Goal: Task Accomplishment & Management: Use online tool/utility

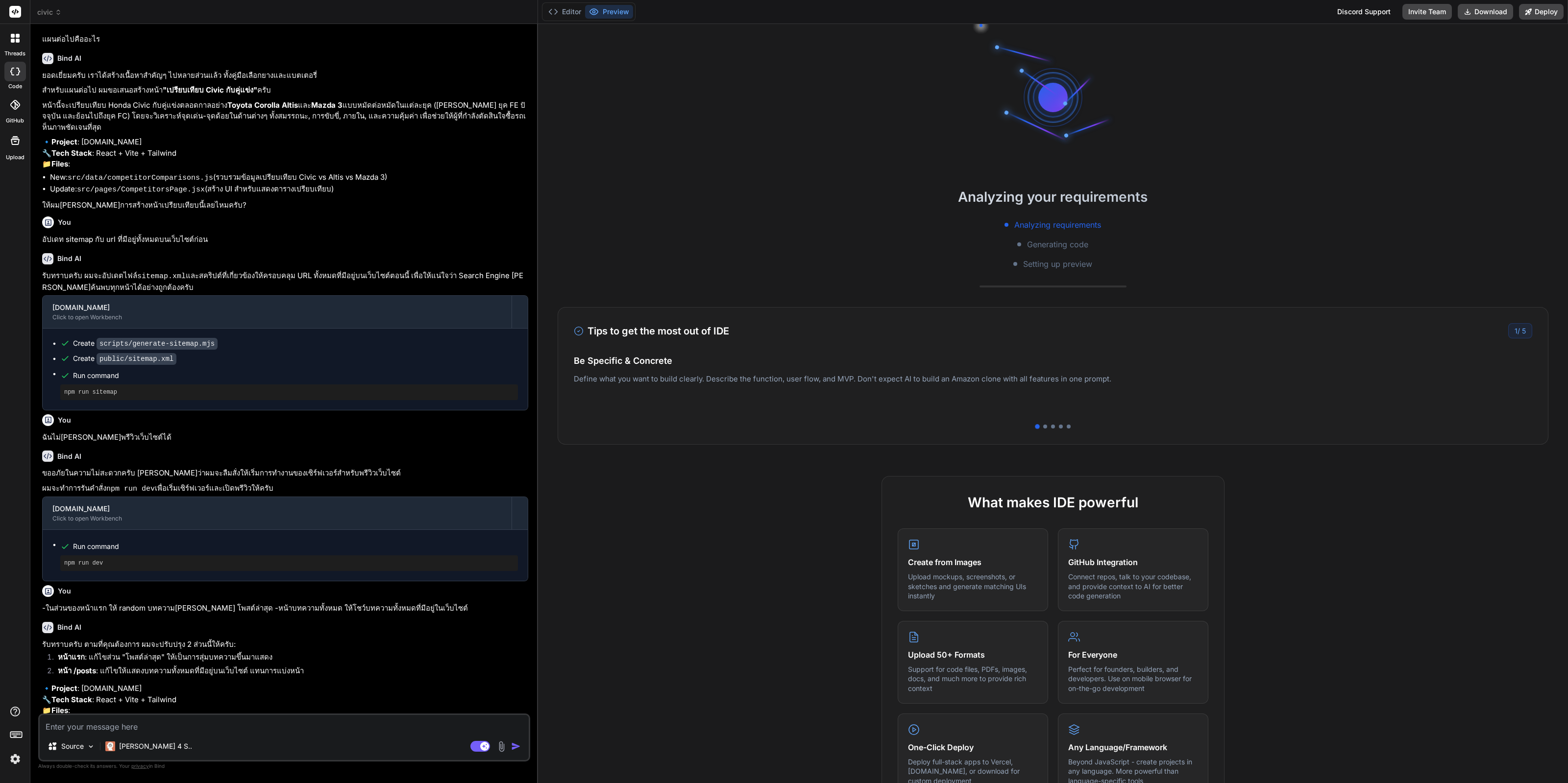
scroll to position [198, 0]
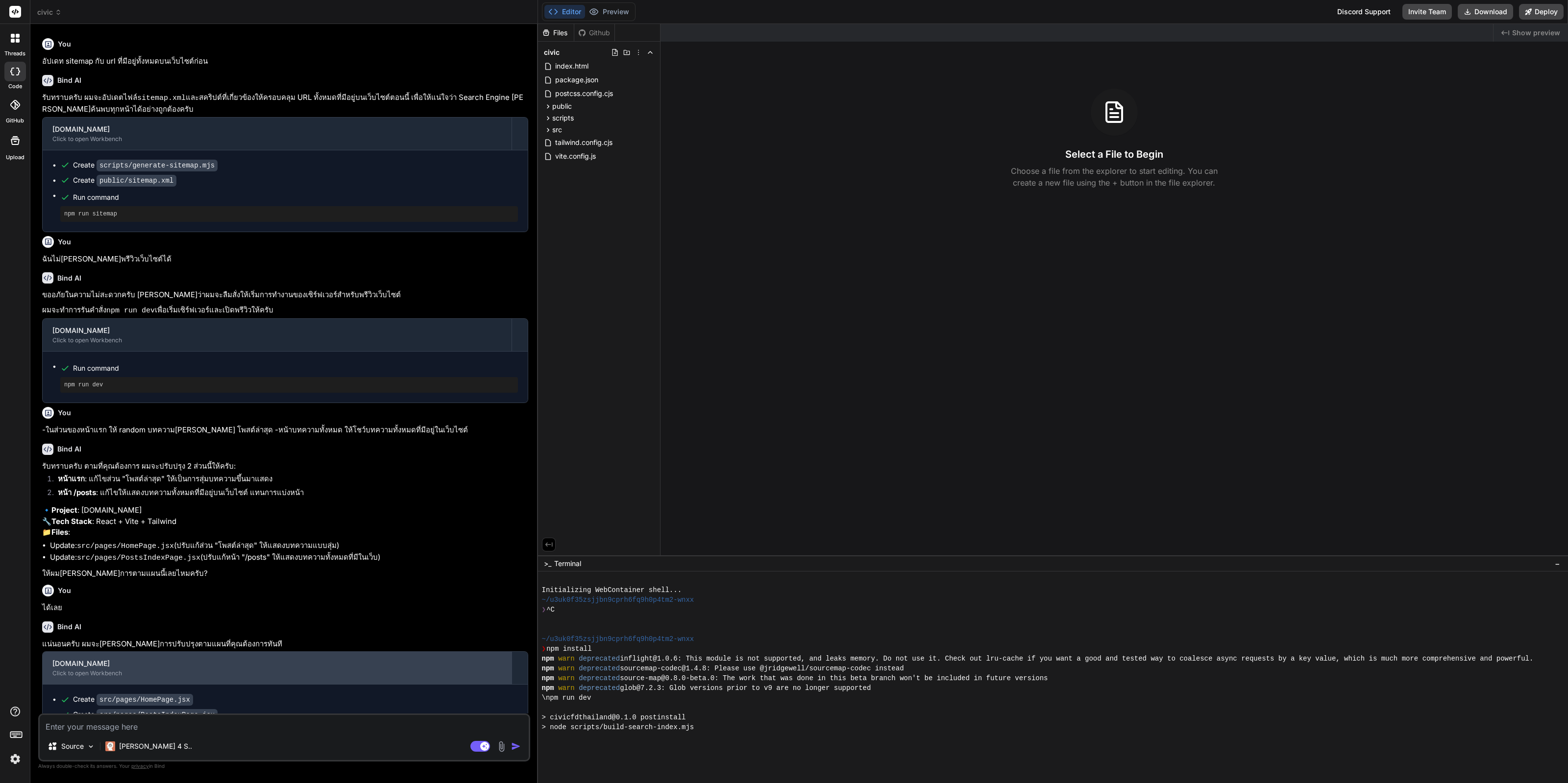
type textarea "x"
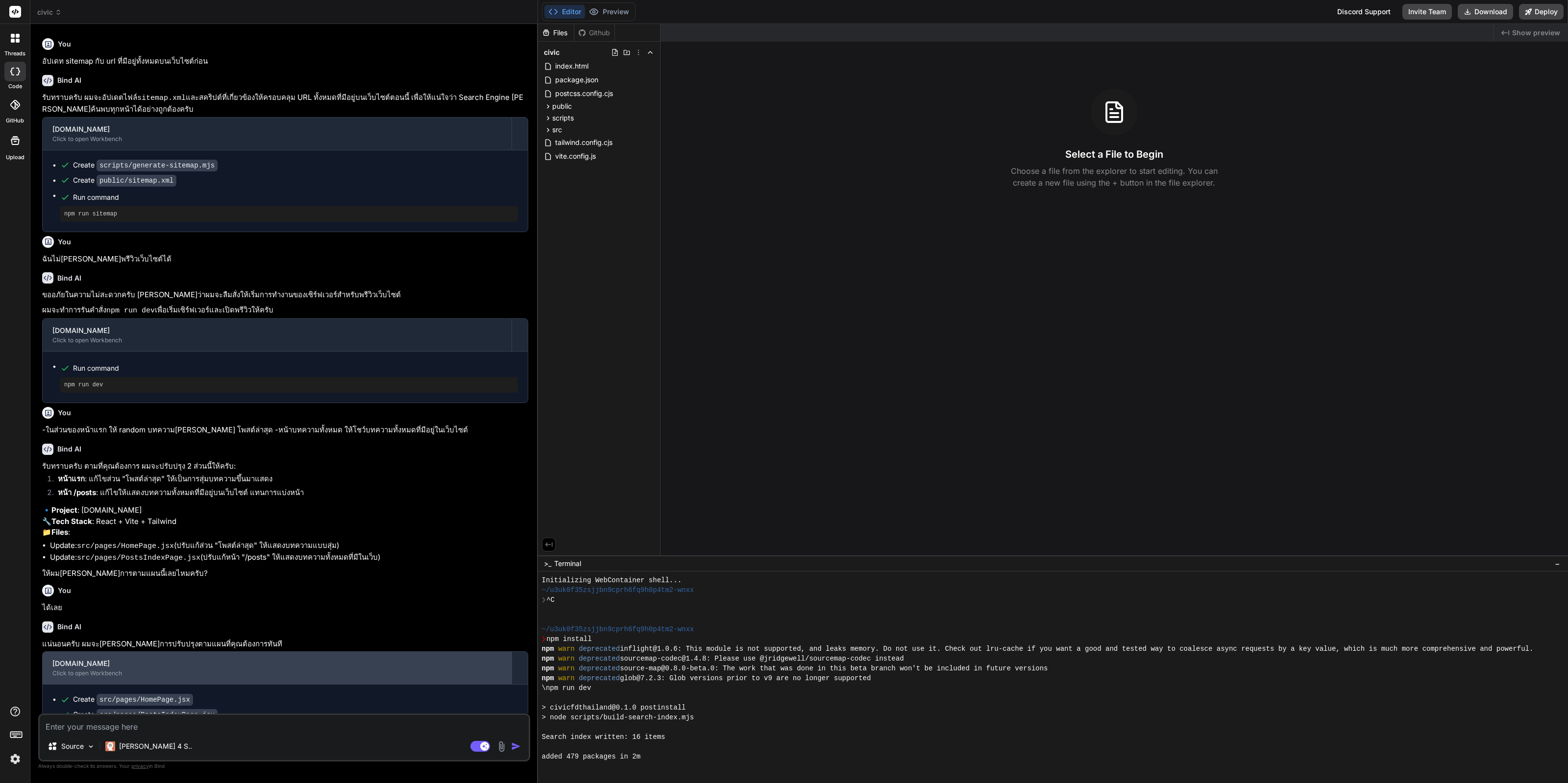
scroll to position [58, 0]
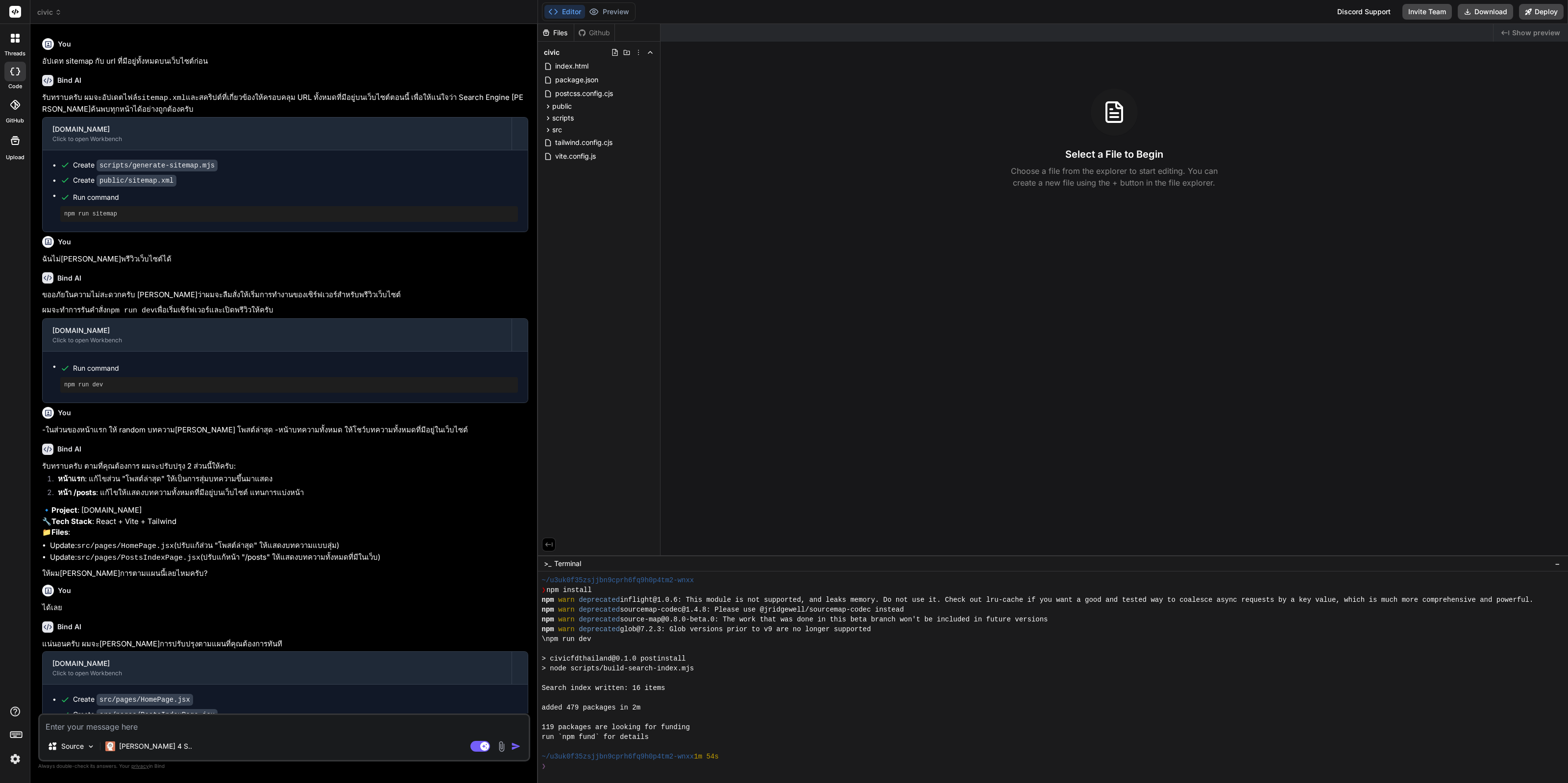
click at [224, 718] on textarea at bounding box center [284, 723] width 489 height 18
click at [221, 730] on textarea at bounding box center [284, 723] width 489 height 18
type textarea "g"
type textarea "x"
type textarea "gs"
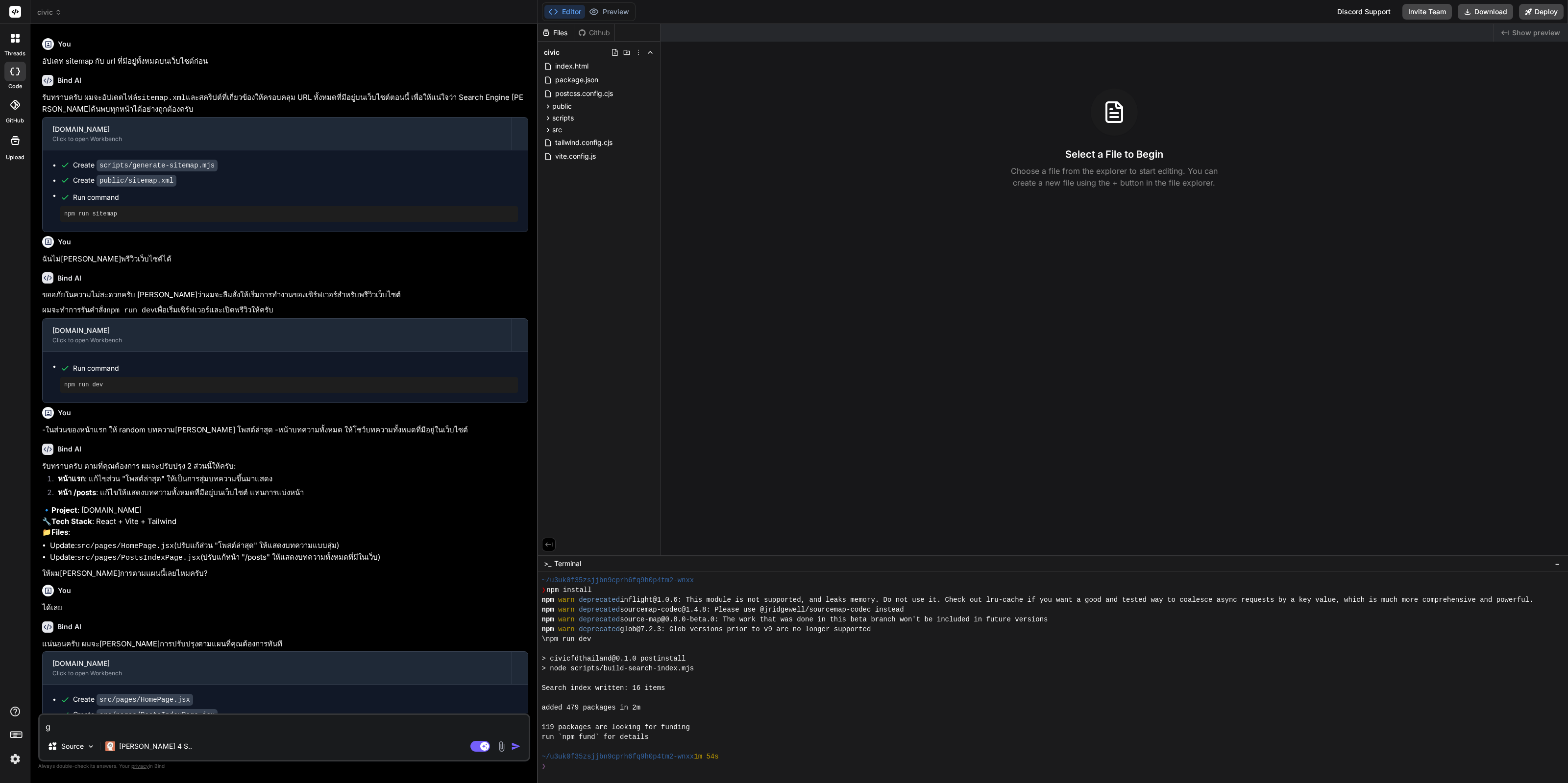
type textarea "x"
type textarea "gs]"
type textarea "x"
type textarea "gs]n"
type textarea "x"
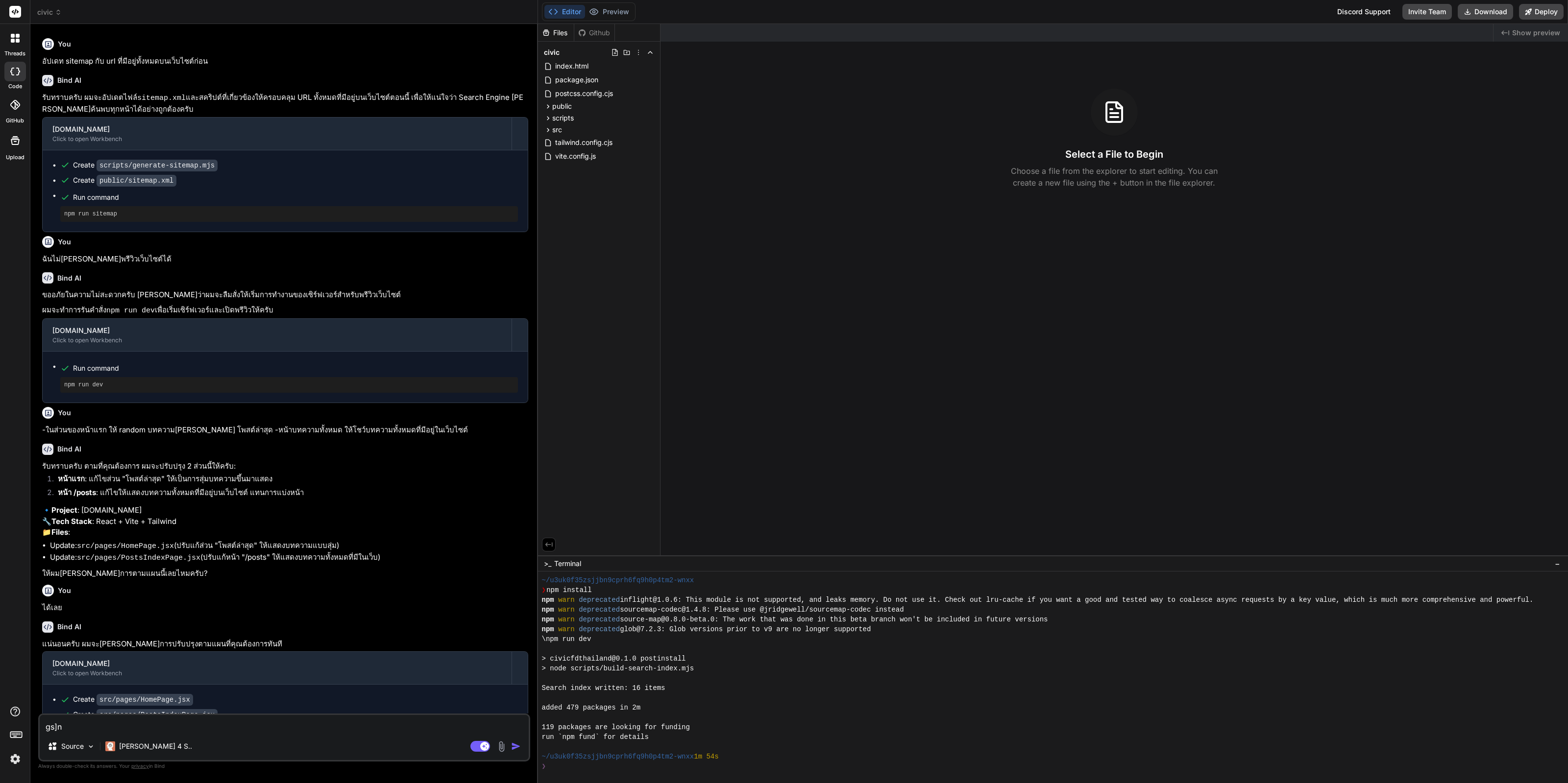
type textarea "gs]"
type textarea "x"
type textarea "gs"
type textarea "x"
type textarea "g"
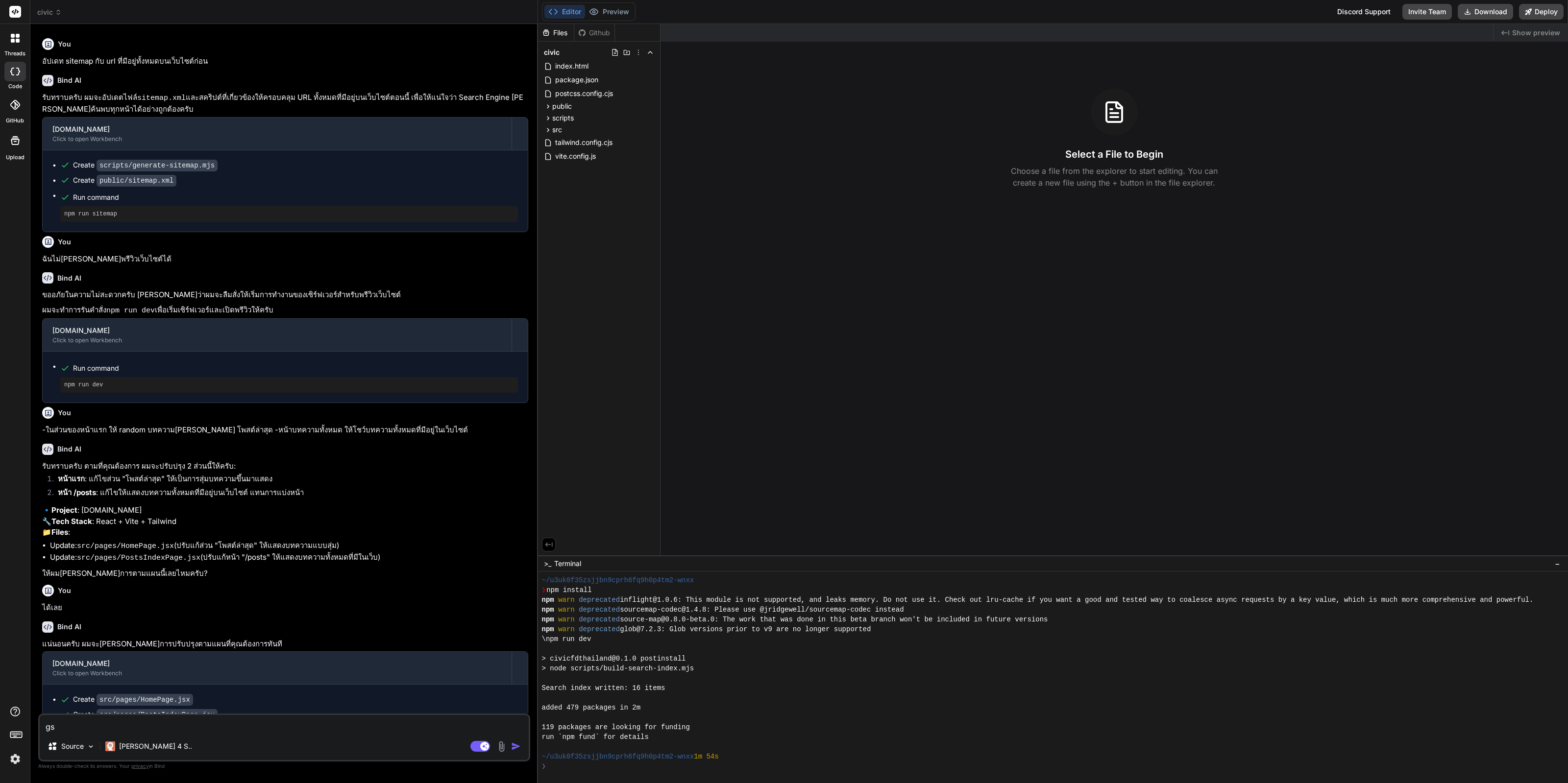
type textarea "x"
type textarea "g"
type textarea "x"
type textarea "gs"
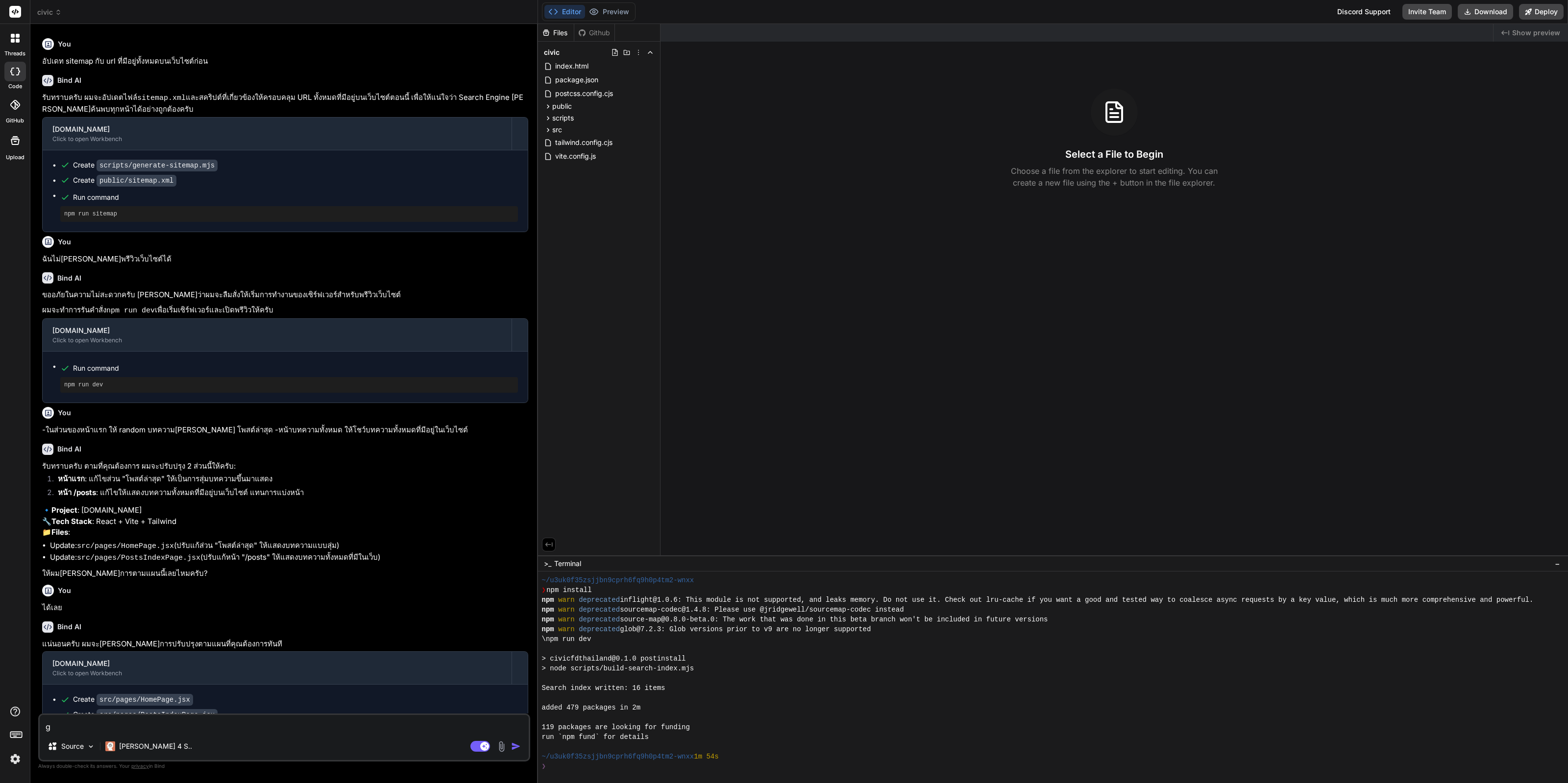
type textarea "x"
type textarea "g"
type textarea "x"
type textarea "g"
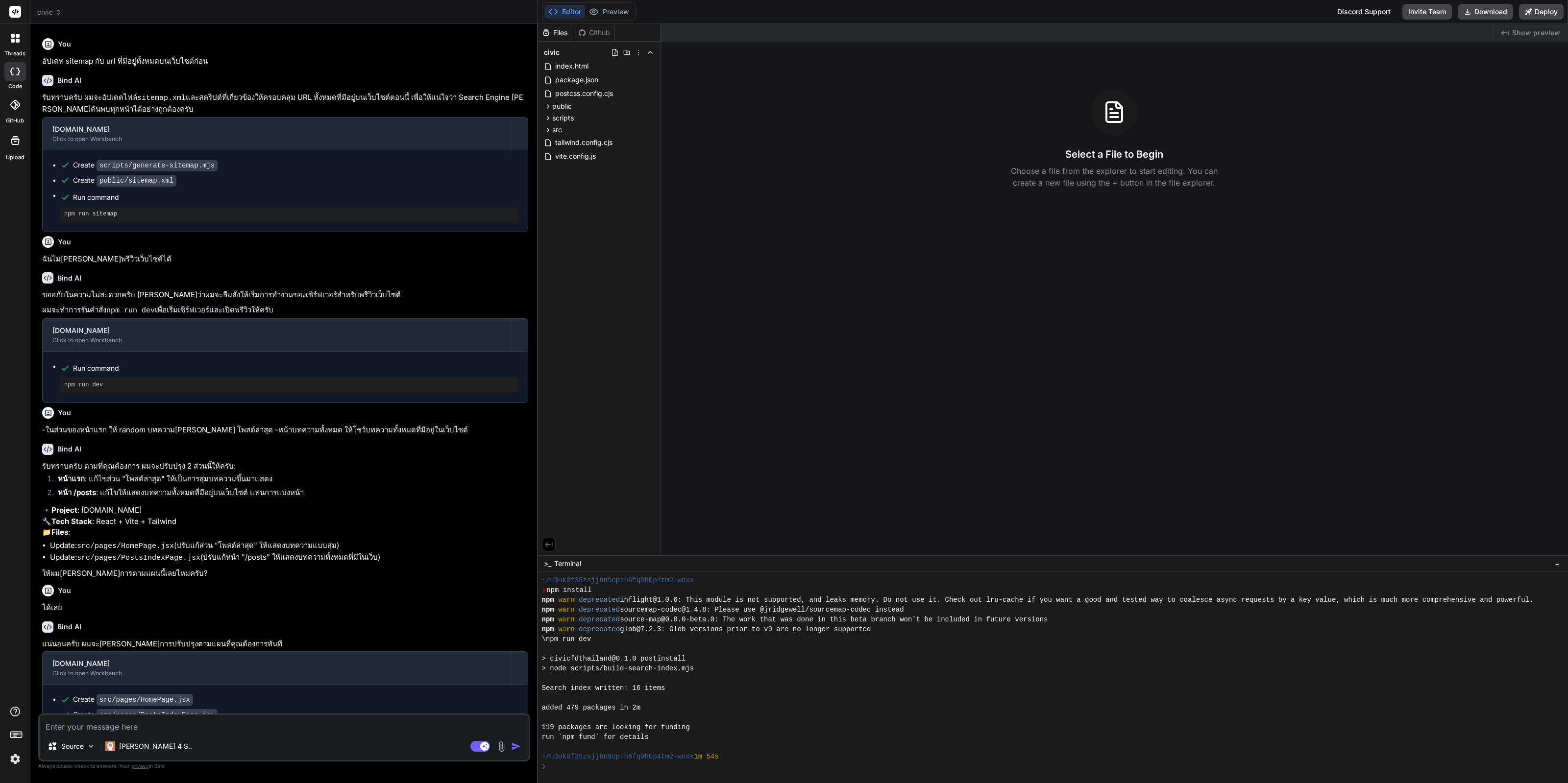
type textarea "x"
type textarea "เ"
type textarea "x"
type textarea "เห"
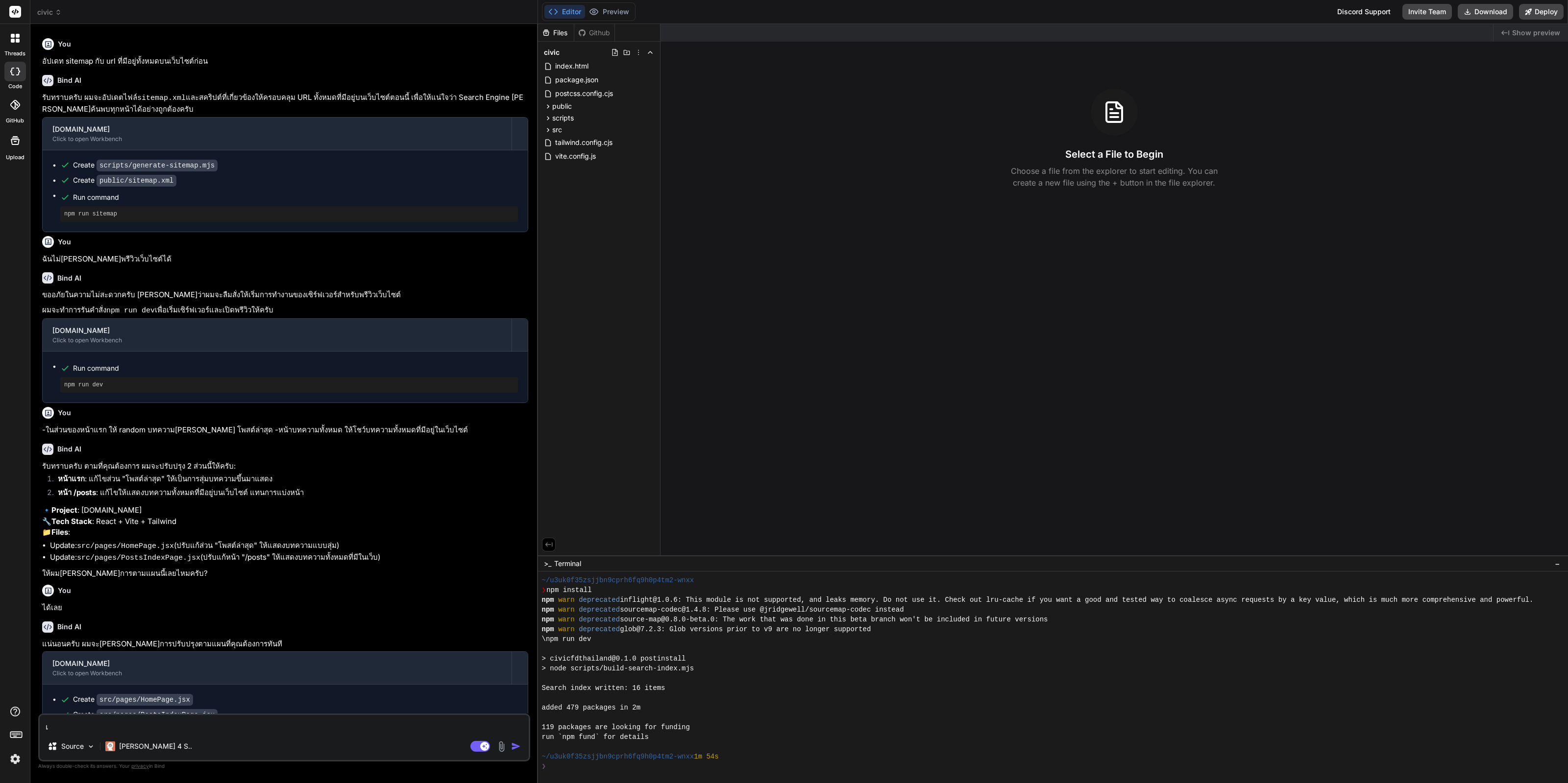
type textarea "x"
type textarea "เหล"
type textarea "x"
type textarea "เหลื"
type textarea "x"
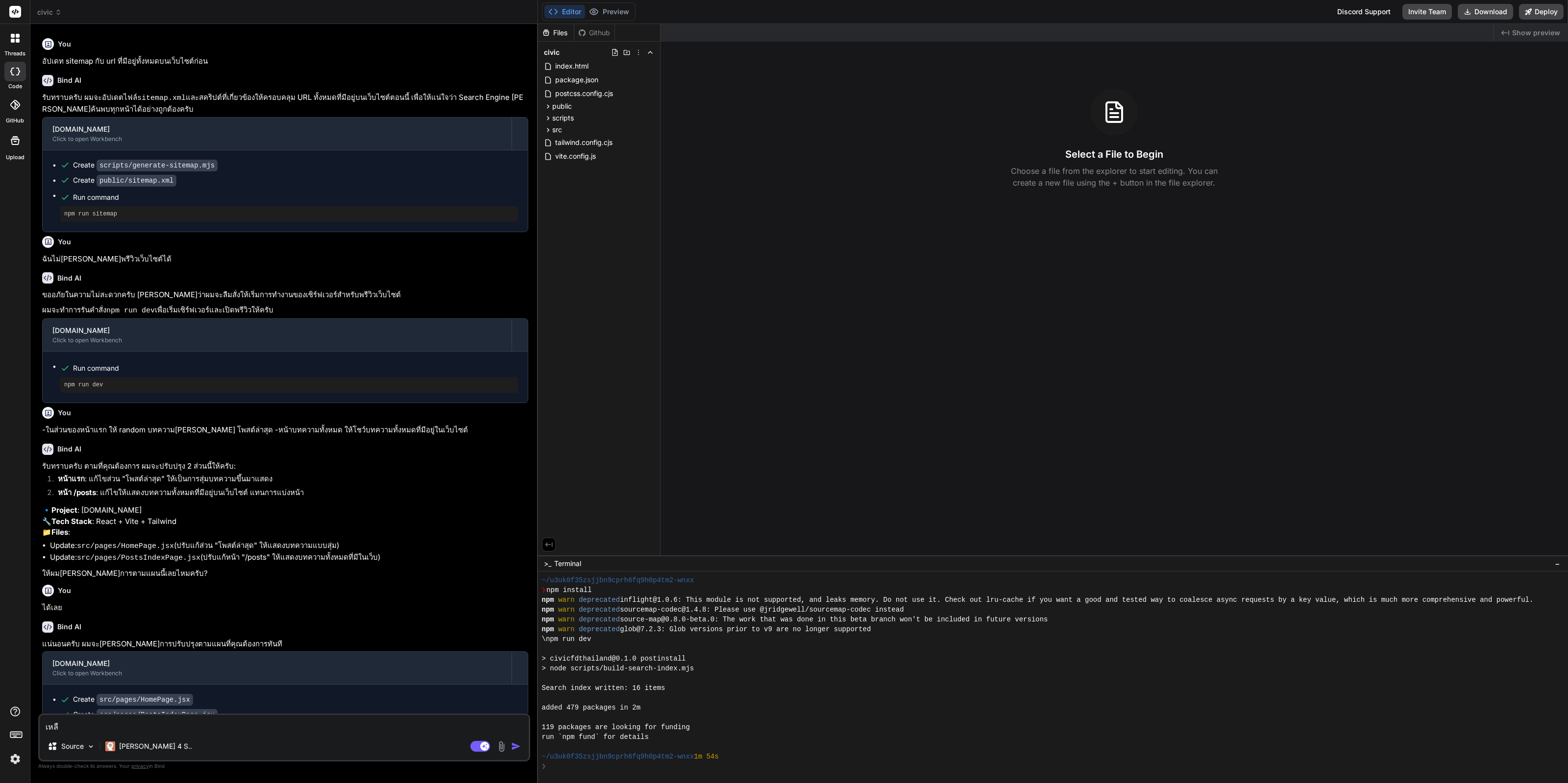
type textarea "เหลือ"
type textarea "x"
type textarea "เหลืออ"
type textarea "x"
type textarea "เหลืออะพ"
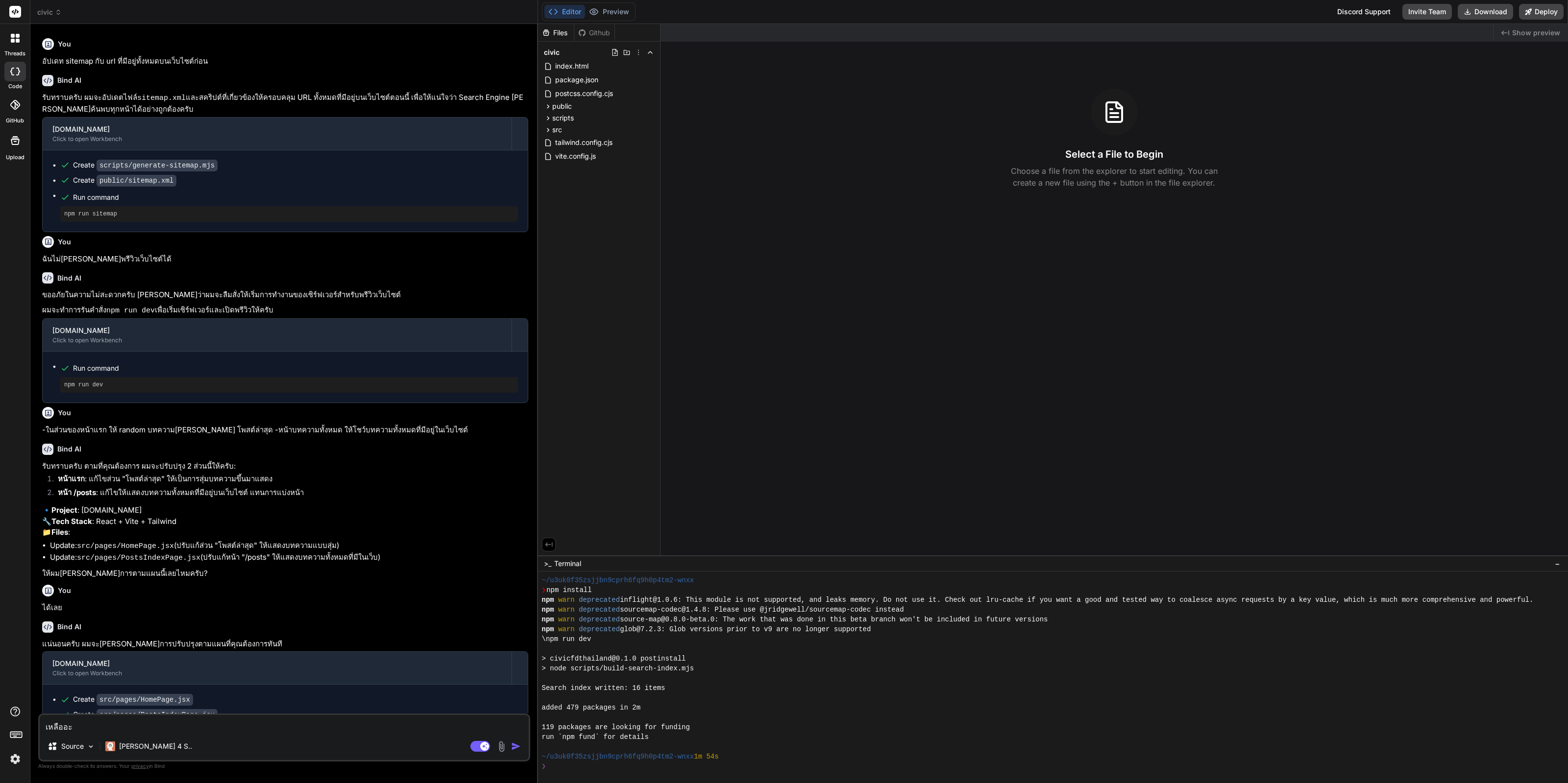
type textarea "x"
type textarea "เหลืออะ"
type textarea "x"
type textarea "เหลืออะไ"
type textarea "x"
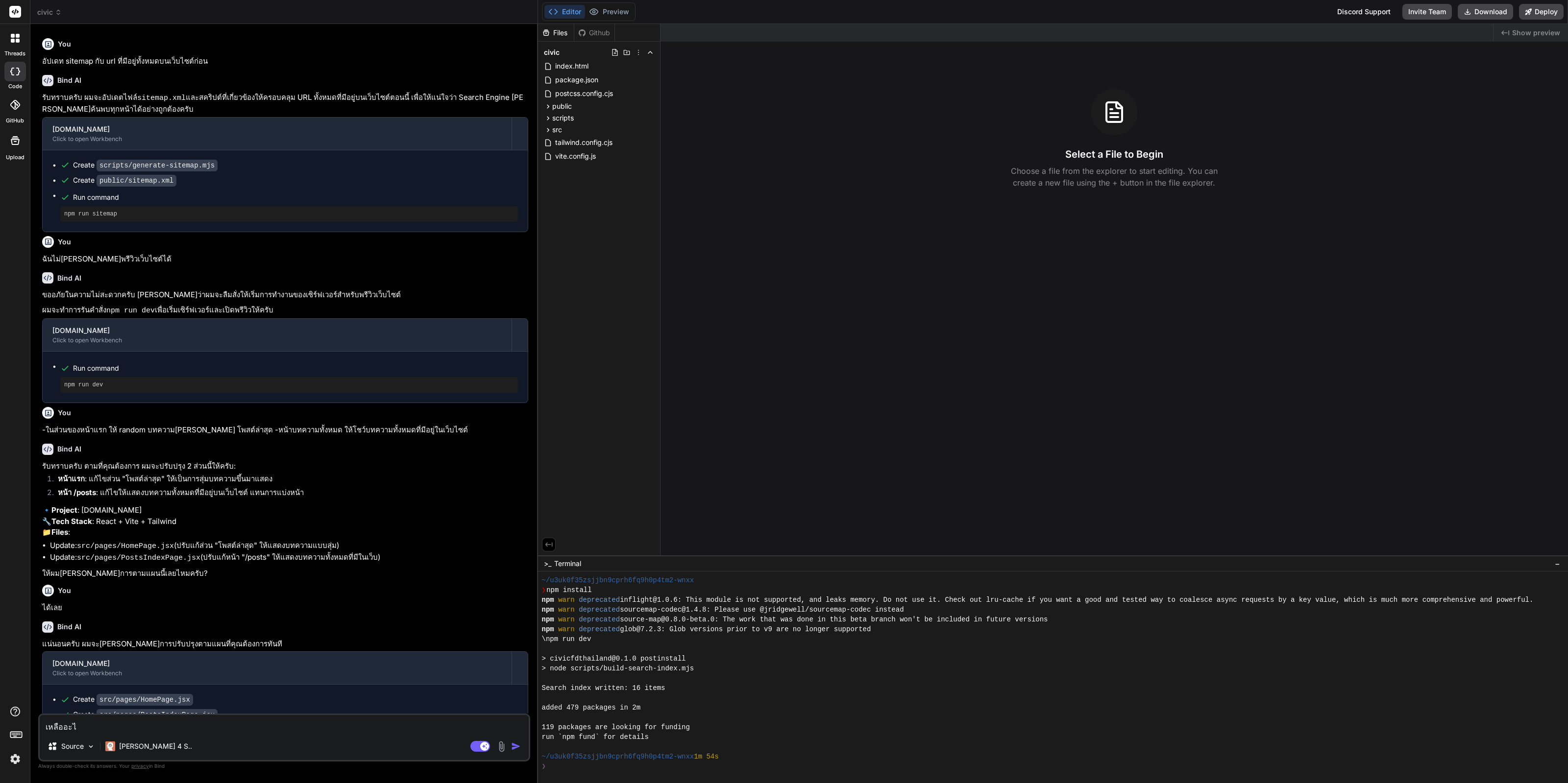
type textarea "เหลืออะไร"
type textarea "x"
type textarea "เหลืออะไรบ"
type textarea "x"
type textarea "เหลืออะไรบ้"
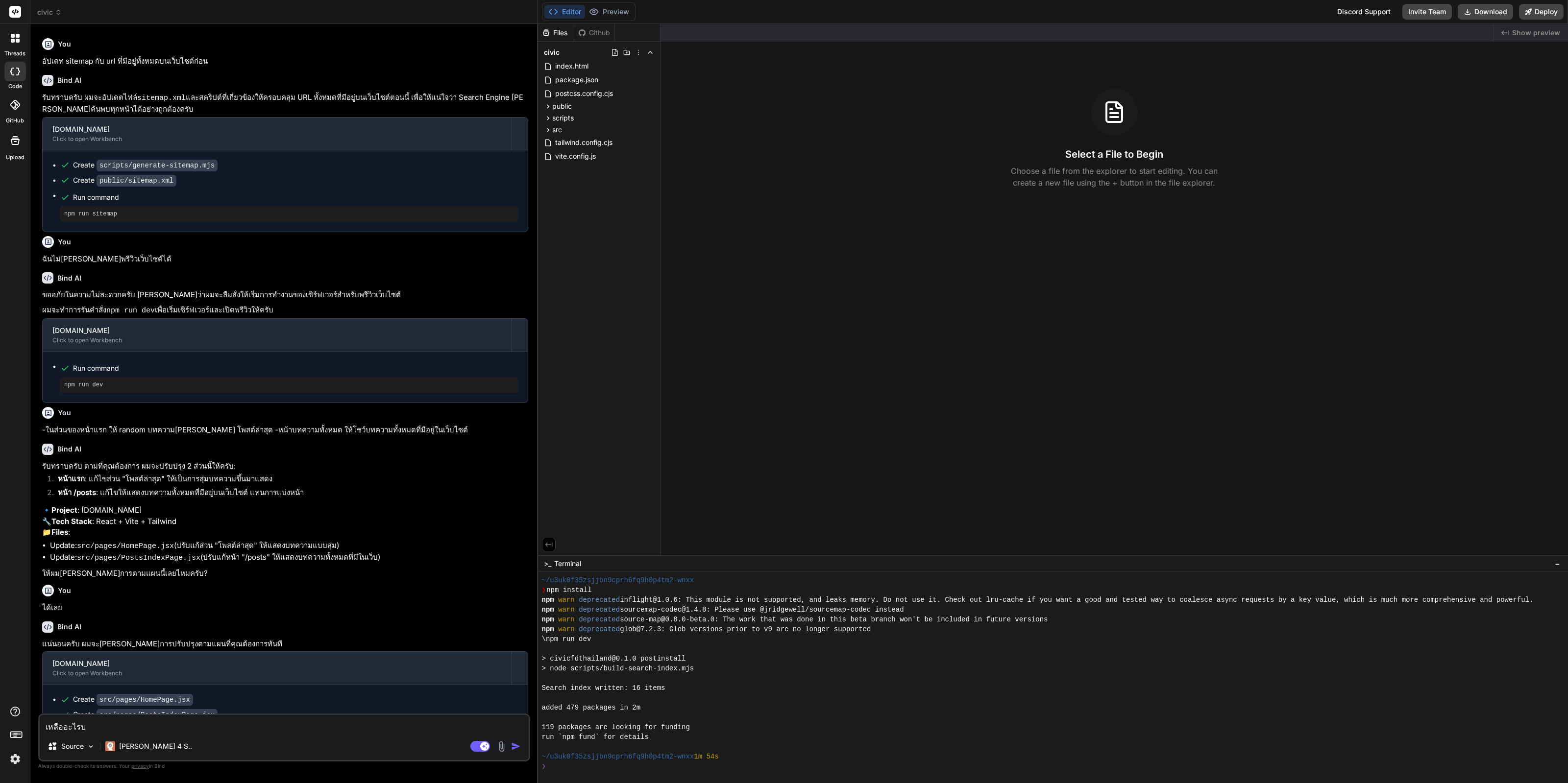
type textarea "x"
type textarea "เหลืออะไรบ้า"
type textarea "x"
type textarea "เหลืออะไรบ้าง"
type textarea "x"
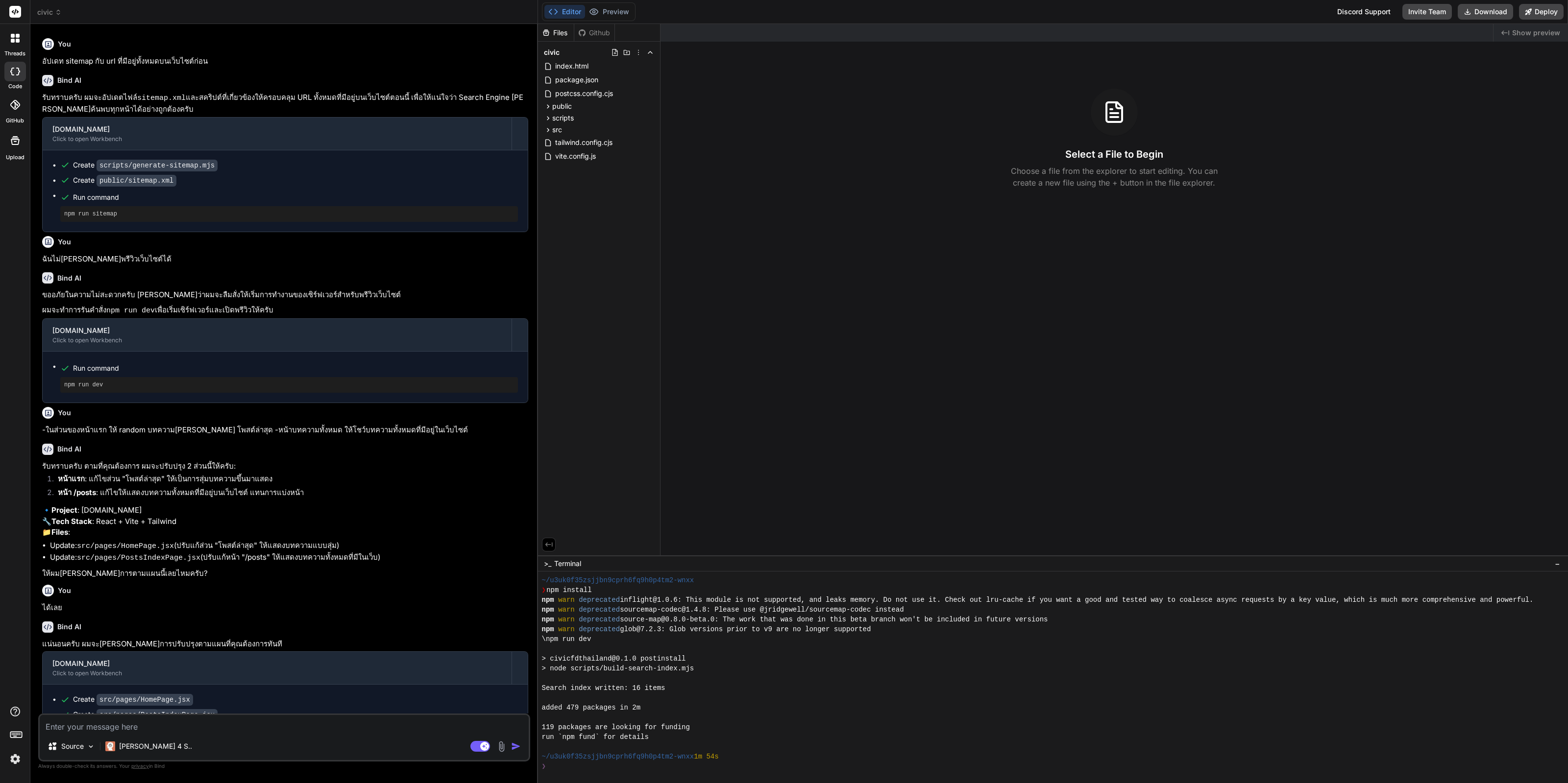
scroll to position [300, 0]
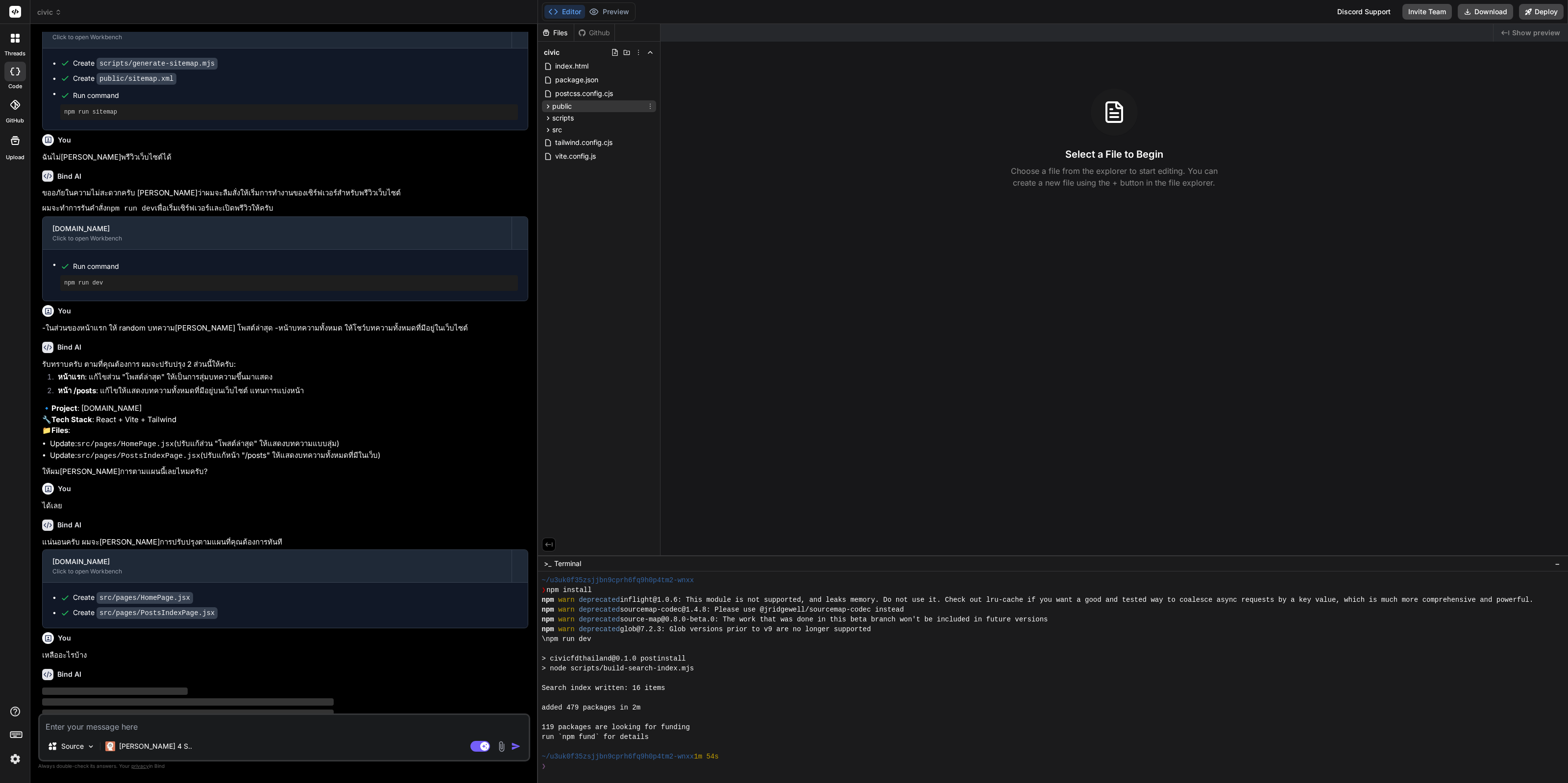
click at [547, 103] on icon at bounding box center [548, 106] width 9 height 9
click at [548, 187] on icon at bounding box center [548, 186] width 2 height 4
click at [547, 262] on div "tailwind.config.cjs" at bounding box center [579, 268] width 69 height 12
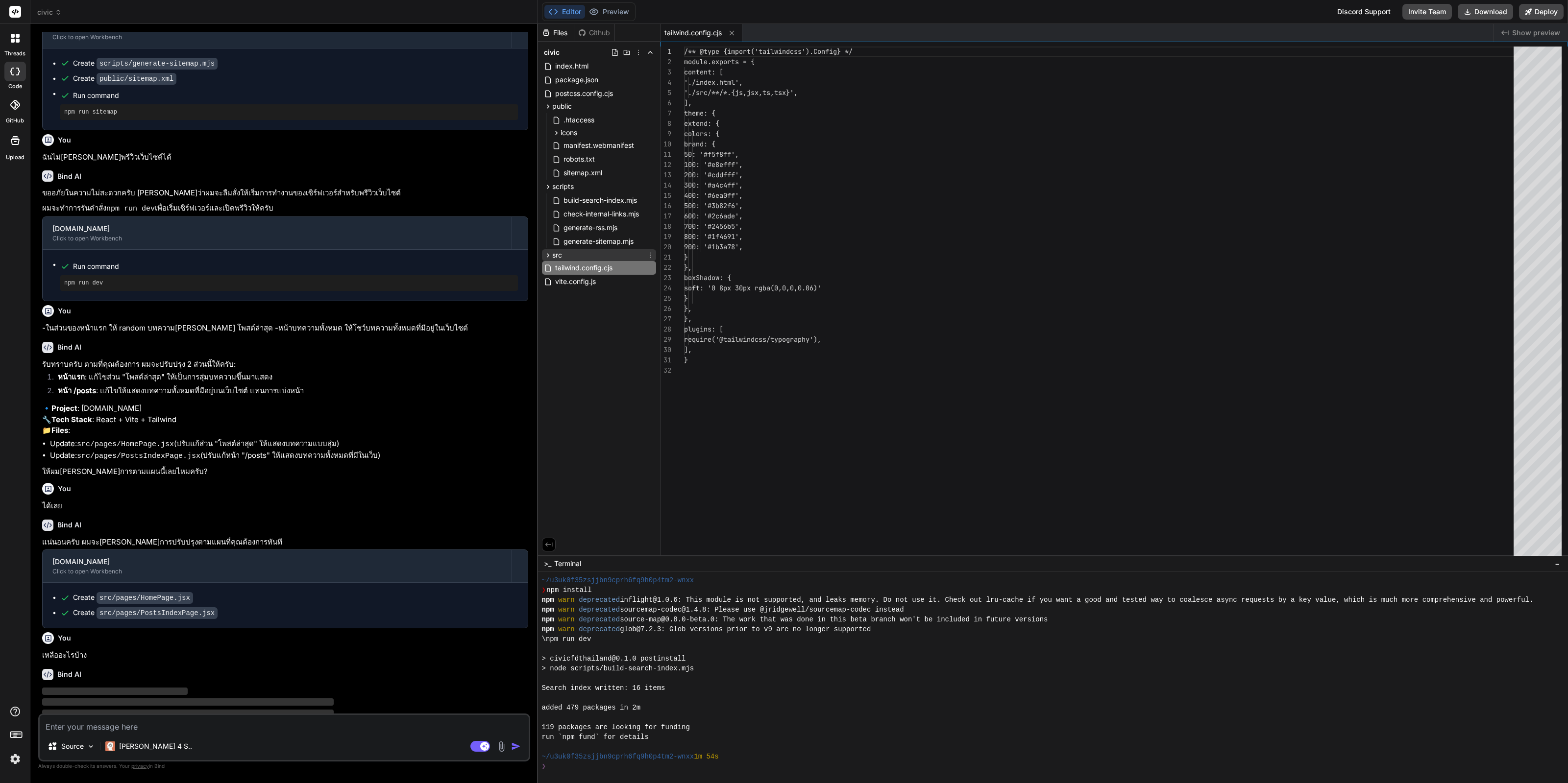
click at [544, 255] on icon at bounding box center [548, 256] width 9 height 9
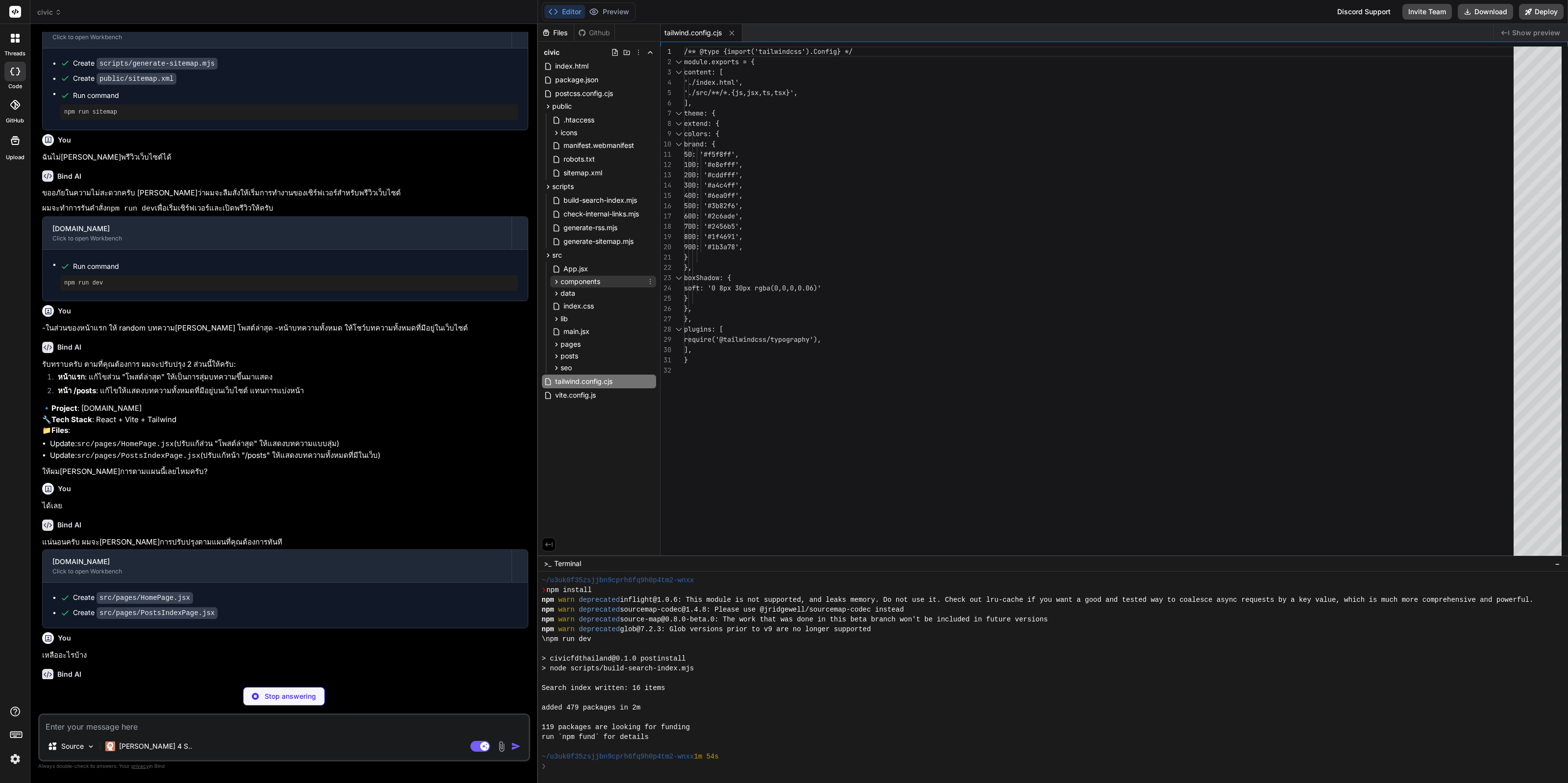
click at [556, 282] on icon at bounding box center [556, 282] width 2 height 4
click at [556, 281] on icon at bounding box center [556, 282] width 9 height 9
click at [556, 290] on icon at bounding box center [556, 294] width 9 height 9
click at [555, 290] on icon at bounding box center [556, 294] width 9 height 9
click at [554, 319] on icon at bounding box center [556, 319] width 9 height 9
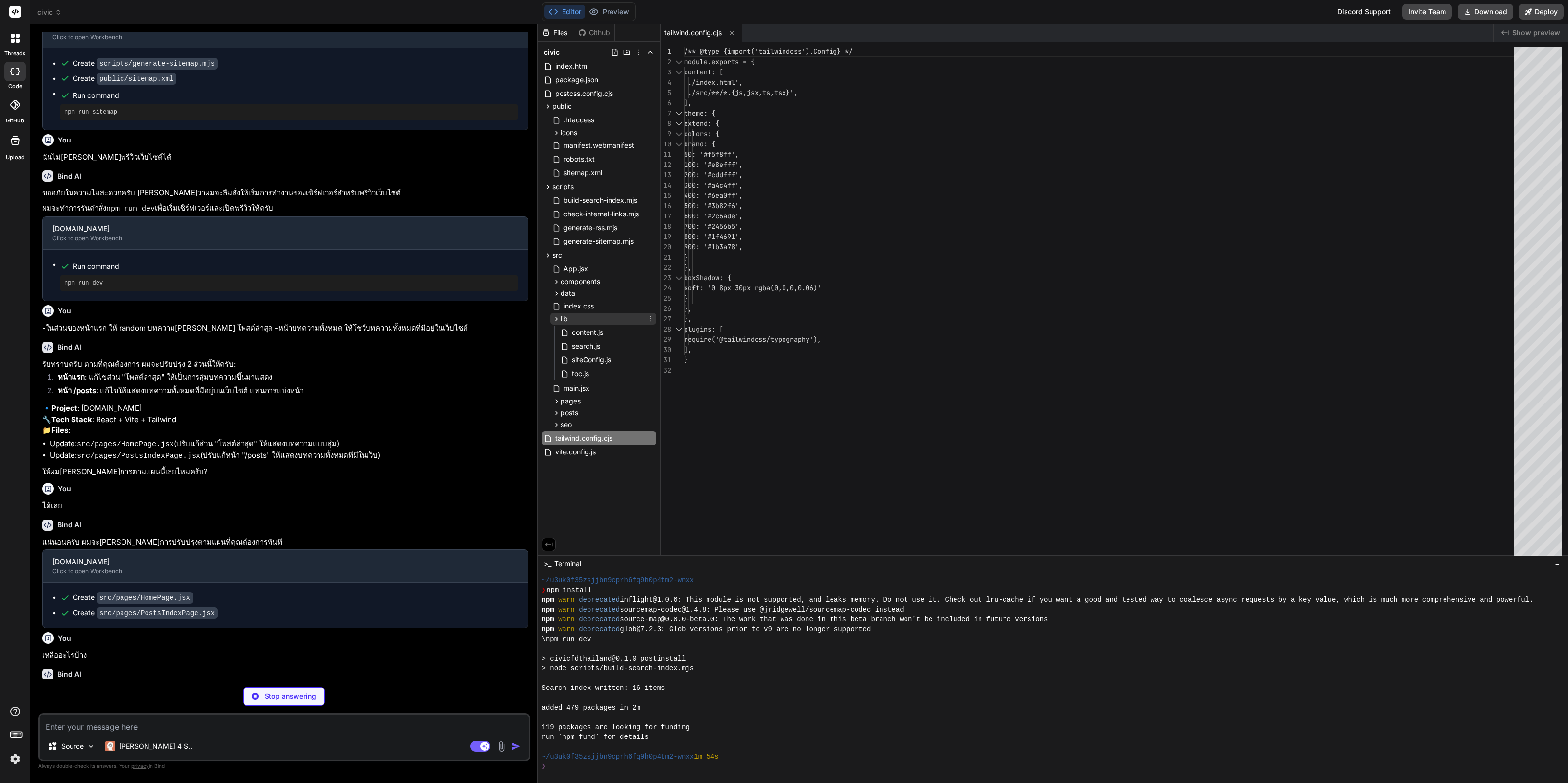
click at [554, 319] on icon at bounding box center [556, 319] width 9 height 9
click at [554, 352] on icon at bounding box center [556, 357] width 9 height 9
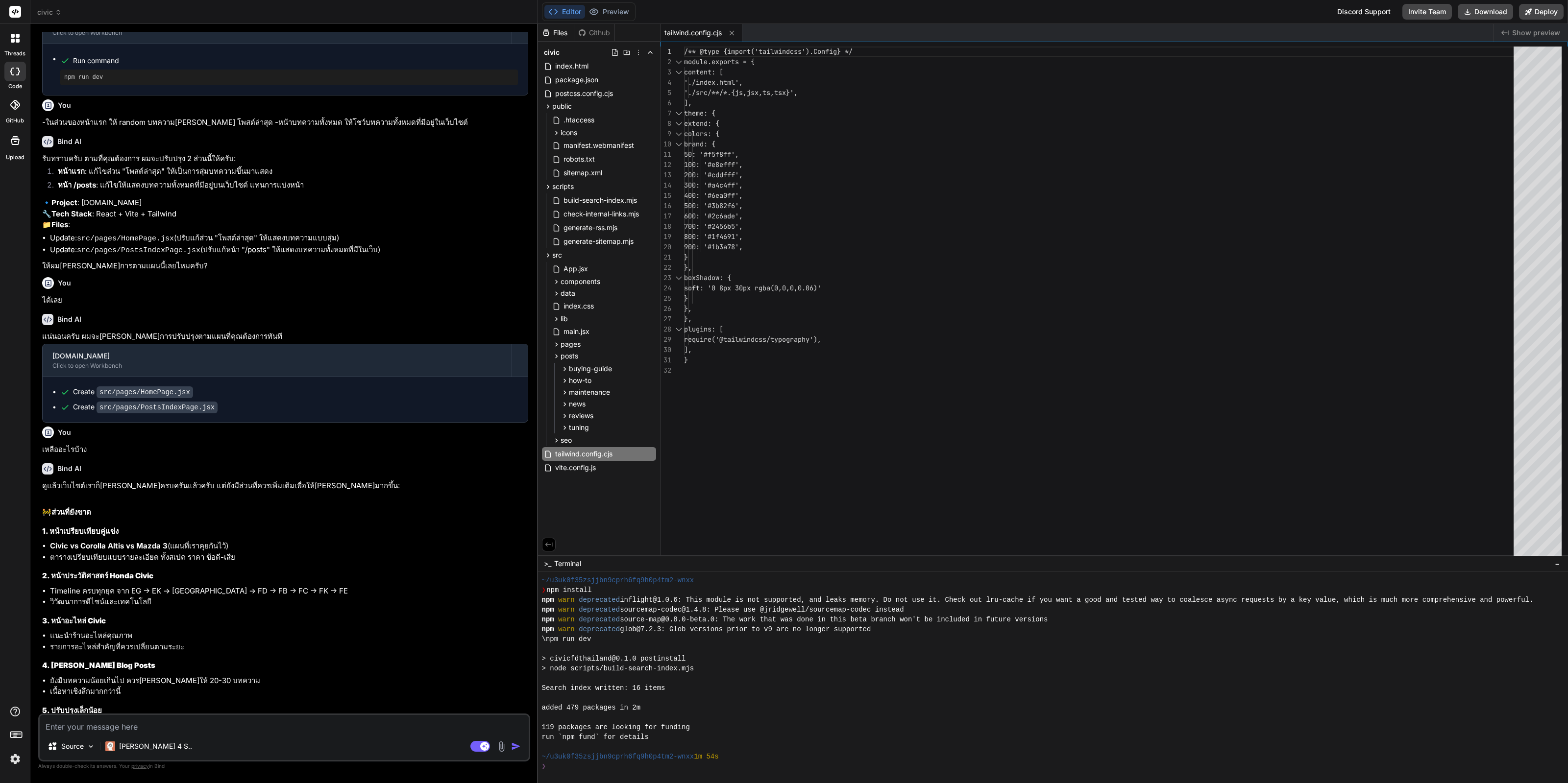
scroll to position [561, 0]
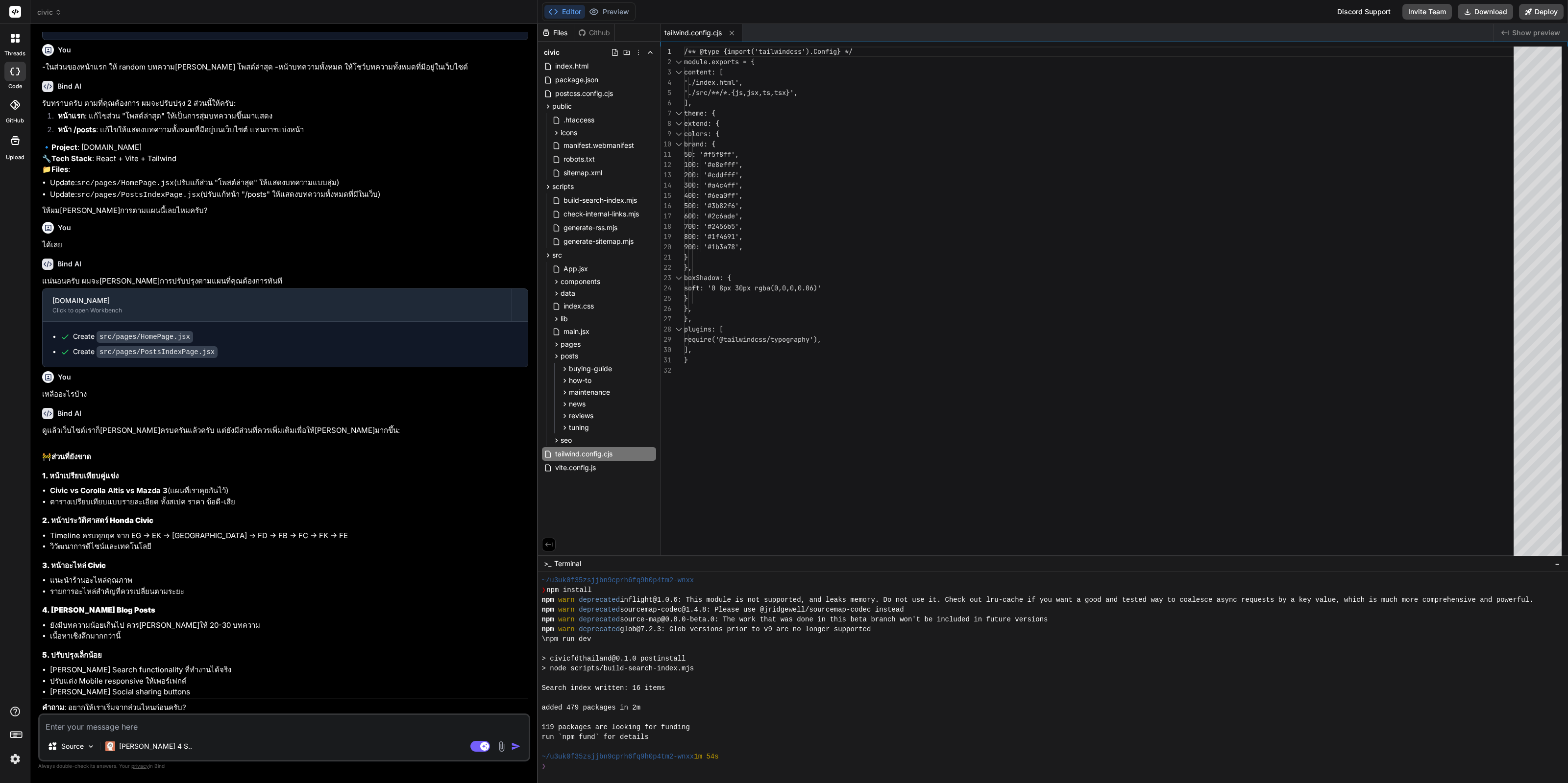
type textarea "x"
click at [208, 731] on textarea at bounding box center [284, 723] width 489 height 18
click at [212, 731] on textarea at bounding box center [284, 723] width 489 height 18
type textarea "จ"
type textarea "x"
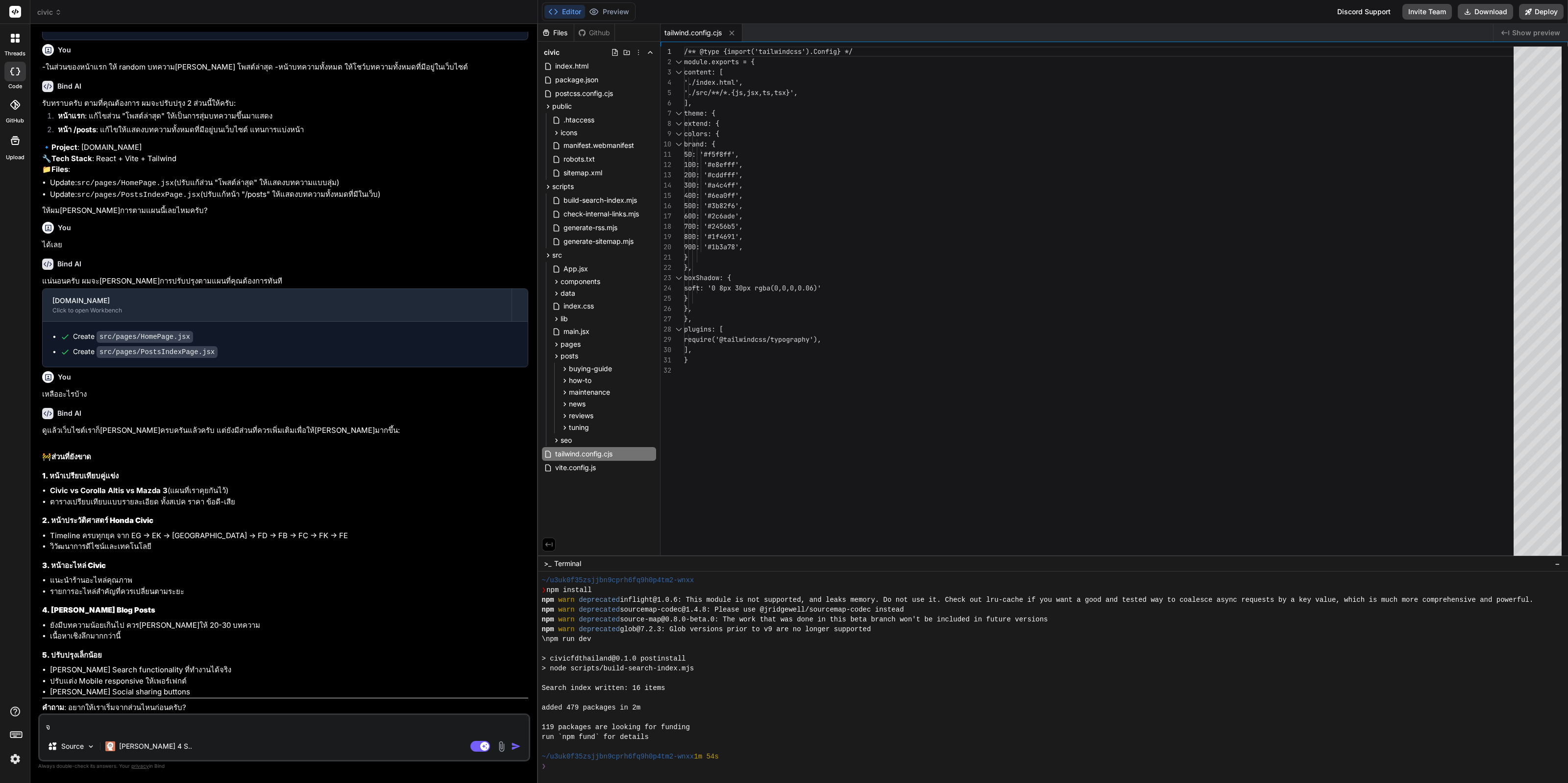
type textarea "จั"
type textarea "x"
type textarea "จัด"
type textarea "x"
type textarea "จัดท"
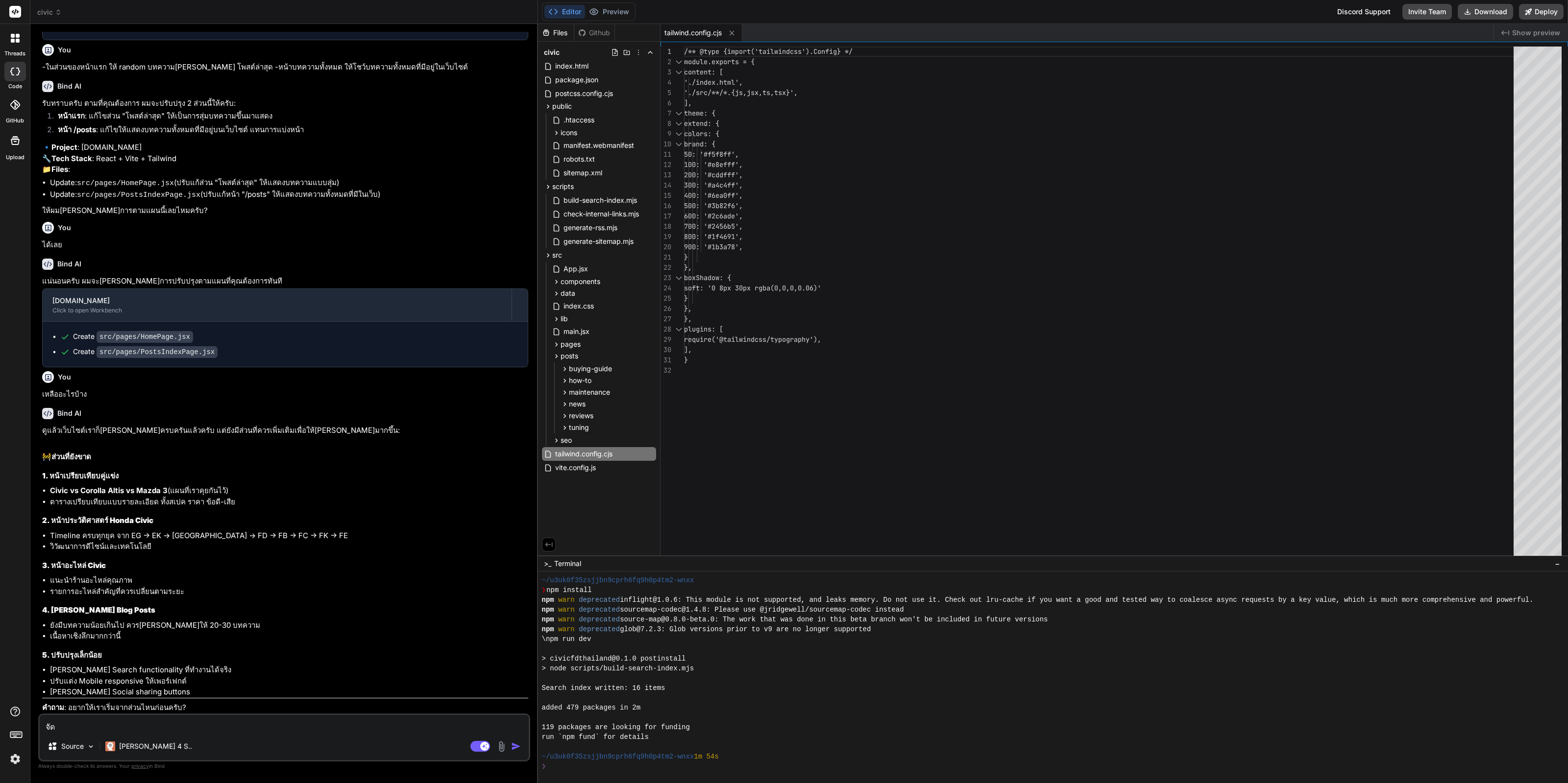
type textarea "x"
type textarea "จัดทำ"
type textarea "x"
type textarea "จัดทำไ"
type textarea "x"
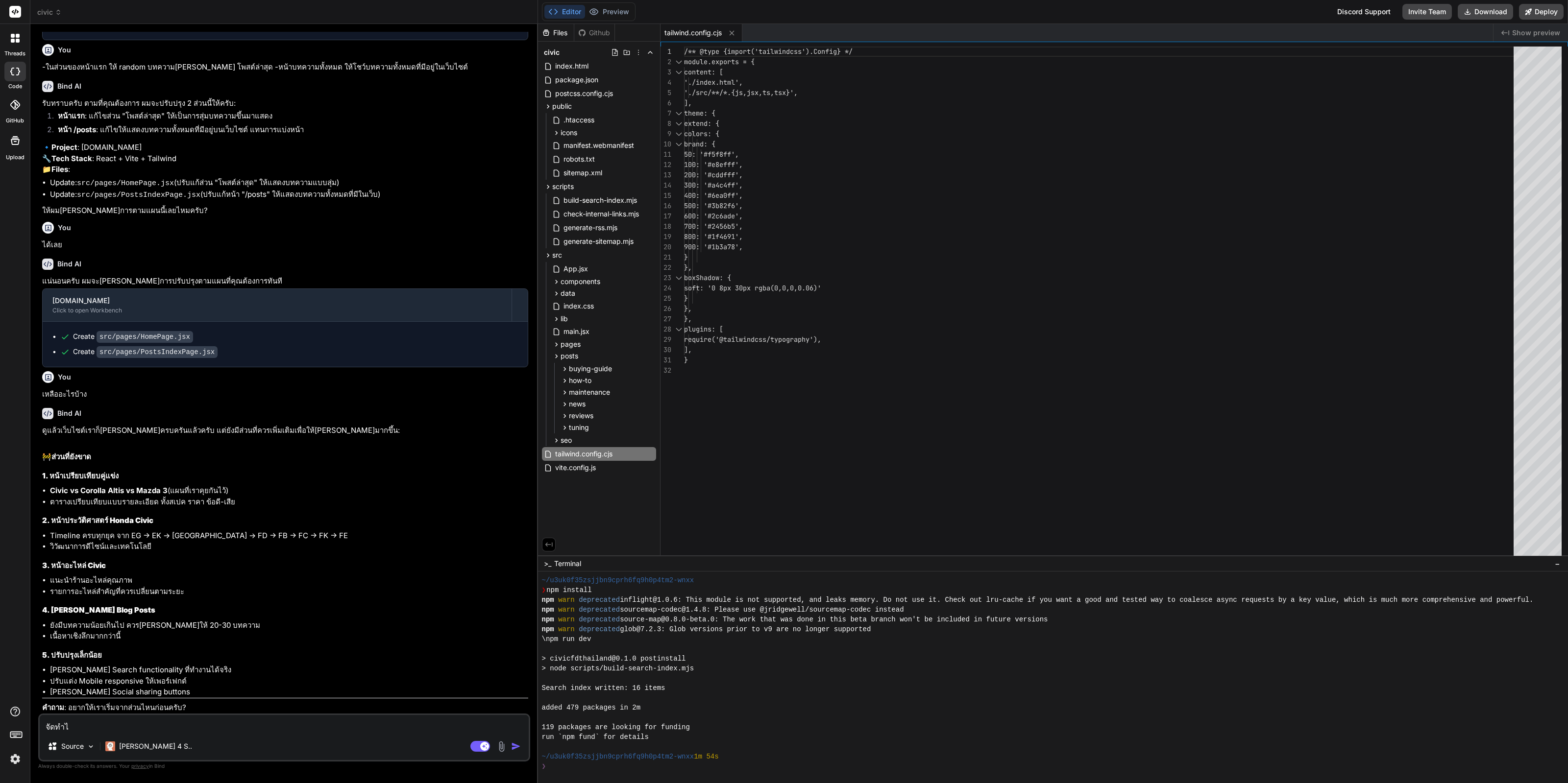
type textarea "จัดทำได"
type textarea "x"
type textarea "จัดทำได้"
type textarea "x"
type textarea "จัดทำได้เ"
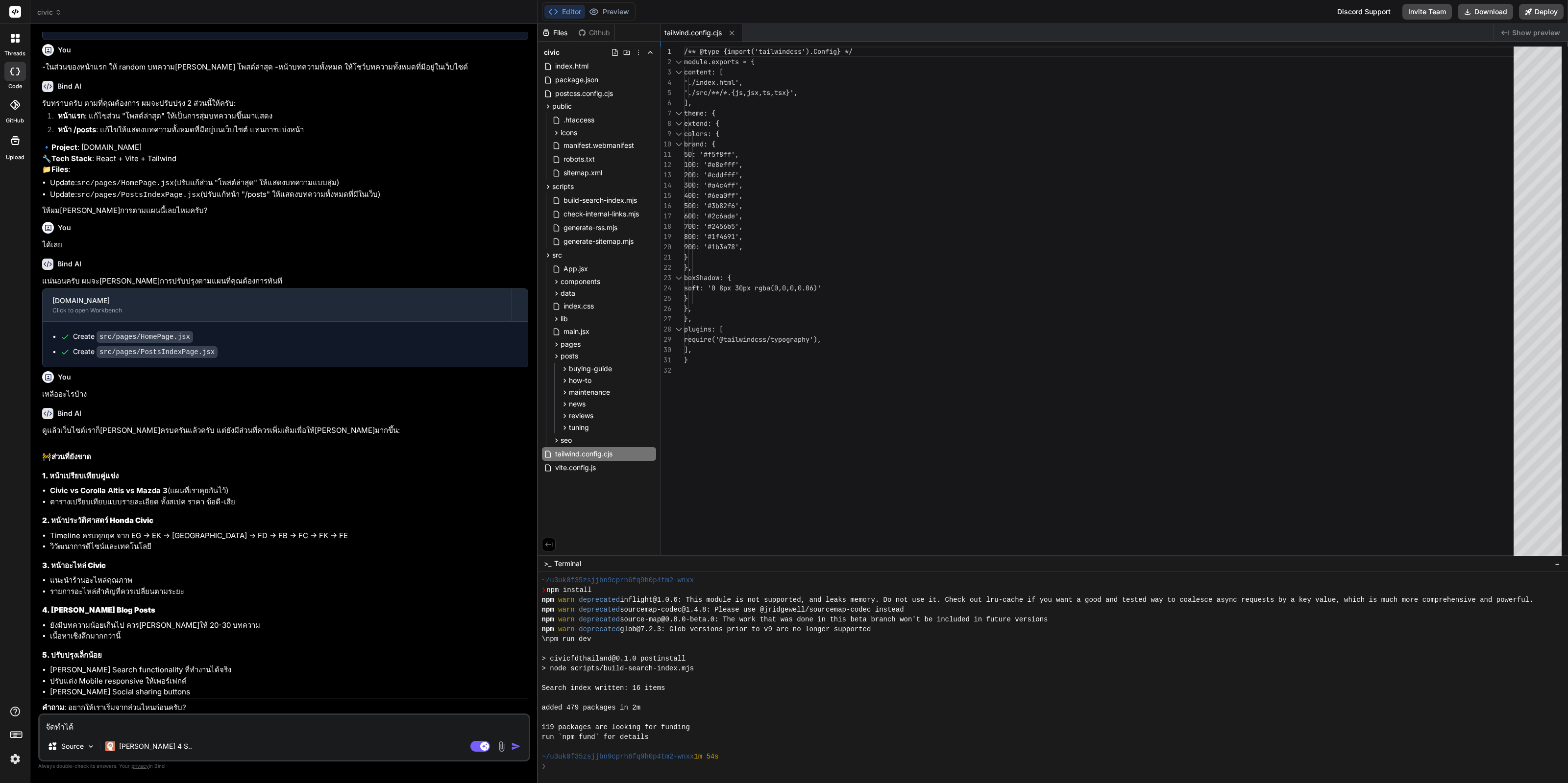
type textarea "x"
type textarea "จัดทำได้เล"
type textarea "x"
type textarea "จัดทำได้เลย"
type textarea "x"
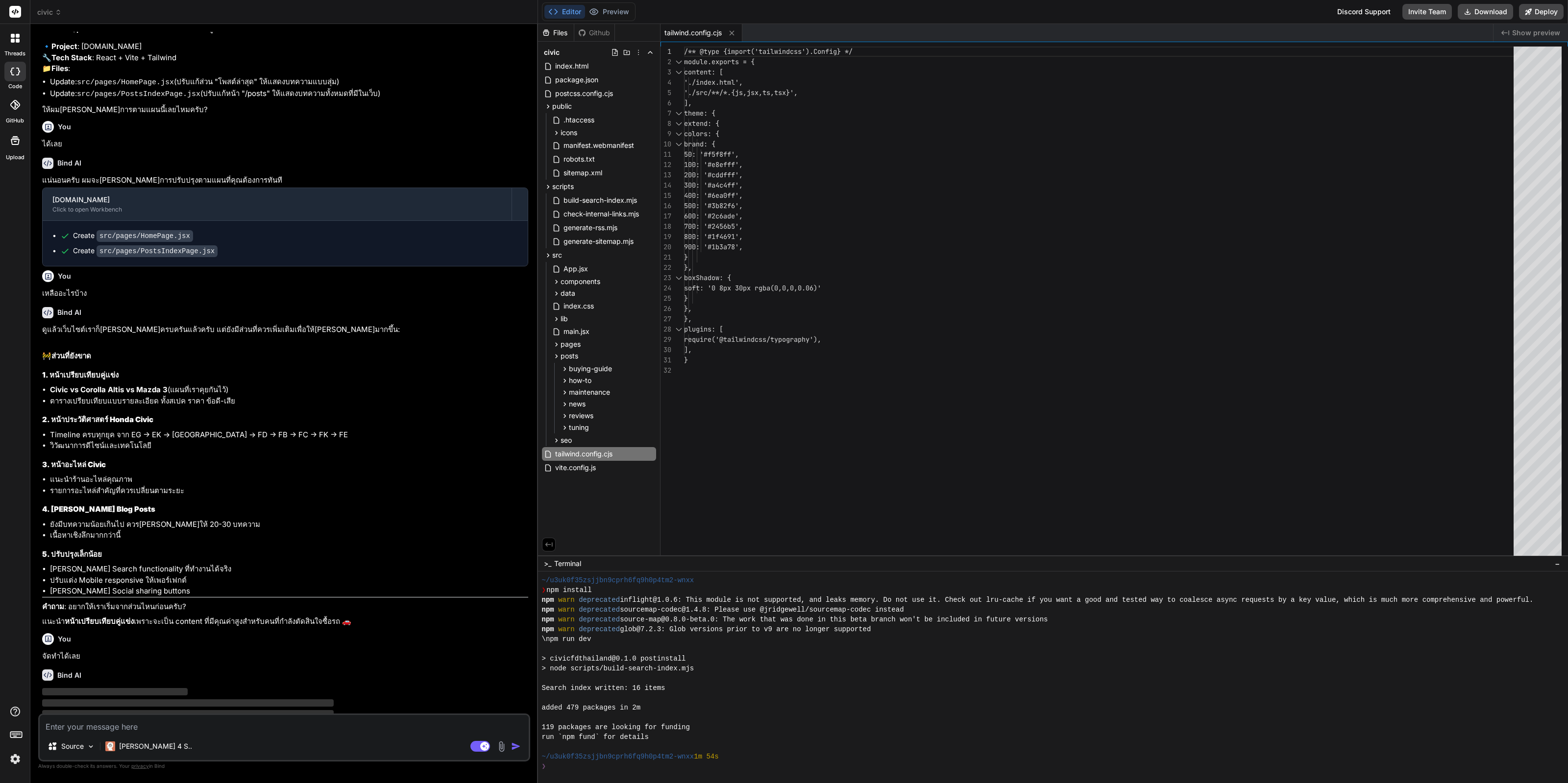
scroll to position [662, 0]
type textarea "x"
type textarea "<AuthorBox /> </div> </section> </> ) }"
type textarea "x"
type textarea "</Router> </SearchContextProvider> ) } export default App"
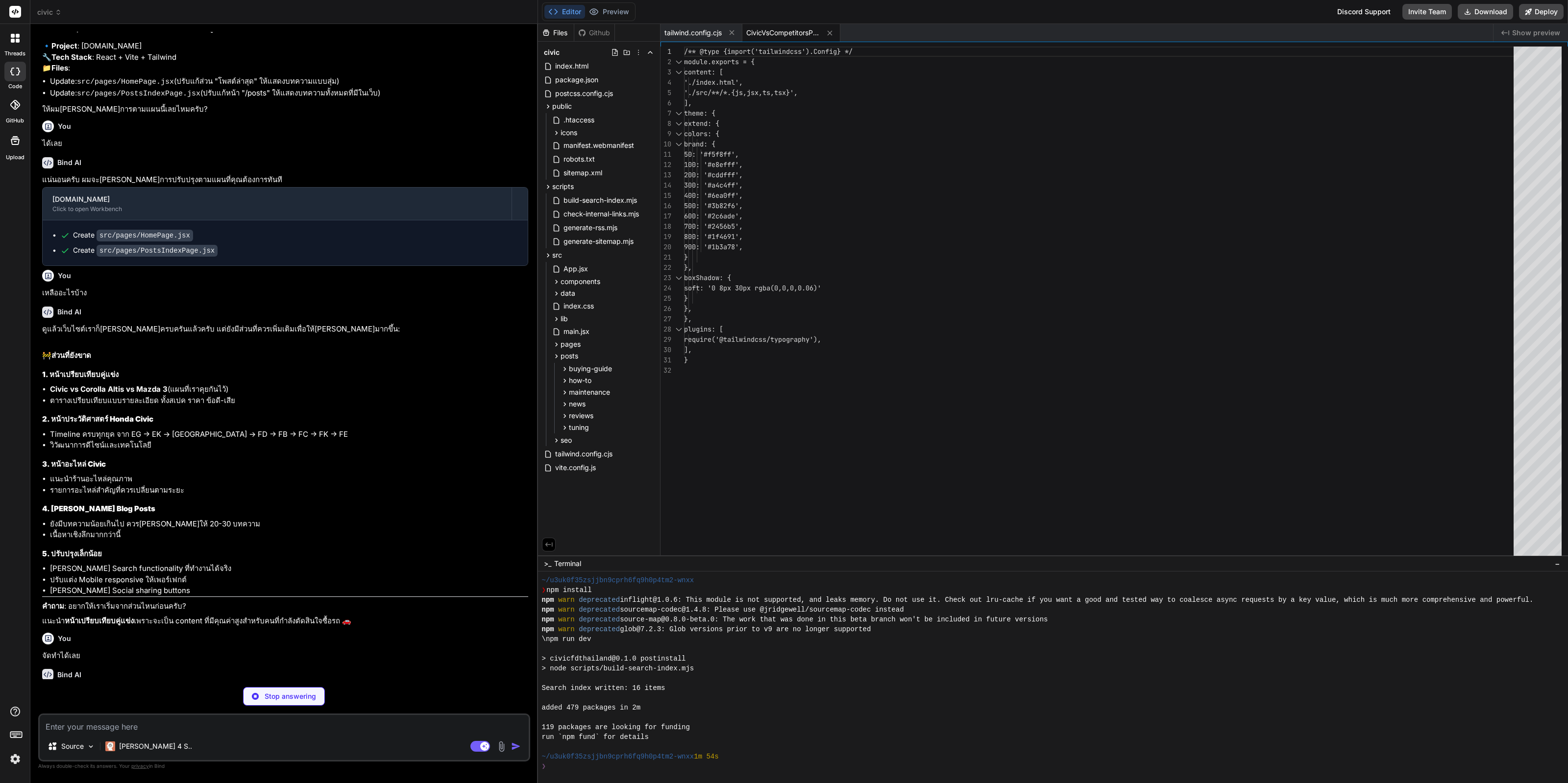
type textarea "x"
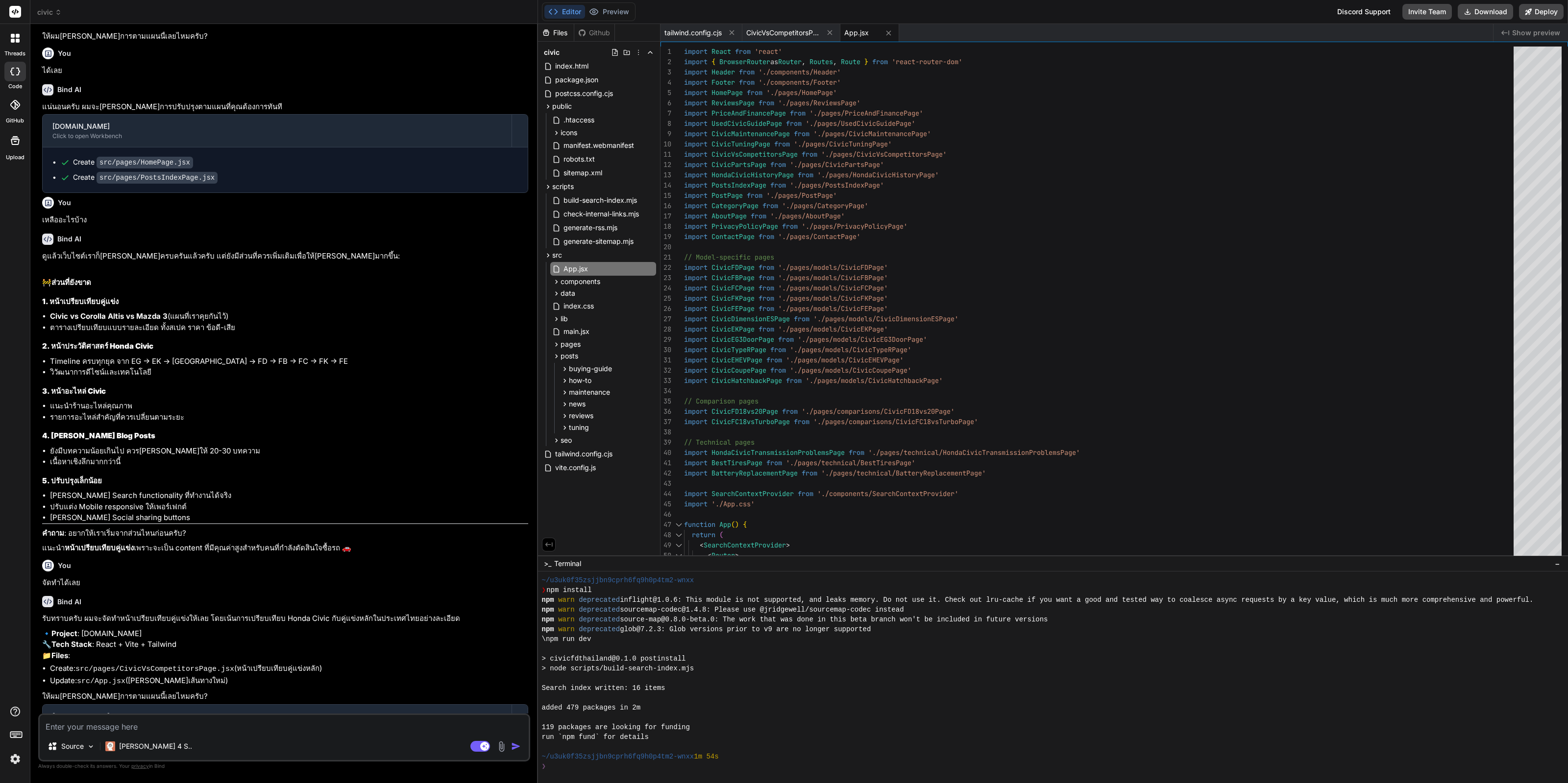
scroll to position [809, 0]
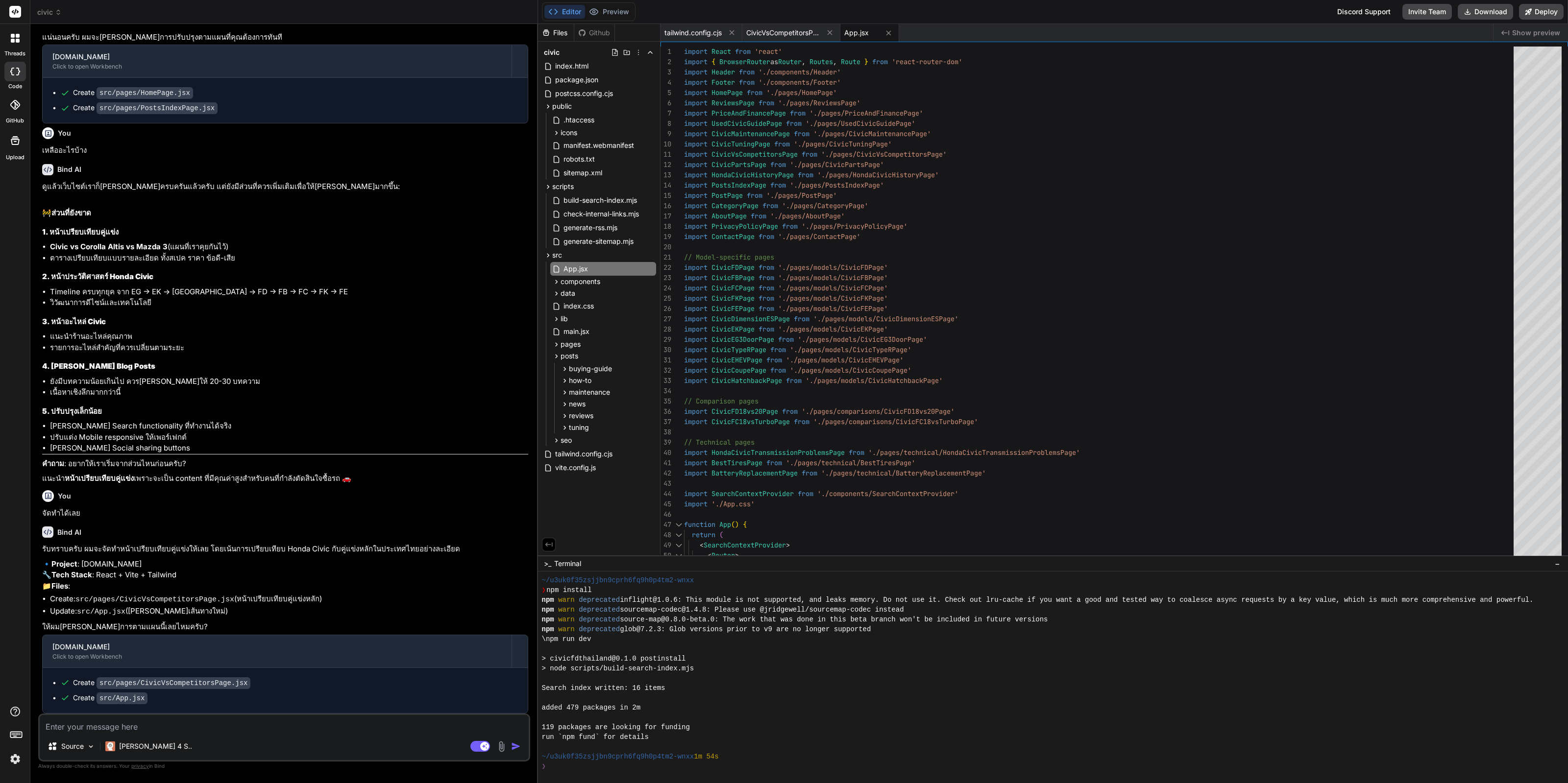
click at [233, 686] on code "src/pages/CivicVsCompetitorsPage.jsx" at bounding box center [173, 683] width 154 height 12
click at [205, 684] on code "src/pages/CivicVsCompetitorsPage.jsx" at bounding box center [173, 683] width 154 height 12
drag, startPoint x: 97, startPoint y: 684, endPoint x: 237, endPoint y: 689, distance: 140.1
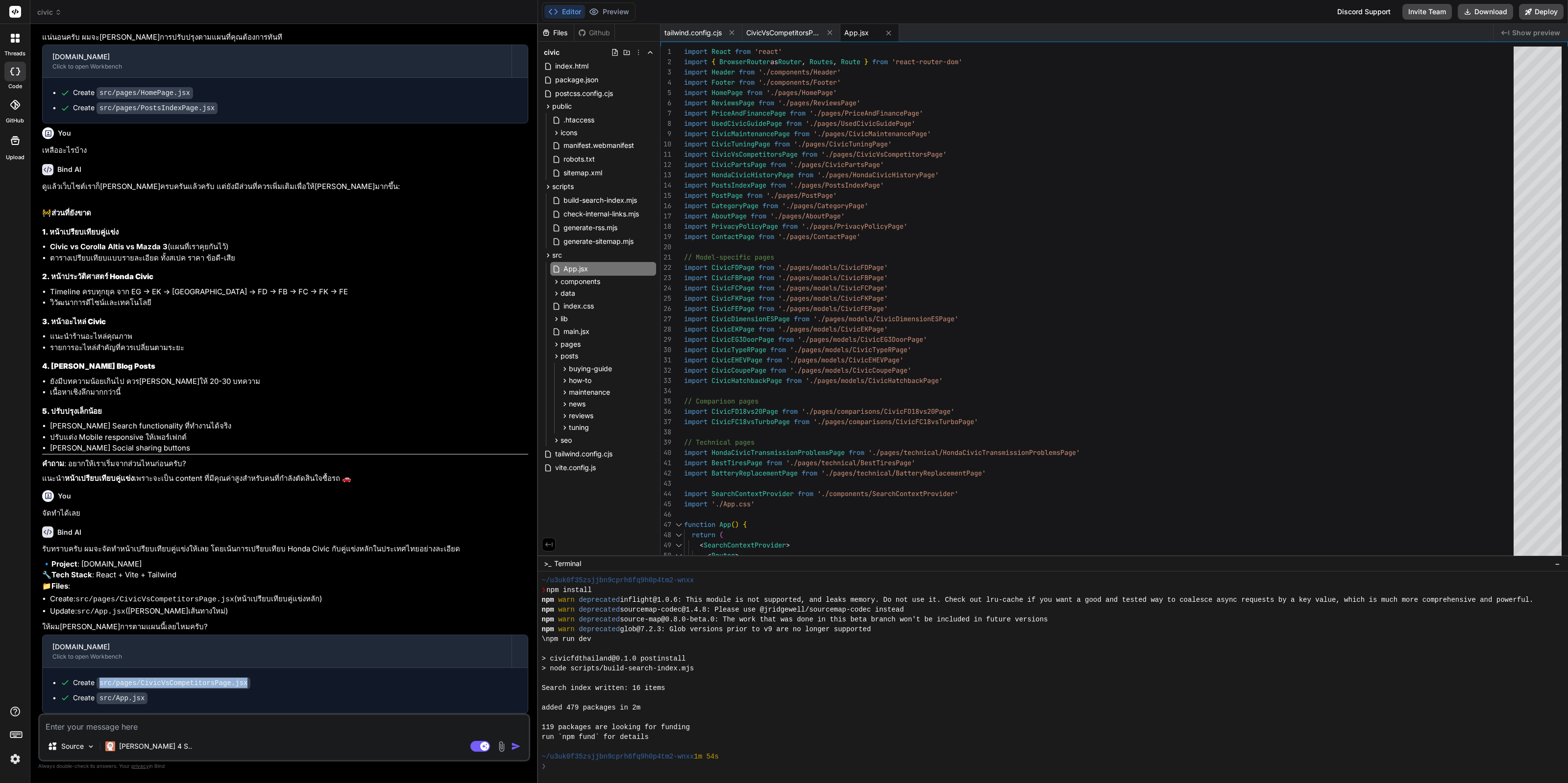
click at [237, 689] on ul "Create src/pages/CivicVsCompetitorsPage.jsx Create src/App.jsx" at bounding box center [285, 691] width 466 height 26
drag, startPoint x: 257, startPoint y: 722, endPoint x: 253, endPoint y: 723, distance: 4.1
click at [257, 722] on textarea at bounding box center [284, 723] width 489 height 18
click at [253, 725] on textarea at bounding box center [284, 723] width 489 height 18
type textarea "m"
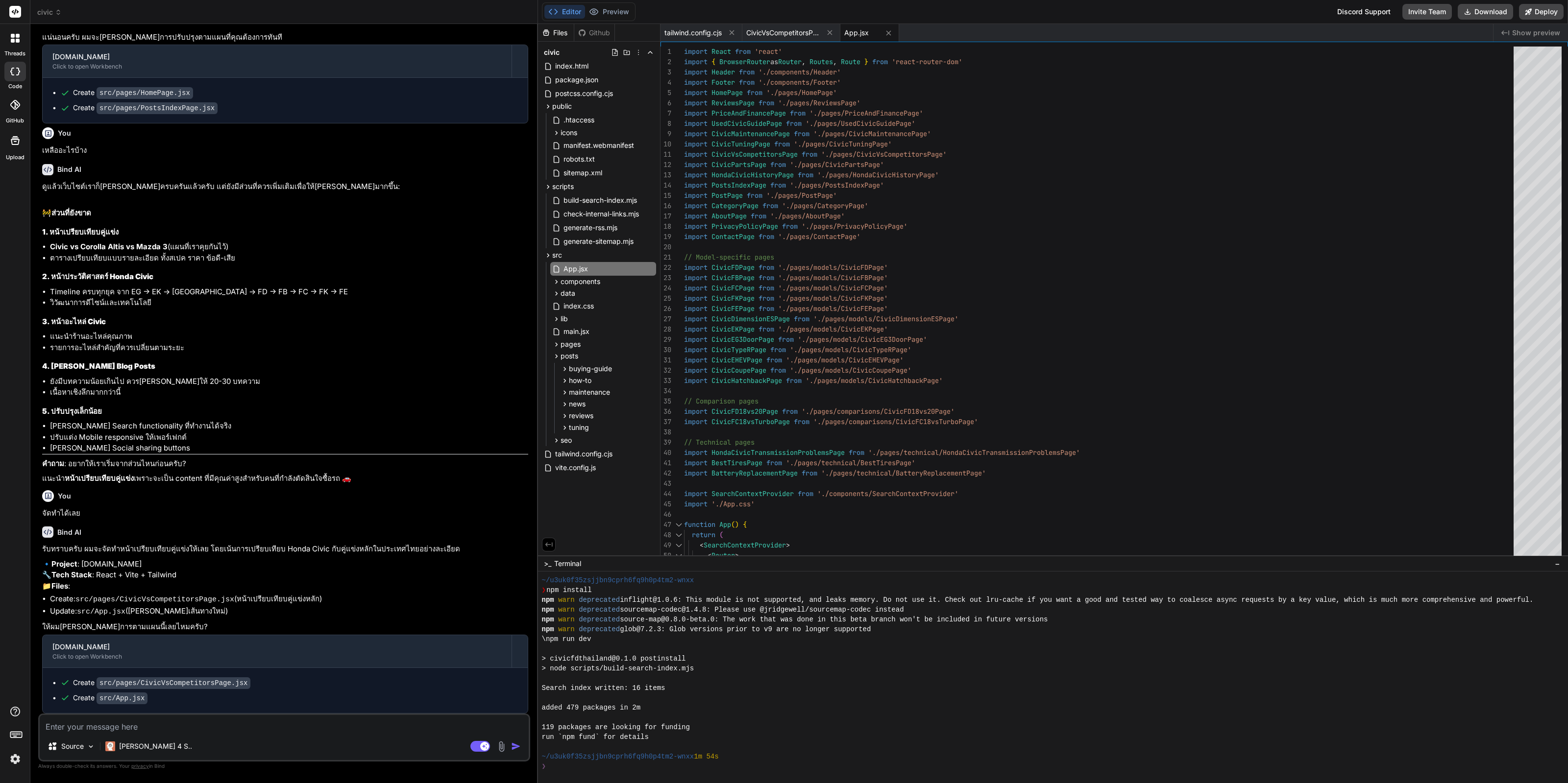
type textarea "x"
type textarea "me"
type textarea "x"
type textarea "mes"
type textarea "x"
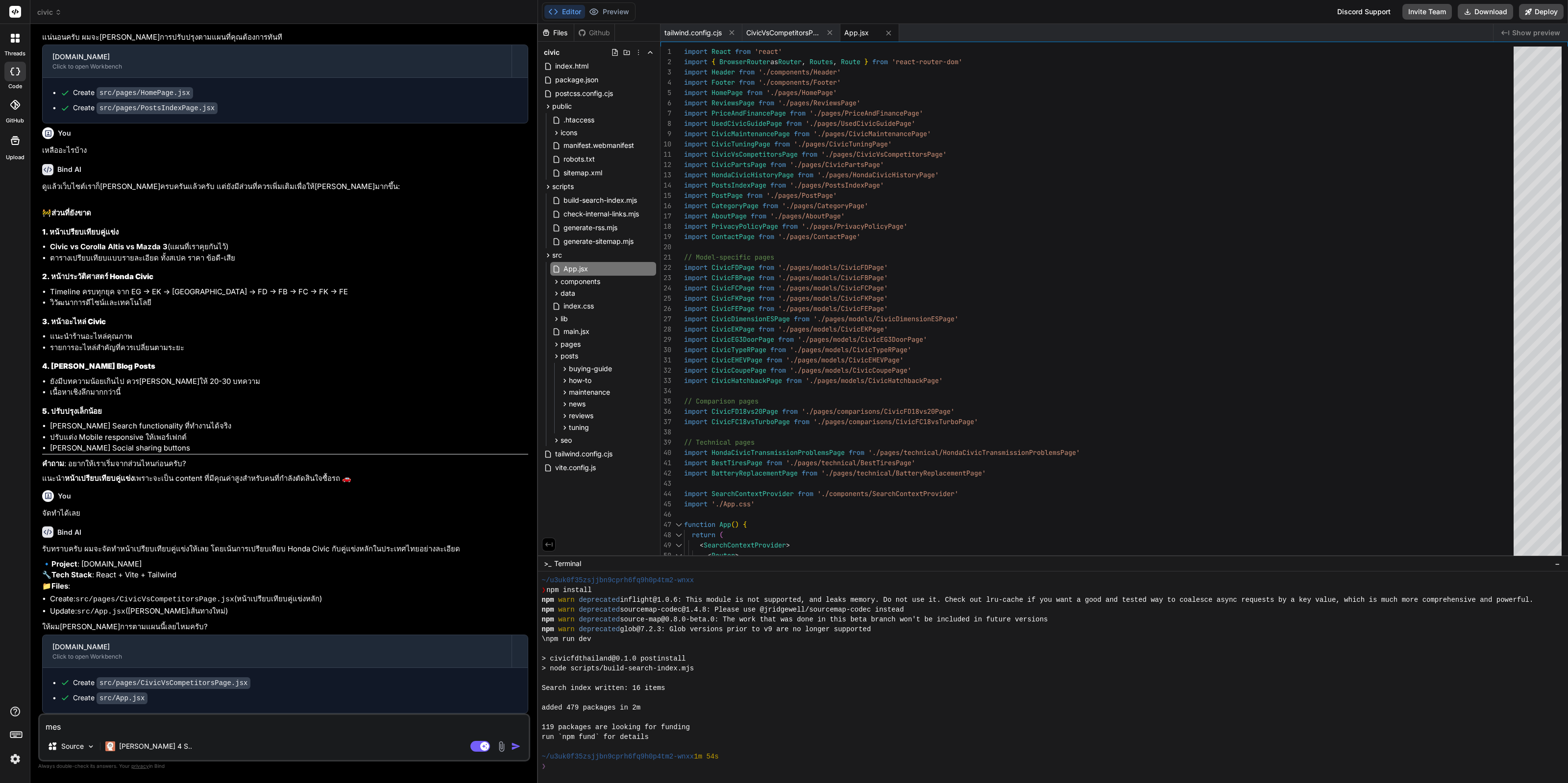
type textarea "meso"
type textarea "x"
type textarea "mesoh"
type textarea "x"
type textarea "mesohk"
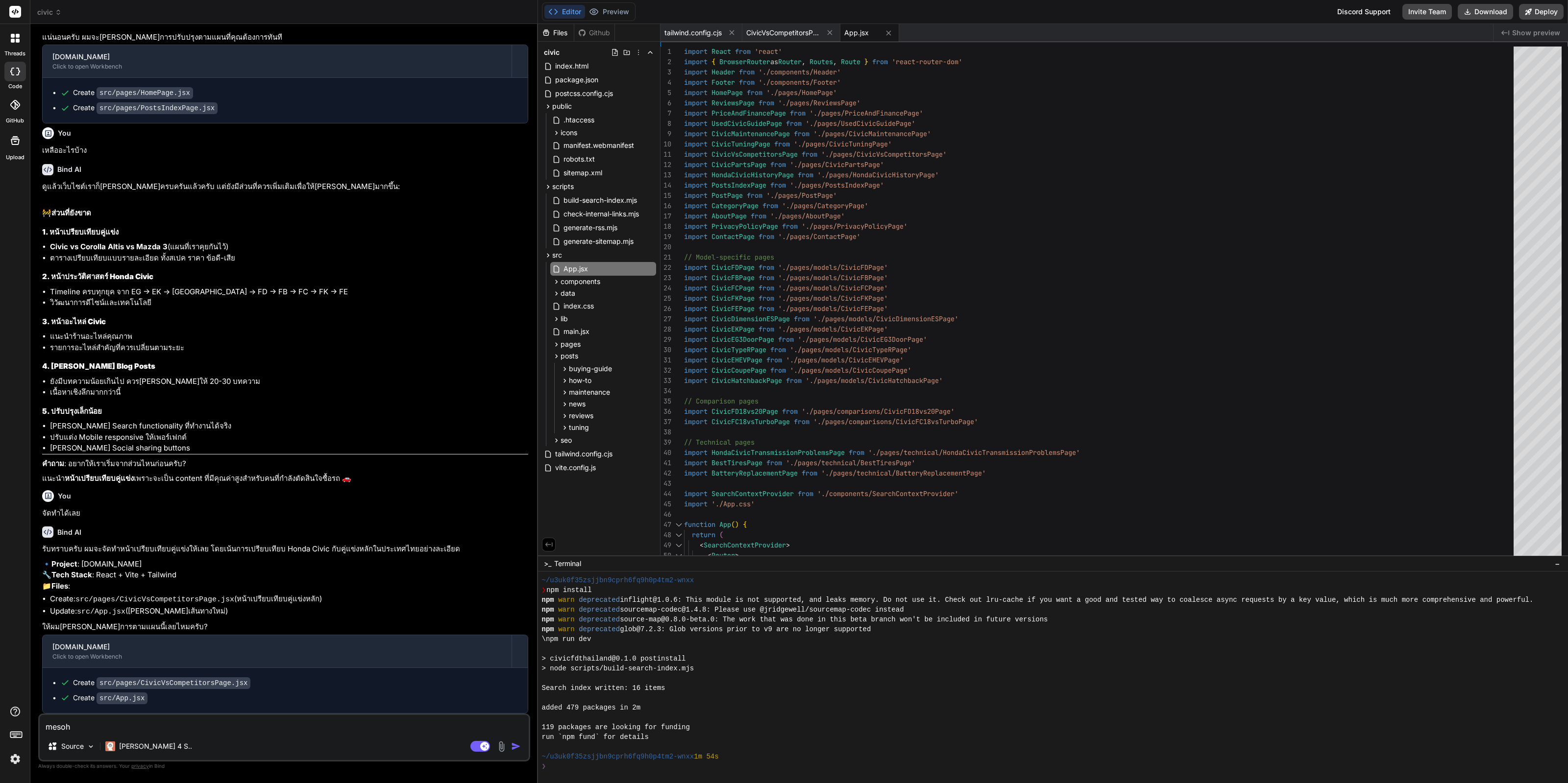
type textarea "x"
type textarea "mesoh"
type textarea "x"
type textarea "meso"
type textarea "x"
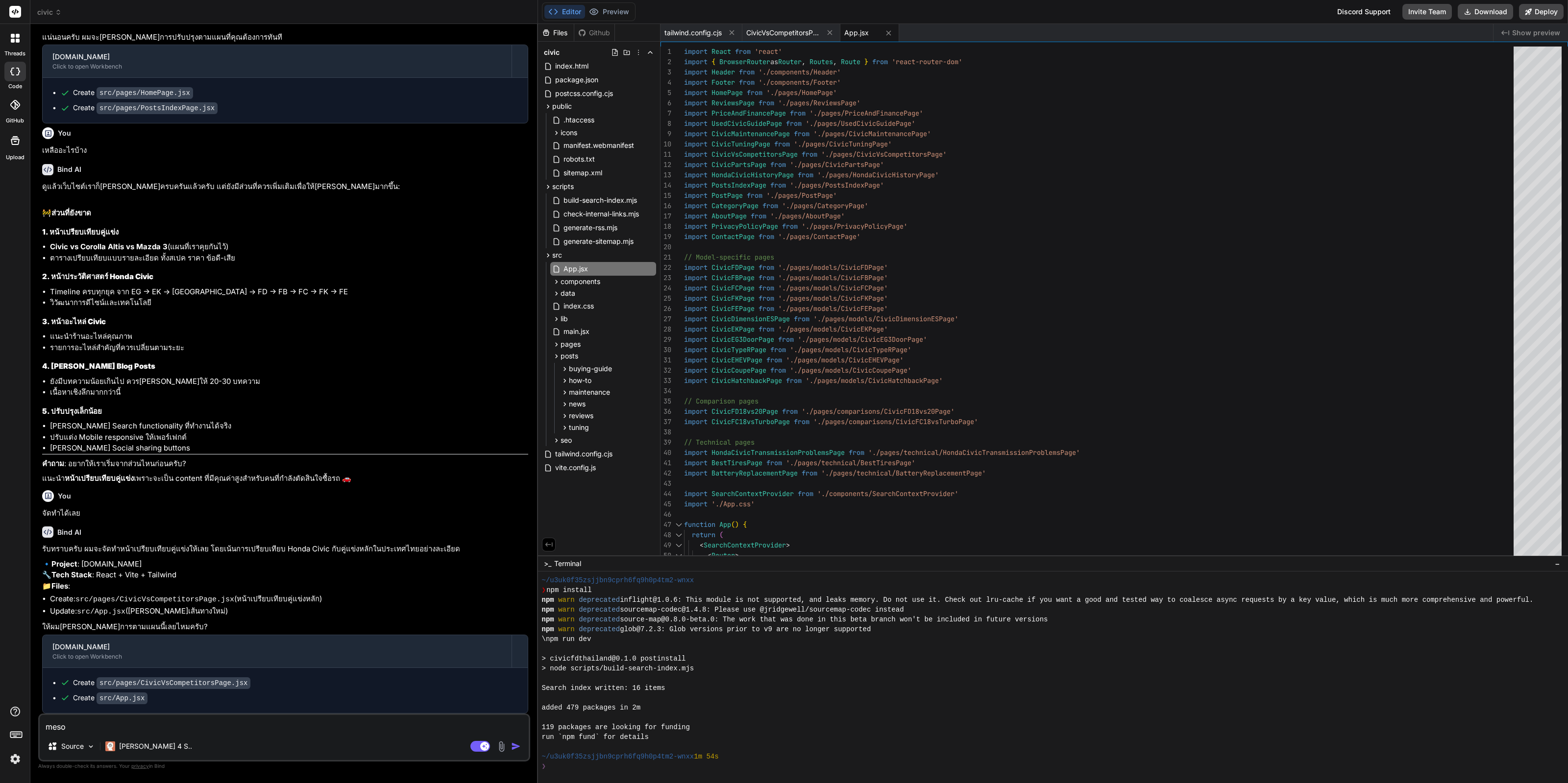
type textarea "mes"
type textarea "x"
type textarea "me"
type textarea "x"
type textarea "m"
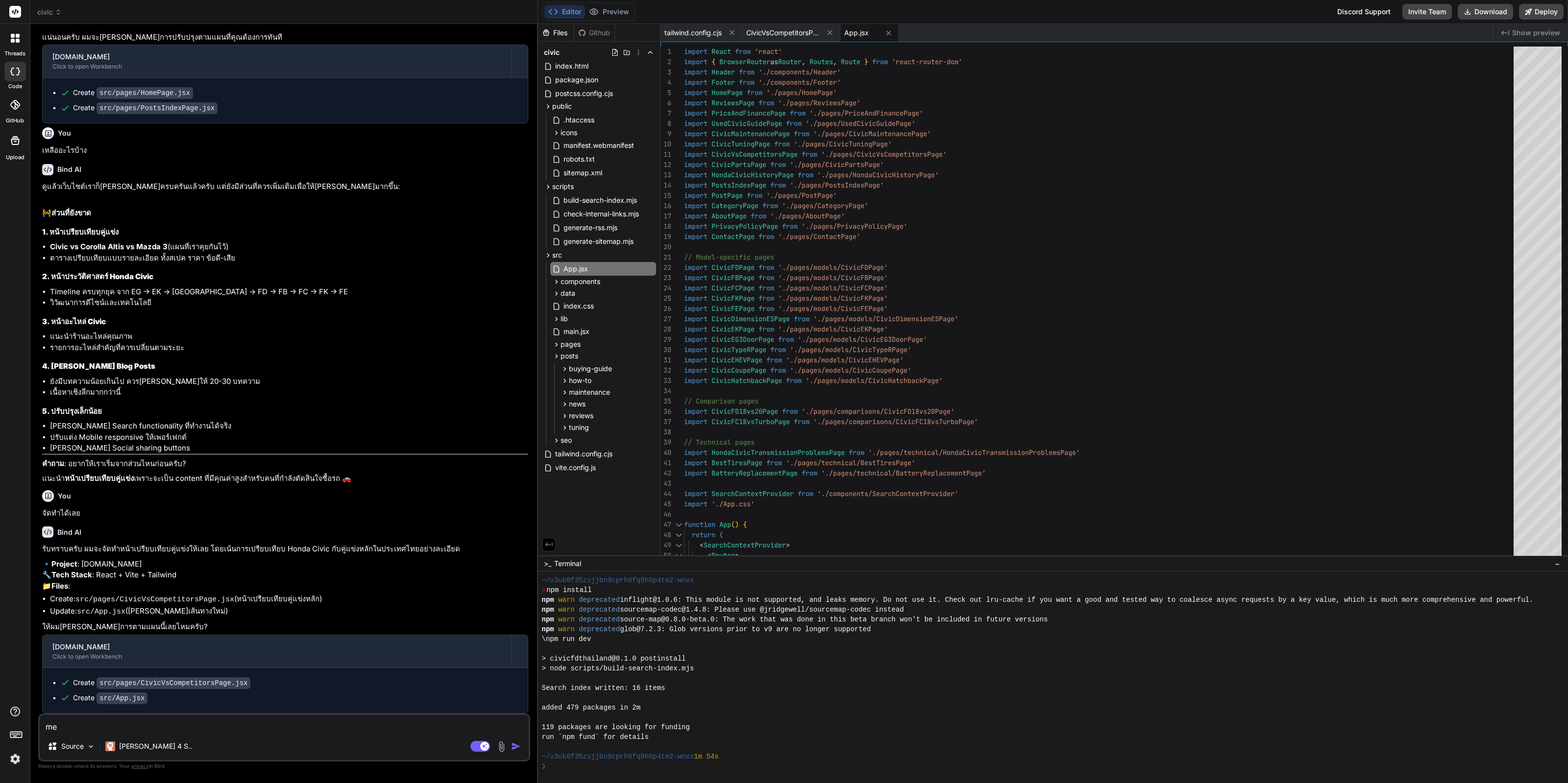
type textarea "x"
type textarea "m"
type textarea "x"
type textarea "me"
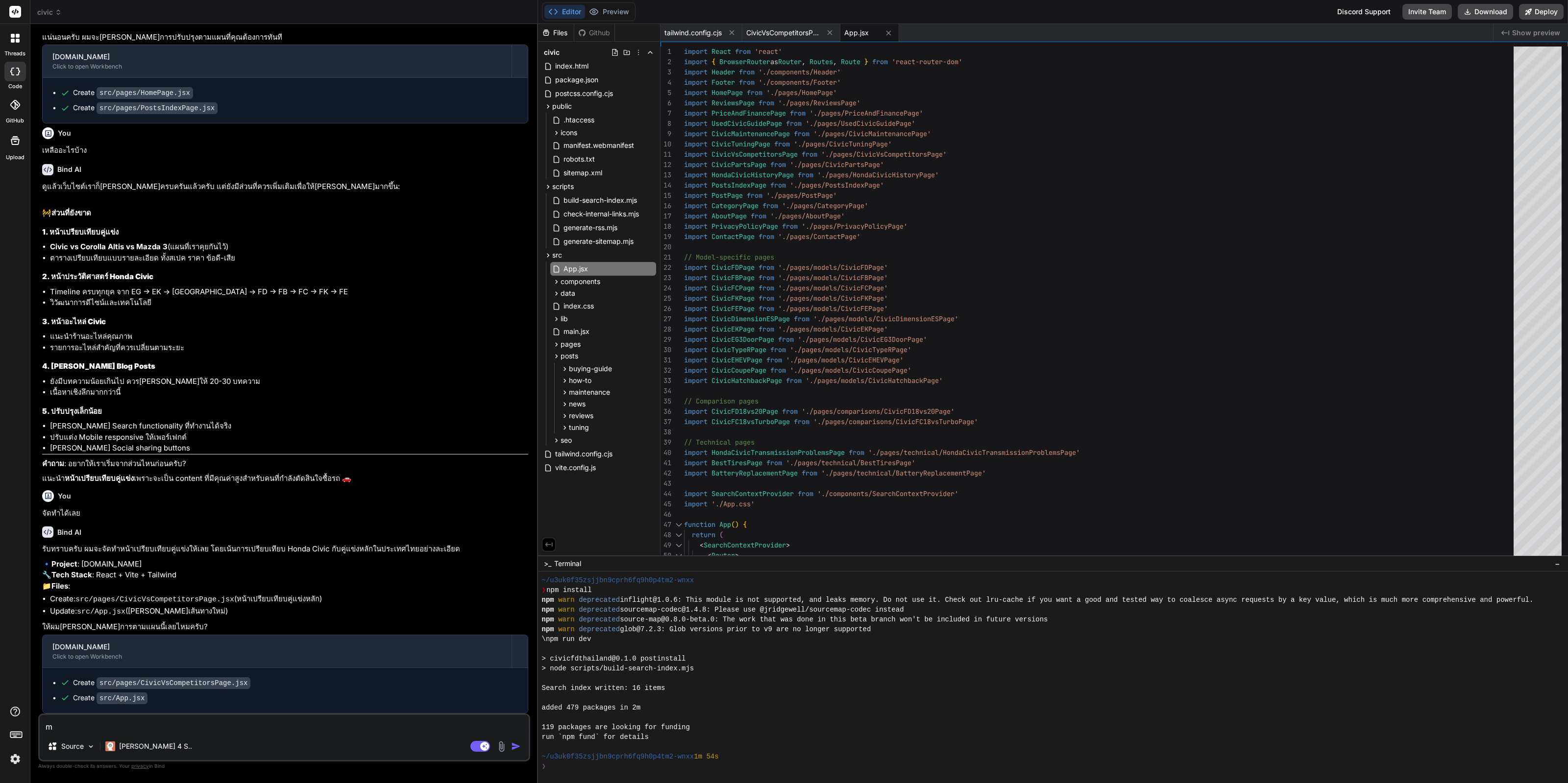
type textarea "x"
type textarea "mes"
type textarea "x"
type textarea "me"
type textarea "x"
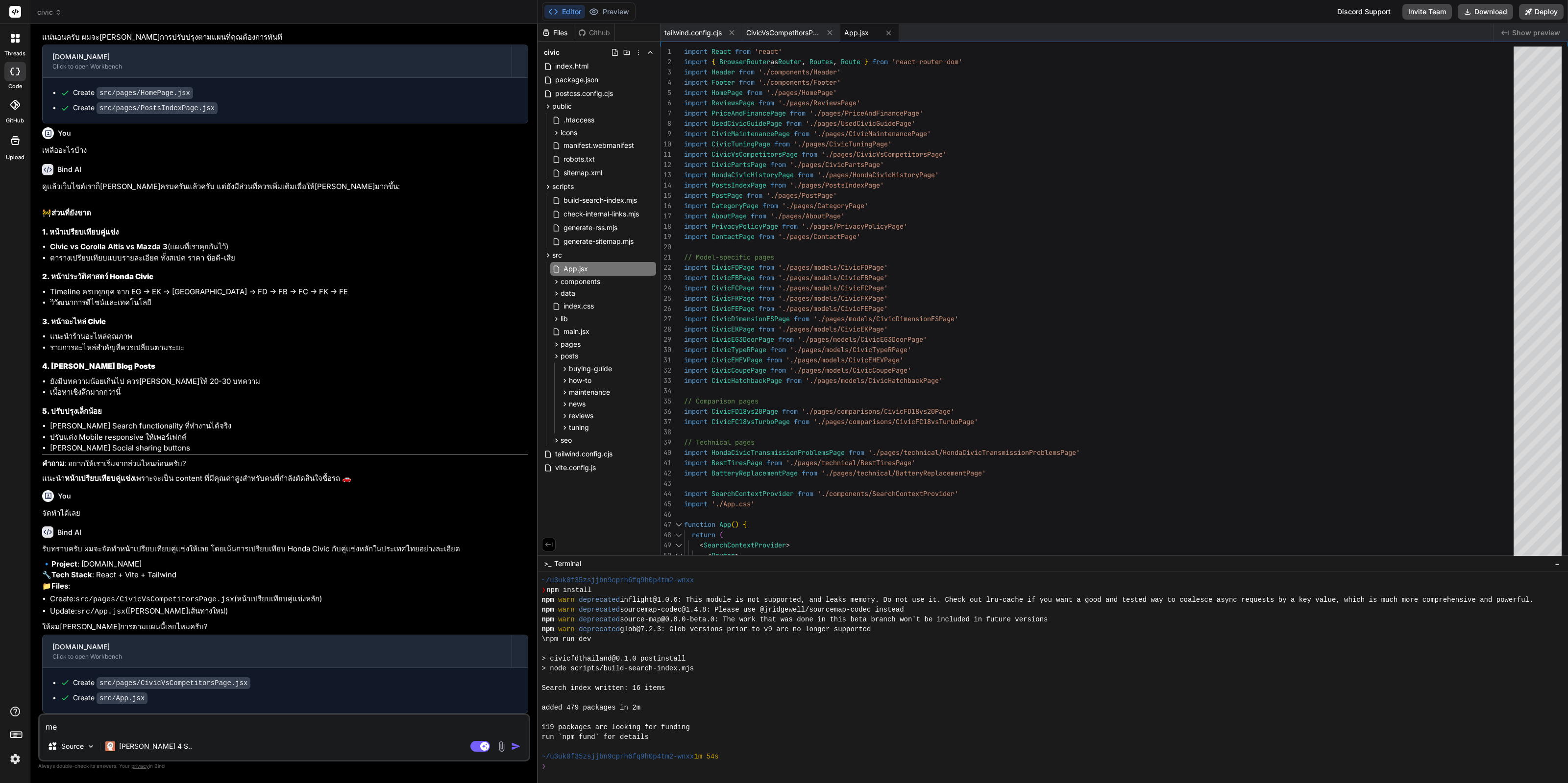
type textarea "m"
type textarea "x"
type textarea "m"
type textarea "x"
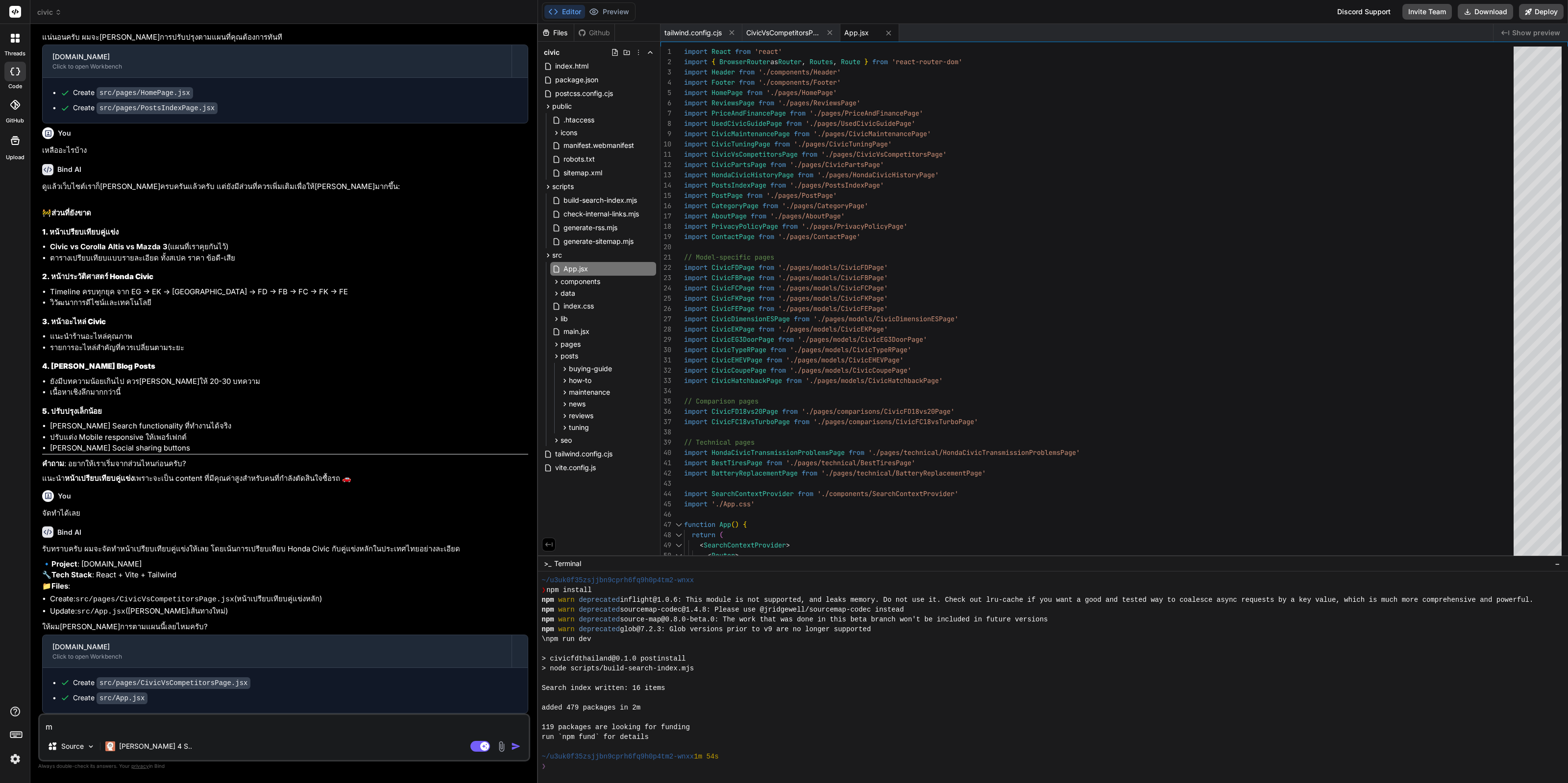
type textarea "x"
type textarea "ท"
type textarea "x"
type textarea "ทำ"
type textarea "x"
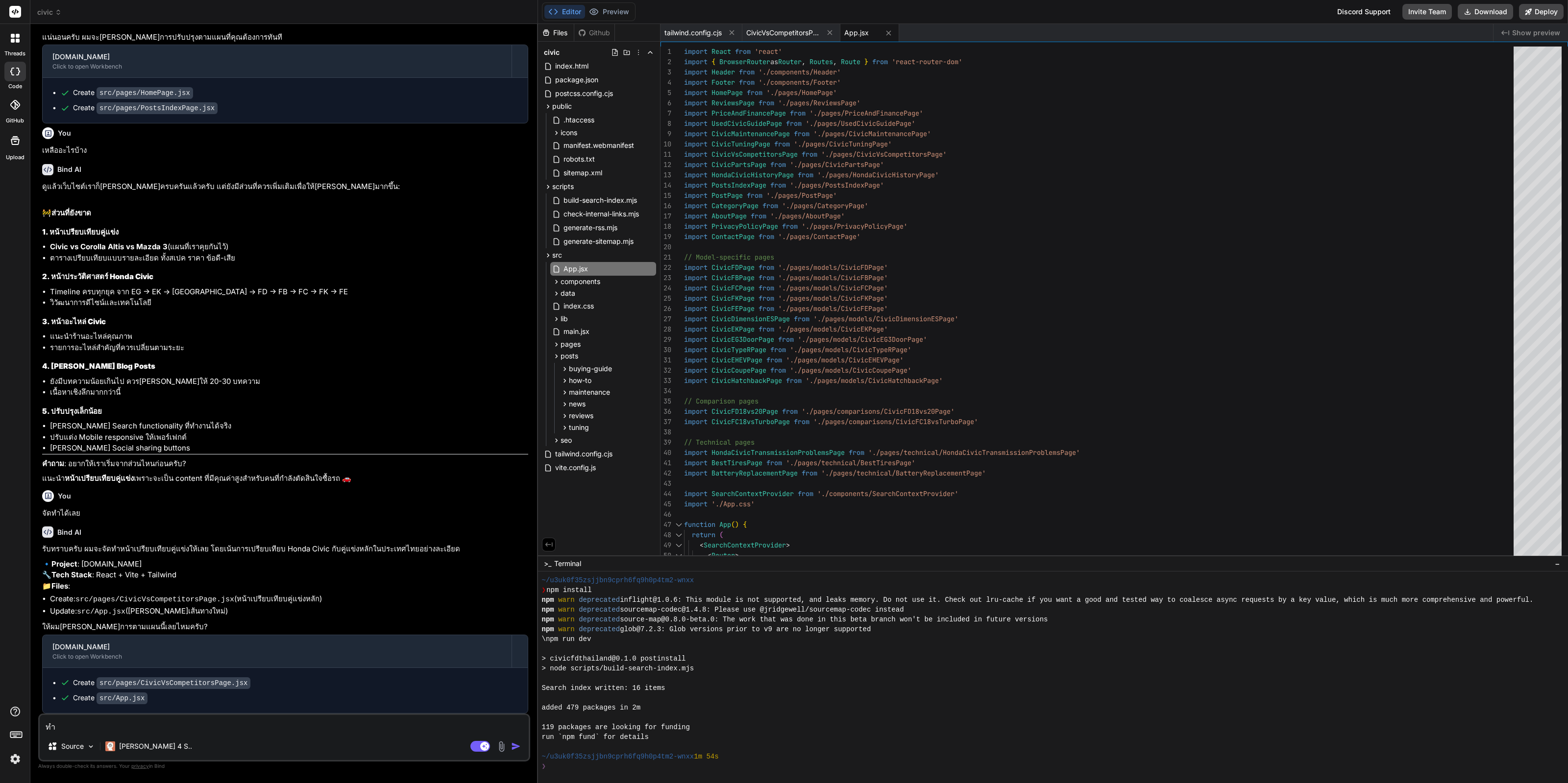
type textarea "ทำห"
type textarea "x"
type textarea "ทำหน"
type textarea "x"
type textarea "ทำหน้"
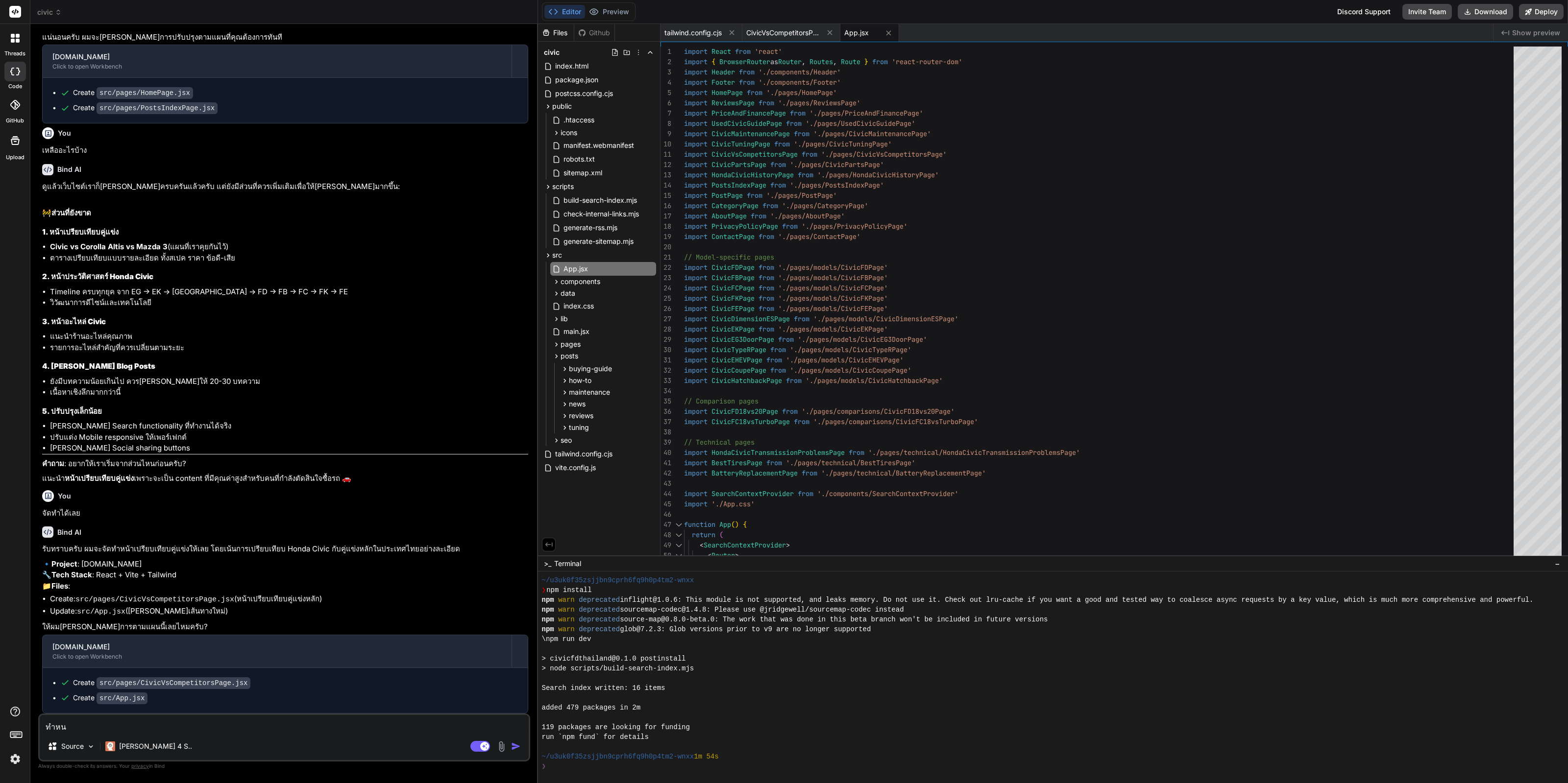
type textarea "x"
type textarea "ทำหน้า"
type textarea "x"
type textarea "ทำหน้าต"
type textarea "x"
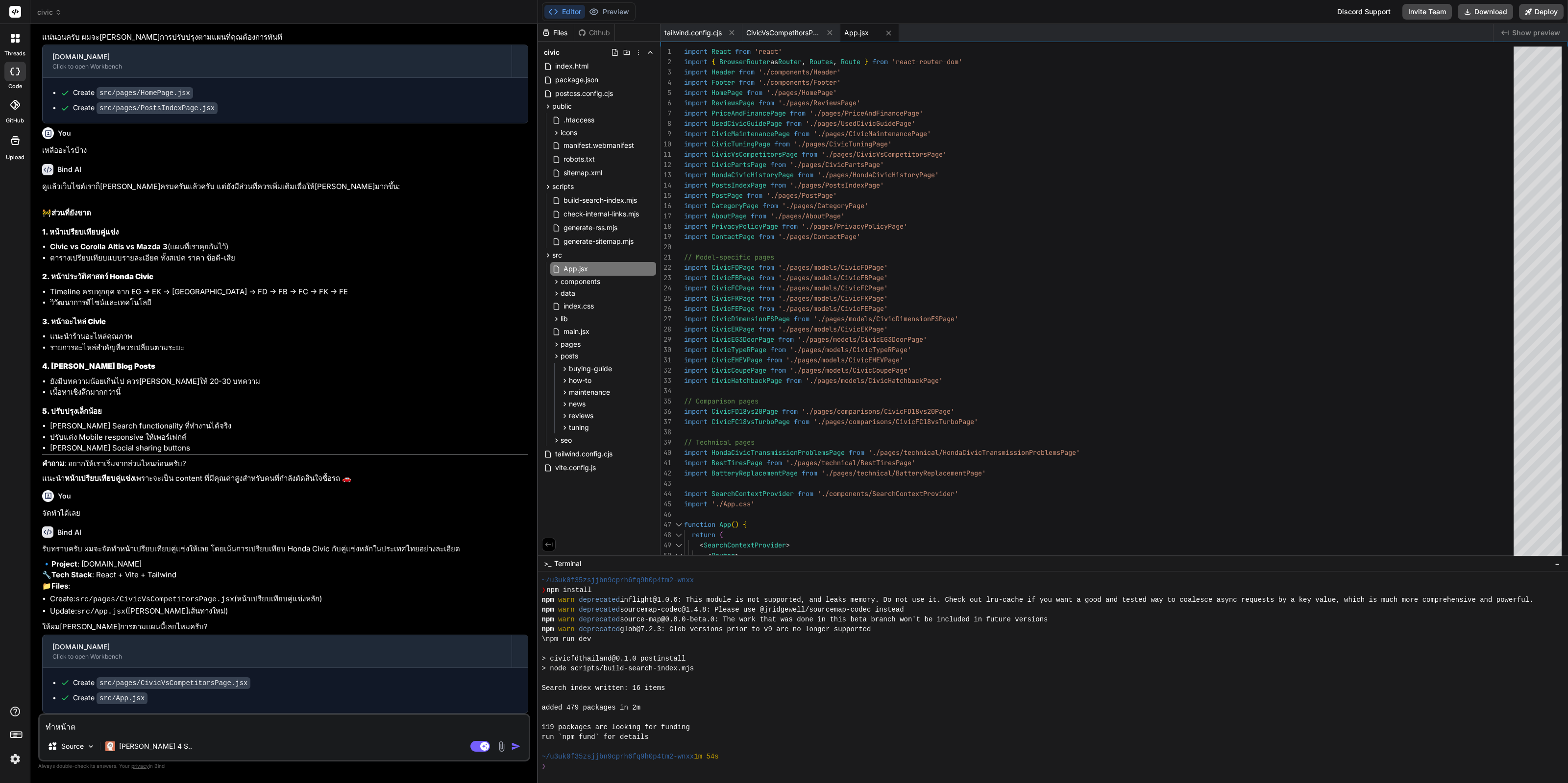
type textarea "ทำหน้าต่"
type textarea "x"
type textarea "ทำหน้าต่อ"
type textarea "x"
type textarea "ทำหน้าต่อไ"
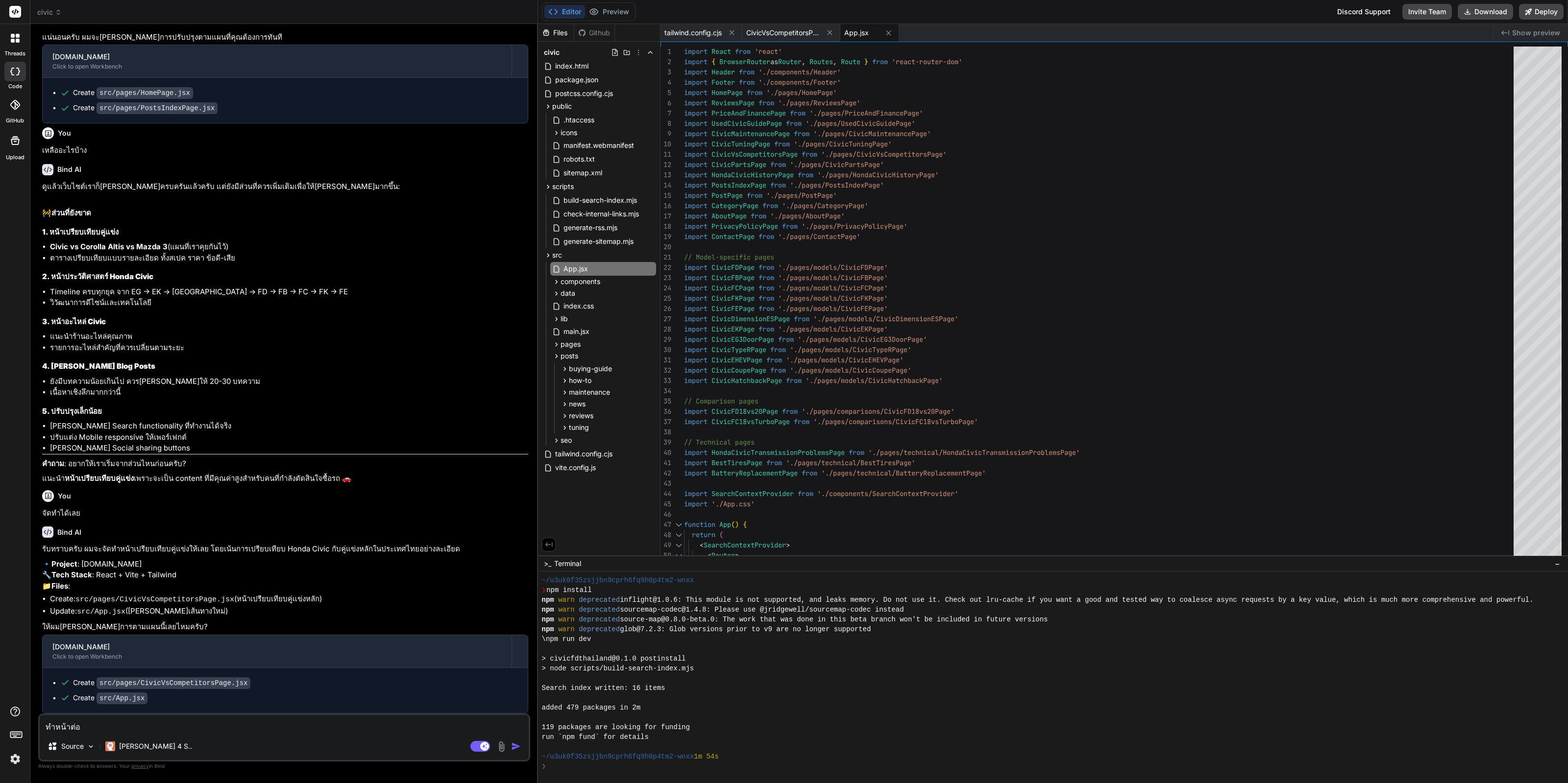
type textarea "x"
type textarea "ทำหน้าต่อไป"
type textarea "x"
type textarea "ทำหน้าต่อไปไ"
type textarea "x"
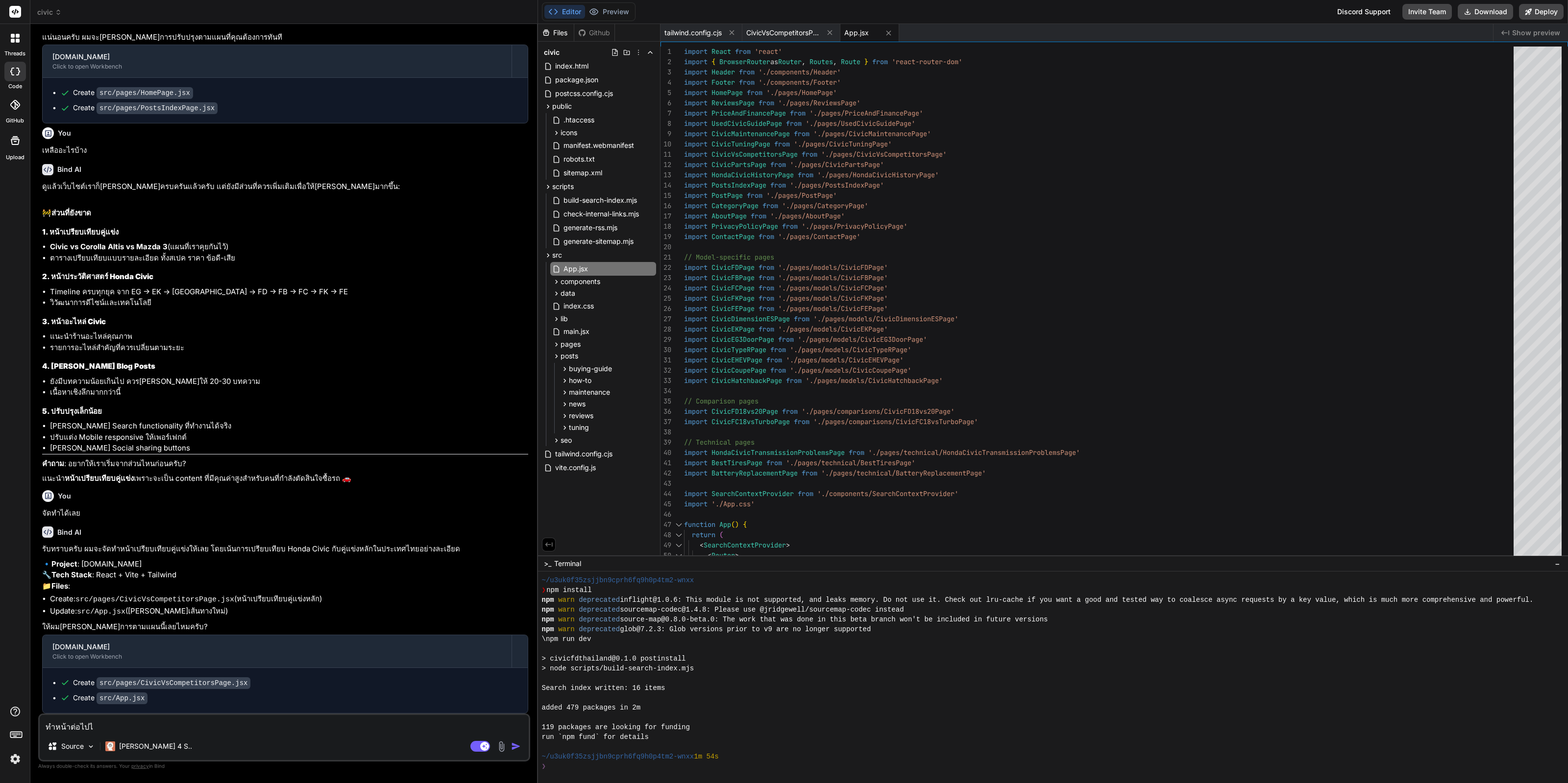
type textarea "ทำหน้าต่อไปได"
type textarea "x"
type textarea "ทำหน้าต่อไปได้"
type textarea "x"
type textarea "ทำหน้าต่อไปได้เ"
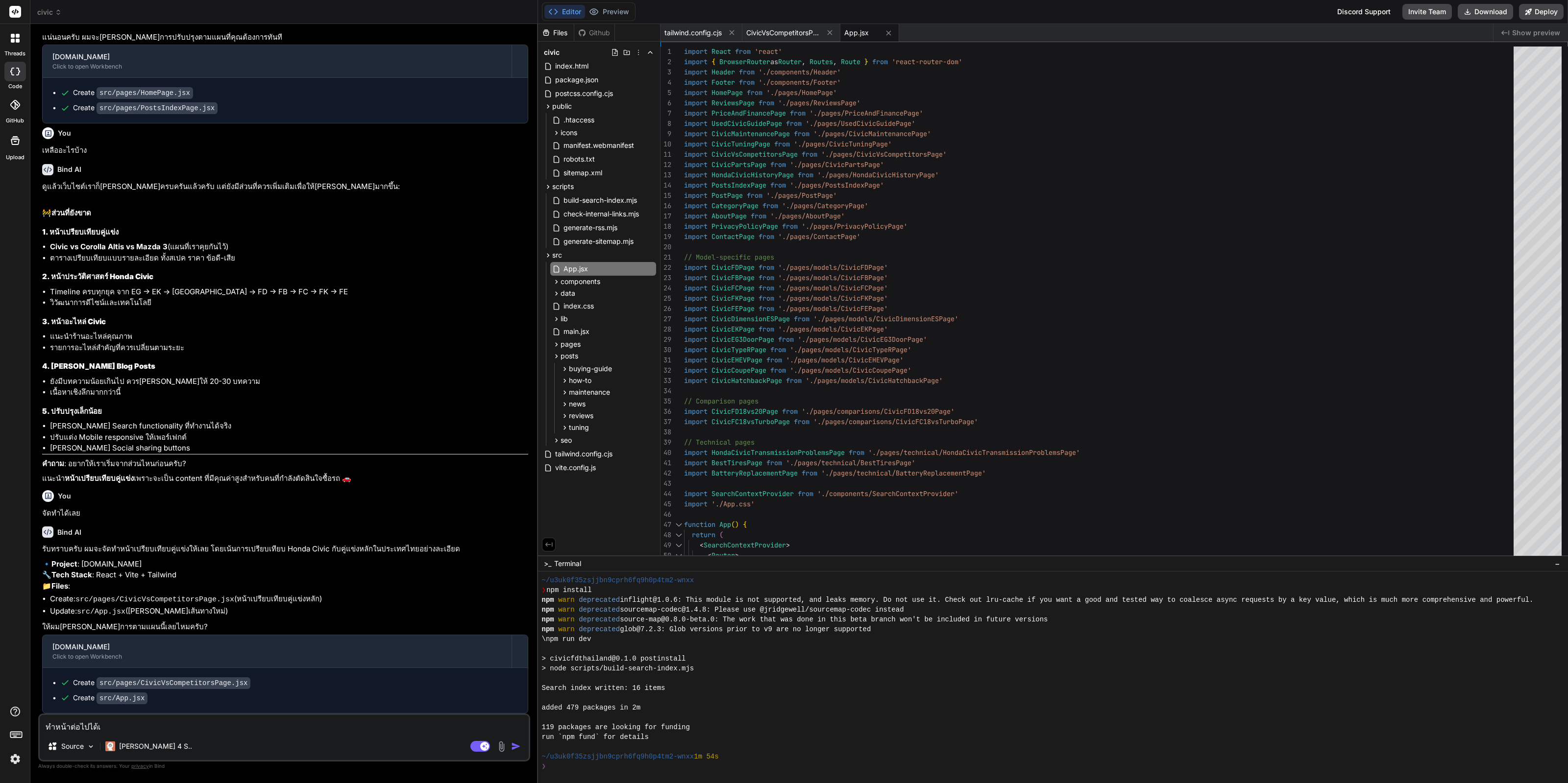
type textarea "x"
type textarea "ทำหน้าต่อไปได้เล"
type textarea "x"
type textarea "ทำหน้าต่อไปได้เลย"
type textarea "x"
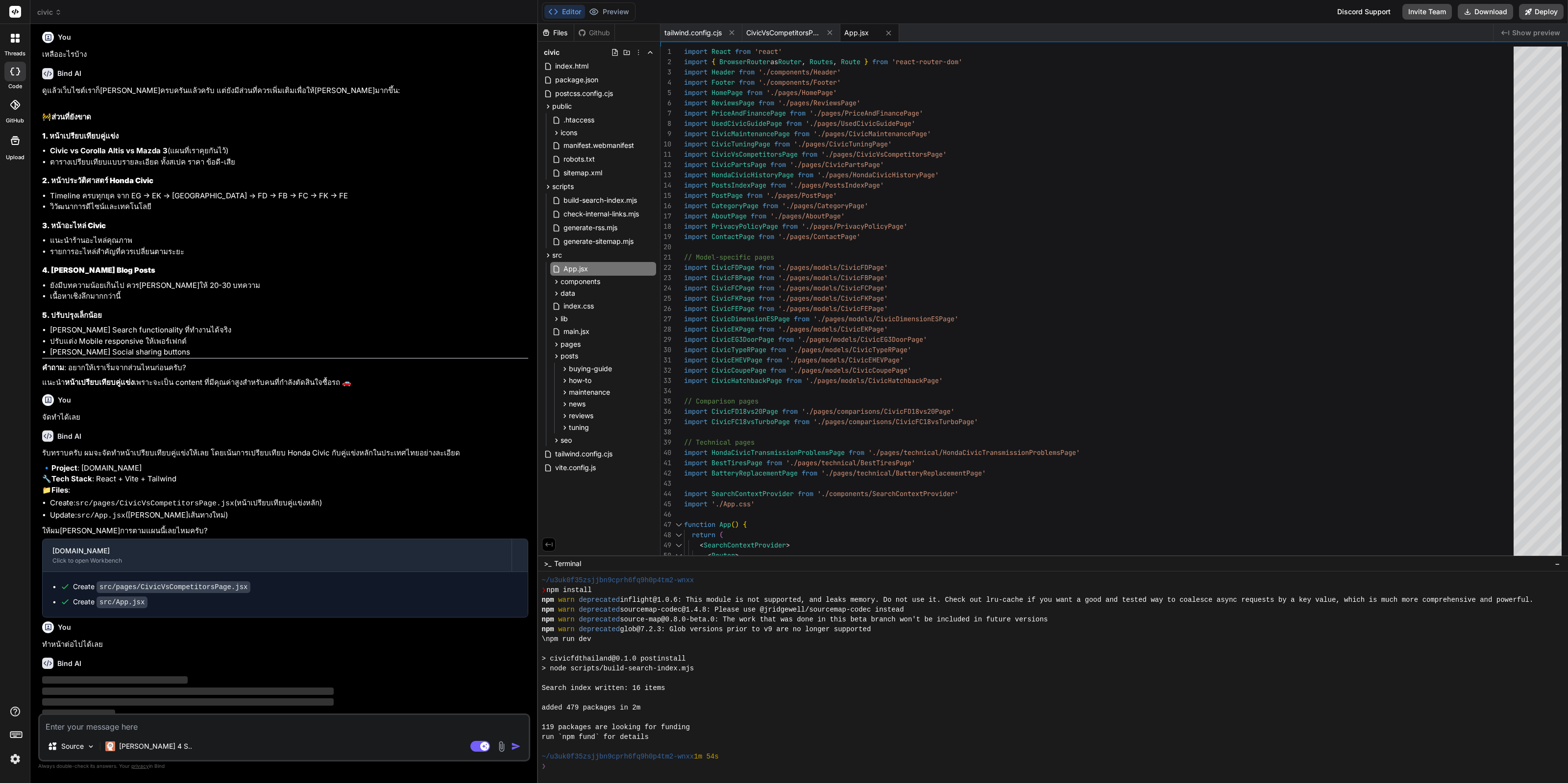
scroll to position [910, 0]
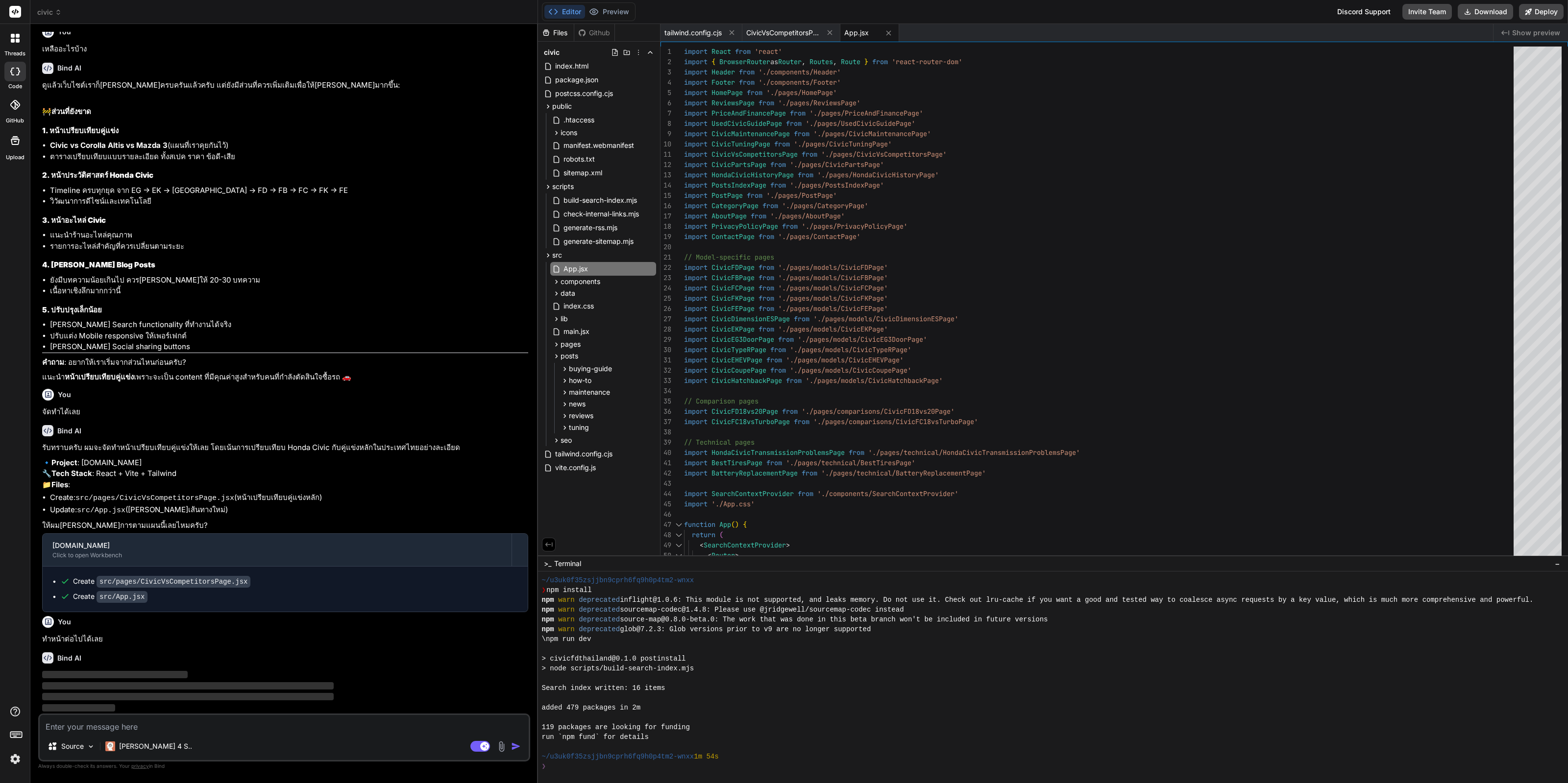
click at [93, 640] on p "ทำหน้าต่อไปได้เลย" at bounding box center [285, 639] width 486 height 12
copy div "ทำหน้าต่อไปได้เลย"
type textarea "x"
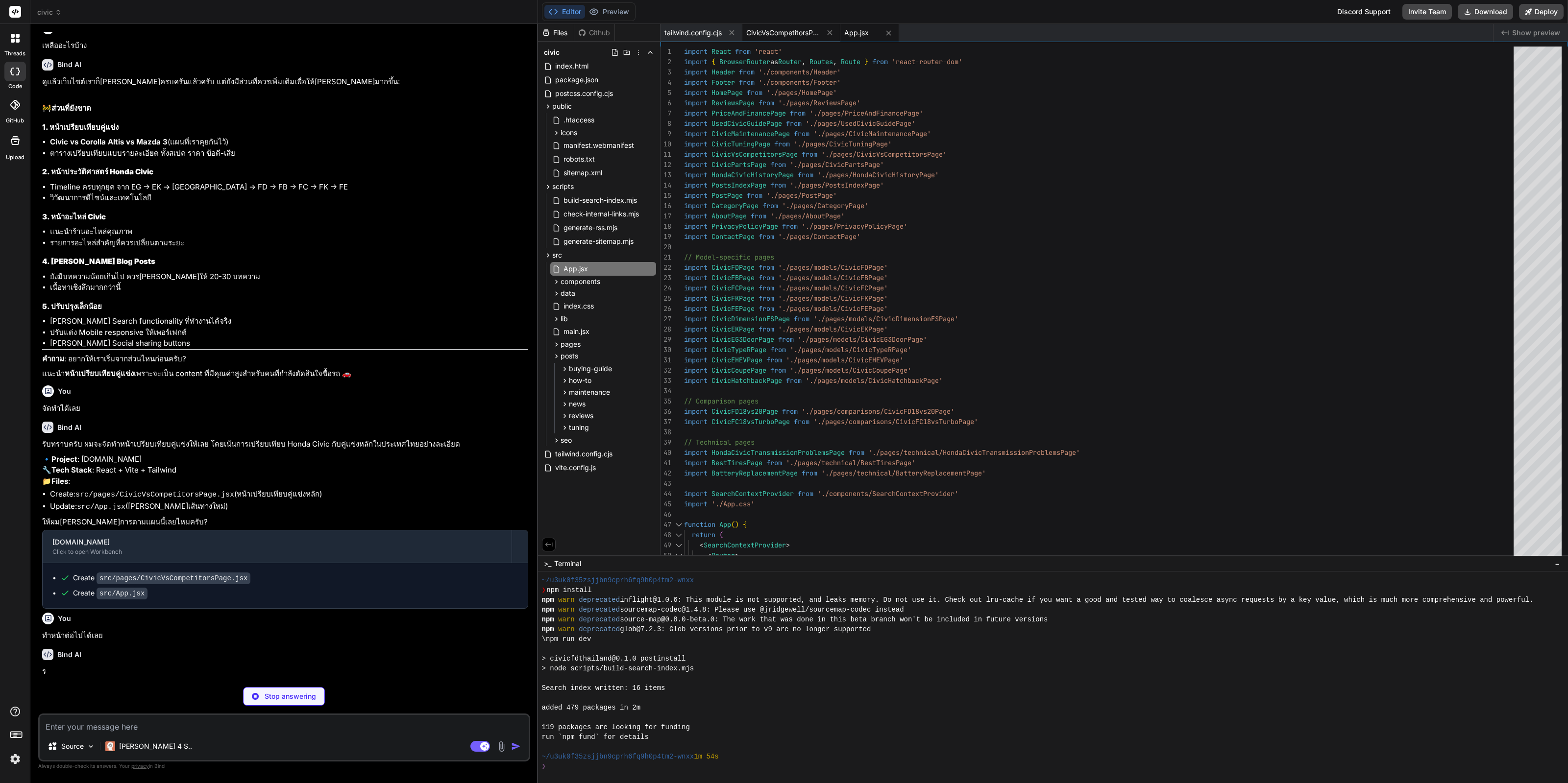
click at [788, 36] on span "CivicVsCompetitorsPage.jsx" at bounding box center [783, 33] width 74 height 10
type textarea "<AuthorBox /> </div> </section> </> ) }"
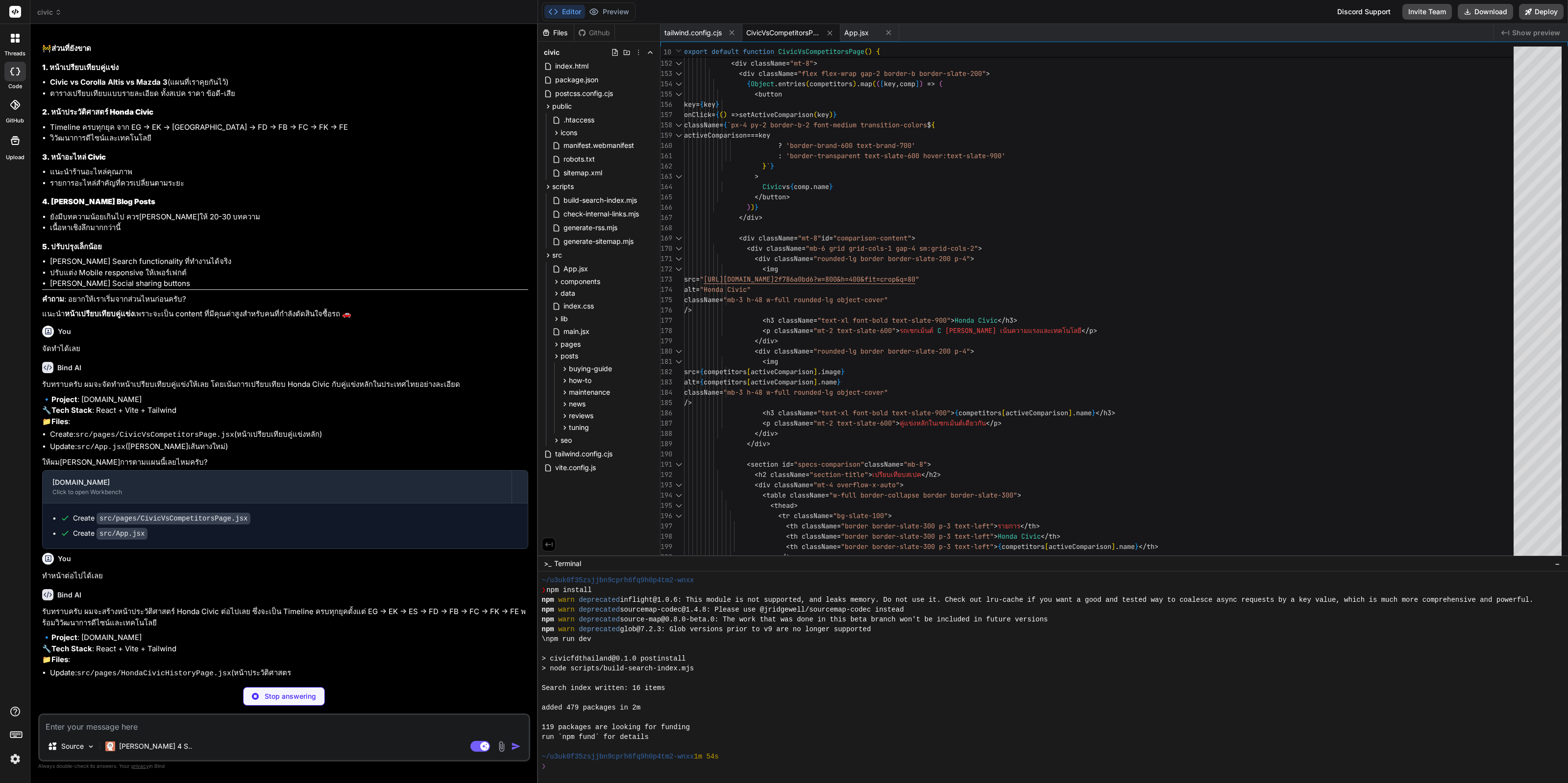
scroll to position [995, 0]
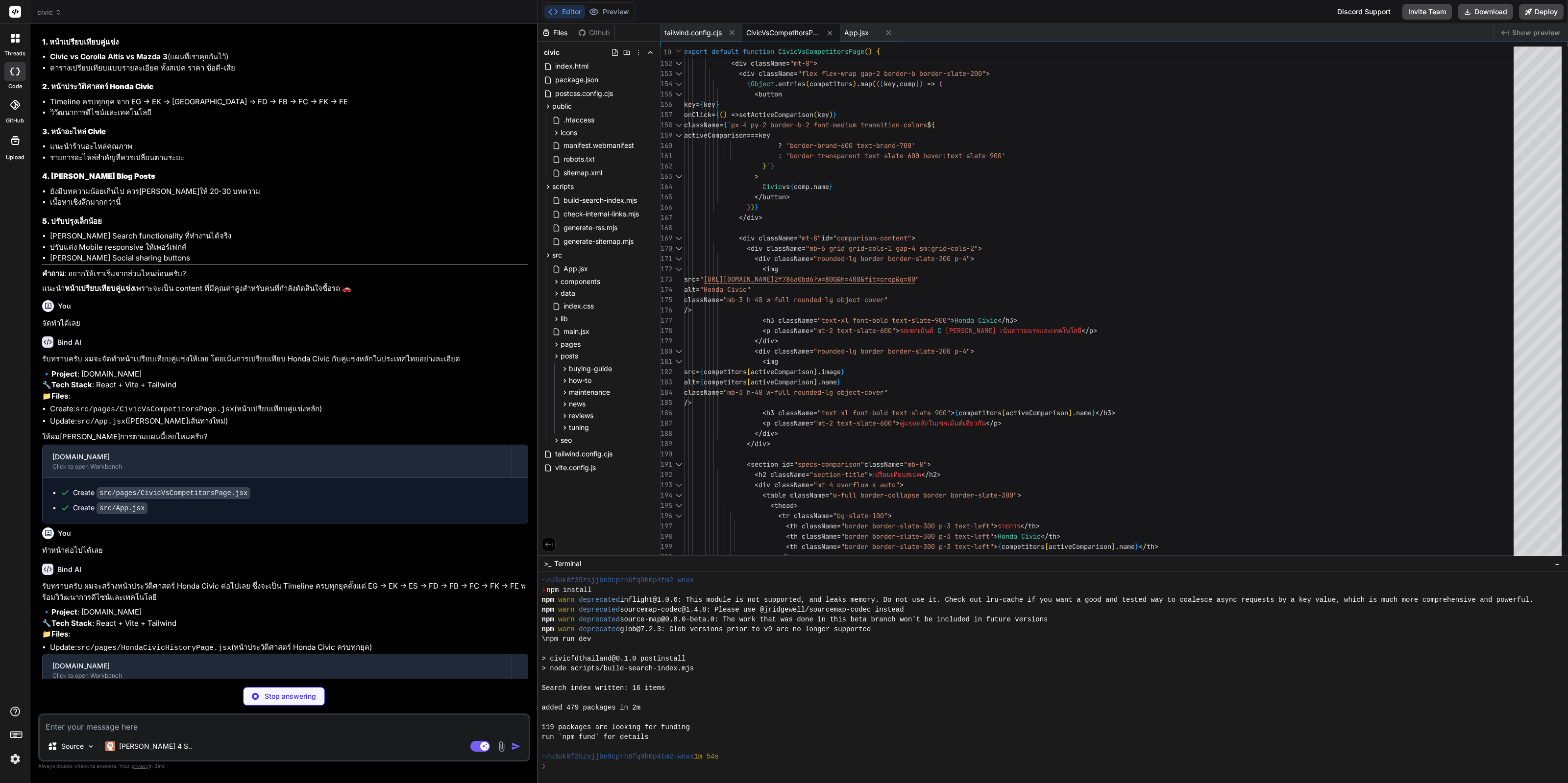
click at [85, 549] on div "You ทำหน้าต่อไปได้เลย" at bounding box center [285, 540] width 486 height 33
copy div "ทำหน้าต่อไปได้เลย"
type textarea "x"
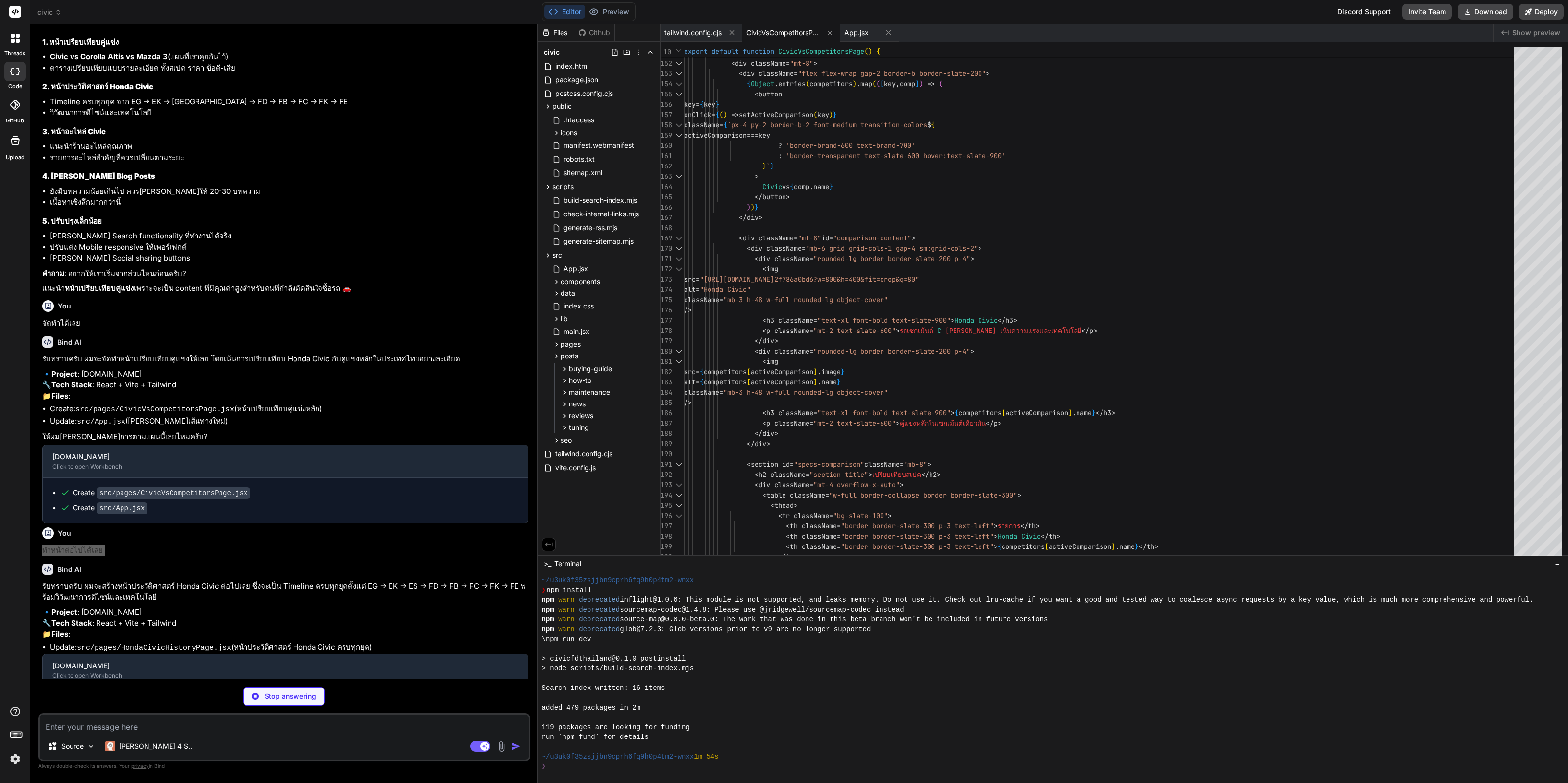
type textarea "<FAQ items={faqItems} /> <AuthorBox /> </div> </section> </> ) }"
type textarea "x"
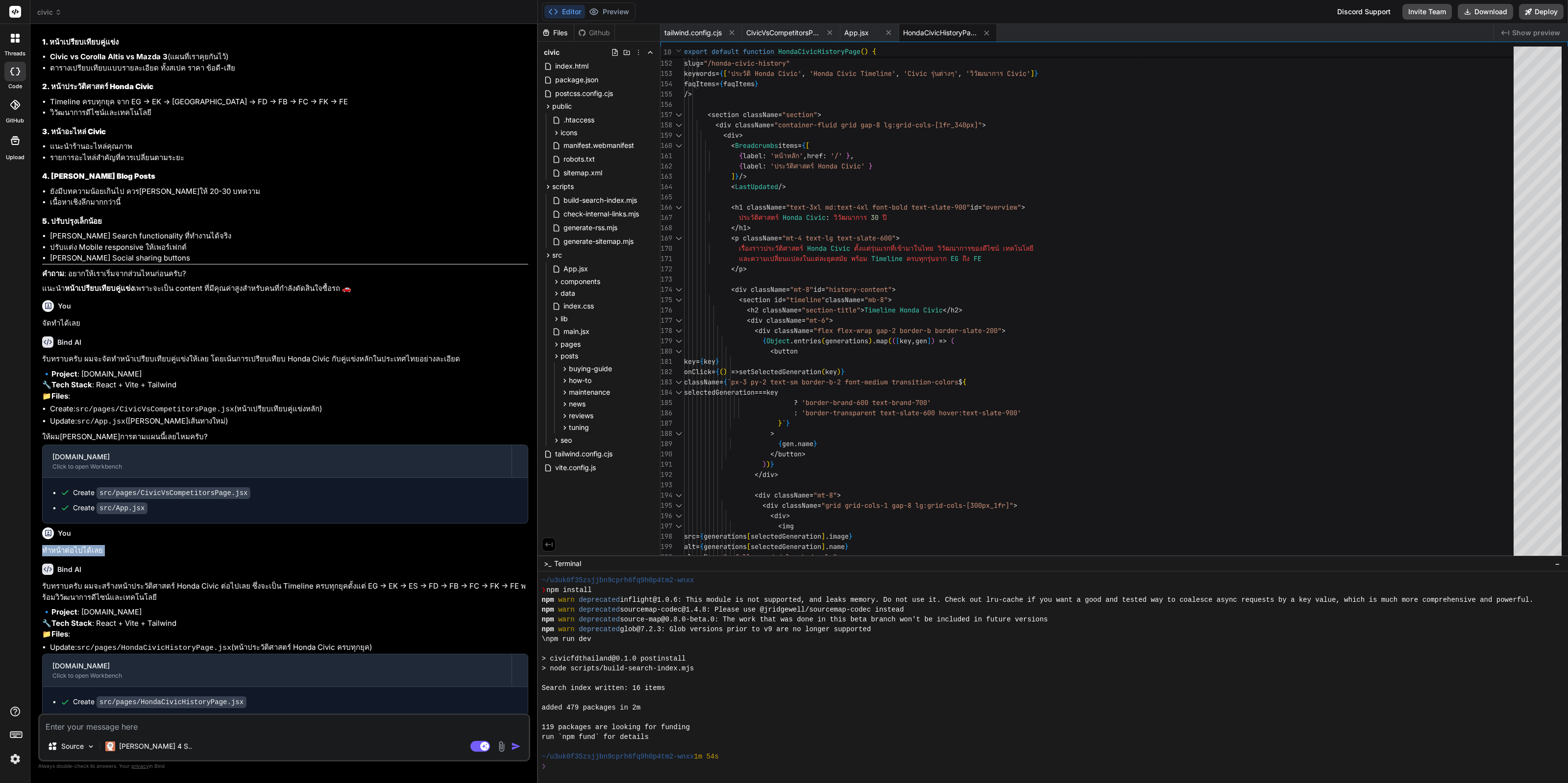
scroll to position [1023, 0]
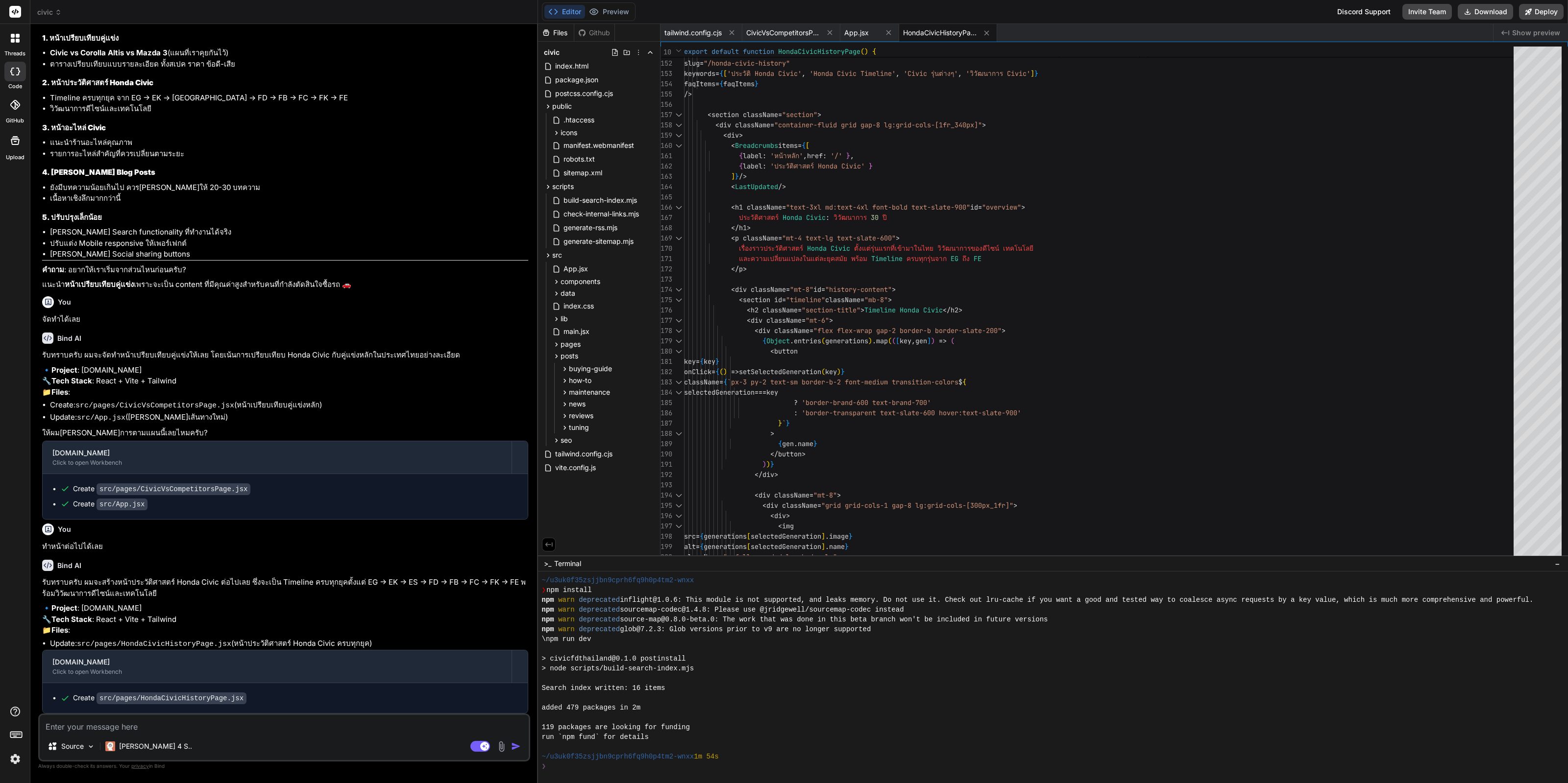
click at [192, 734] on div "Source Claude 4 S.. Agent Mode. When this toggle is activated, AI automatically…" at bounding box center [284, 737] width 492 height 48
click at [199, 725] on textarea at bounding box center [284, 723] width 489 height 18
paste textarea "ทำหน้าต่อไปได้เลย"
type textarea "ทำหน้าต่อไปได้เลย"
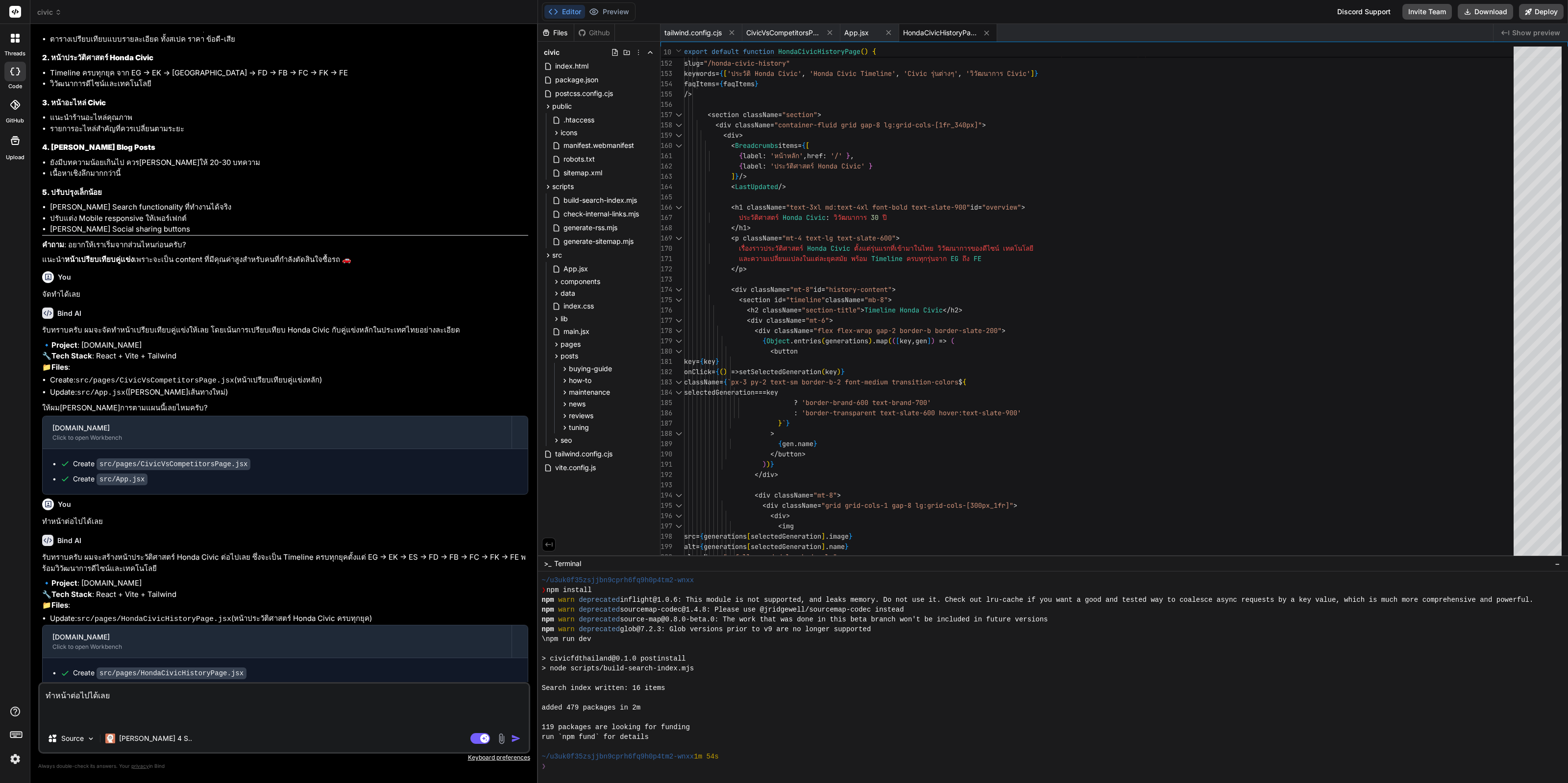
type textarea "x"
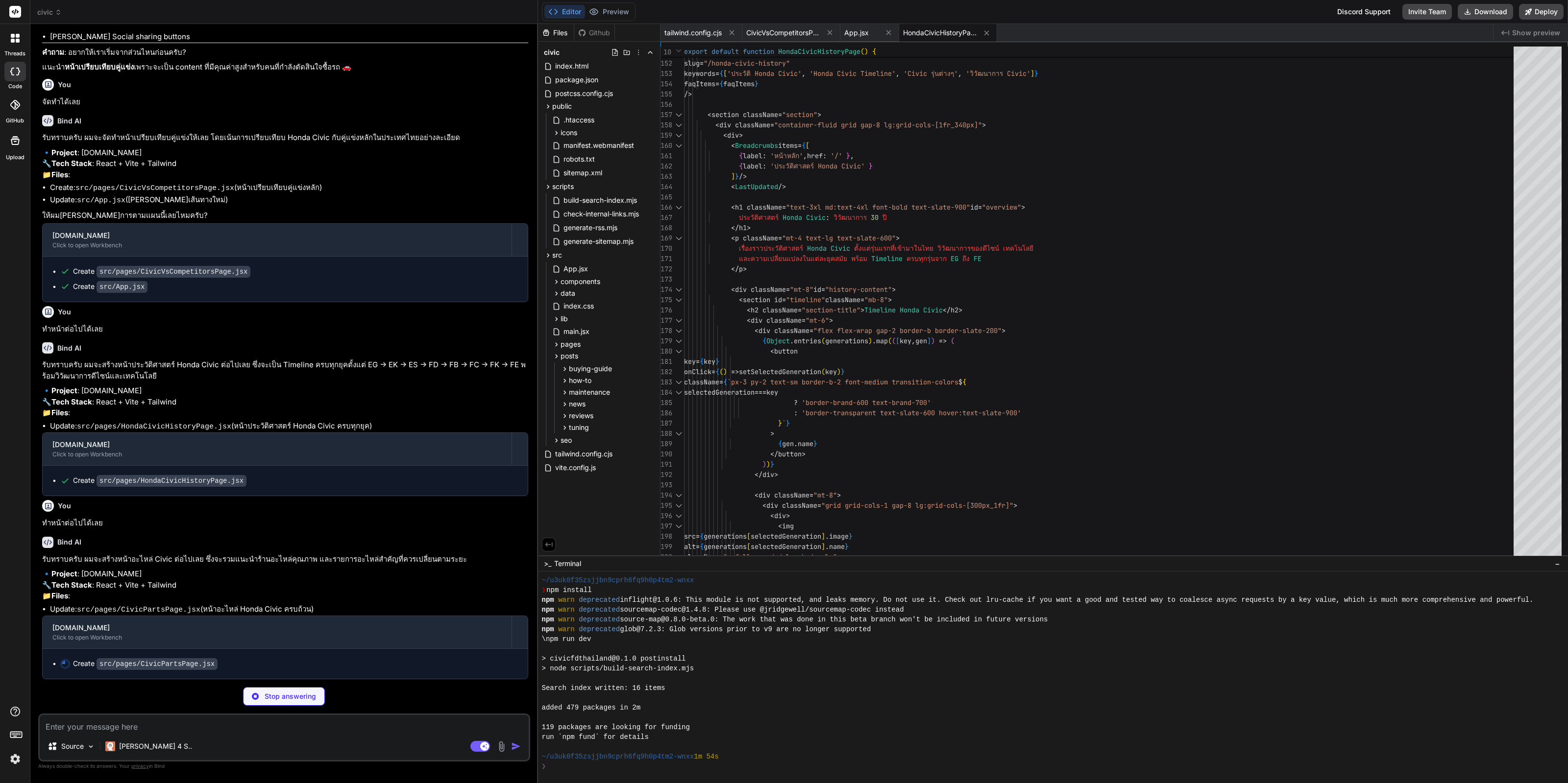
scroll to position [1262, 0]
type textarea "x"
type textarea "<AuthorBox /> </div> </section> </> ) }"
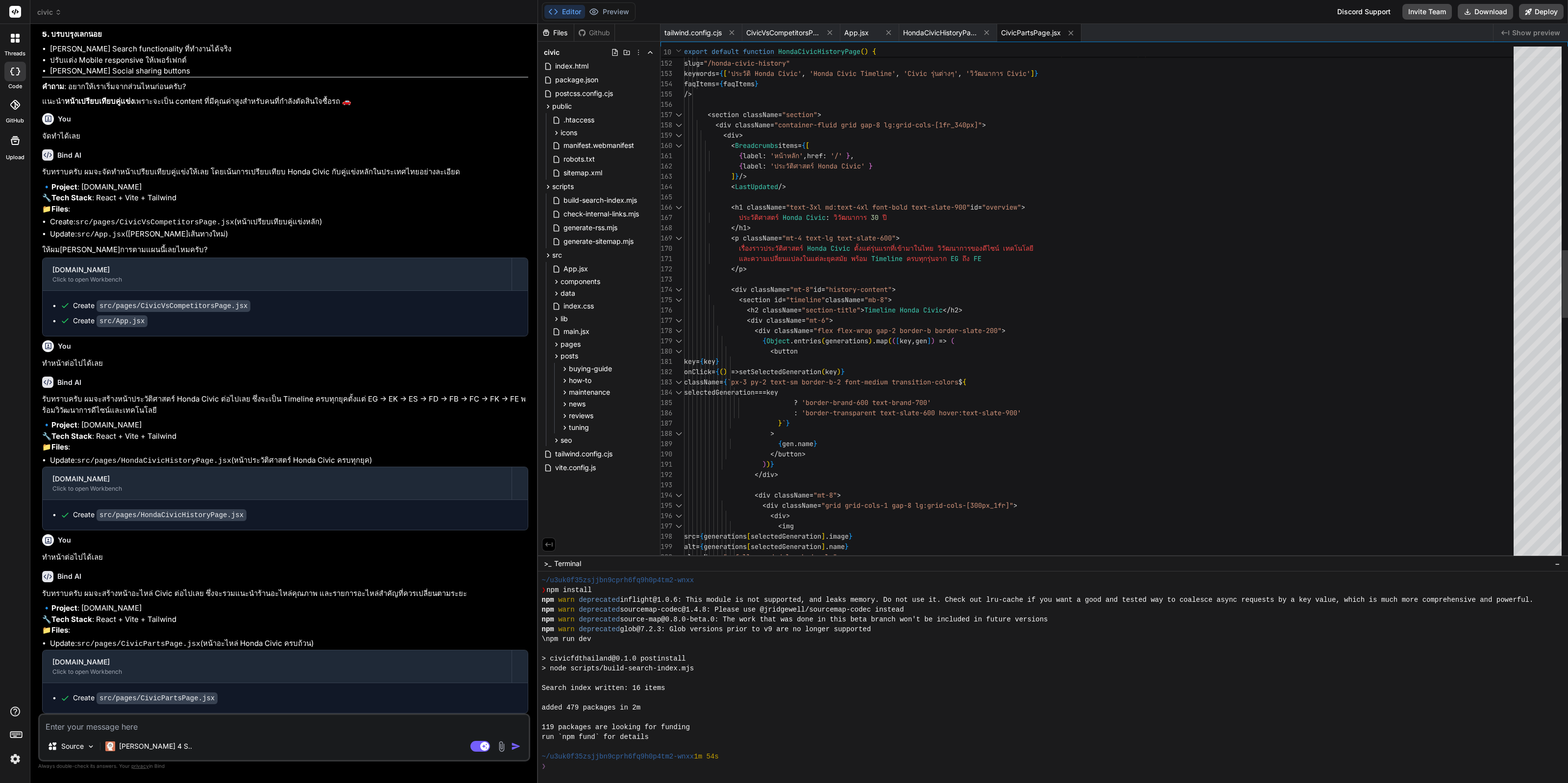
type textarea "x"
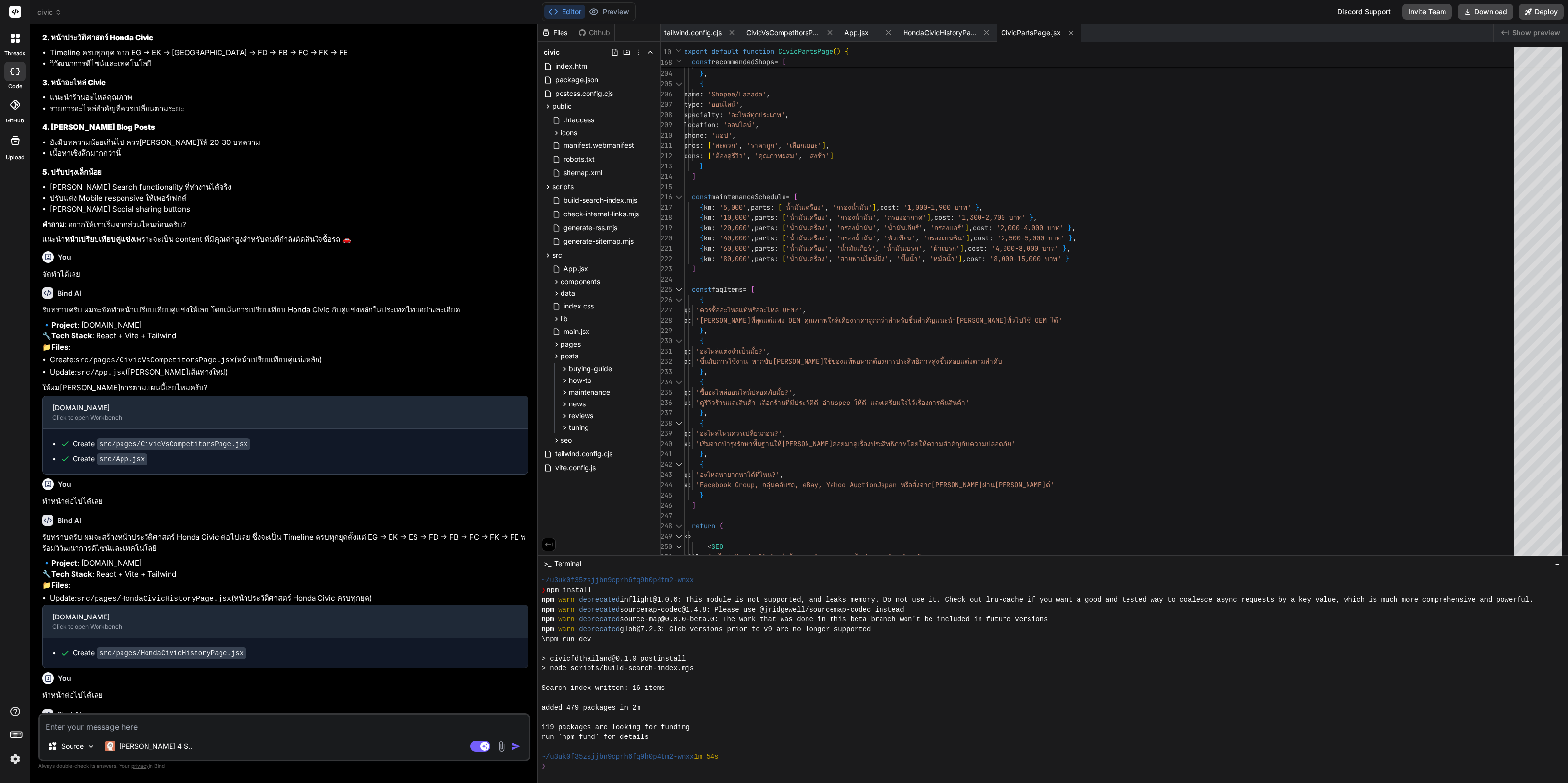
scroll to position [1228, 0]
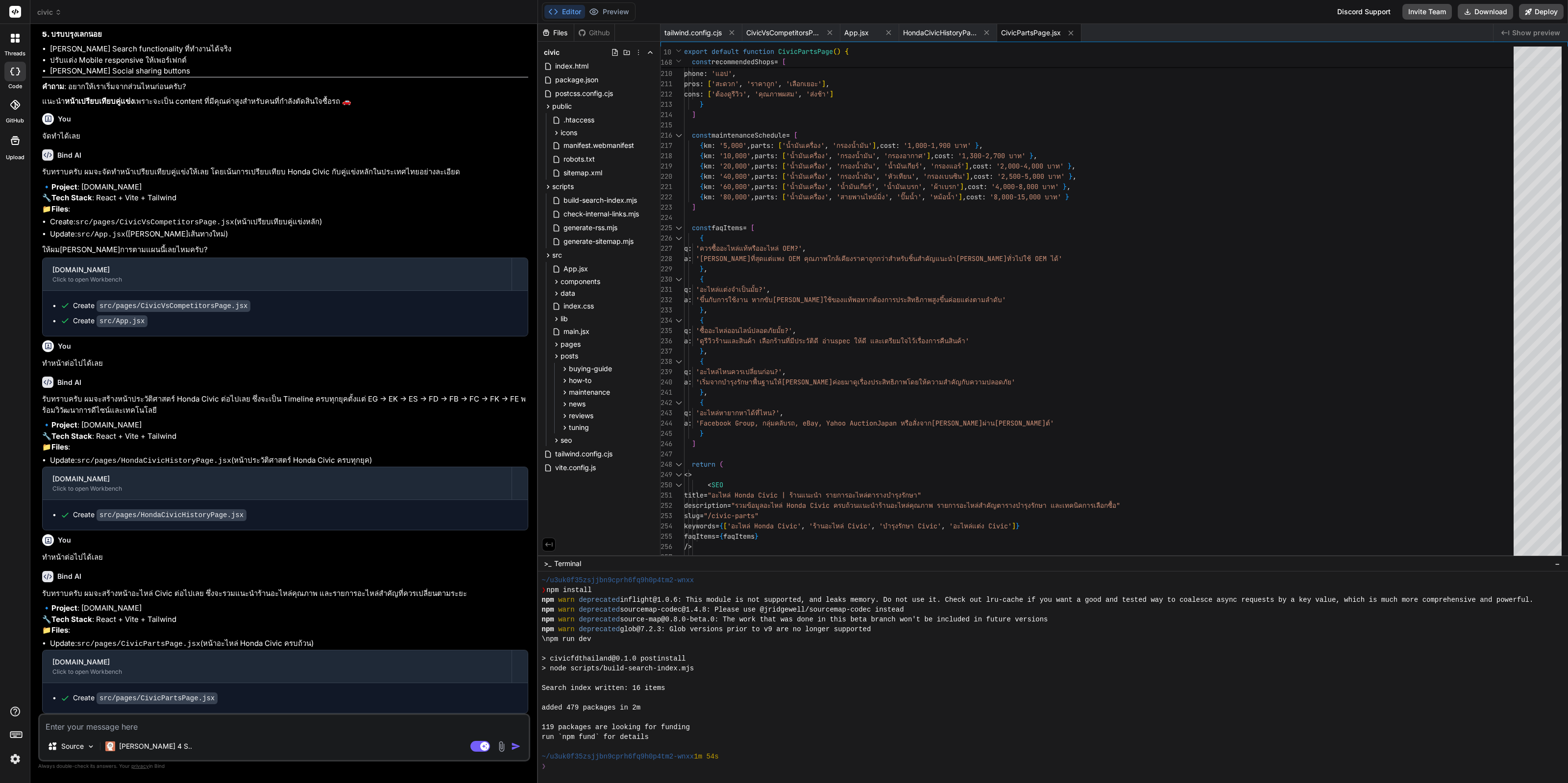
click at [289, 730] on textarea at bounding box center [284, 723] width 489 height 18
click at [289, 728] on textarea at bounding box center [284, 723] width 489 height 18
paste textarea "ทำหน้าต่อไปได้เลย"
type textarea "ทำหน้าต่อไปได้เลย"
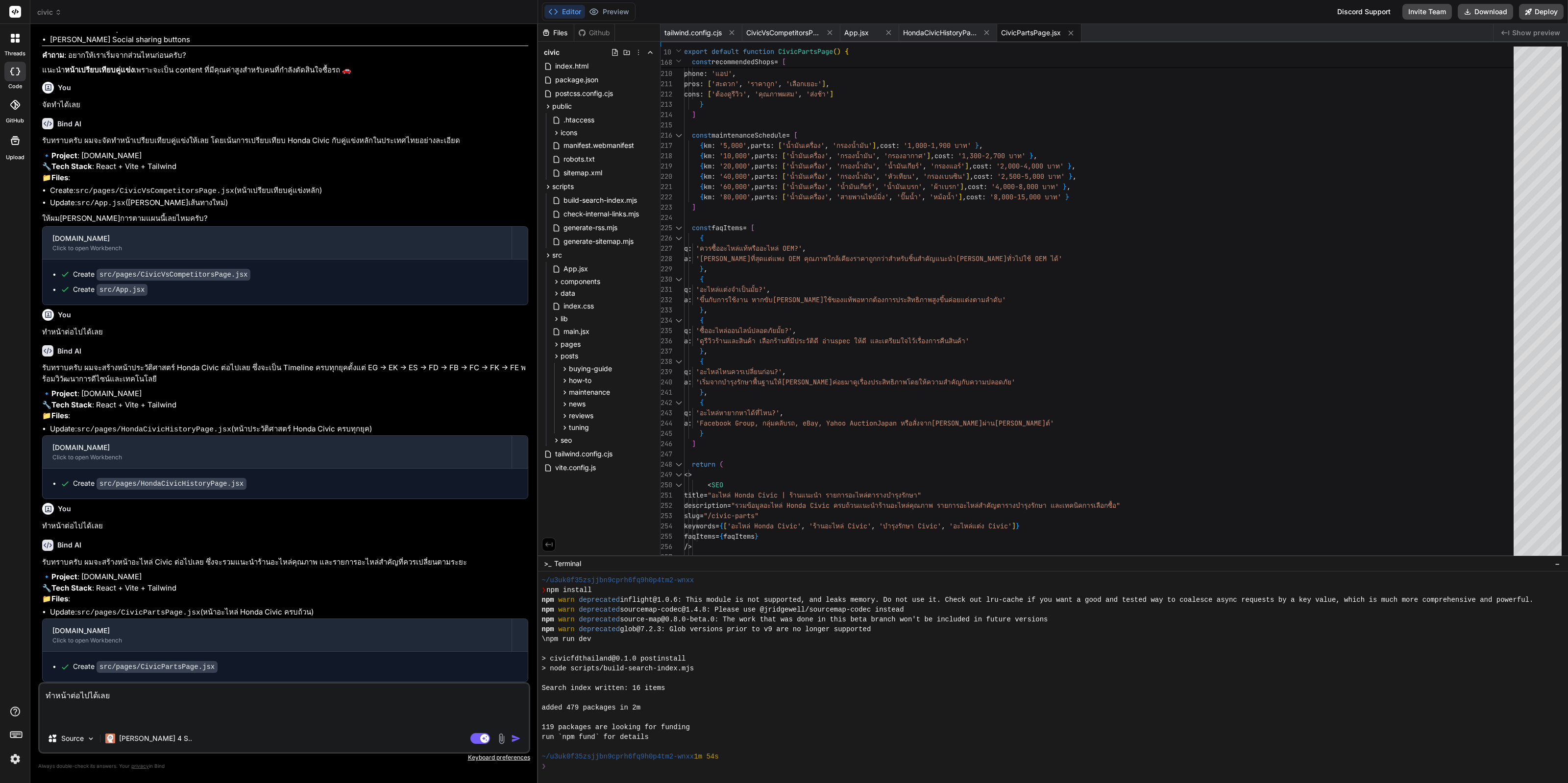
type textarea "x"
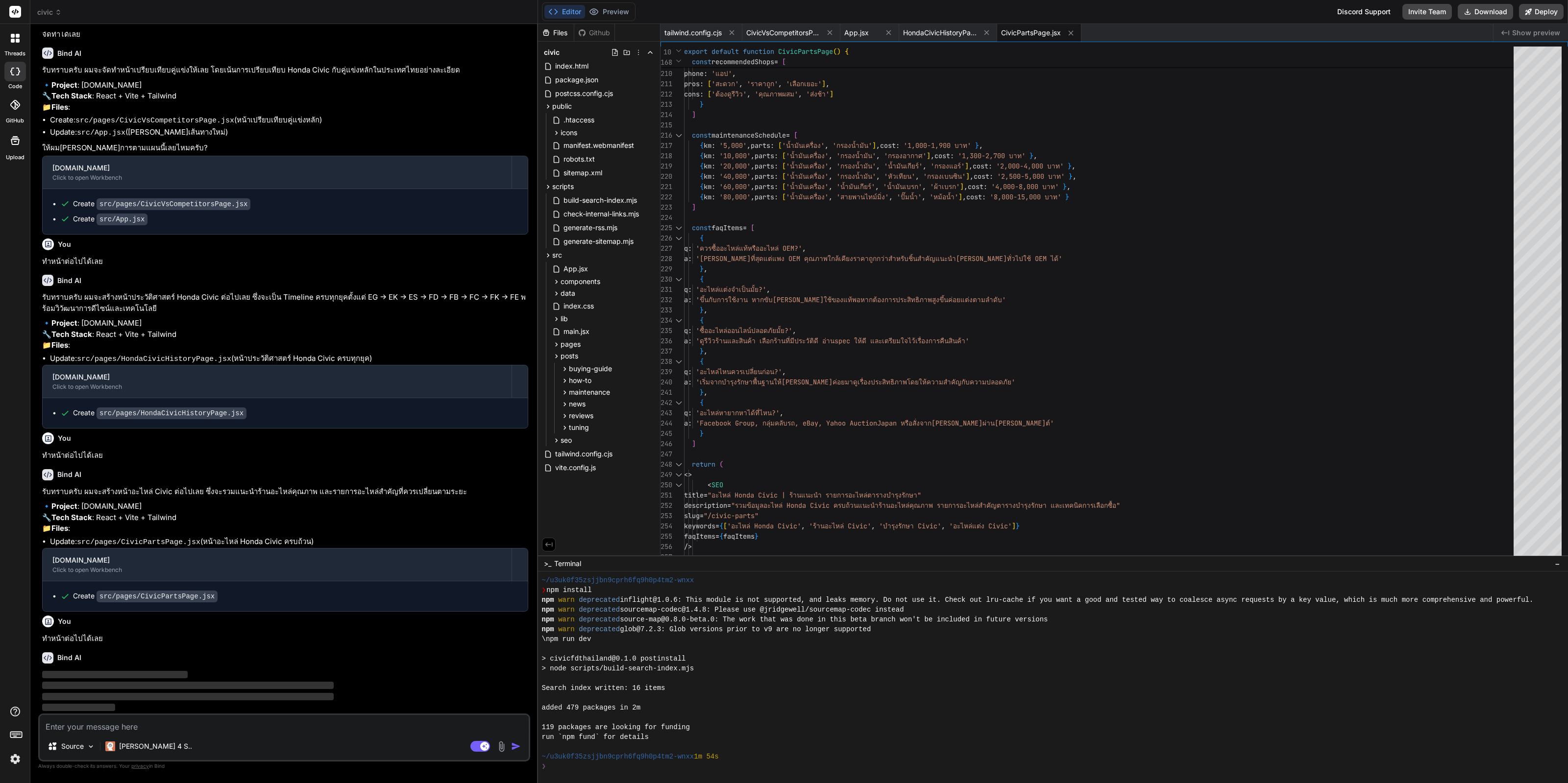
scroll to position [1330, 0]
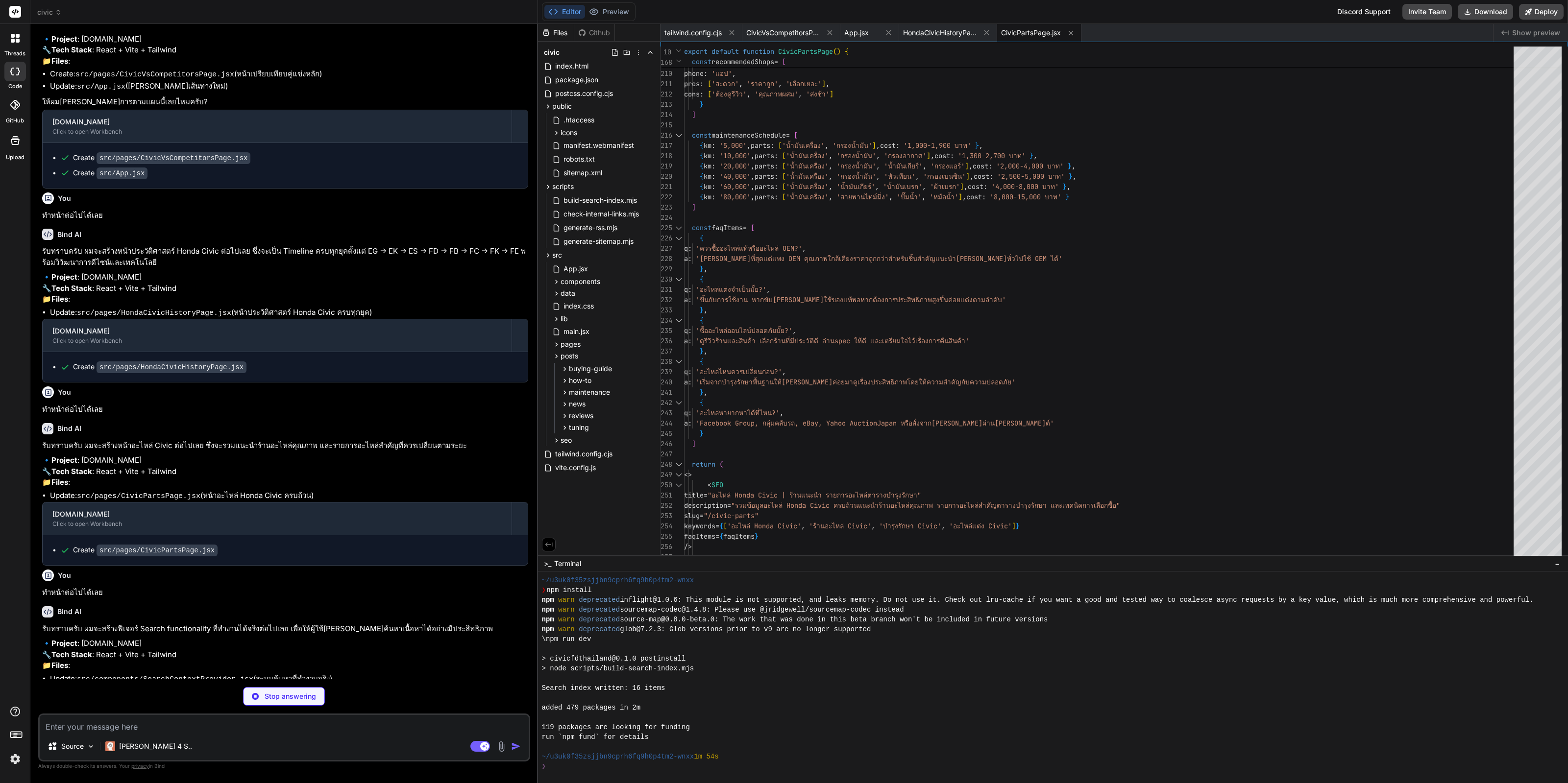
type textarea "x"
type textarea "}"
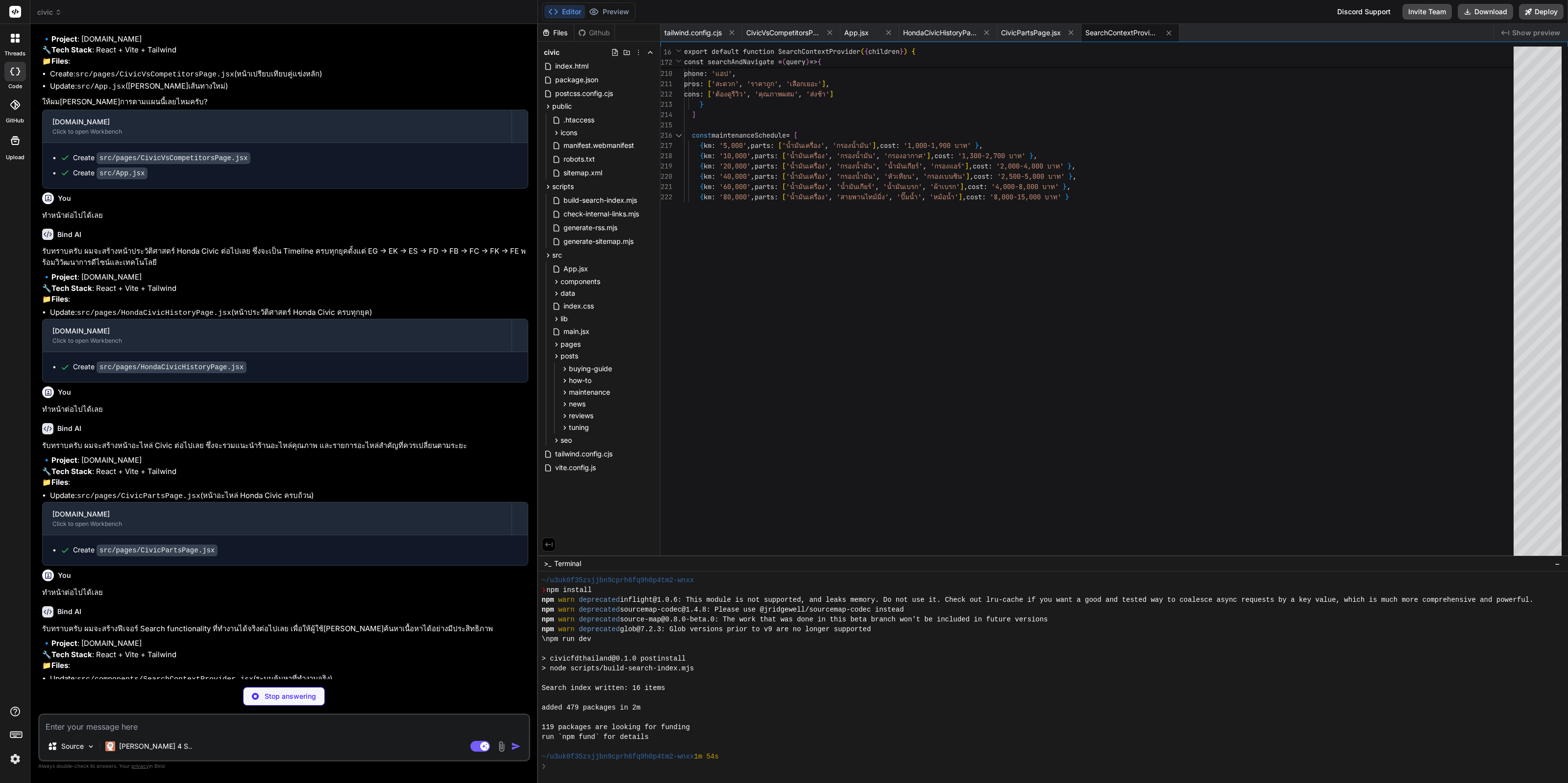
type textarea "x"
type textarea "</div> )} </> ) }"
type textarea "x"
type textarea ") }"
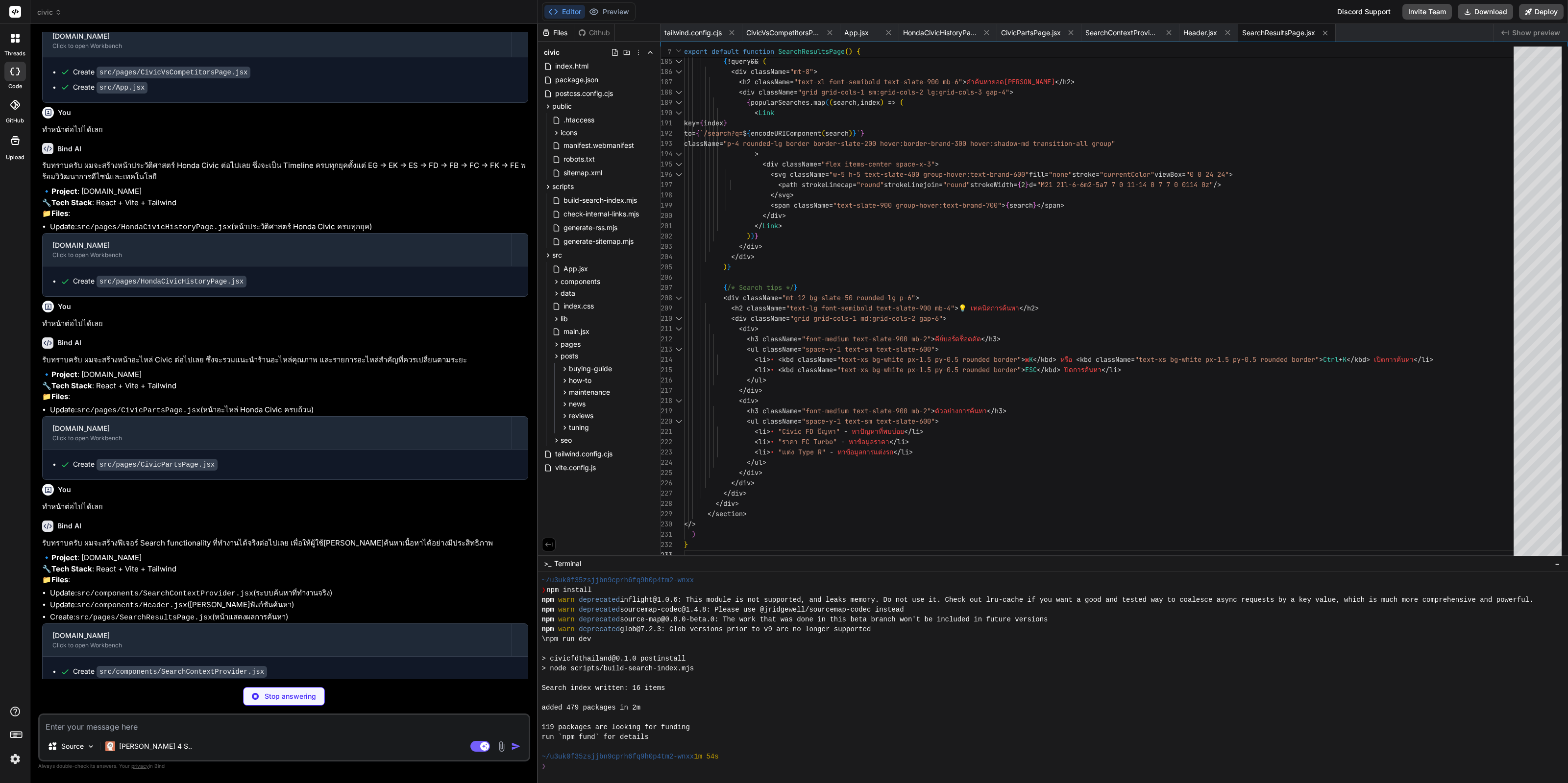
scroll to position [1535, 0]
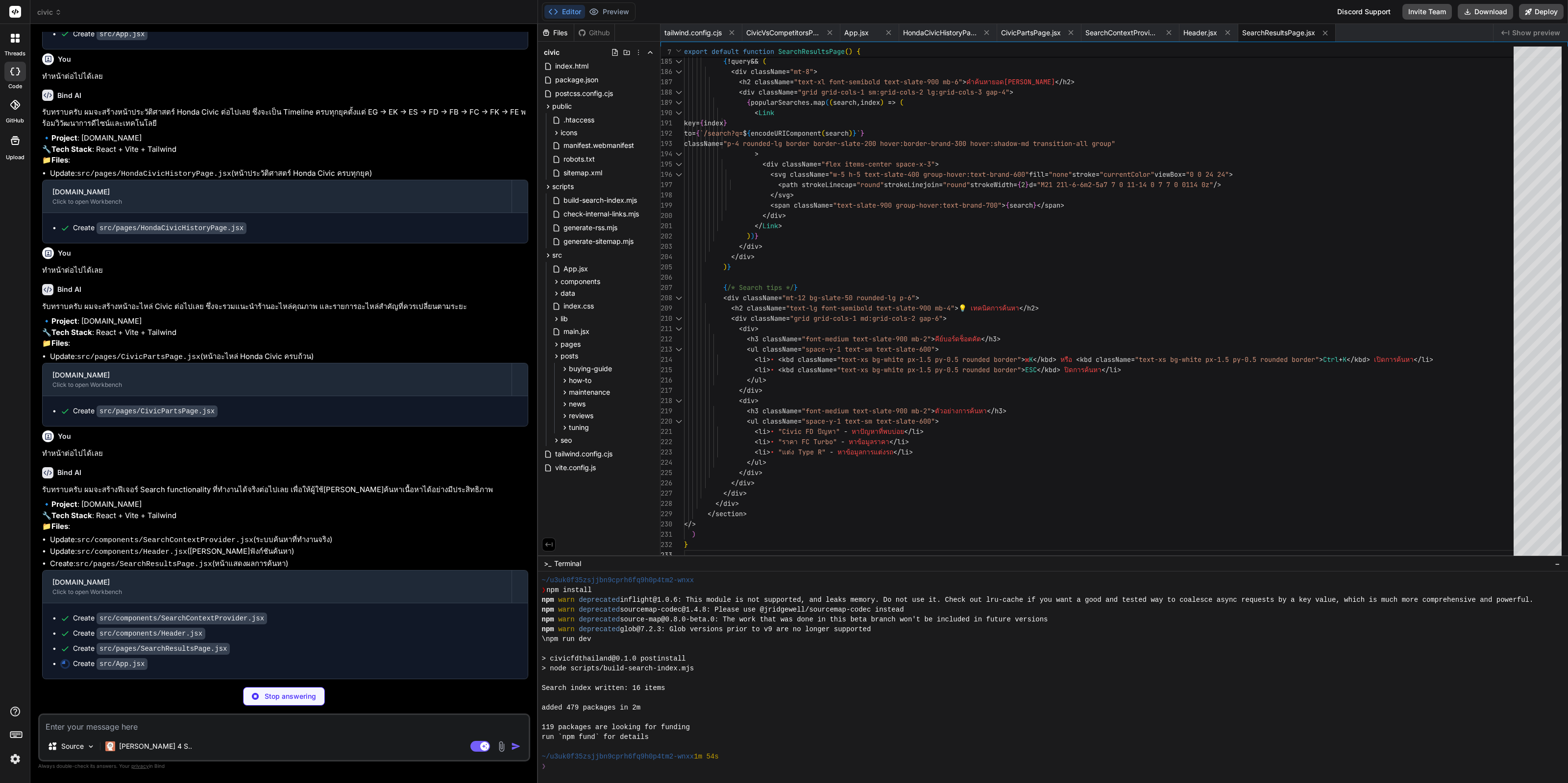
click at [63, 468] on h6 "Bind AI" at bounding box center [69, 473] width 24 height 10
click at [76, 448] on p "ทำหน้าต่อไปได้เลย" at bounding box center [285, 454] width 486 height 12
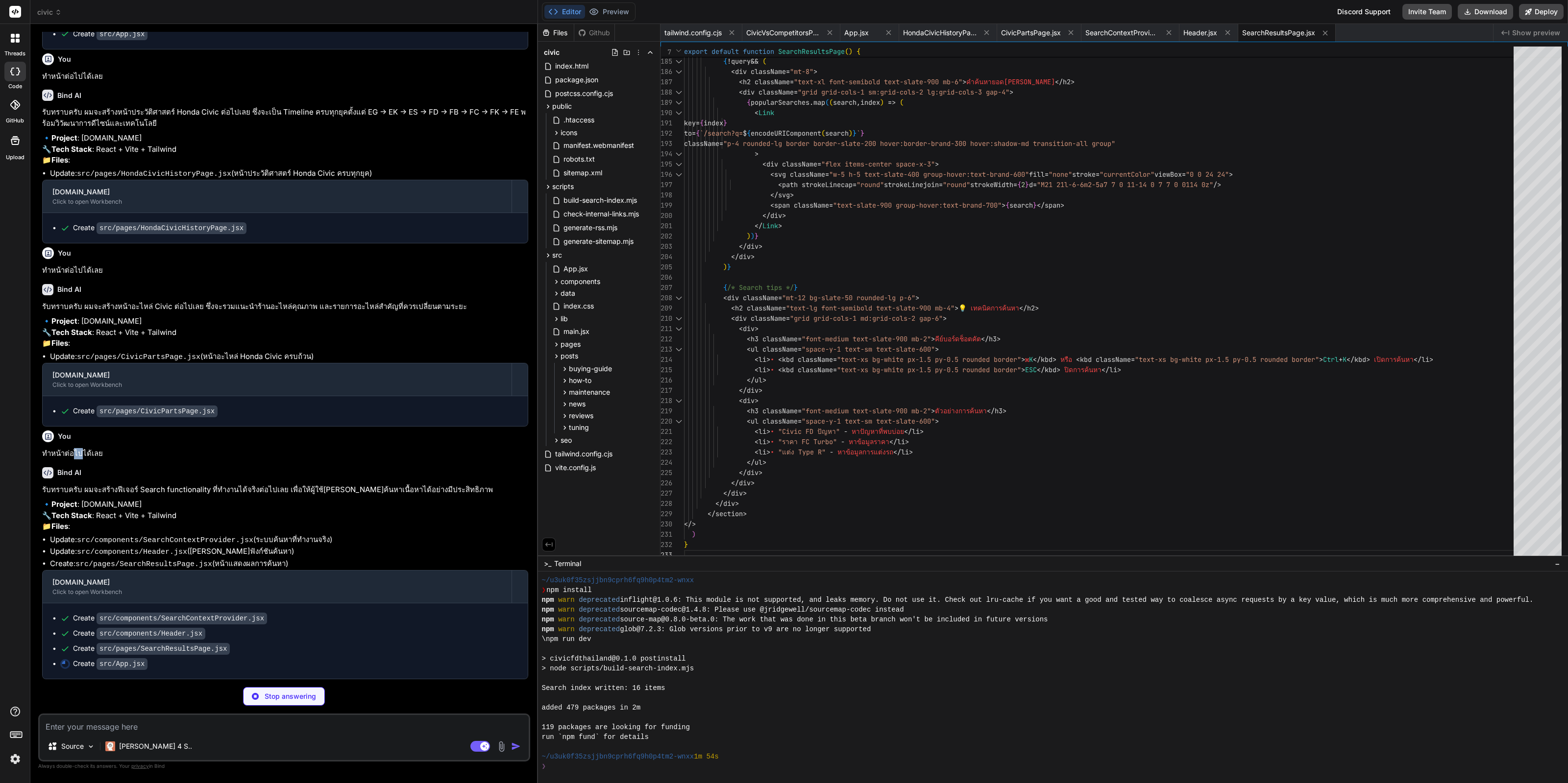
click at [76, 448] on p "ทำหน้าต่อไปได้เลย" at bounding box center [285, 454] width 486 height 12
type textarea "x"
type textarea "<Footer /> </div> </Router> </SearchContextProvider> ) } export default App"
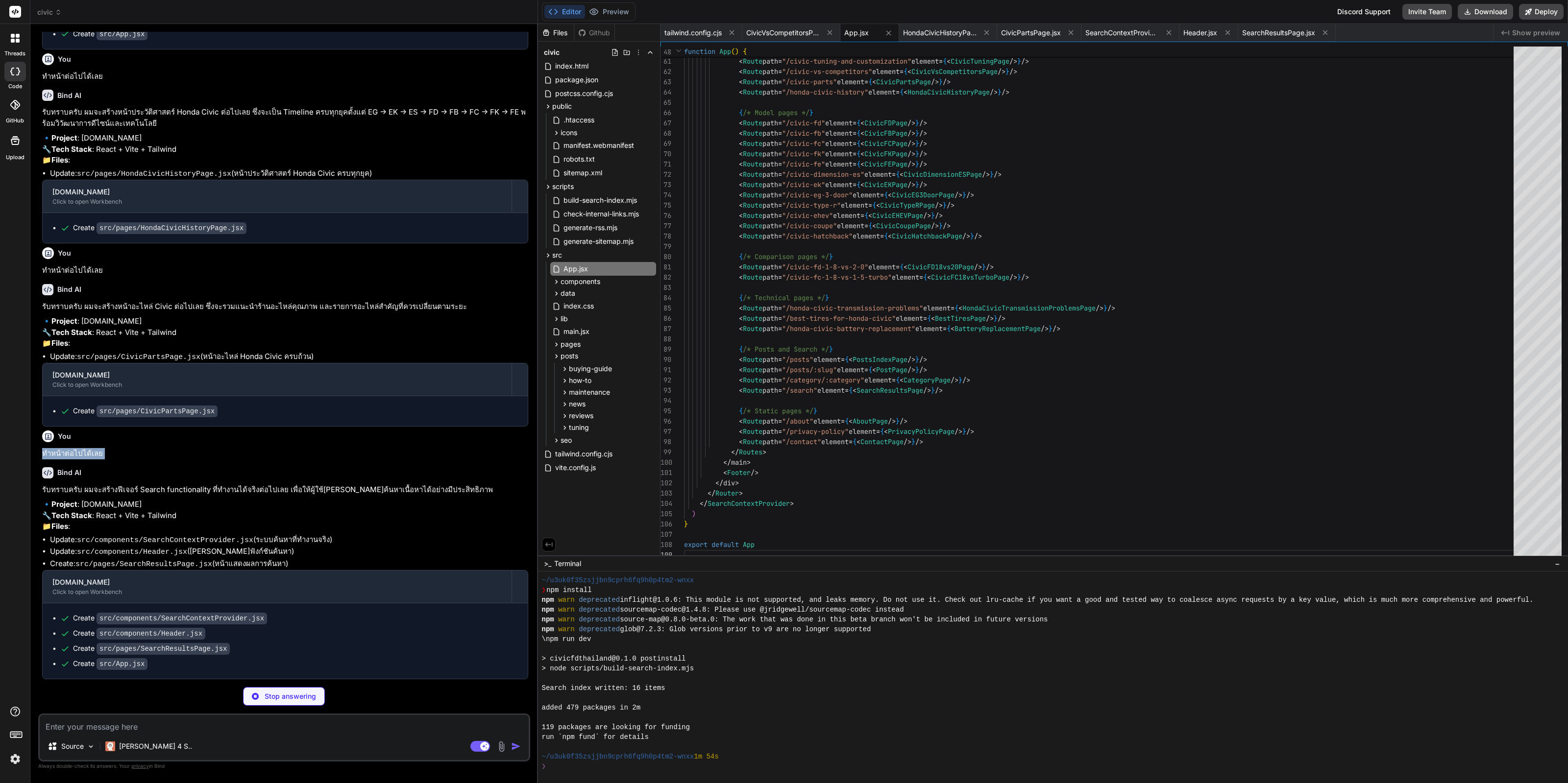
copy div "ทำหน้าต่อไปได้เลย"
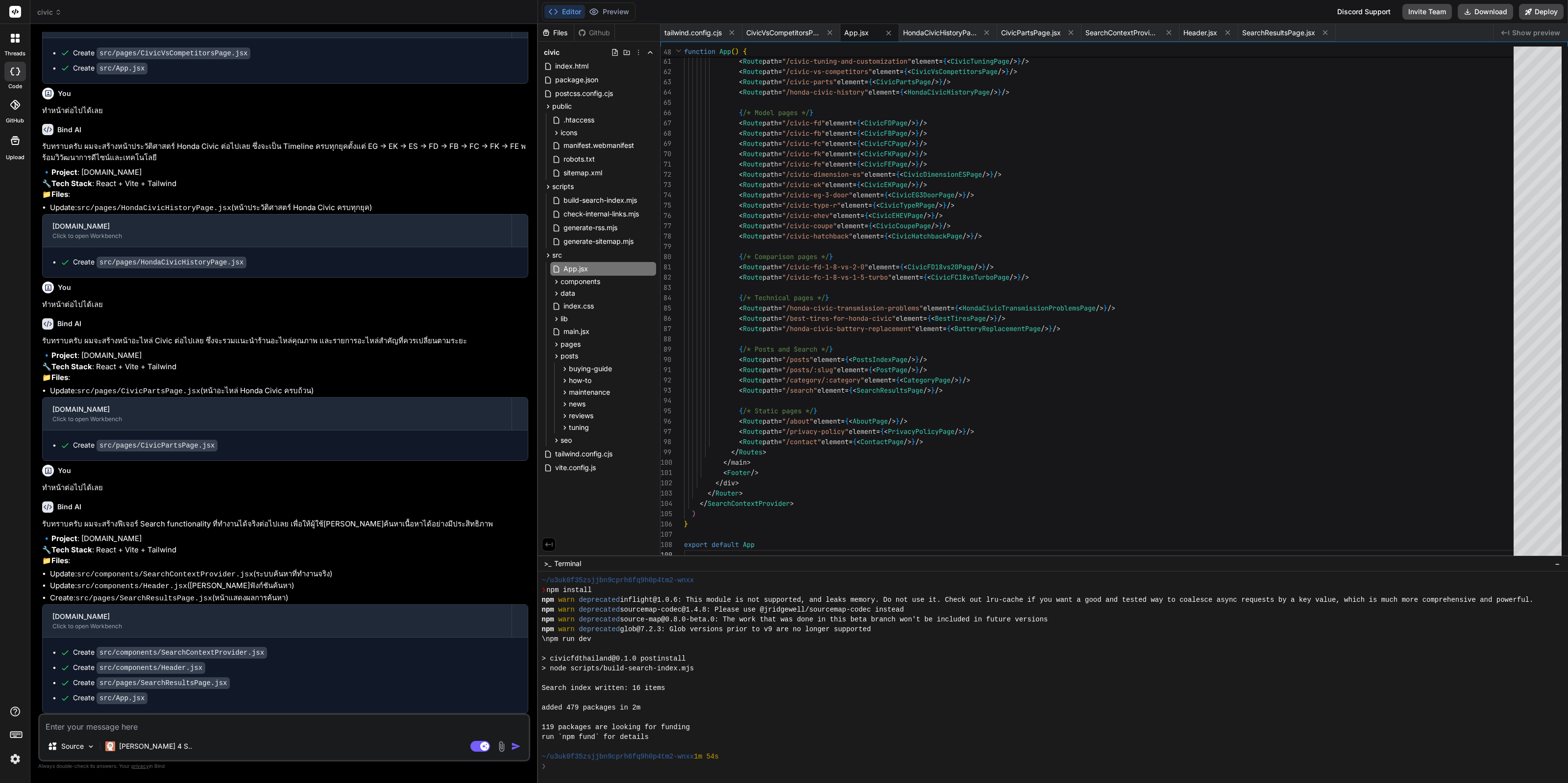
click at [6, 762] on div at bounding box center [15, 736] width 30 height 61
click at [15, 759] on img at bounding box center [15, 759] width 16 height 16
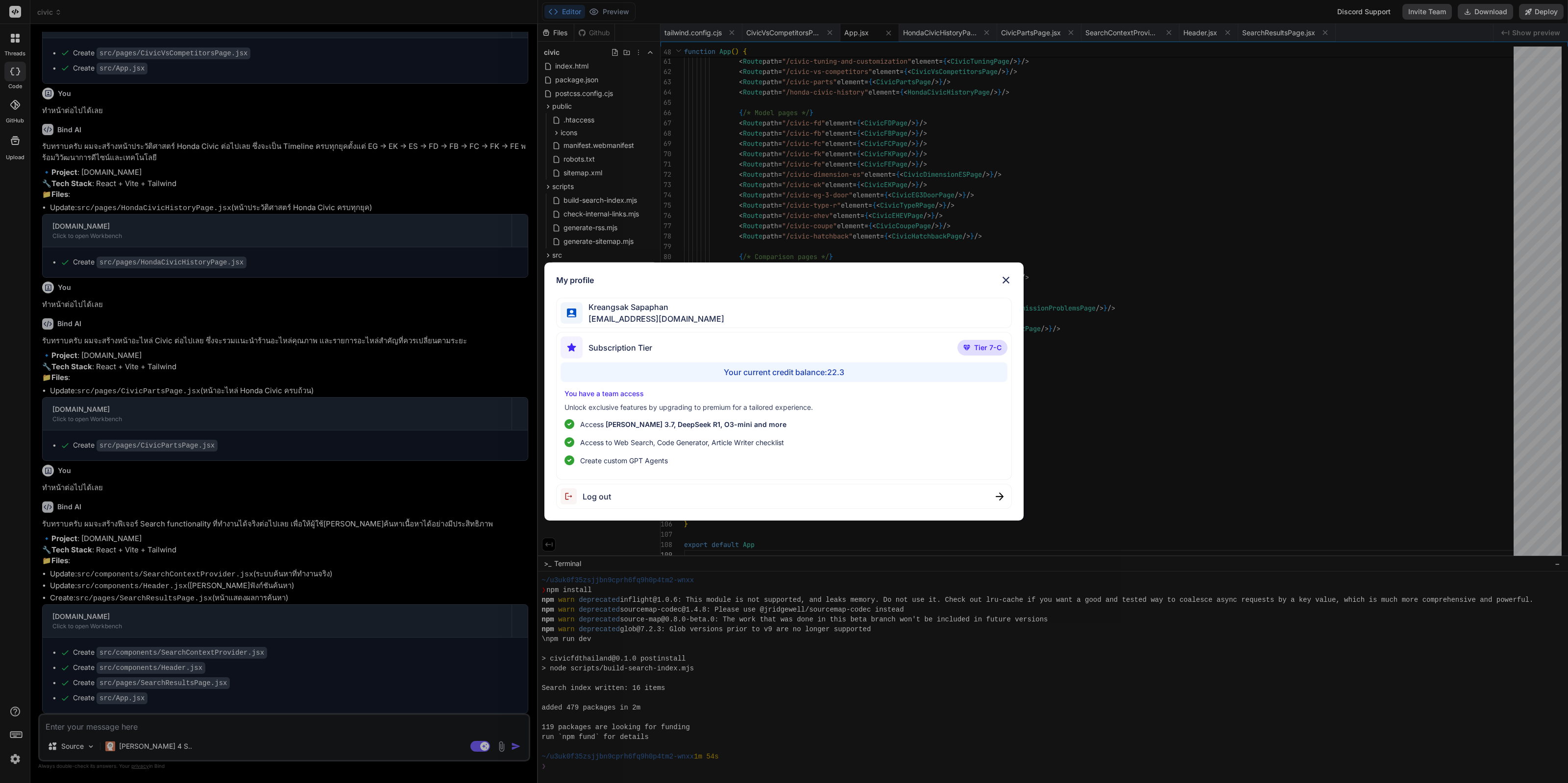
click at [350, 504] on div "My profile Kreangsak Sapaphan inseiong@gmail.com Subscription Tier Tier 7-C You…" at bounding box center [784, 391] width 1568 height 783
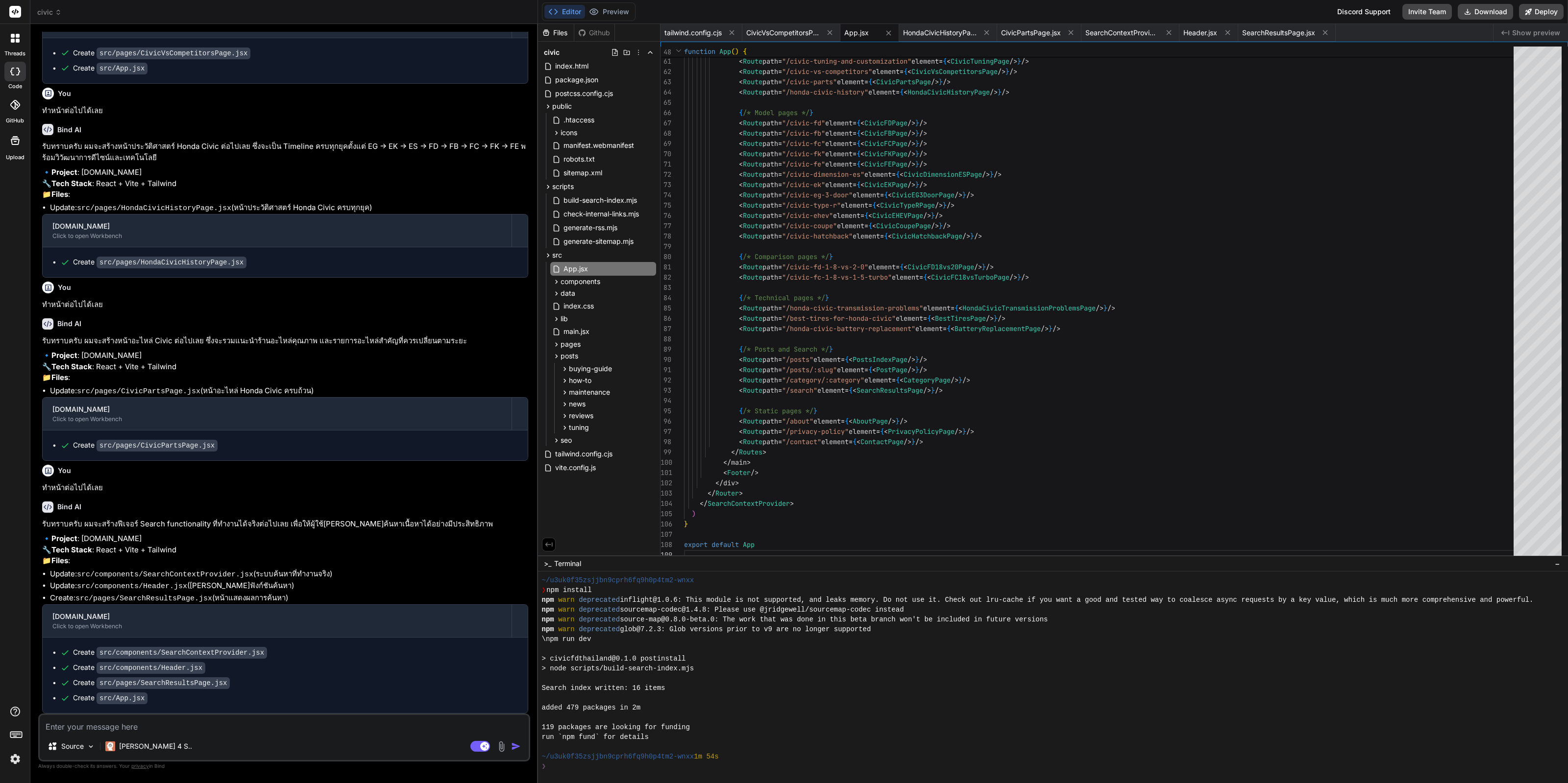
type textarea "x"
click at [168, 713] on div "Create src/components/SearchContextProvider.jsx Create src/components/Header.js…" at bounding box center [285, 675] width 485 height 75
drag, startPoint x: 168, startPoint y: 714, endPoint x: 162, endPoint y: 721, distance: 9.2
click at [167, 714] on div "You แผนต่อไปคืออะไร Bind AI ยอดเยี่ยมครับ เราได้สร้างเนื้อหาสำคัญๆ ไปหลายส่วนแล…" at bounding box center [284, 407] width 492 height 751
click at [162, 721] on textarea at bounding box center [284, 723] width 489 height 18
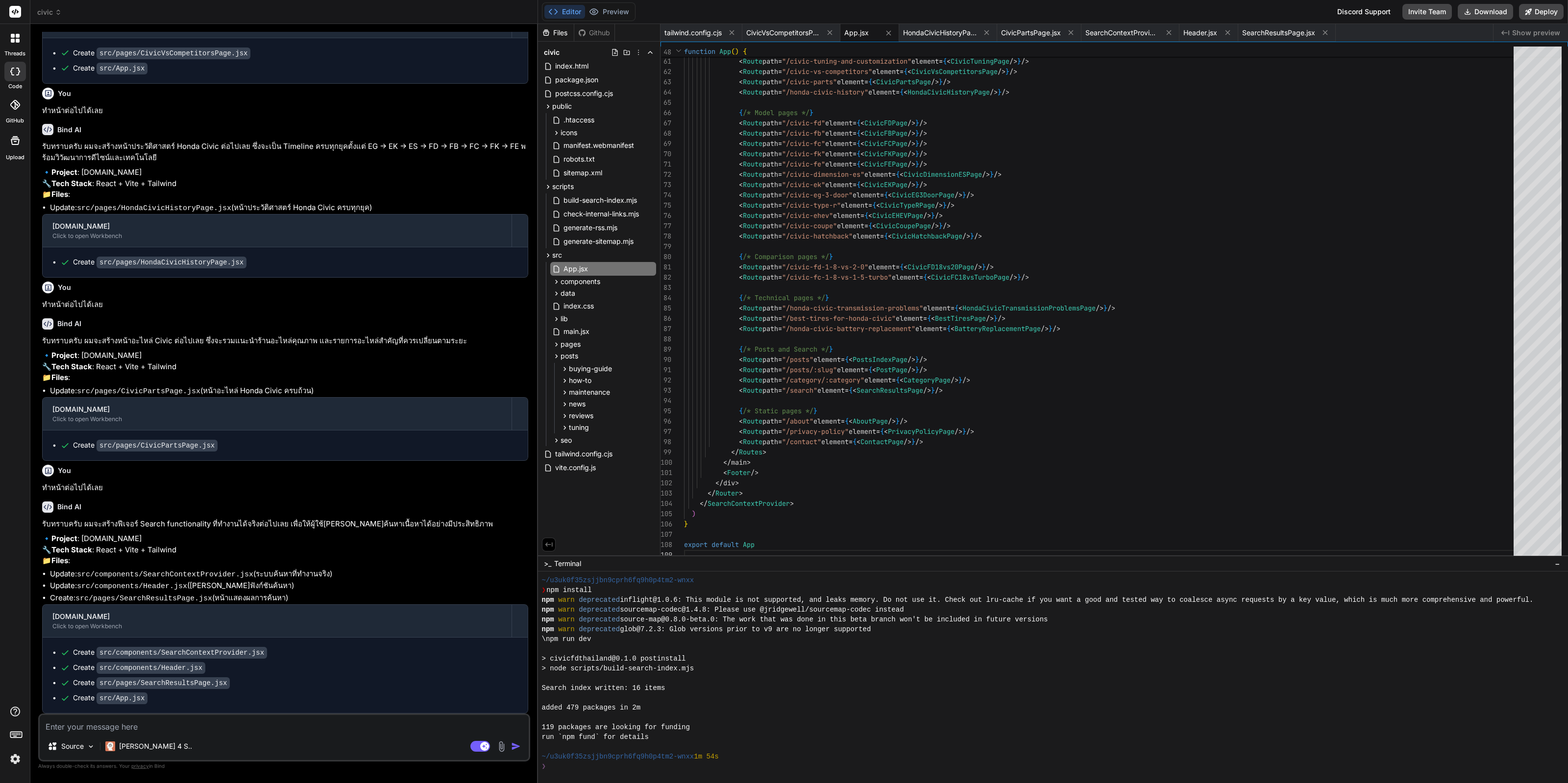
click at [162, 721] on textarea at bounding box center [284, 723] width 489 height 18
click at [83, 482] on p "ทำหน้าต่อไปได้เลย" at bounding box center [285, 488] width 486 height 12
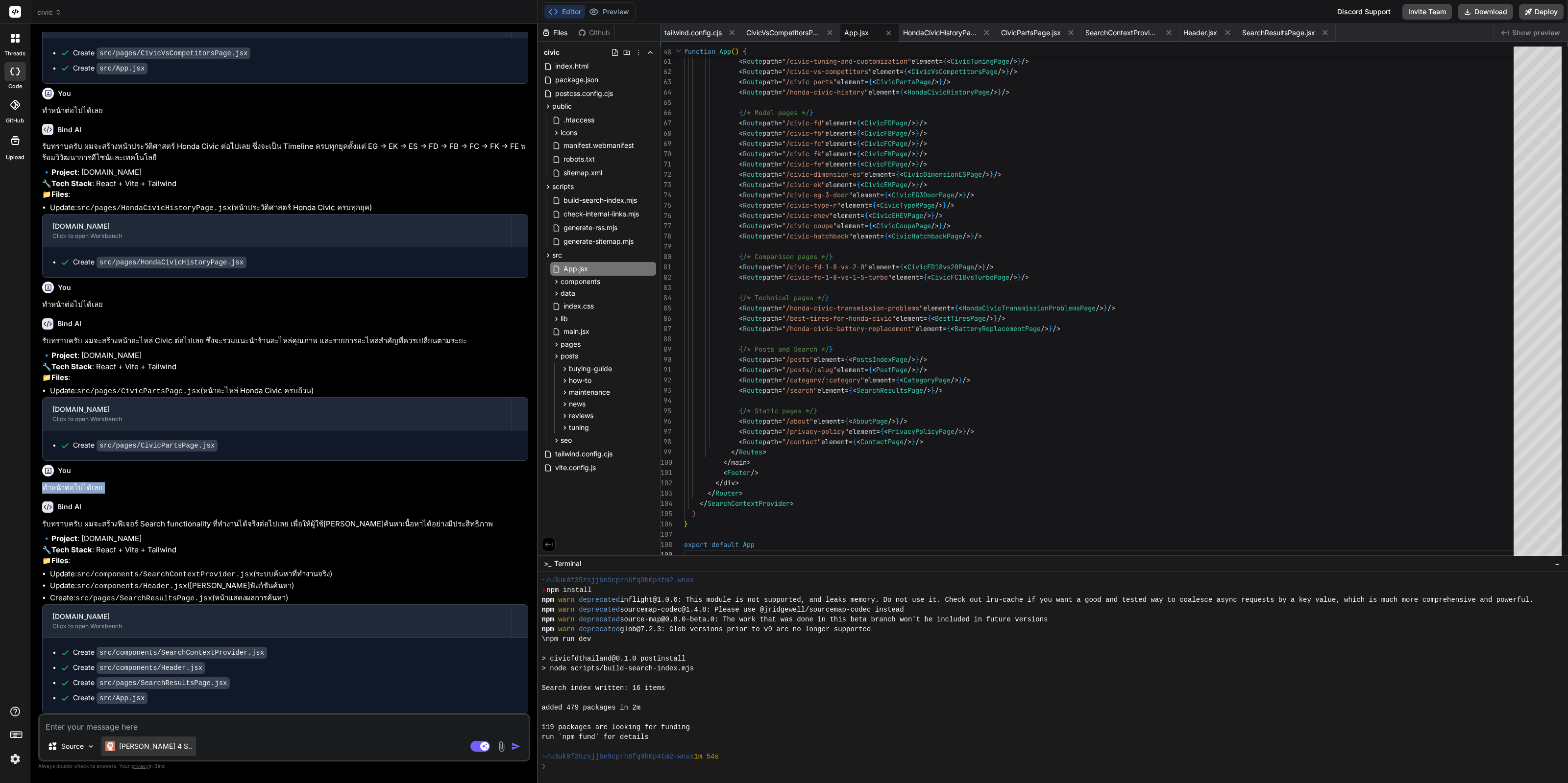
copy div "ทำหน้าต่อไปได้เลย"
click at [149, 723] on textarea at bounding box center [284, 723] width 489 height 18
paste textarea "ทำหน้าต่อไปได้เลย"
type textarea "ทำหน้าต่อไปได้เลย"
type textarea "x"
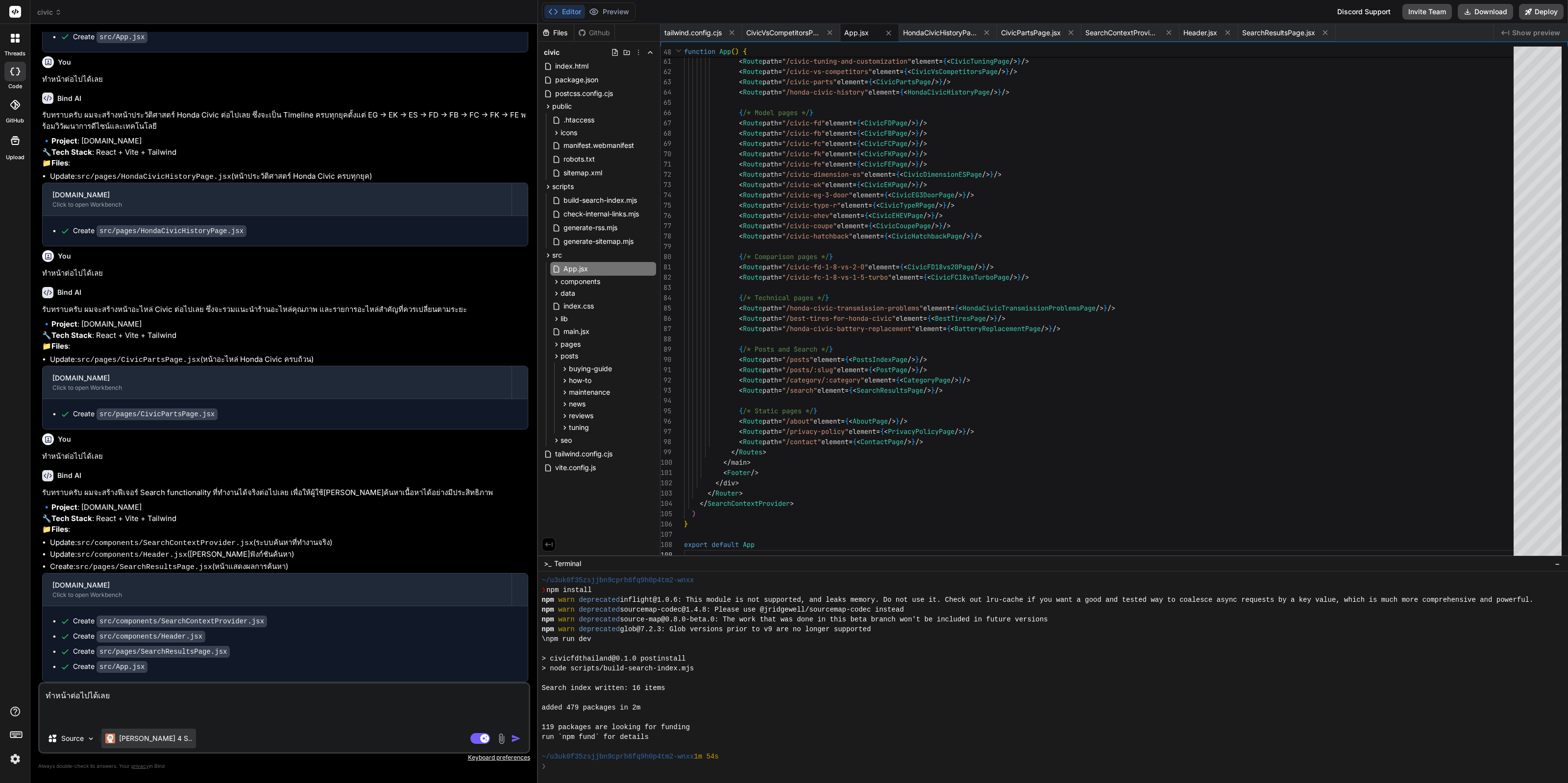
type textarea "ทำหน้าต่อไปได้เลย"
click at [142, 745] on div "Claude 4 S.." at bounding box center [149, 739] width 94 height 19
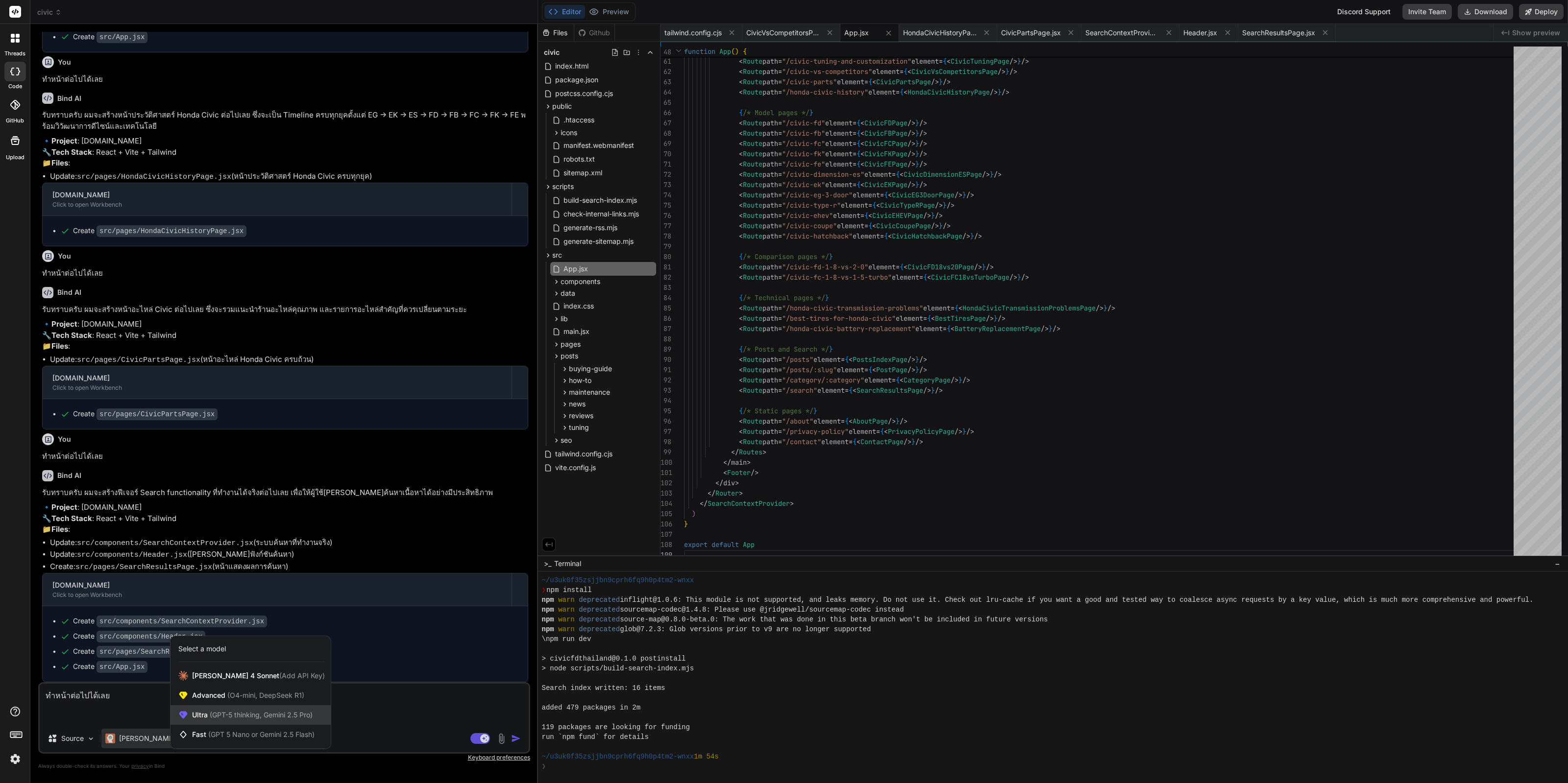
click at [197, 716] on span "Ultra (GPT-5 thinking, Gemini 2.5 Pro)" at bounding box center [253, 715] width 121 height 10
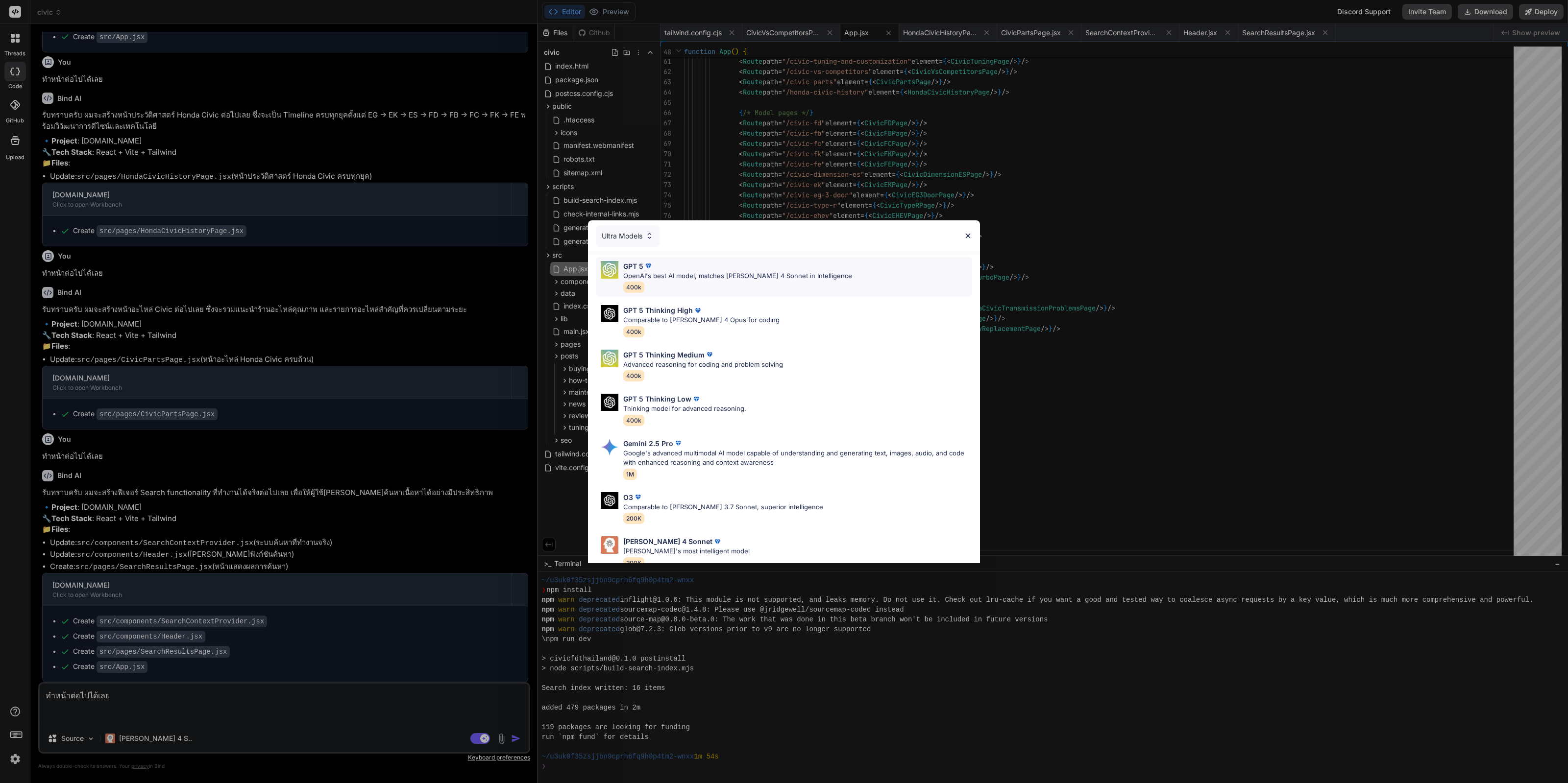
click at [729, 285] on div "GPT 5 OpenAI's best AI model, matches Claude 4 Sonnet in Intelligence 400k" at bounding box center [738, 277] width 229 height 32
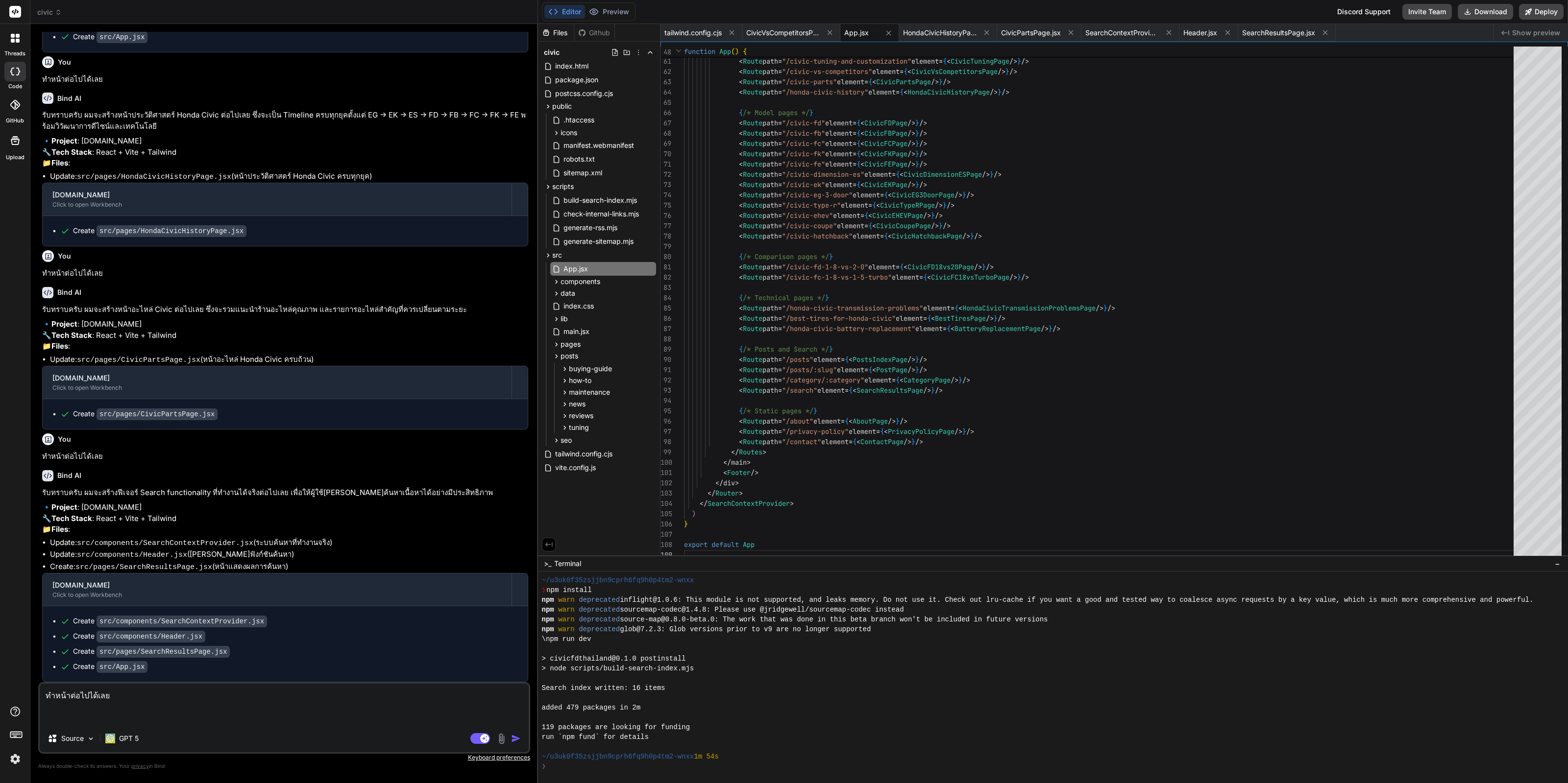
click at [519, 743] on img "button" at bounding box center [516, 739] width 10 height 10
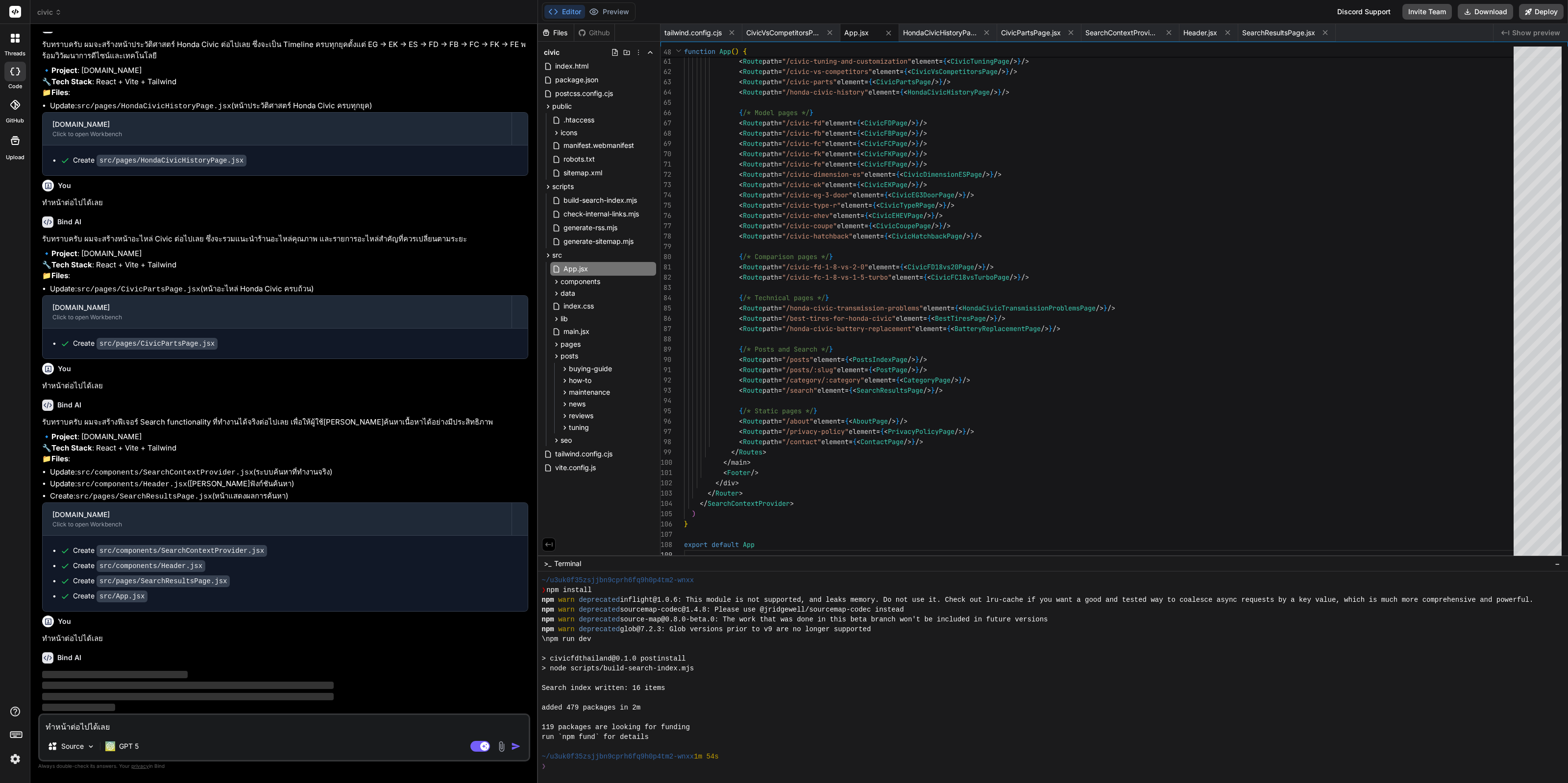
scroll to position [1567, 0]
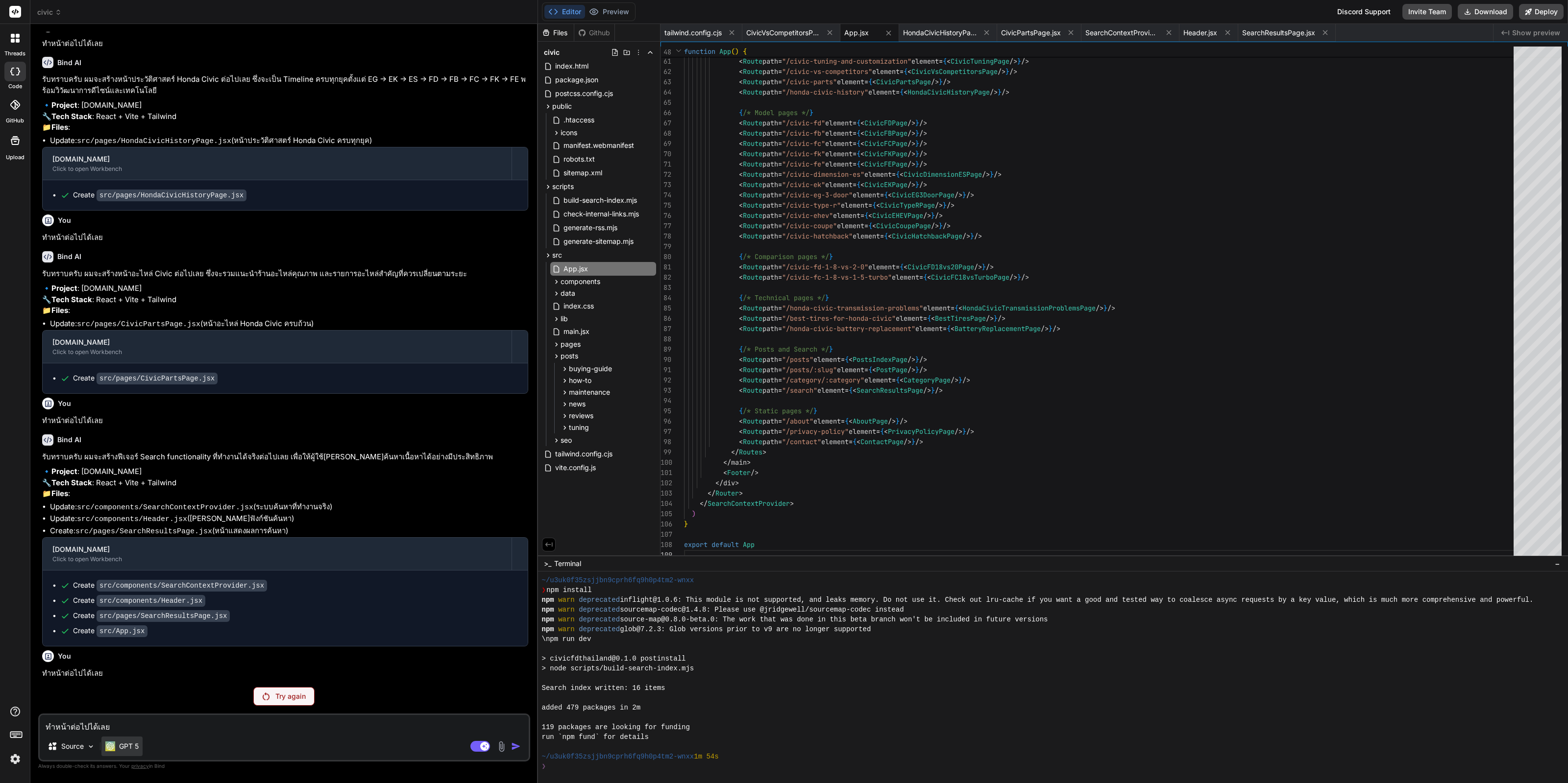
click at [127, 748] on p "GPT 5" at bounding box center [129, 746] width 19 height 10
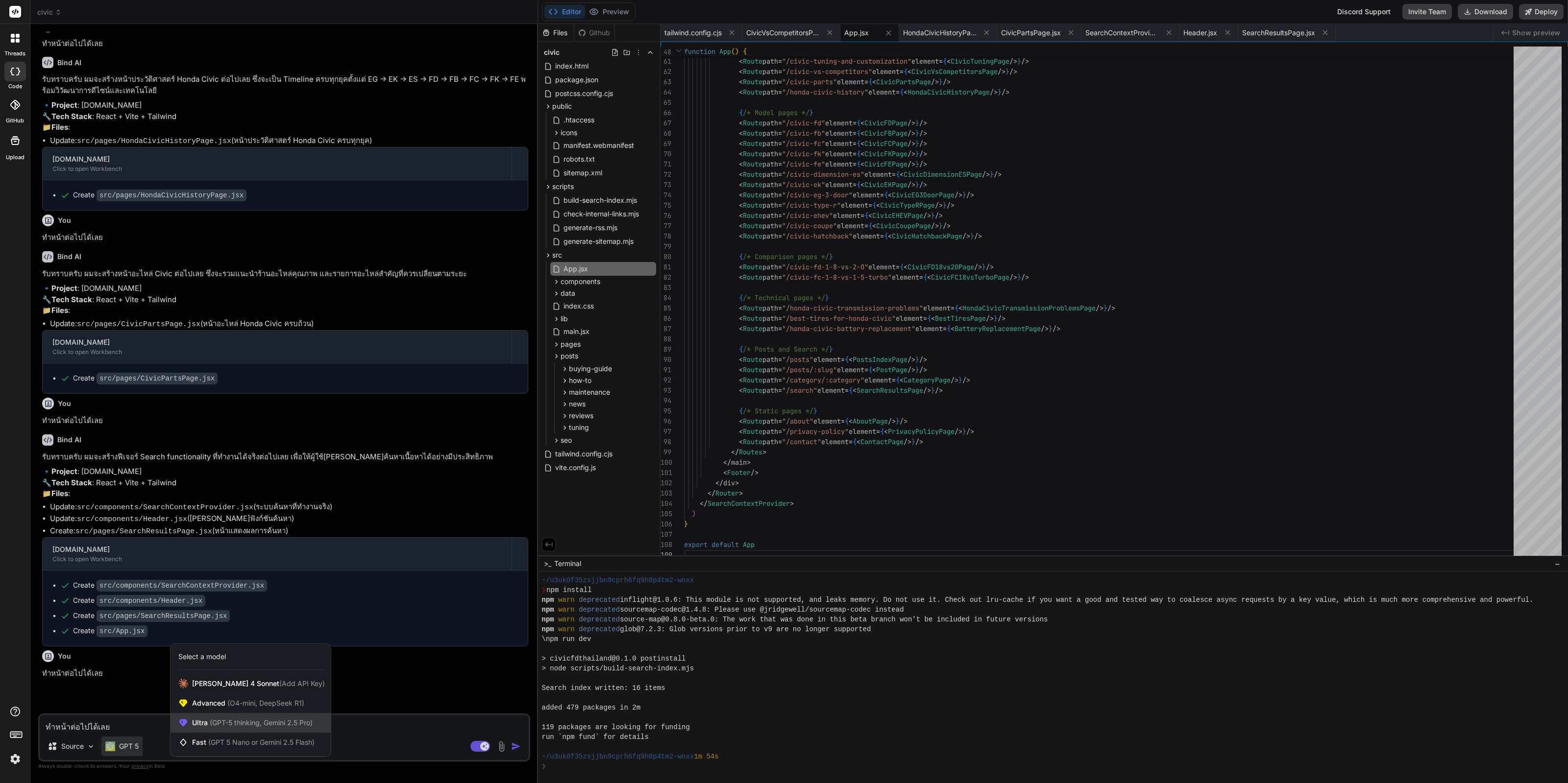
click at [245, 720] on span "(GPT-5 thinking, Gemini 2.5 Pro)" at bounding box center [260, 723] width 105 height 9
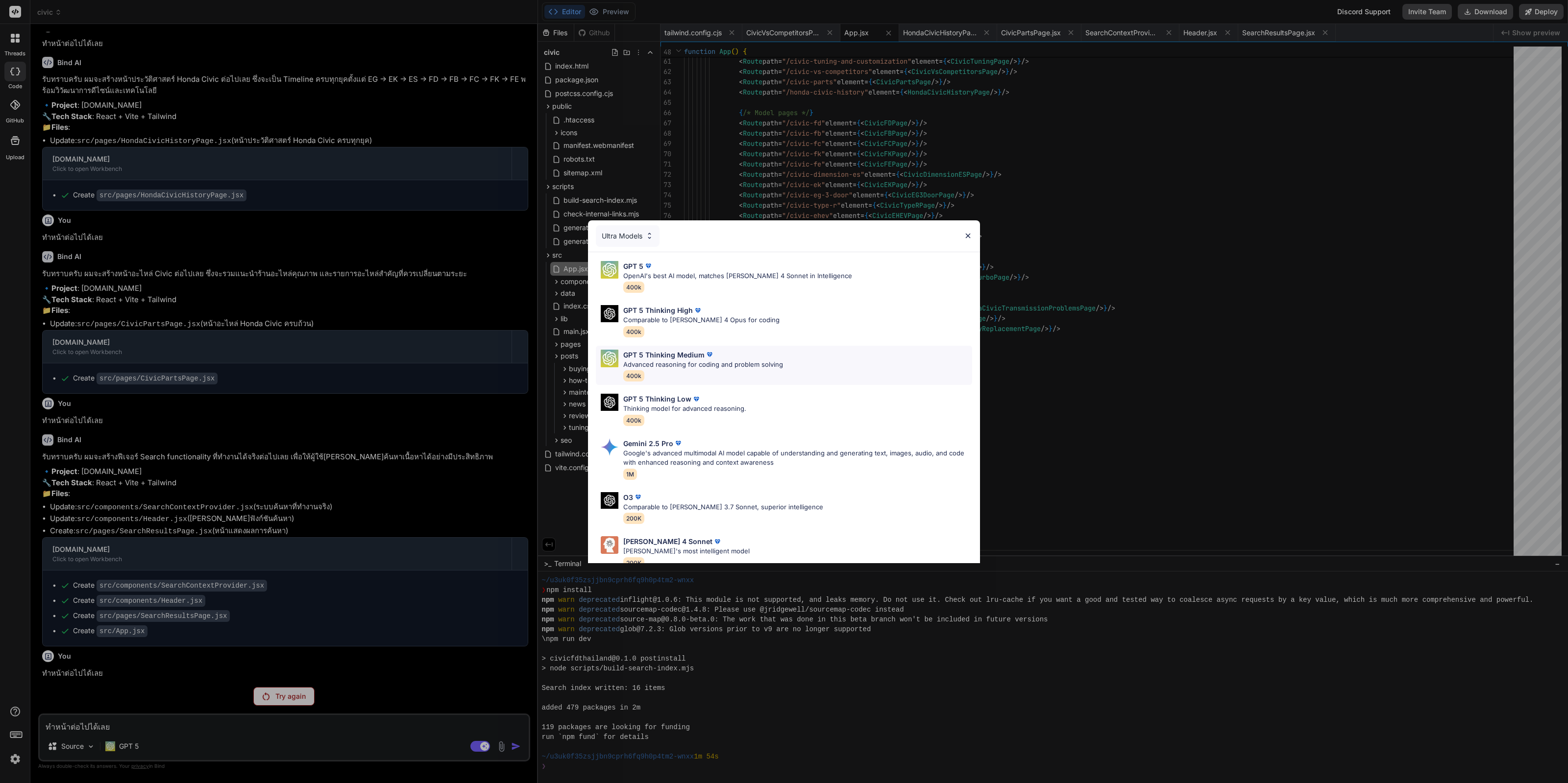
click at [739, 368] on p "Advanced reasoning for coding and problem solving" at bounding box center [703, 365] width 159 height 10
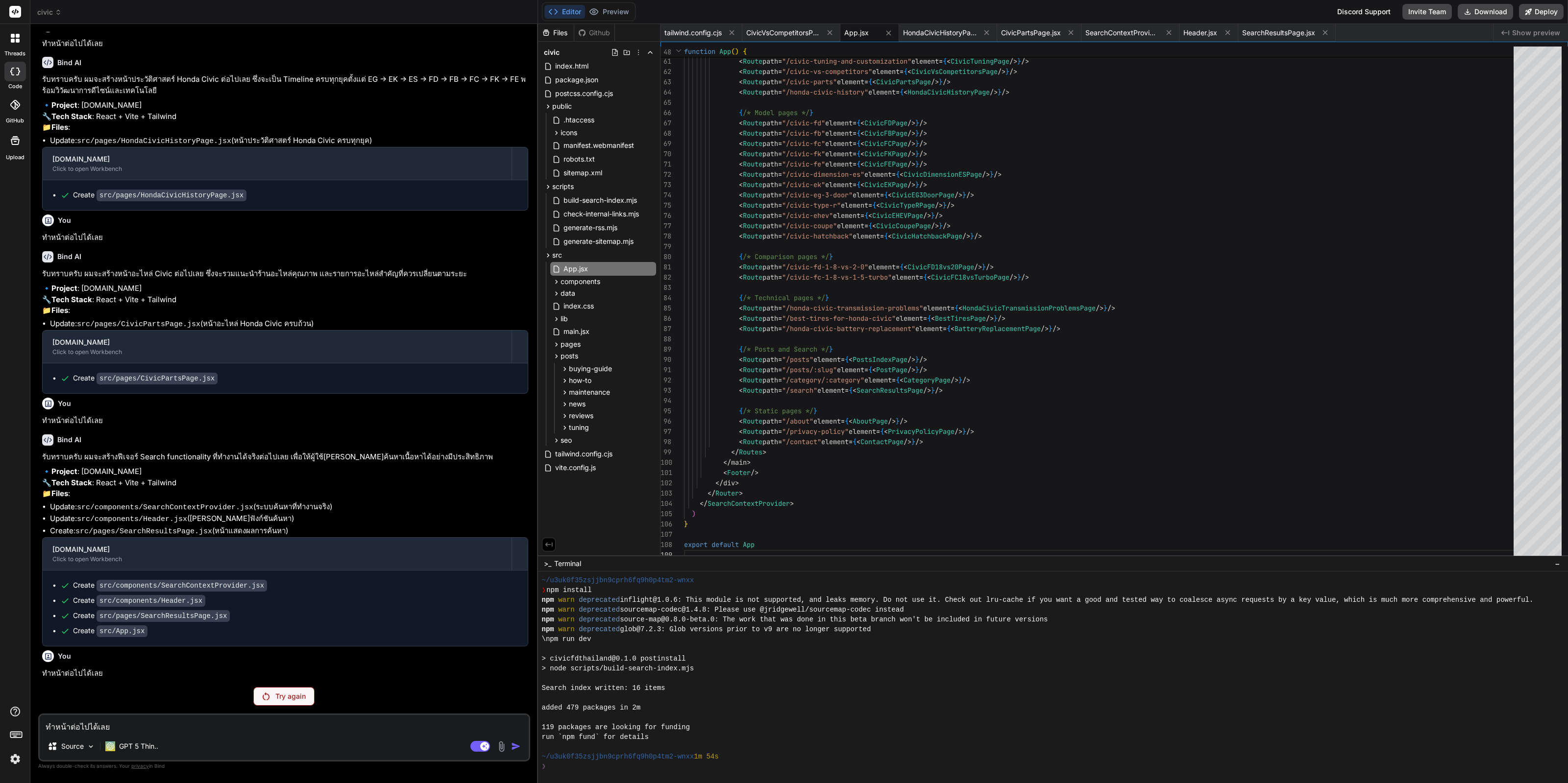
click at [296, 700] on p "Try again" at bounding box center [290, 697] width 30 height 10
click at [144, 745] on p "GPT 5 Thin.." at bounding box center [139, 746] width 39 height 10
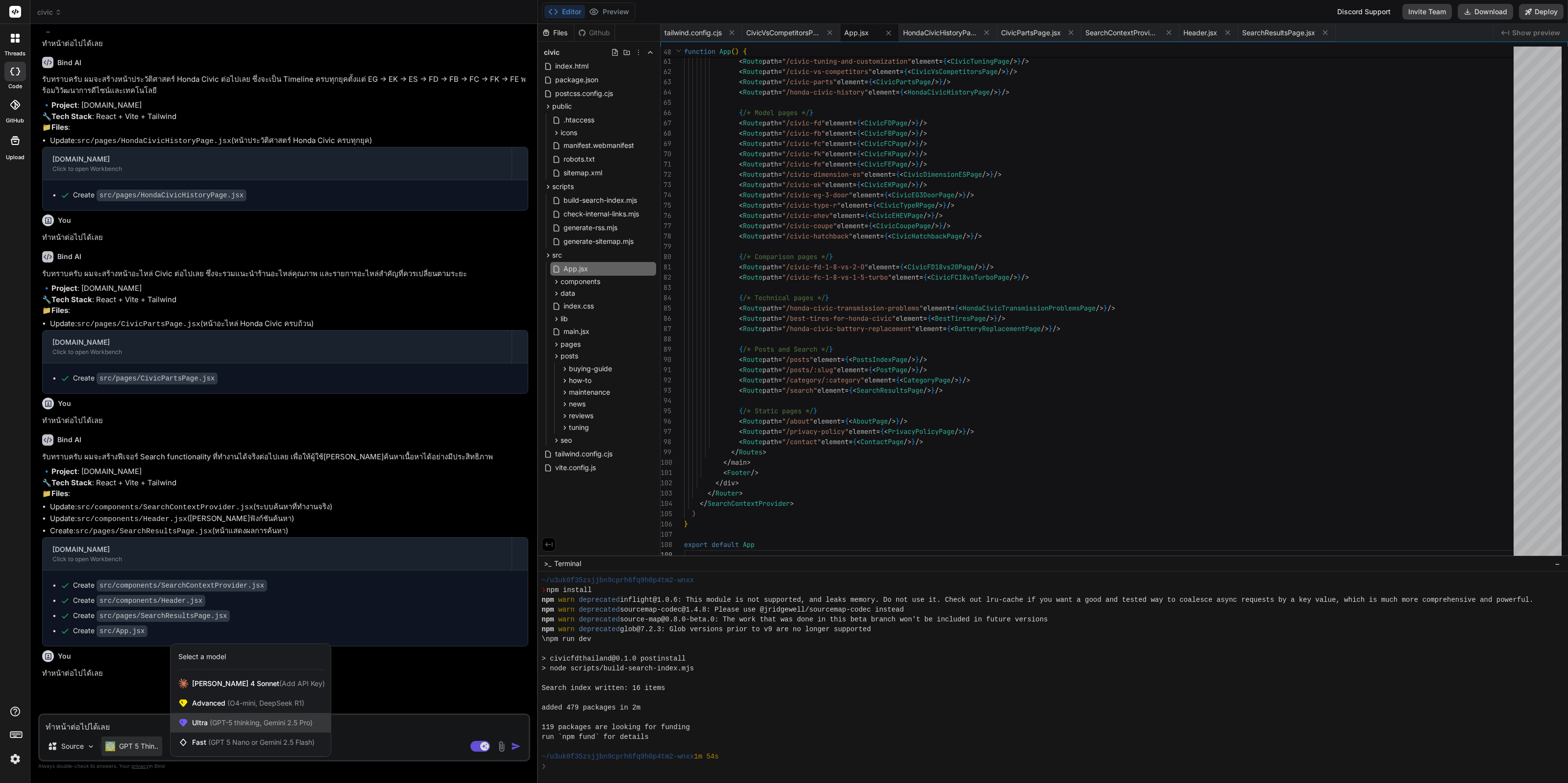
click at [235, 723] on span "(GPT-5 thinking, Gemini 2.5 Pro)" at bounding box center [260, 723] width 105 height 9
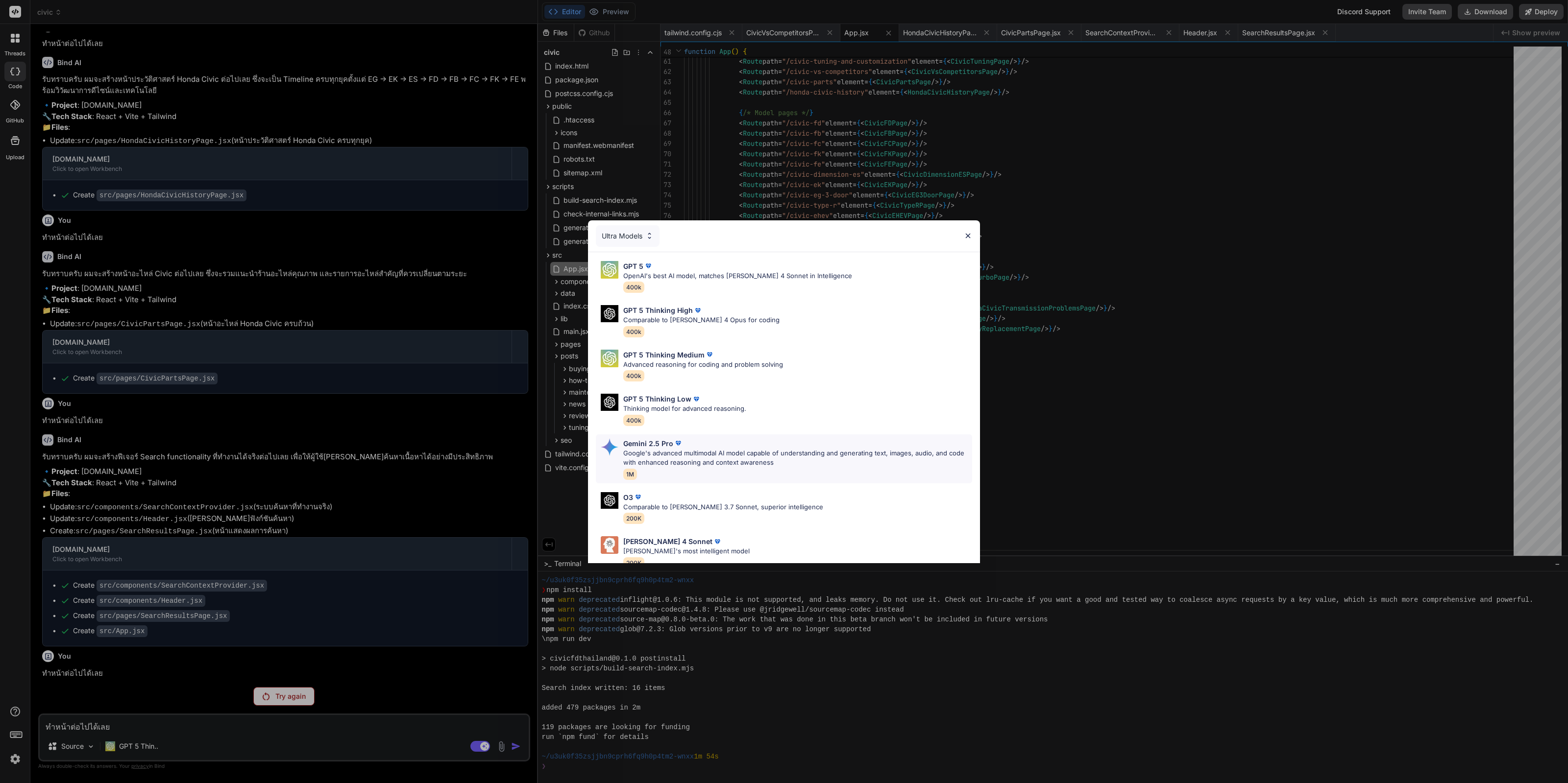
click at [654, 444] on p "Gemini 2.5 Pro" at bounding box center [648, 443] width 50 height 10
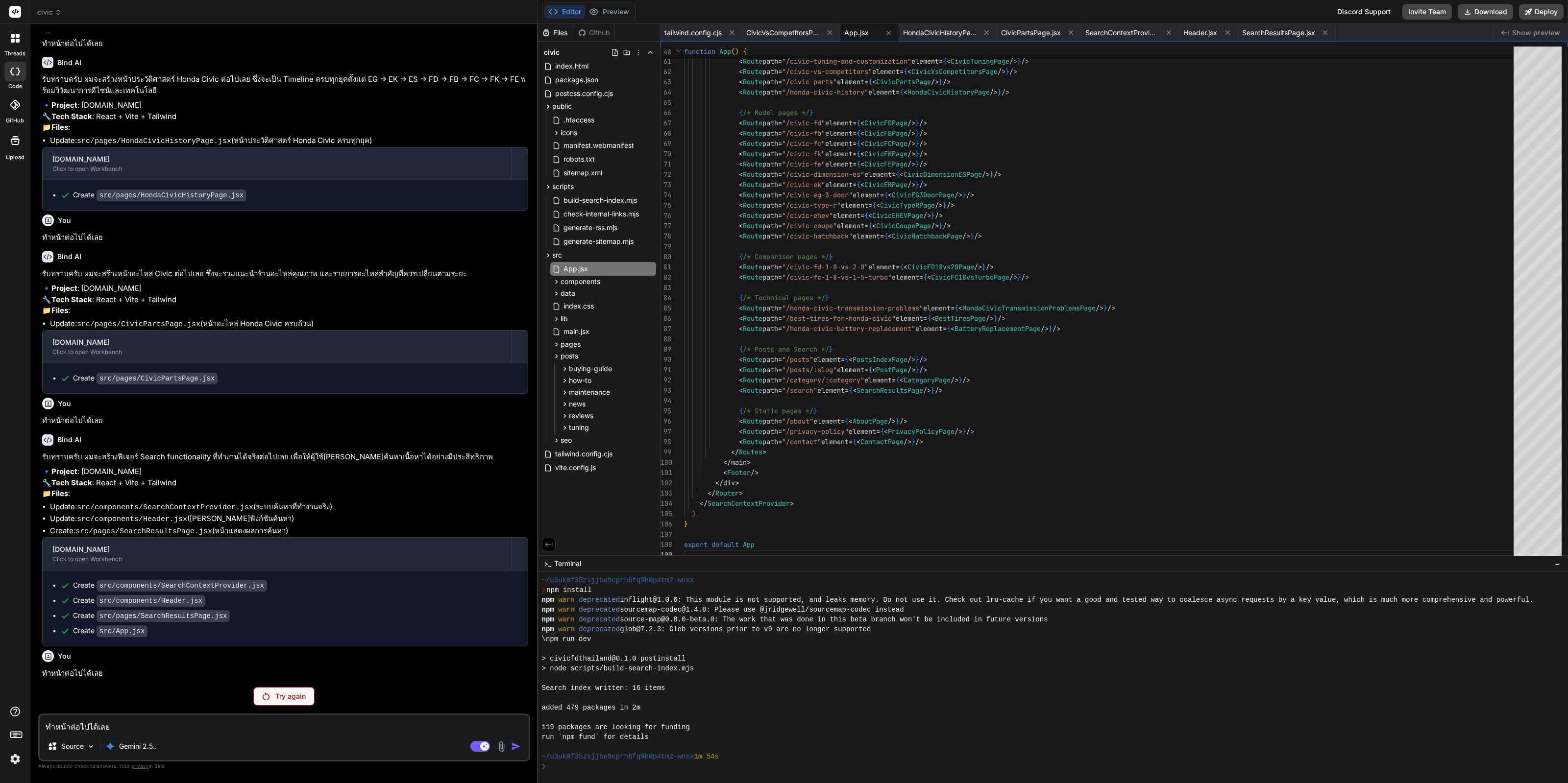
click at [277, 691] on div "Try again" at bounding box center [284, 696] width 61 height 19
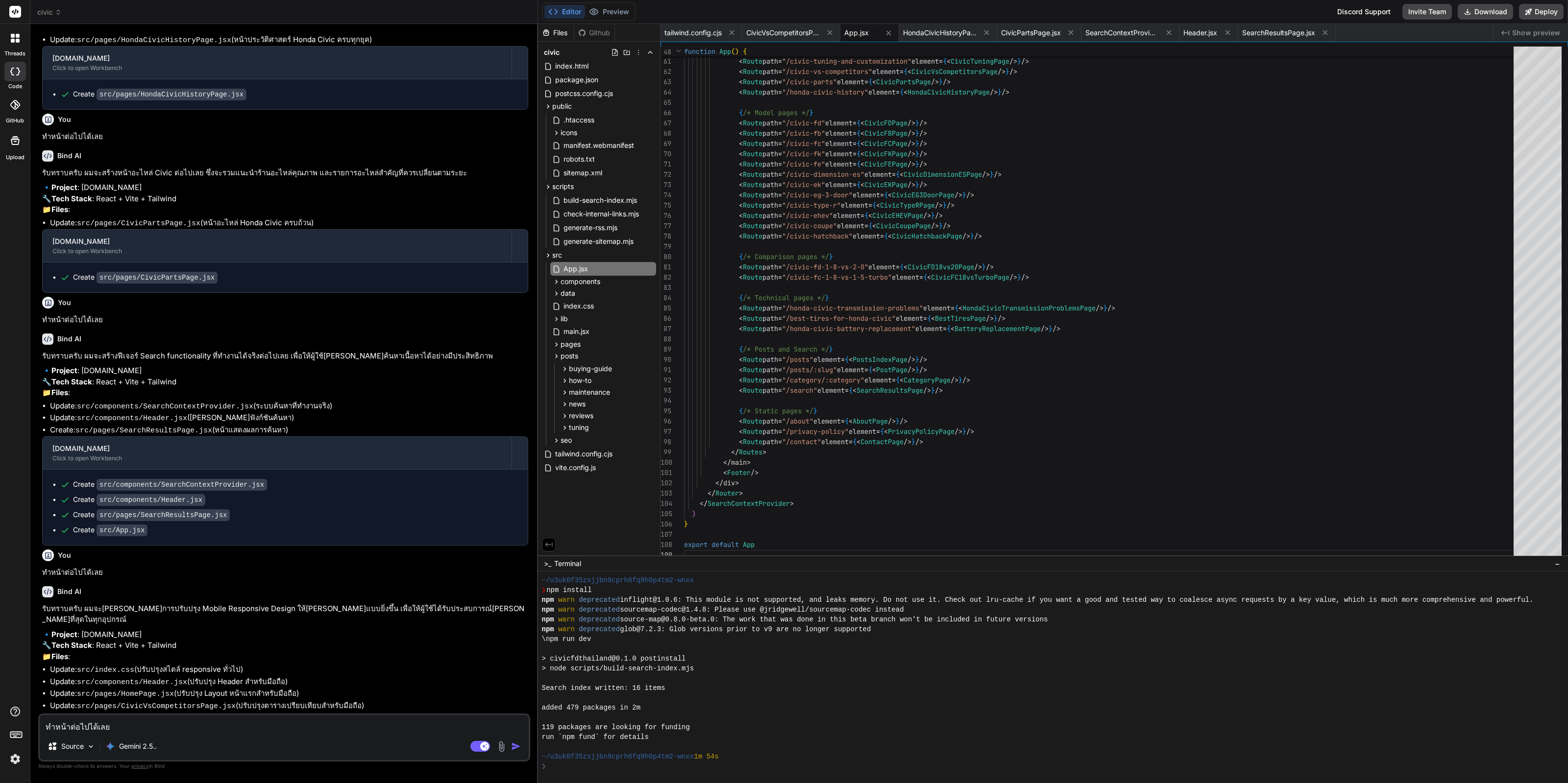
type textarea "x"
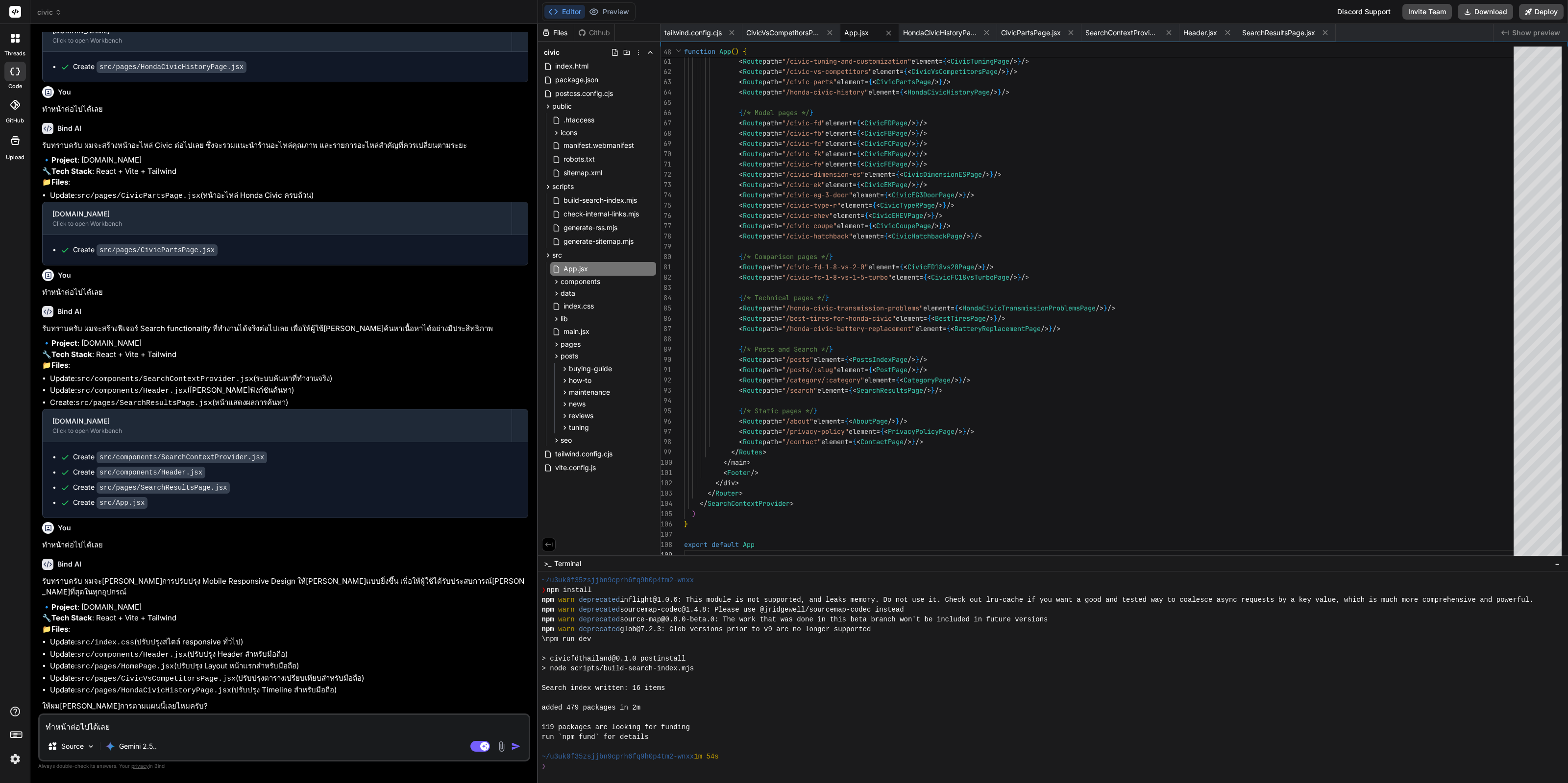
scroll to position [1704, 0]
click at [293, 731] on textarea "ทำหน้าต่อไปได้เลย" at bounding box center [284, 723] width 489 height 18
click at [301, 726] on textarea "ทำหน้าต่อไปได้เลย" at bounding box center [284, 723] width 489 height 18
type textarea "ท"
type textarea "x"
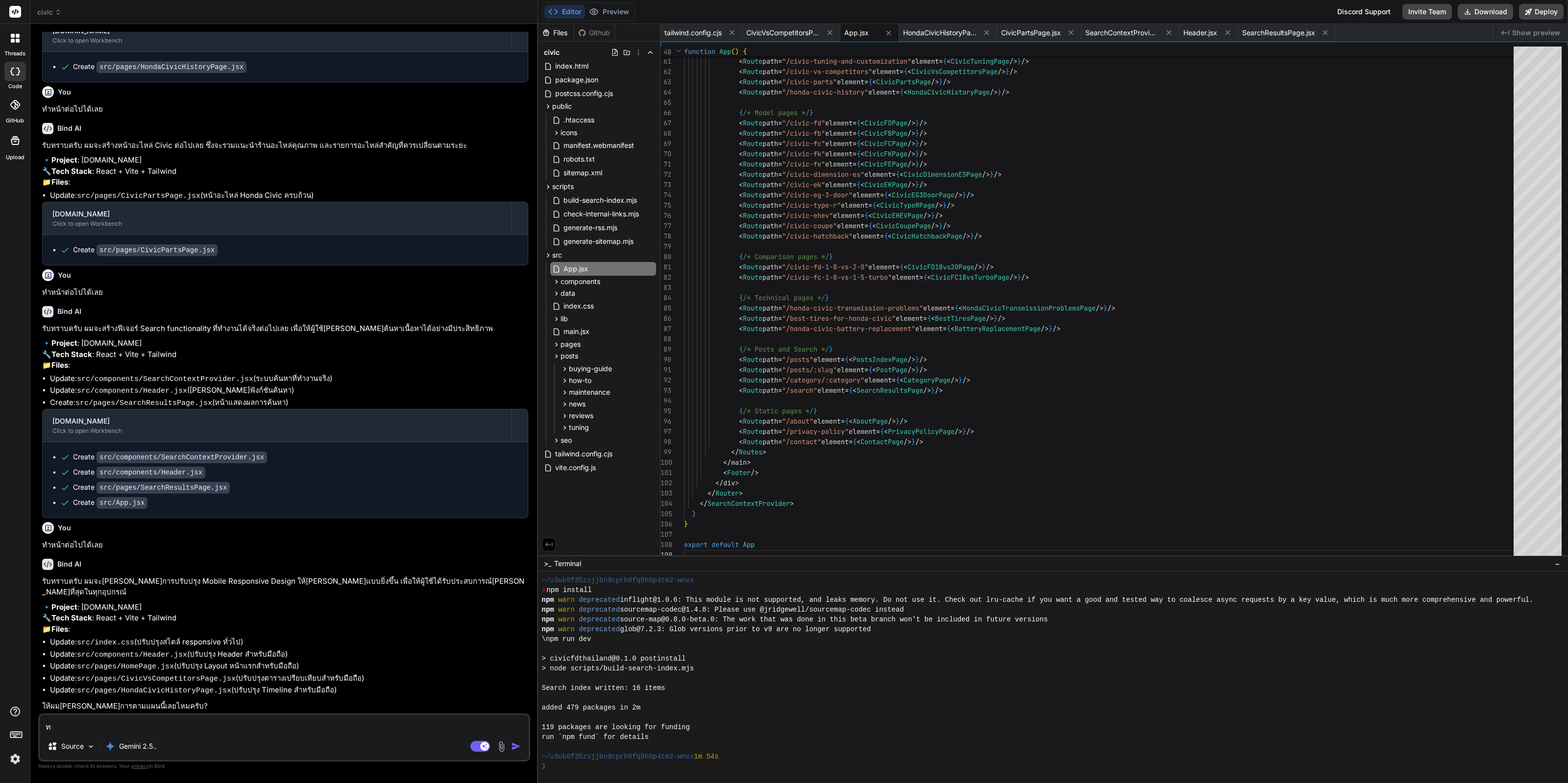
type textarea "ทำ"
type textarea "x"
type textarea "ทำไ"
type textarea "x"
type textarea "ทำได"
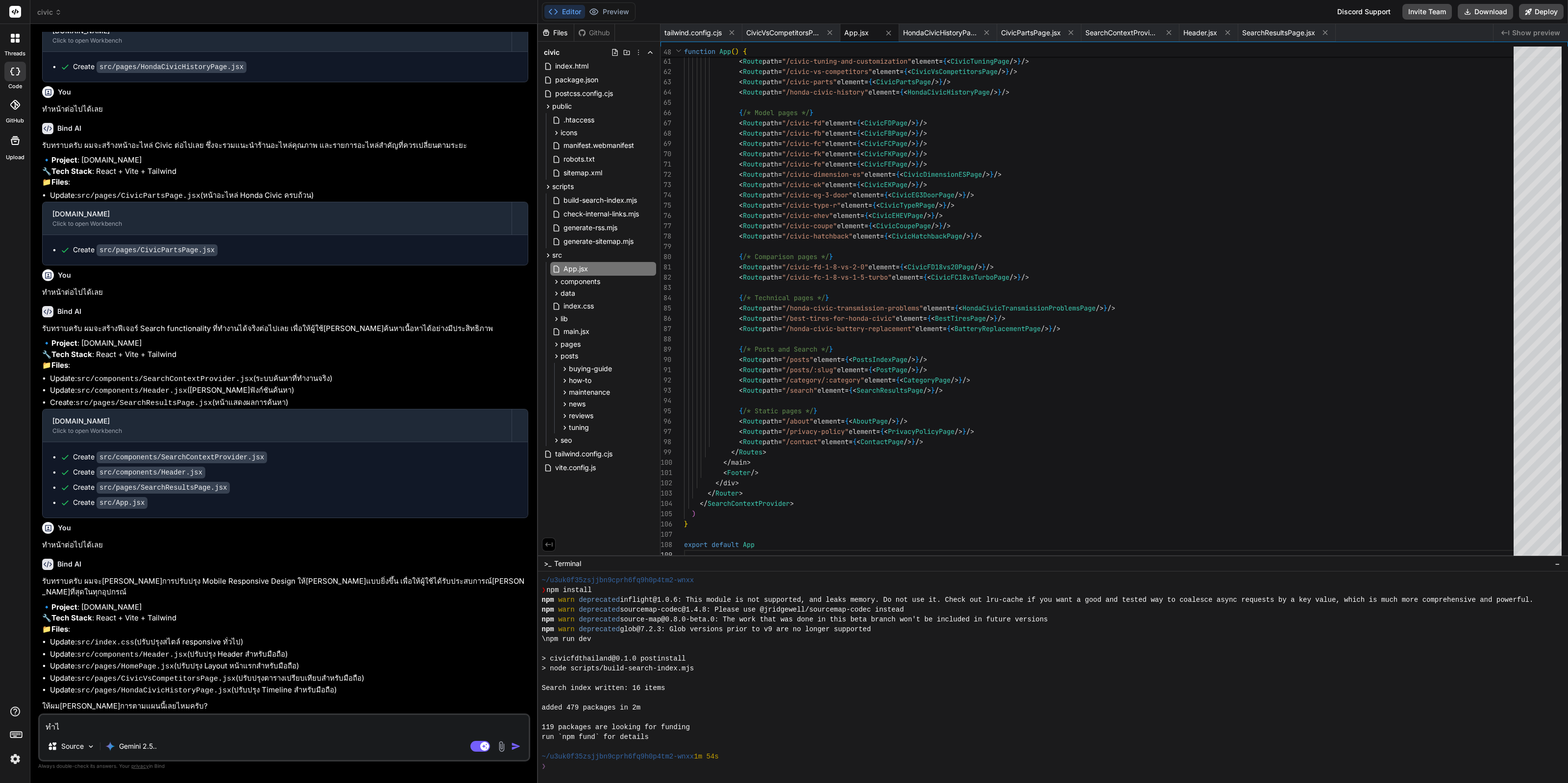
type textarea "x"
type textarea "ทำไดเ"
type textarea "x"
type textarea "ทำไดเ้"
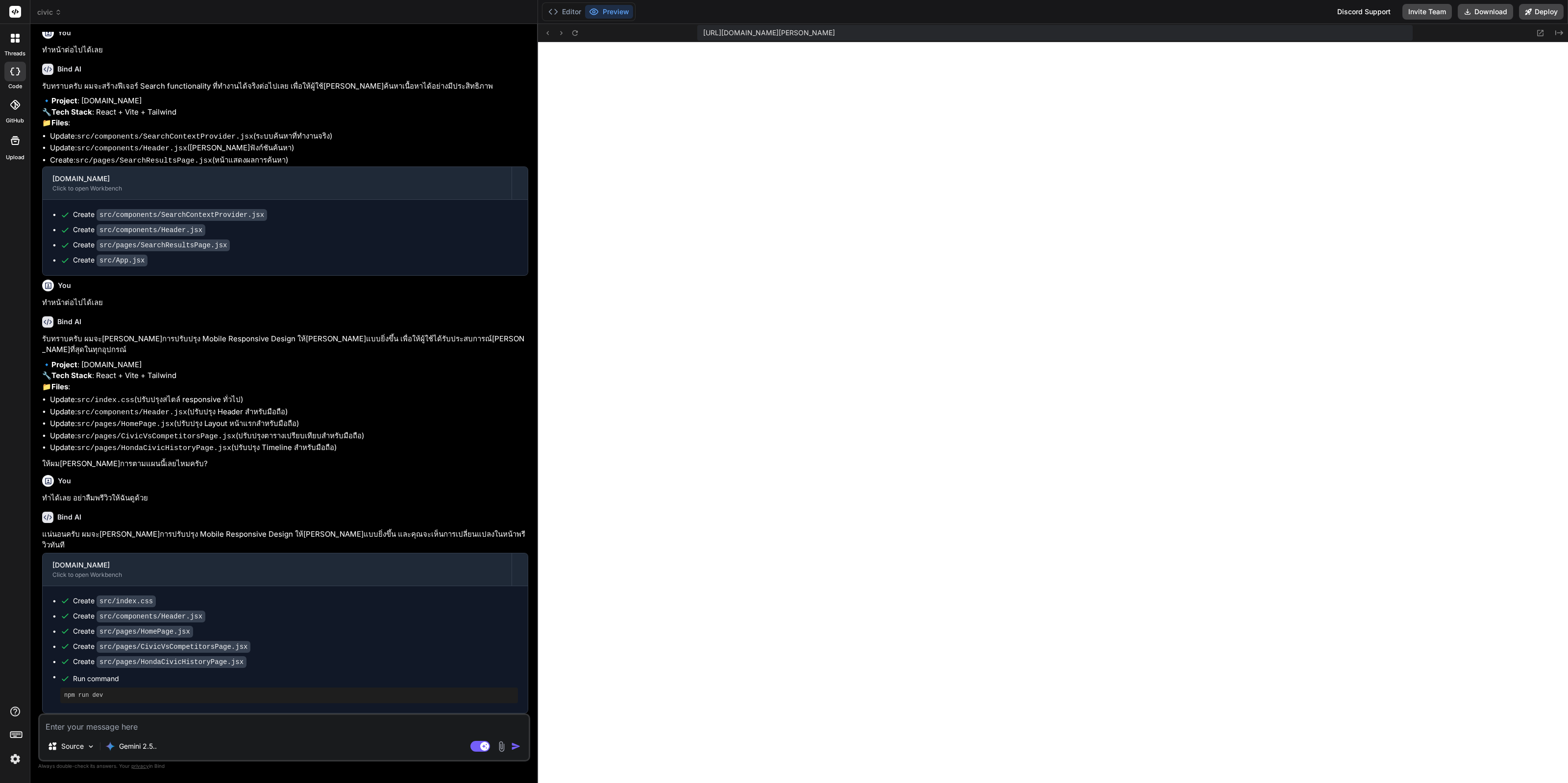
scroll to position [1935, 0]
click at [574, 30] on icon at bounding box center [575, 32] width 5 height 5
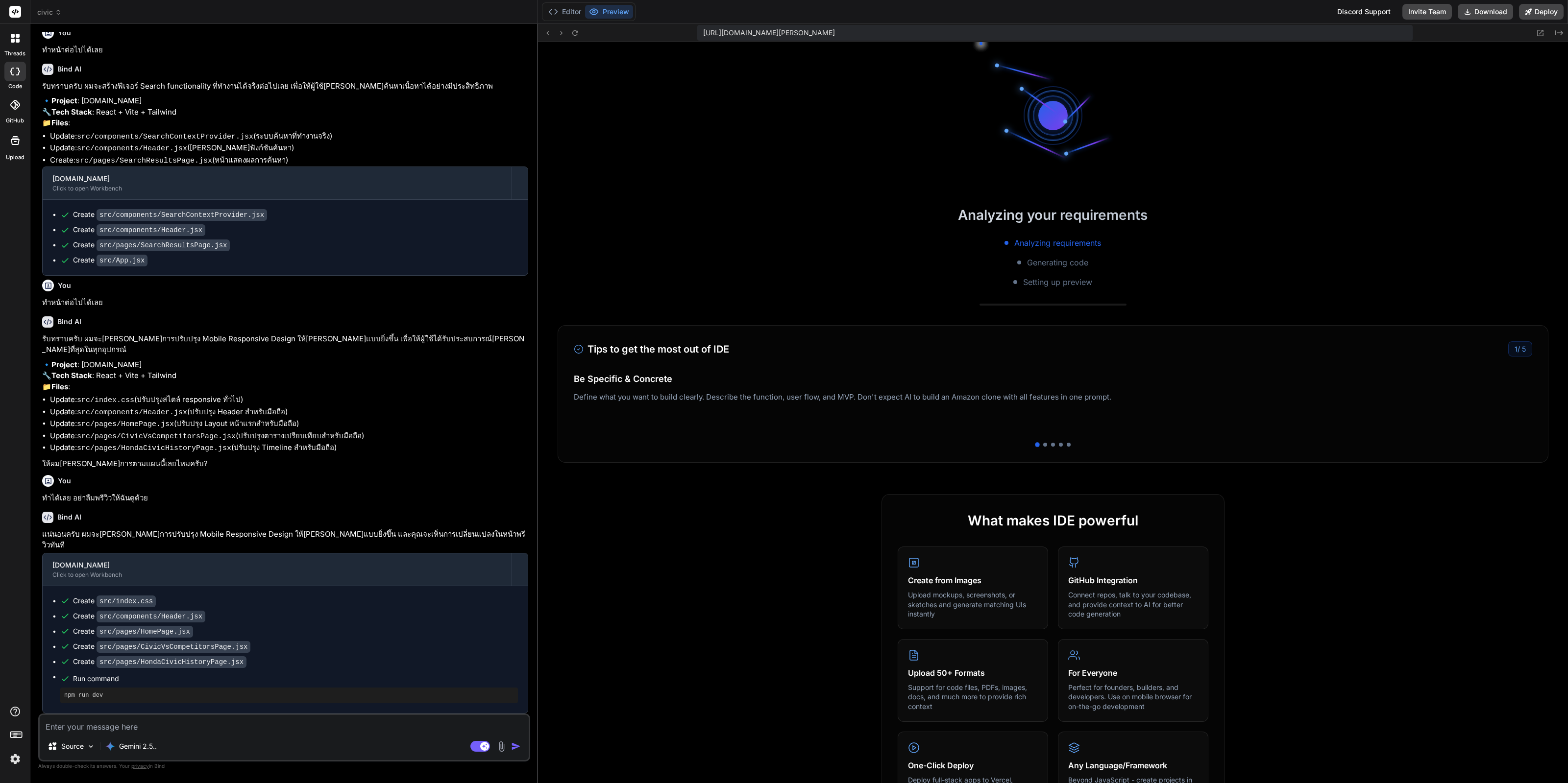
scroll to position [1694, 0]
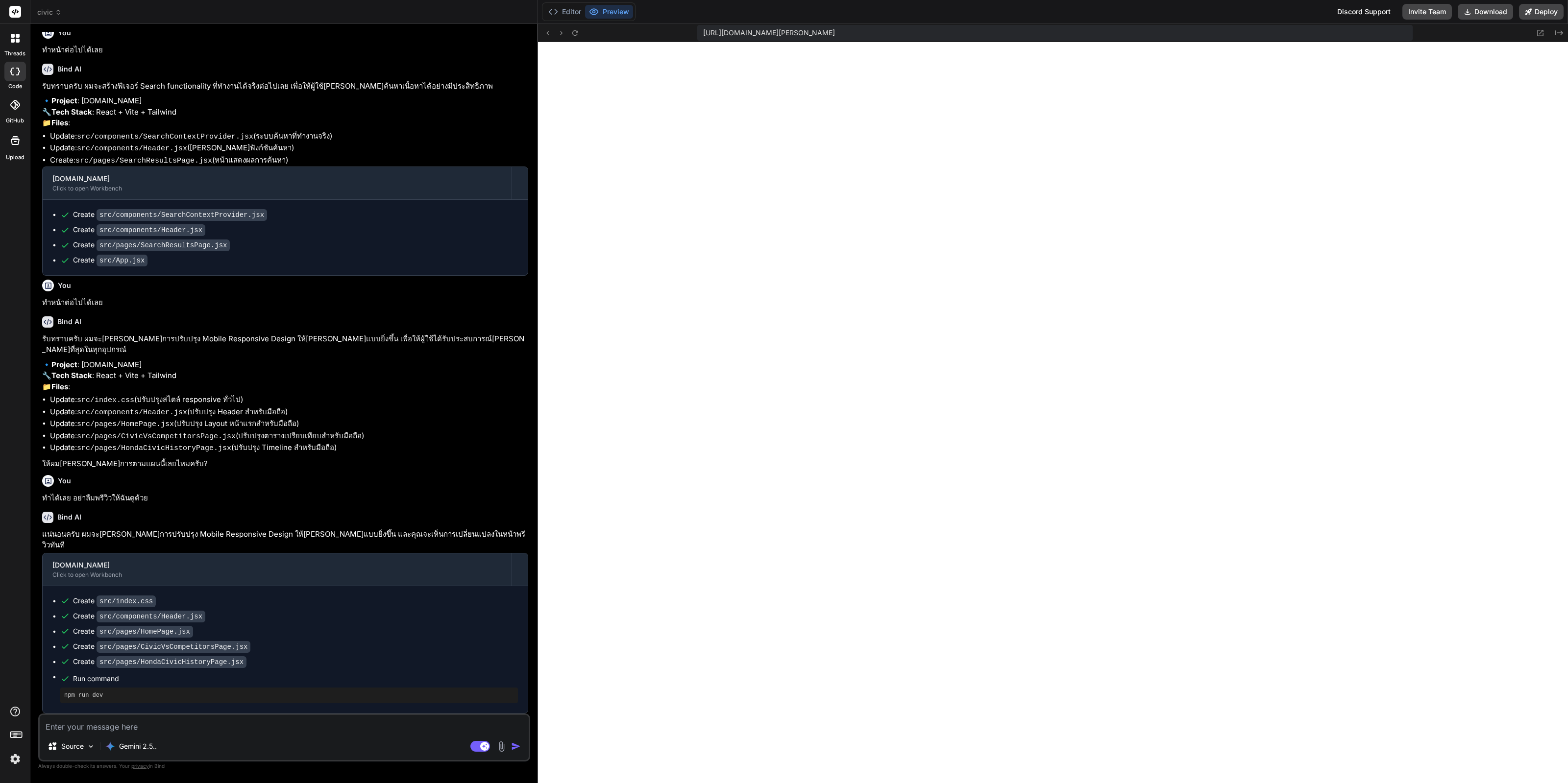
click at [338, 745] on div "Source Gemini 2.5.." at bounding box center [284, 748] width 489 height 24
click at [359, 734] on div "Source Gemini 2.5.. Agent Mode. When this toggle is activated, AI automatically…" at bounding box center [284, 737] width 492 height 48
click at [367, 729] on textarea at bounding box center [284, 723] width 489 height 18
paste textarea "[plugin:vite:import-analysis] Failed to resolve import "./pages/CivicMaintenanc…"
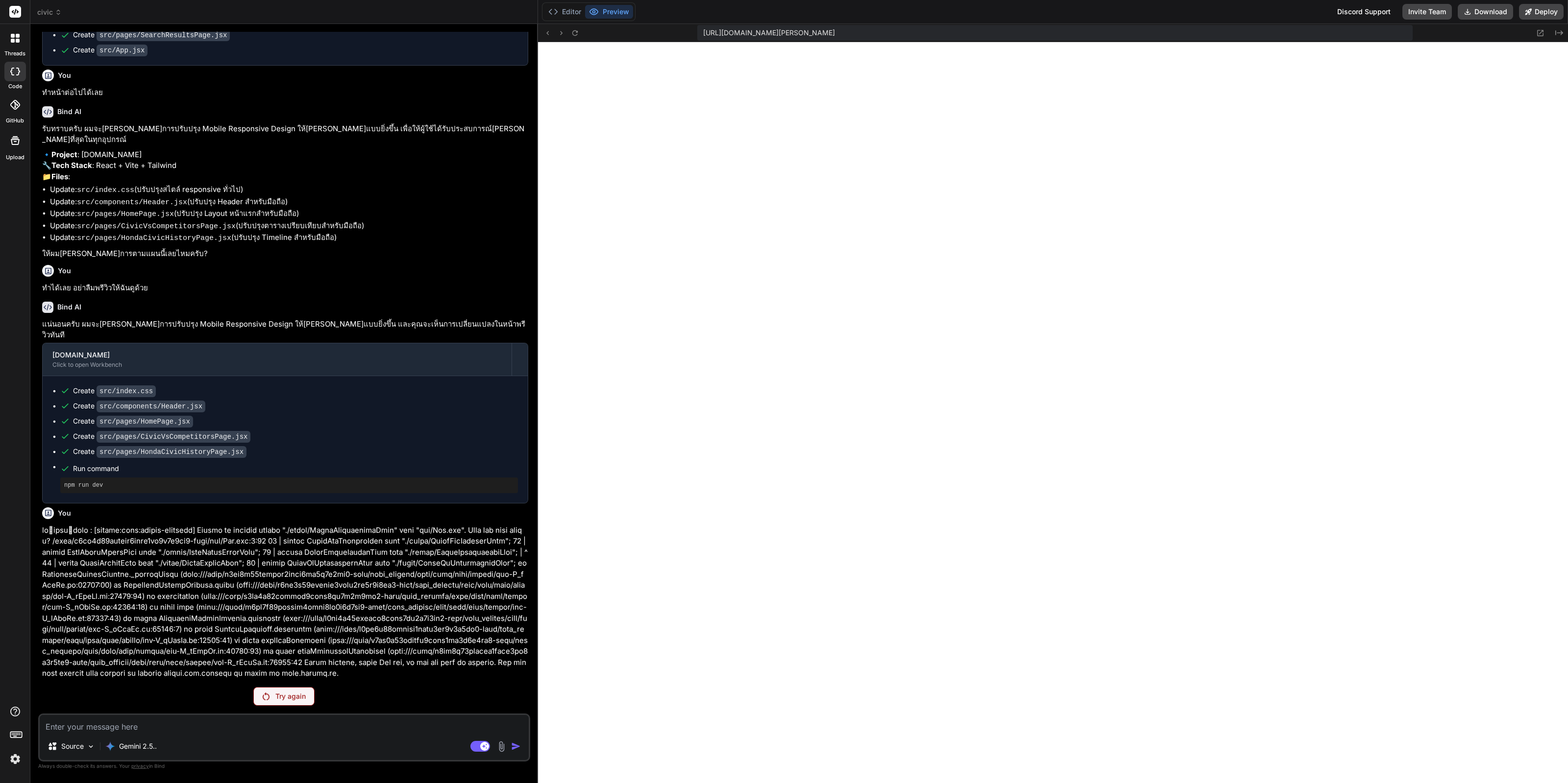
scroll to position [2145, 0]
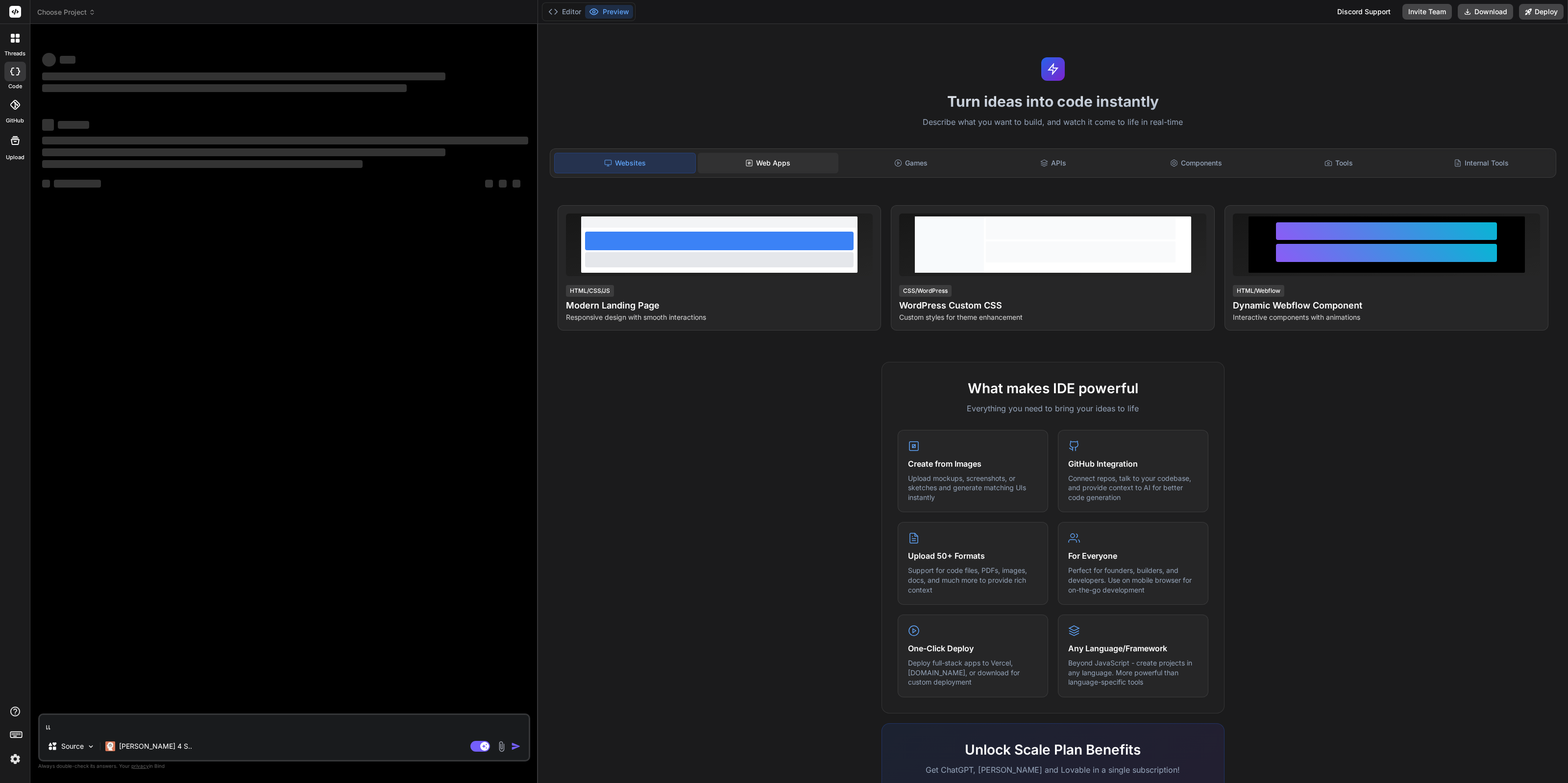
click at [777, 163] on div "Web Apps" at bounding box center [768, 163] width 141 height 21
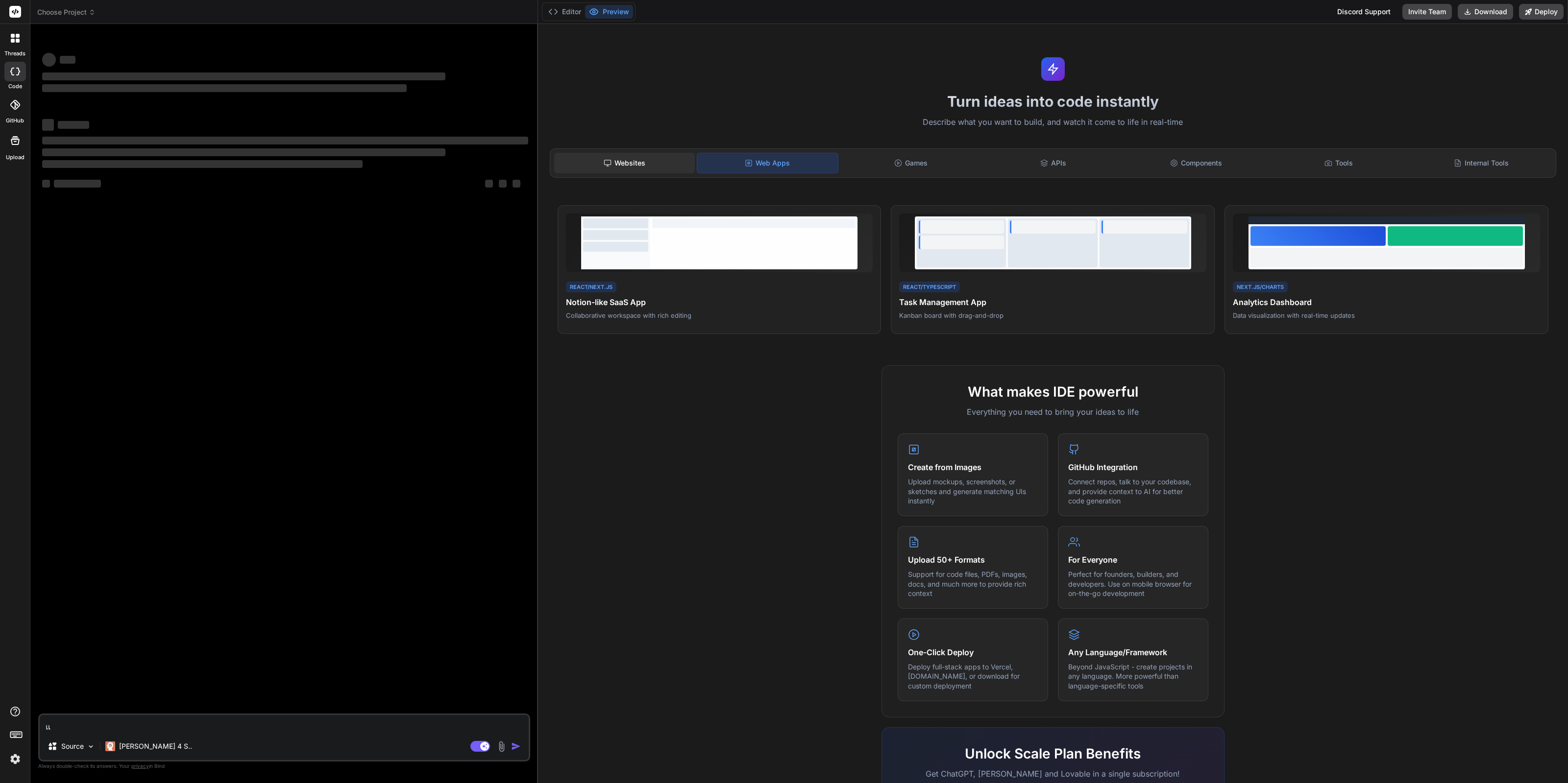
click at [631, 169] on div "Websites" at bounding box center [624, 163] width 141 height 21
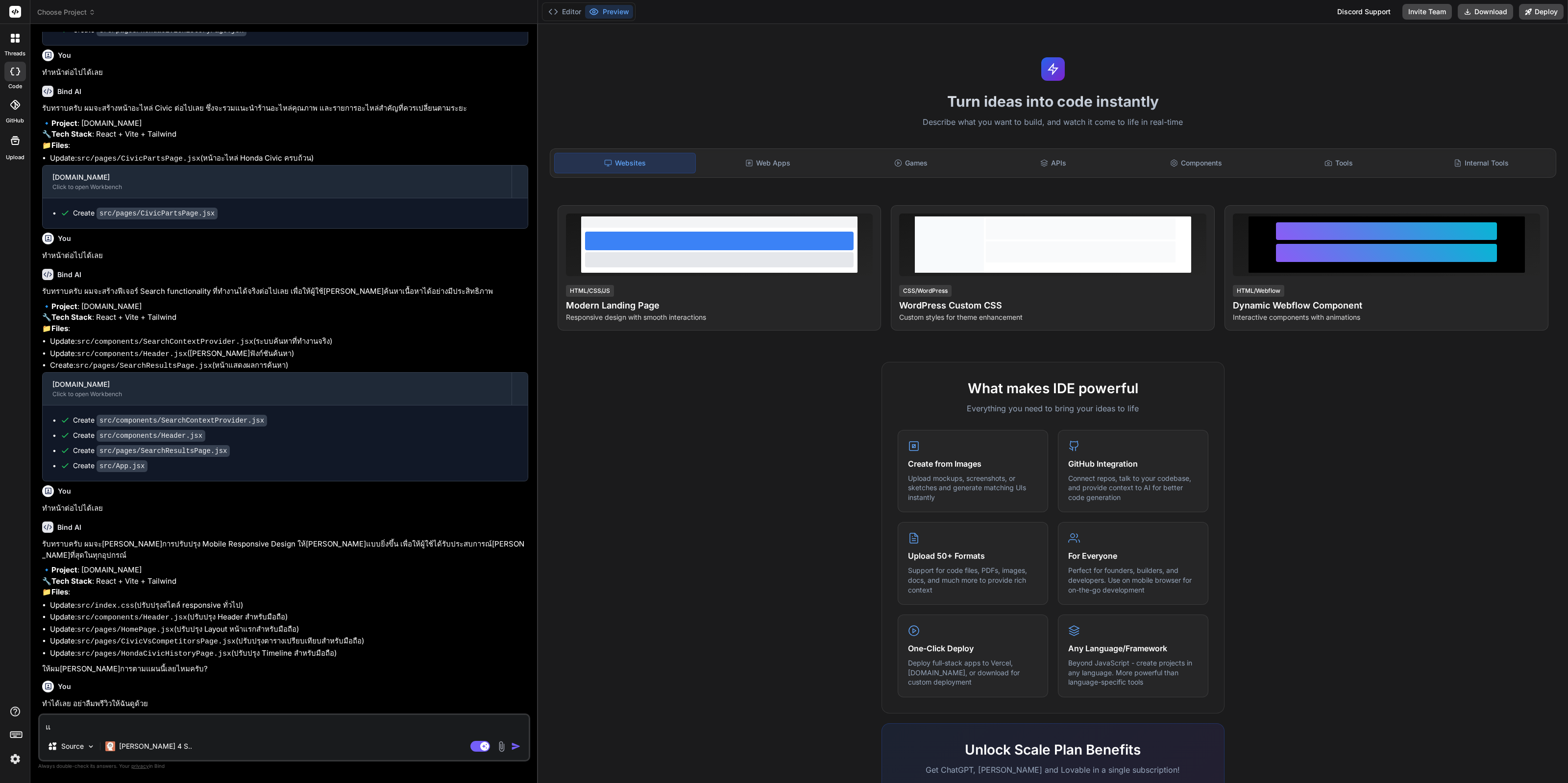
type textarea "x"
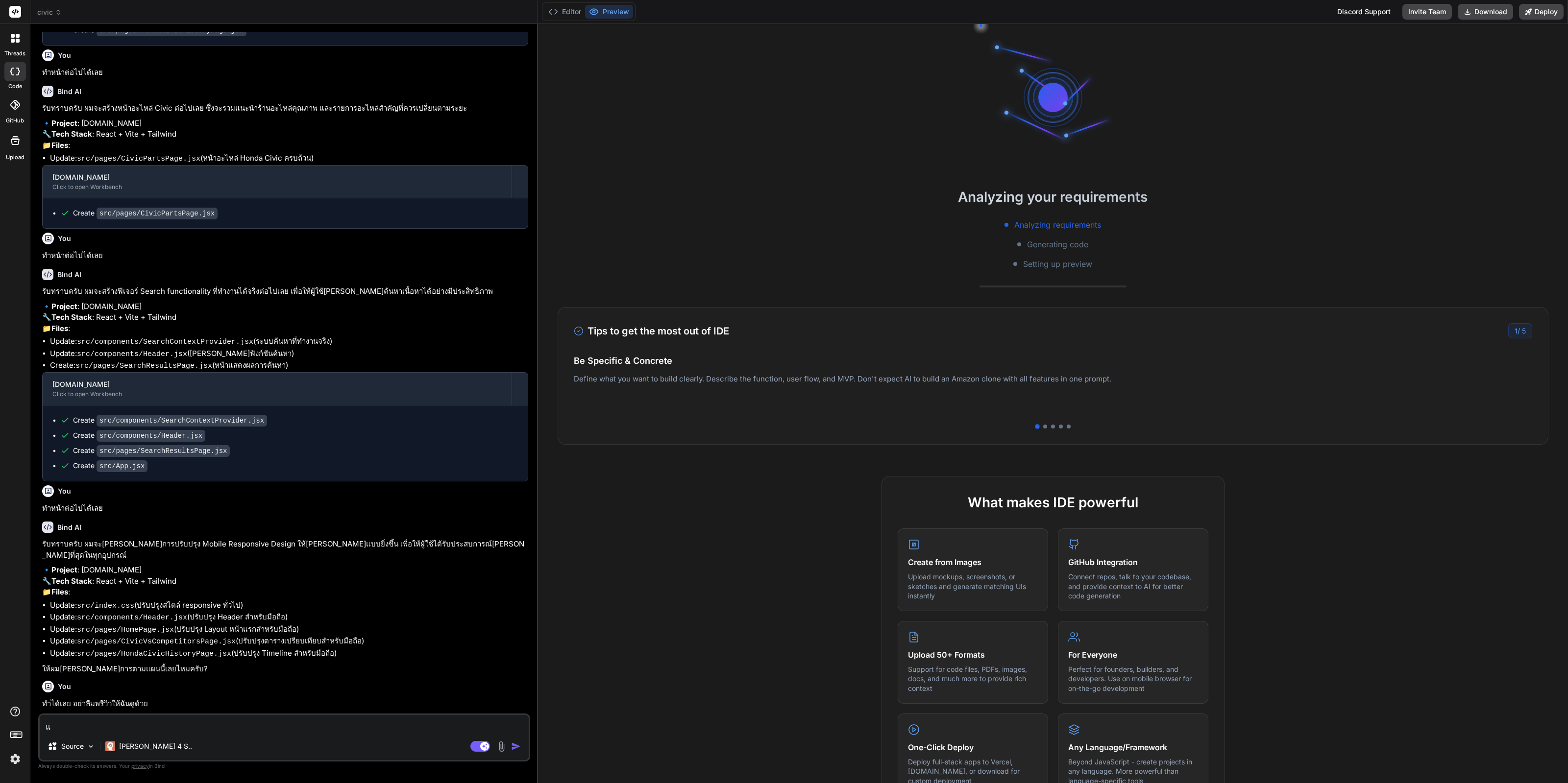
scroll to position [444, 0]
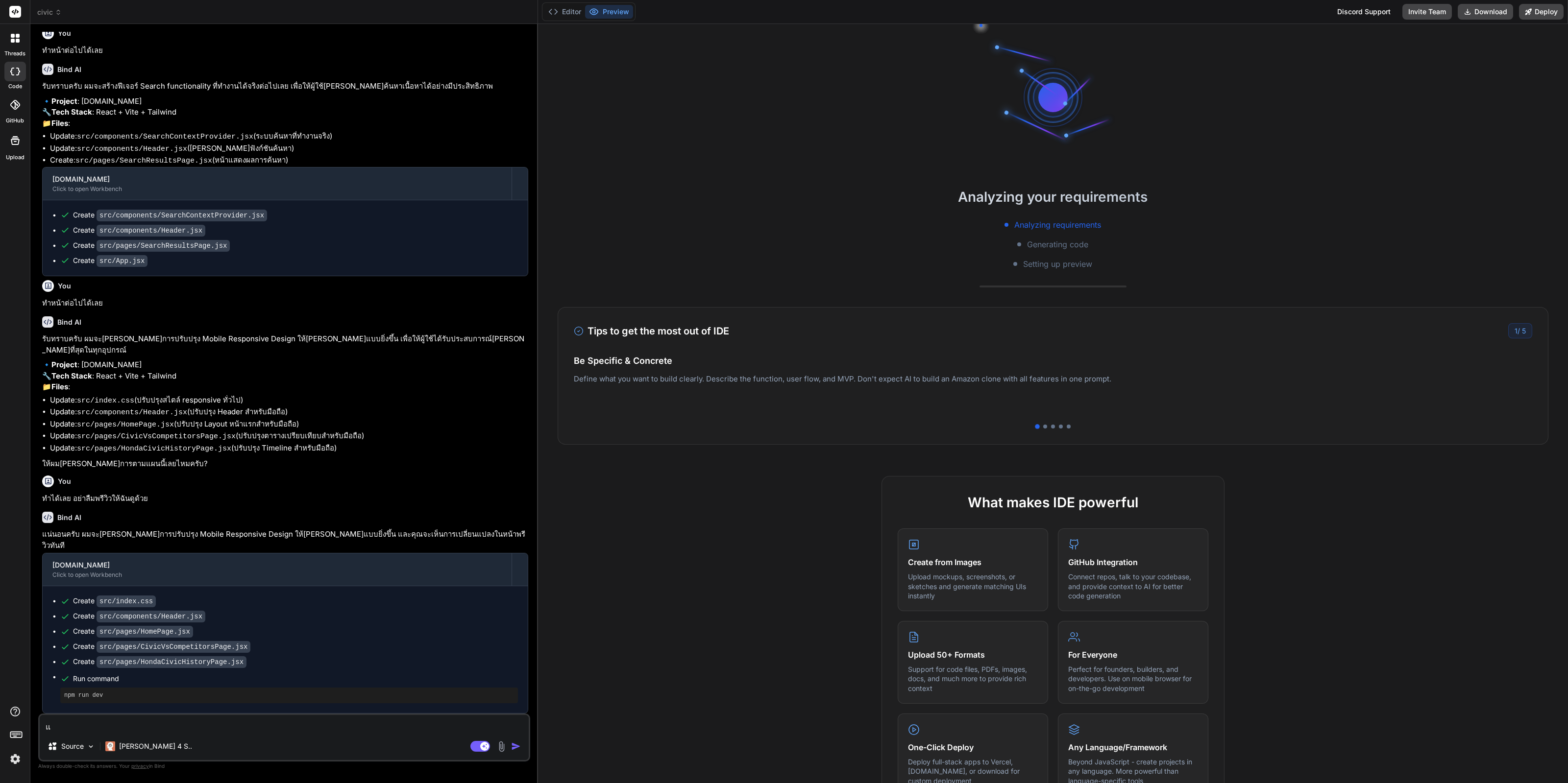
click at [225, 716] on textarea "แ" at bounding box center [284, 723] width 489 height 18
type textarea "x"
type textarea "9"
type textarea "x"
type textarea "9v"
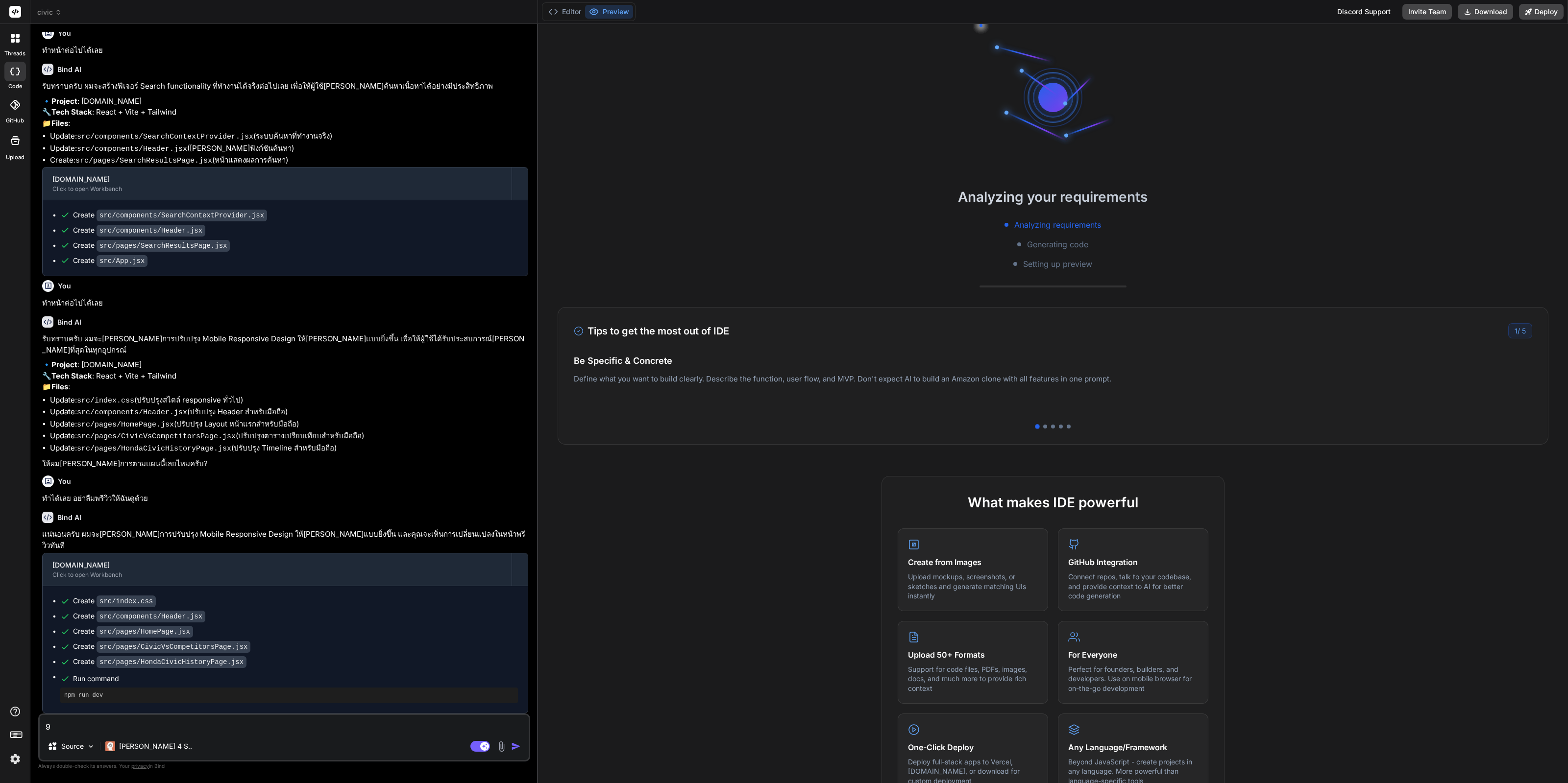
type textarea "x"
type textarea "9vo"
type textarea "x"
type textarea "9voo"
type textarea "x"
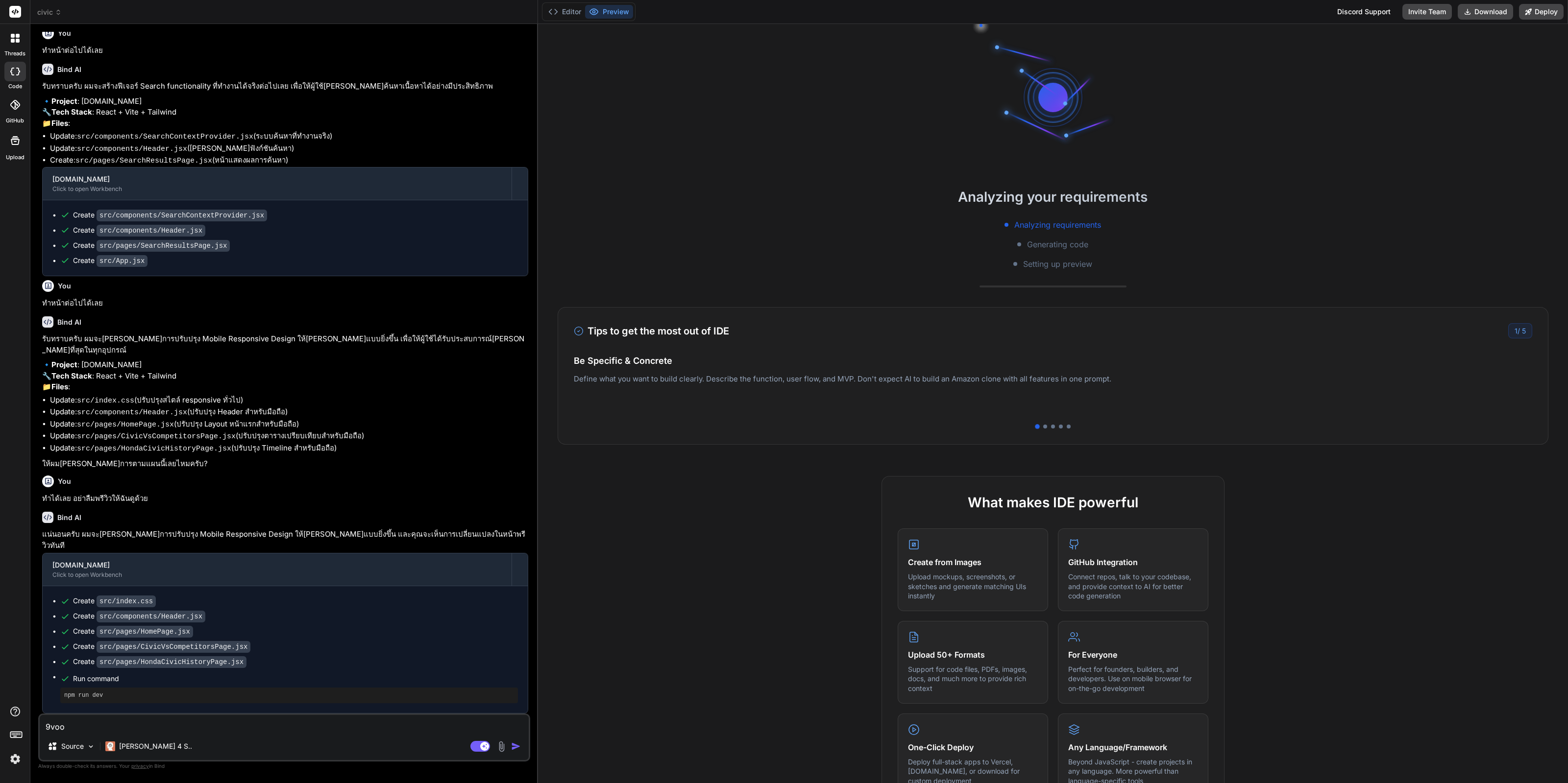
type textarea "9vo"
type textarea "x"
type textarea "9v"
type textarea "x"
type textarea "9"
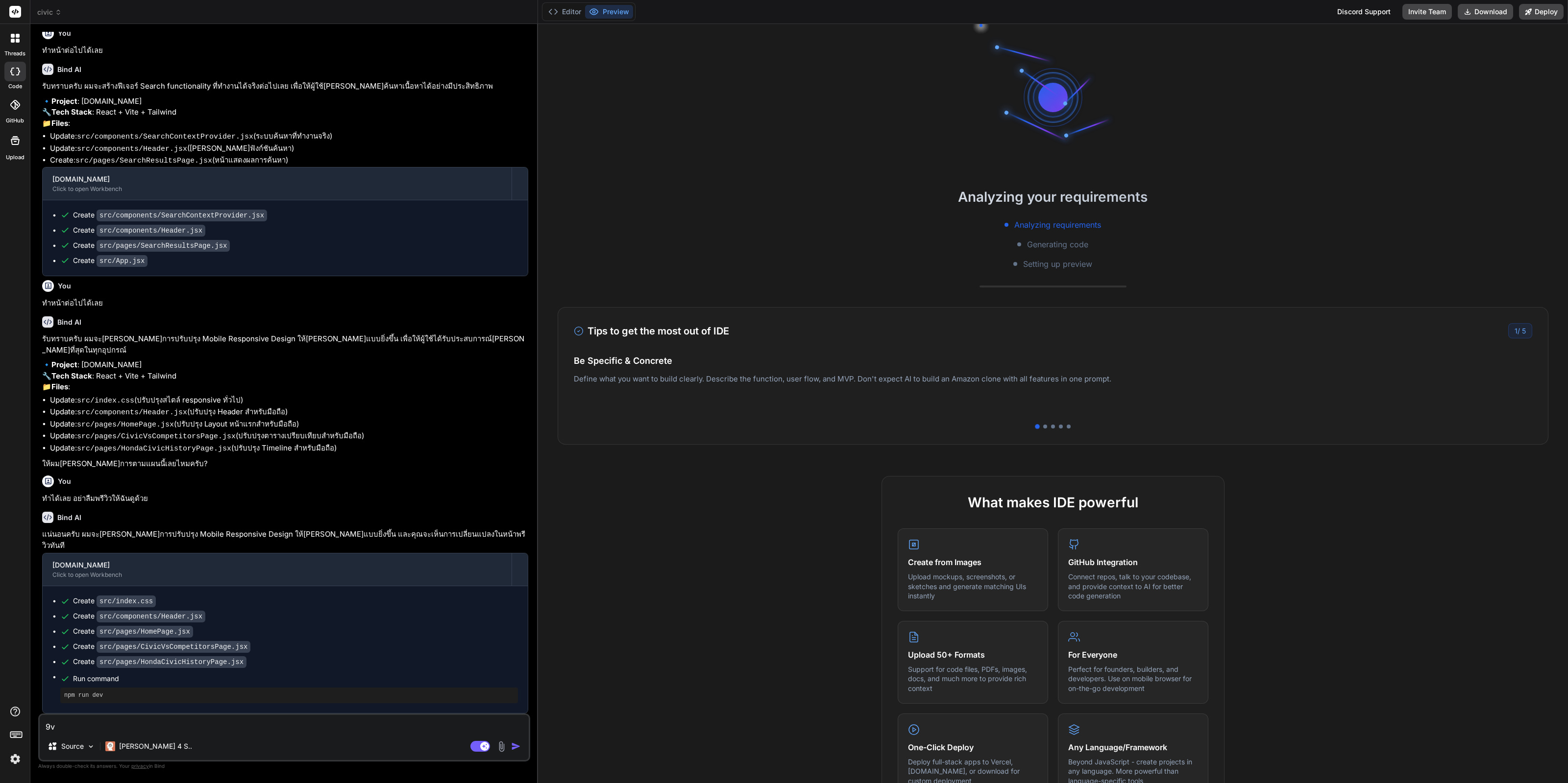
type textarea "x"
type textarea "ต"
type textarea "x"
type textarea "ตอ"
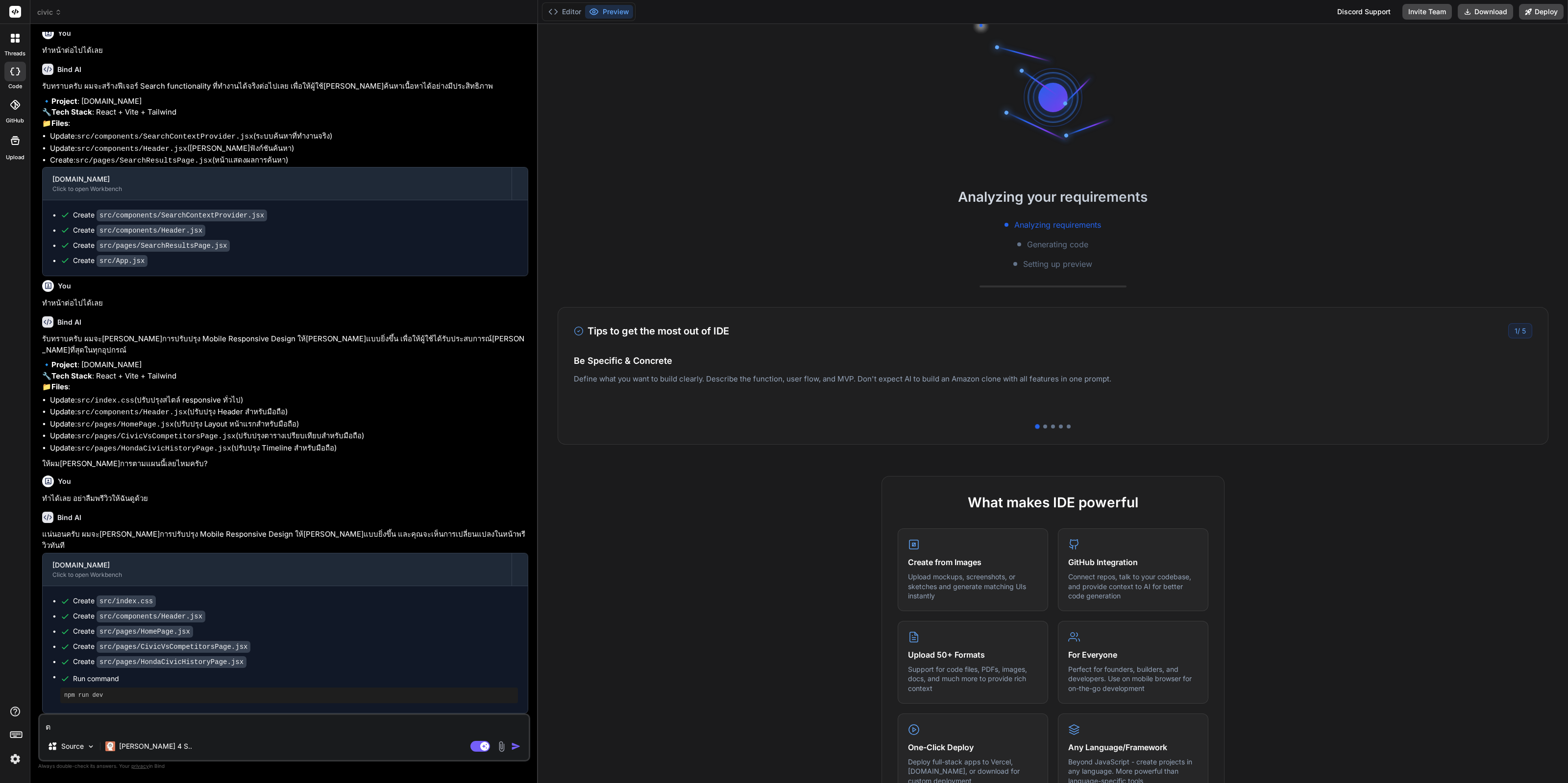
type textarea "x"
type textarea "ตอน"
type textarea "x"
type textarea "ตอนน"
type textarea "x"
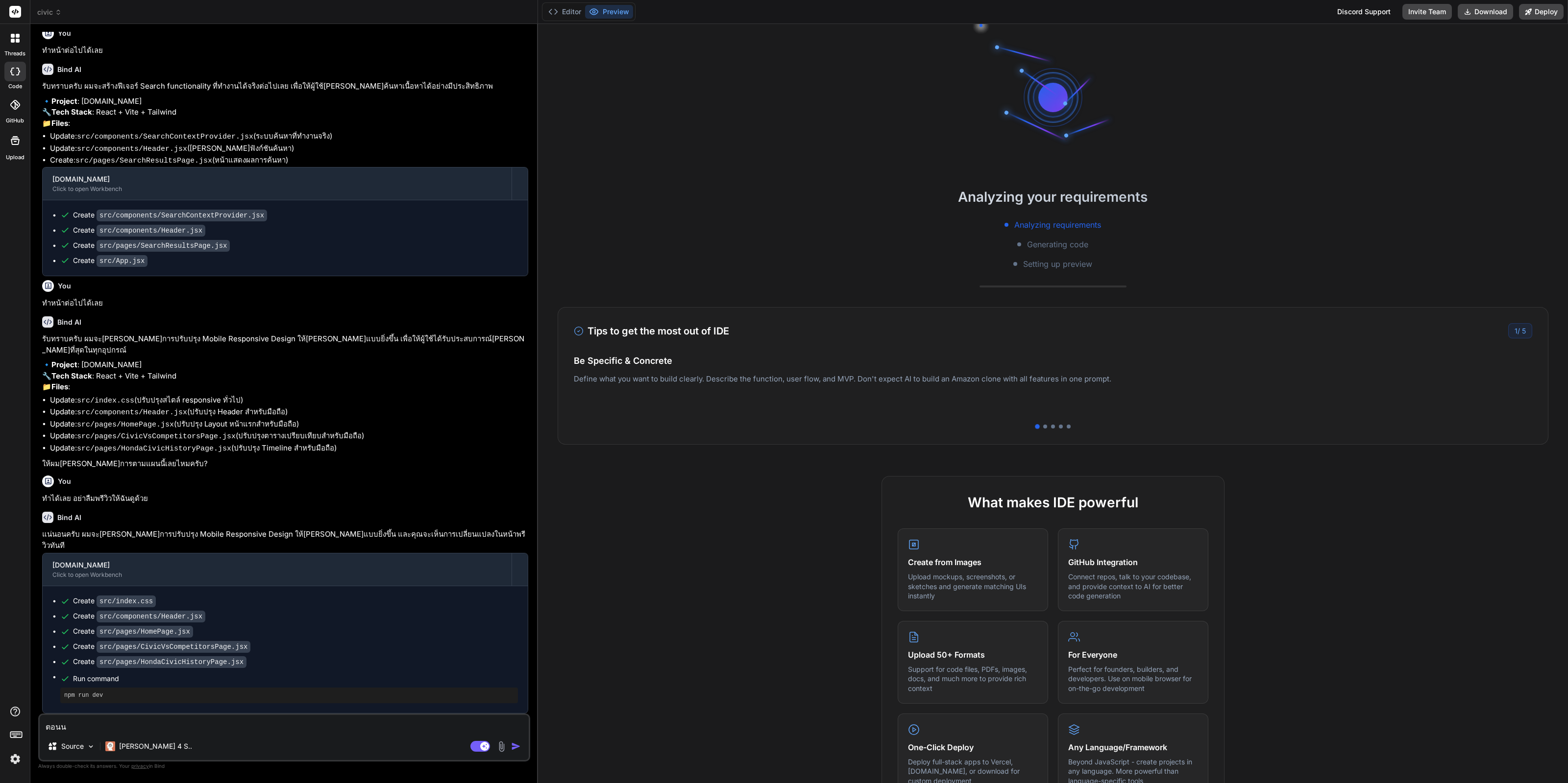
type textarea "ตอนนี"
type textarea "x"
type textarea "ตอนนี้"
type textarea "x"
type textarea "ตอนนี้ไ"
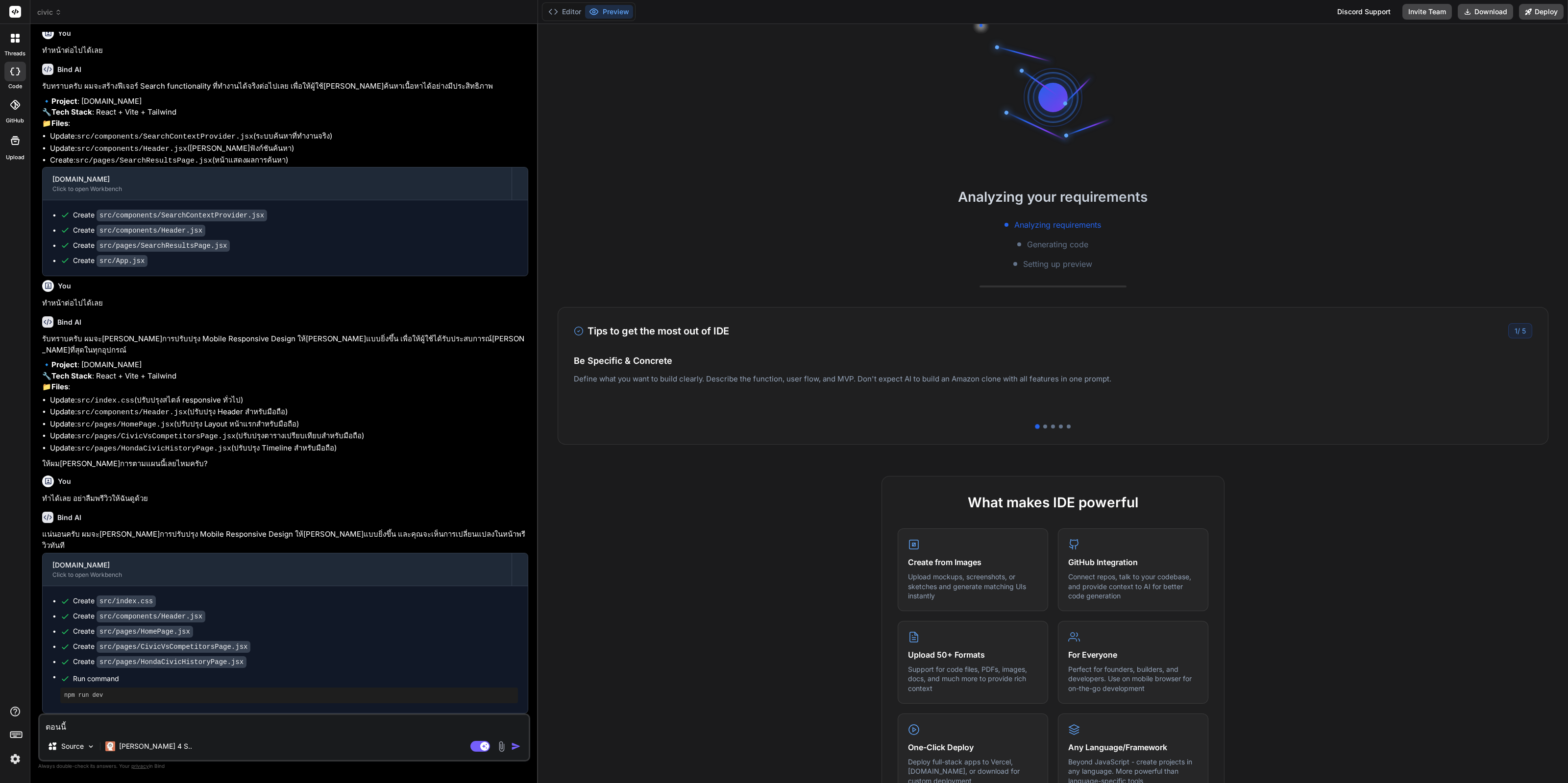
type textarea "x"
type textarea "ตอนนี้ไม"
type textarea "x"
type textarea "ตอนนี้ไม่"
type textarea "x"
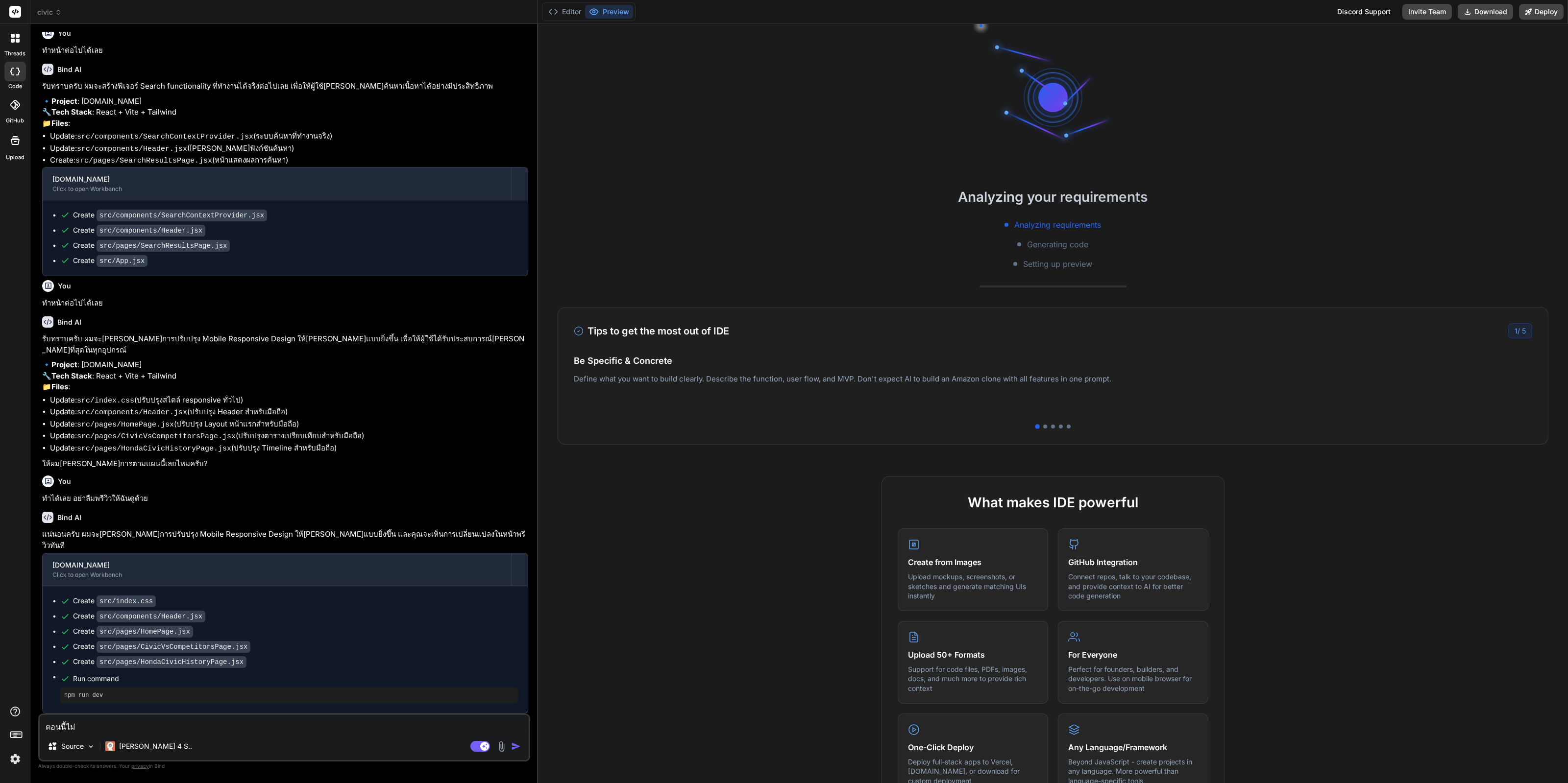
type textarea "ตอนนี้ไม่ส"
type textarea "x"
type textarea "ตอนนี้ไม่สา"
type textarea "x"
type textarea "ตอนนี้ไม่สาม"
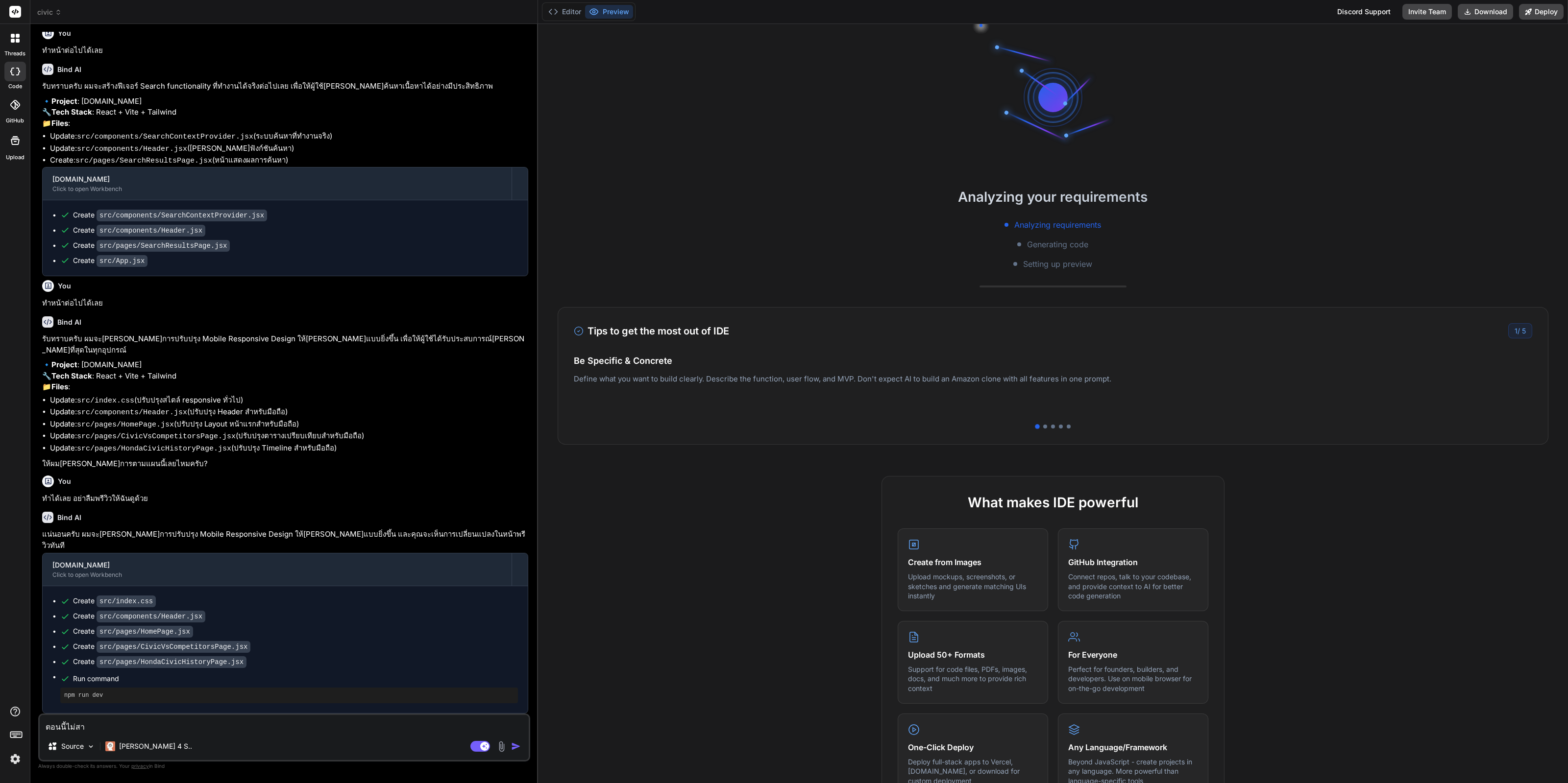
type textarea "x"
type textarea "ตอนนี้ไม่สามา"
type textarea "x"
type textarea "ตอนนี้ไม่สามาร"
type textarea "x"
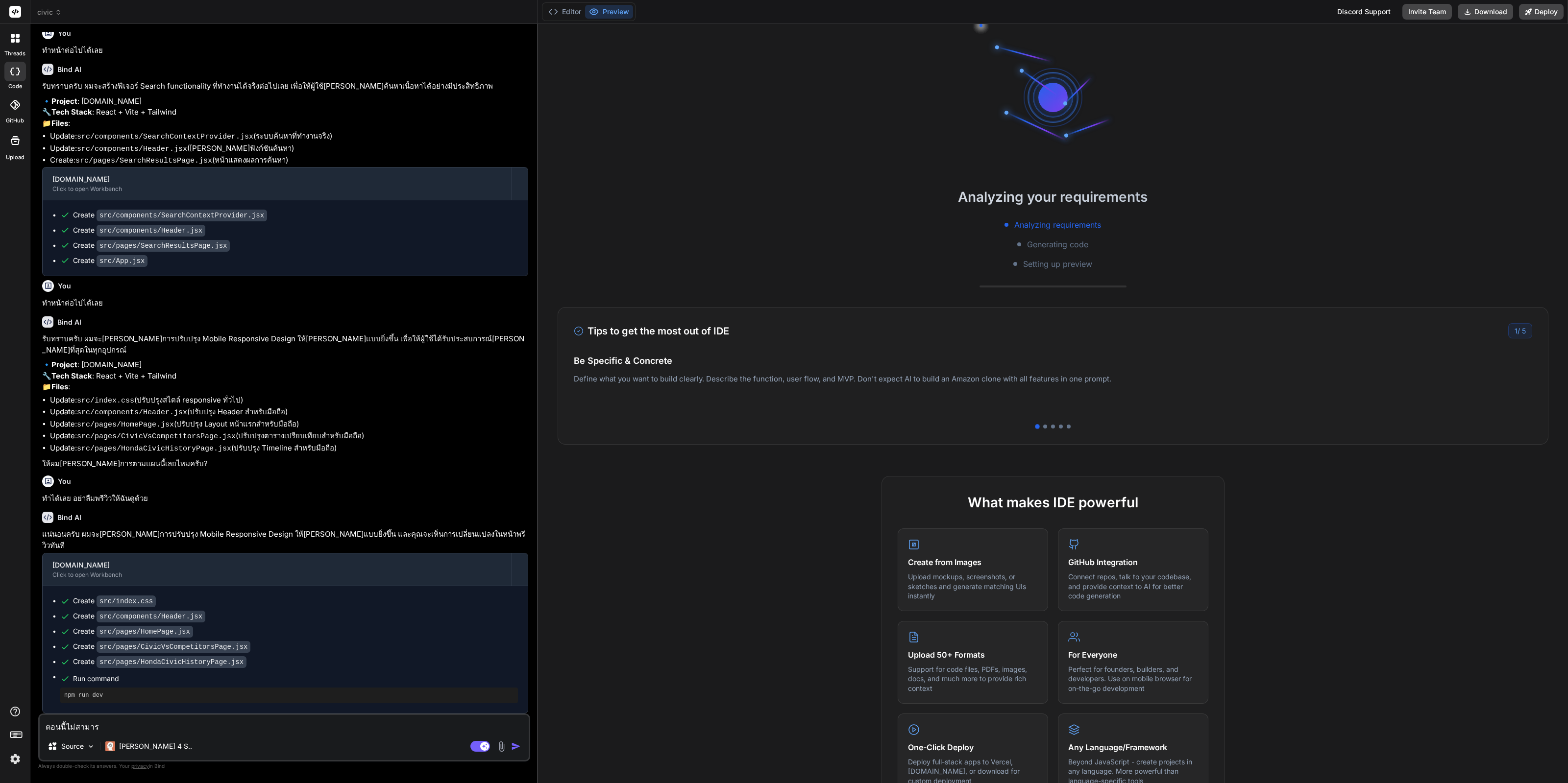
type textarea "ตอนนี้ไม่สามารถ"
type textarea "x"
type textarea "ตอนนี้ไม่สามารถร"
type textarea "x"
type textarea "ตอนนี้ไม่สามารถรั"
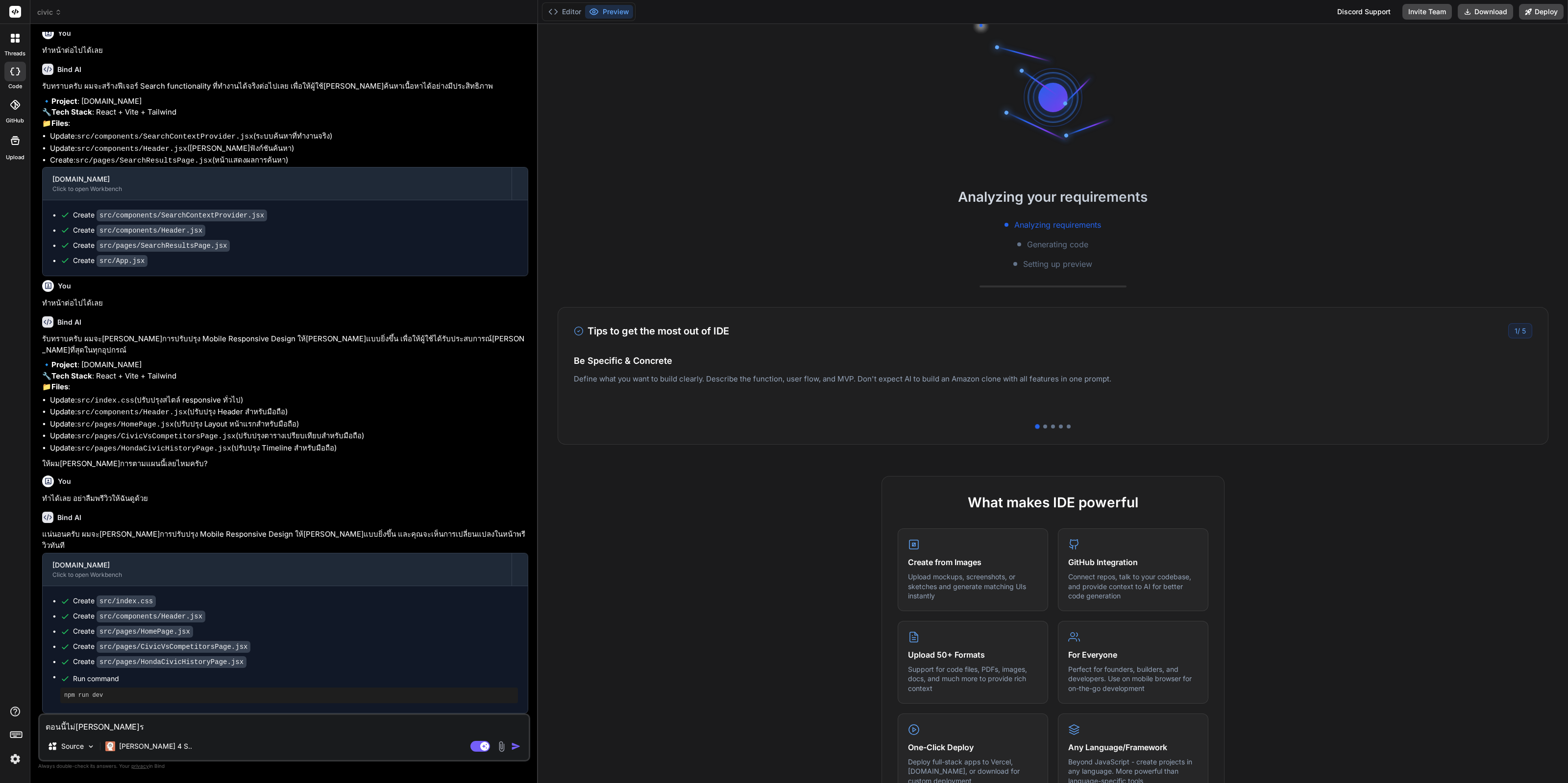
type textarea "x"
type textarea "ตอนนี้ไม่สามารถรัน"
type textarea "x"
type textarea "ตอนนี้ไม่สามารถรันห"
type textarea "x"
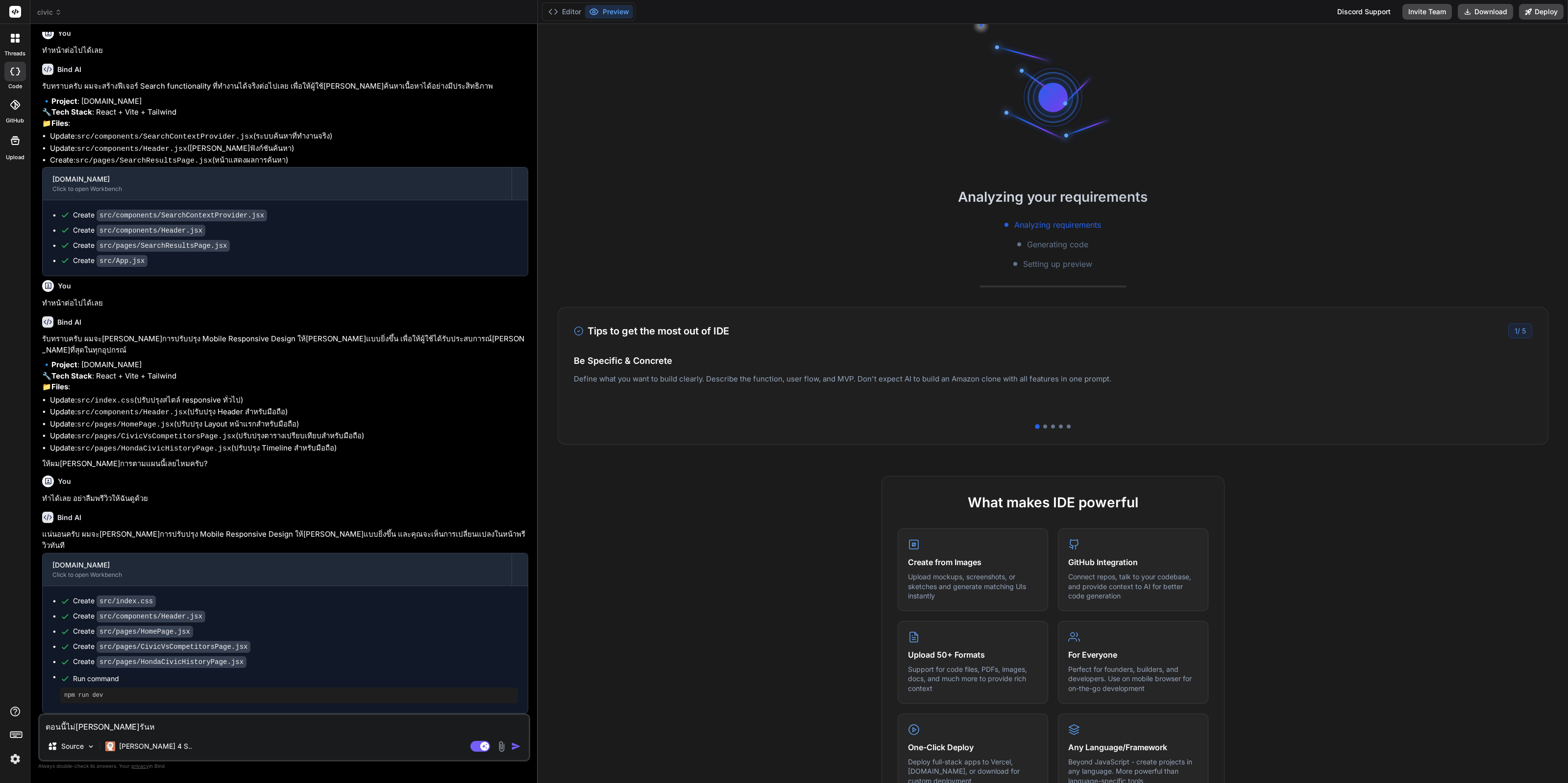
type textarea "ตอนนี้ไม่สามารถรันหน"
type textarea "x"
type textarea "ตอนนี้ไม่สามารถรันหน้"
type textarea "x"
type textarea "ตอนนี้ไม่สามารถรันหน้า"
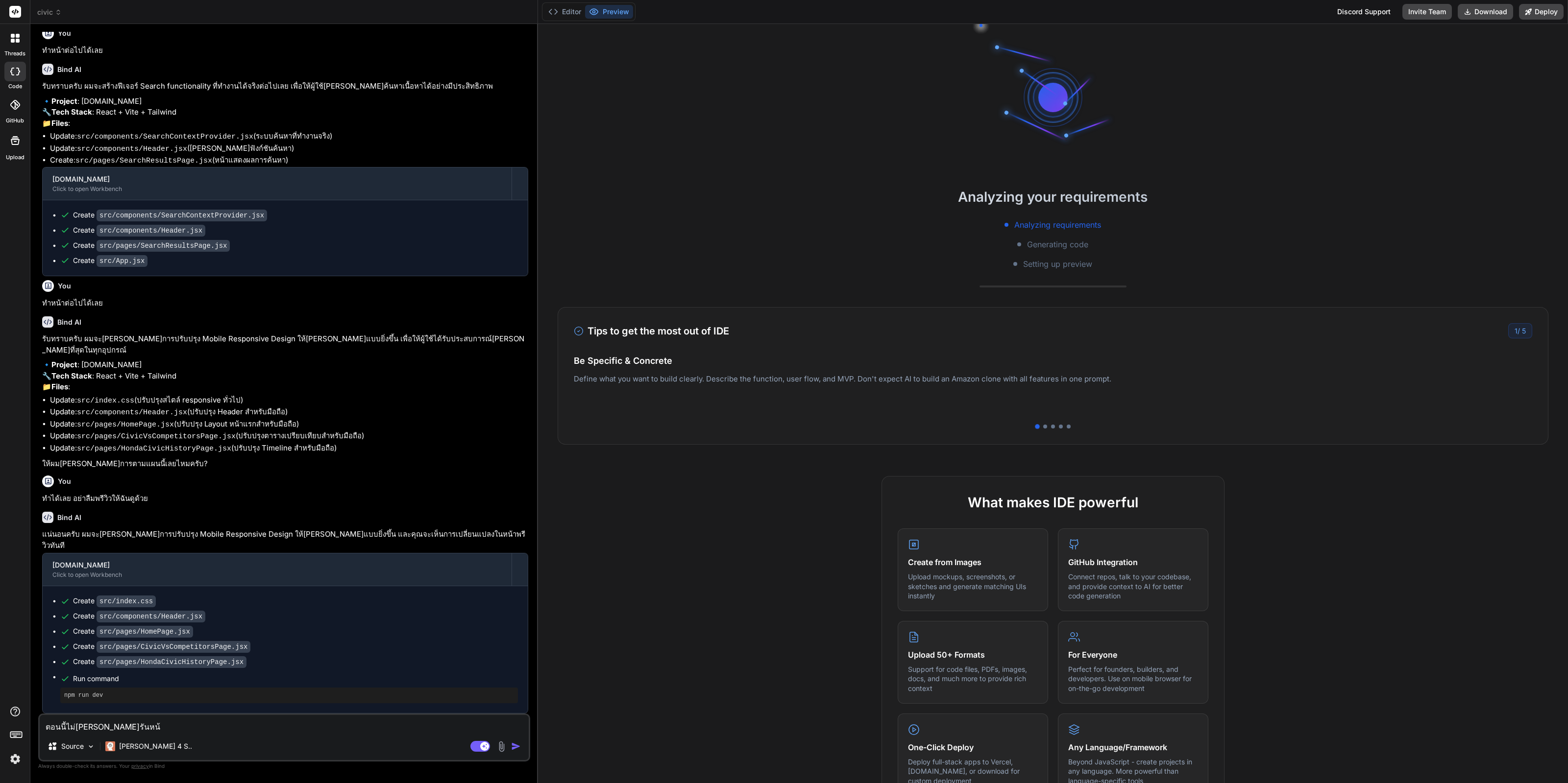
type textarea "x"
type textarea "ตอนนี้ไม่สามารถรันหน้าเ"
type textarea "x"
type textarea "ตอนนี้ไม่สามารถรันหน้าเว"
type textarea "x"
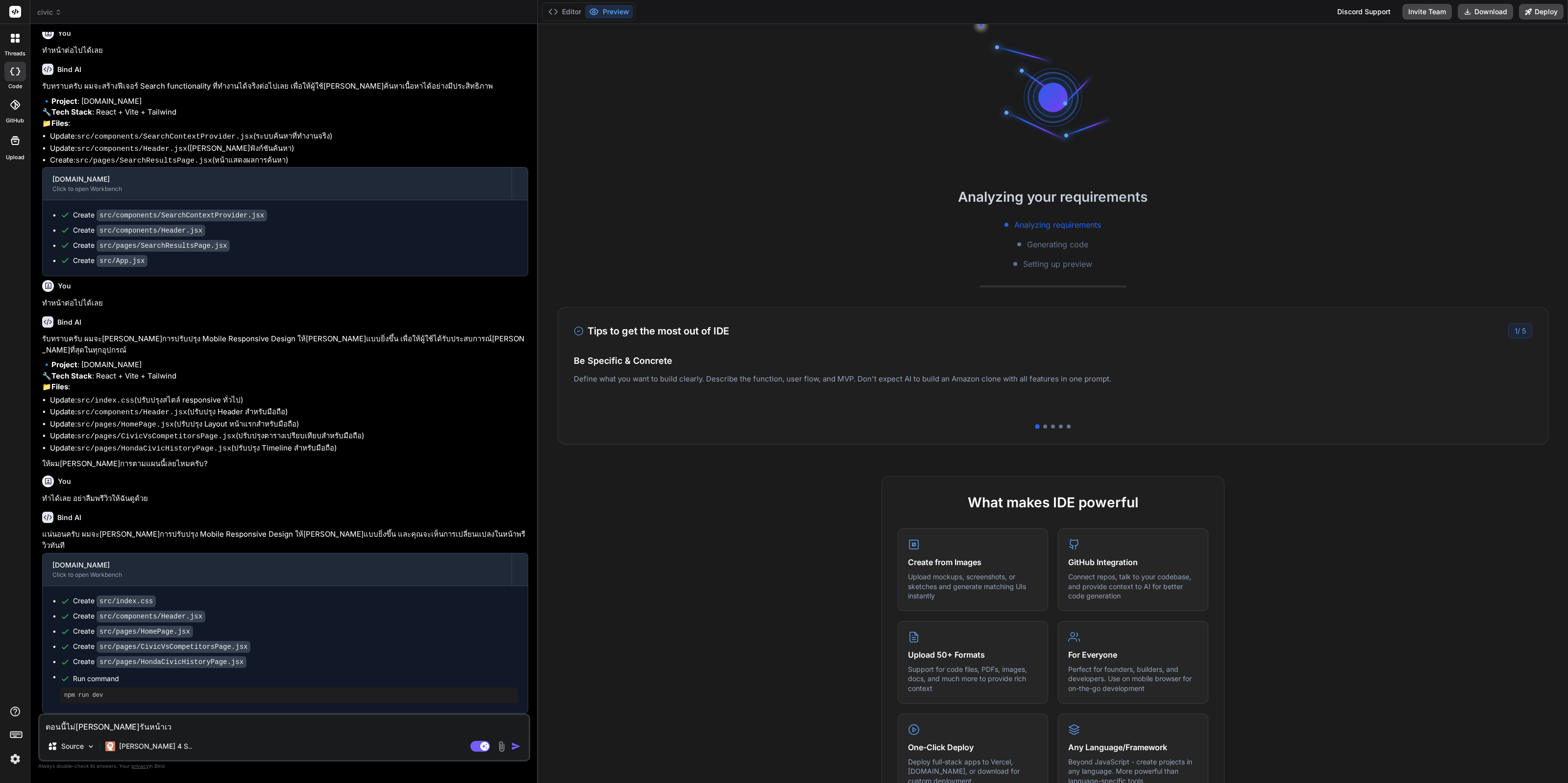
type textarea "ตอนนี้ไม่สามารถรันหน้าเว็"
type textarea "x"
type textarea "ตอนนี้ไม่สามารถรันหน้าเว็บ"
type textarea "x"
type textarea "ตอนนี้ไม่สามารถรันหน้าเว็บไ"
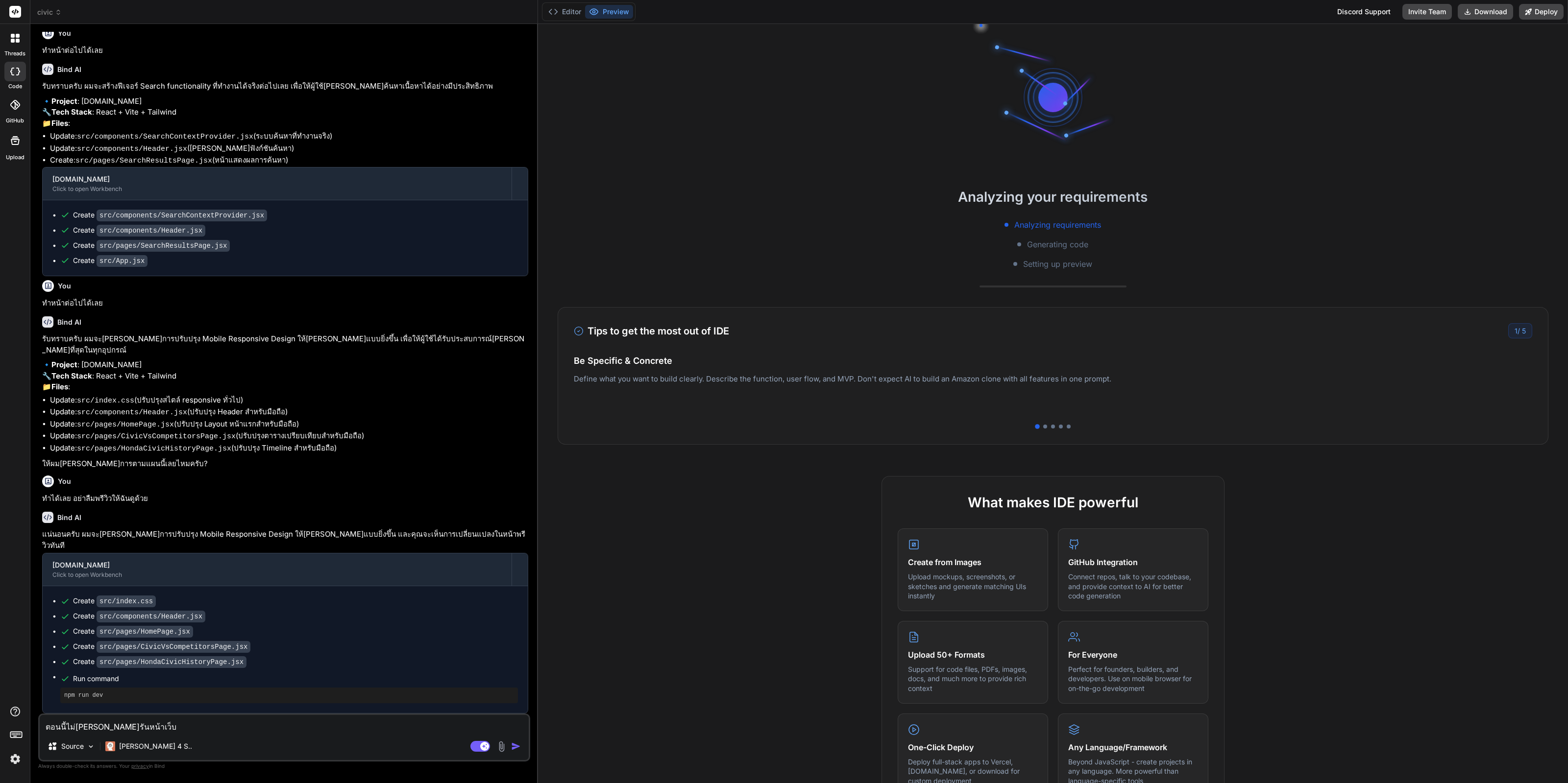
type textarea "x"
type textarea "ตอนนี้ไม่สามารถรันหน้าเว็บได"
type textarea "x"
type textarea "ตอนนี้ไม่สามารถรันหน้าเว็บได้"
type textarea "x"
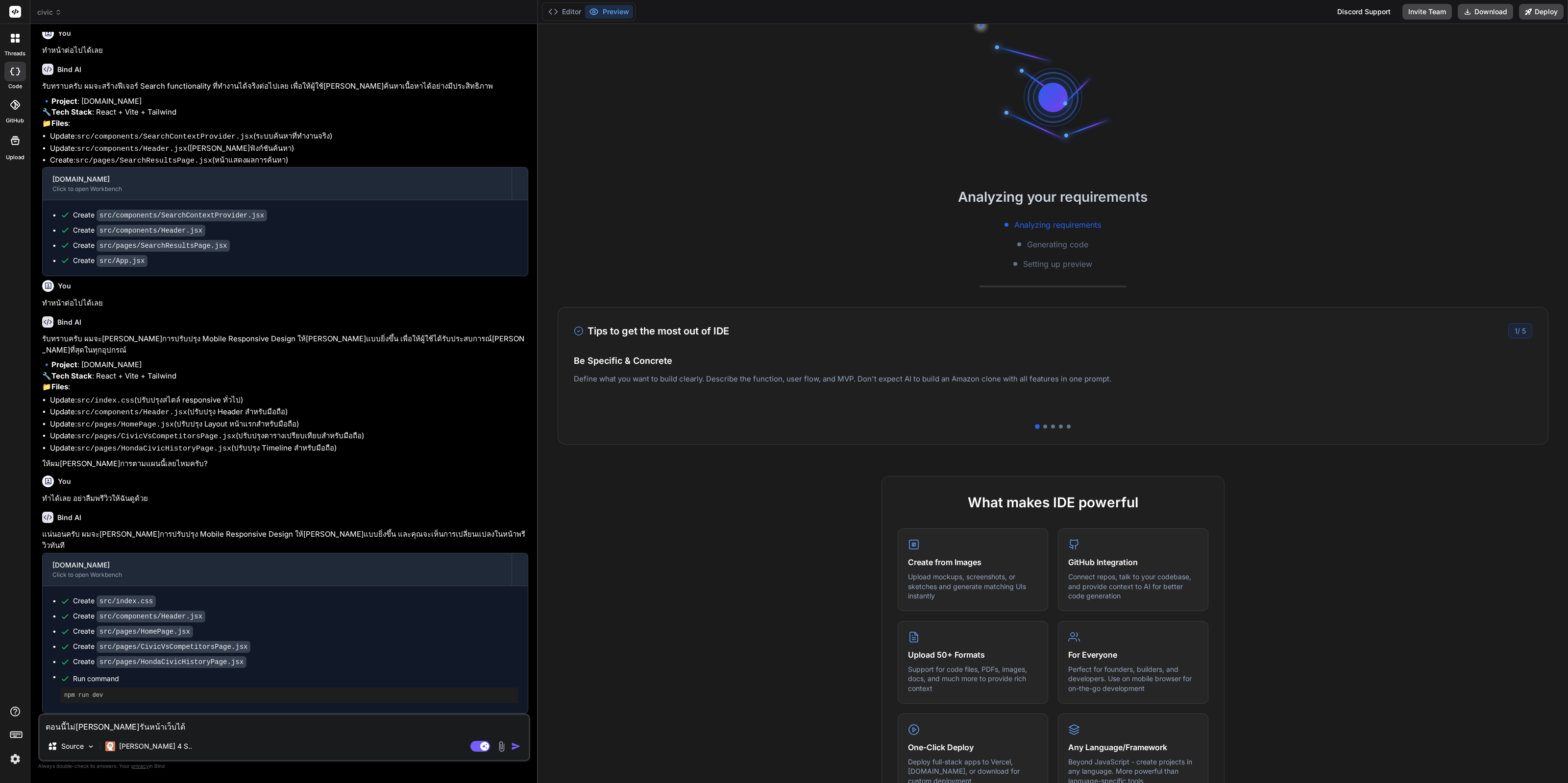
type textarea "ตอนนี้ไม่สามารถรันหน้าเว็บได้ข"
type textarea "x"
type textarea "ตอนนี้ไม่สามารถรันหน้าเว็บได้ขึ"
type textarea "x"
type textarea "ตอนนี้ไม่สามารถรันหน้าเว็บได้ขึ้"
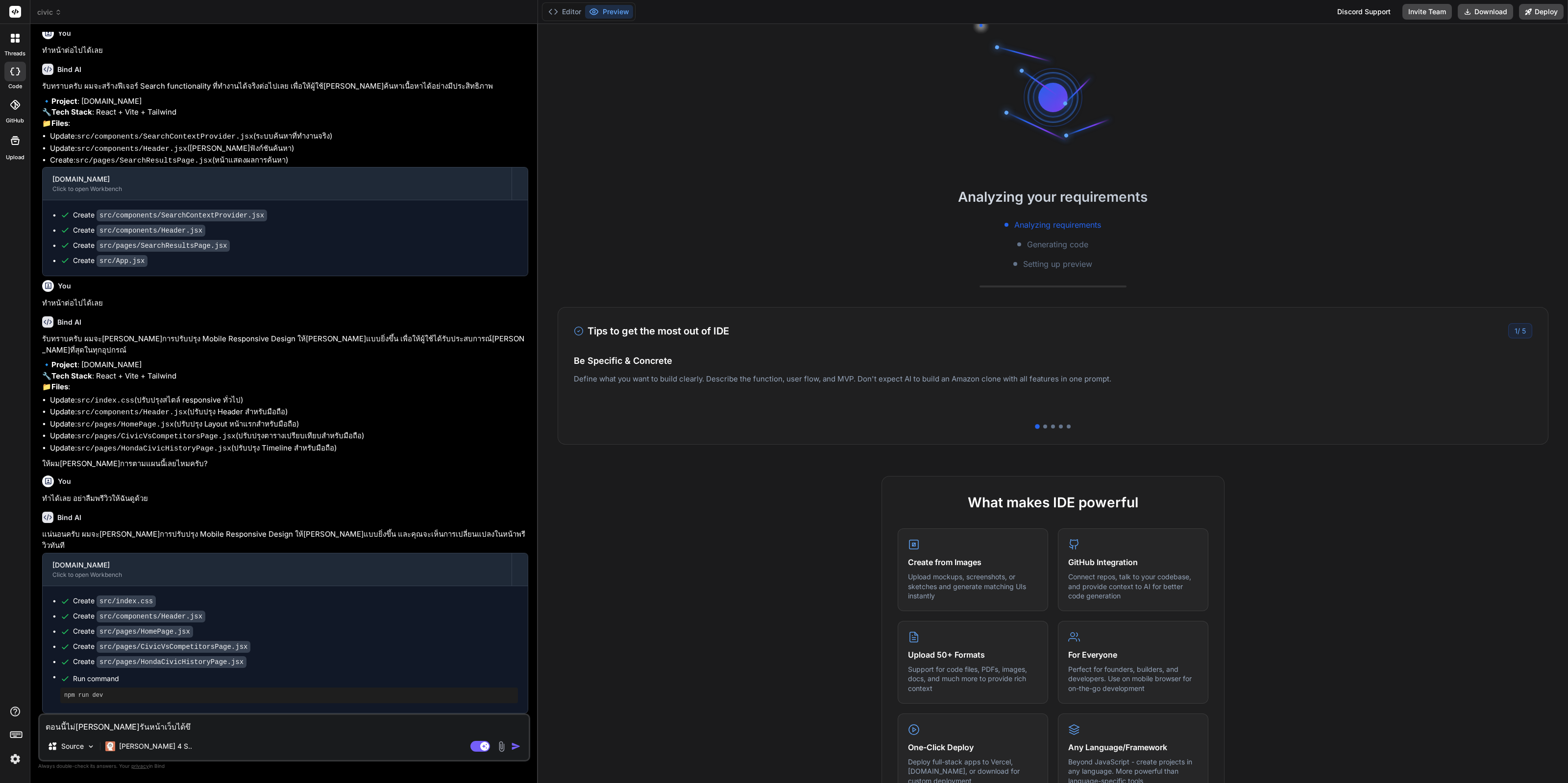
type textarea "x"
type textarea "ตอนนี้ไม่สามารถรันหน้าเว็บได้ขึ้น"
type textarea "x"
type textarea "ตอนนี้ไม่สามารถรันหน้าเว็บได้ขึ้น"
type textarea "x"
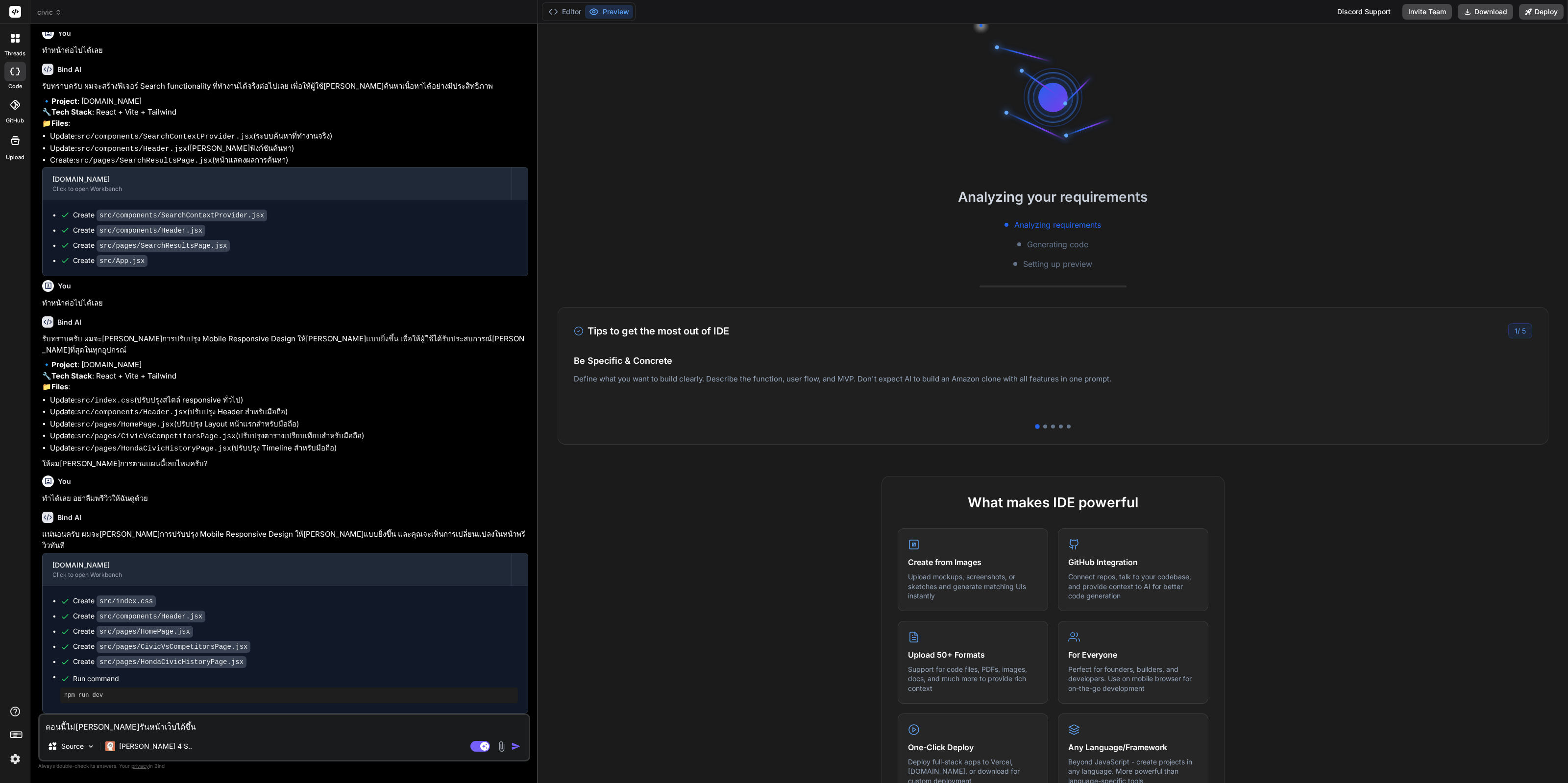
type textarea "ตอนนี้ไม่สามารถรันหน้าเว็บได้ขึ้น E"
type textarea "x"
type textarea "ตอนนี้ไม่สามารถรันหน้าเว็บได้ขึ้น Er"
type textarea "x"
type textarea "ตอนนี้ไม่สามารถรันหน้าเว็บได้ขึ้น Err"
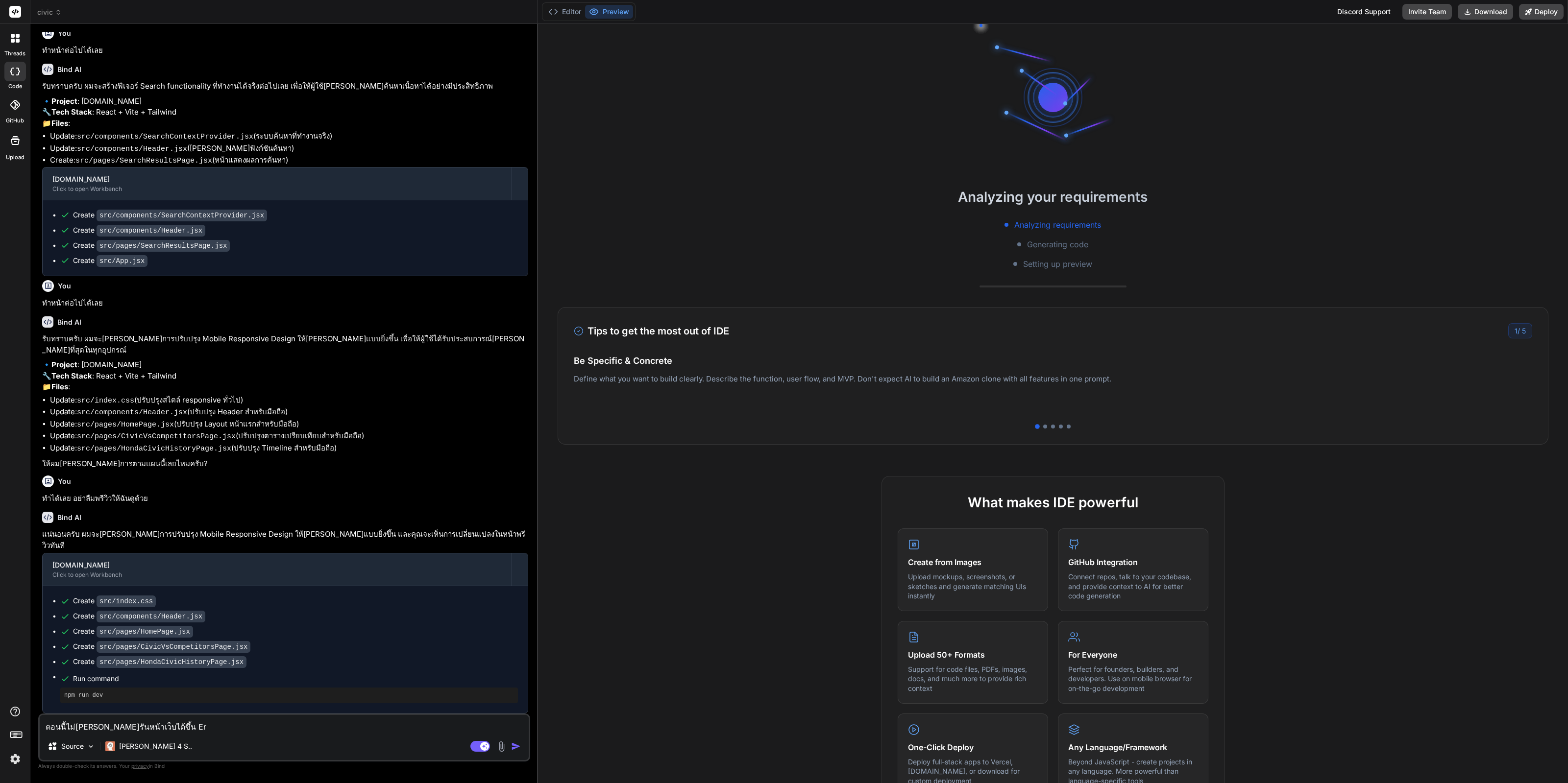
type textarea "x"
type textarea "ตอนนี้ไม่สามารถรันหน้าเว็บได้ขึ้น Erro"
type textarea "x"
type textarea "ตอนนี้ไม่สามารถรันหน้าเว็บได้ขึ้น Error"
type textarea "x"
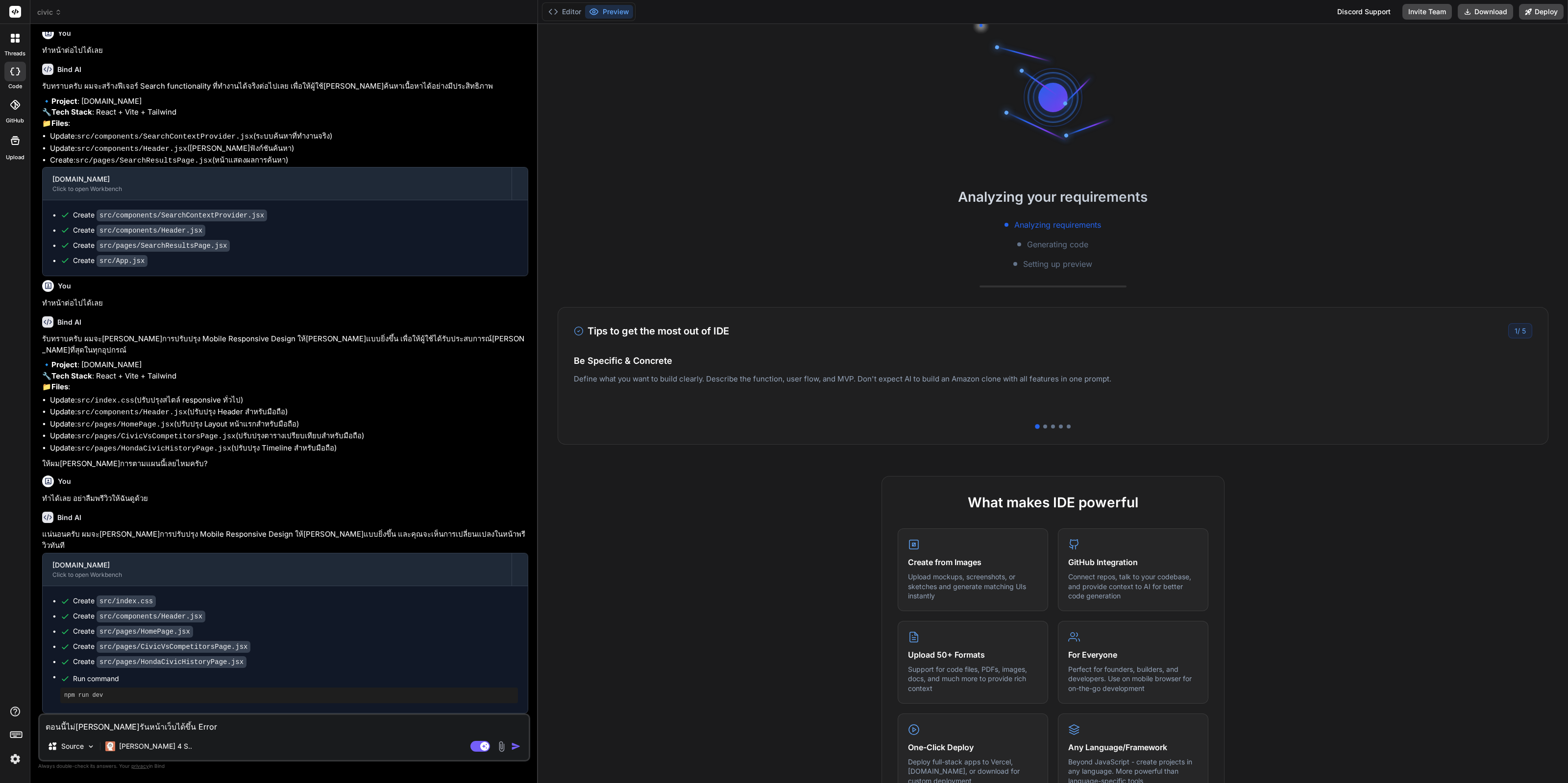
type textarea "ตอนนี้ไม่สามารถรันหน้าเว็บได้ขึ้น Error"
type textarea "x"
type textarea "ตอนนี้ไม่สามารถรันหน้าเว็บได้ขึ้น Error"
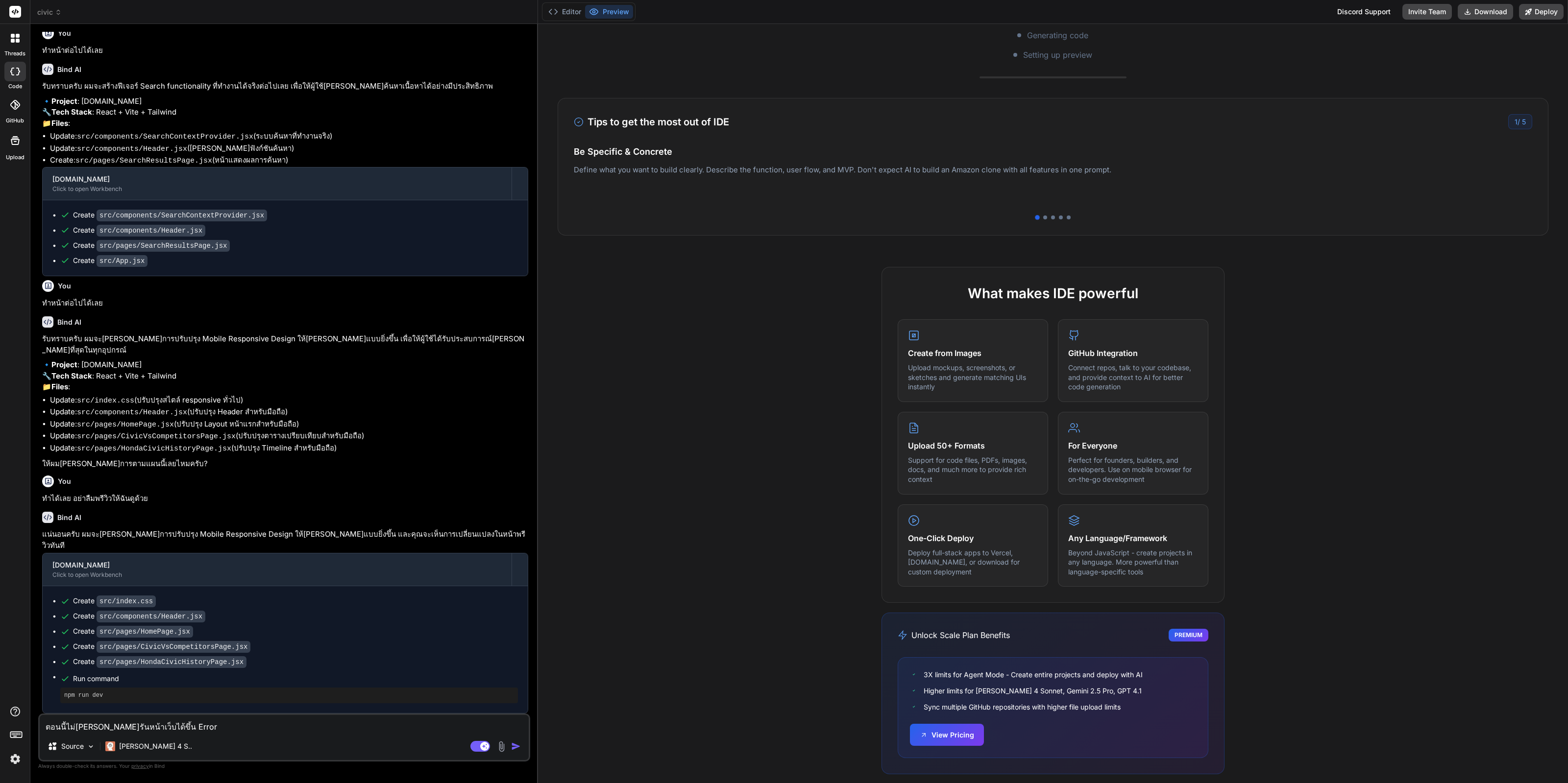
scroll to position [218, 0]
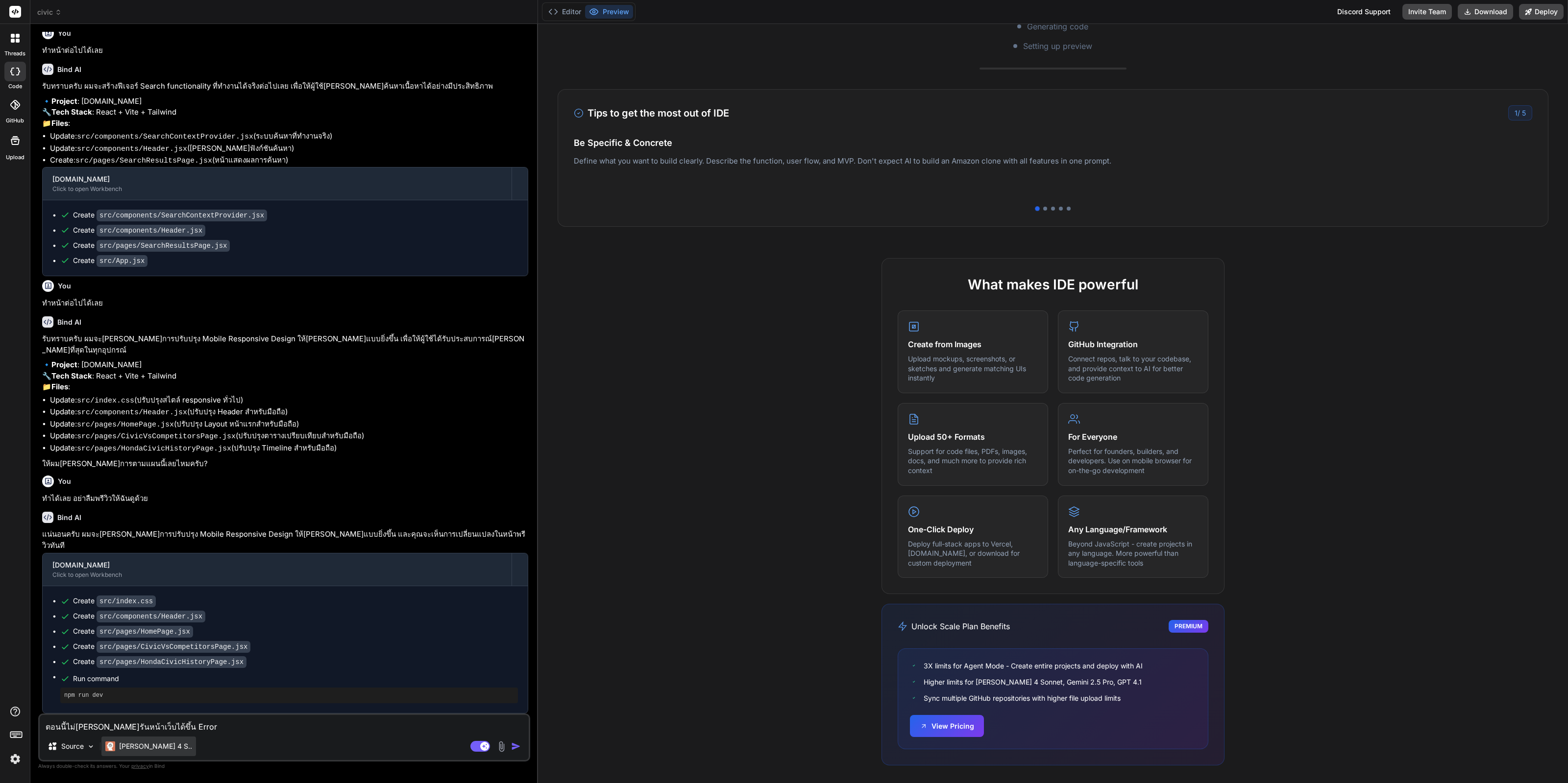
click at [141, 750] on p "Claude 4 S.." at bounding box center [156, 746] width 73 height 10
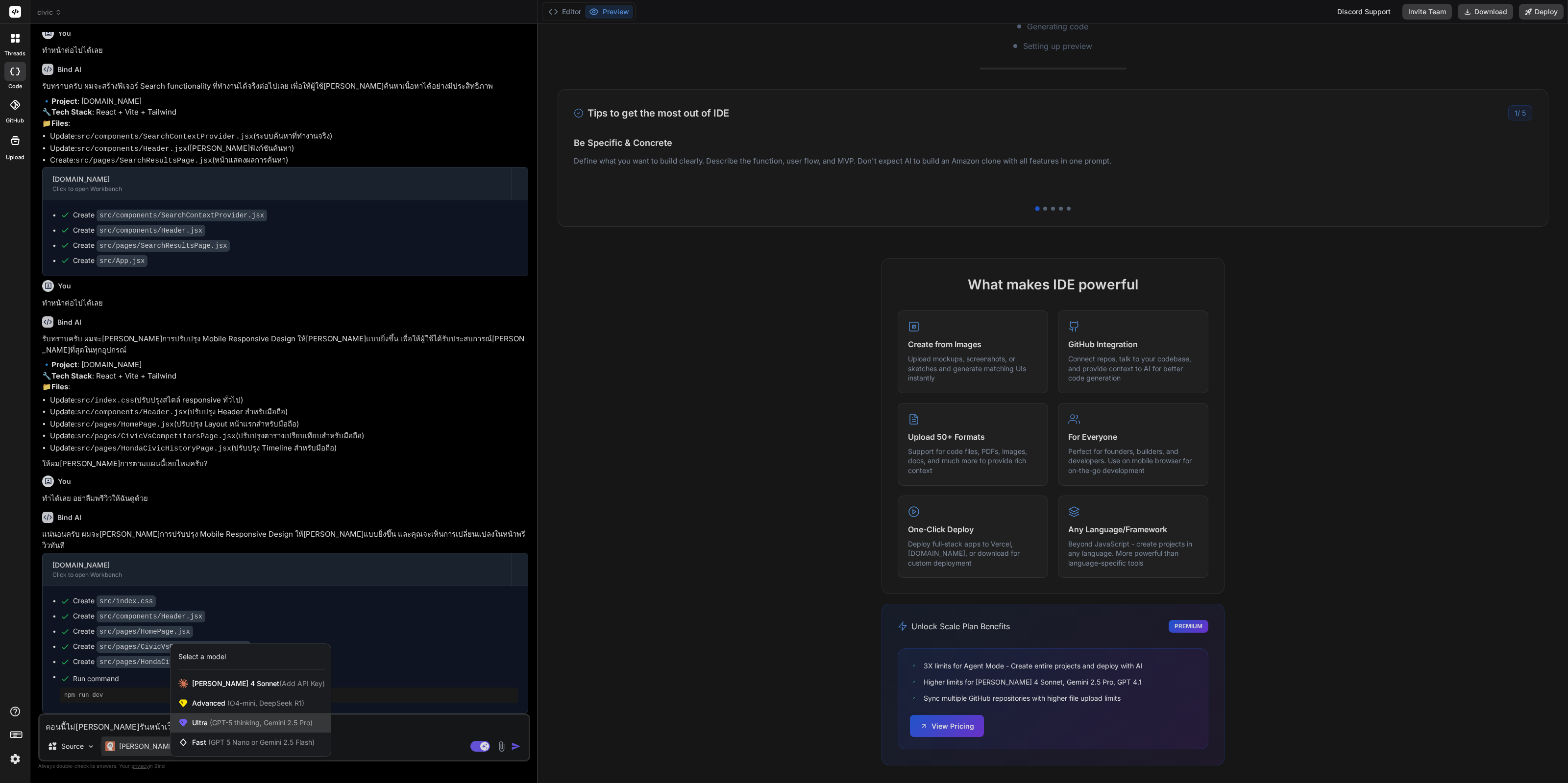
click at [223, 723] on span "(GPT-5 thinking, Gemini 2.5 Pro)" at bounding box center [260, 723] width 105 height 9
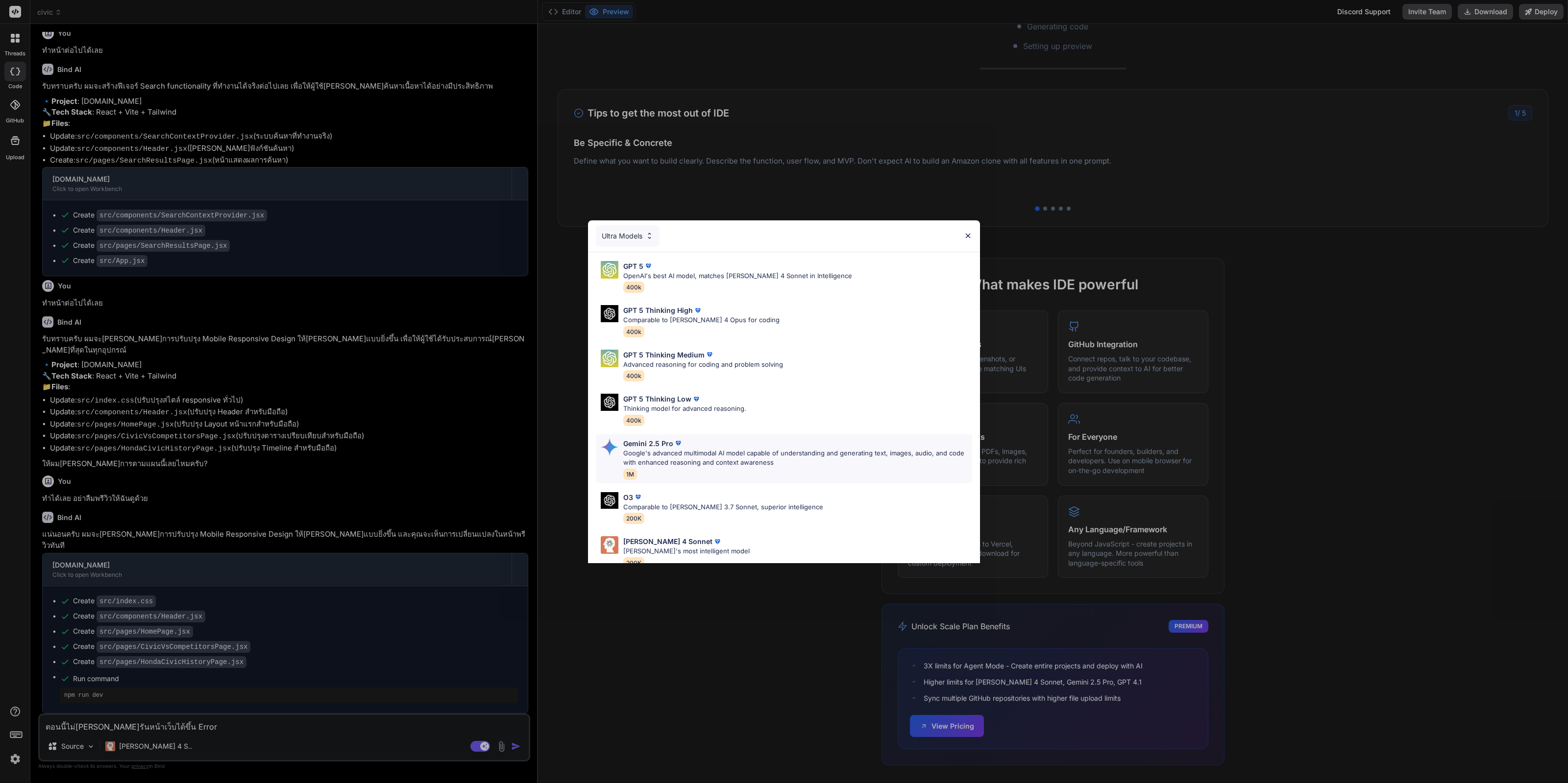
click at [820, 468] on div "Gemini 2.5 Pro Google's advanced multimodal AI model capable of understanding a…" at bounding box center [797, 459] width 349 height 41
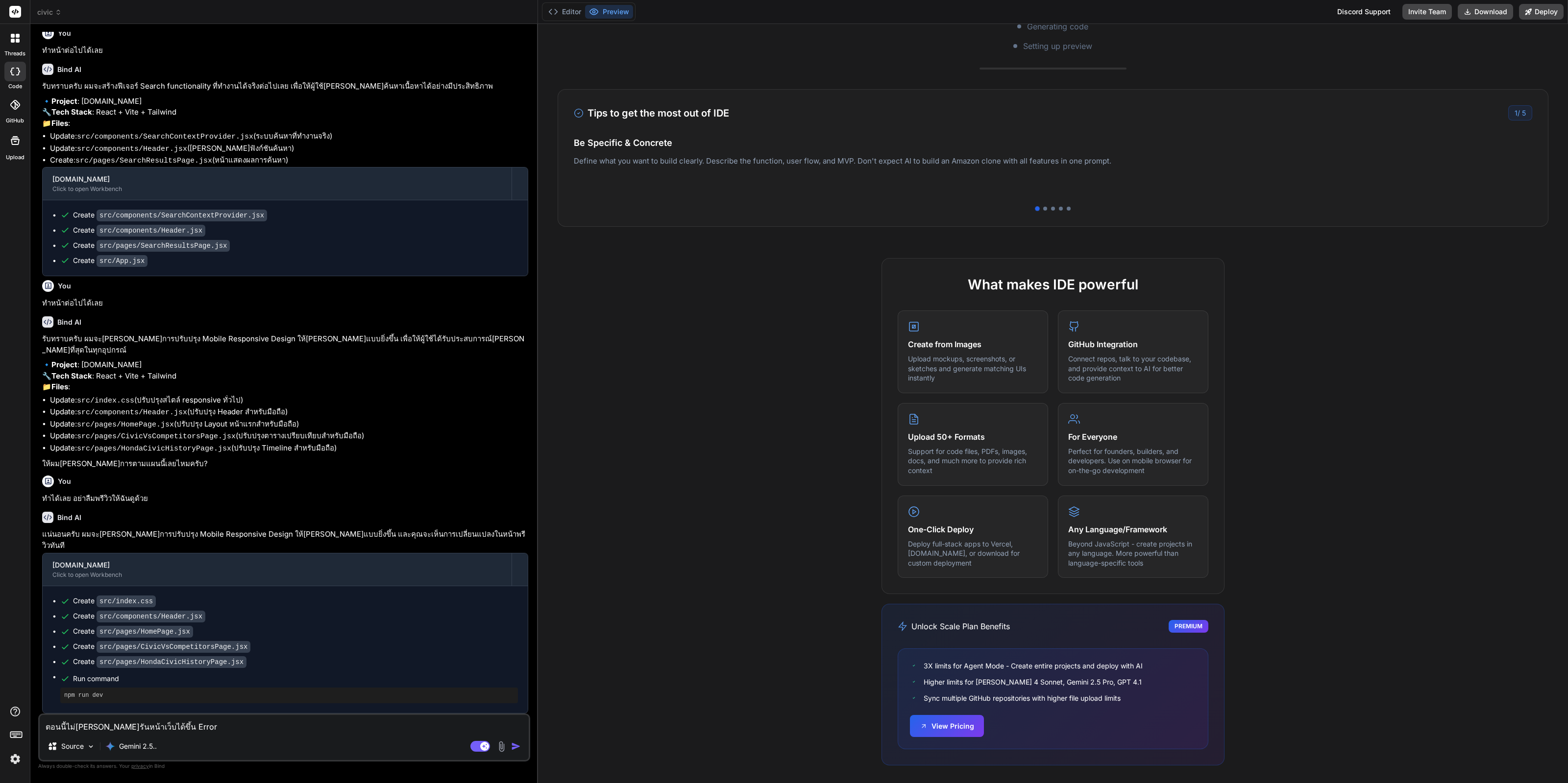
click at [298, 725] on textarea "ตอนนี้ไม่สามารถรันหน้าเว็บได้ขึ้น Error" at bounding box center [284, 723] width 489 height 18
click at [514, 745] on img "button" at bounding box center [516, 746] width 10 height 10
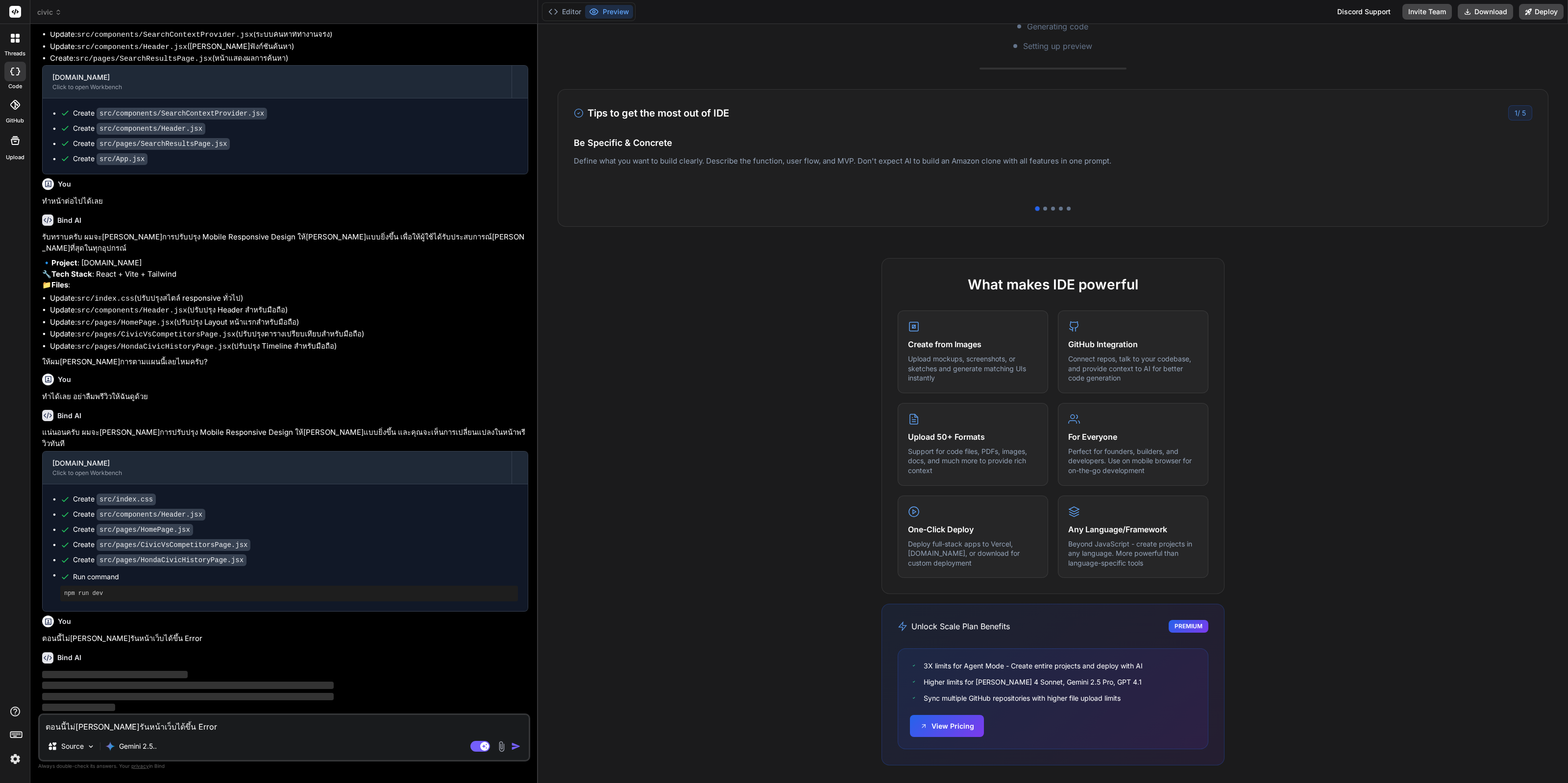
scroll to position [511, 0]
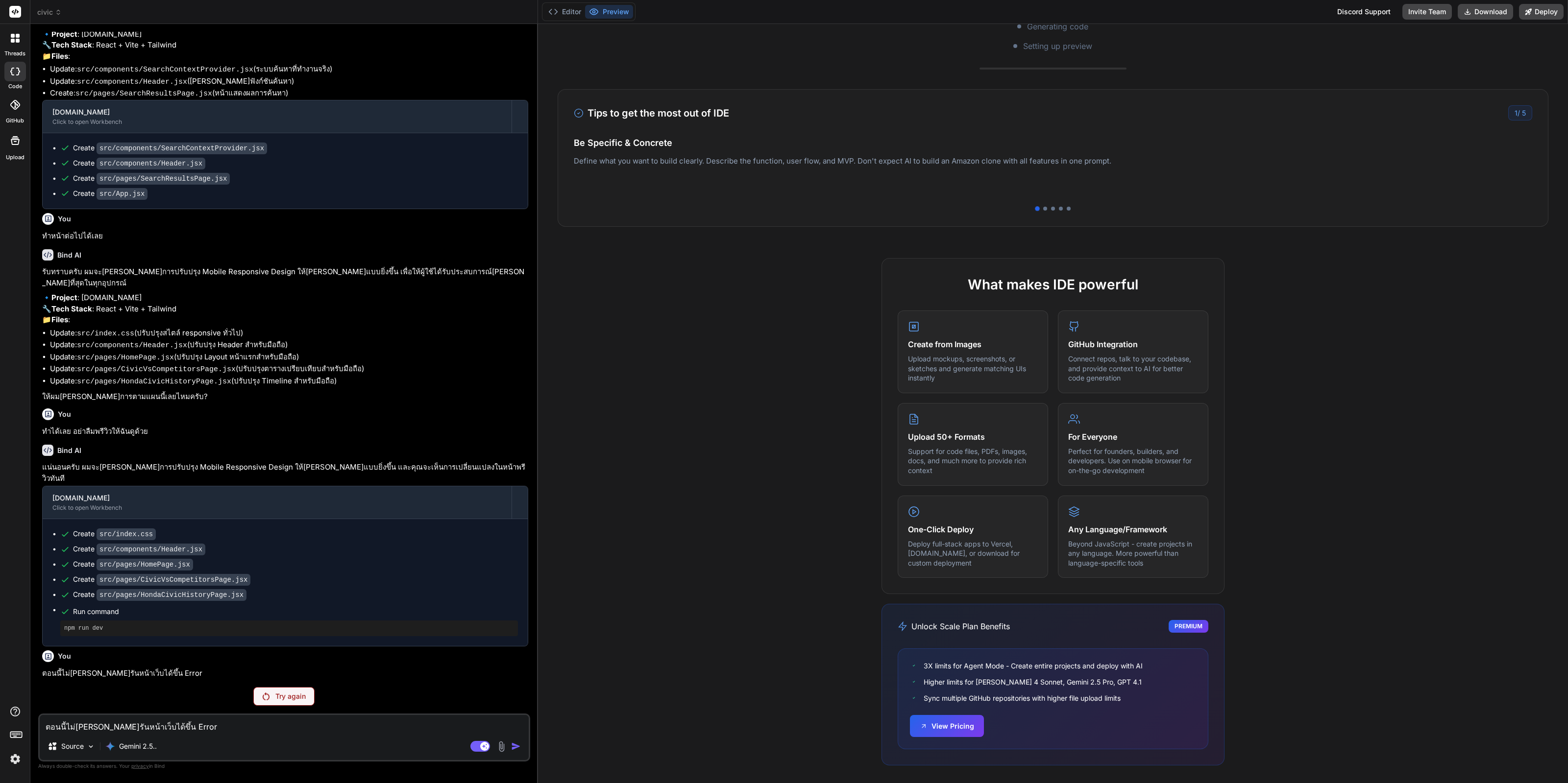
click at [293, 702] on div "Try again" at bounding box center [284, 696] width 61 height 19
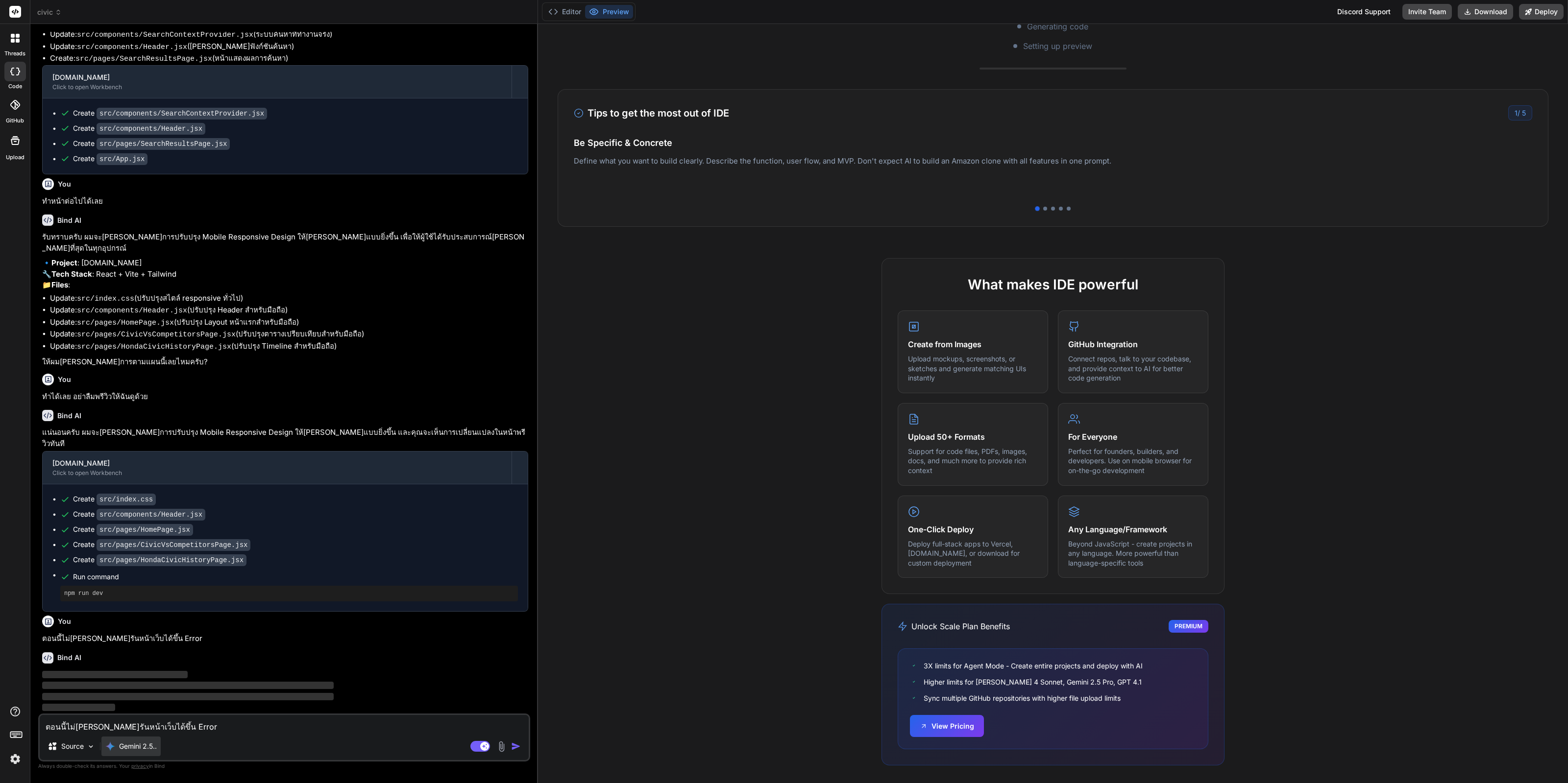
click at [144, 749] on p "Gemini 2.5.." at bounding box center [138, 746] width 38 height 10
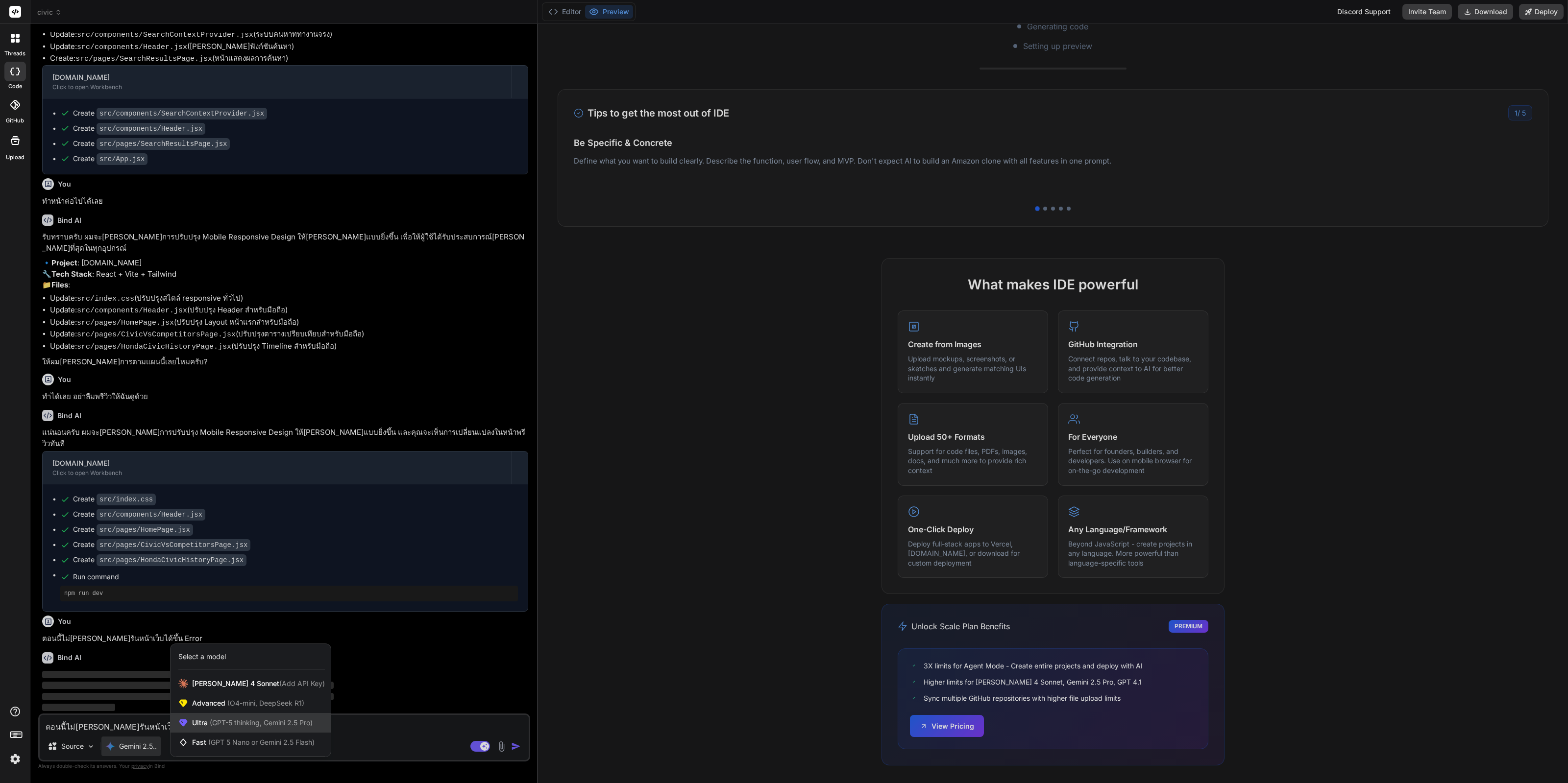
click at [235, 725] on span "(GPT-5 thinking, Gemini 2.5 Pro)" at bounding box center [260, 723] width 105 height 9
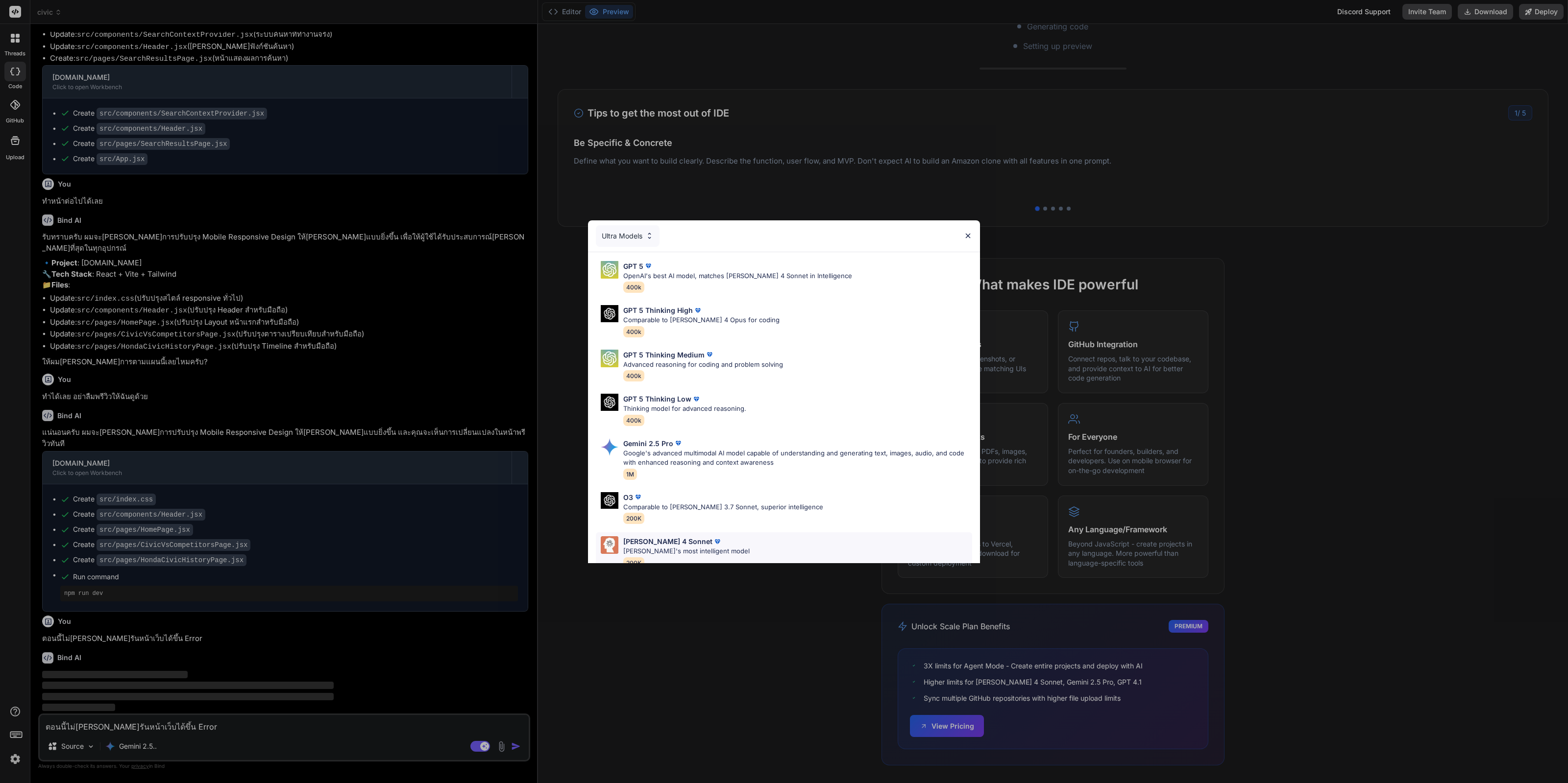
scroll to position [61, 0]
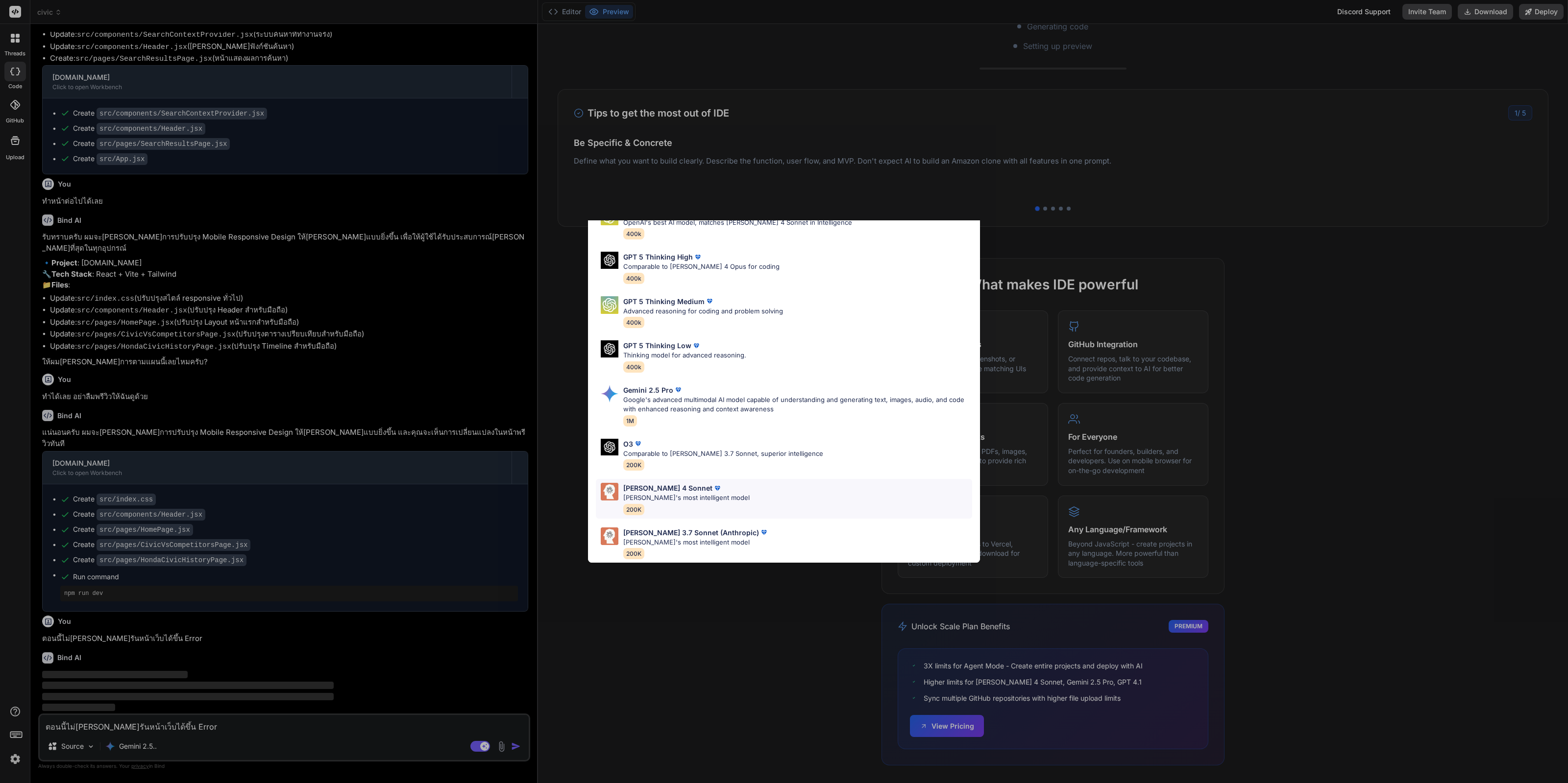
click at [808, 489] on div "Claude 4 Sonnet Claude's most intelligent model 200K" at bounding box center [784, 498] width 376 height 40
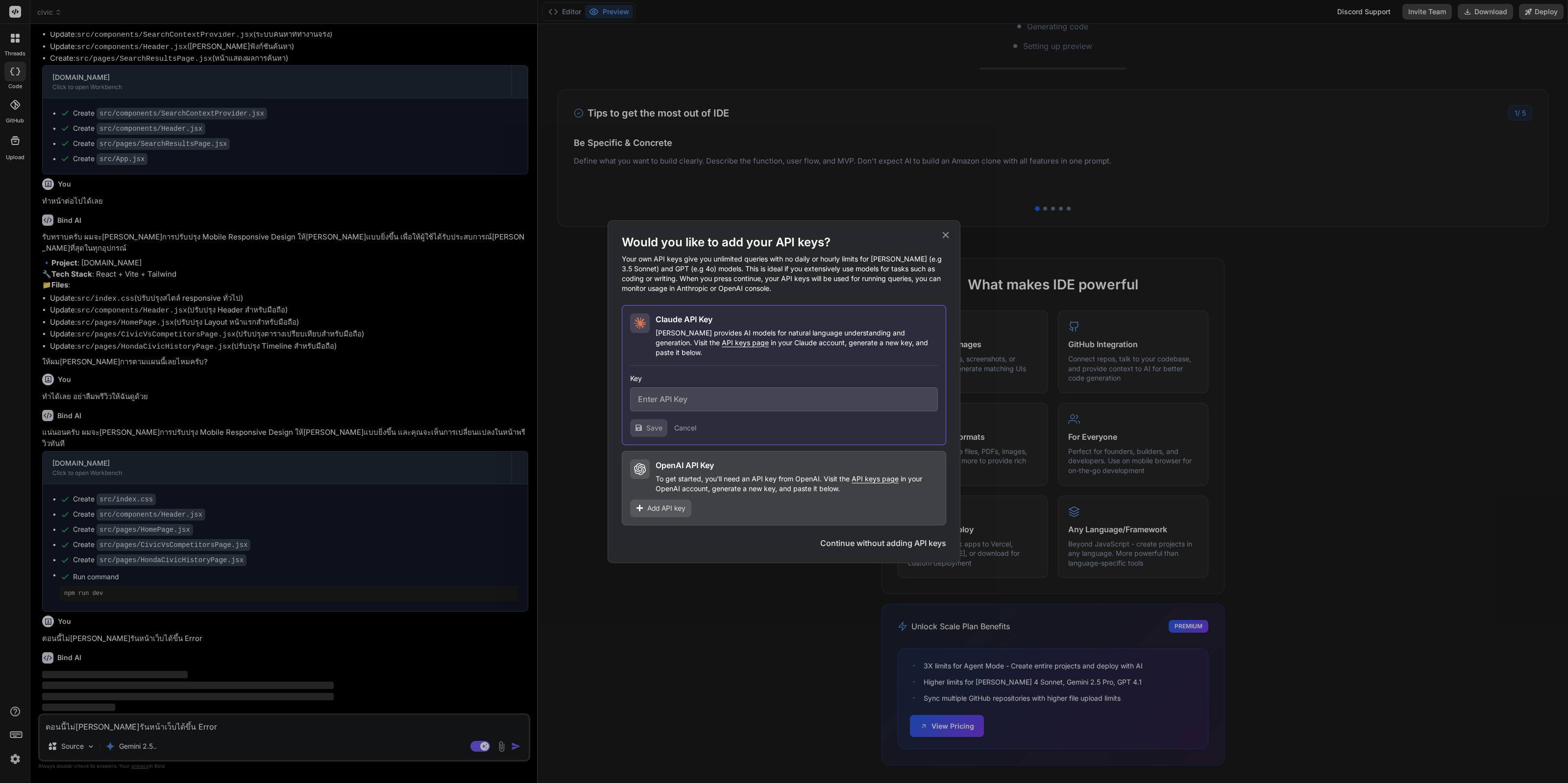
scroll to position [511, 0]
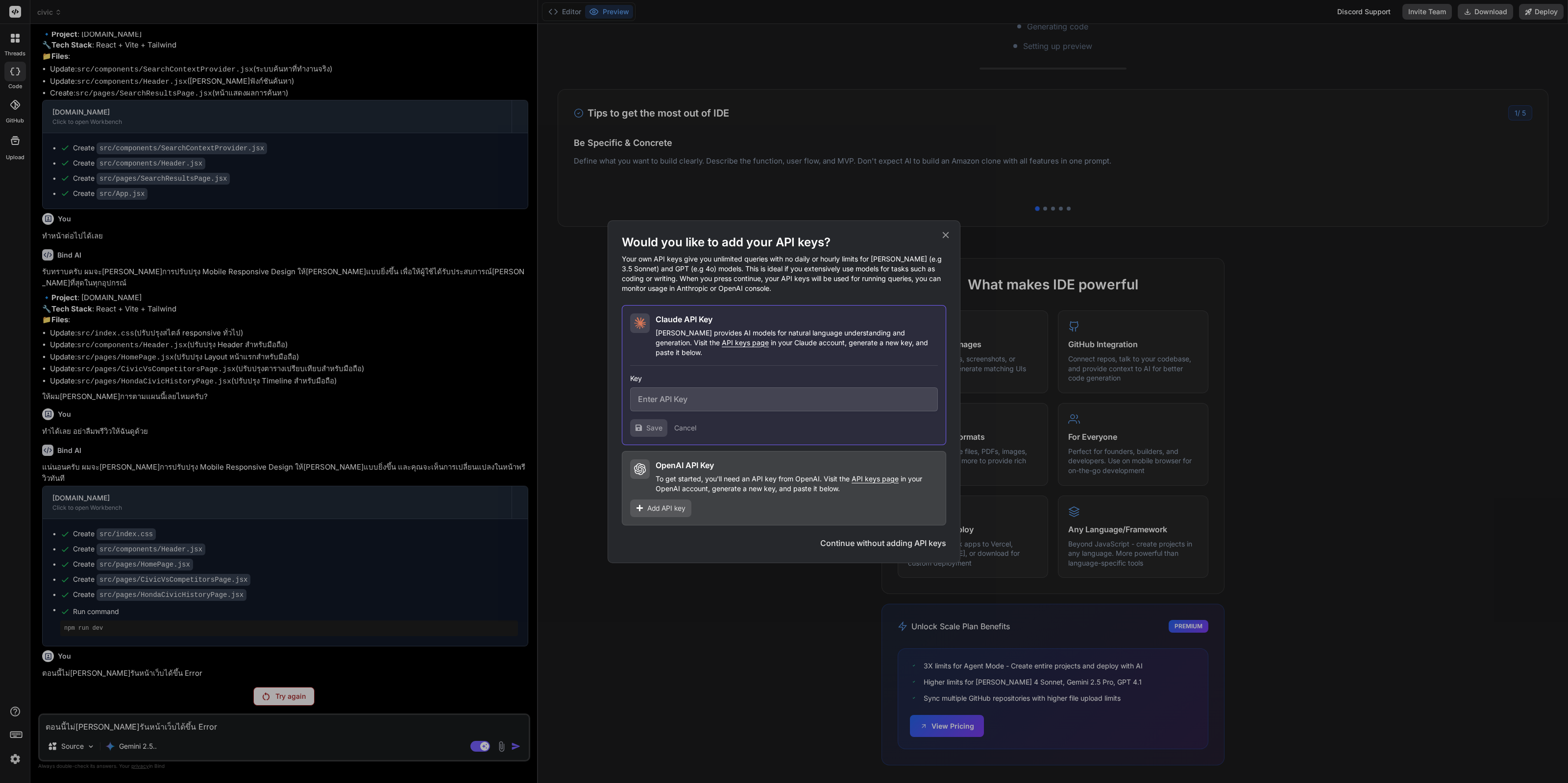
click at [723, 399] on input "text" at bounding box center [784, 399] width 308 height 24
click at [679, 423] on button "Cancel" at bounding box center [685, 428] width 22 height 10
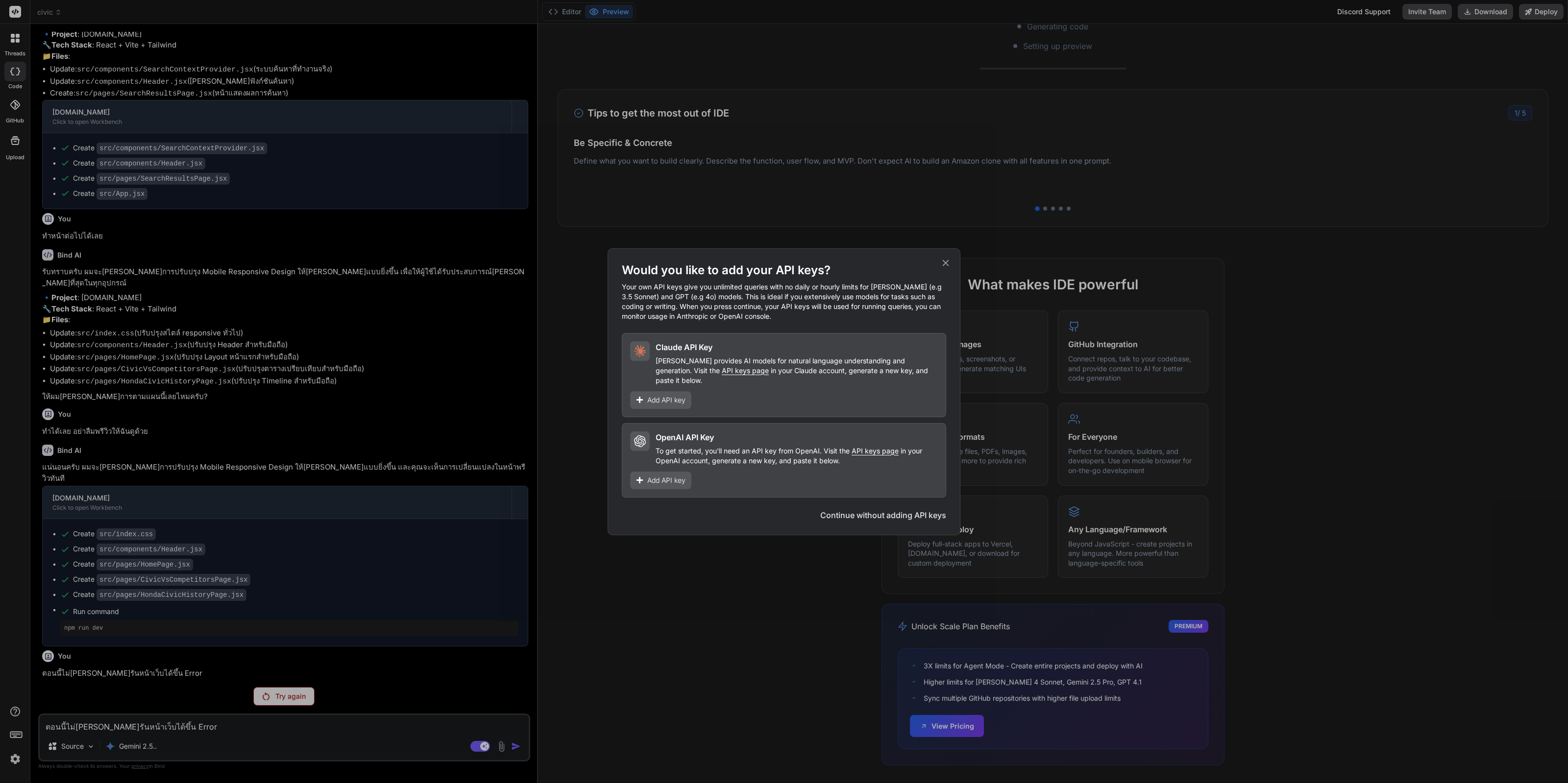
click at [942, 266] on icon at bounding box center [946, 263] width 11 height 11
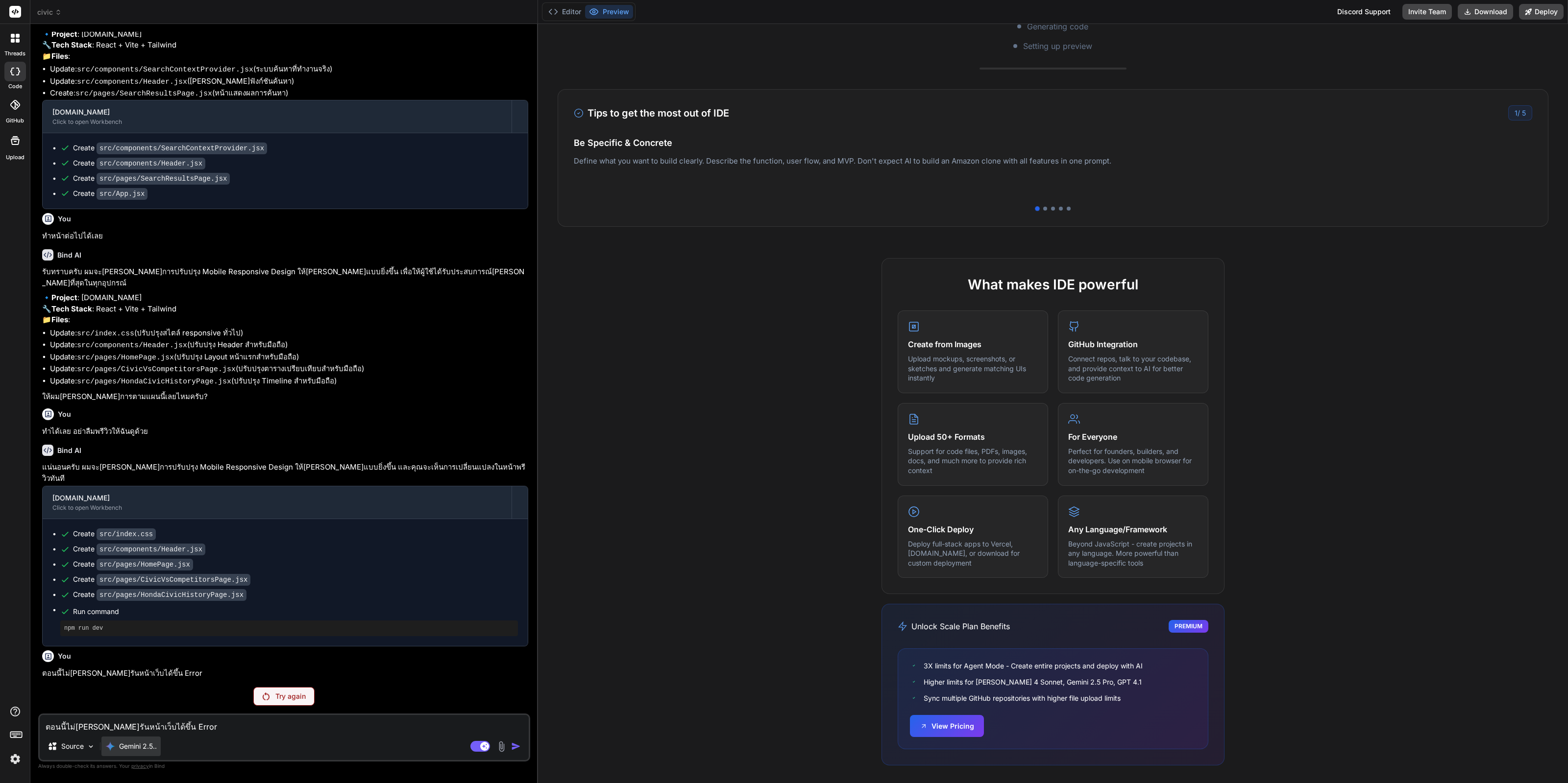
click at [133, 742] on p "Gemini 2.5.." at bounding box center [138, 746] width 38 height 10
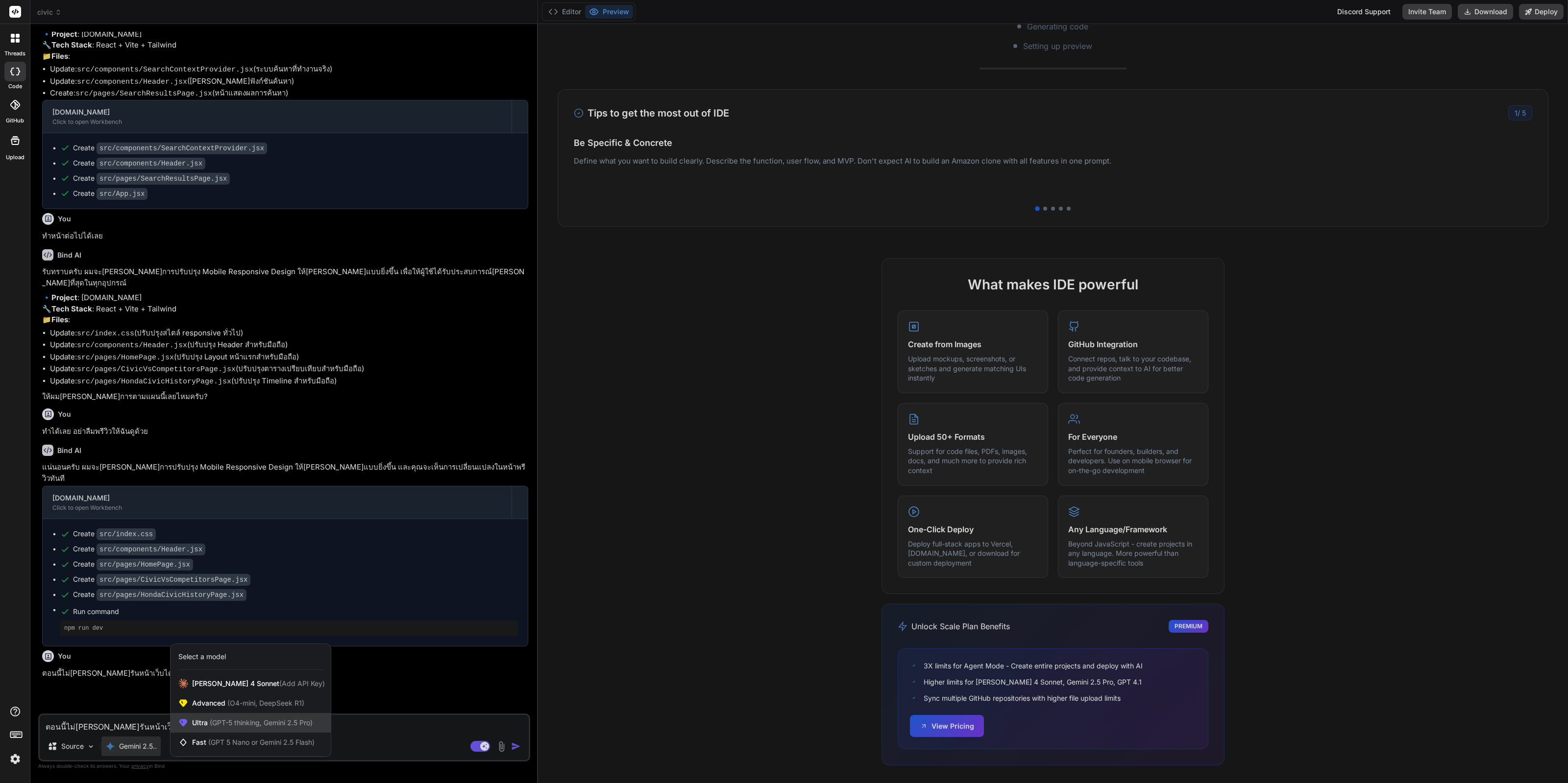
click at [267, 723] on span "(GPT-5 thinking, Gemini 2.5 Pro)" at bounding box center [260, 723] width 105 height 9
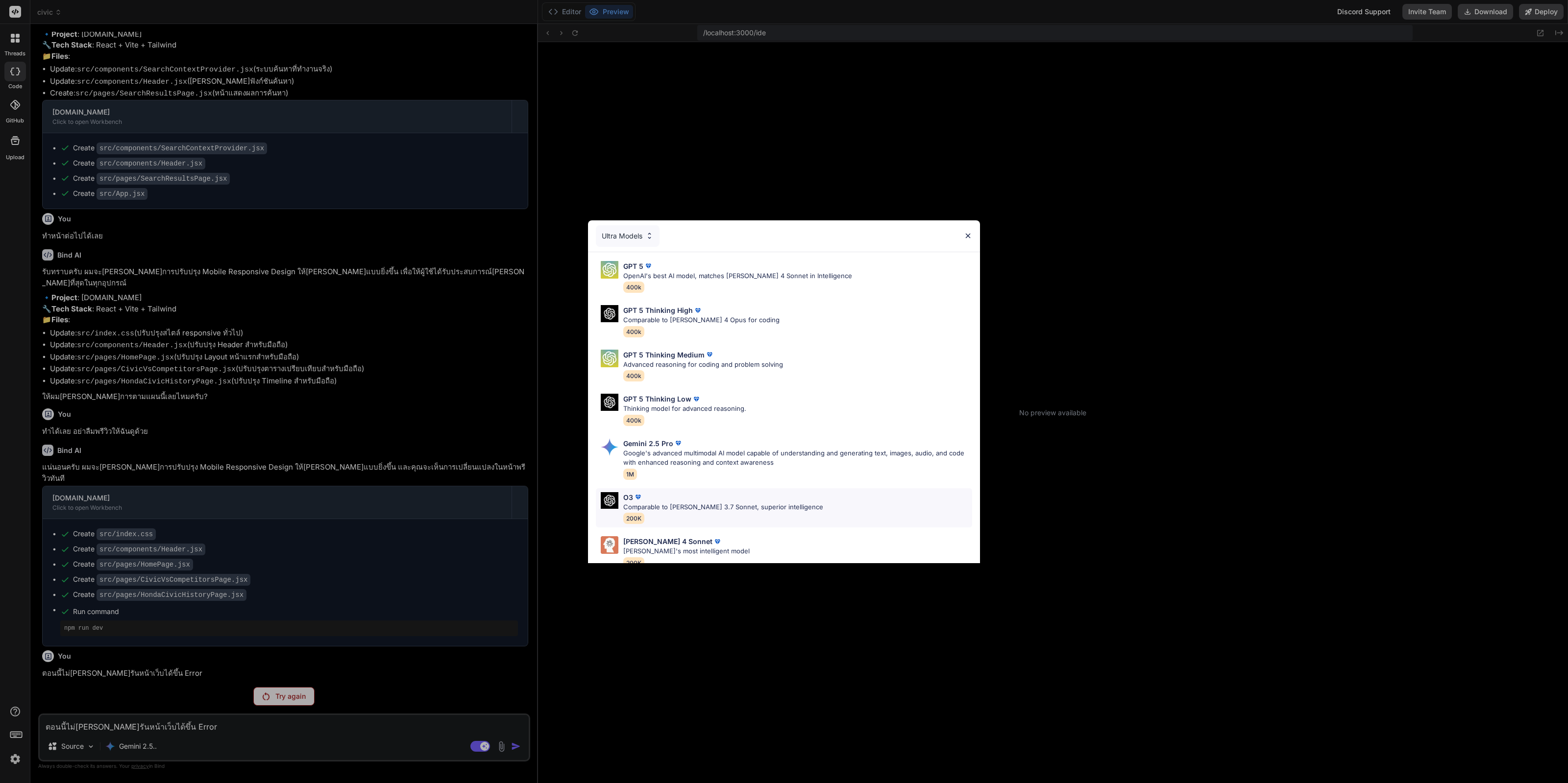
scroll to position [61, 0]
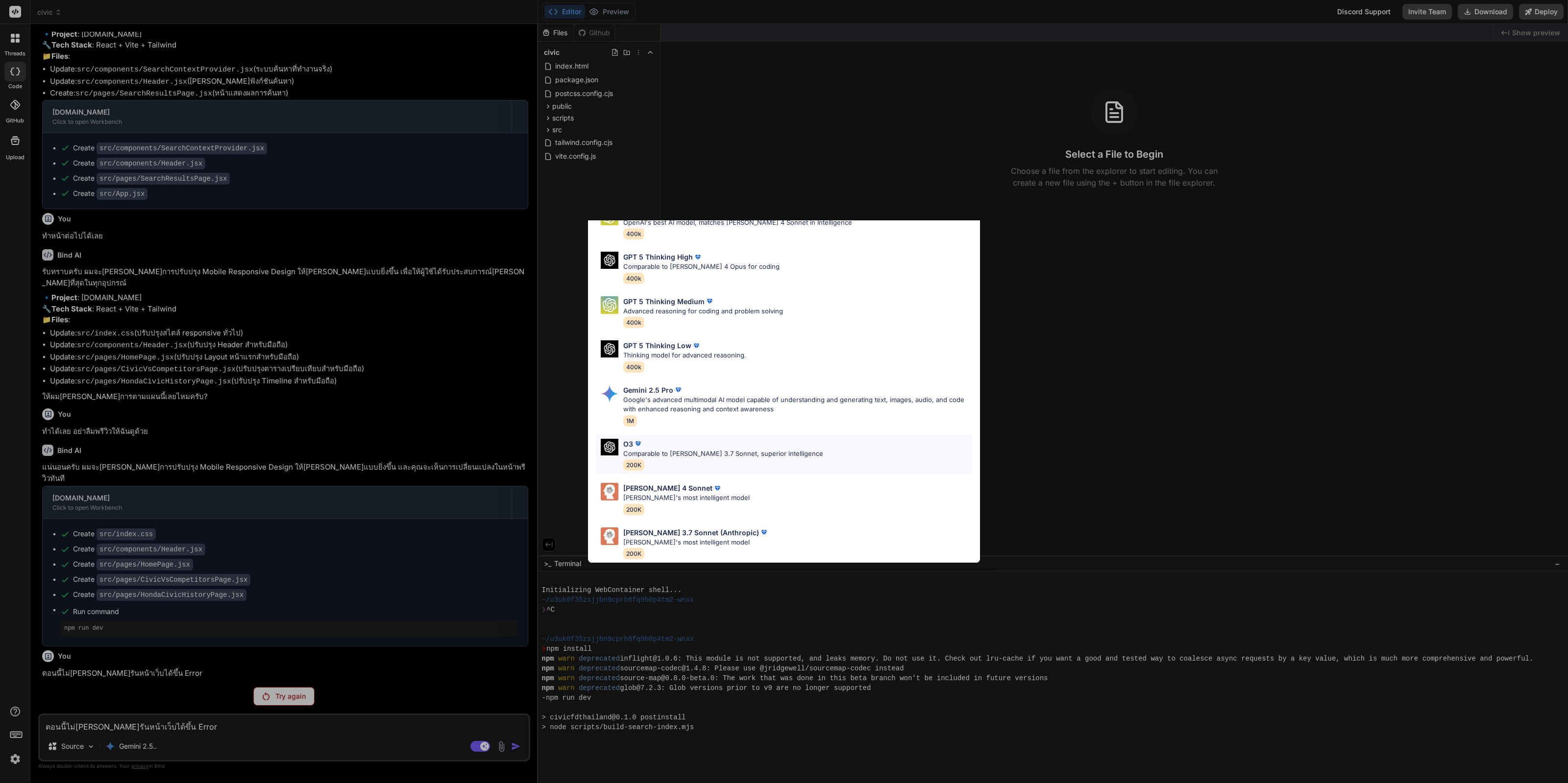
click at [715, 439] on div "O3" at bounding box center [723, 444] width 200 height 10
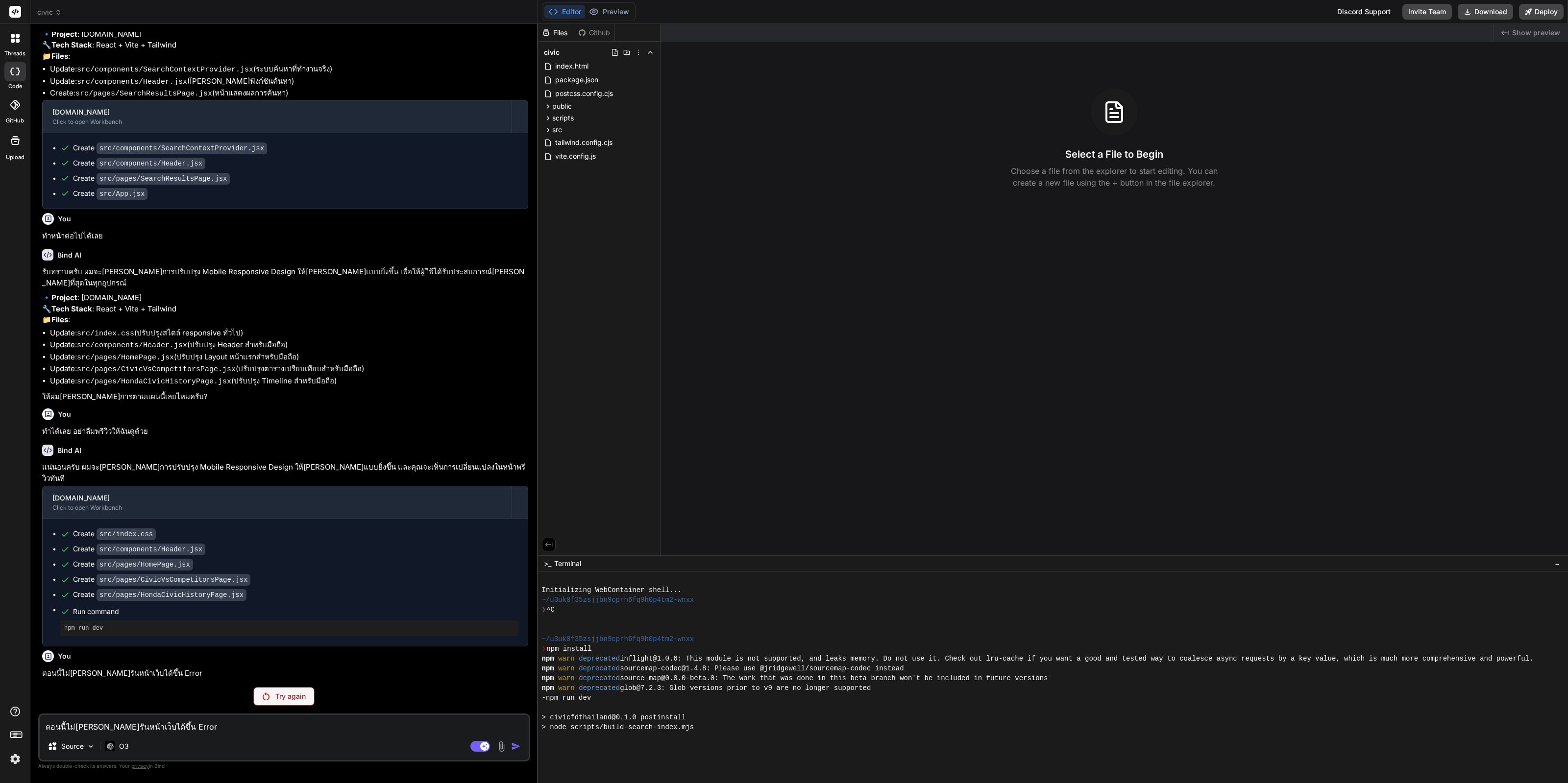
type textarea "x"
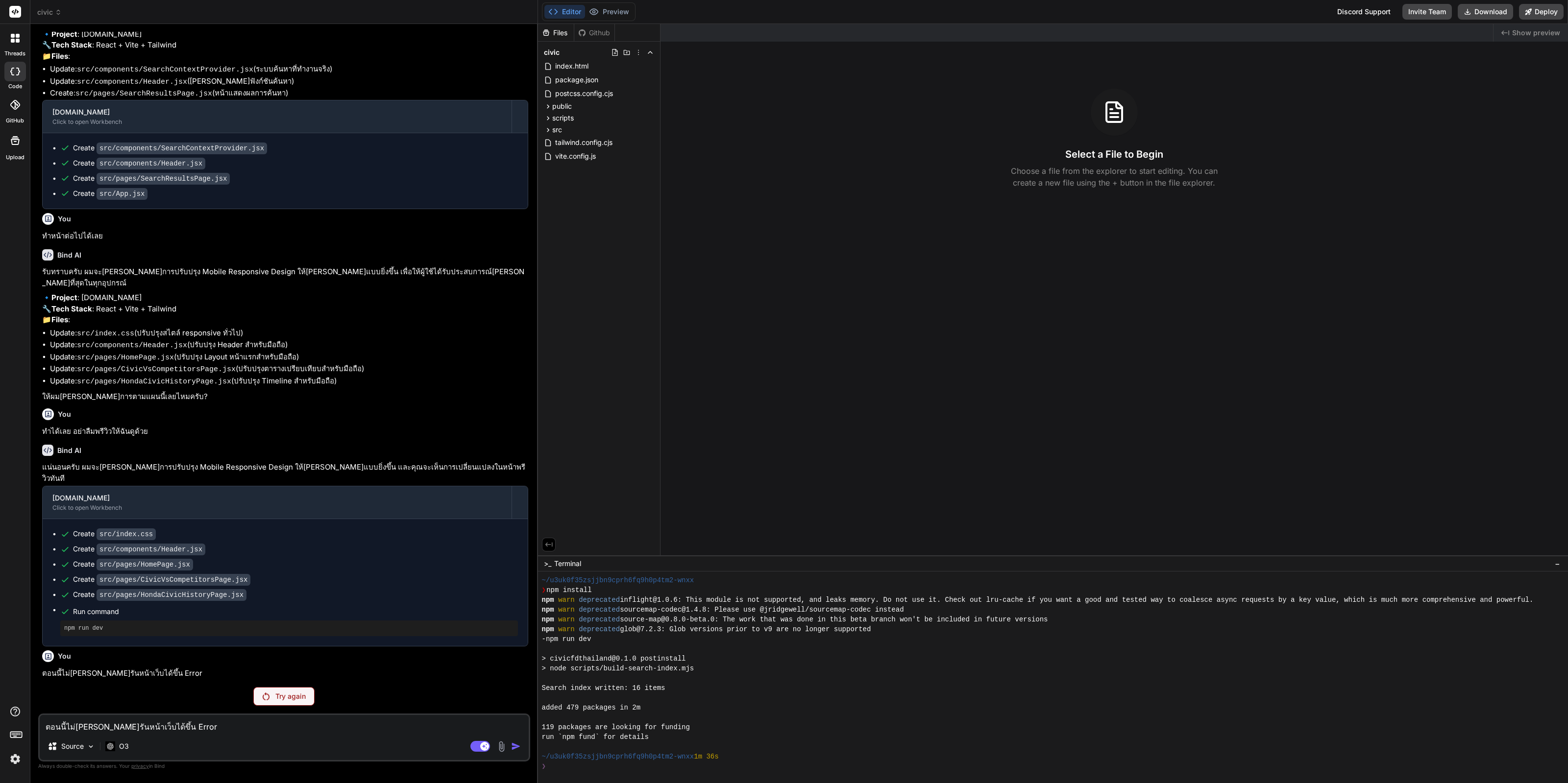
click at [157, 725] on textarea "ตอนนี้ไม่สามารถรันหน้าเว็บได้ขึ้น Error" at bounding box center [284, 723] width 489 height 18
type textarea "ไ"
type textarea "x"
type textarea "เ"
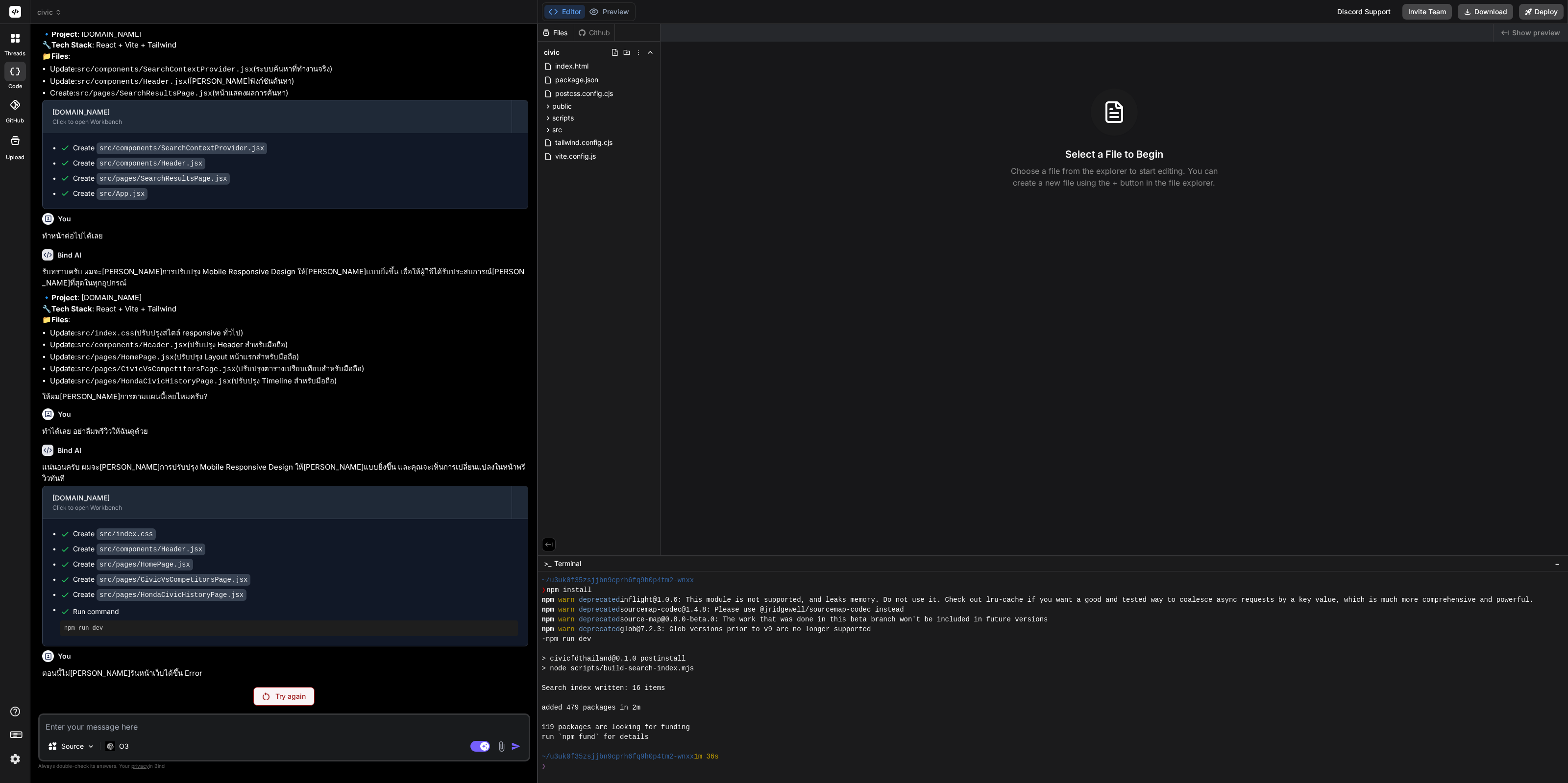
type textarea "x"
type textarea "เว"
type textarea "x"
type textarea "เว็"
type textarea "x"
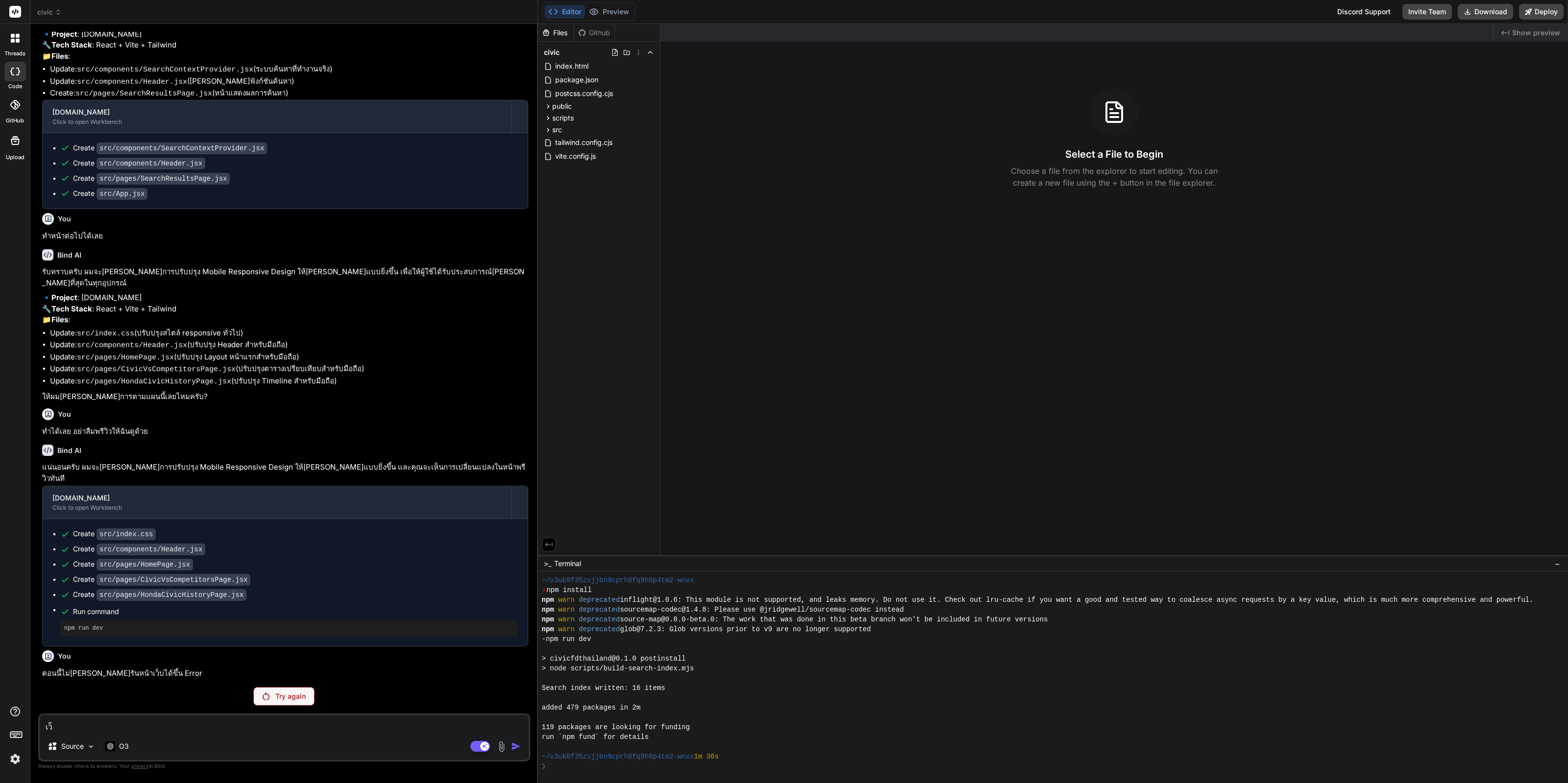
type textarea "เว็บ"
type textarea "x"
type textarea "เว็บไ"
type textarea "x"
type textarea "เว็บไซ"
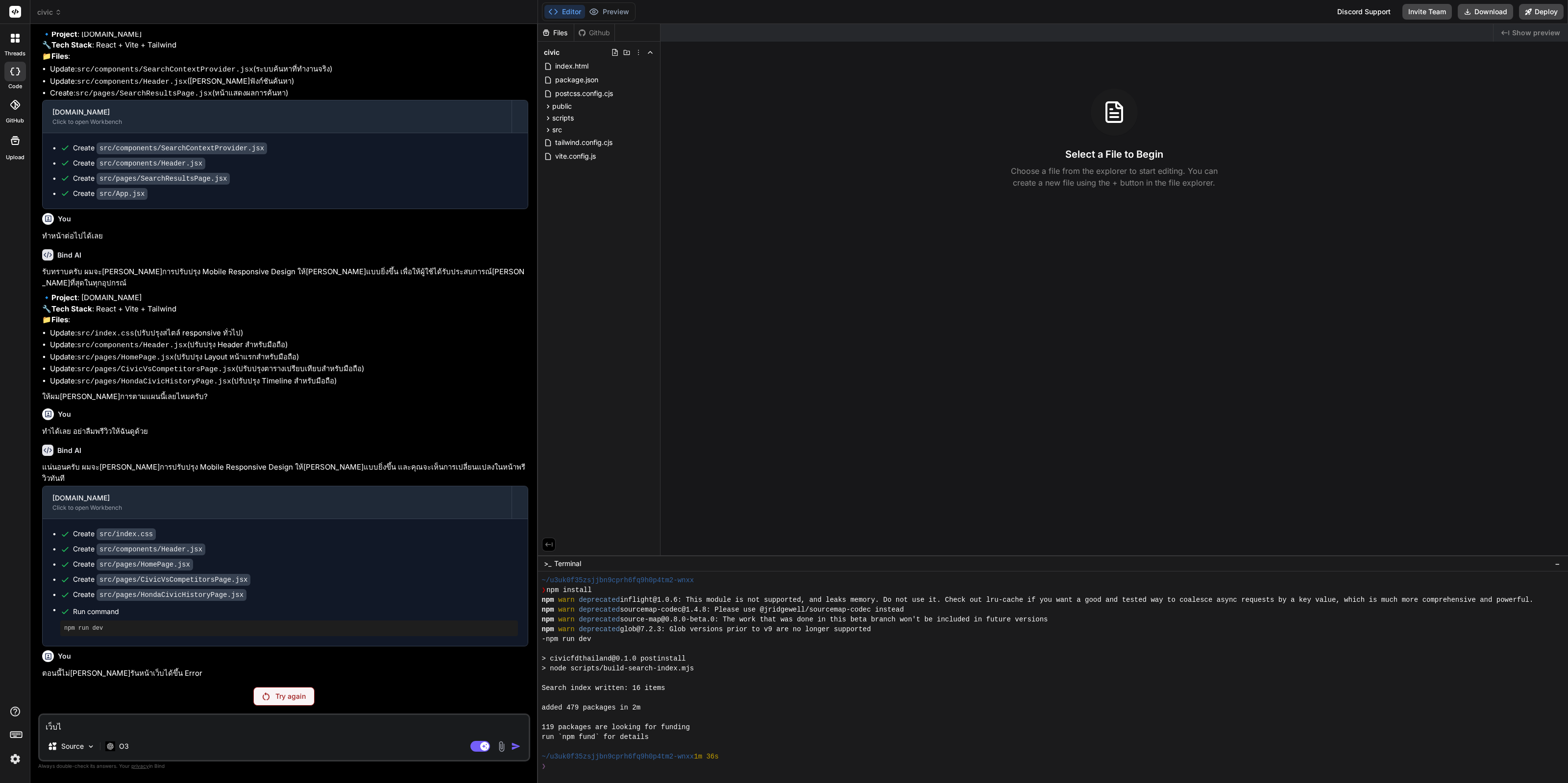
type textarea "x"
type textarea "เว็บไซต"
type textarea "x"
type textarea "เว็บไซต์"
type textarea "x"
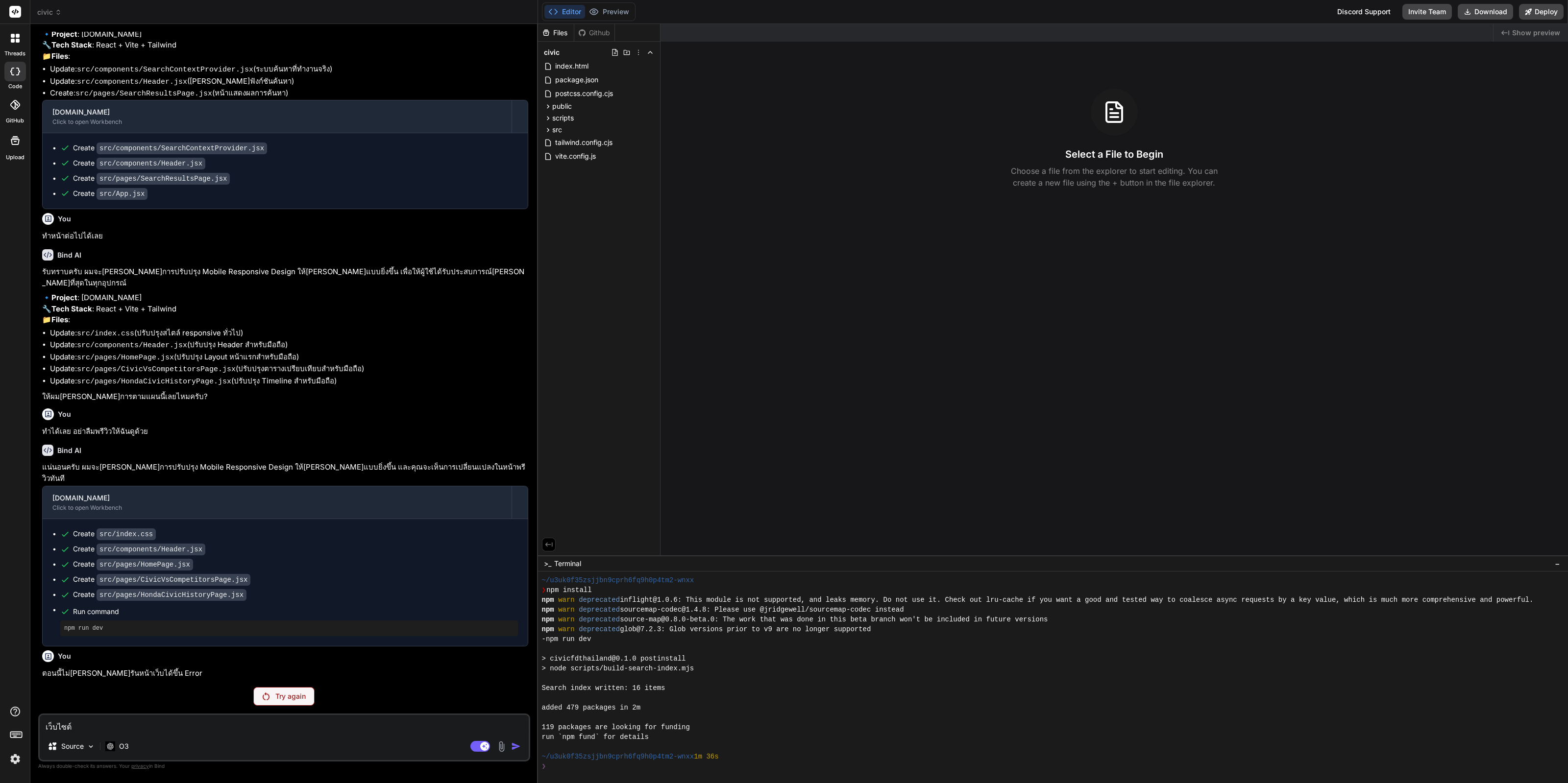
type textarea "เว็บไซต์ไ"
type textarea "x"
type textarea "เว็บไซต์ไม"
type textarea "x"
type textarea "เว็บไซต์ไม่"
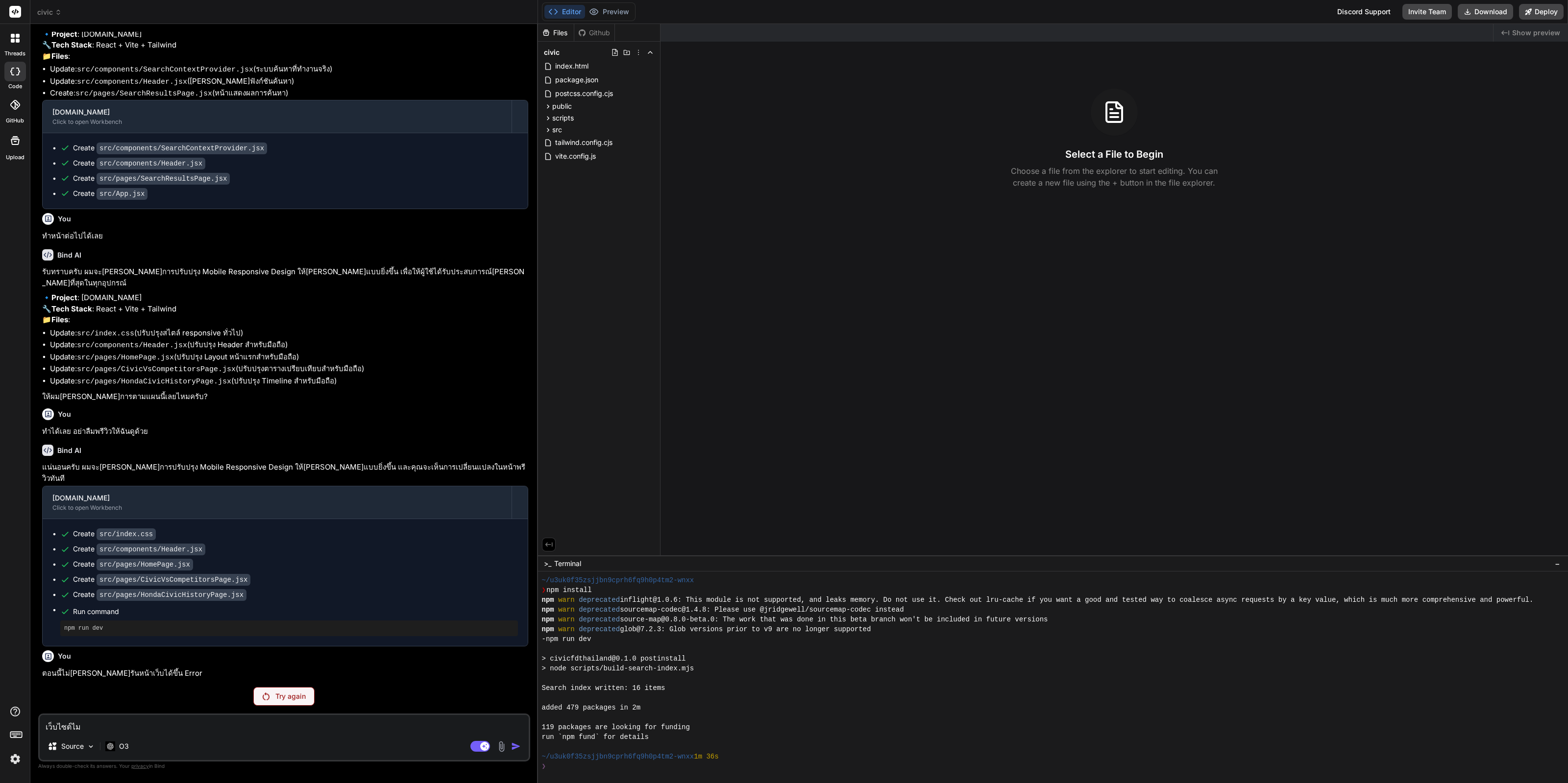
type textarea "x"
type textarea "เว็บไซต์ไม่ส"
type textarea "x"
type textarea "เว็บไซต์ไม่สา"
type textarea "x"
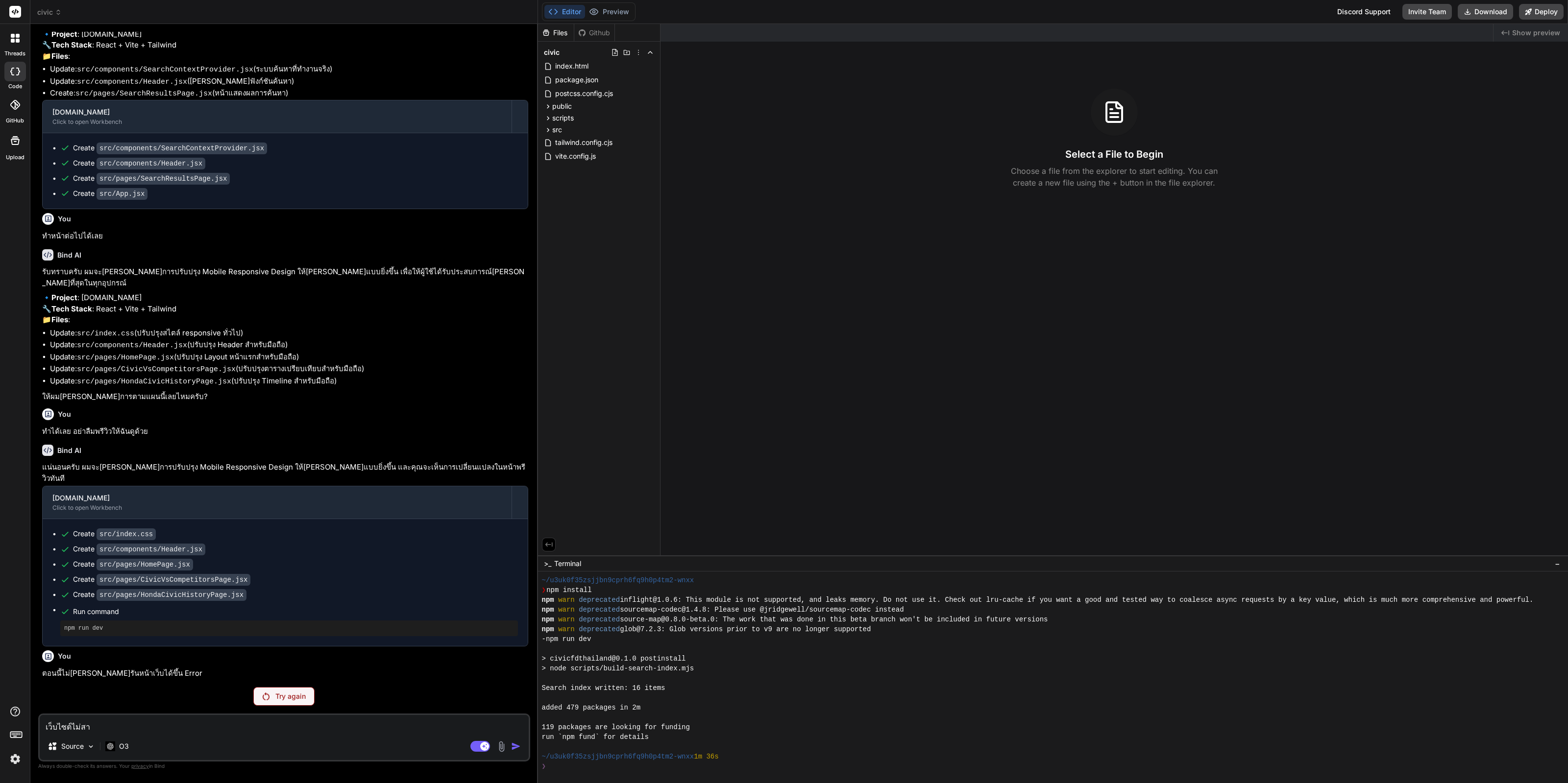
type textarea "เว็บไซต์ไม่สาม"
type textarea "x"
type textarea "เว็บไซต์ไม่สามา"
type textarea "x"
type textarea "เว็บไซต์ไม่สามาร"
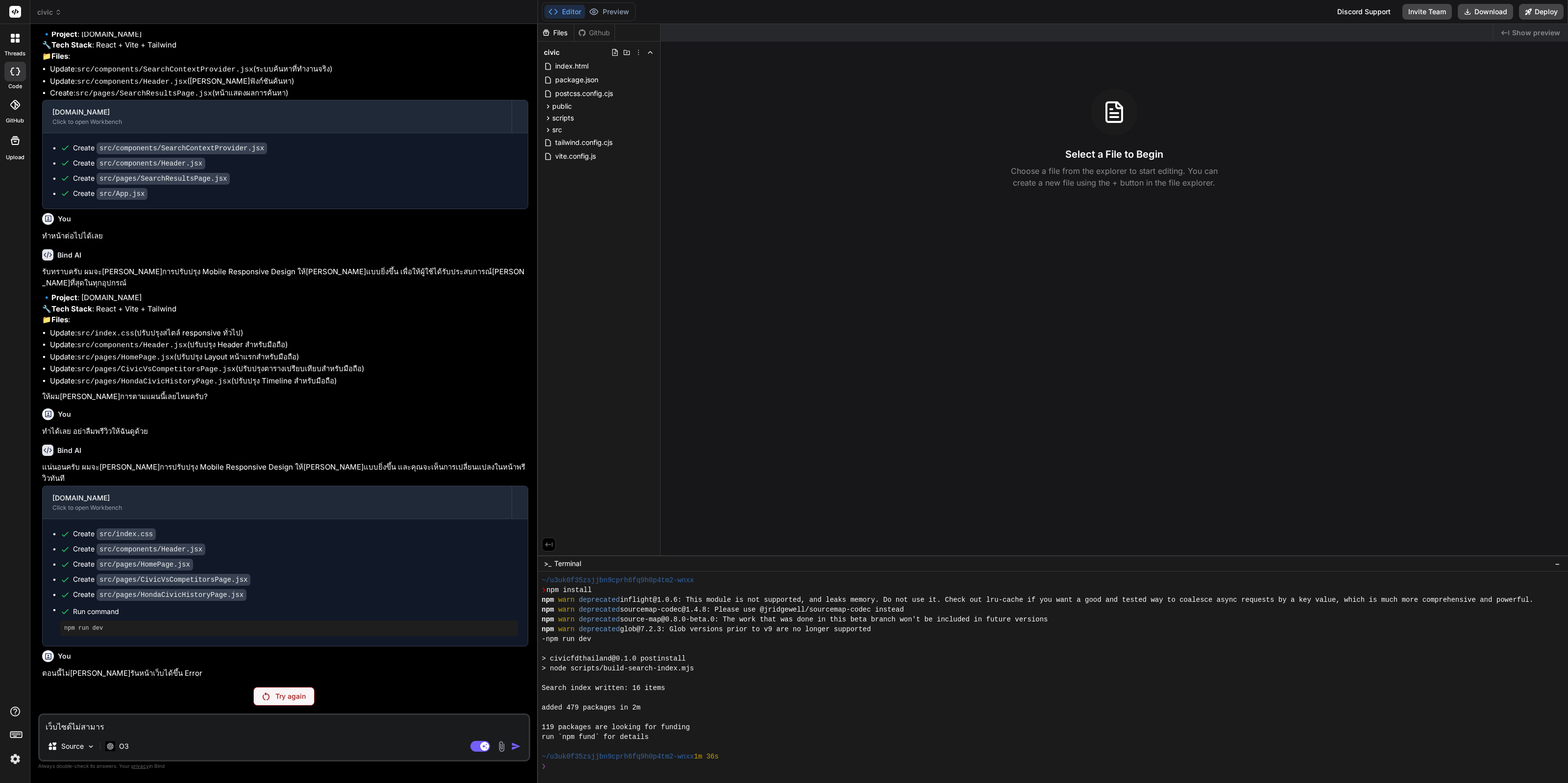
type textarea "x"
type textarea "เว็บไซต์ไม่สามารถ"
type textarea "x"
type textarea "เว็บไซต์ไม่สามารถพ"
type textarea "x"
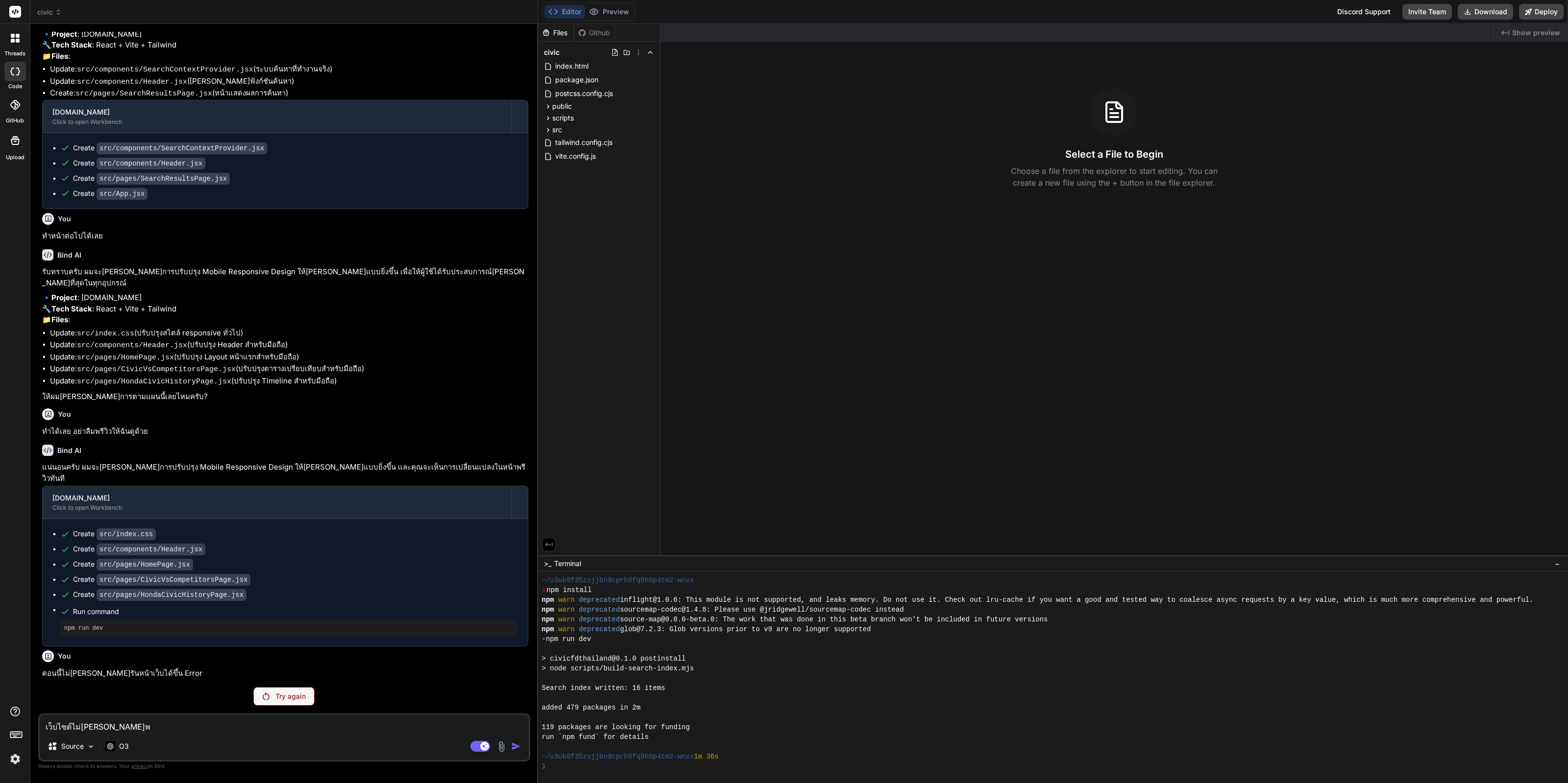
type textarea "เว็บไซต์ไม่สามารถพร"
type textarea "x"
type textarea "เว็บไซต์ไม่สามารถพรี"
type textarea "x"
type textarea "เว็บไซต์ไม่สามารถพรีิ"
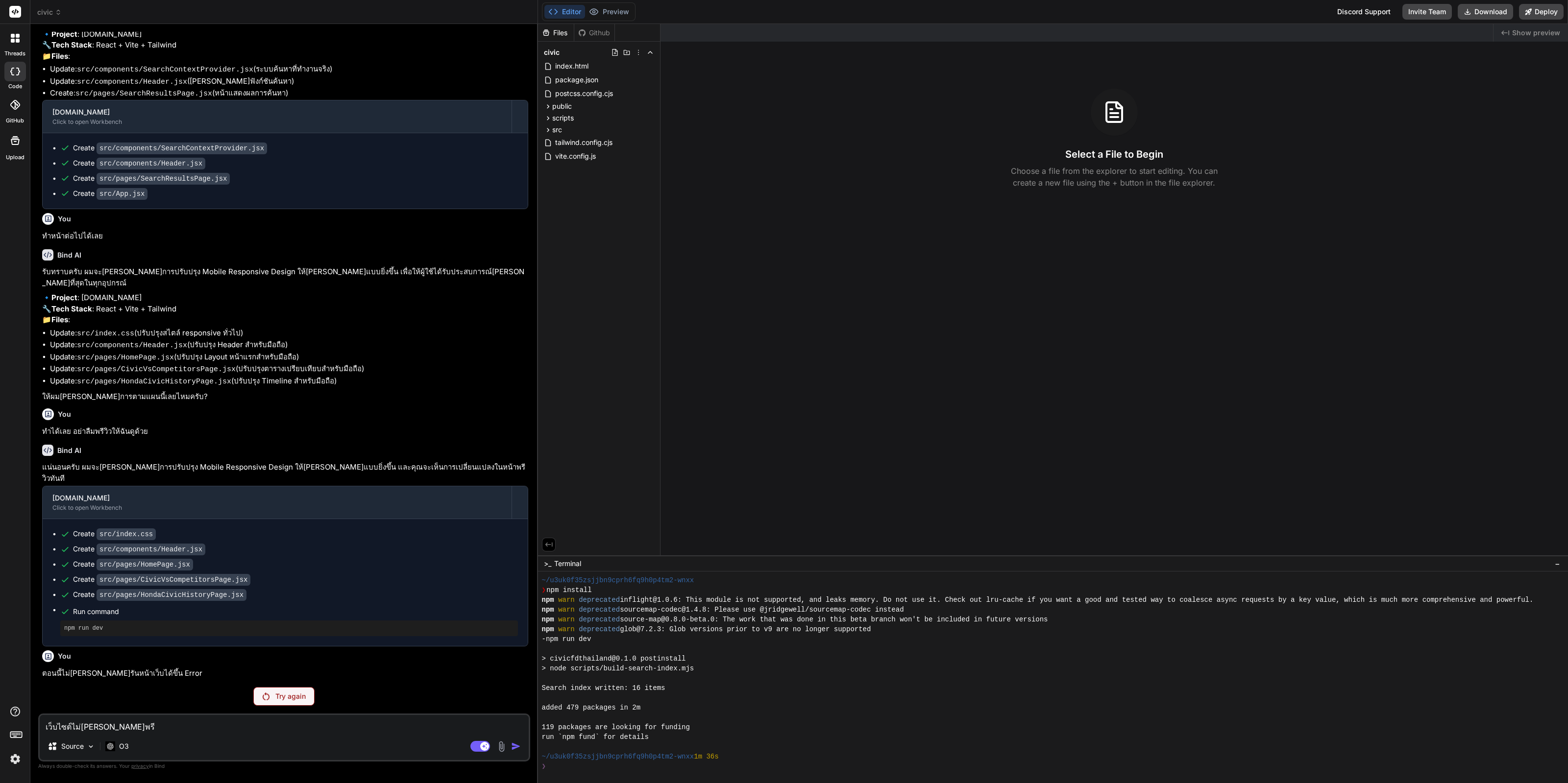
type textarea "x"
type textarea "เว็บไซต์ไม่สามารถพรีิว"
type textarea "x"
type textarea "เว็บไซต์ไม่สามารถพรีิ"
type textarea "x"
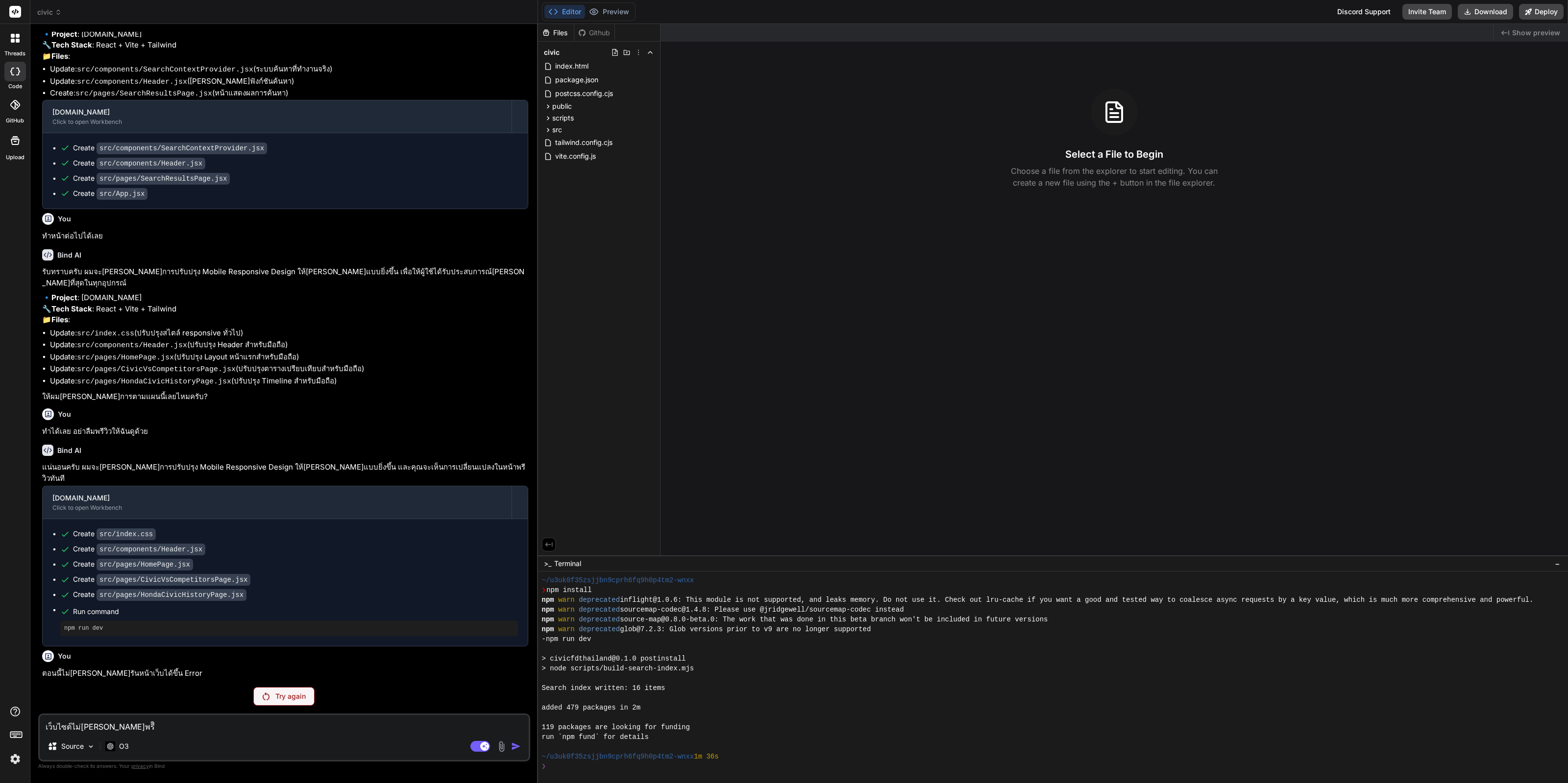
type textarea "เว็บไซต์ไม่สามารถพรี"
type textarea "x"
type textarea "เว็บไซต์ไม่สามารถพรีว"
type textarea "x"
type textarea "เว็บไซต์ไม่สามารถพรีวิ"
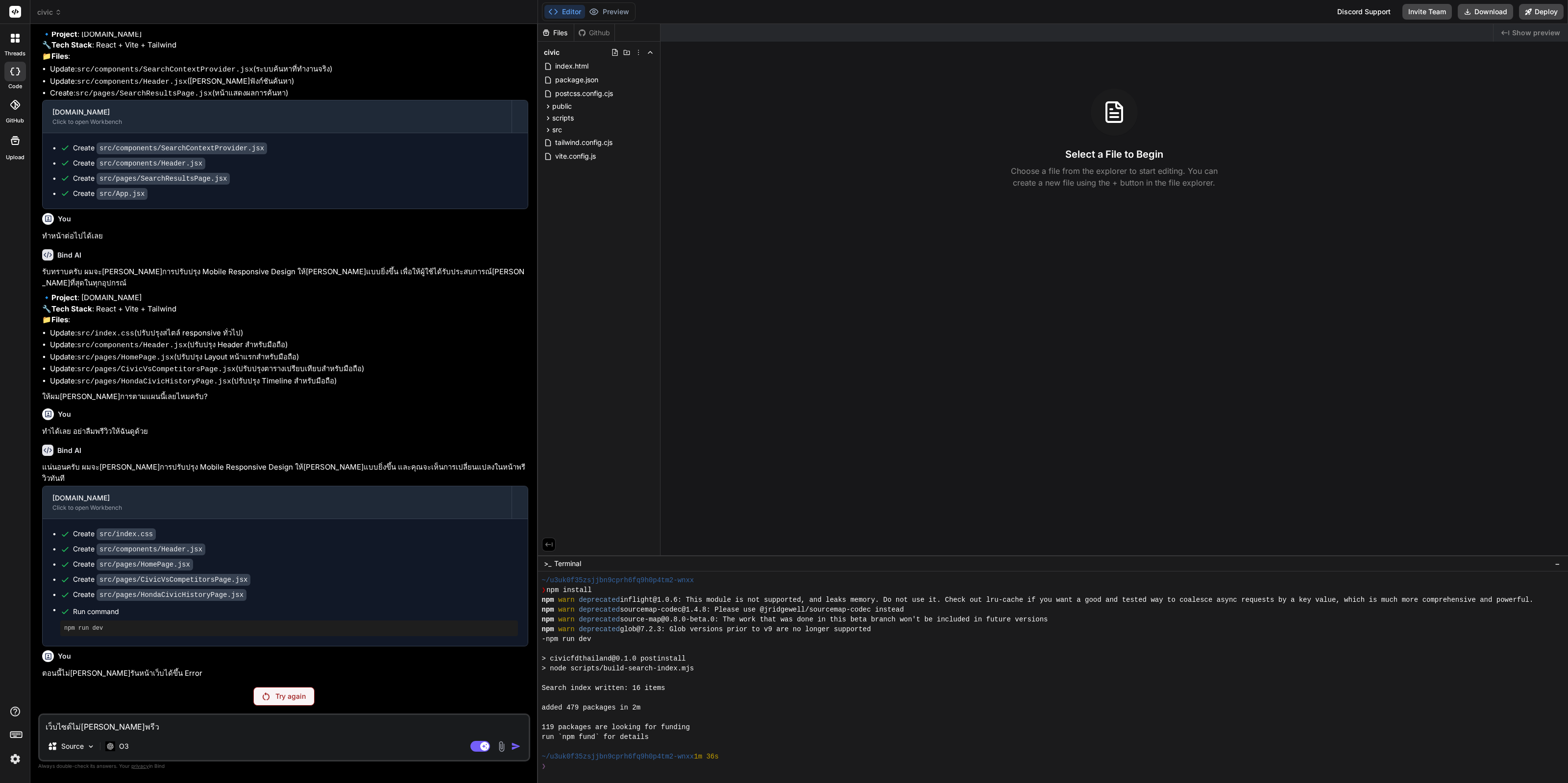
type textarea "x"
type textarea "เว็บไซต์ไม่สามารถพรีวิว"
type textarea "x"
type textarea "เว็บไซต์ไม่สามารถพรีวิวไ"
type textarea "x"
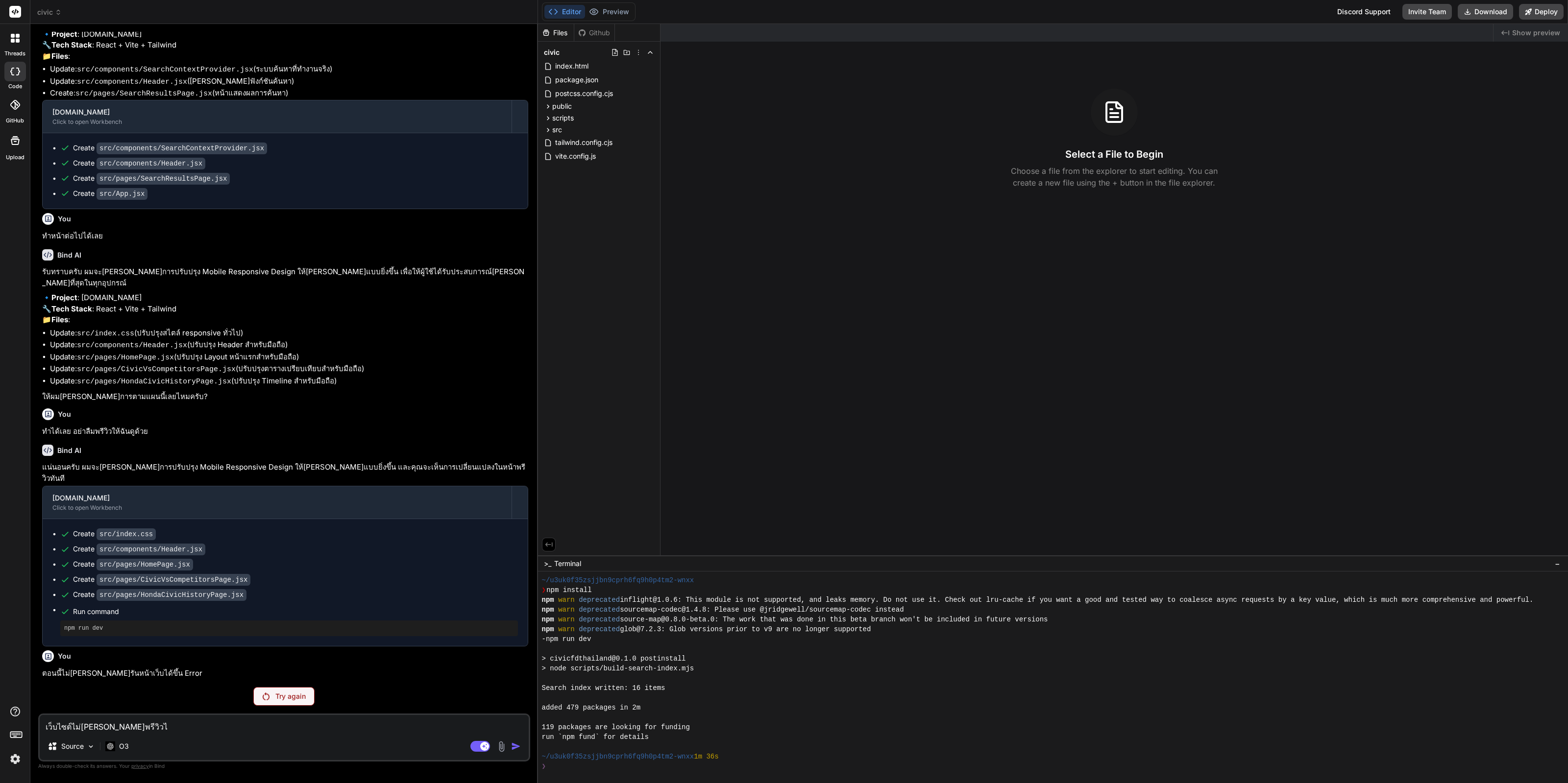
type textarea "เว็บไซต์ไม่สามารถพรีวิวได"
type textarea "x"
type textarea "เว็บไซต์ไม่สามารถพรีวิวได้"
type textarea "x"
type textarea "เว็บไซต์ไม่สามารถพรีวิวได้"
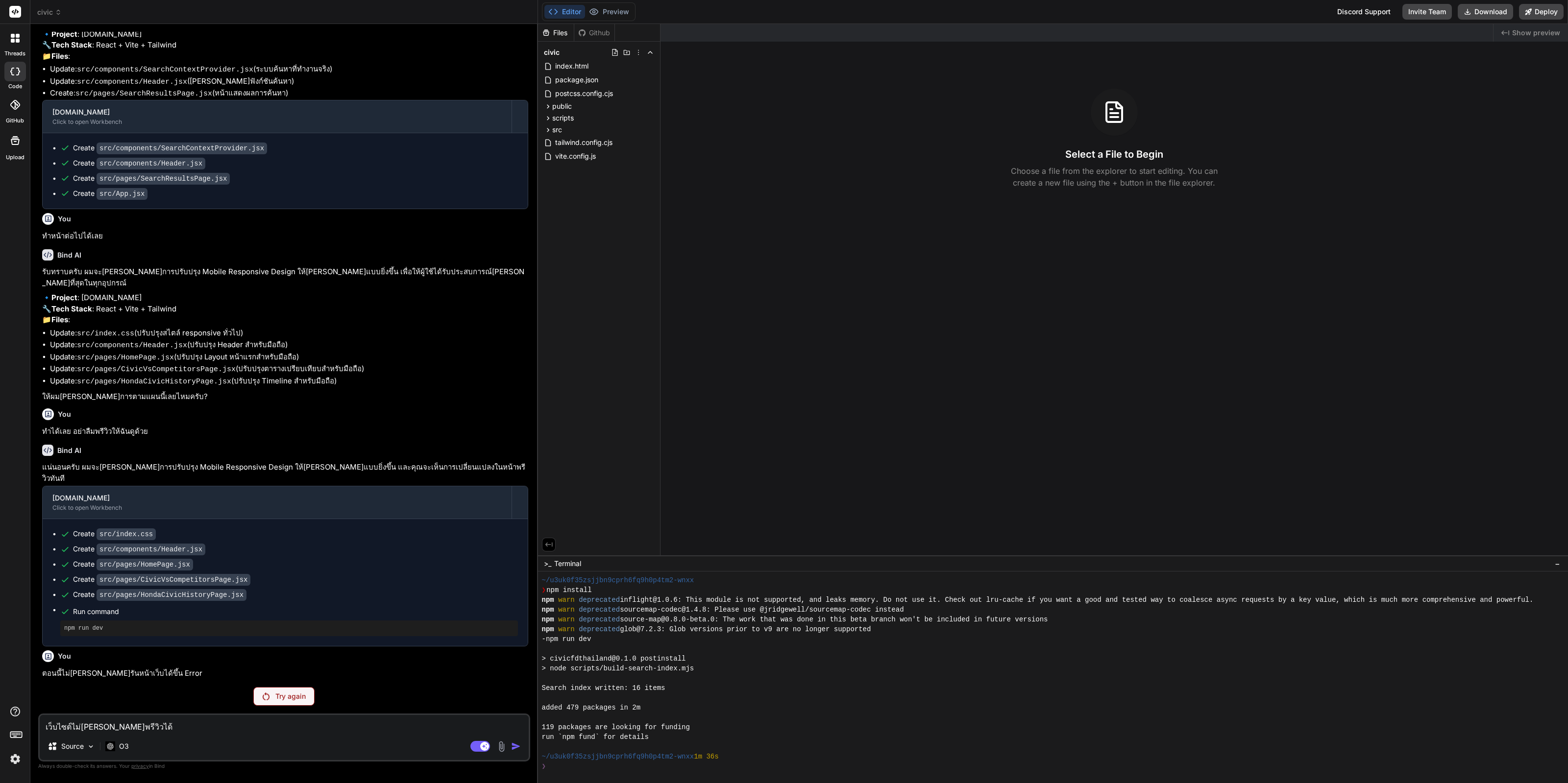
type textarea "x"
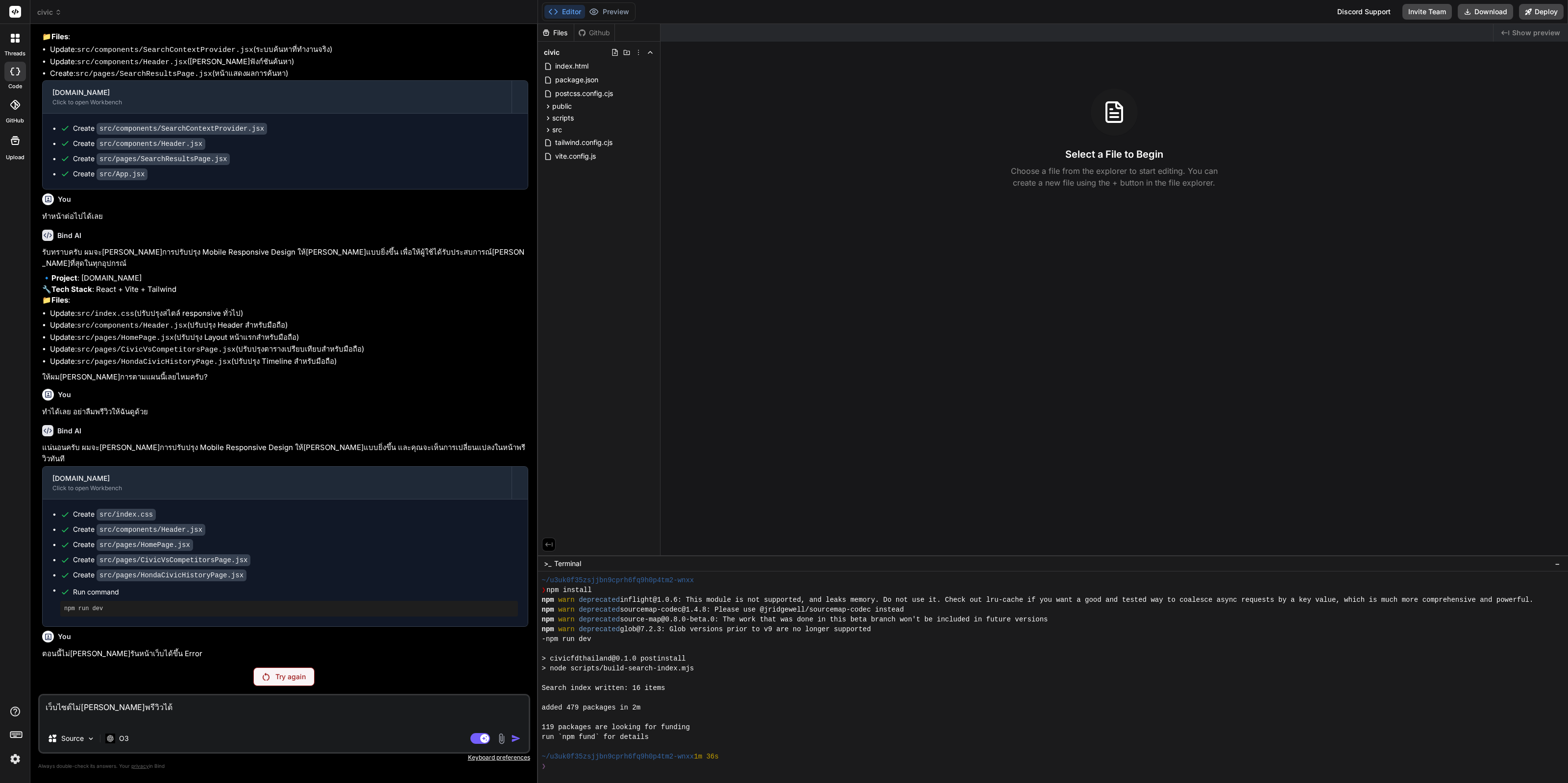
click at [520, 746] on div "Source O3" at bounding box center [284, 740] width 489 height 24
click at [519, 732] on div "Source O3" at bounding box center [284, 740] width 489 height 24
click at [328, 713] on textarea "เว็บไซต์ไม่สามารถพรีวิวได้" at bounding box center [284, 710] width 489 height 29
type textarea "เว็บไซต์ไม่สามารถพรีวิวได้"
type textarea "x"
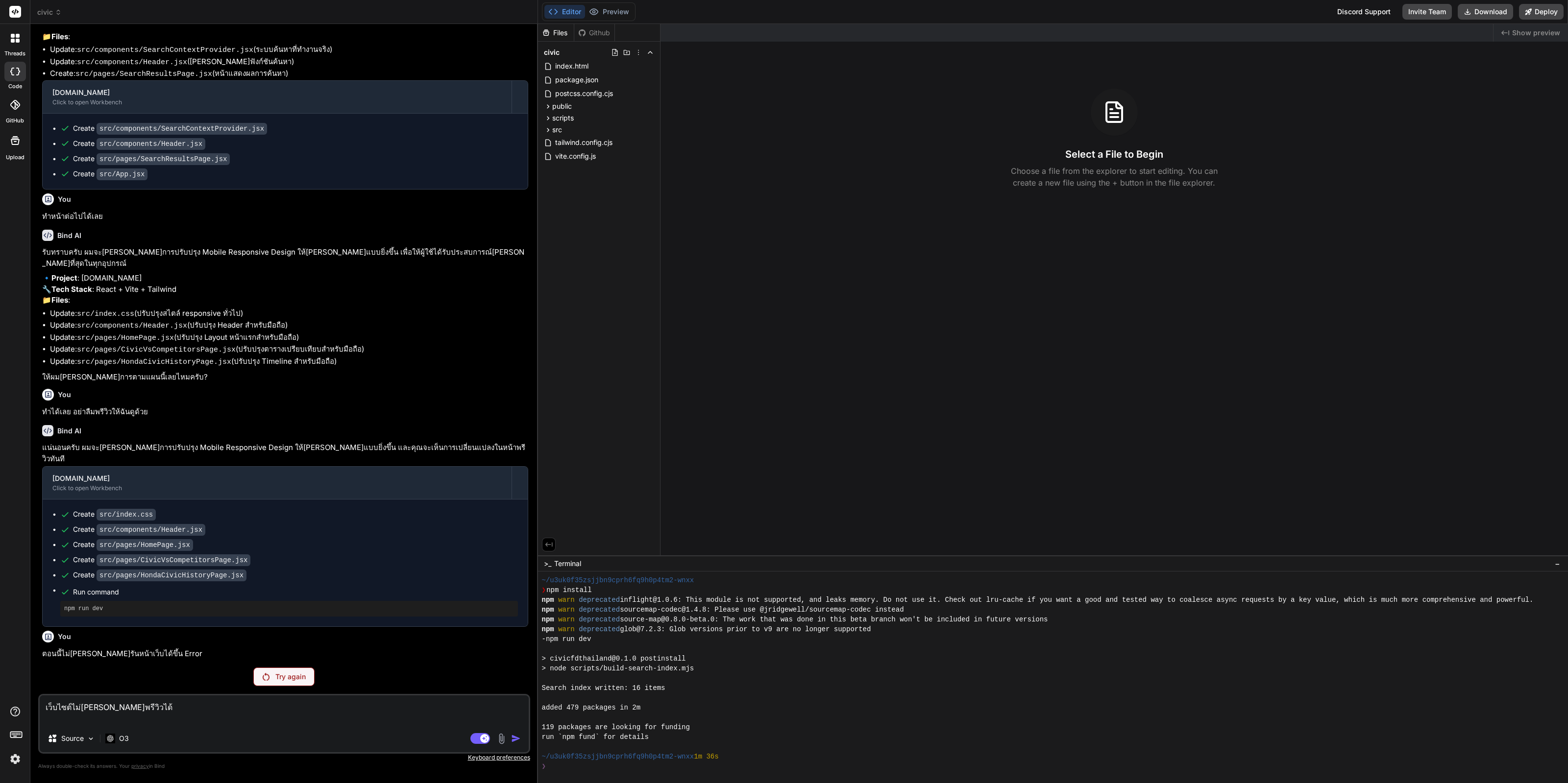
scroll to position [542, 0]
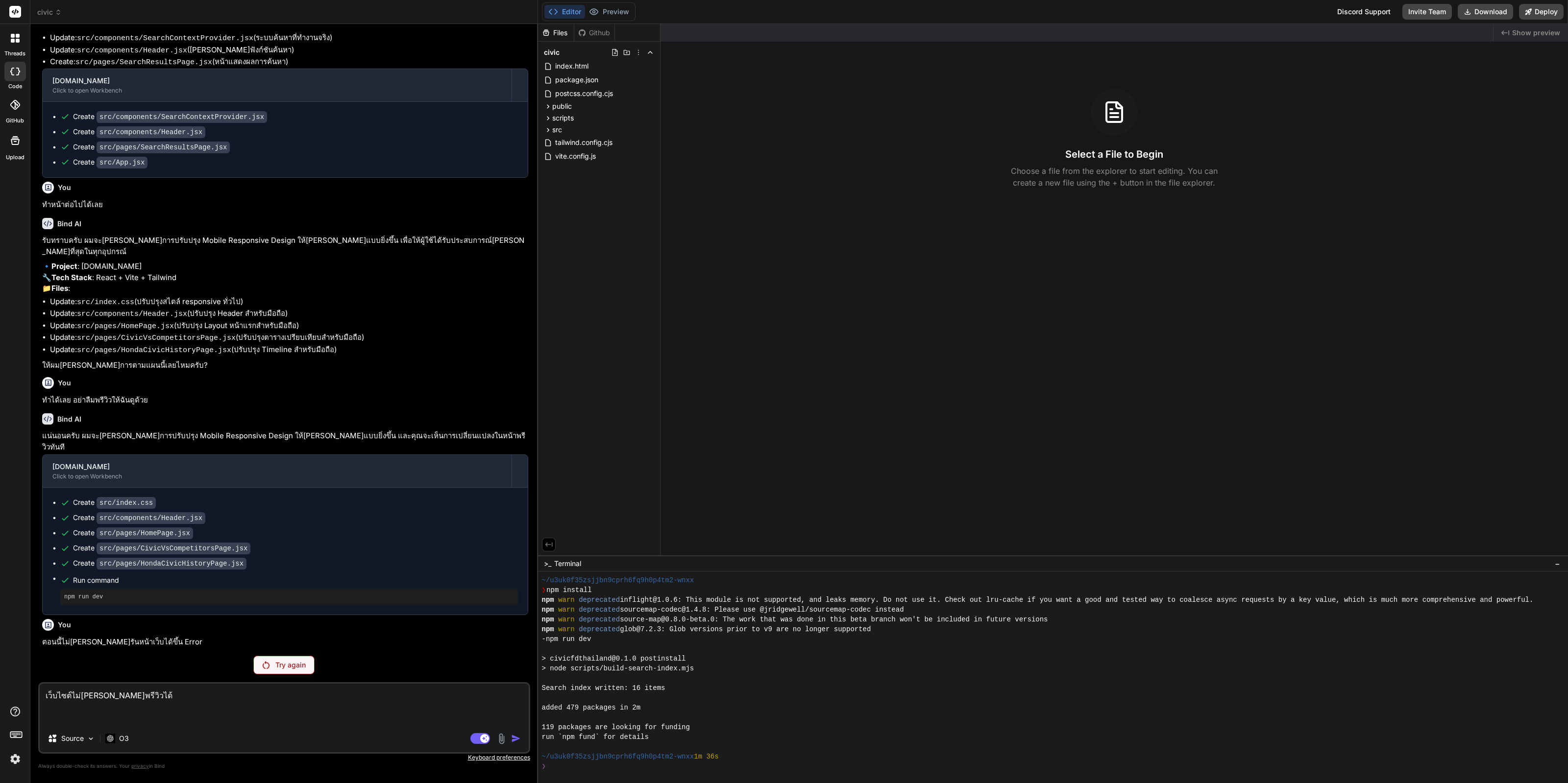
type textarea "เว็บไซต์ไม่สามารถพรีวิวได้"
click at [319, 680] on div "You ทำหน้าต่อไปได้เลย Bind AI รับทราบครับ ผมจะสร้างหน้าประวัติศาสตร์ Honda Civi…" at bounding box center [284, 407] width 492 height 751
click at [291, 667] on p "Try again" at bounding box center [290, 665] width 30 height 10
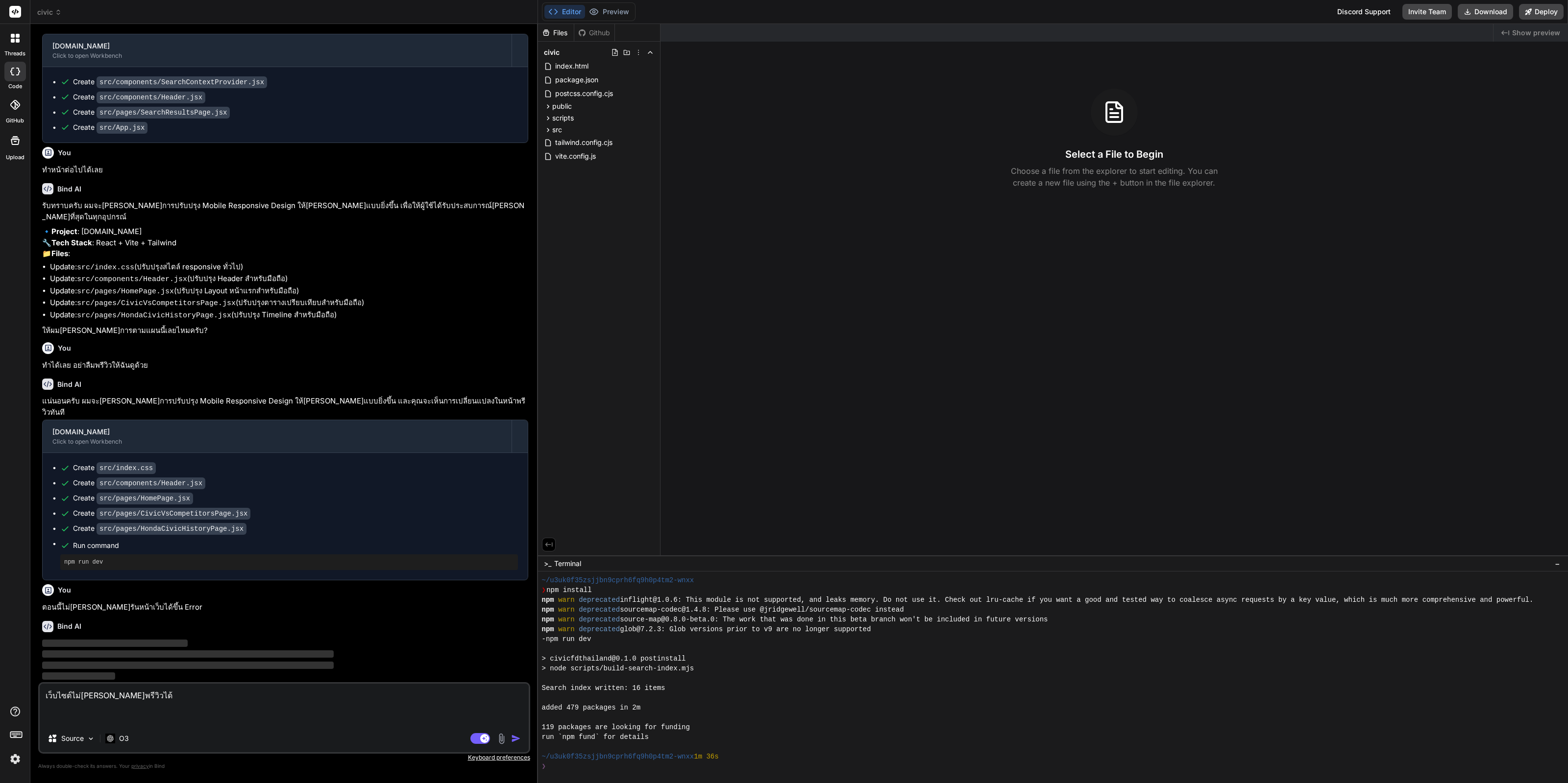
scroll to position [577, 0]
click at [17, 755] on img at bounding box center [15, 759] width 16 height 16
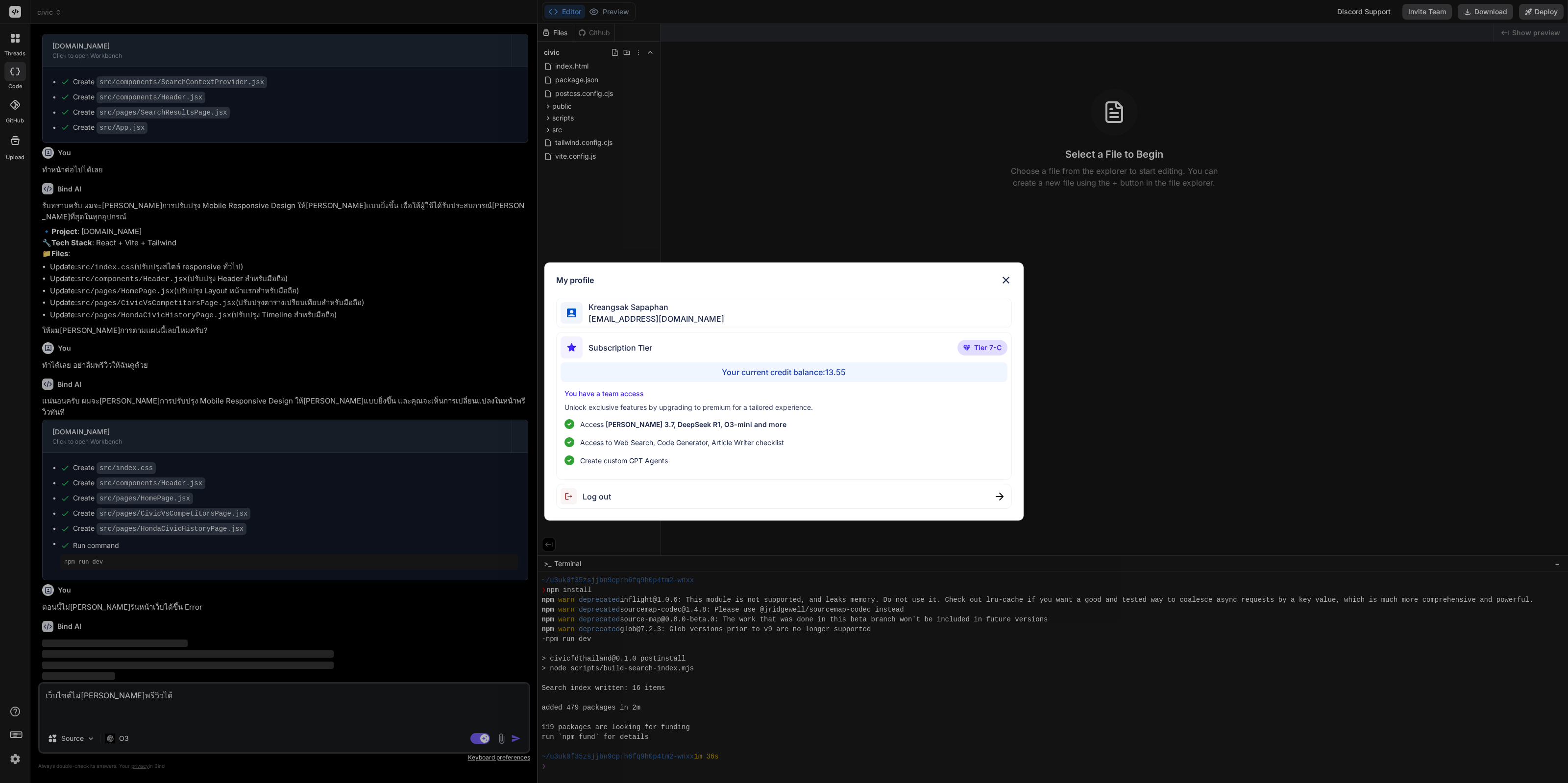
click at [237, 553] on div "My profile Kreangsak Sapaphan inseiong@gmail.com Subscription Tier Tier 7-C You…" at bounding box center [784, 391] width 1568 height 783
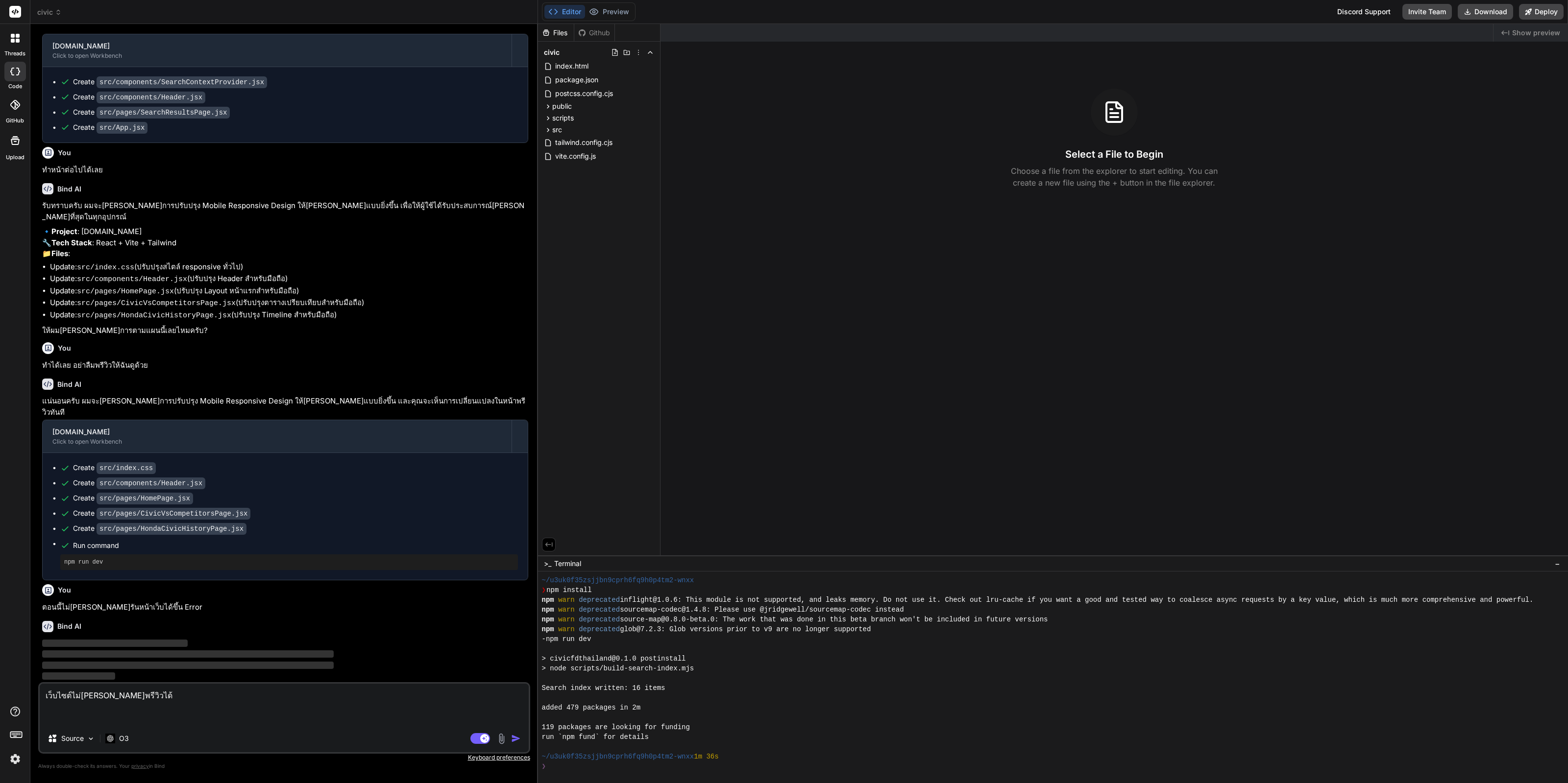
click at [623, 2] on div "Editor Preview Disabled until preview for your project is generated" at bounding box center [589, 12] width 94 height 19
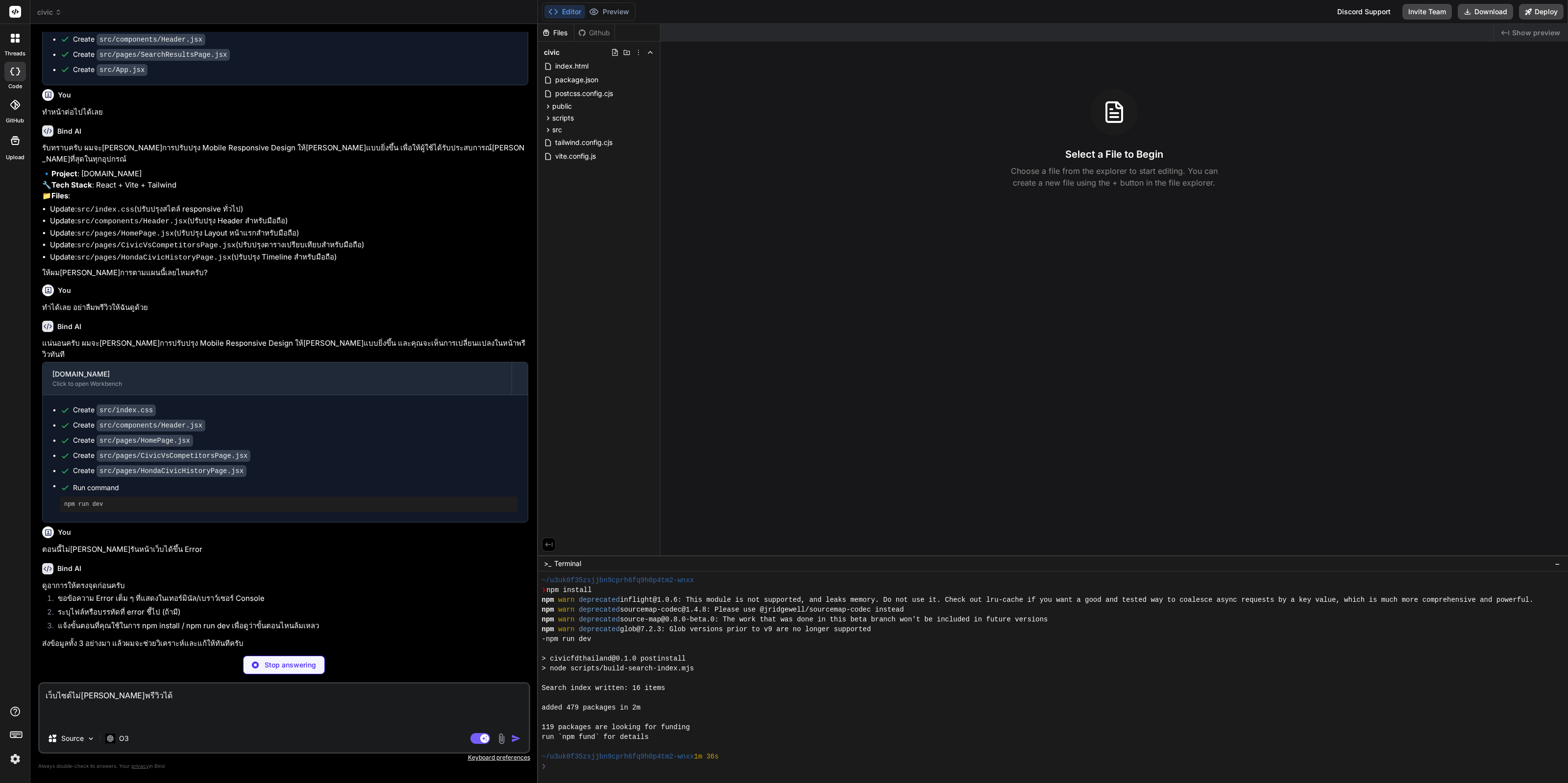
scroll to position [604, 0]
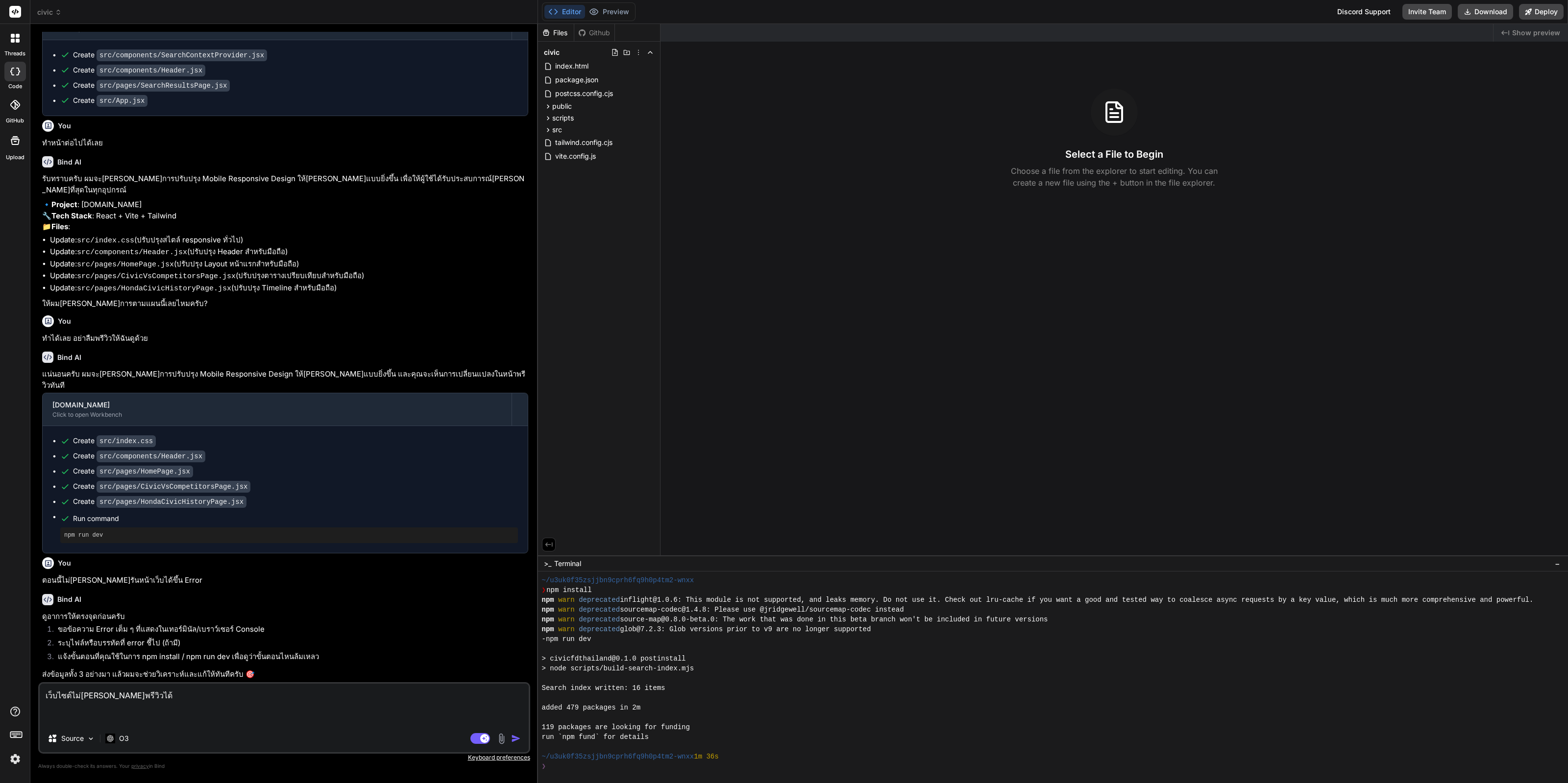
type textarea "x"
click at [828, 479] on div "Created with Pixso. Show preview Select a File to Begin Choose a file from the …" at bounding box center [1114, 289] width 908 height 531
click at [182, 706] on textarea "เว็บไซต์ไม่สามารถพรีวิวได้" at bounding box center [284, 705] width 489 height 41
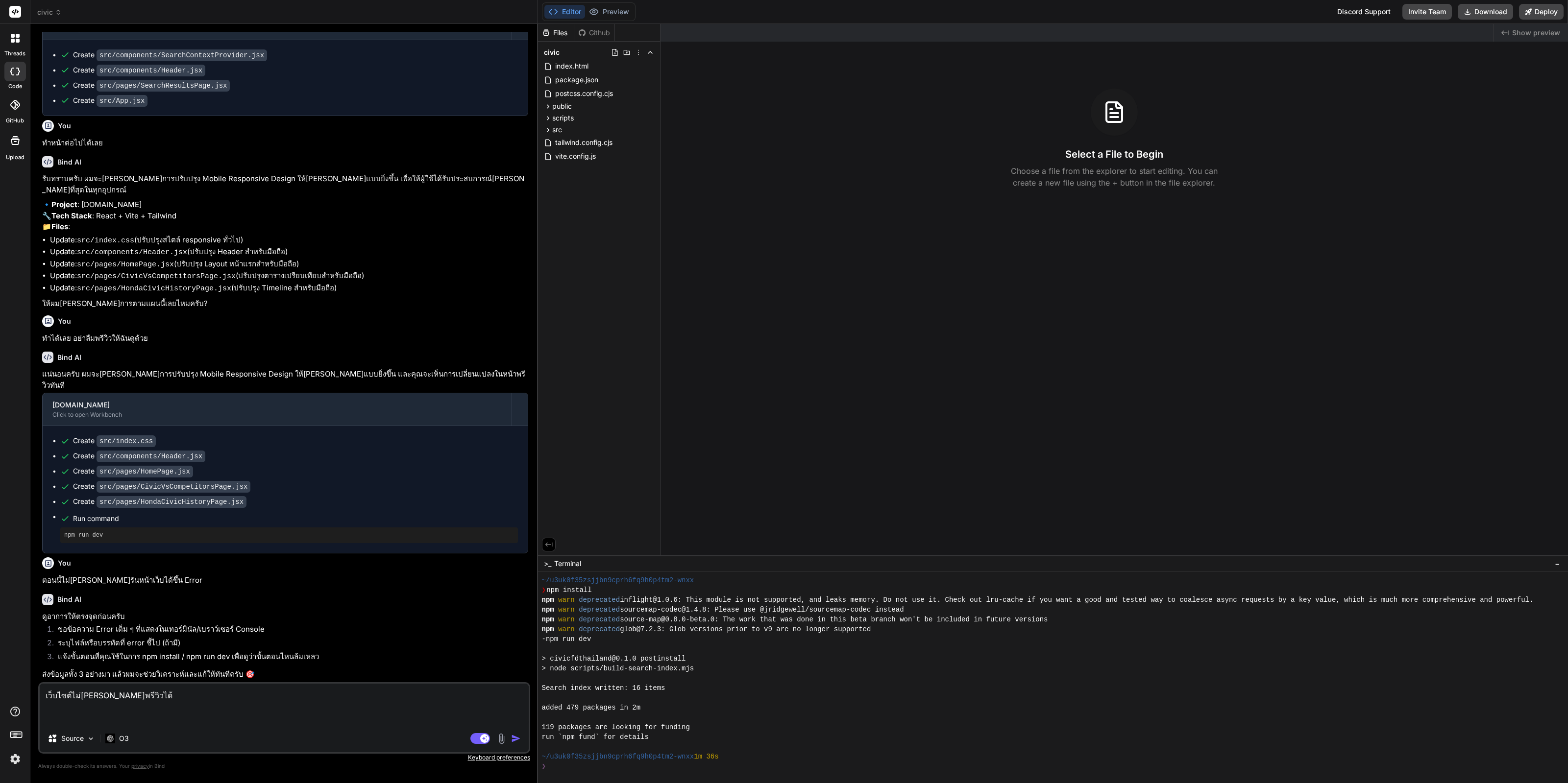
click at [182, 706] on textarea "เว็บไซต์ไม่สามารถพรีวิวได้" at bounding box center [284, 705] width 489 height 41
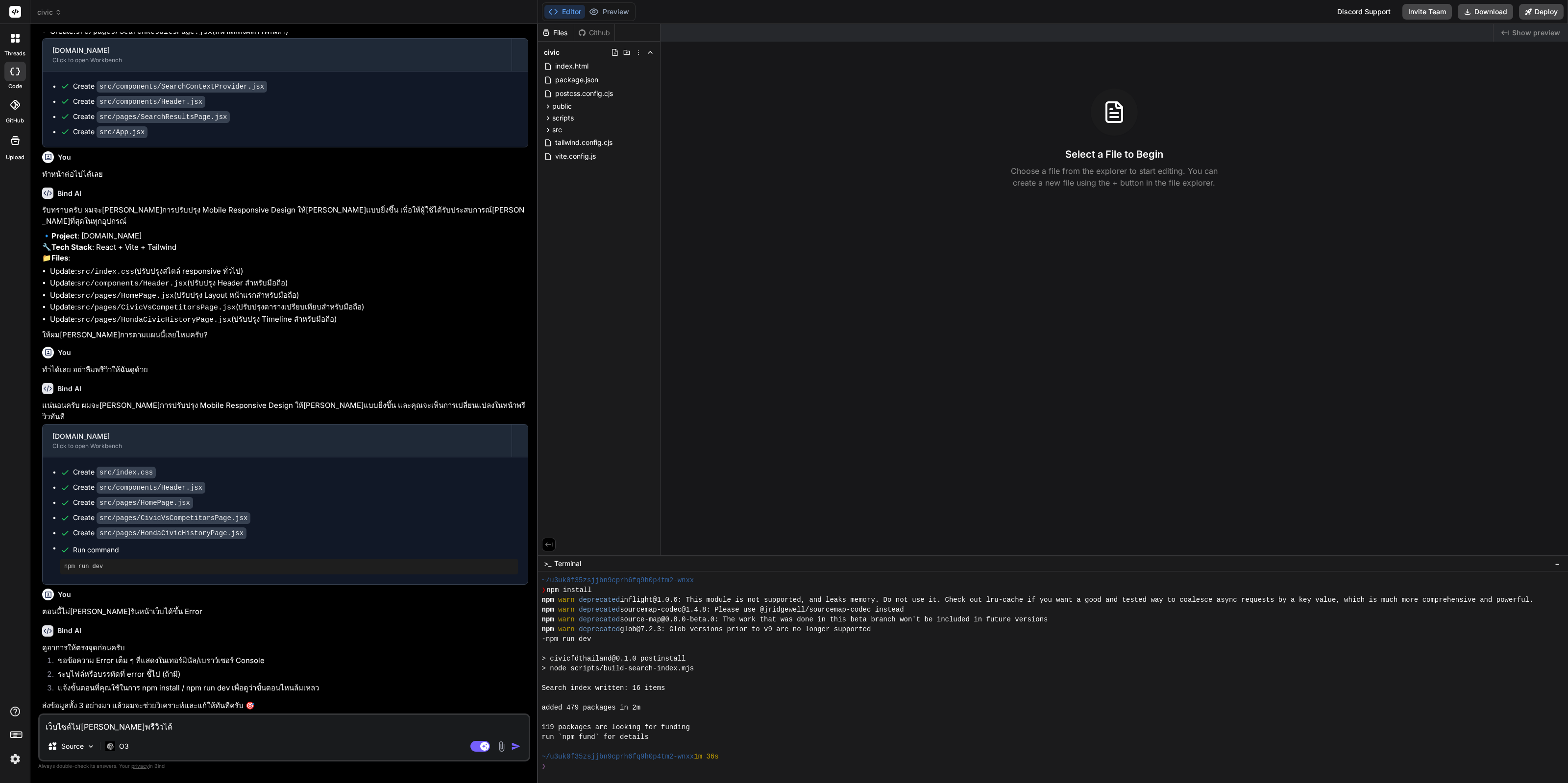
type textarea "พ"
type textarea "x"
type textarea "พร"
type textarea "x"
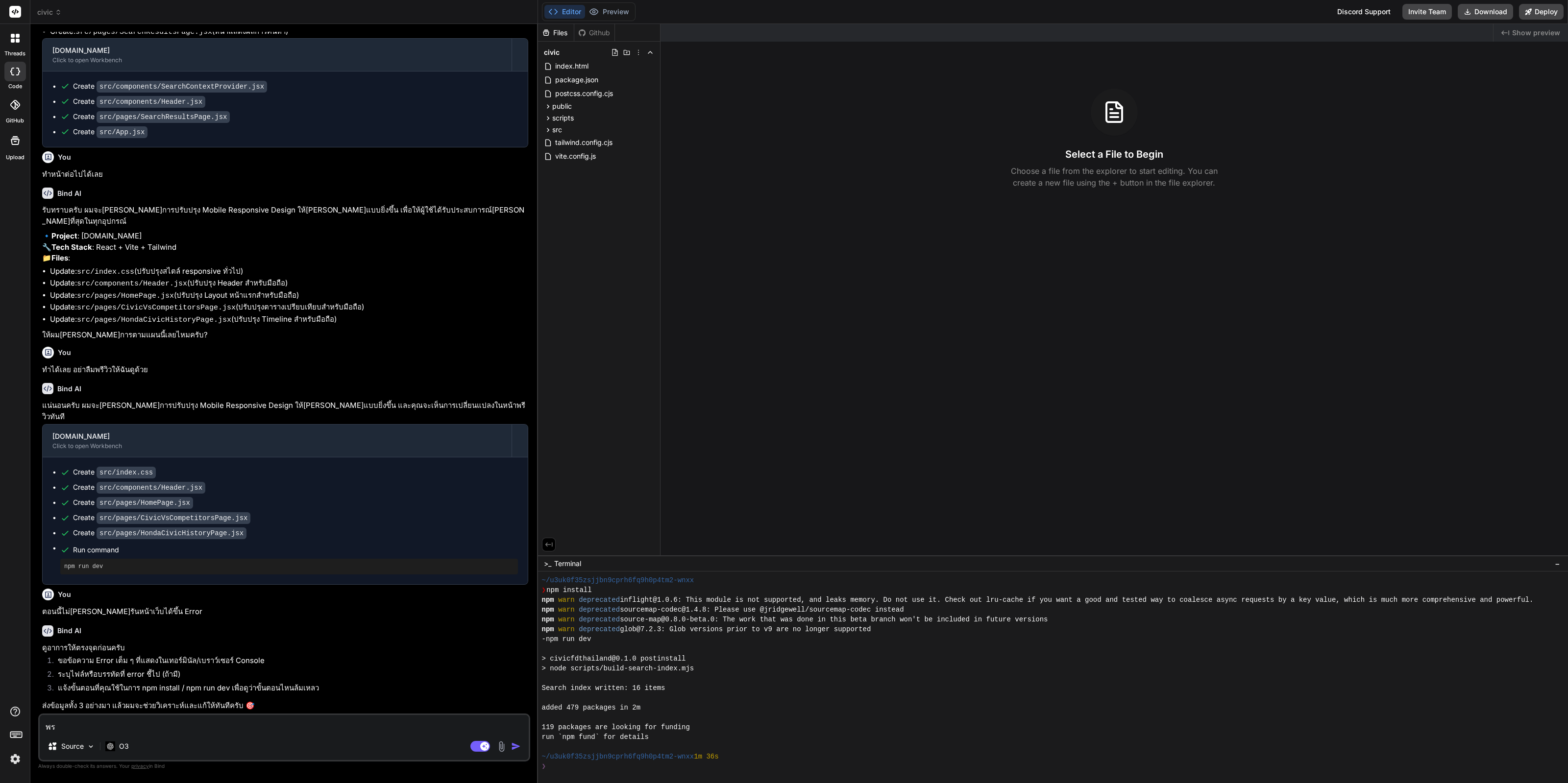
type textarea "พรี"
type textarea "x"
type textarea "พรีว"
type textarea "x"
type textarea "พรีวิ"
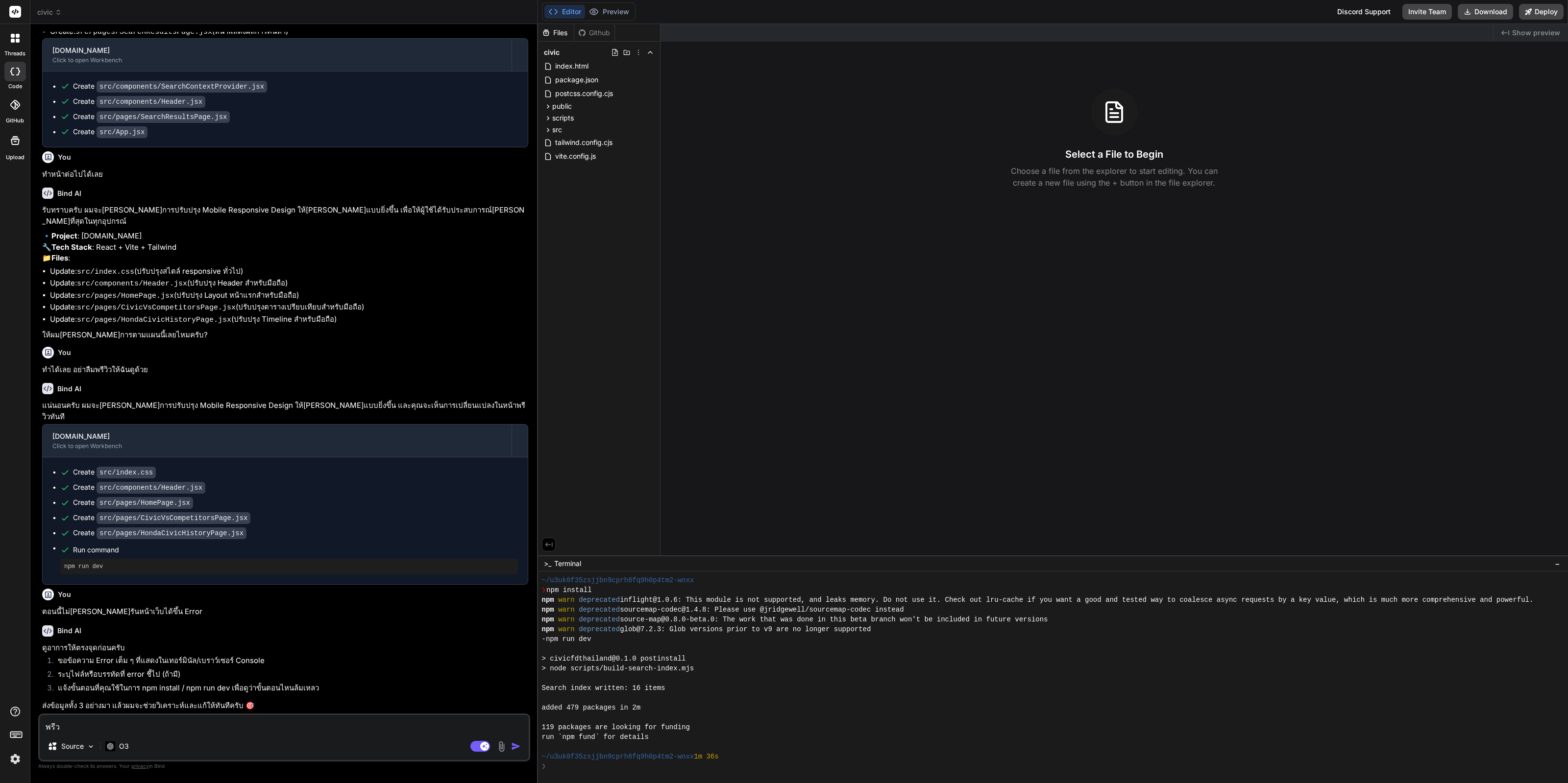
type textarea "x"
type textarea "พรีวิว"
type textarea "x"
type textarea "พรีวิวเ"
type textarea "x"
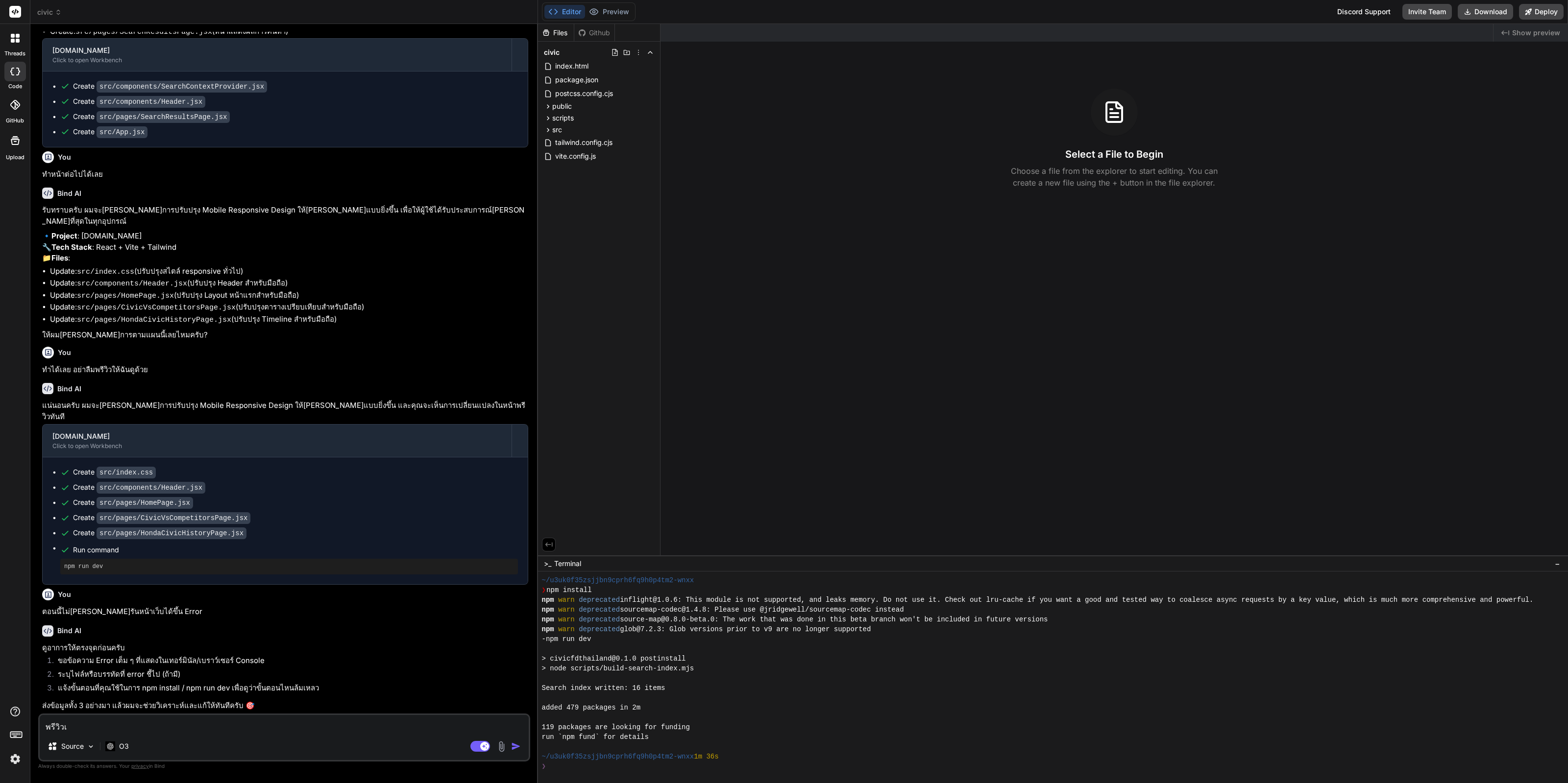
type textarea "พรีวิวเว"
type textarea "x"
type textarea "พรีวิวเว็"
type textarea "x"
type textarea "พรีวิวเว็บ"
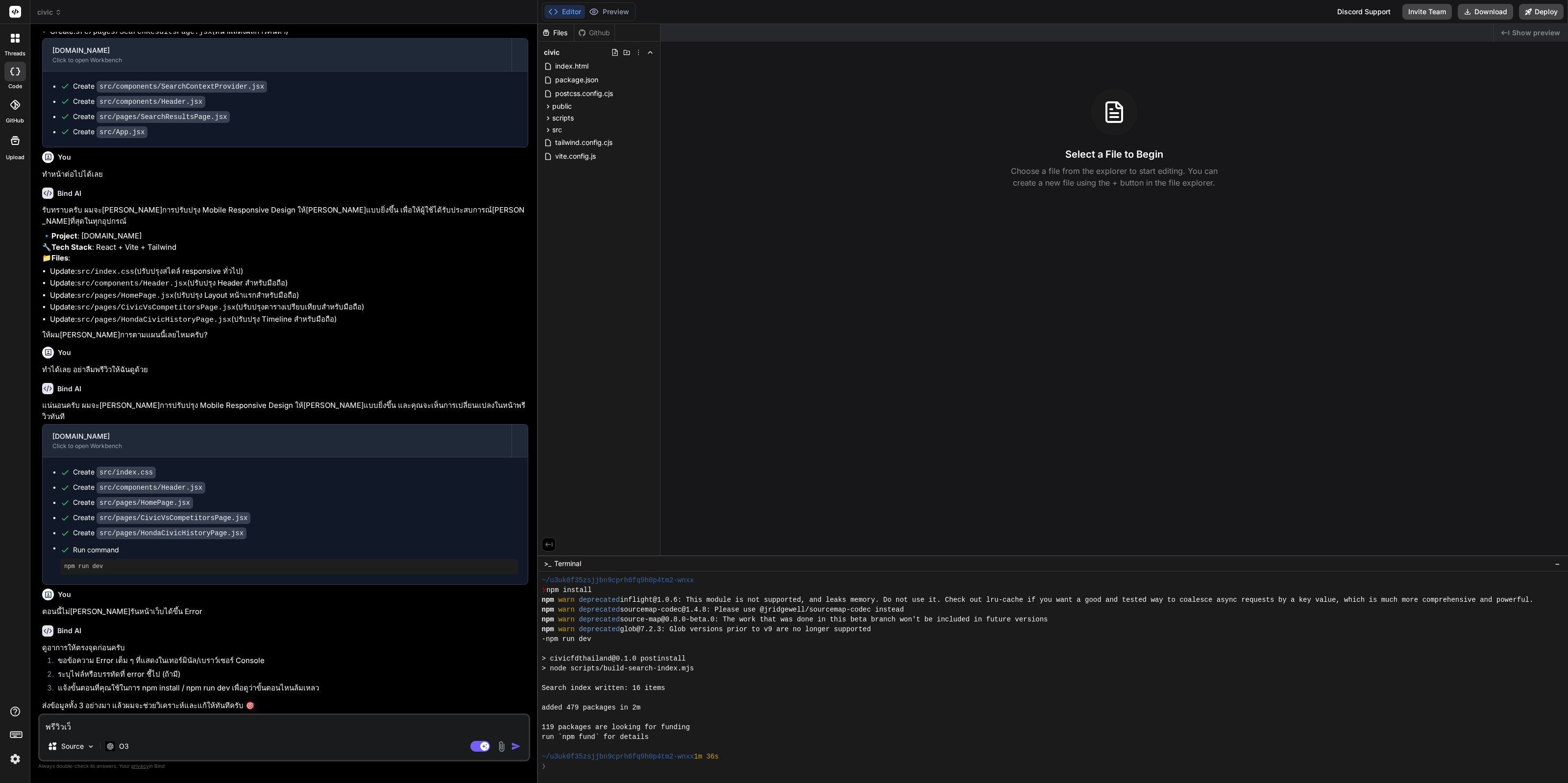
type textarea "x"
type textarea "พรีวิวเว็บไ"
type textarea "x"
type textarea "พรีวิวเว็บไซ"
type textarea "x"
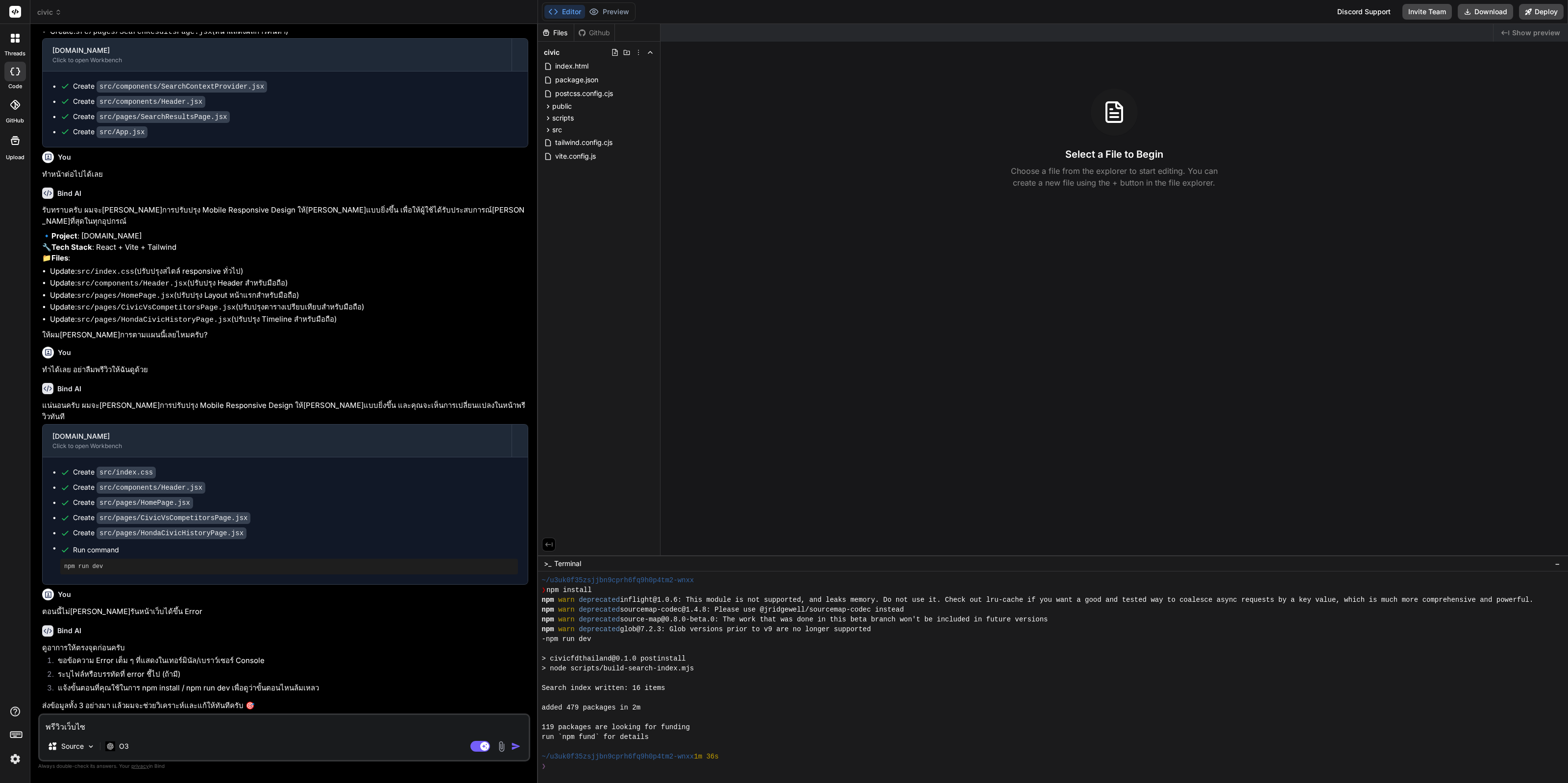
type textarea "พรีวิวเว็บไซต"
type textarea "x"
type textarea "พรีวิวเว็บไซต์"
type textarea "x"
type textarea "พรีวิวเว็บไซต์ใ"
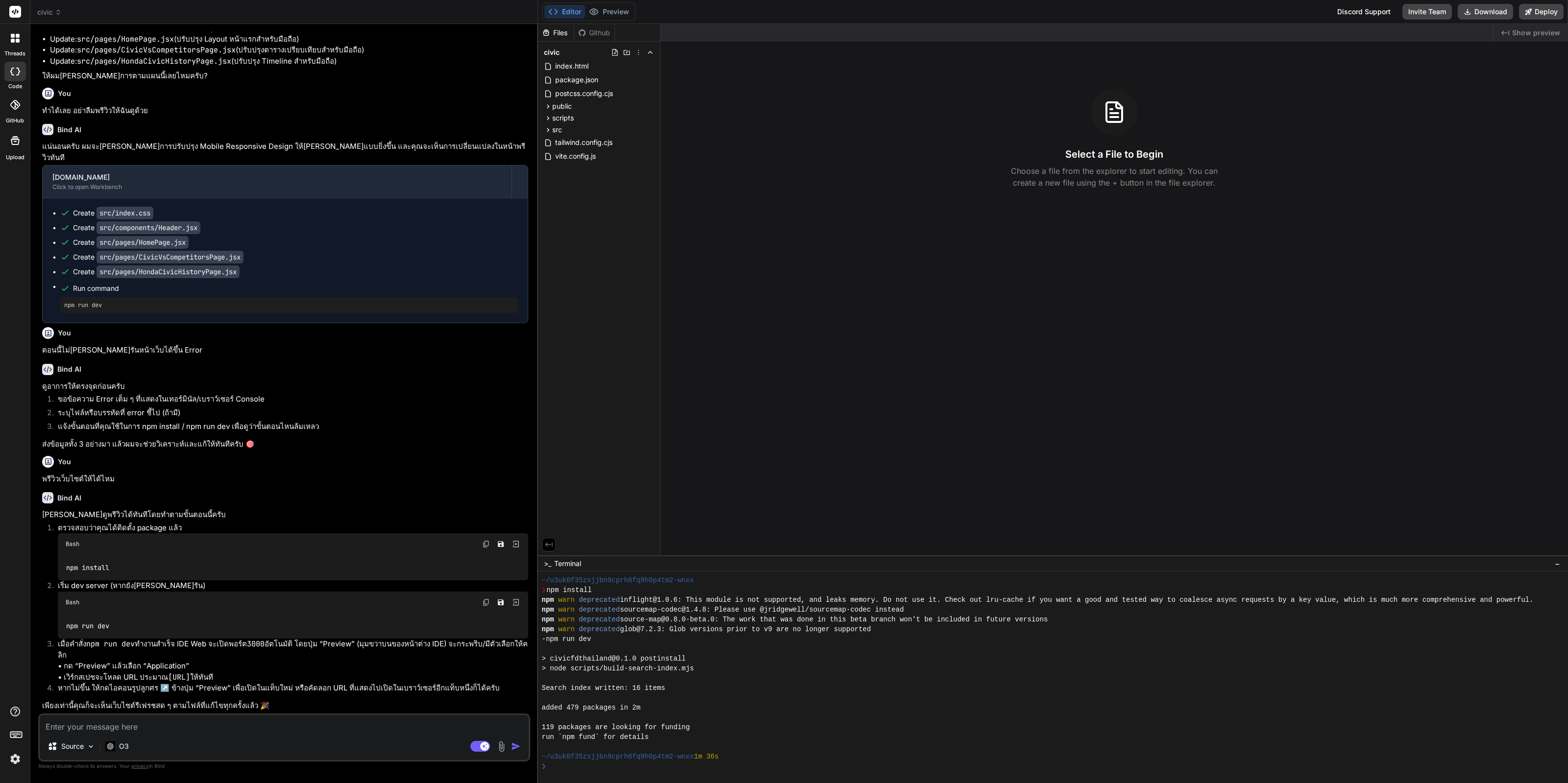
scroll to position [837, 0]
click at [1485, 13] on button "Download" at bounding box center [1485, 12] width 55 height 16
click at [12, 766] on img at bounding box center [15, 759] width 16 height 16
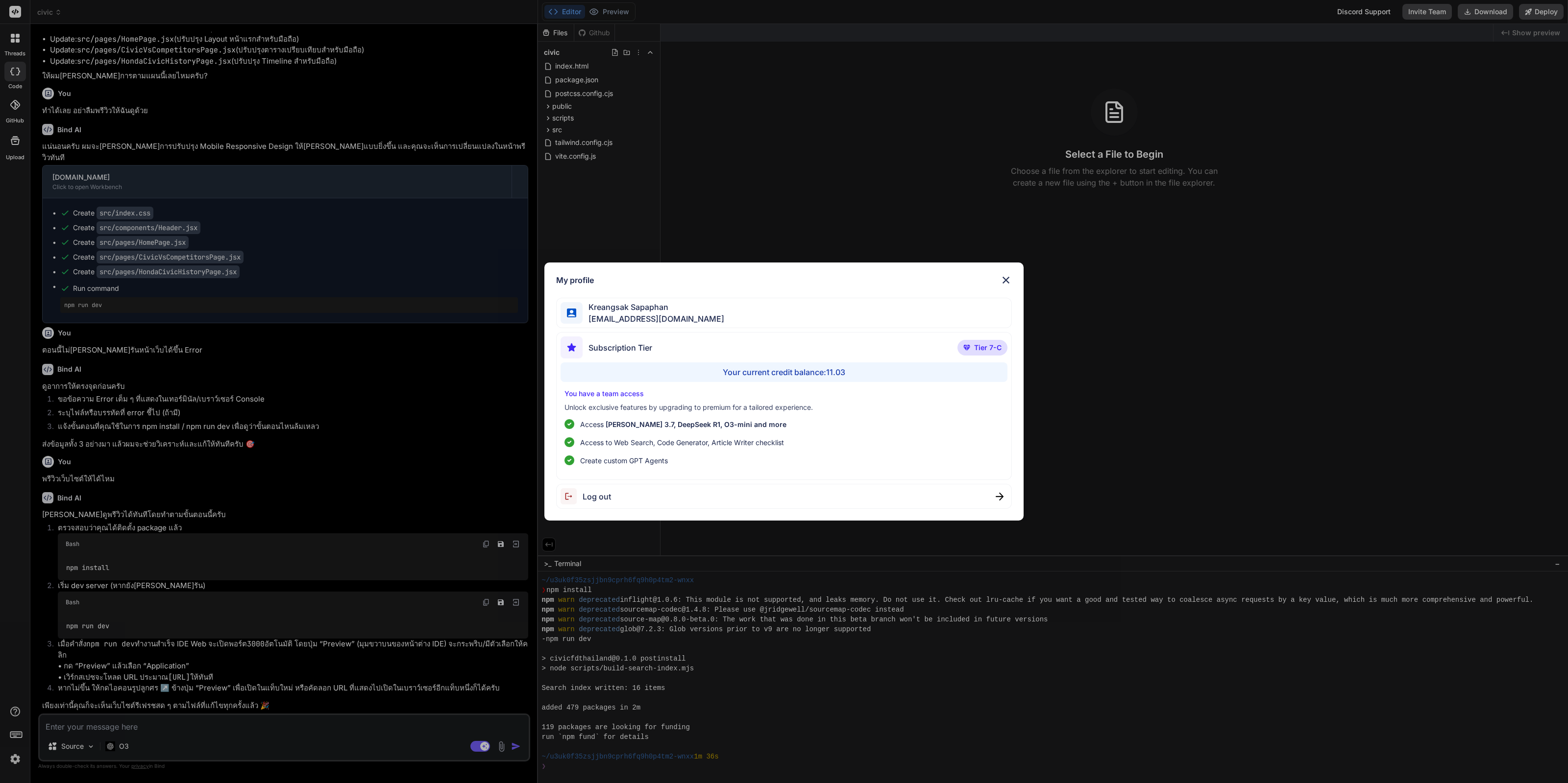
click at [82, 720] on div "My profile Kreangsak Sapaphan inseiong@gmail.com Subscription Tier Tier 7-C You…" at bounding box center [784, 391] width 1568 height 783
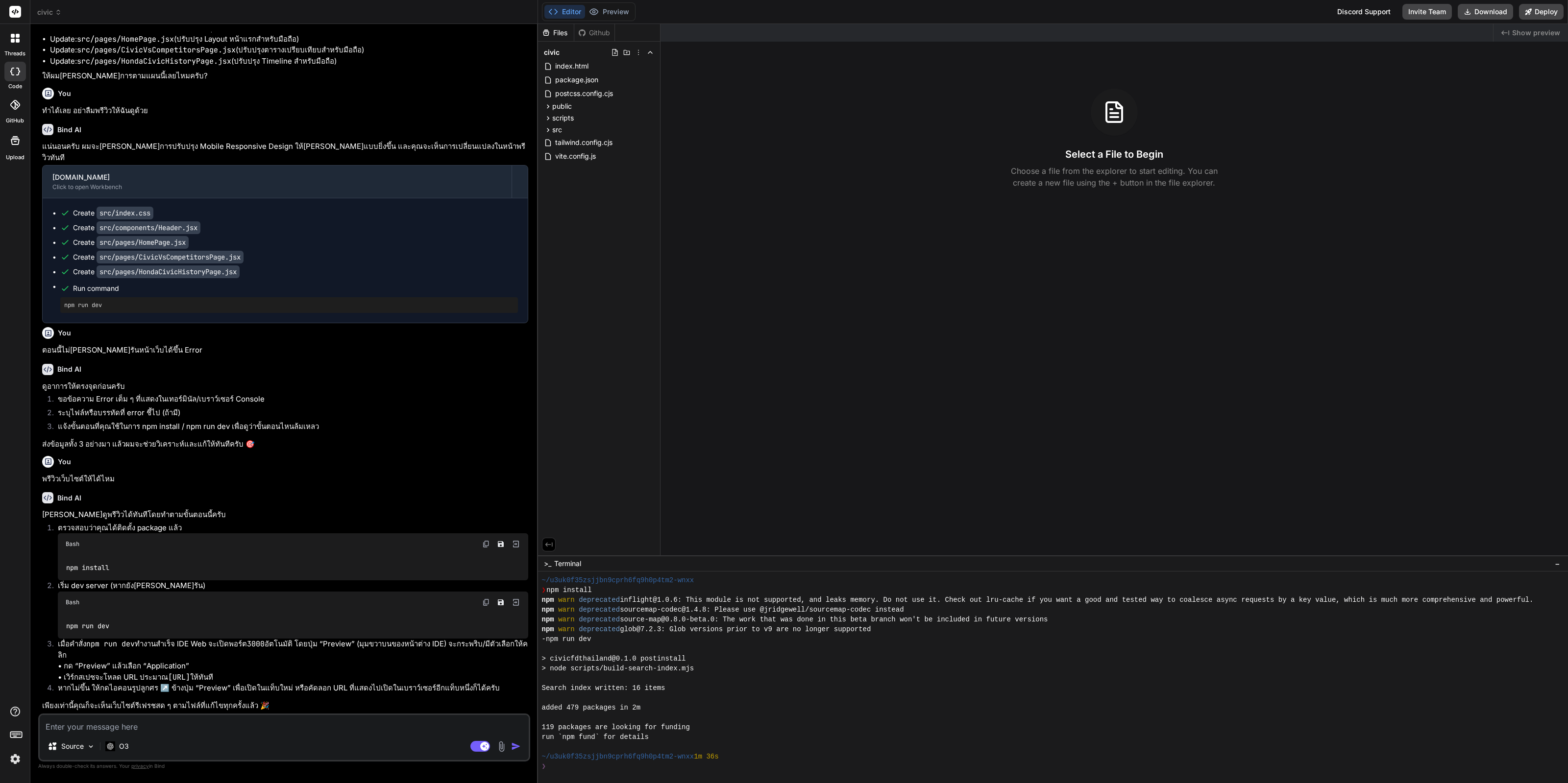
click at [17, 152] on div "Upload" at bounding box center [15, 143] width 30 height 37
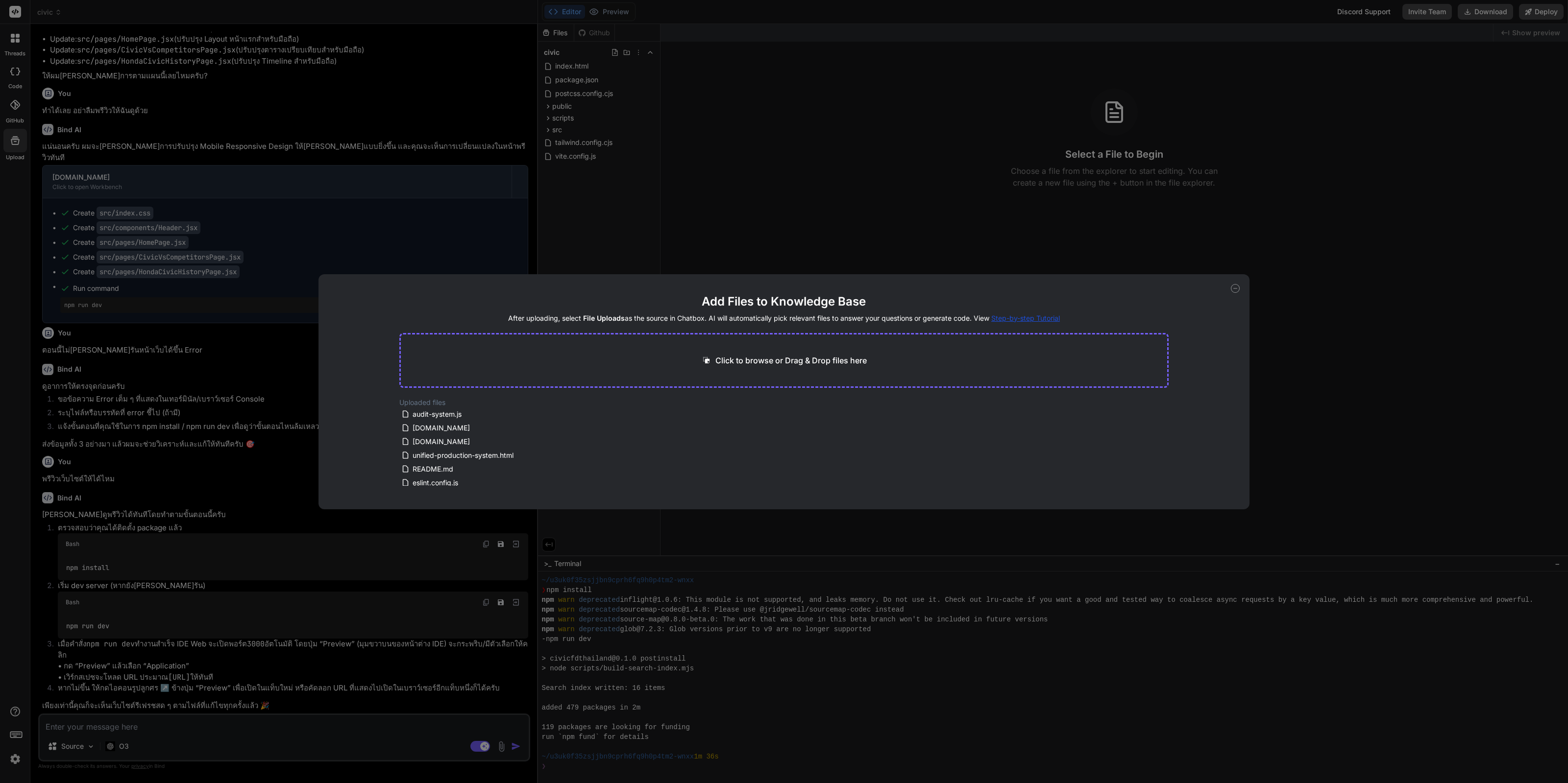
click at [750, 369] on div "Click to browse or Drag & Drop files here" at bounding box center [784, 360] width 770 height 55
click at [755, 363] on p "Click to browse or Drag & Drop files here" at bounding box center [791, 360] width 152 height 12
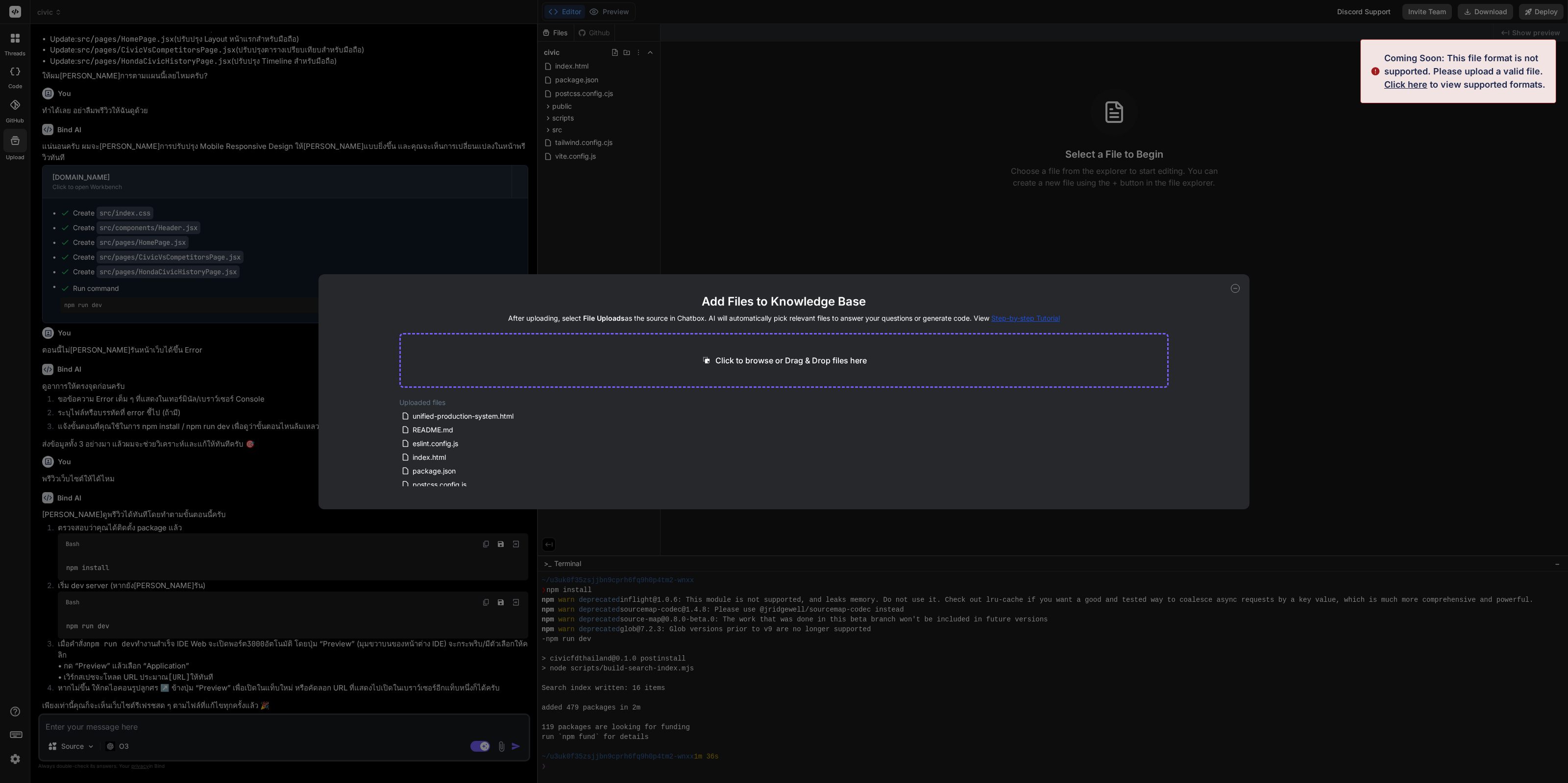
scroll to position [72, 0]
click at [783, 356] on p "Click to browse or Drag & Drop files here" at bounding box center [791, 360] width 152 height 12
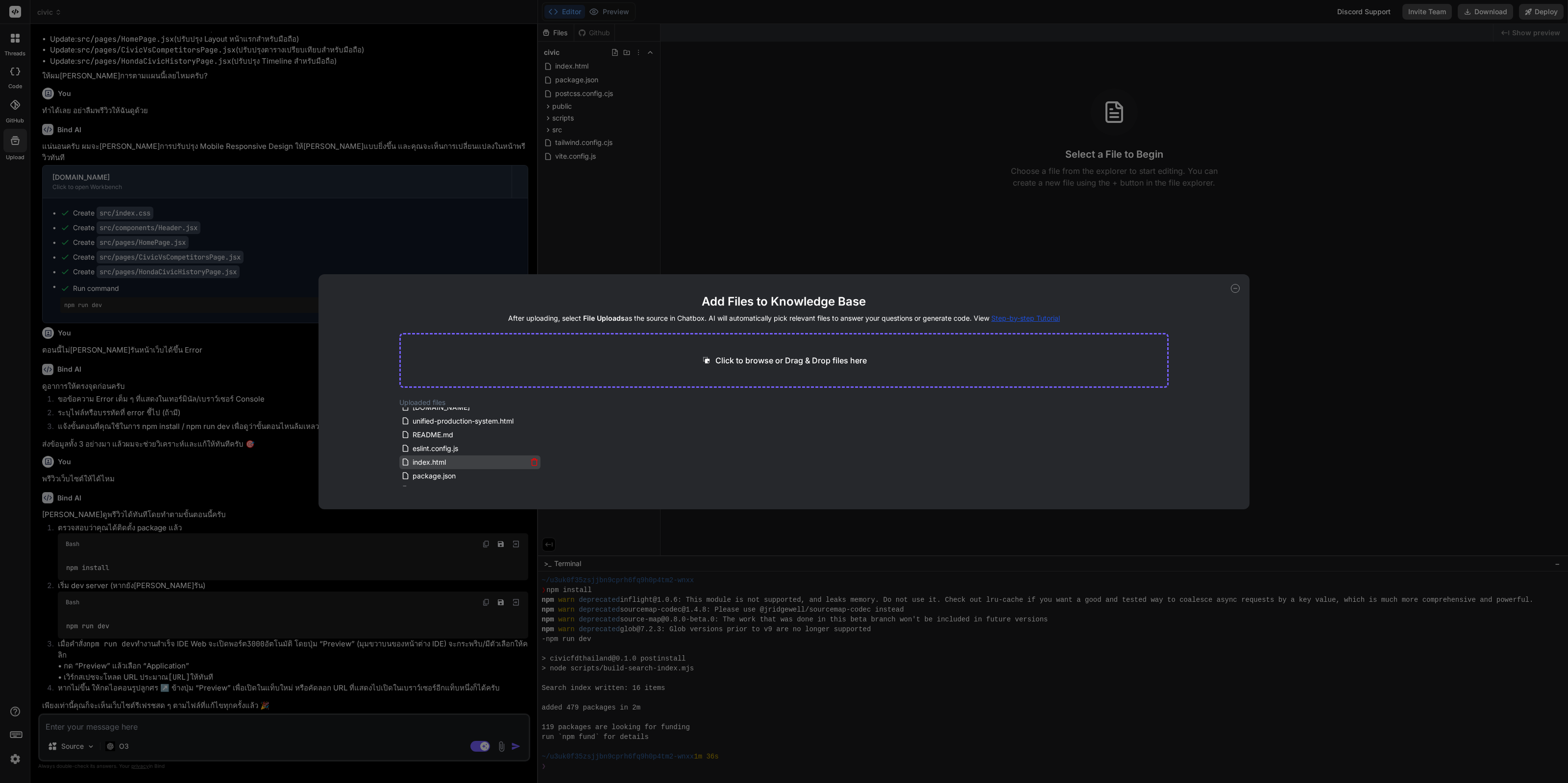
scroll to position [0, 0]
click at [534, 417] on icon at bounding box center [534, 414] width 5 height 5
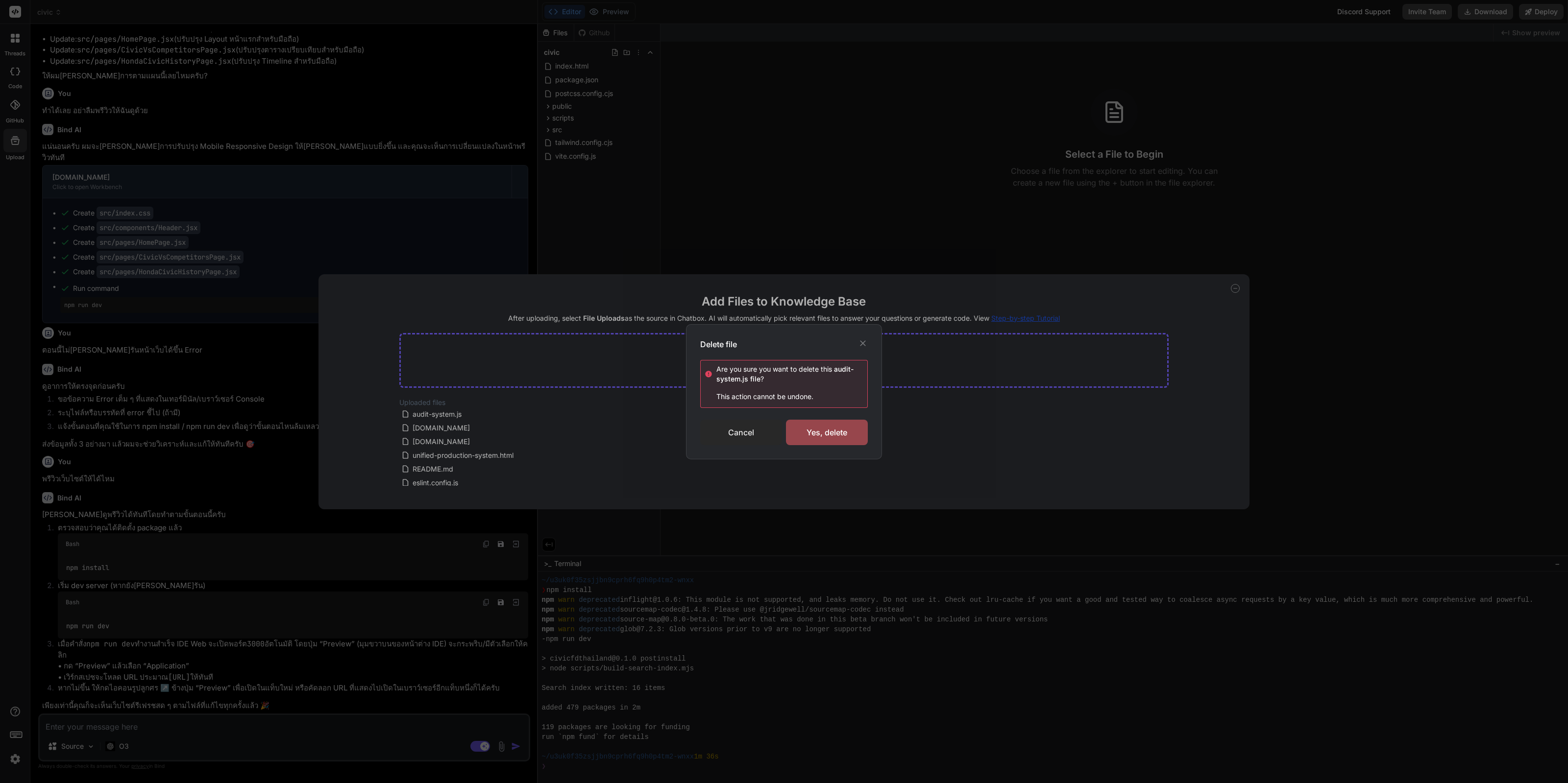
click at [757, 433] on div "Cancel" at bounding box center [741, 433] width 82 height 26
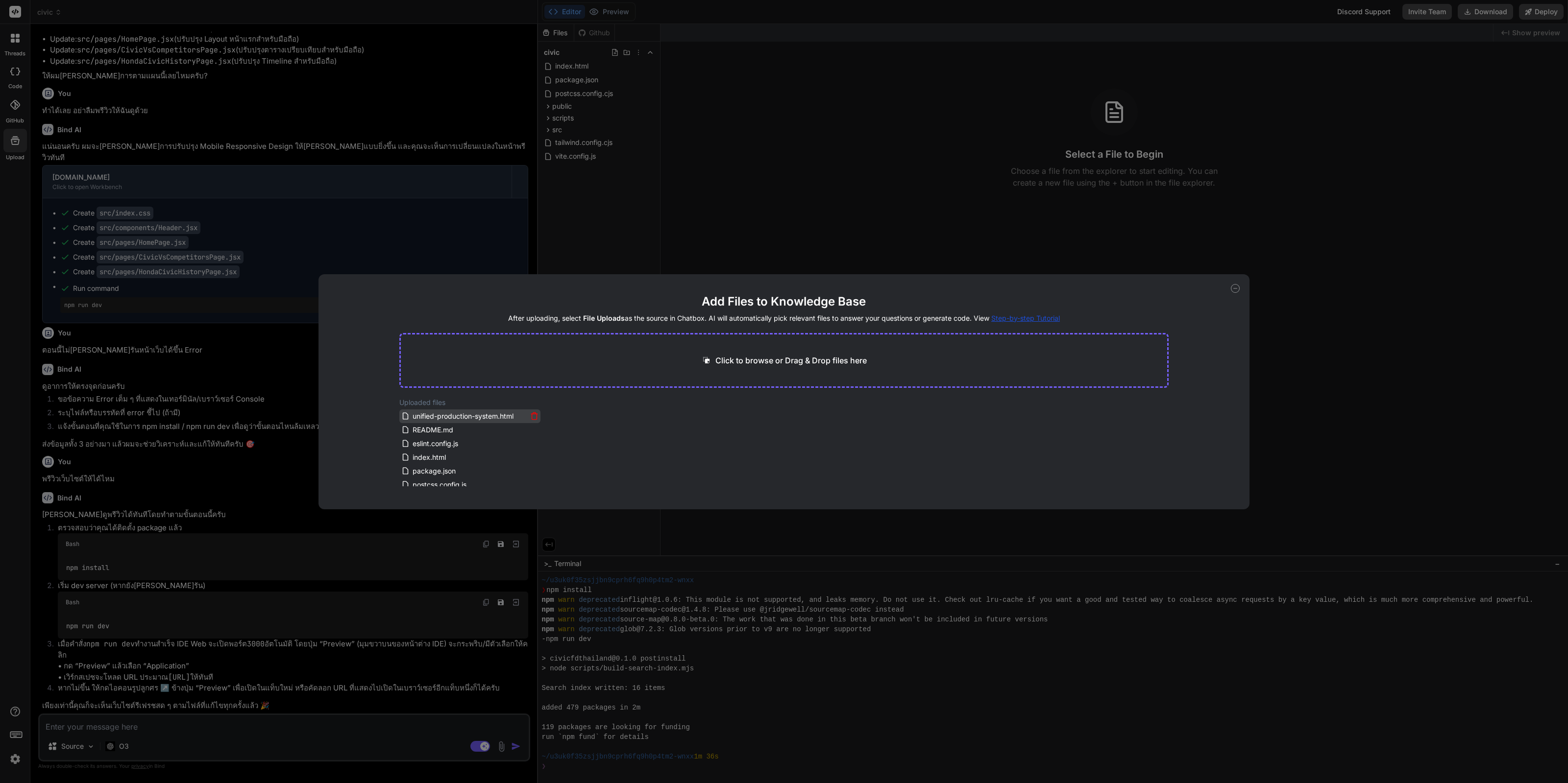
scroll to position [72, 0]
click at [740, 360] on p "Click to browse or Drag & Drop files here" at bounding box center [791, 360] width 152 height 12
click at [602, 405] on icon at bounding box center [601, 405] width 9 height 9
click at [494, 405] on icon at bounding box center [495, 406] width 5 height 5
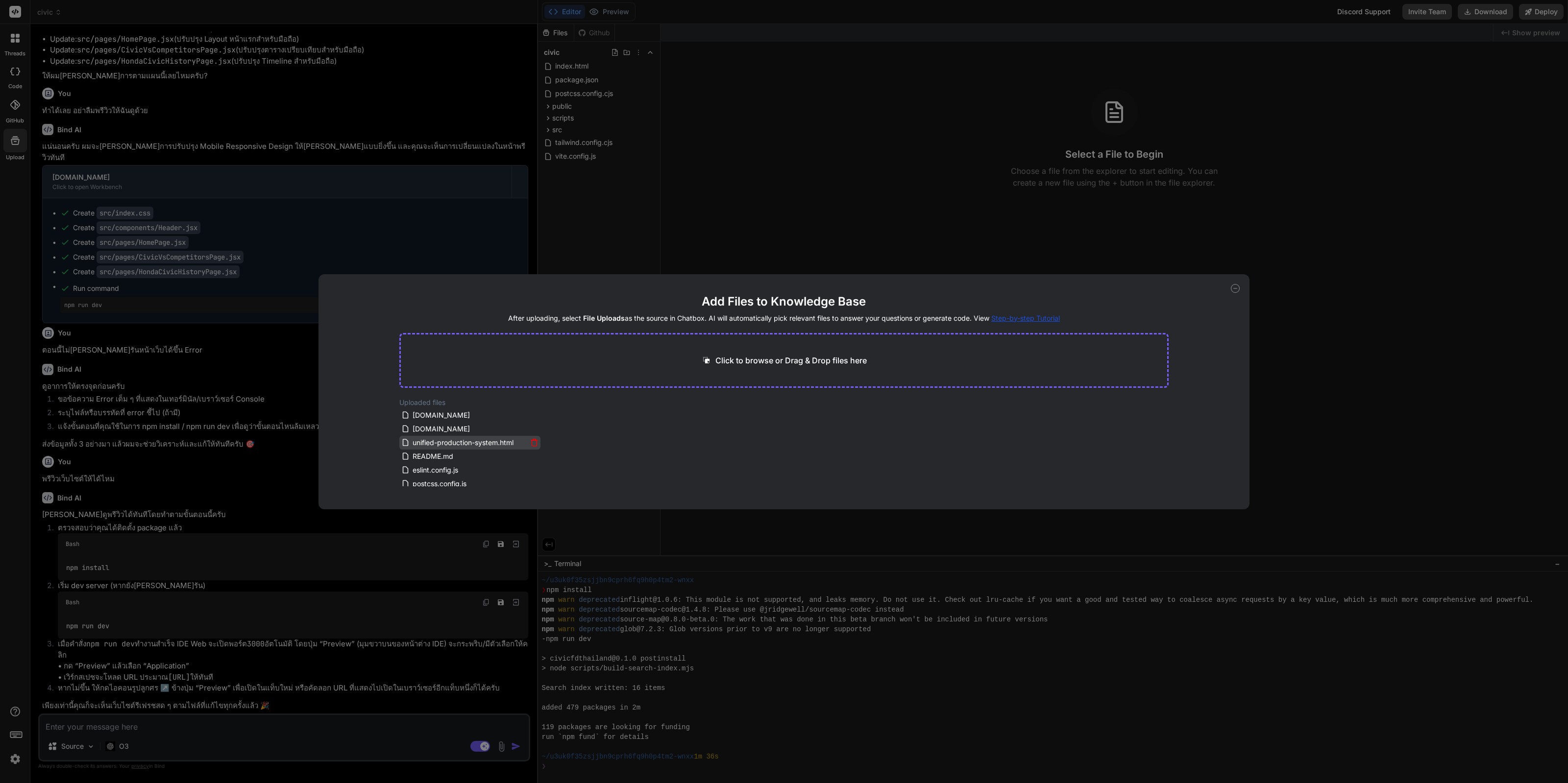
scroll to position [0, 0]
click at [530, 419] on div "index.html" at bounding box center [469, 414] width 137 height 12
click at [531, 415] on icon at bounding box center [534, 414] width 9 height 9
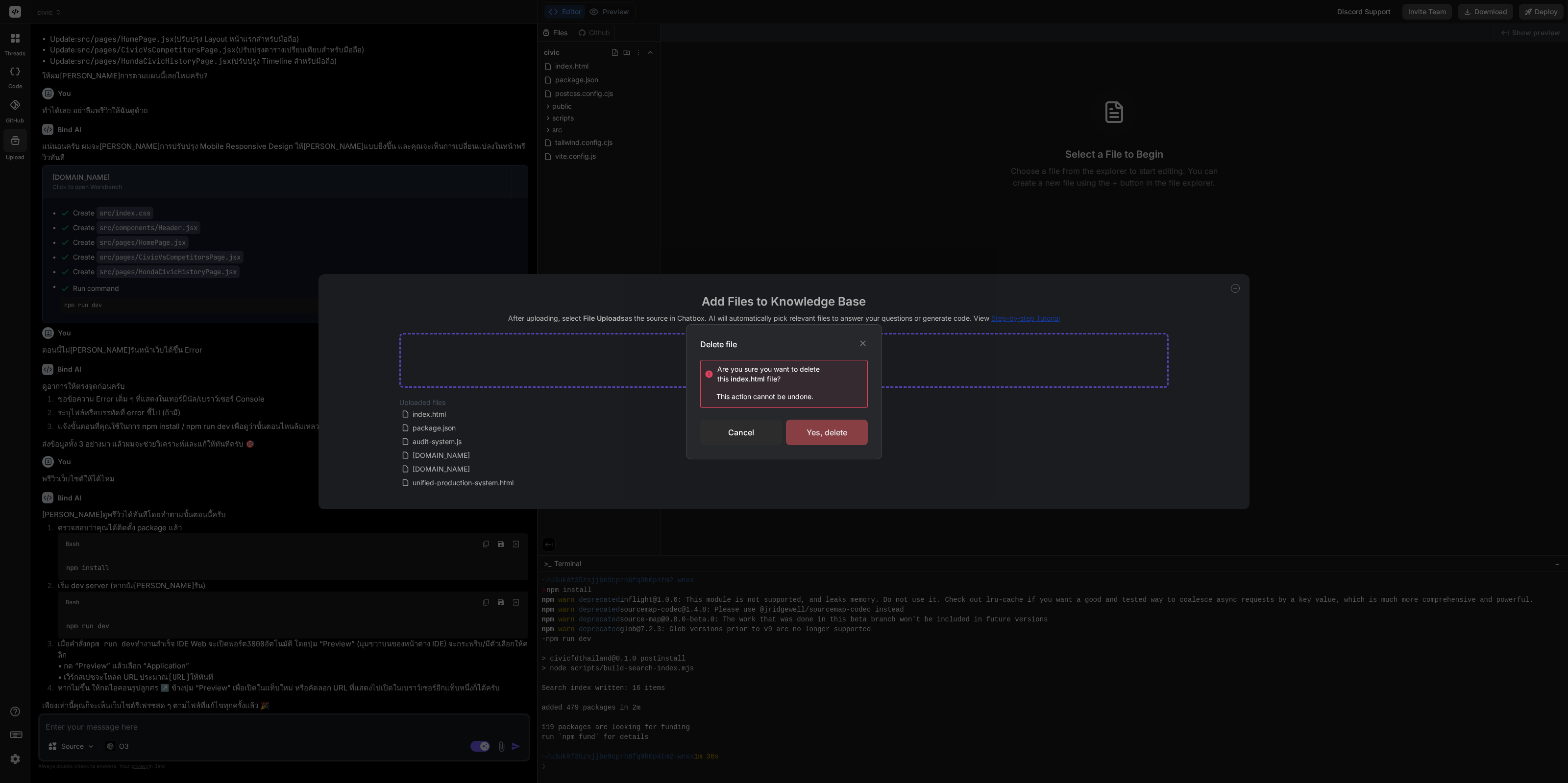
click at [794, 425] on div "Yes, delete" at bounding box center [827, 433] width 82 height 26
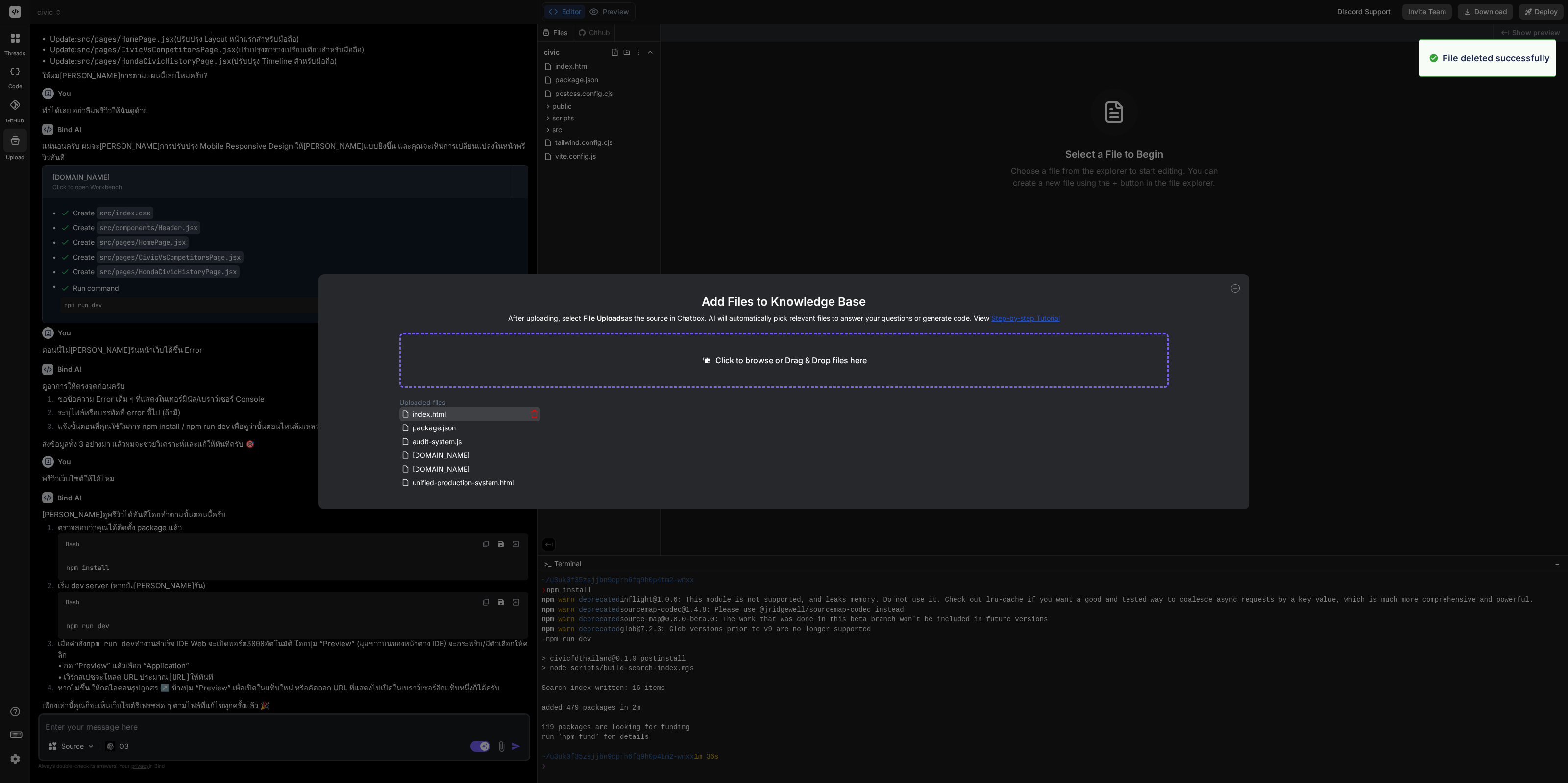
click at [534, 414] on icon at bounding box center [534, 414] width 9 height 9
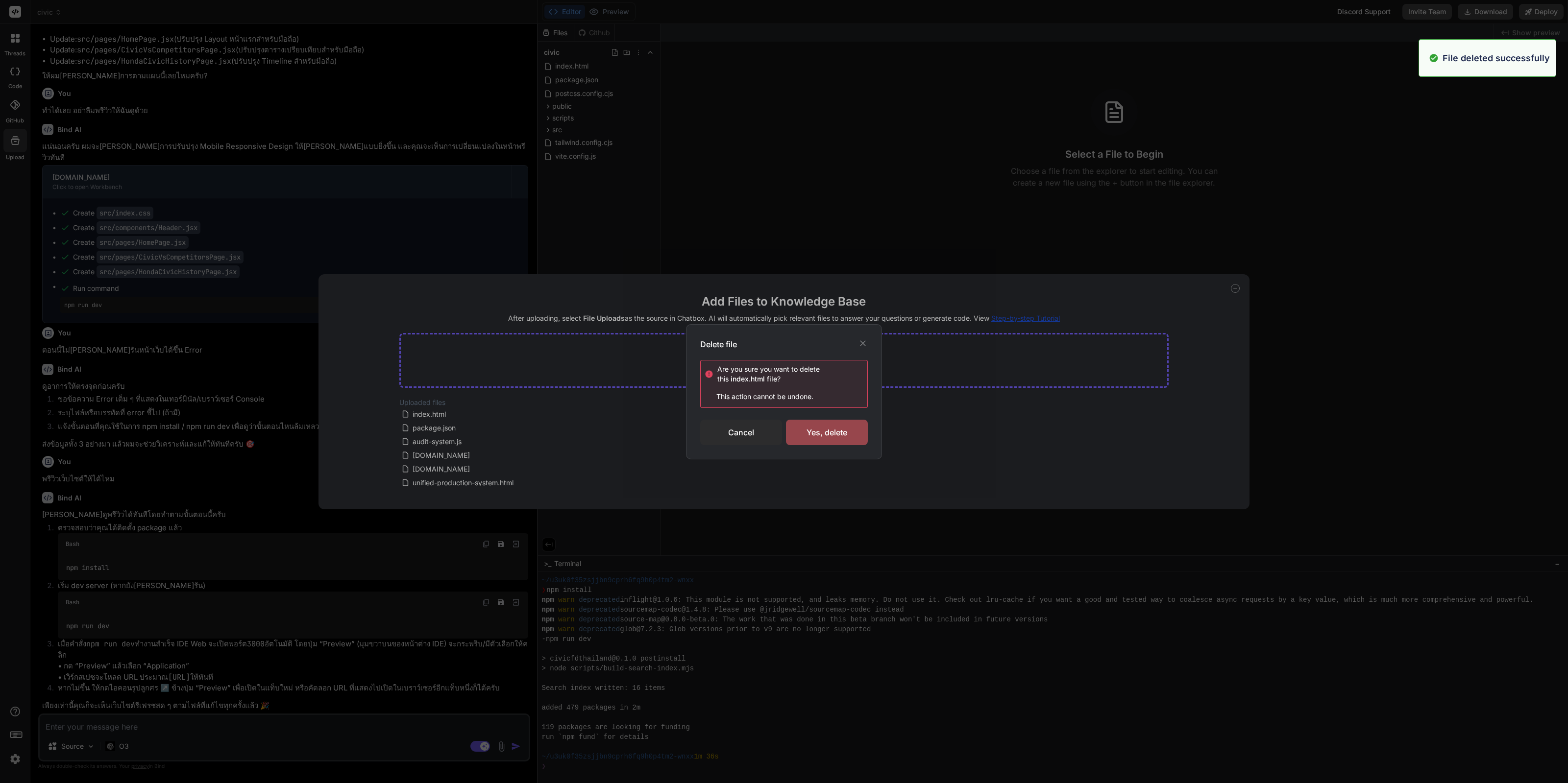
click at [868, 435] on div "Delete file Are you sure you want to delete this index.html file ? This action …" at bounding box center [784, 392] width 196 height 135
click at [818, 437] on div "Yes, delete" at bounding box center [827, 433] width 82 height 26
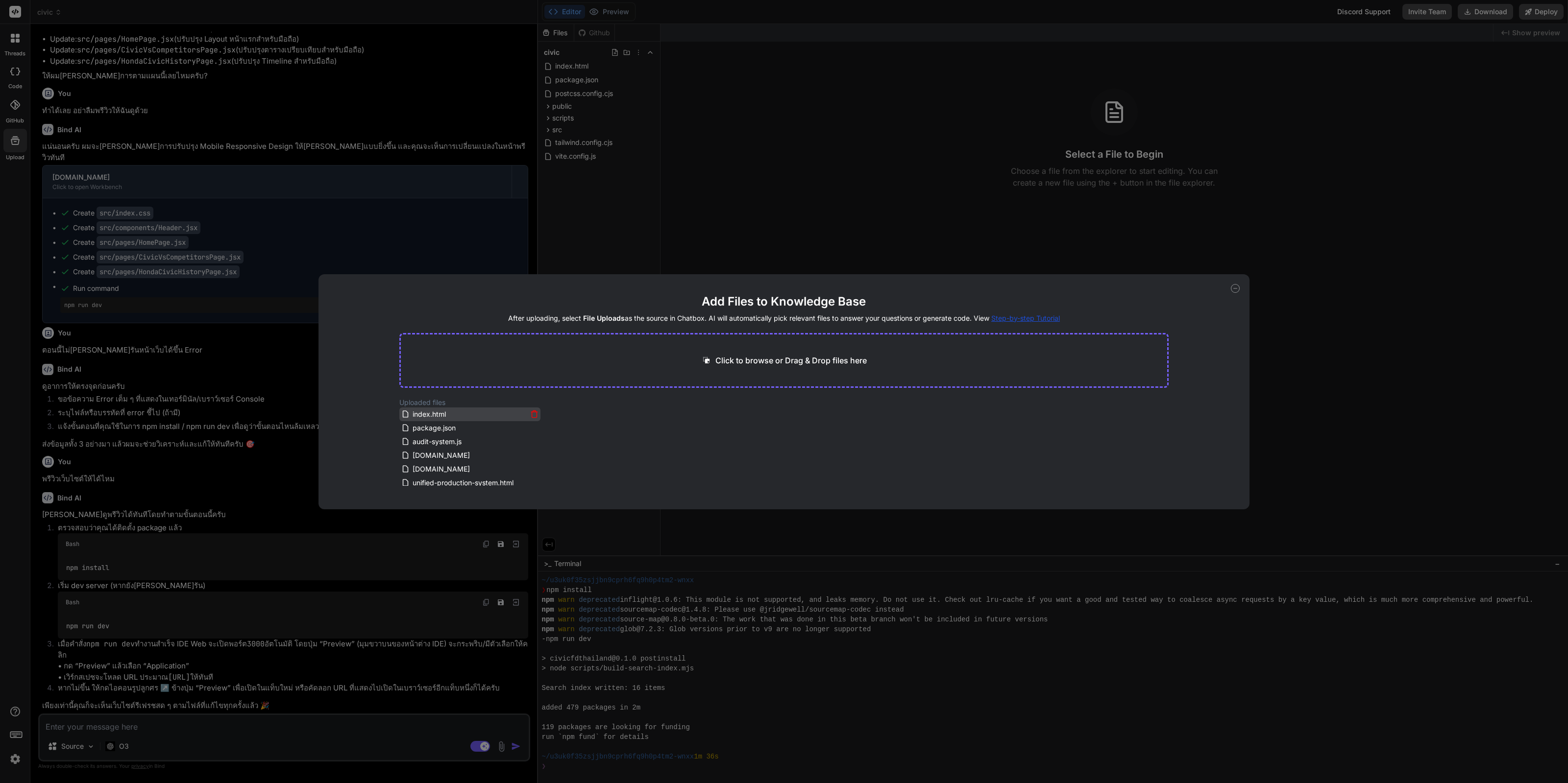
click at [534, 417] on icon at bounding box center [534, 414] width 5 height 5
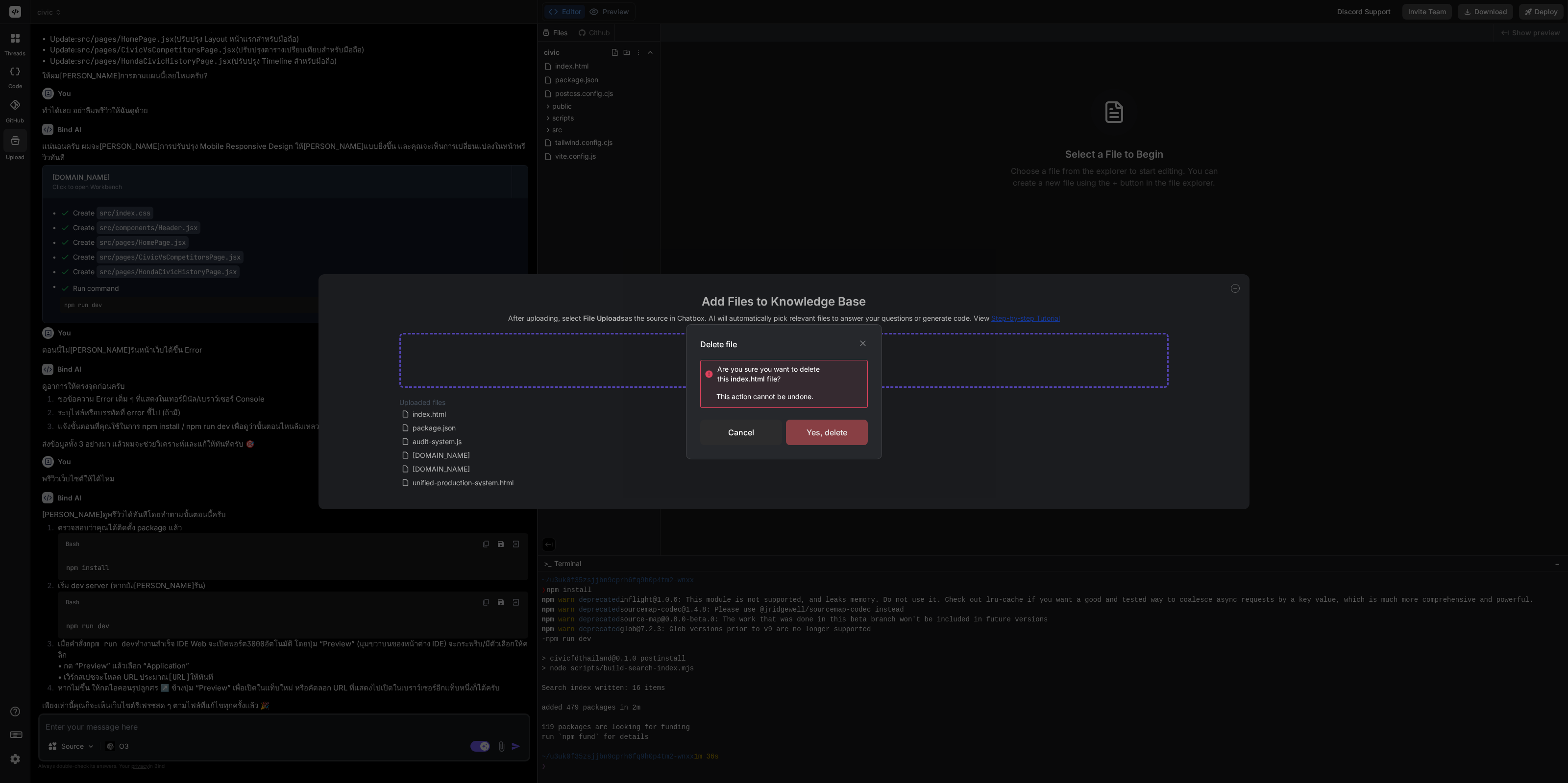
click at [856, 432] on div "Yes, delete" at bounding box center [827, 433] width 82 height 26
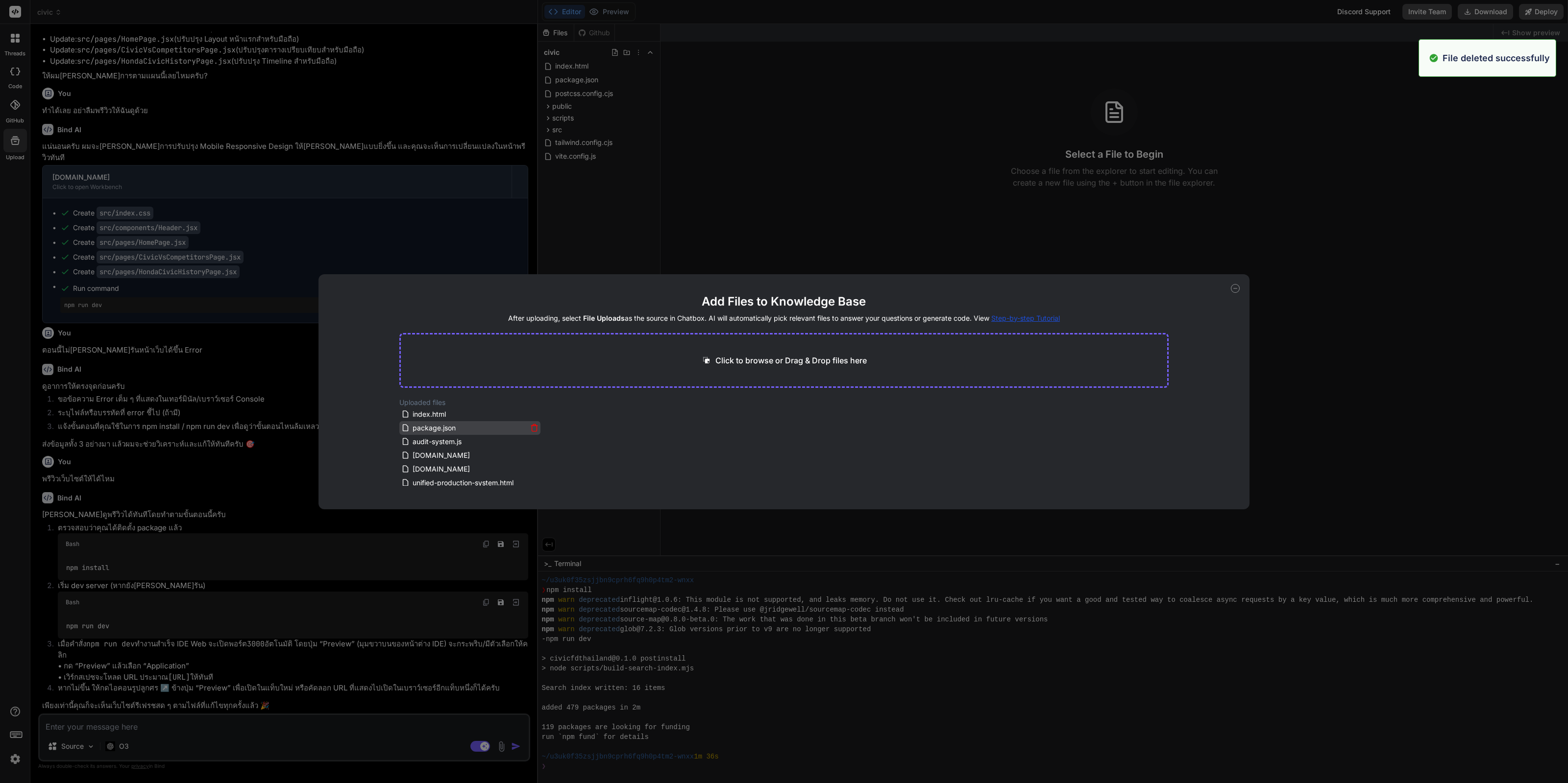
click at [531, 427] on icon at bounding box center [534, 428] width 9 height 9
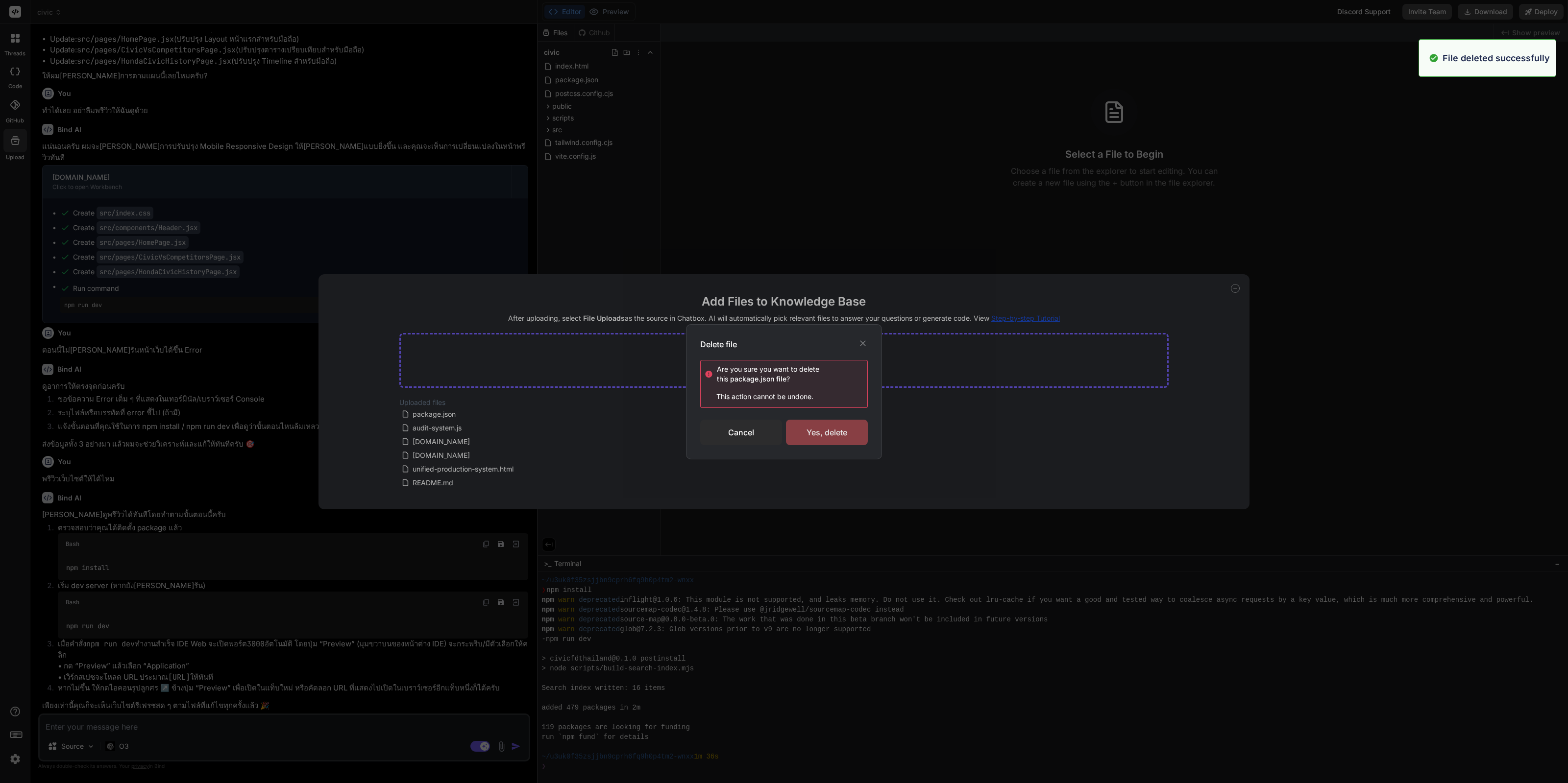
click at [811, 436] on div "Yes, delete" at bounding box center [827, 433] width 82 height 26
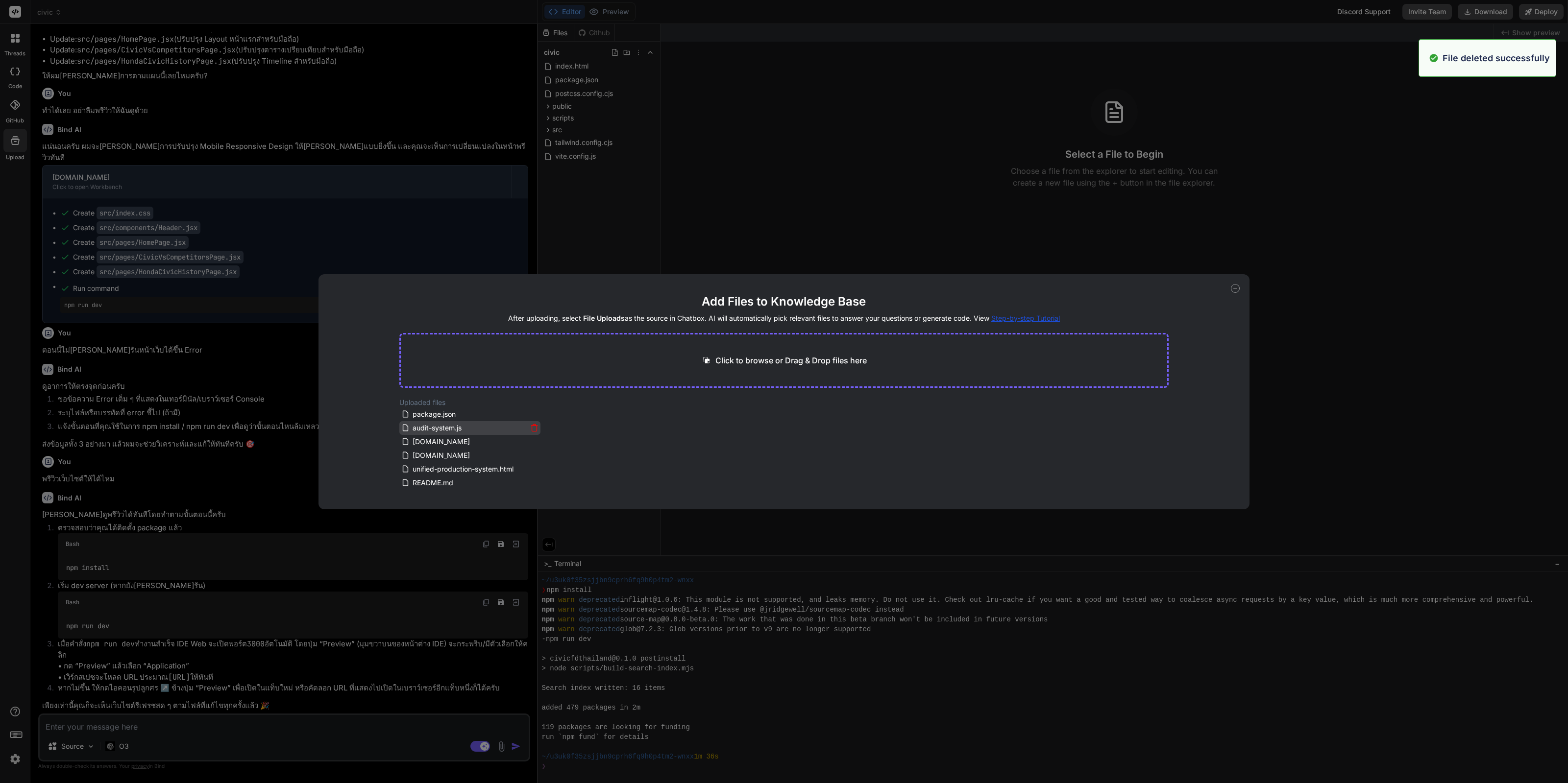
click at [536, 430] on icon at bounding box center [534, 428] width 9 height 9
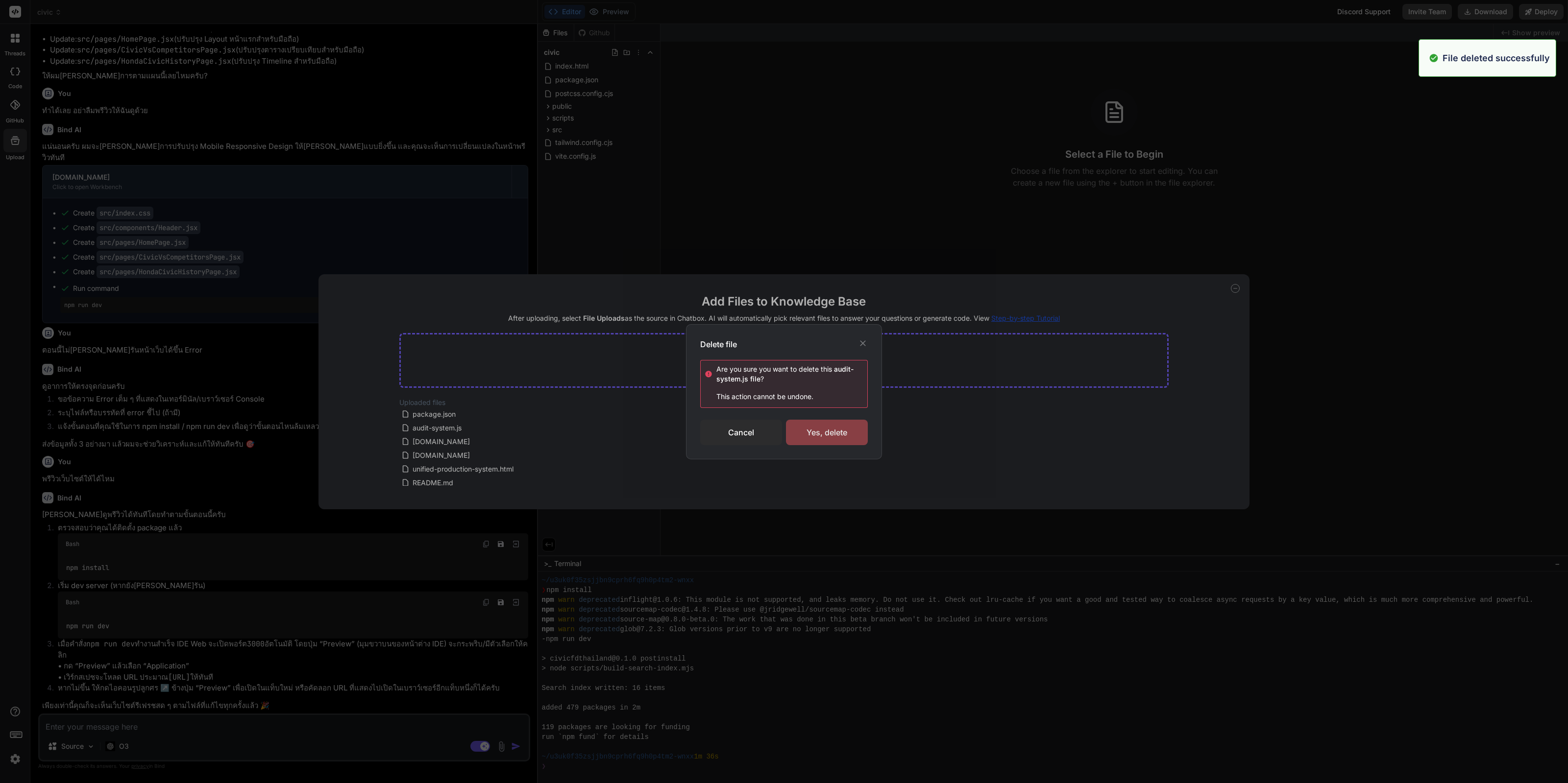
click at [853, 434] on div "Yes, delete" at bounding box center [827, 433] width 82 height 26
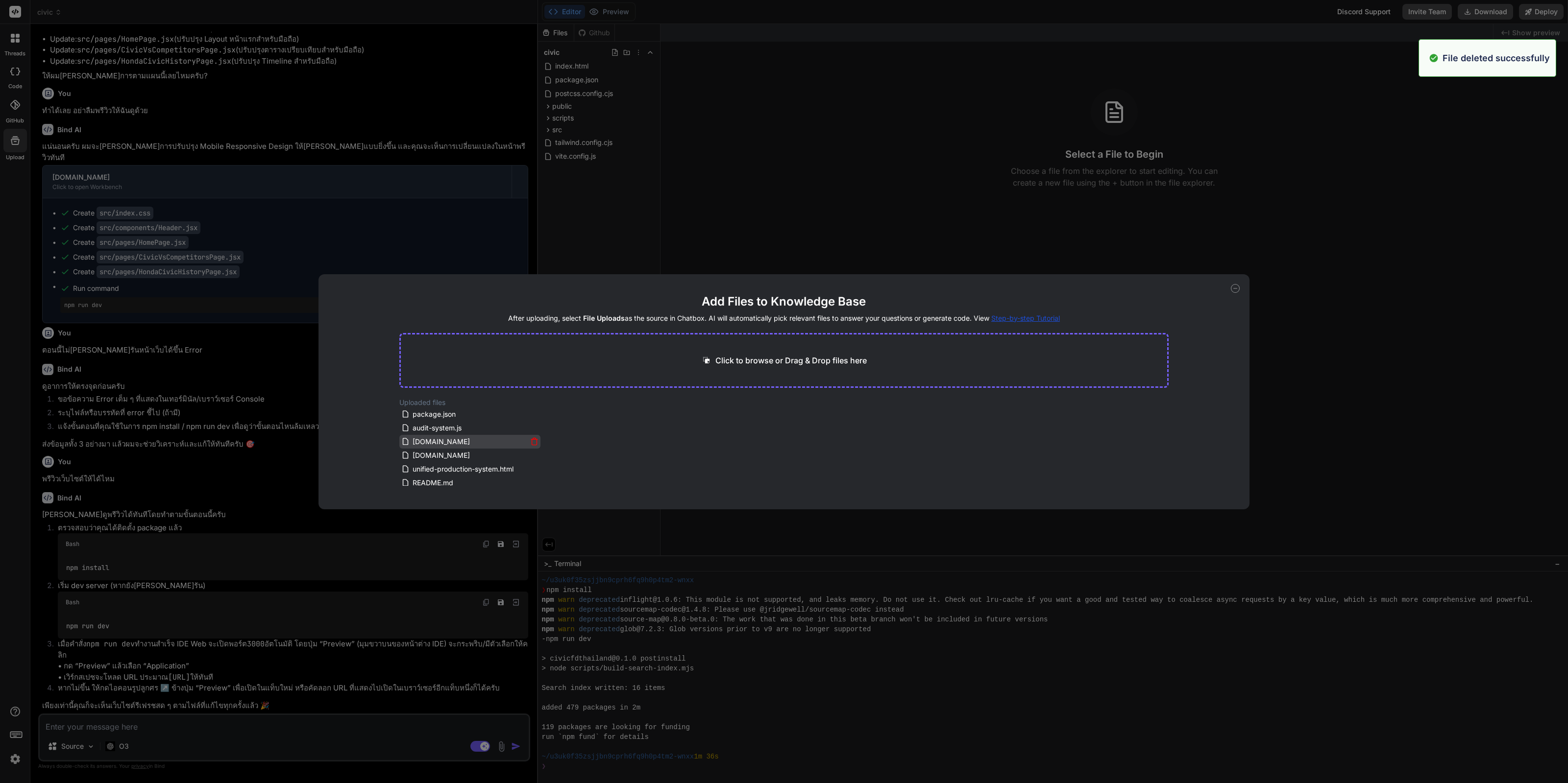
click at [533, 444] on icon at bounding box center [534, 442] width 9 height 9
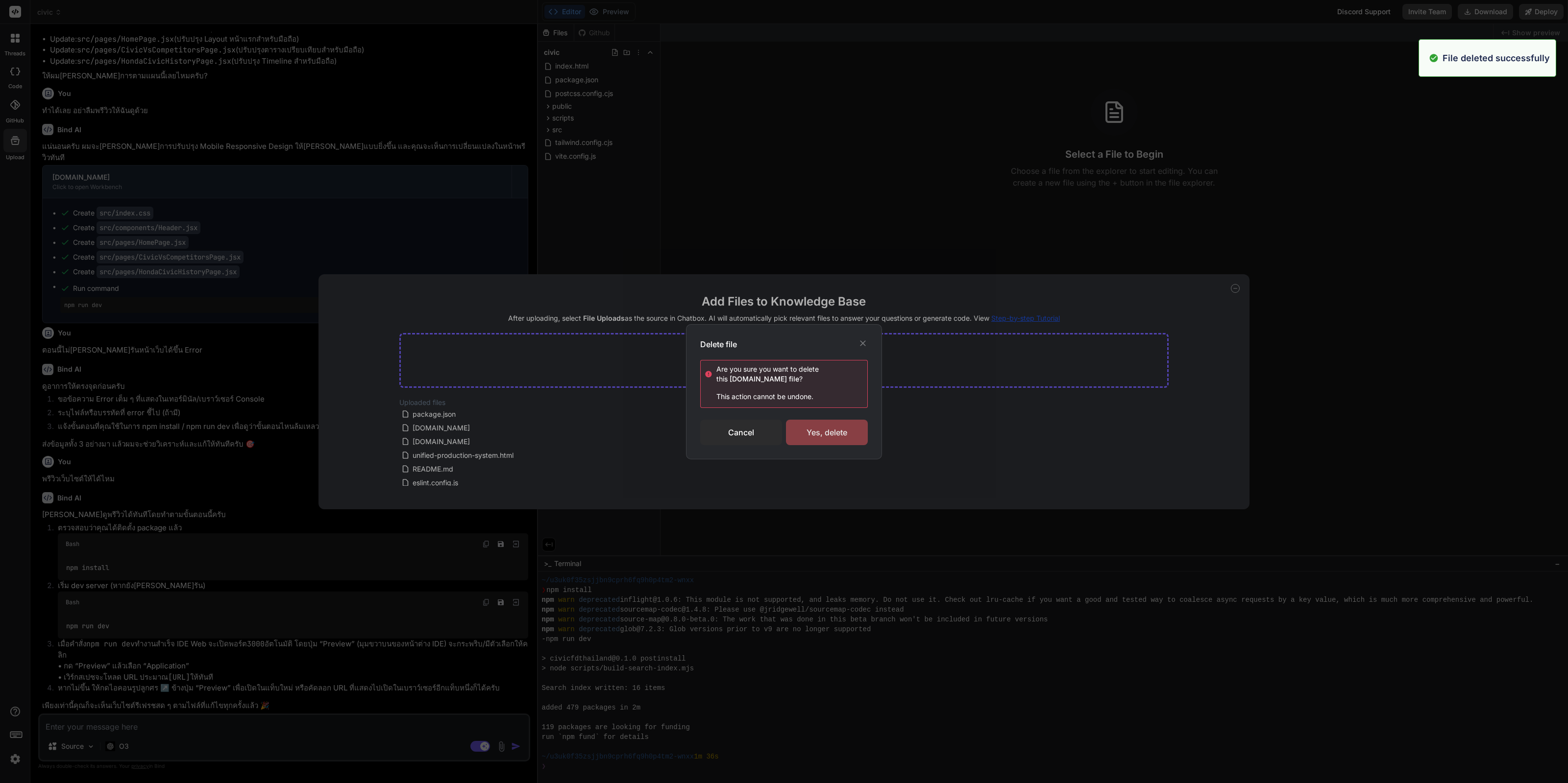
click at [804, 431] on div "Yes, delete" at bounding box center [827, 433] width 82 height 26
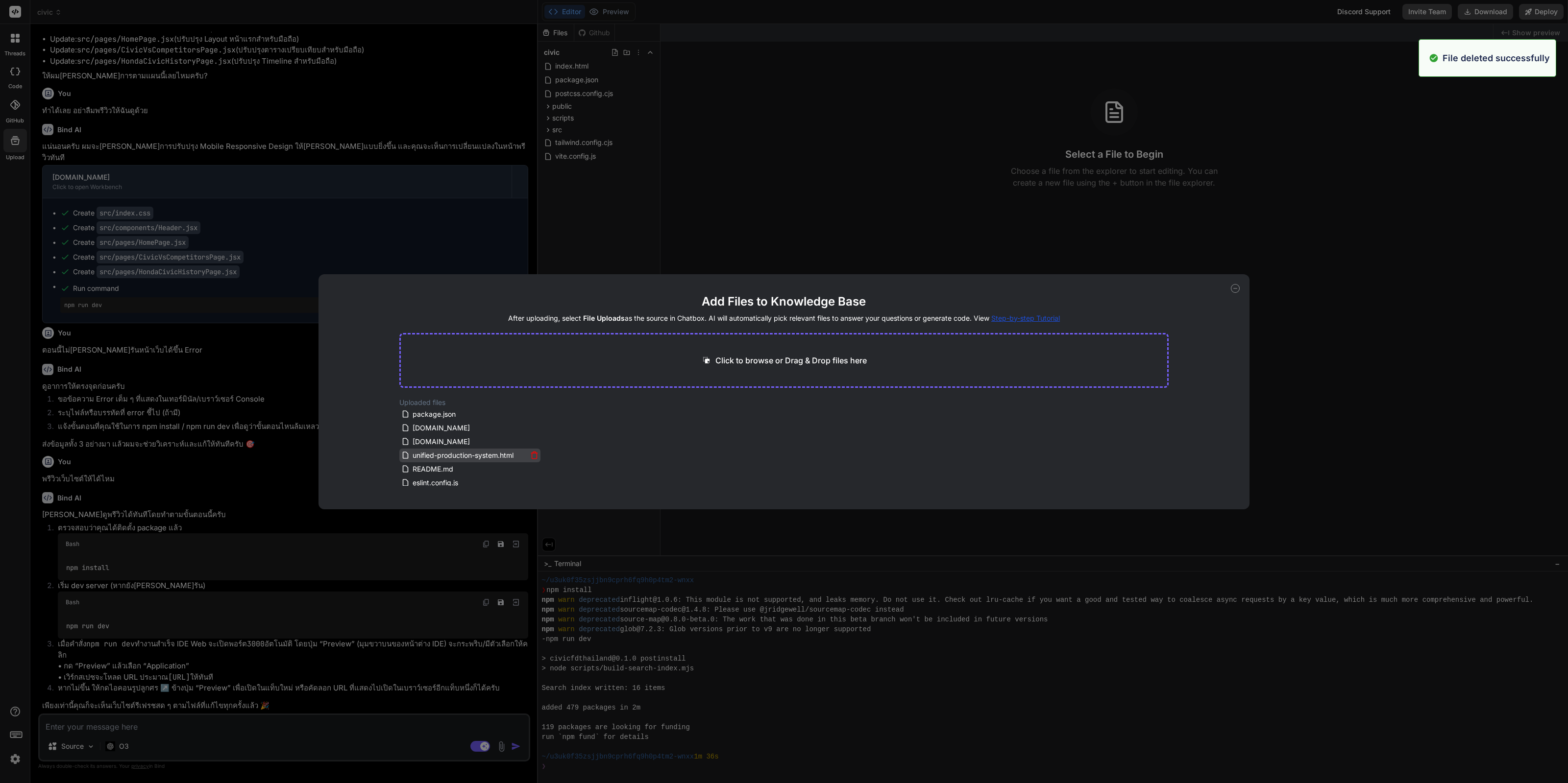
click at [532, 452] on icon at bounding box center [534, 455] width 9 height 9
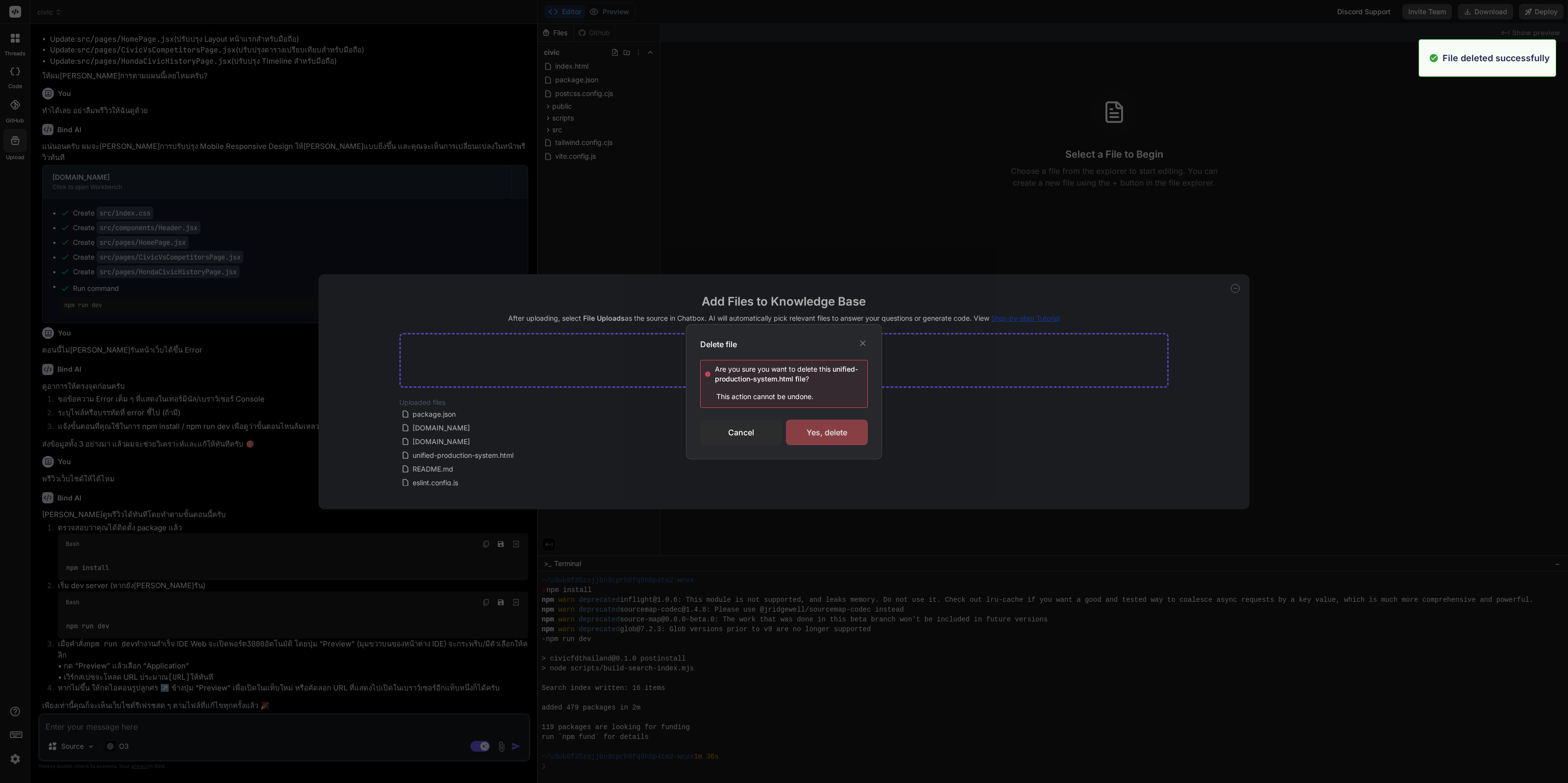
click at [828, 433] on div "Yes, delete" at bounding box center [827, 433] width 82 height 26
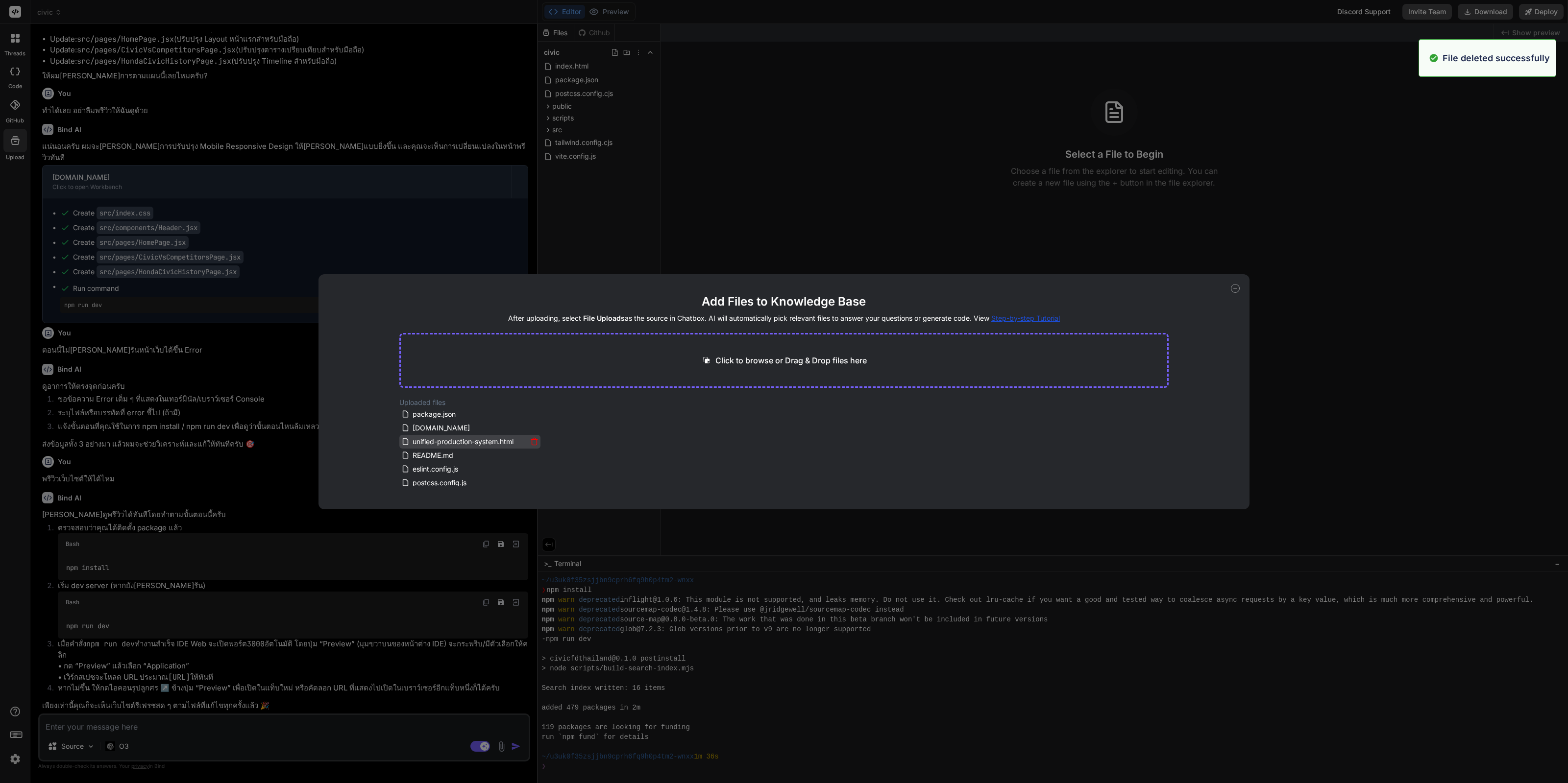
click at [531, 440] on icon at bounding box center [534, 442] width 9 height 9
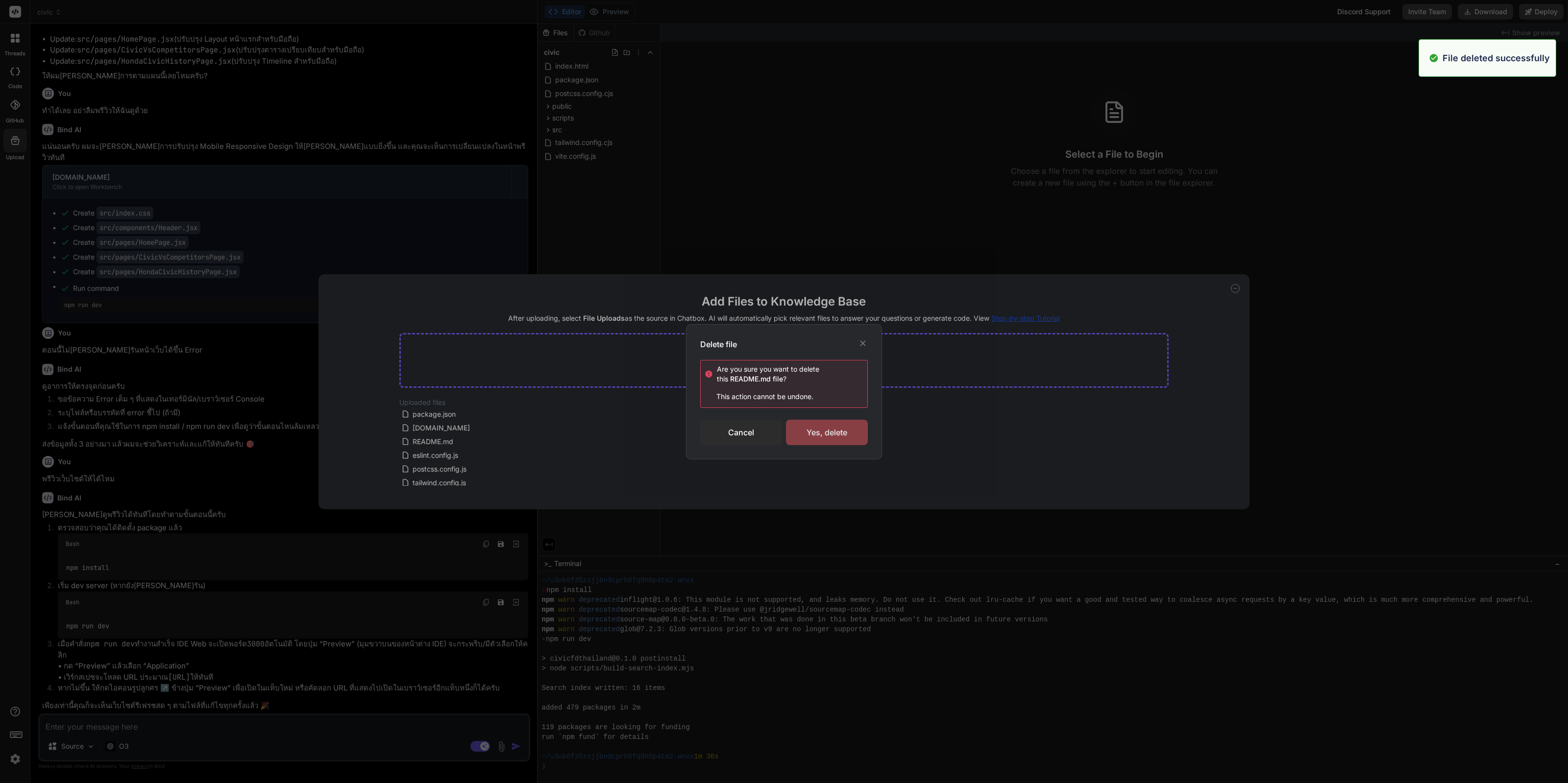
click at [836, 434] on div "Yes, delete" at bounding box center [827, 433] width 82 height 26
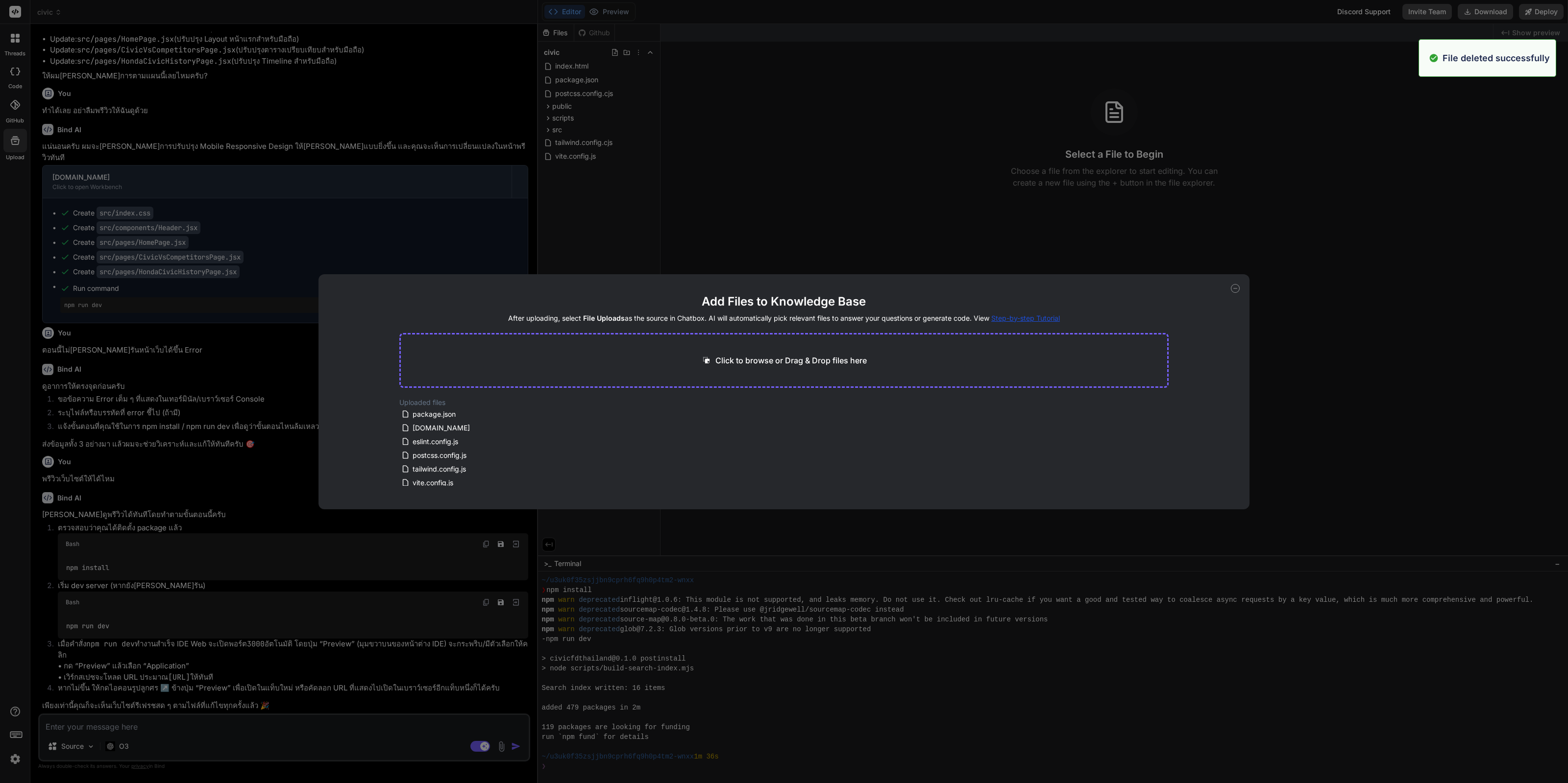
click at [365, 184] on div "Add Files to Knowledge Base After uploading, select File Uploads as the source …" at bounding box center [784, 391] width 1568 height 783
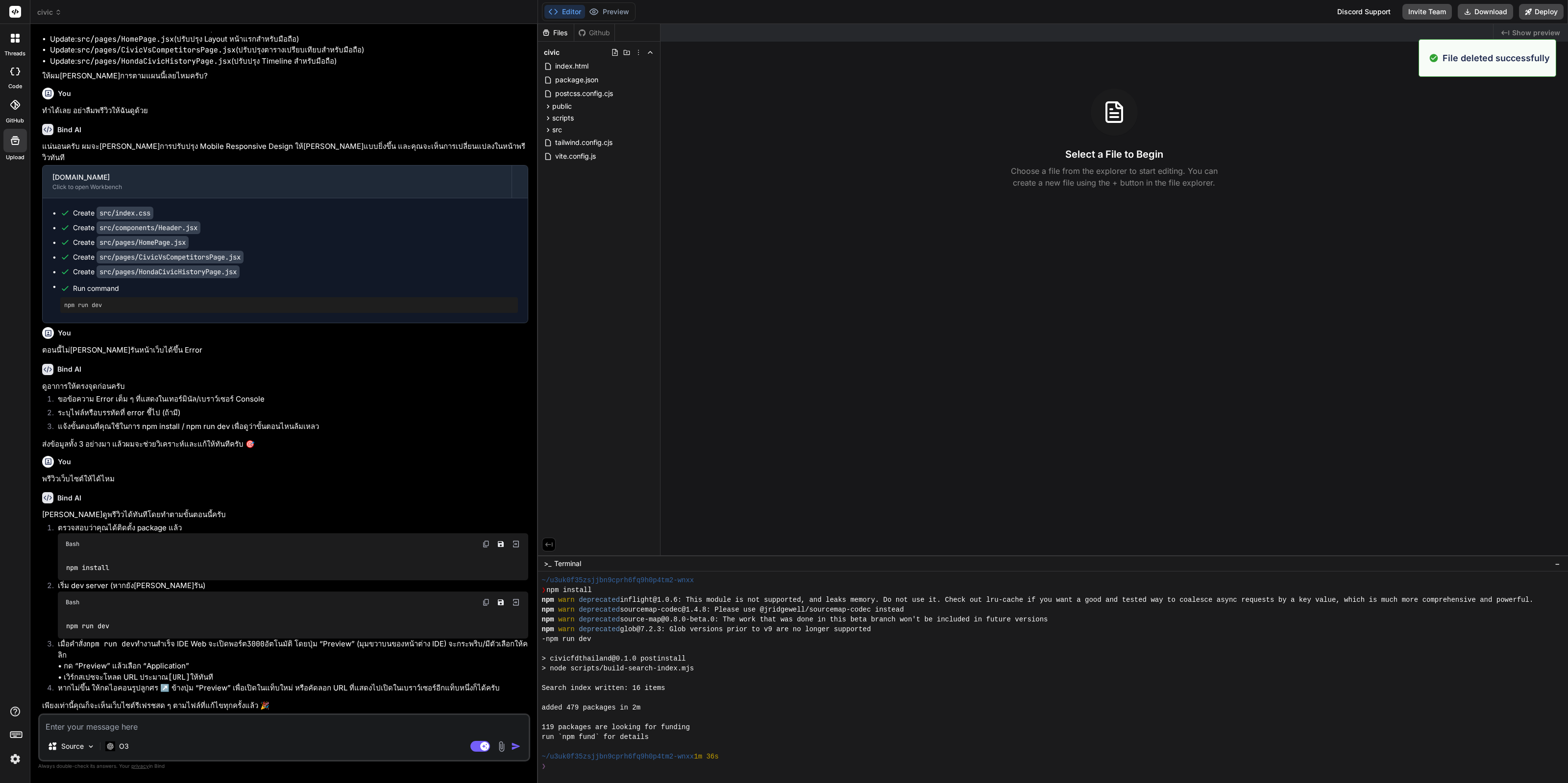
click at [10, 136] on icon at bounding box center [15, 140] width 12 height 12
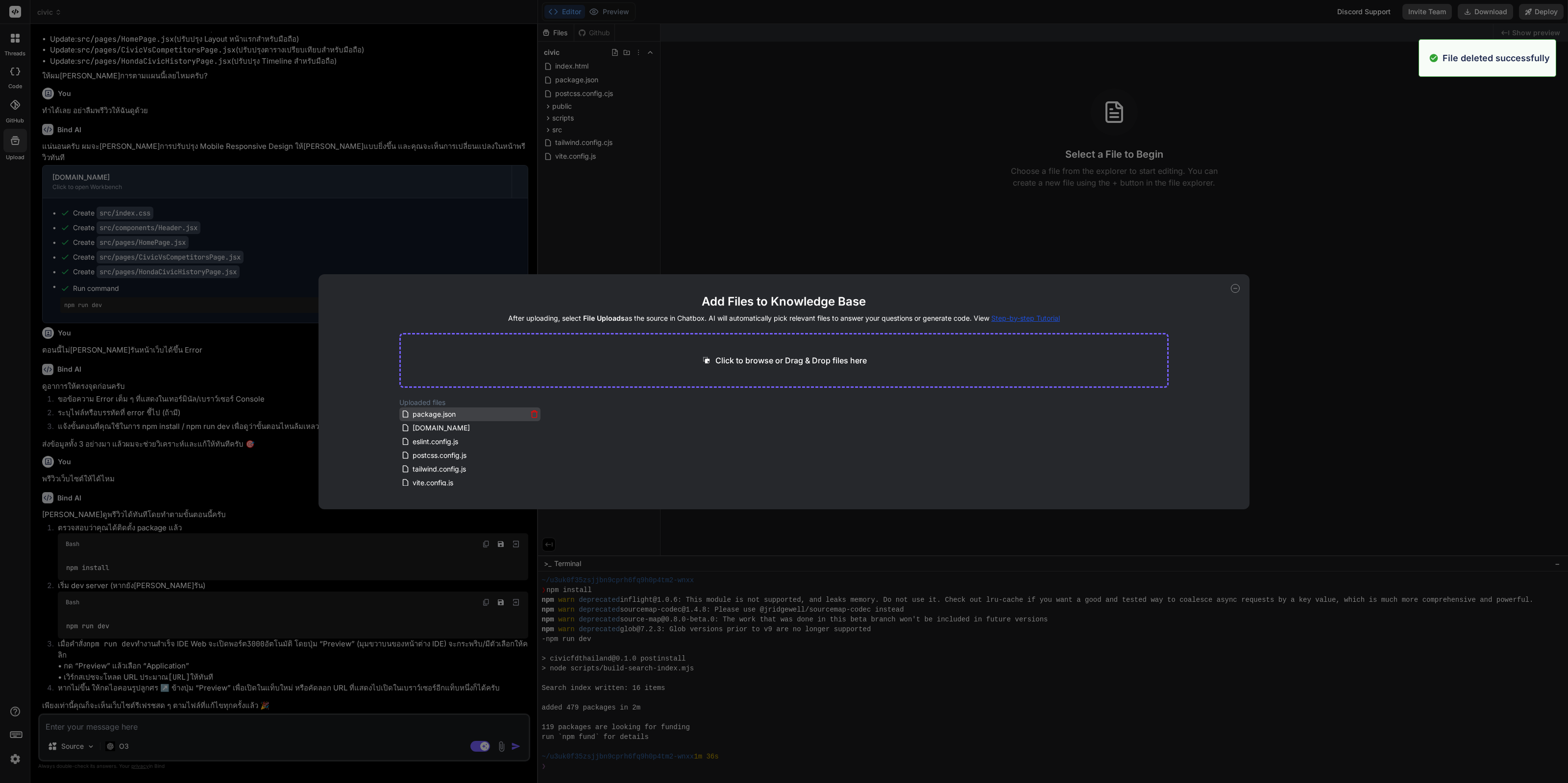
scroll to position [4, 0]
click at [480, 411] on div "package.json" at bounding box center [464, 411] width 126 height 12
click at [462, 479] on div "vite.config.js" at bounding box center [464, 479] width 126 height 12
click at [836, 192] on div "Add Files to Knowledge Base After uploading, select File Uploads as the source …" at bounding box center [784, 391] width 1568 height 783
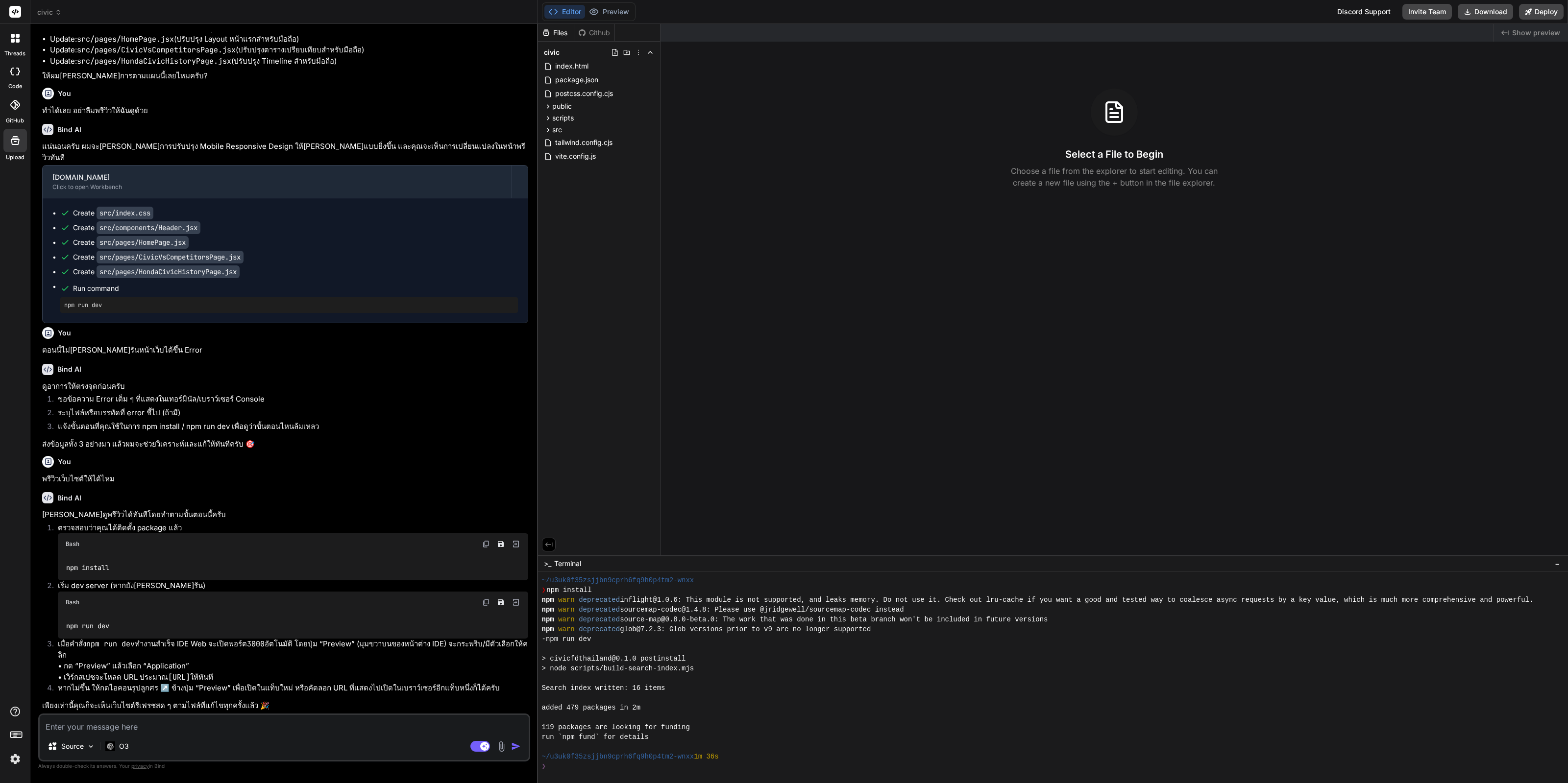
click at [175, 720] on textarea at bounding box center [284, 723] width 489 height 18
click at [124, 748] on p "O3" at bounding box center [124, 746] width 10 height 10
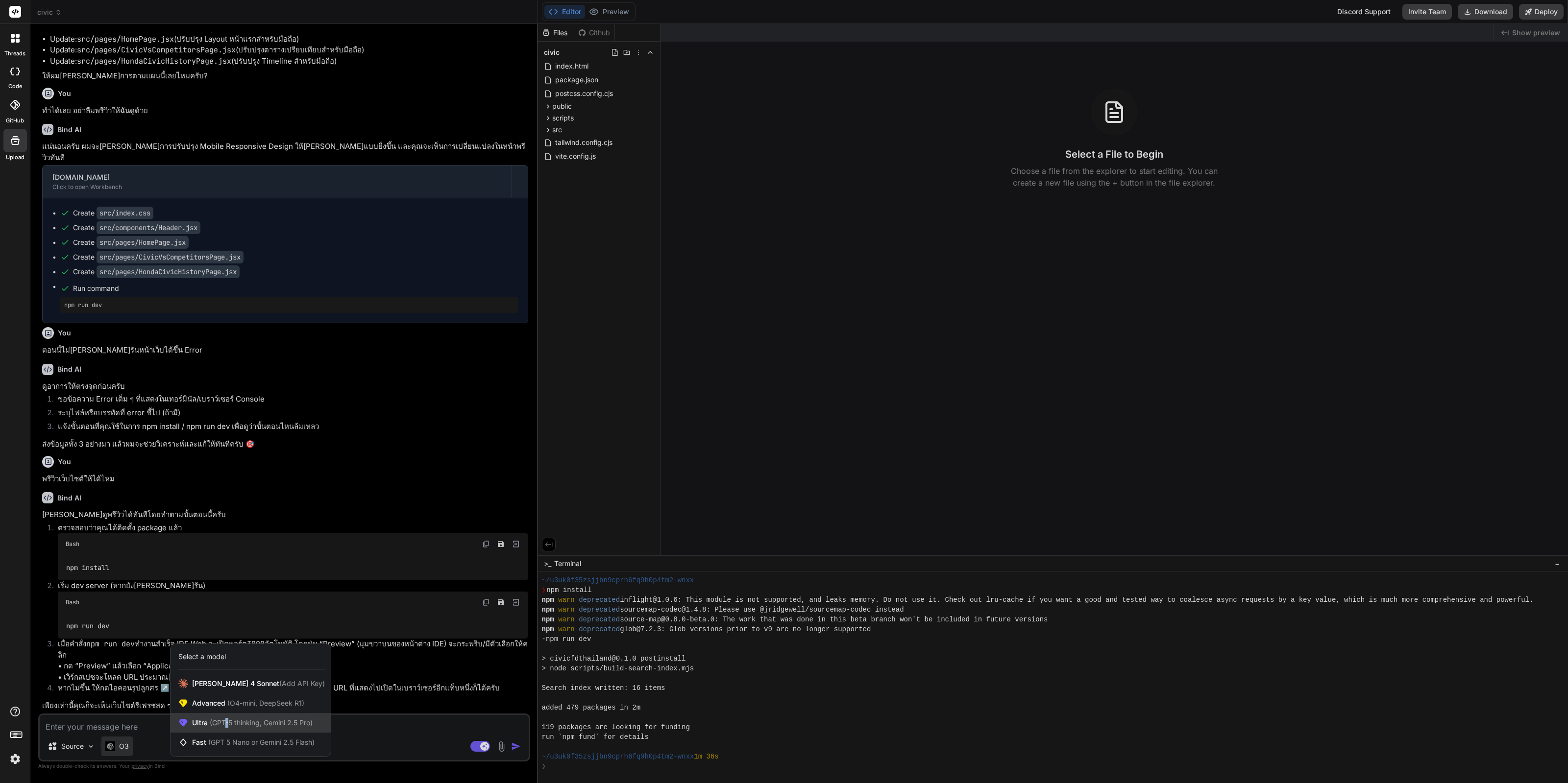
click at [228, 718] on span "Ultra (GPT-5 thinking, Gemini 2.5 Pro)" at bounding box center [253, 723] width 121 height 10
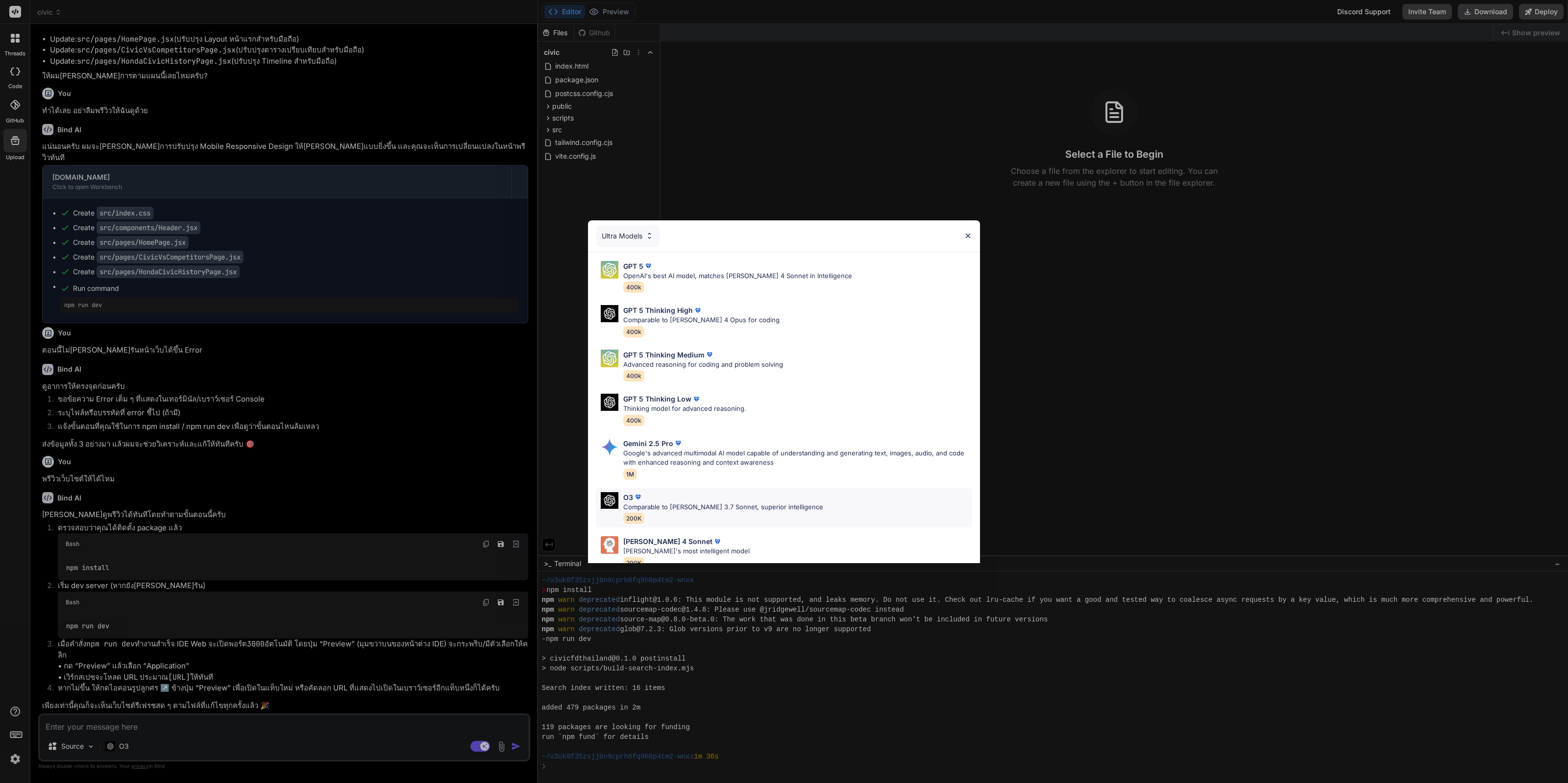
scroll to position [61, 0]
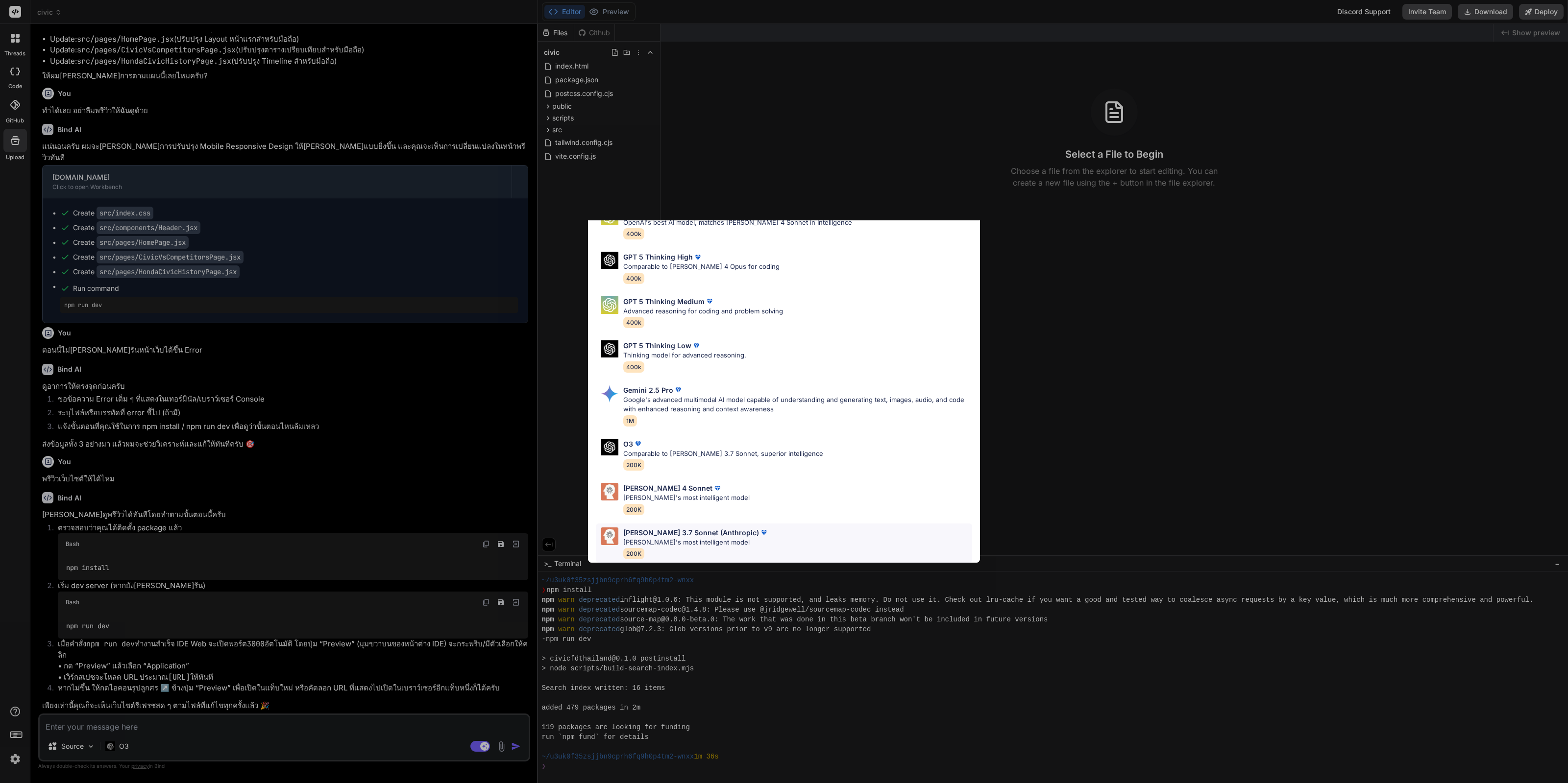
click at [718, 538] on p "Claude's most intelligent model" at bounding box center [696, 543] width 145 height 10
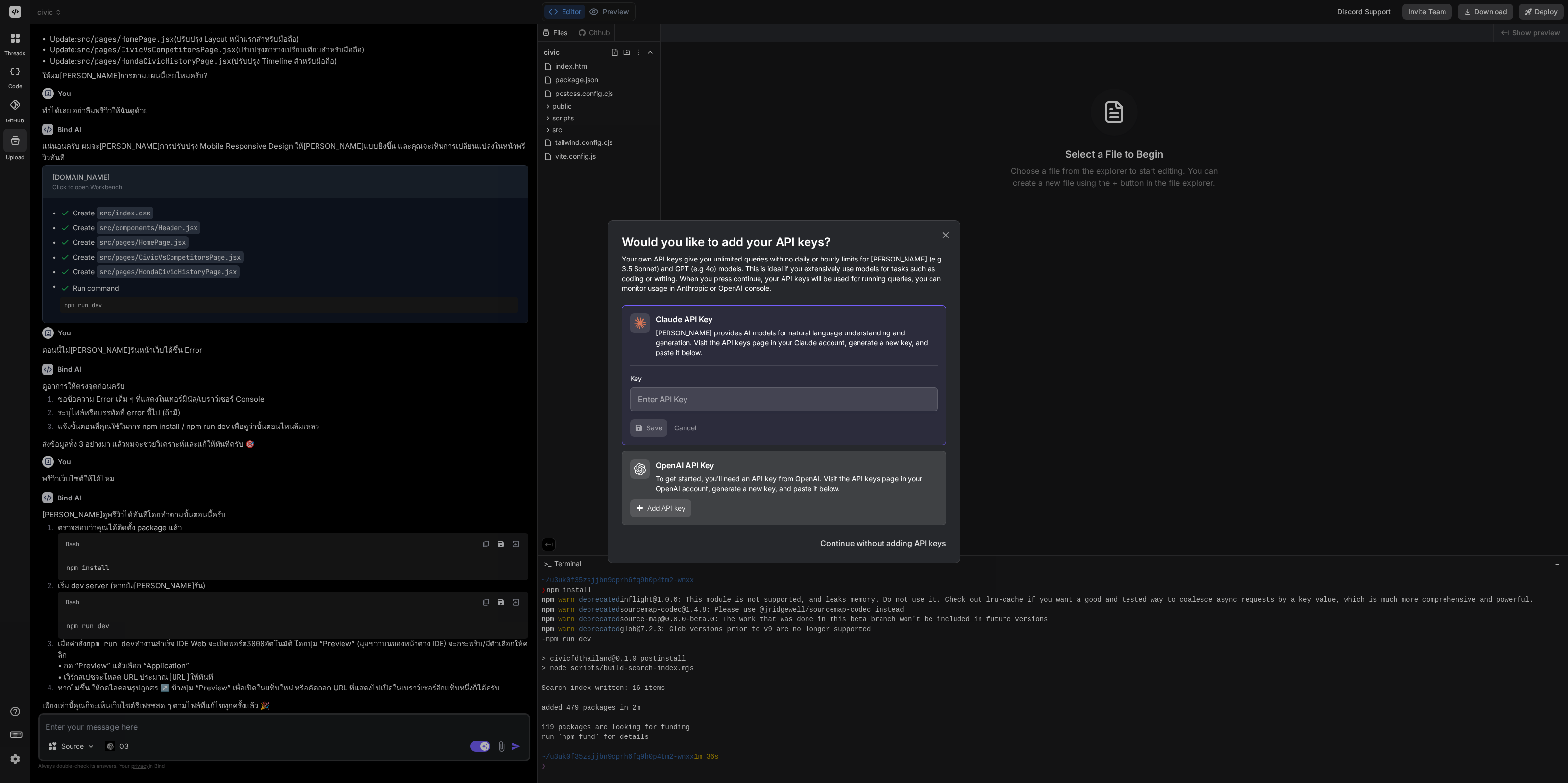
click at [458, 627] on div "Would you like to add your API keys? Your own API keys give you unlimited queri…" at bounding box center [784, 391] width 1568 height 783
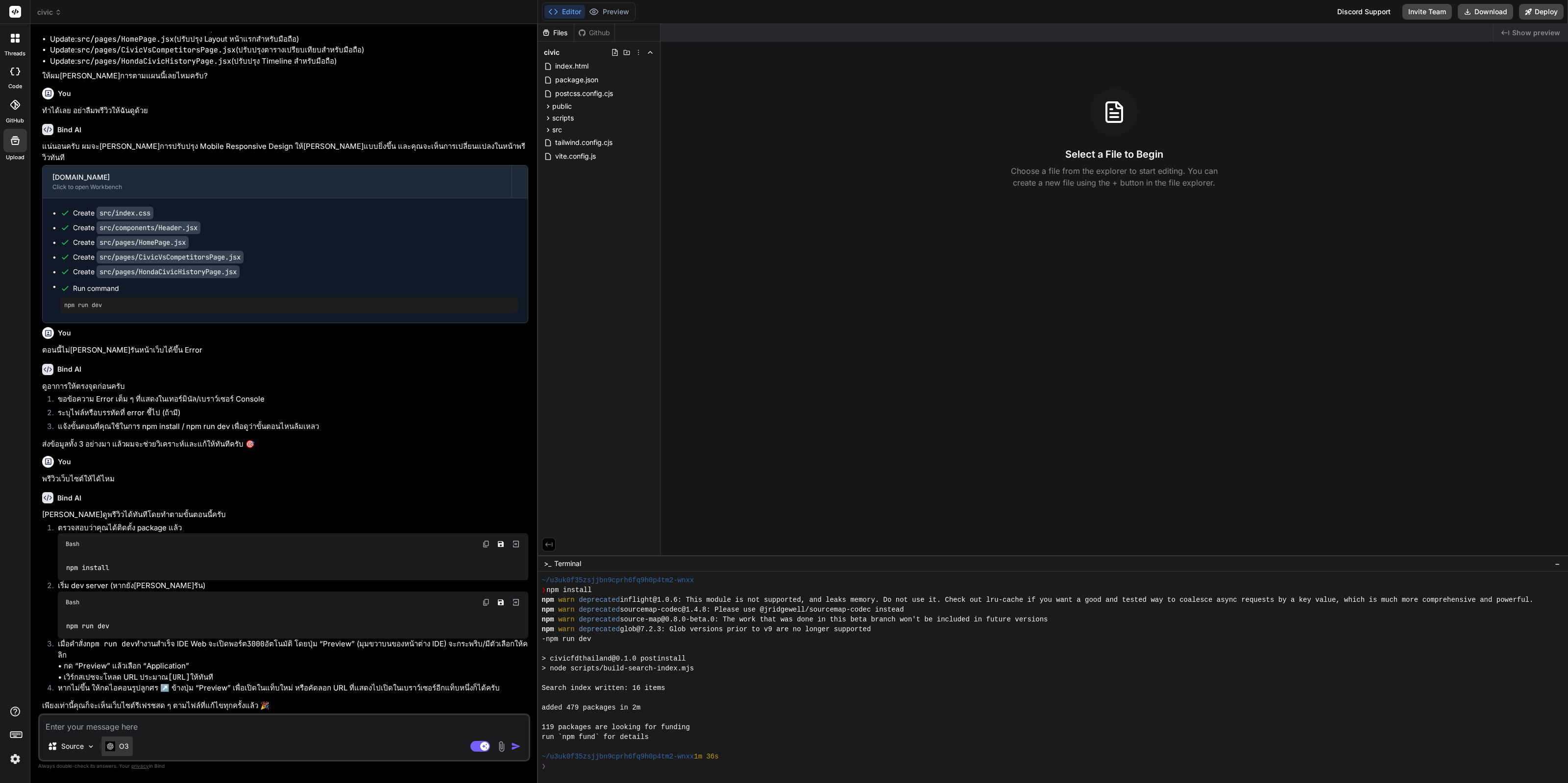
click at [130, 748] on div "O3" at bounding box center [117, 746] width 32 height 19
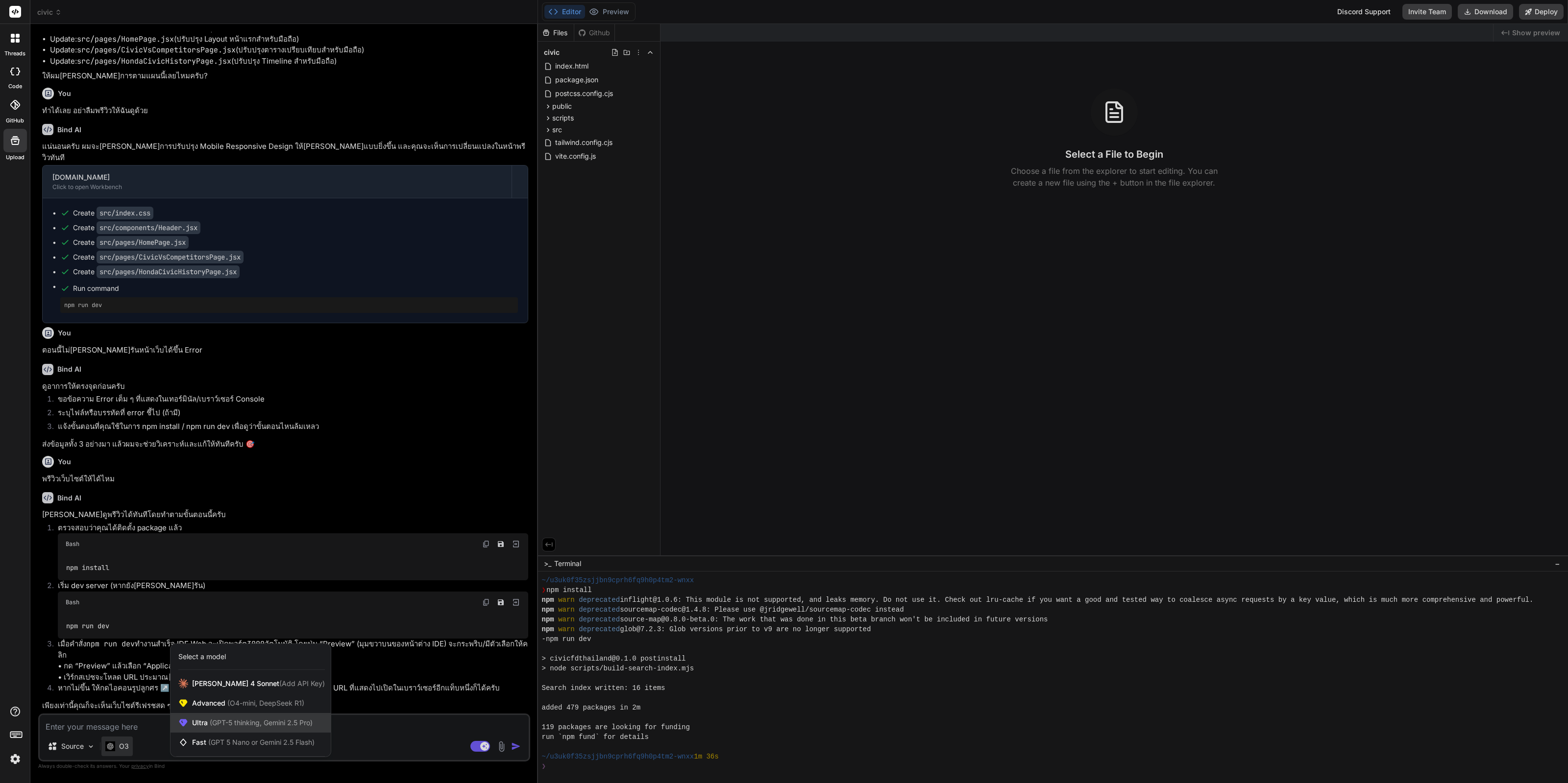
click at [282, 728] on span "Ultra (GPT-5 thinking, Gemini 2.5 Pro)" at bounding box center [253, 723] width 121 height 10
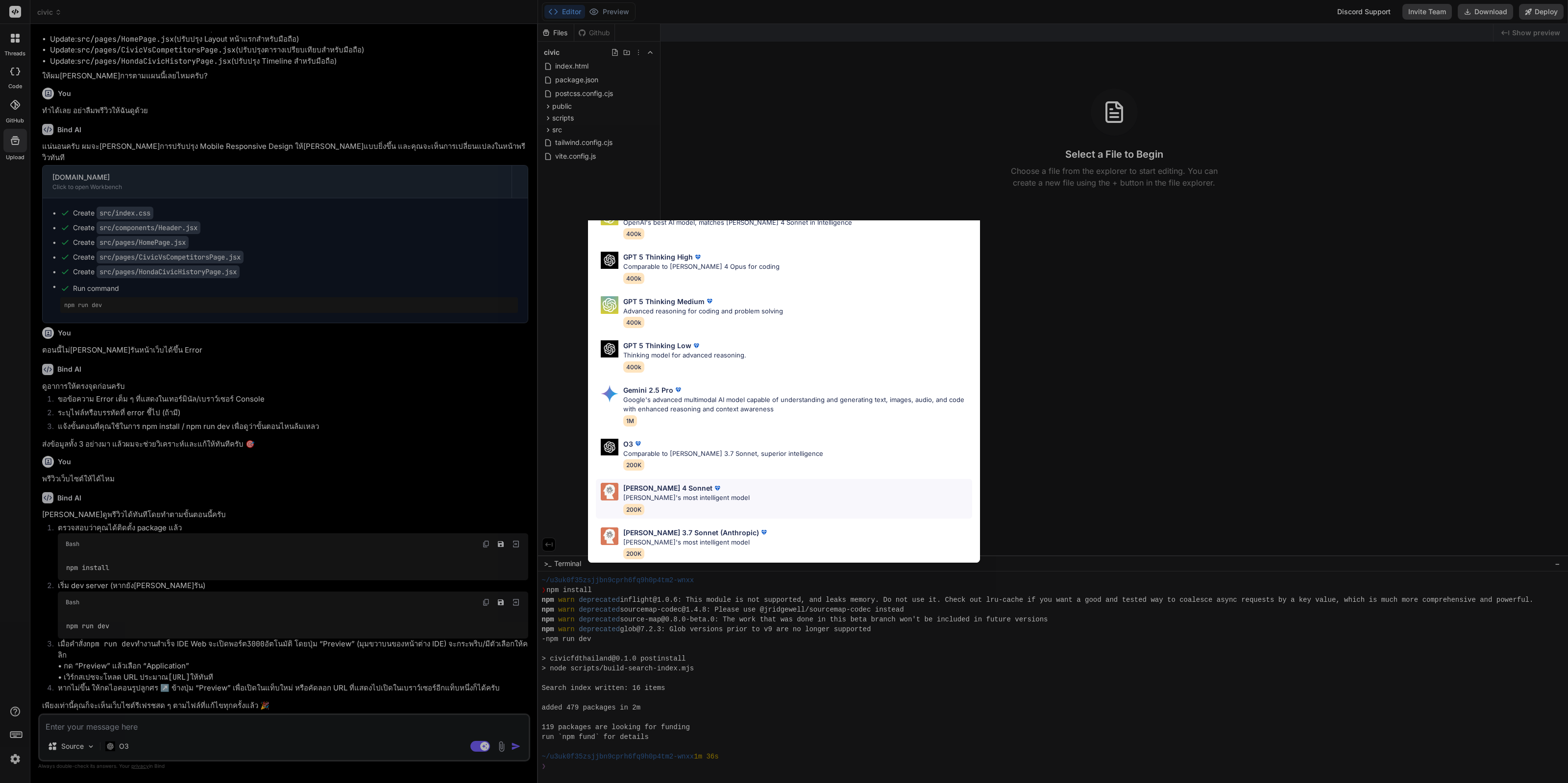
scroll to position [61, 0]
click at [757, 497] on div "Claude 4 Sonnet Claude's most intelligent model 200K" at bounding box center [784, 498] width 376 height 40
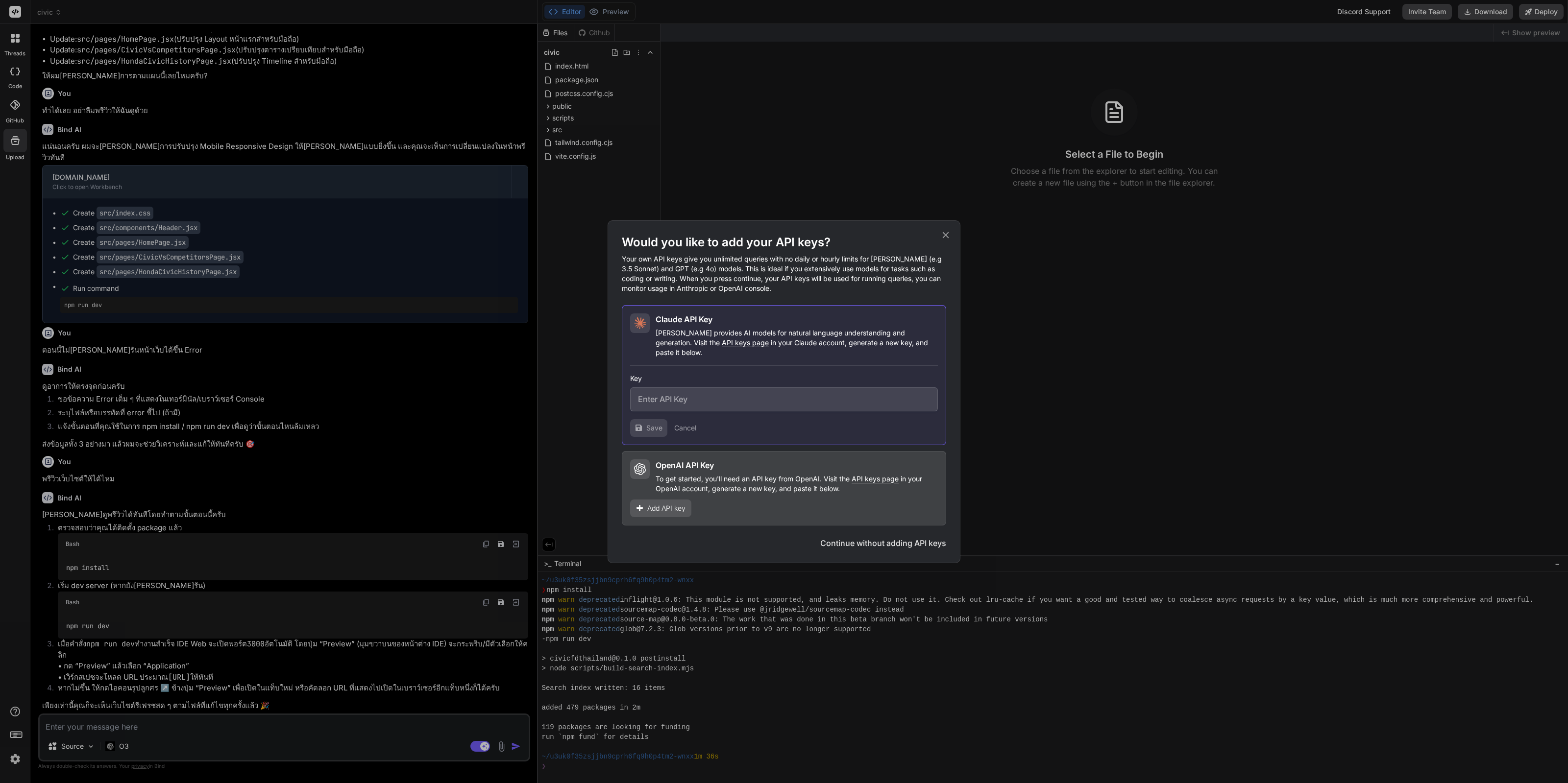
click at [929, 538] on button "Continue without adding API keys" at bounding box center [883, 543] width 126 height 12
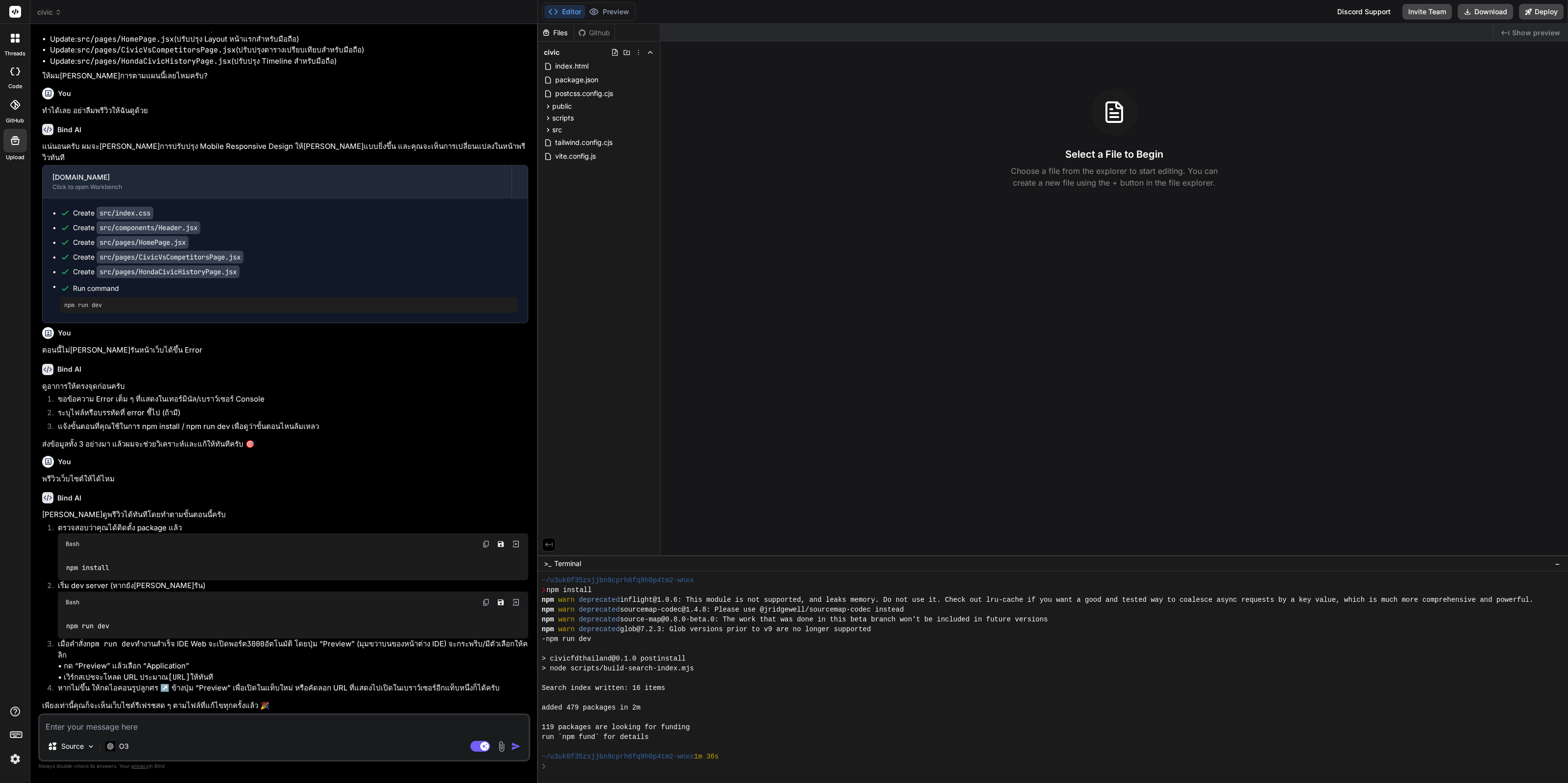
click at [280, 721] on textarea at bounding box center [284, 723] width 489 height 18
click at [123, 746] on p "O3" at bounding box center [124, 746] width 10 height 10
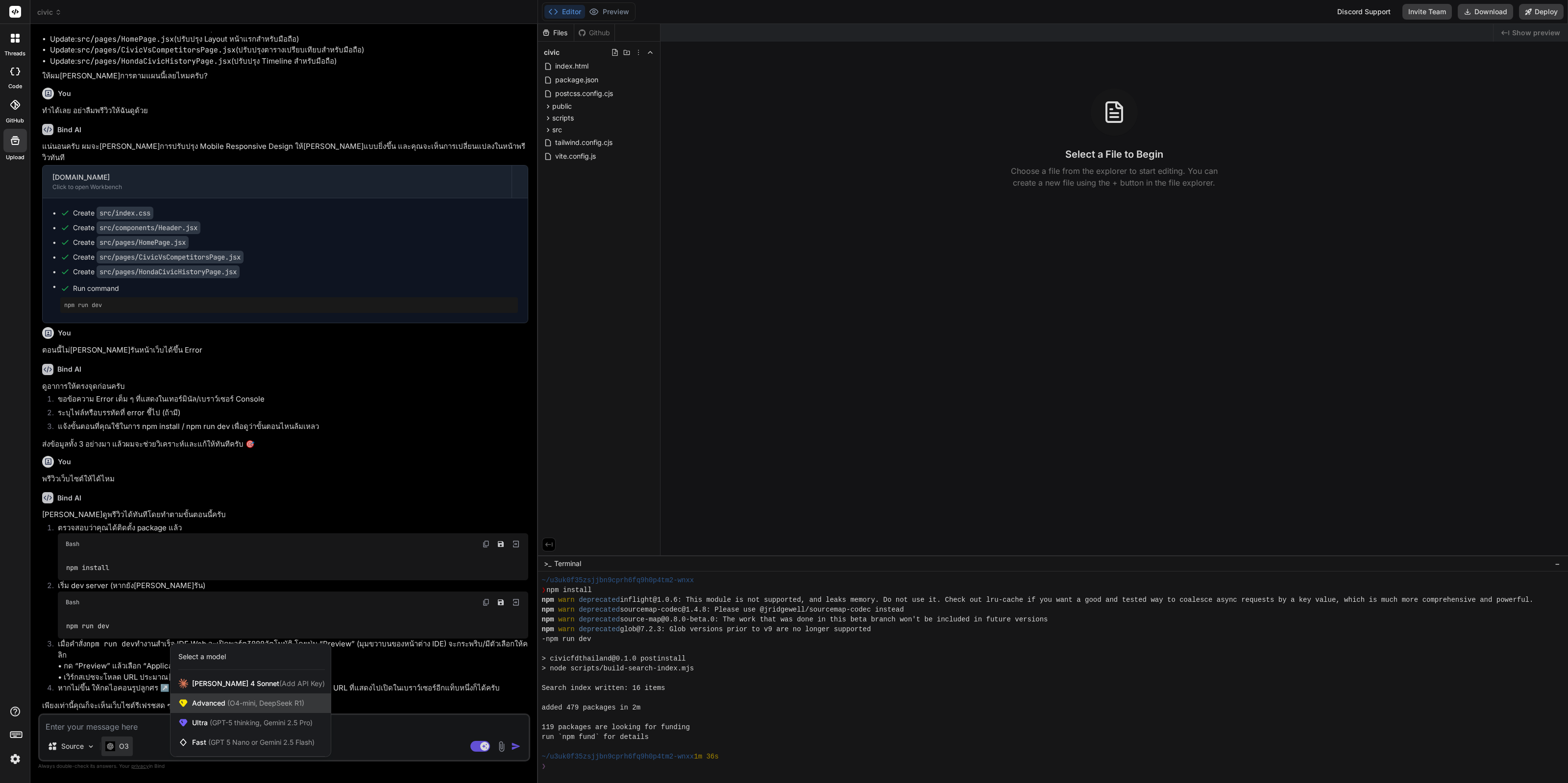
click at [239, 697] on div "Advanced (O4-mini, DeepSeek R1)" at bounding box center [250, 703] width 160 height 19
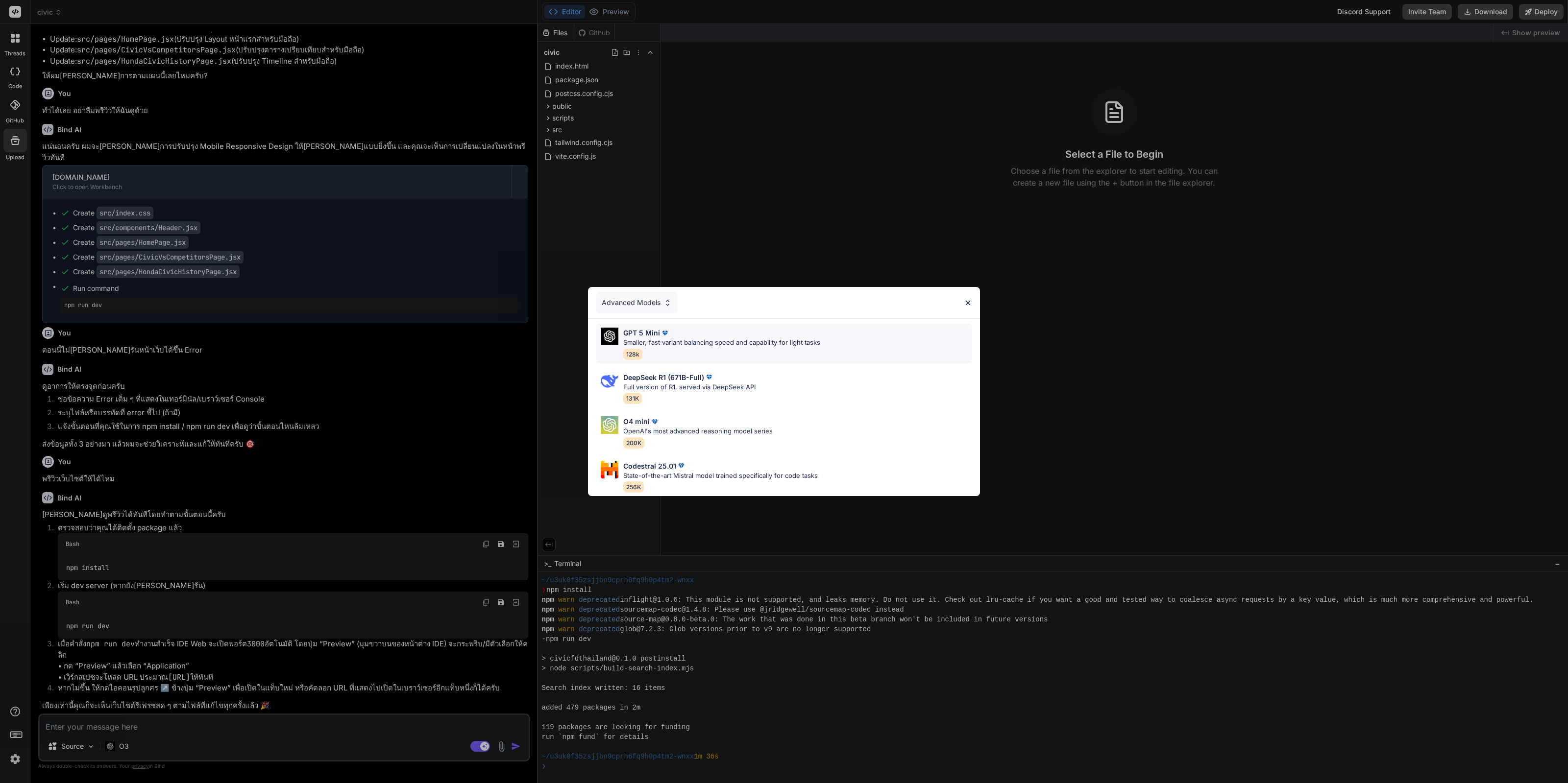
click at [742, 345] on div "GPT 5 Mini Smaller, fast variant balancing speed and capability for light tasks…" at bounding box center [722, 344] width 197 height 32
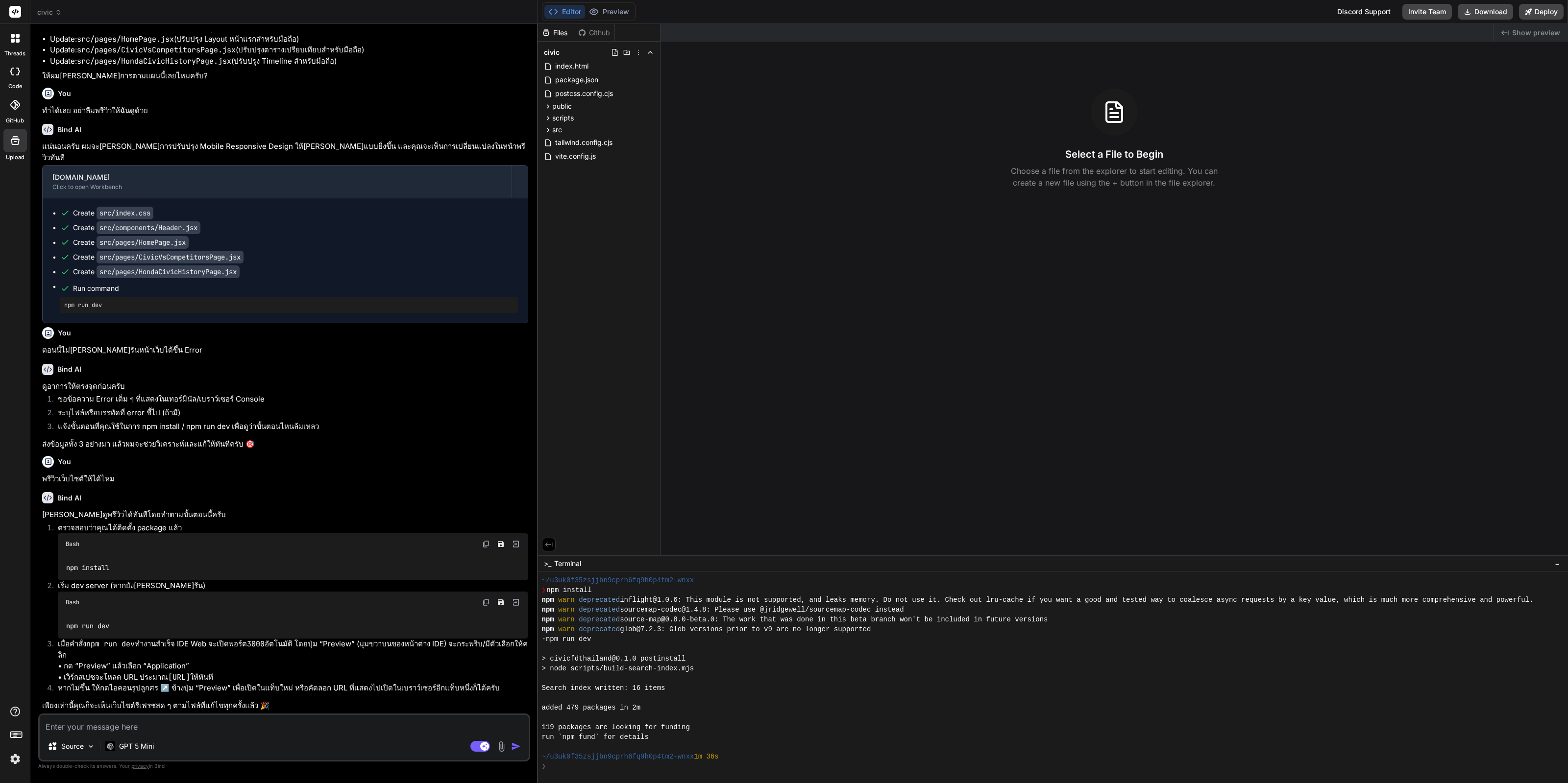
click at [250, 727] on textarea at bounding box center [284, 723] width 489 height 18
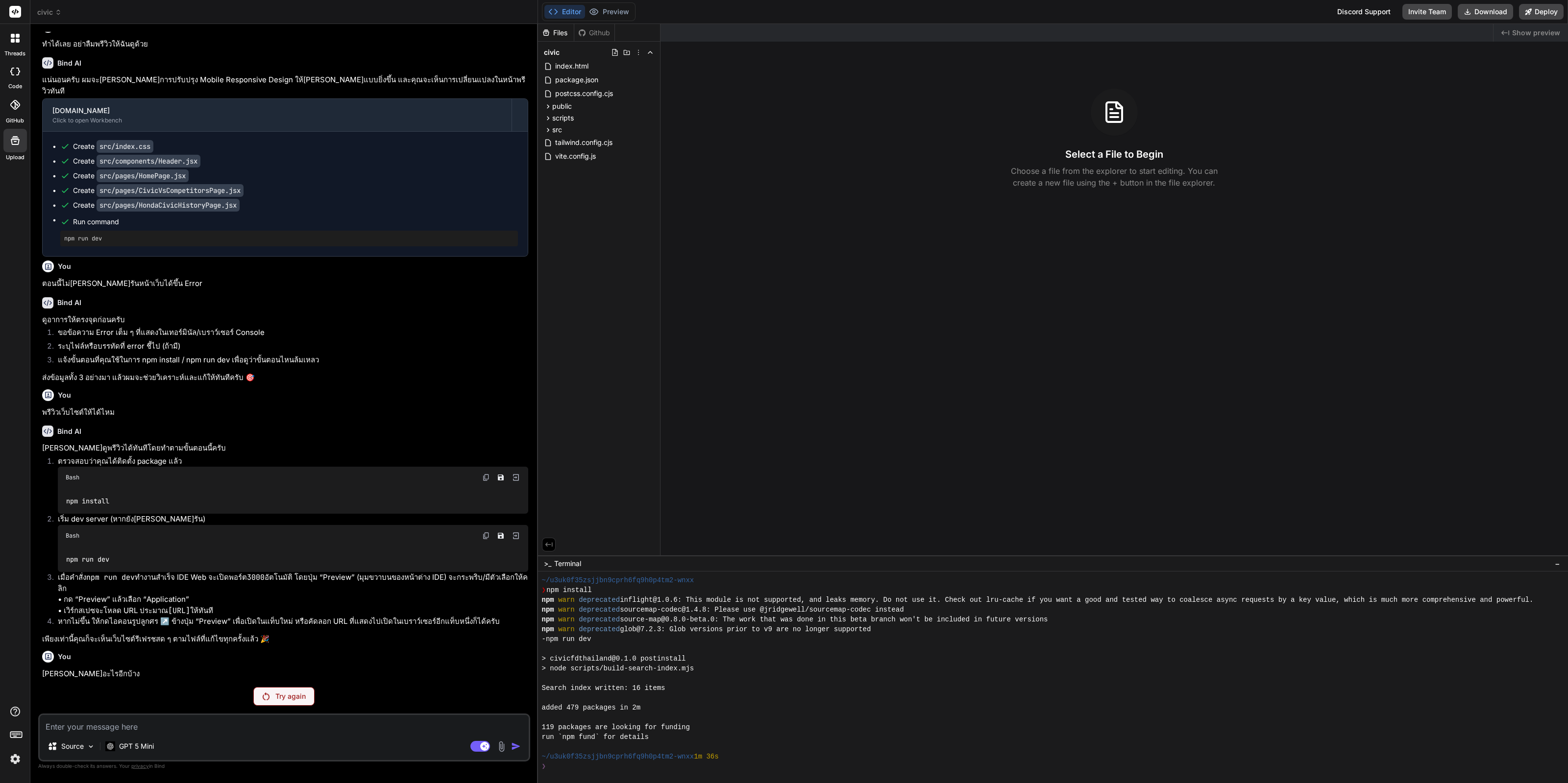
scroll to position [903, 0]
click at [150, 750] on p "GPT 5 Mini" at bounding box center [136, 746] width 35 height 10
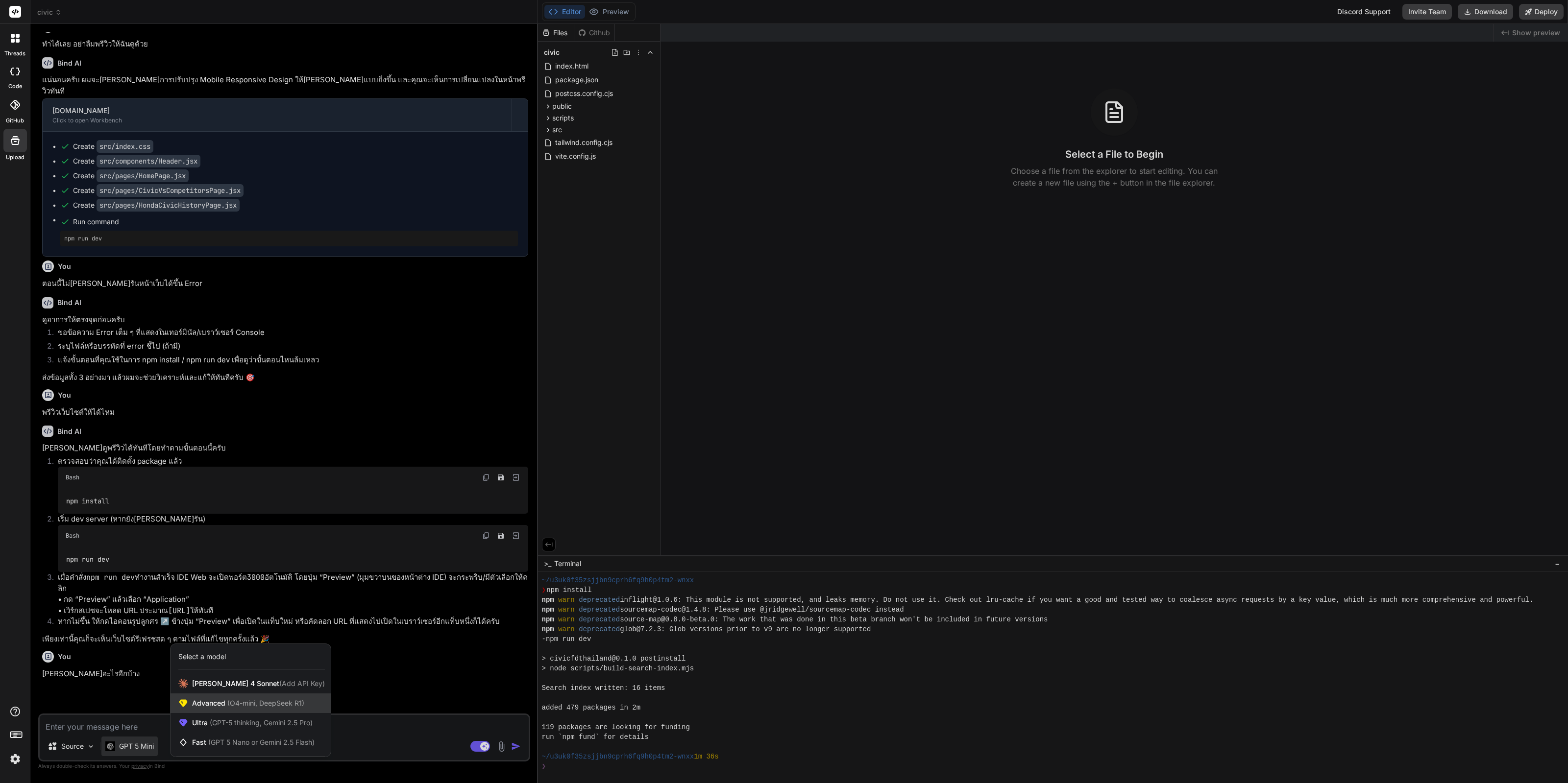
click at [248, 702] on span "(O4-mini, DeepSeek R1)" at bounding box center [265, 703] width 79 height 9
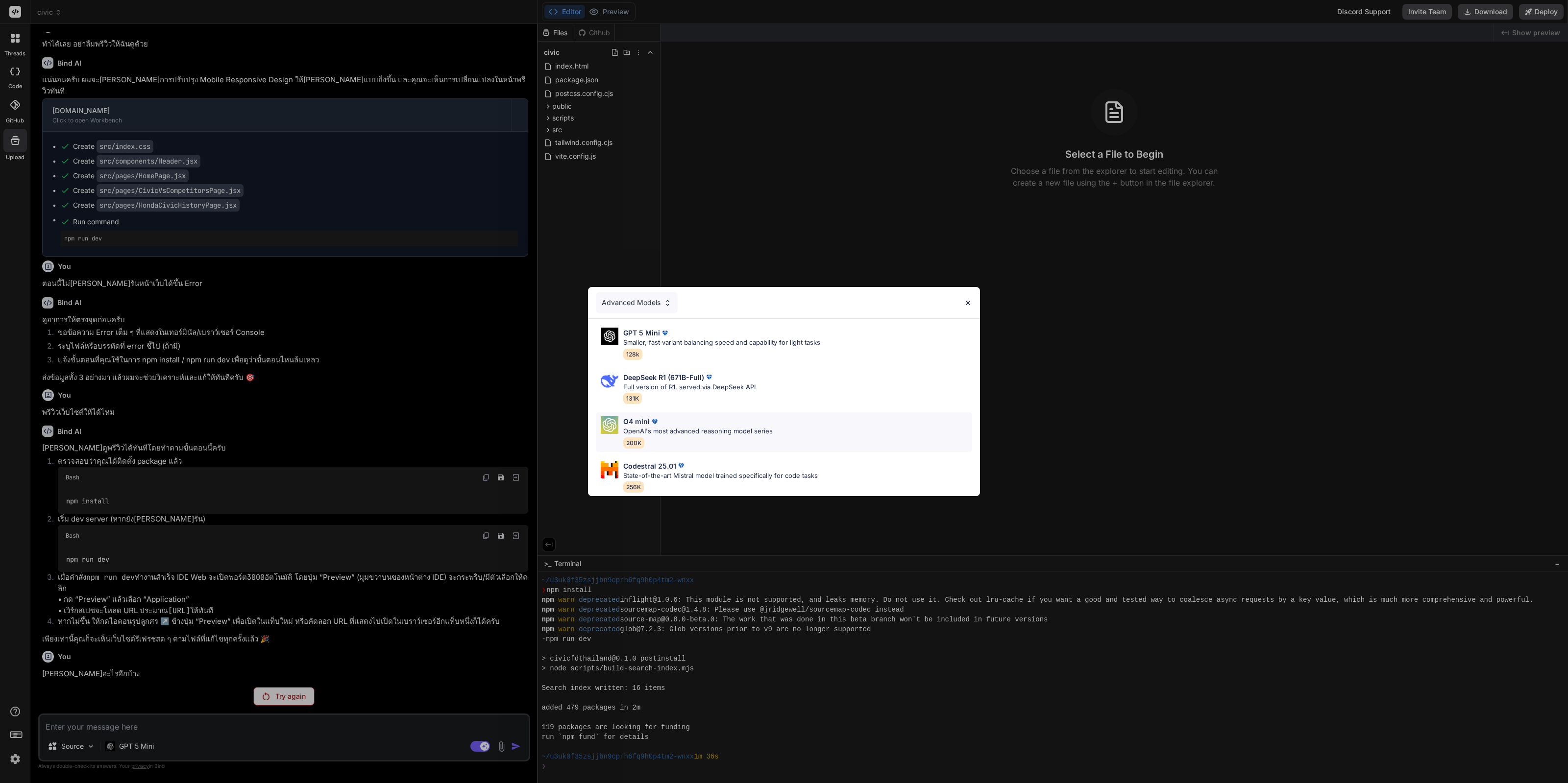
click at [700, 427] on p "OpenAI's most advanced reasoning model series" at bounding box center [698, 431] width 150 height 10
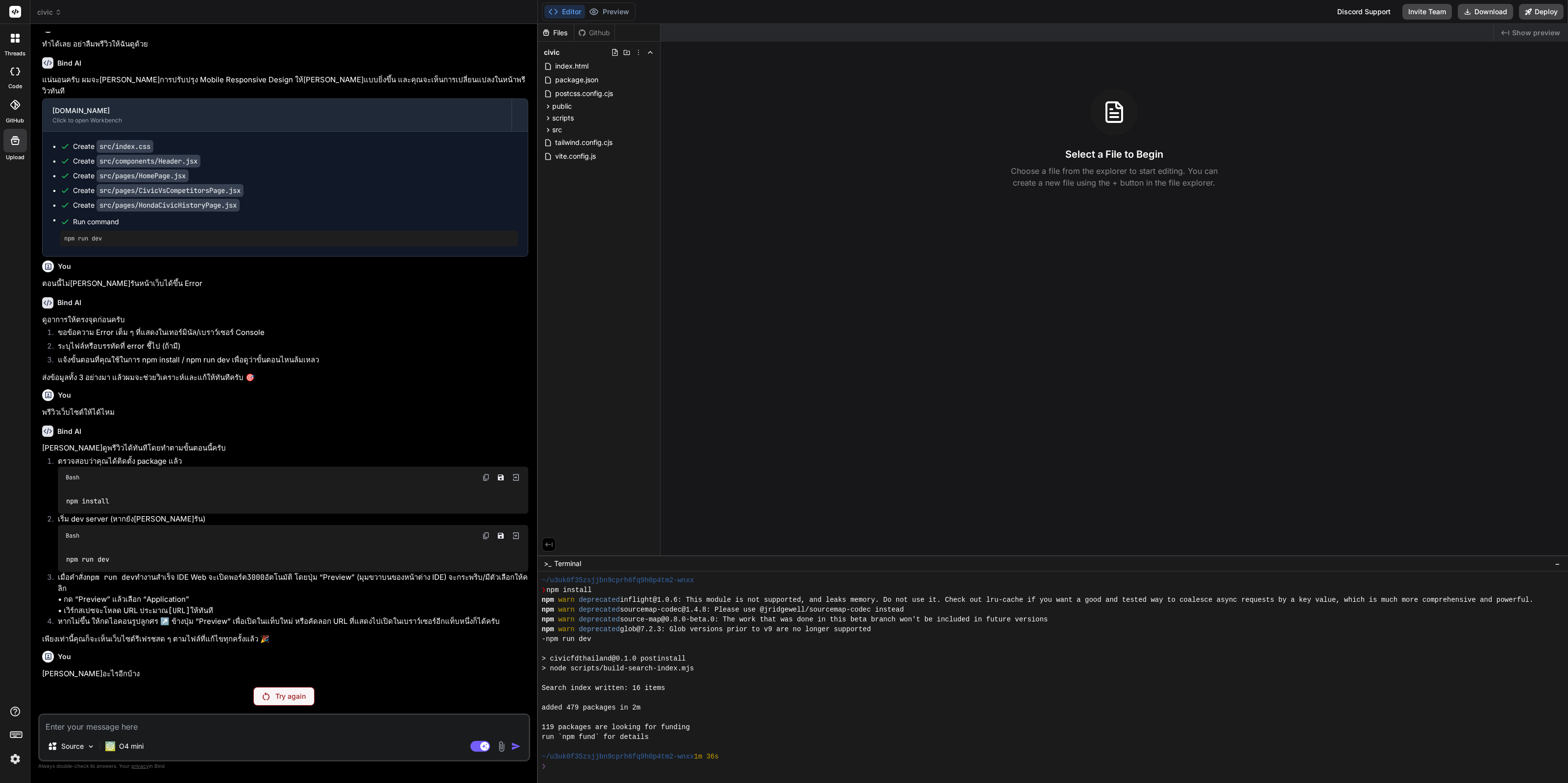
click at [301, 703] on div "Try again" at bounding box center [284, 696] width 61 height 19
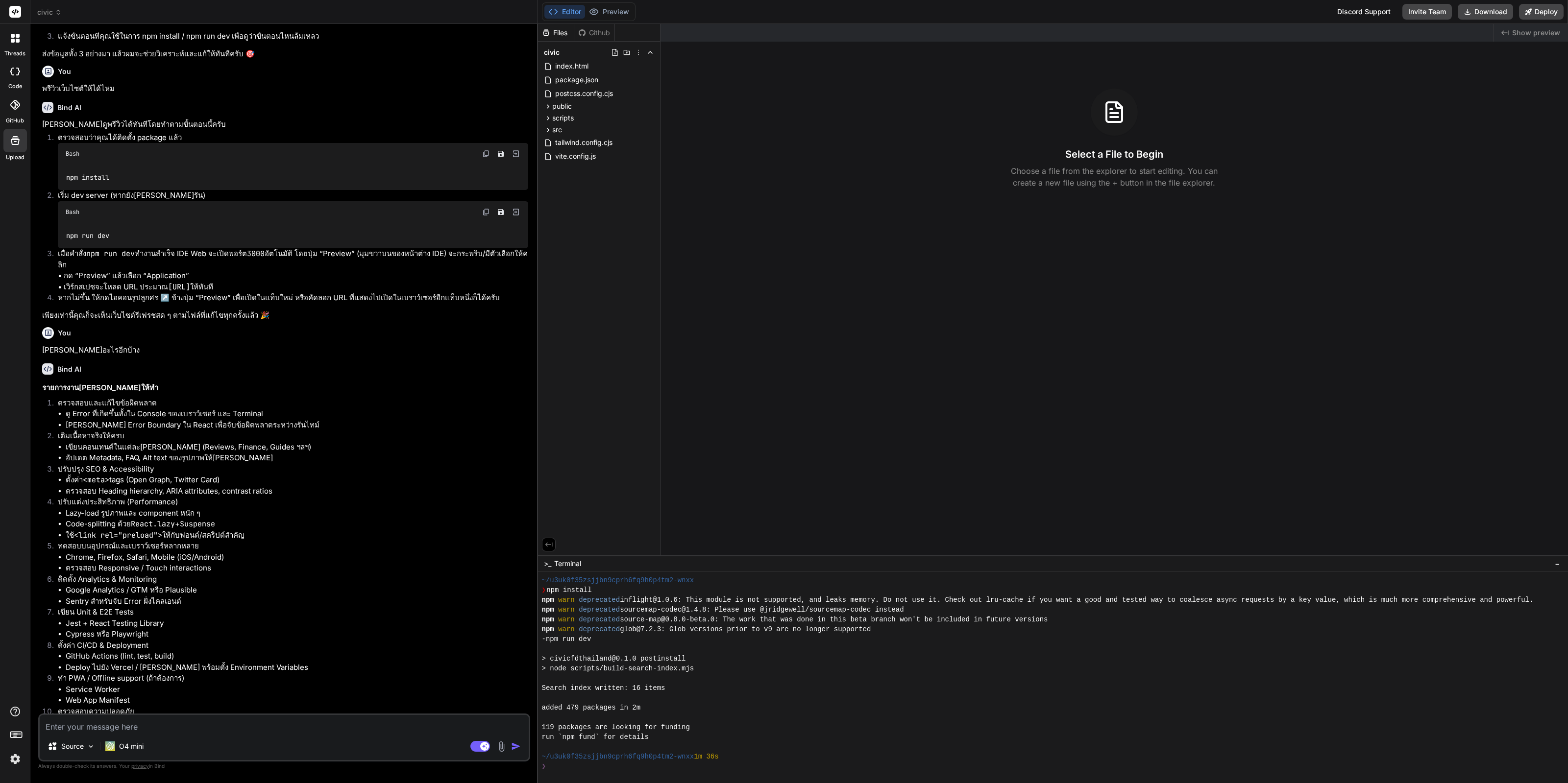
scroll to position [1272, 0]
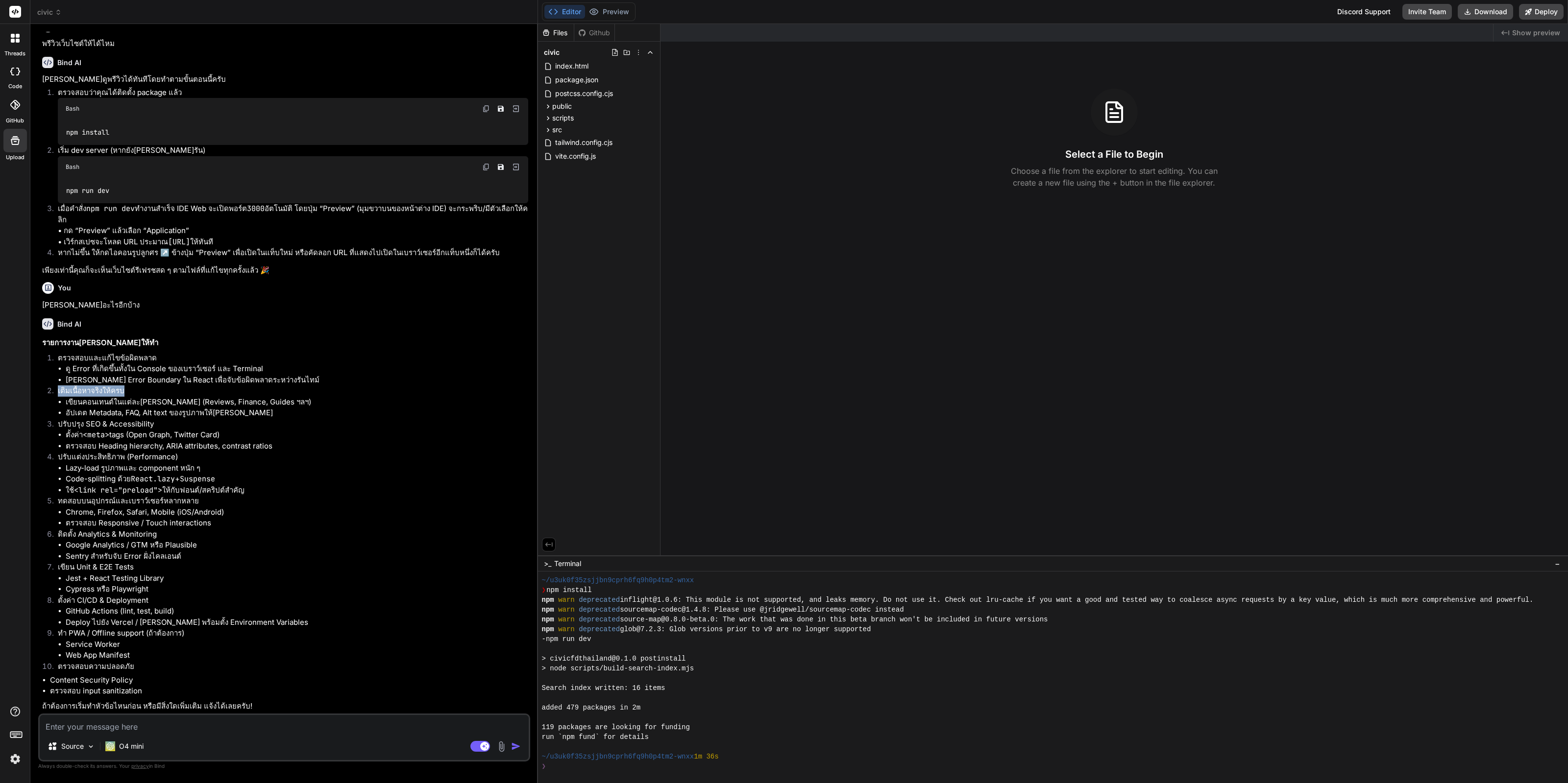
drag, startPoint x: 139, startPoint y: 388, endPoint x: 57, endPoint y: 392, distance: 82.1
click at [57, 392] on li "เติมเนื้อหาจริงให้ครบ เขียนคอนเทนต์ในแต่ละเพจ (Reviews, Finance, Guides ฯลฯ) อั…" at bounding box center [289, 402] width 478 height 33
copy p "เติมเนื้อหาจริงให้ครบ"
click at [164, 725] on textarea at bounding box center [284, 723] width 489 height 18
paste textarea "เติมเนื้อหาจริงให้ครบ"
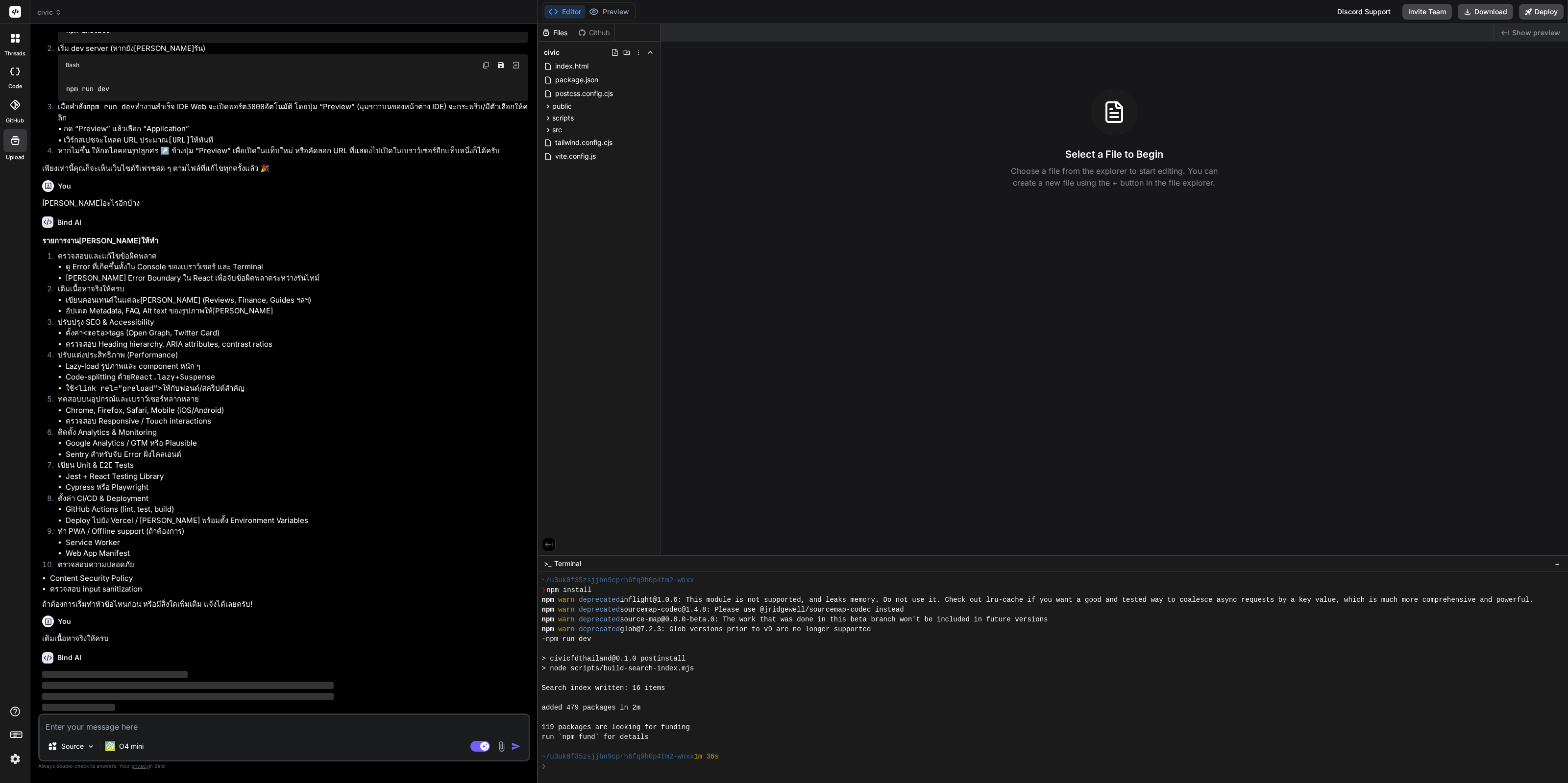
scroll to position [1374, 0]
drag, startPoint x: 154, startPoint y: 319, endPoint x: 58, endPoint y: 322, distance: 96.0
click at [58, 322] on p "ปรับปรุง SEO & Accessibility" at bounding box center [293, 322] width 471 height 12
copy p "ปรับปรุง SEO & Accessibility"
click at [184, 734] on div "Source O4 mini Agent Mode. When this toggle is activated, AI automatically make…" at bounding box center [284, 737] width 492 height 48
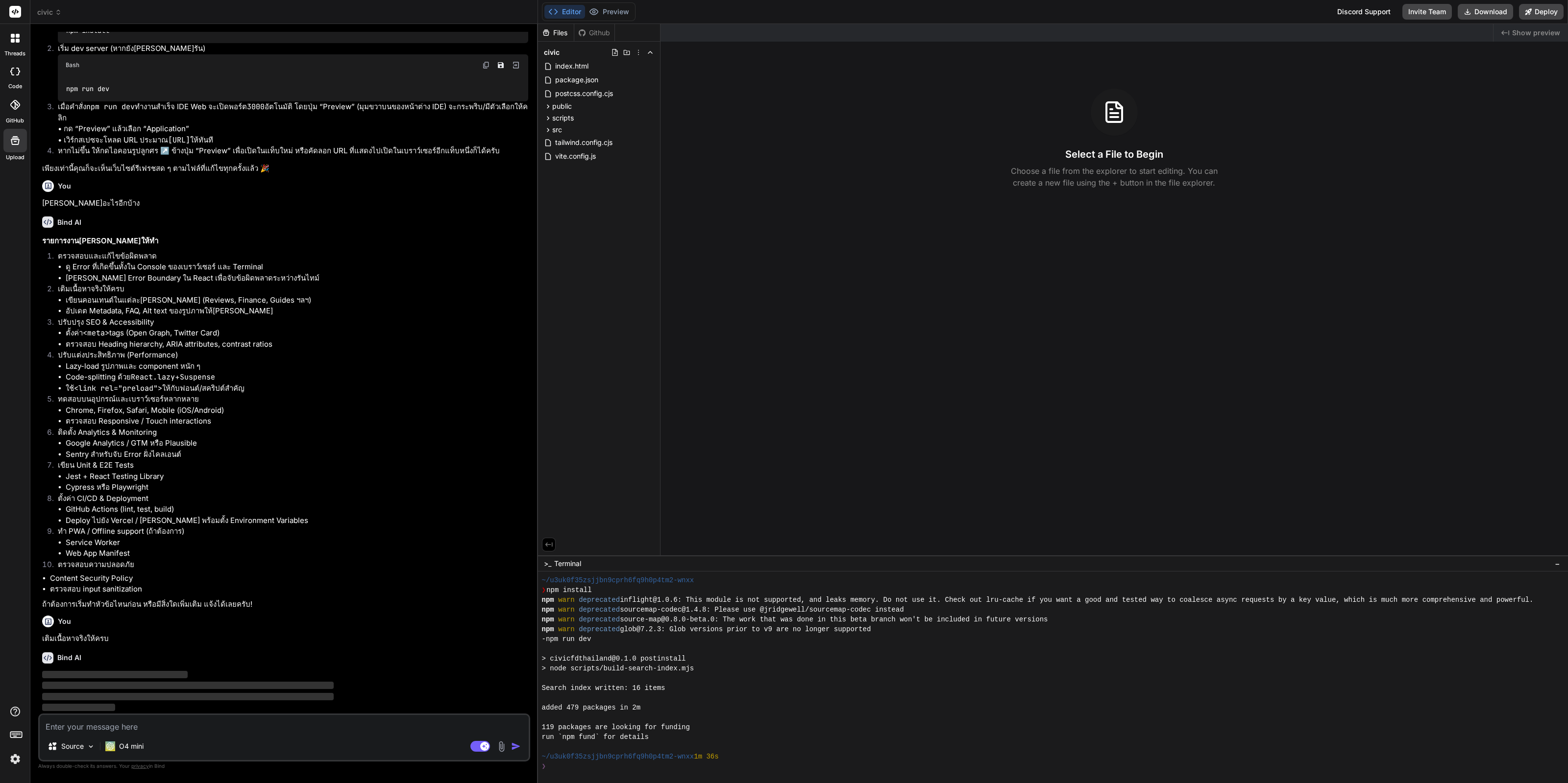
click at [189, 729] on textarea at bounding box center [284, 723] width 489 height 18
paste textarea "ปรับปรุง SEO & Accessibility"
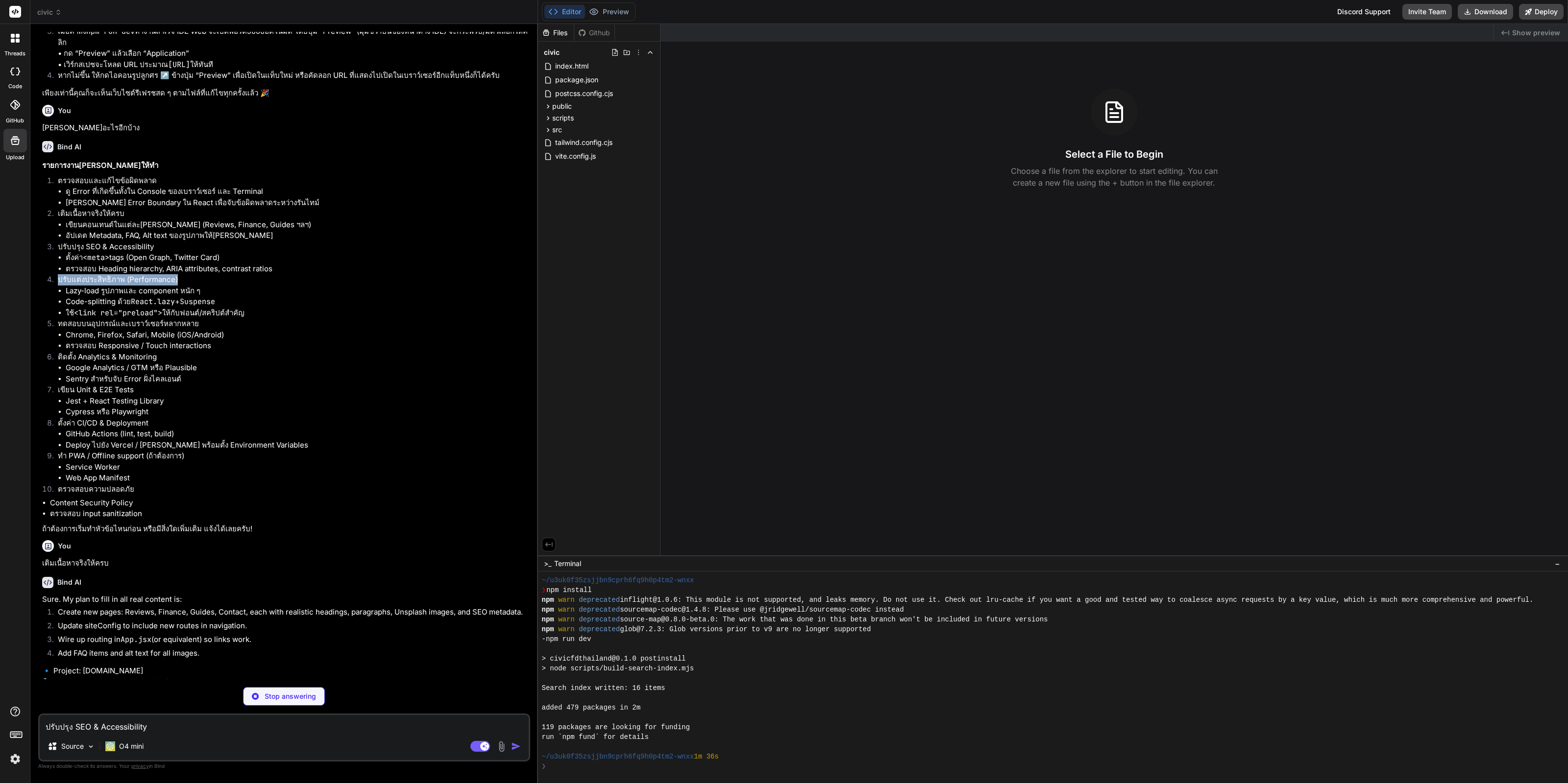
drag, startPoint x: 183, startPoint y: 358, endPoint x: 50, endPoint y: 354, distance: 133.1
click at [50, 318] on li "ปรับแต่งประสิทธิภาพ (Performance) Lazy-load รูปภาพและ component หนัก ๆ Code-spl…" at bounding box center [289, 296] width 478 height 44
copy p "ปรับแต่งประสิทธิภาพ (Performance)"
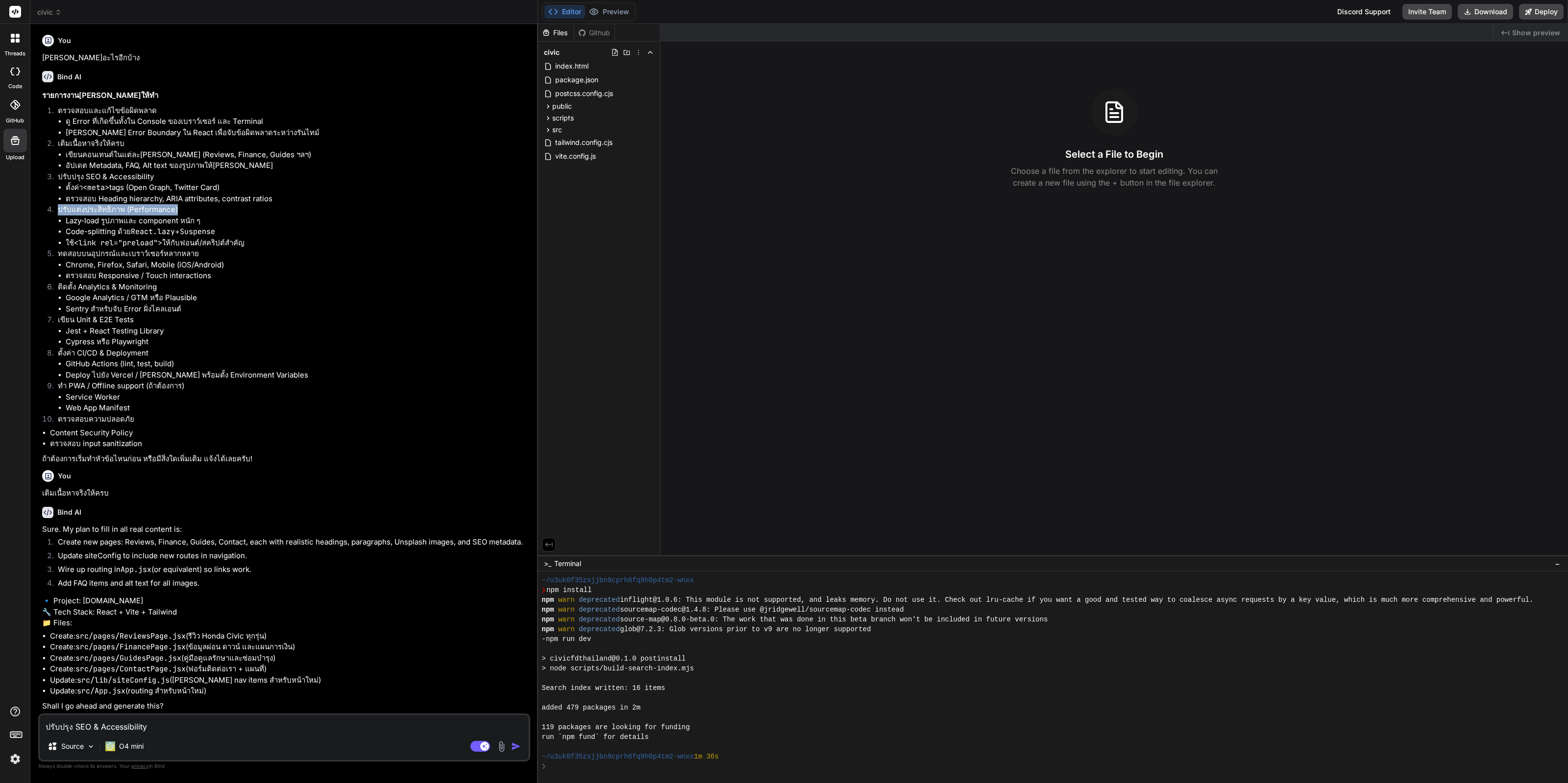
scroll to position [1541, 0]
click at [201, 728] on textarea "ปรับปรุง SEO & Accessibility" at bounding box center [284, 723] width 489 height 18
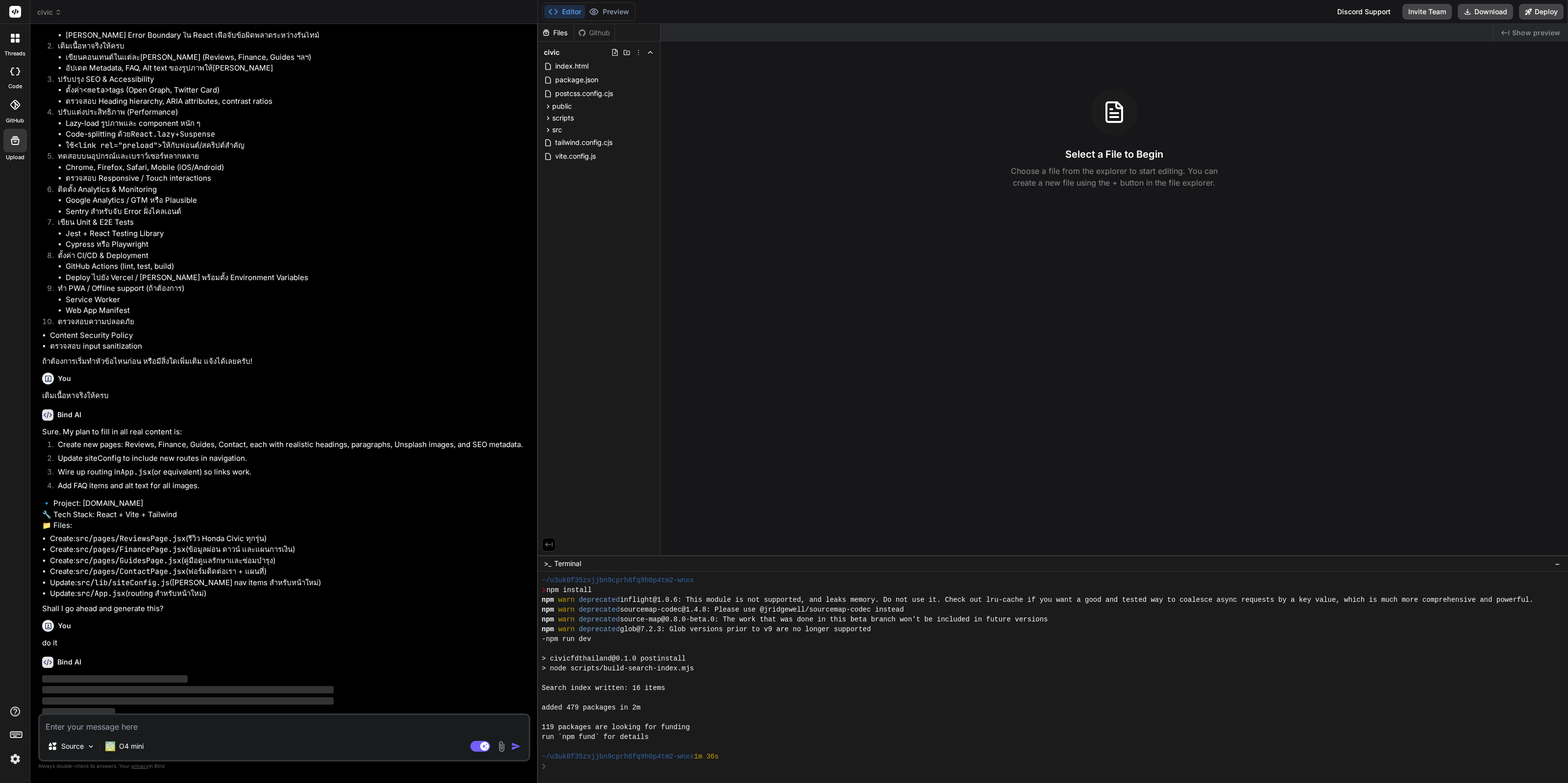
scroll to position [1643, 0]
click at [2, 760] on div at bounding box center [15, 736] width 30 height 61
click at [13, 752] on img at bounding box center [15, 759] width 16 height 16
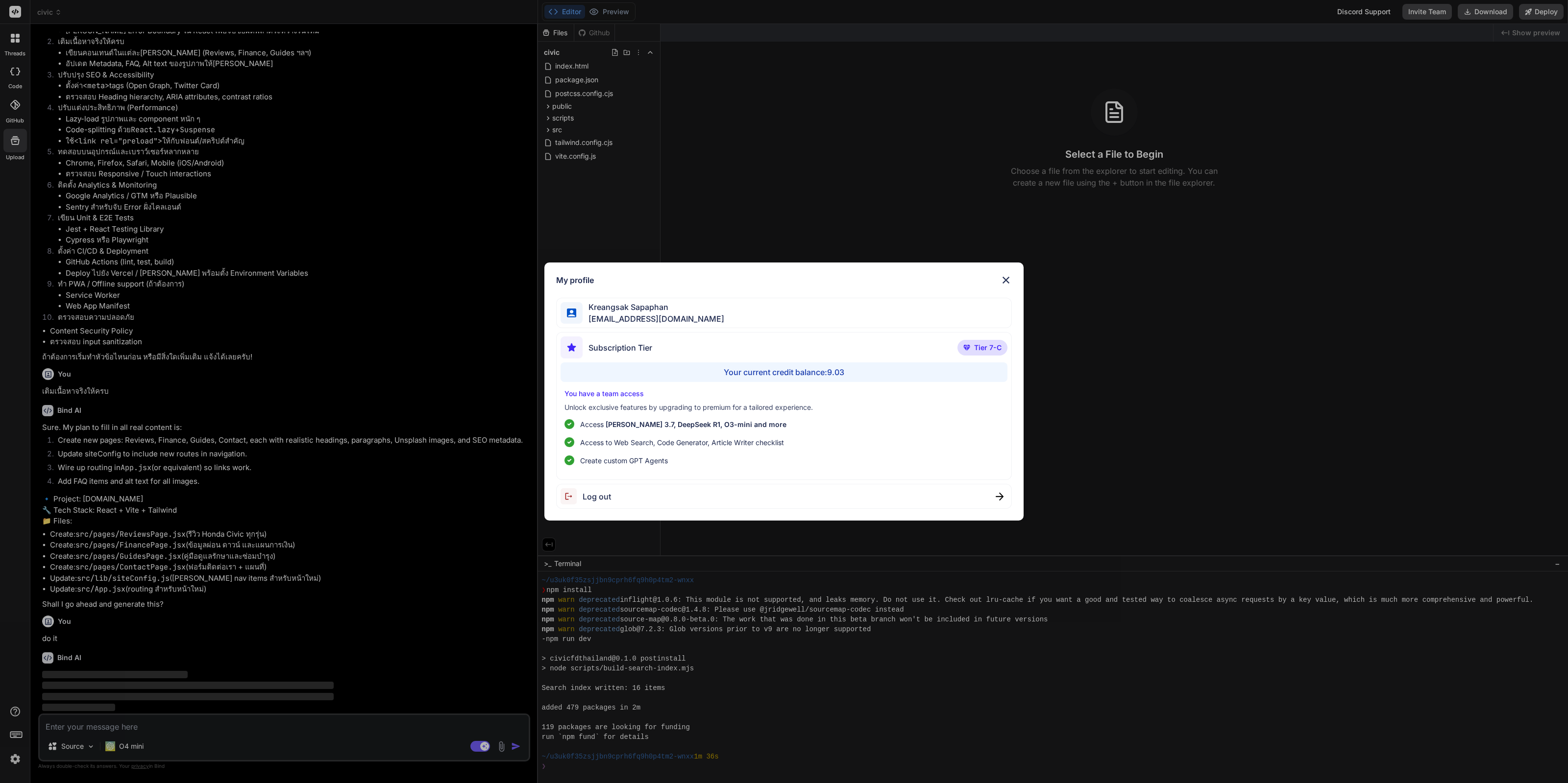
click at [13, 752] on div "My profile Kreangsak Sapaphan inseiong@gmail.com Subscription Tier Tier 7-C You…" at bounding box center [784, 391] width 1568 height 783
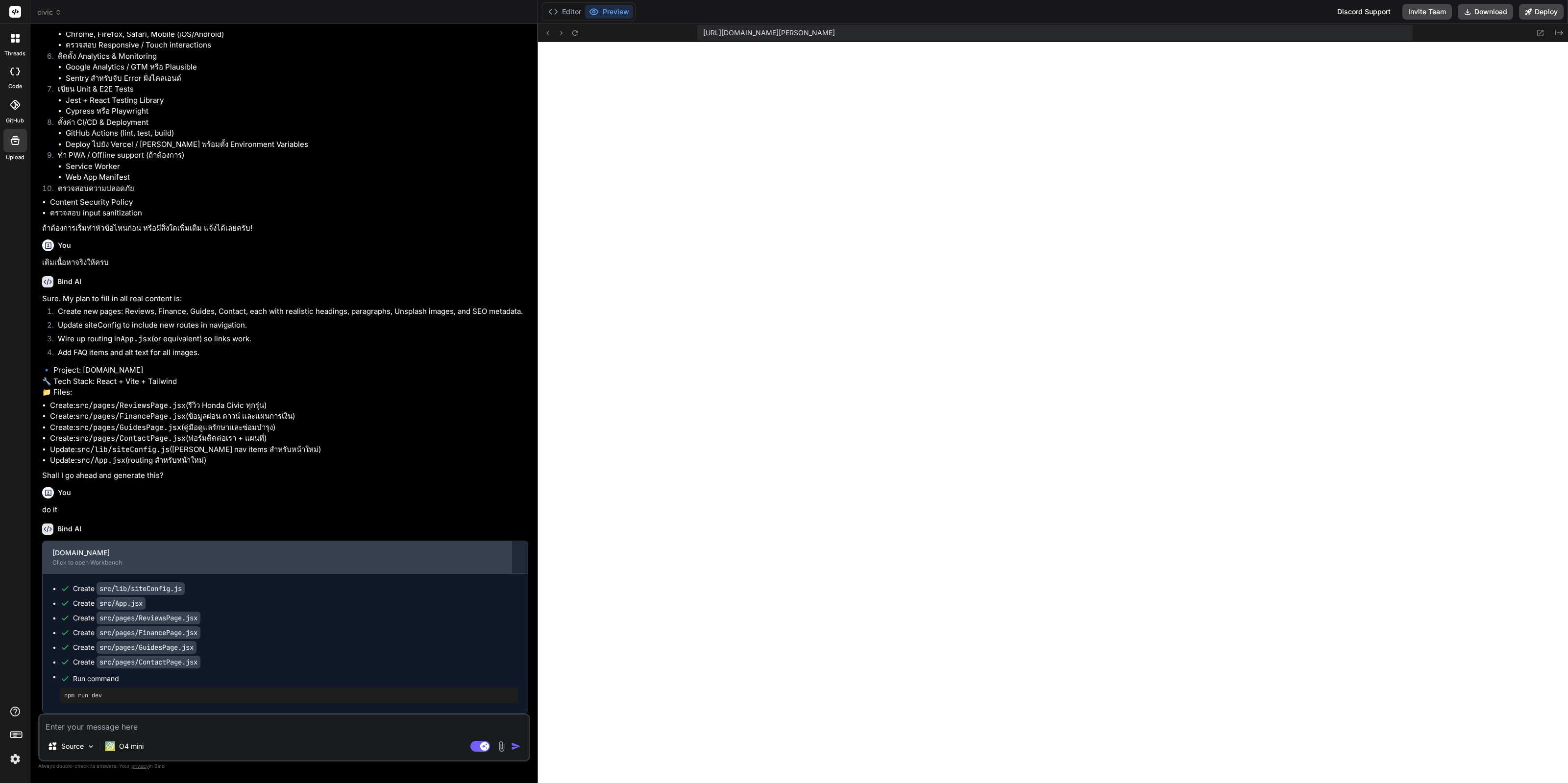
scroll to position [1772, 0]
click at [254, 737] on div "Source O4 mini" at bounding box center [284, 748] width 489 height 24
click at [267, 727] on textarea at bounding box center [284, 723] width 489 height 18
paste textarea "[plugin:vite:react-babel] /home/u3uk0f35zsjjbn9cprh6fq9h0p4tm2-wnxx/src/pages/H…"
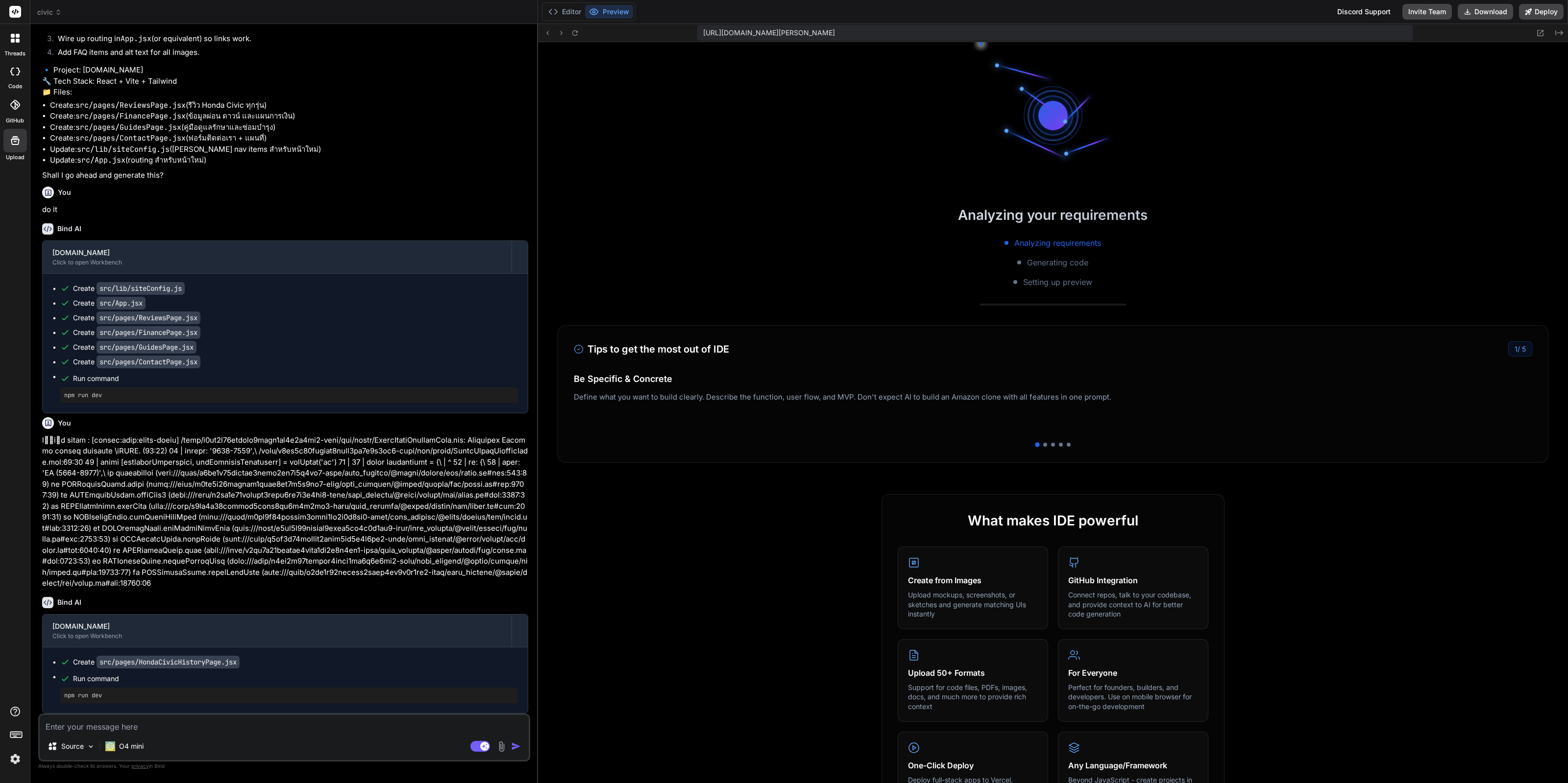
scroll to position [2498, 0]
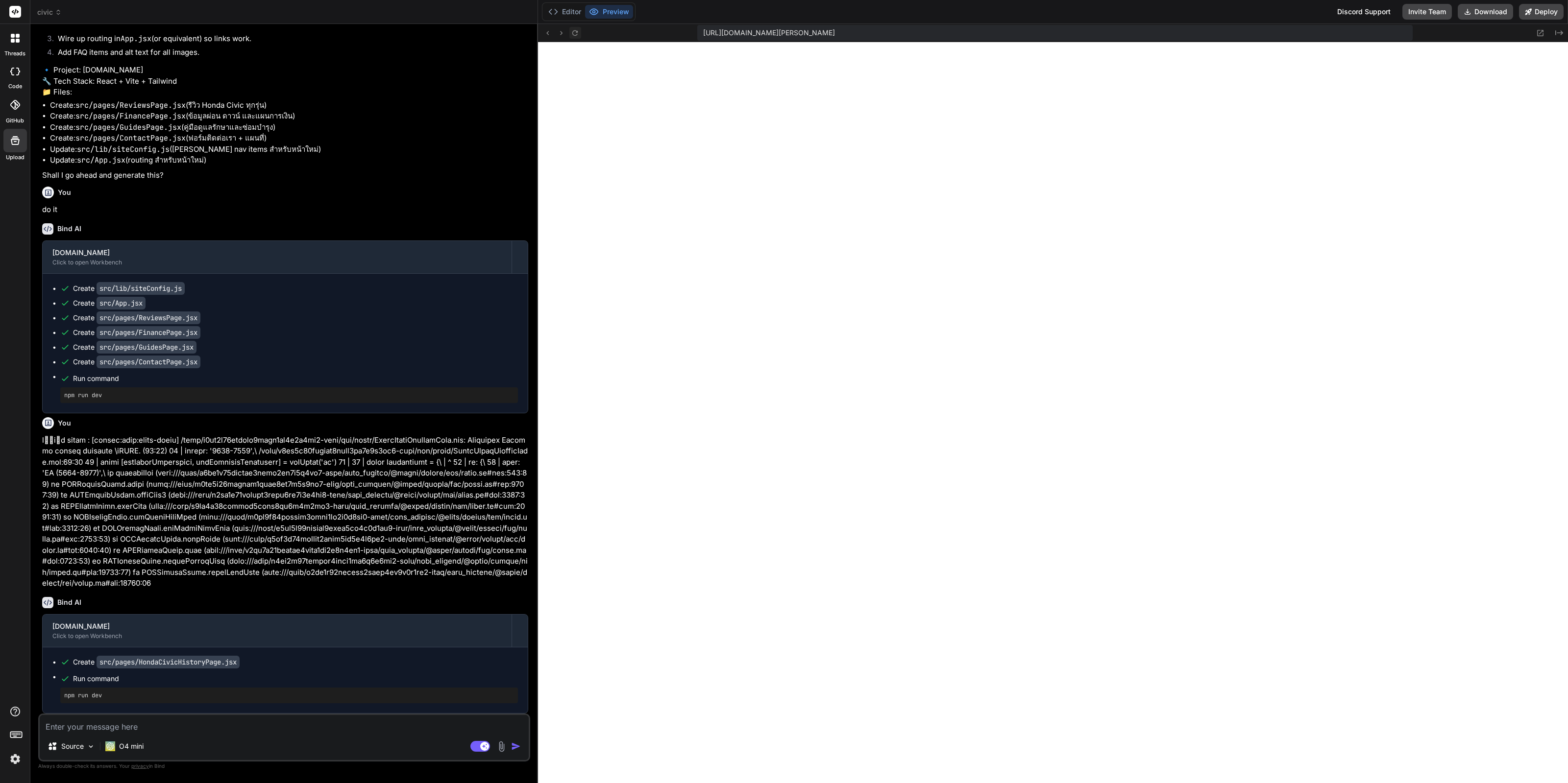
click at [578, 35] on icon at bounding box center [575, 33] width 9 height 9
click at [572, 33] on icon at bounding box center [575, 32] width 5 height 5
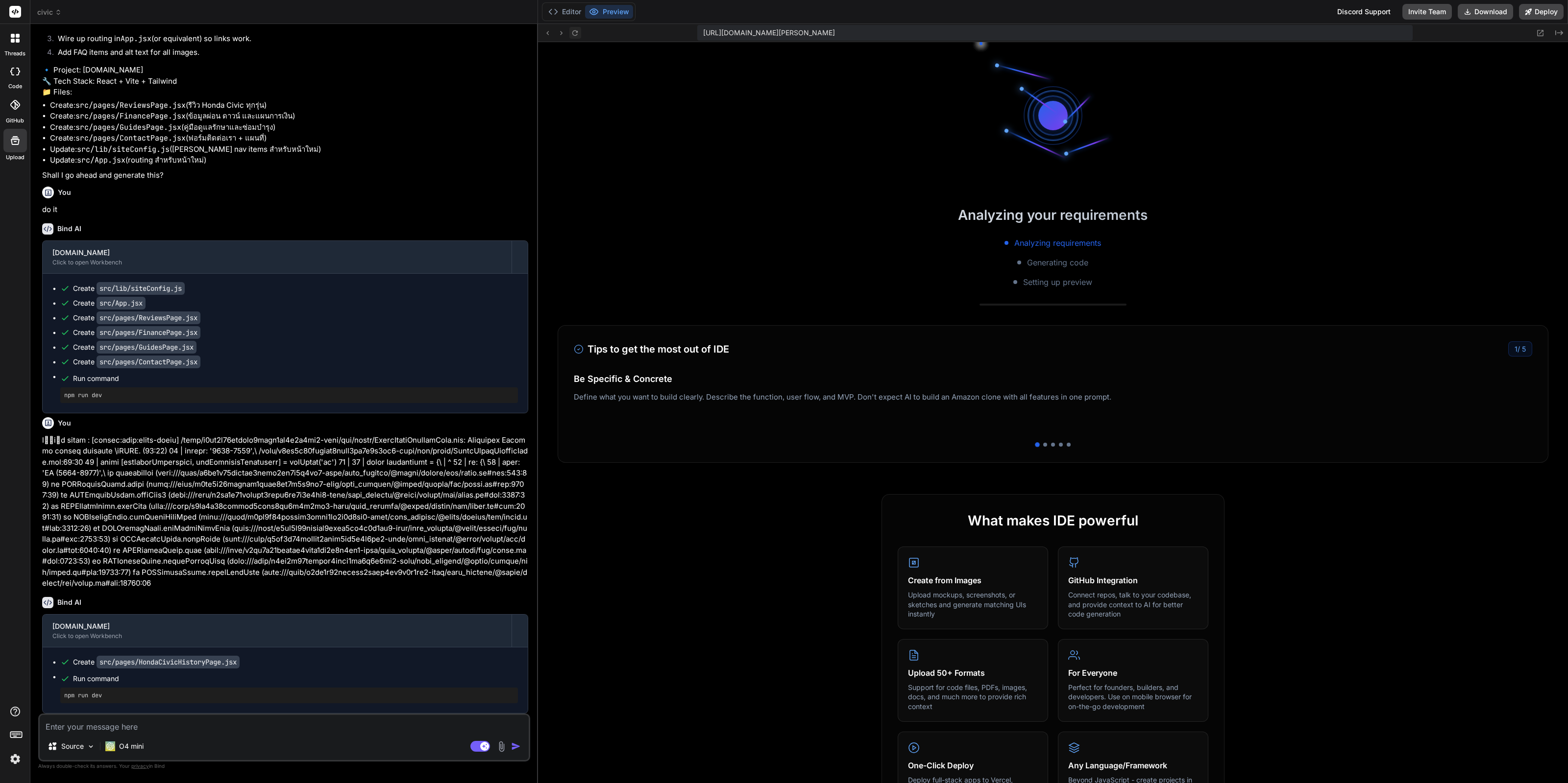
scroll to position [3594, 0]
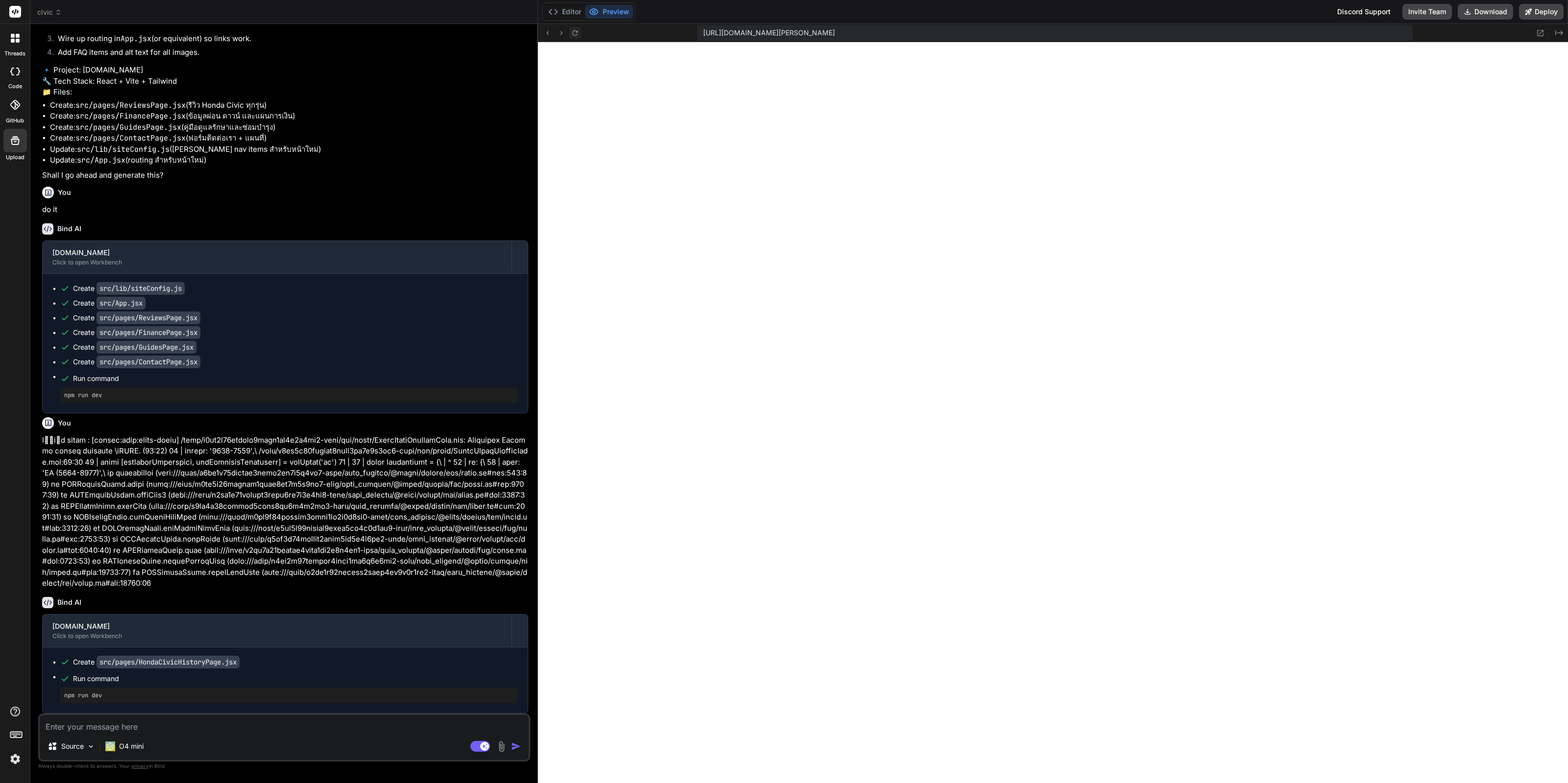
click at [575, 37] on button at bounding box center [575, 32] width 12 height 12
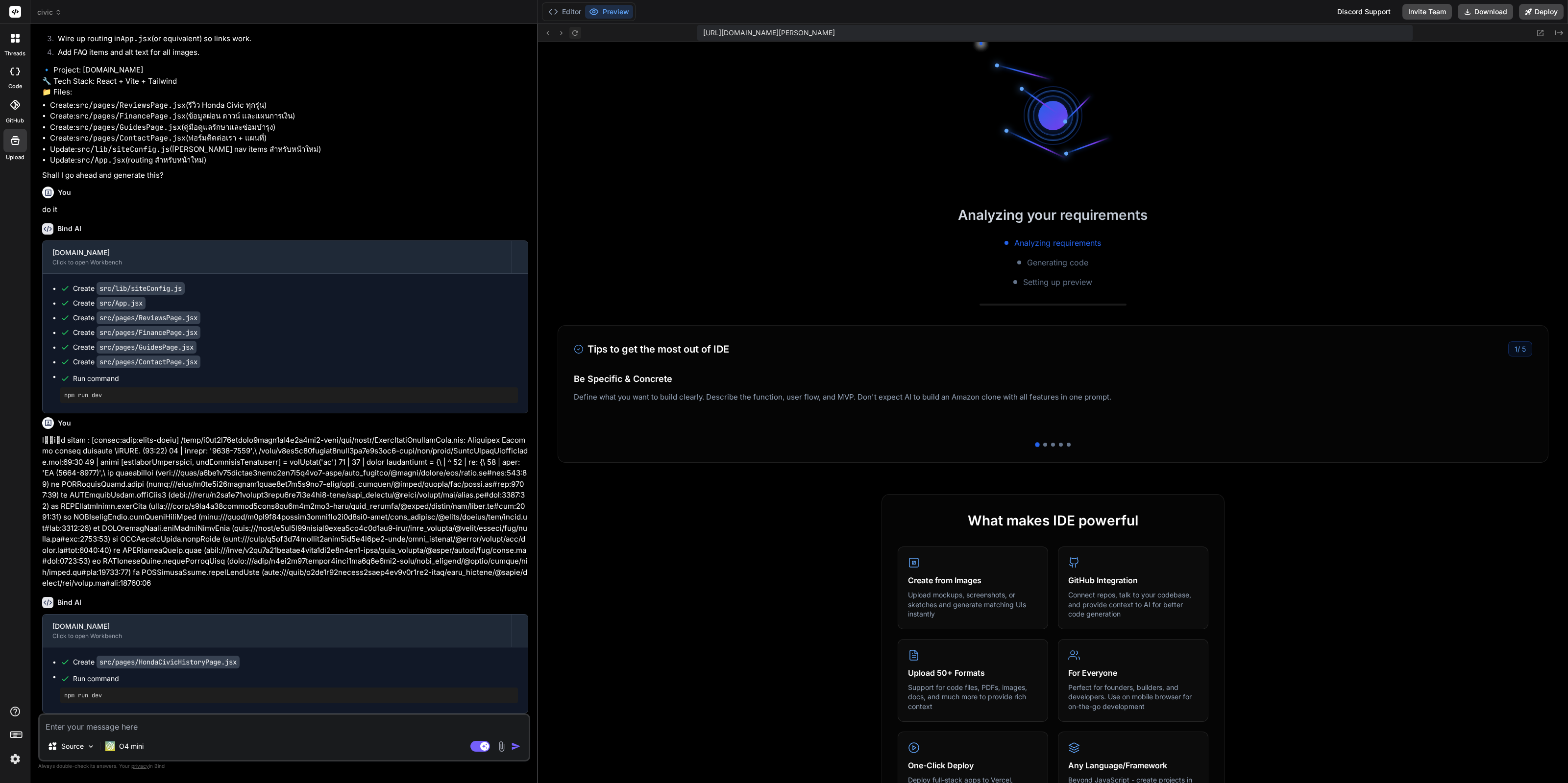
click at [575, 33] on icon at bounding box center [575, 33] width 9 height 9
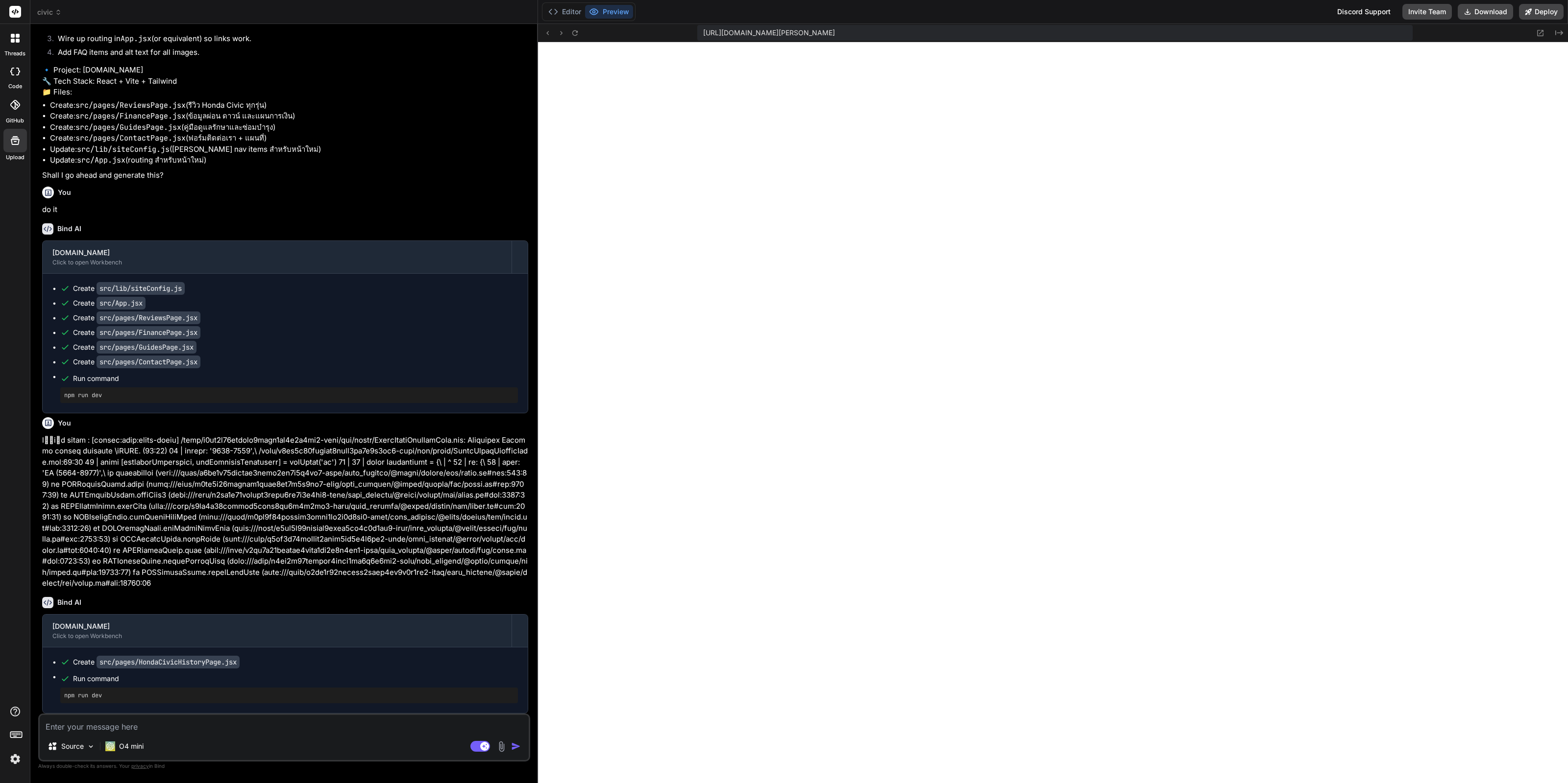
scroll to position [2072, 0]
click at [277, 717] on textarea at bounding box center [284, 723] width 489 height 18
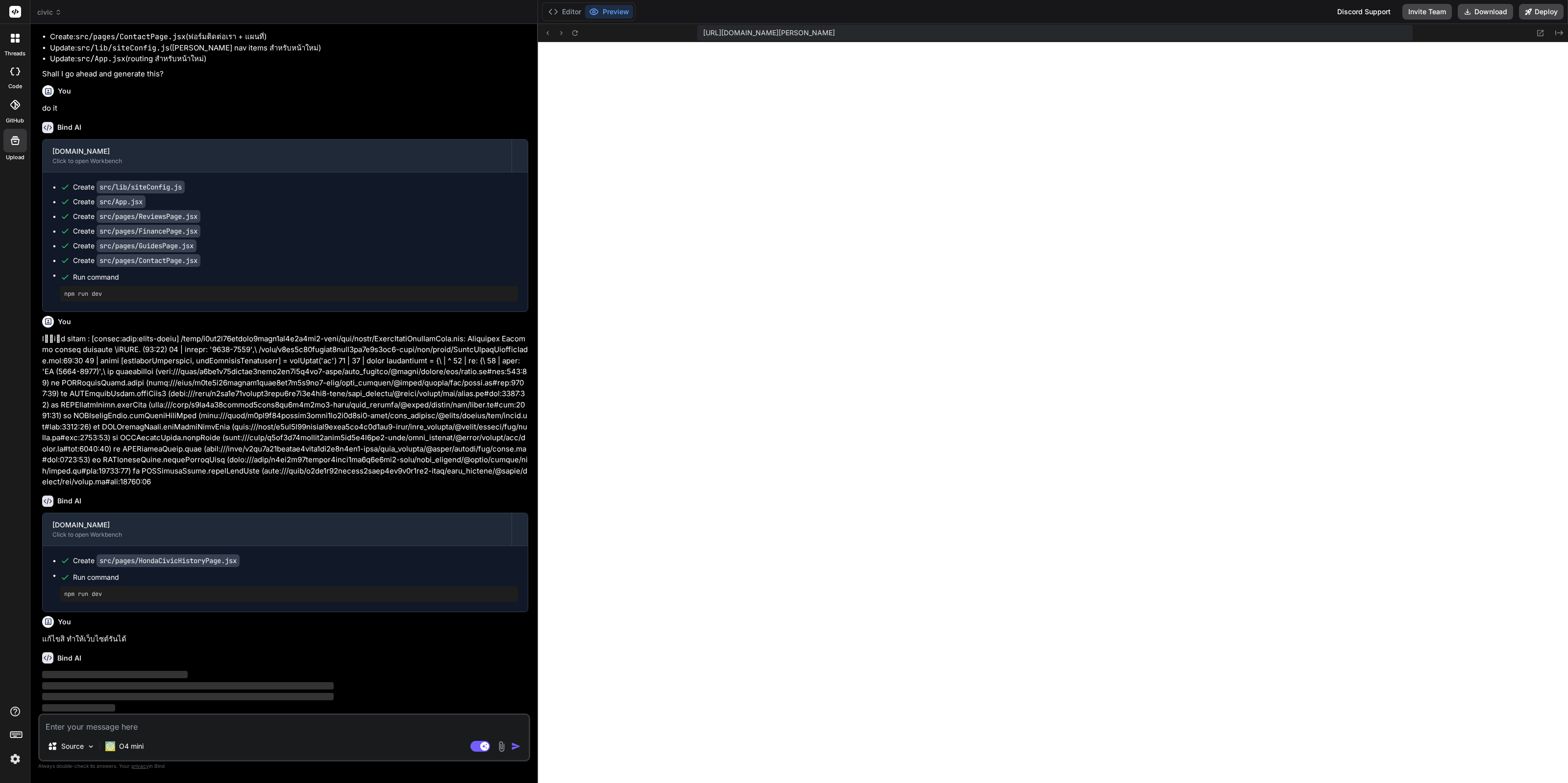
scroll to position [2173, 0]
click at [7, 756] on img at bounding box center [15, 759] width 16 height 16
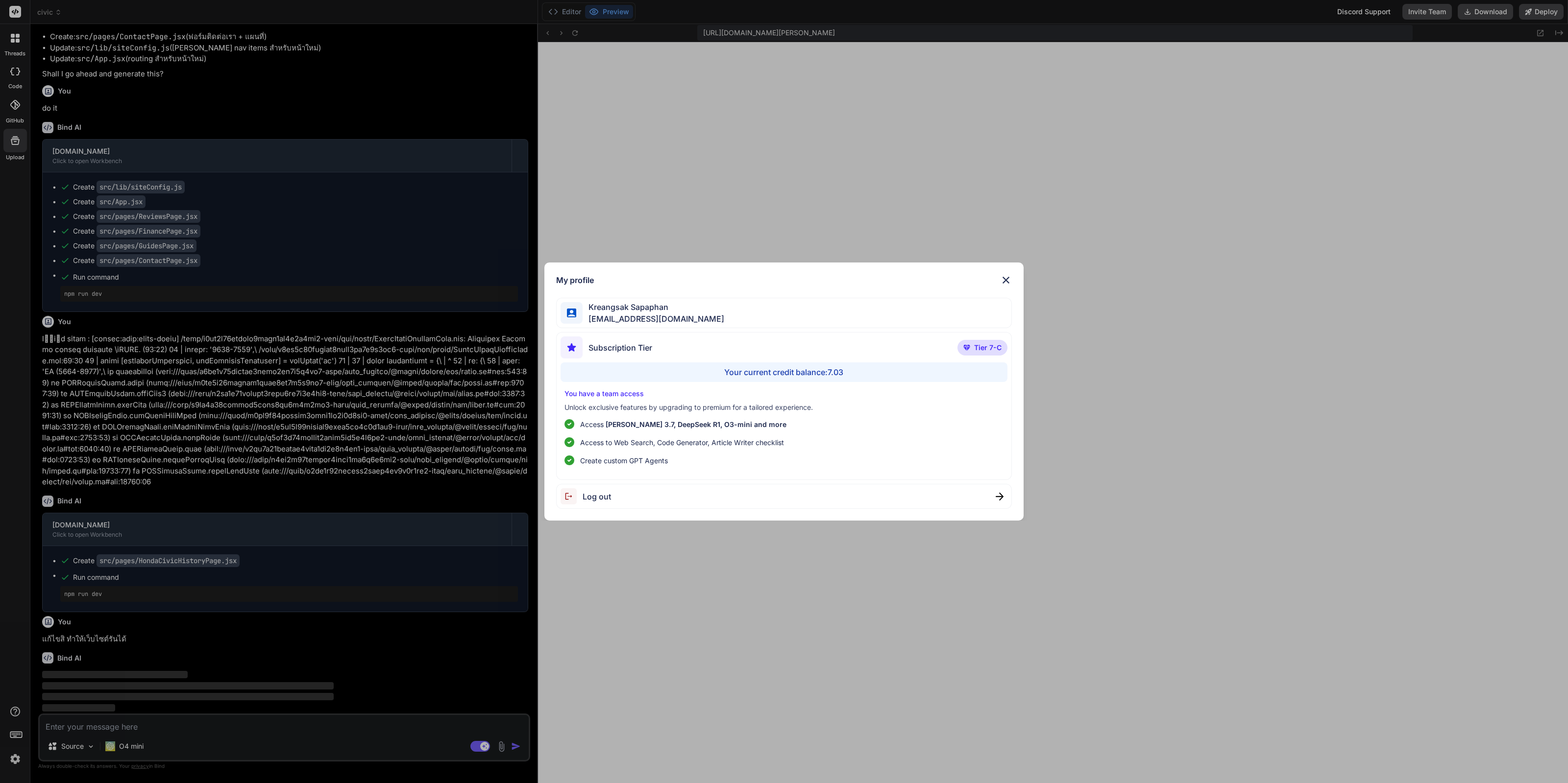
click at [707, 659] on div "My profile Kreangsak Sapaphan inseiong@gmail.com Subscription Tier Tier 7-C You…" at bounding box center [784, 391] width 1568 height 783
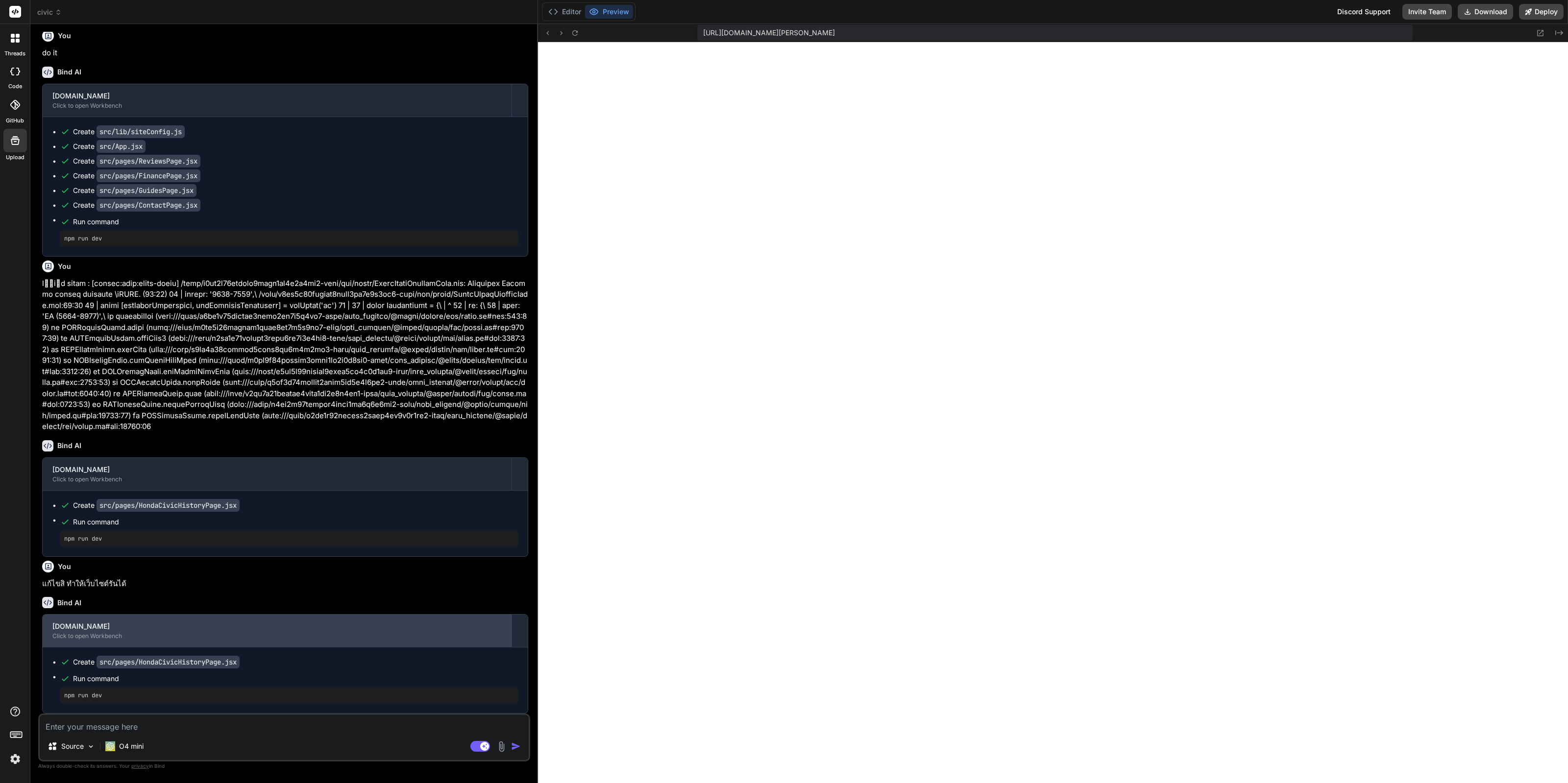
scroll to position [2229, 0]
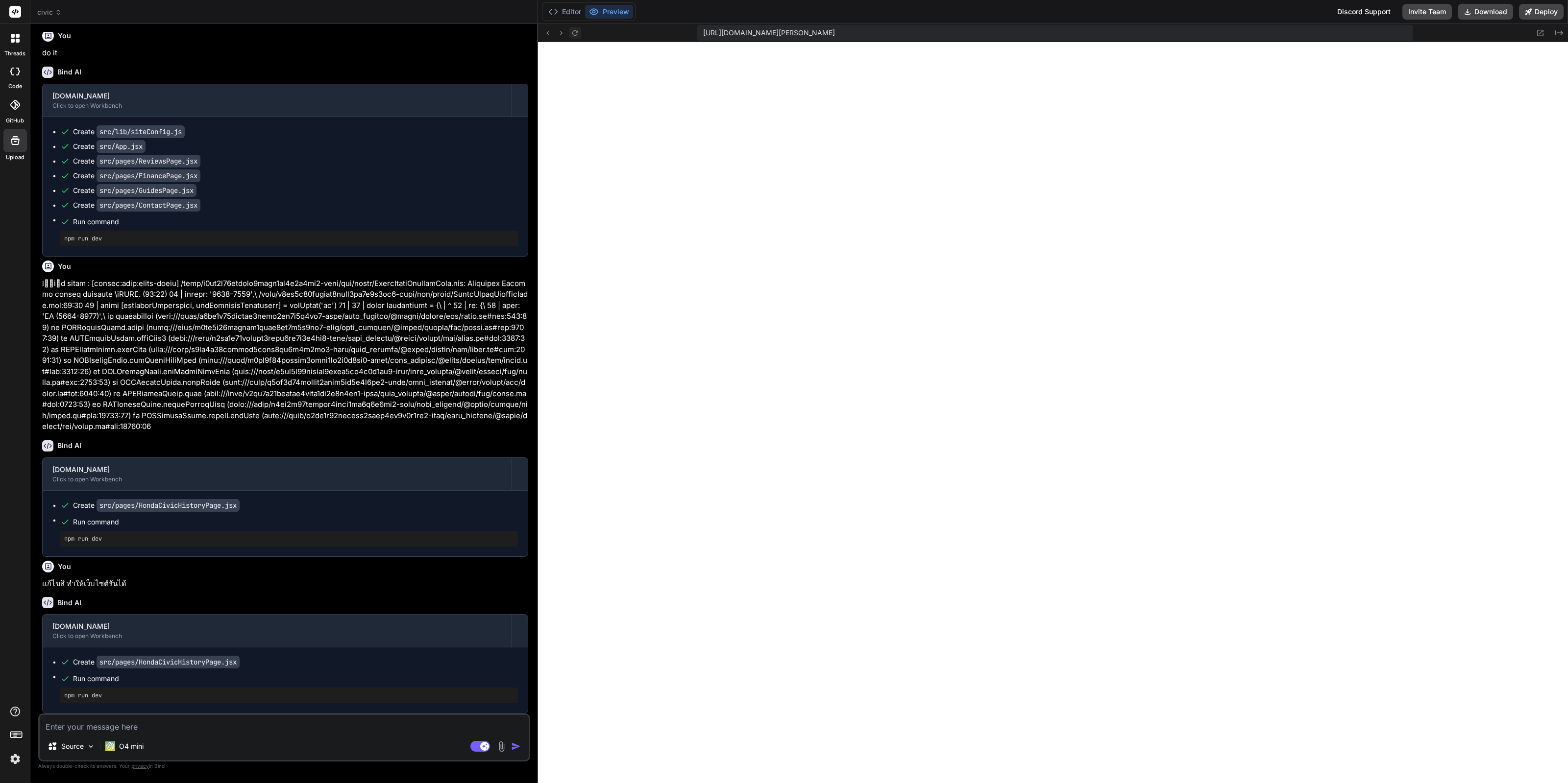
click at [578, 34] on icon at bounding box center [575, 33] width 9 height 9
click at [282, 730] on textarea at bounding box center [284, 723] width 489 height 18
paste textarea "13 | const competitors = { 14 | corolla: { 15 | name: 'Toyota Corolla Altis',\ …"
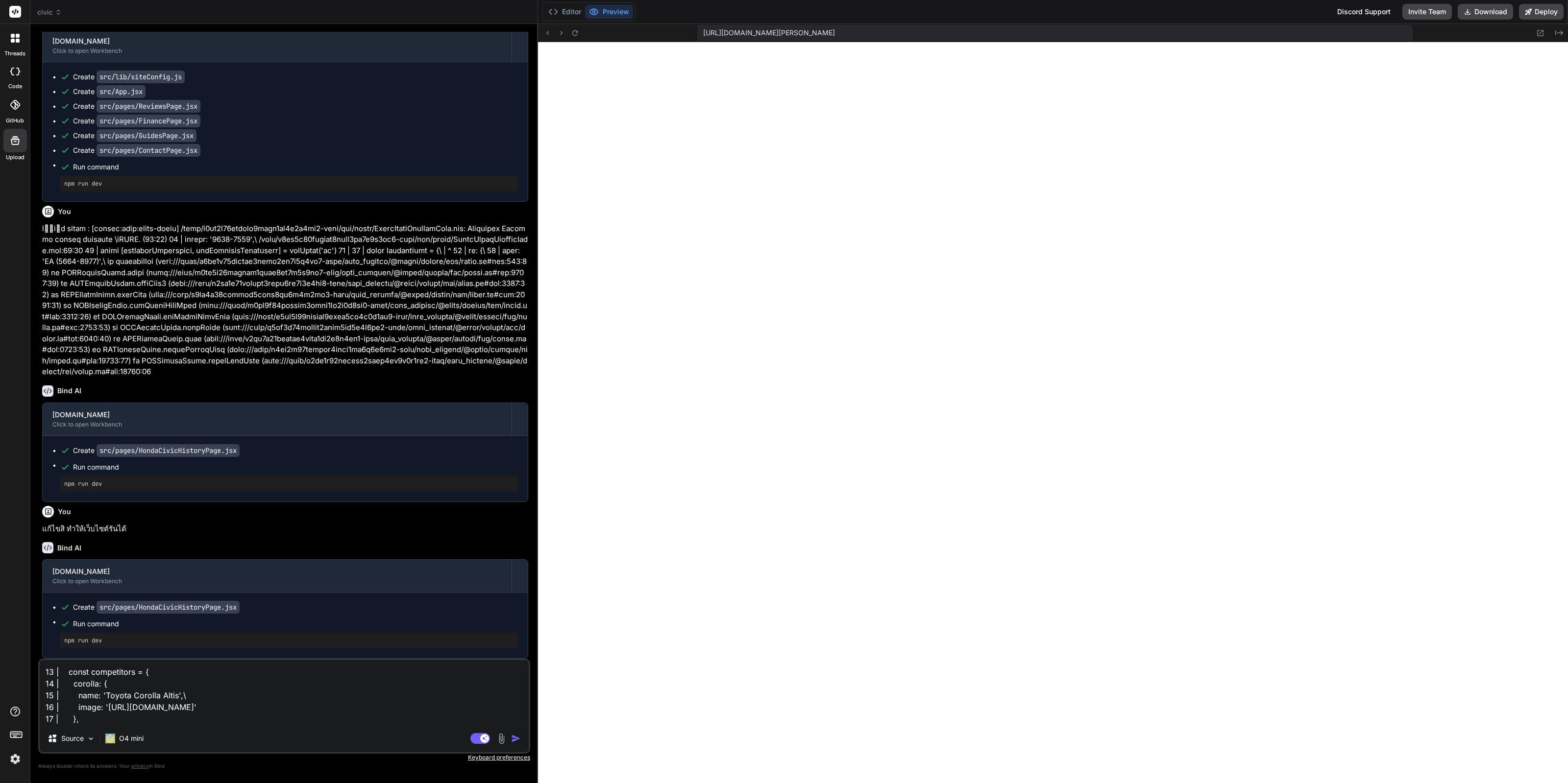
drag, startPoint x: 97, startPoint y: 674, endPoint x: 34, endPoint y: 650, distance: 67.4
click at [35, 645] on div "Bind AI Web Search Created with Pixso. Code Generator You ทำหน้าต่อไปได้เลย Bin…" at bounding box center [284, 403] width 508 height 759
click at [79, 680] on textarea "13 | const competitors = { 14 | corolla: { 15 | name: 'Toyota Corolla Altis',\ …" at bounding box center [284, 692] width 489 height 64
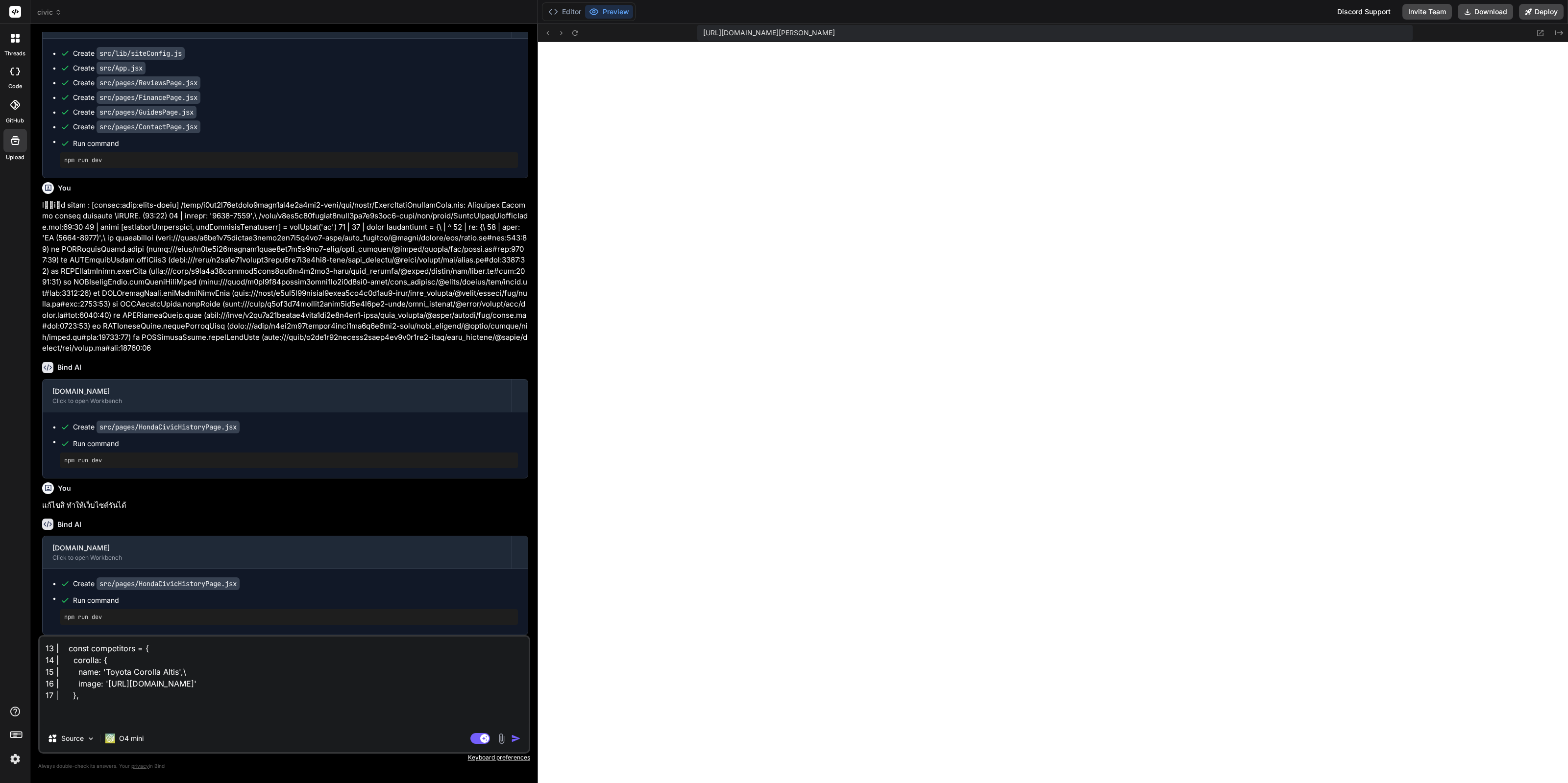
paste textarea "/src/pages/CivicVsCompetitorsPage.jsx:15:36"
drag, startPoint x: 191, startPoint y: 645, endPoint x: 287, endPoint y: 648, distance: 96.0
click at [287, 648] on textarea "/src/pages/CivicVsCompetitorsPage.jsx:15:36 13 | const competitors = { 14 | cor…" at bounding box center [284, 680] width 489 height 88
drag, startPoint x: 203, startPoint y: 717, endPoint x: 208, endPoint y: 770, distance: 53.2
click at [208, 770] on div "/src/pages/CivicVsCompetitorsPage.jsx 13 | const competitors = { 14 | corolla: …" at bounding box center [284, 703] width 492 height 136
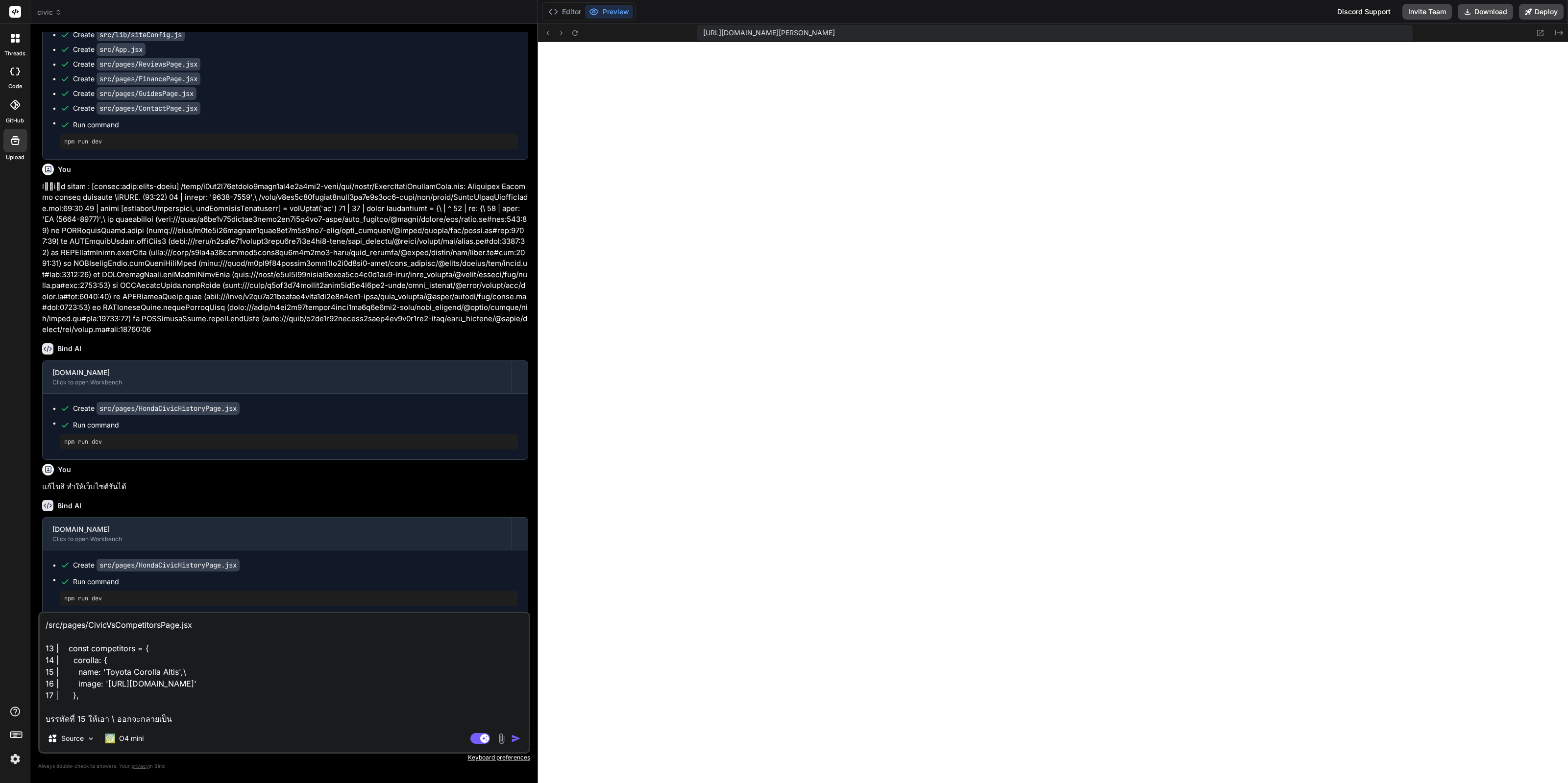
drag, startPoint x: 210, startPoint y: 678, endPoint x: 75, endPoint y: 672, distance: 135.1
click at [75, 672] on textarea "/src/pages/CivicVsCompetitorsPage.jsx 13 | const competitors = { 14 | corolla: …" at bounding box center [284, 669] width 489 height 112
click at [194, 719] on textarea "/src/pages/CivicVsCompetitorsPage.jsx 13 | const competitors = { 14 | corolla: …" at bounding box center [284, 669] width 489 height 112
paste textarea "name: 'Toyota Corolla Altis',\"
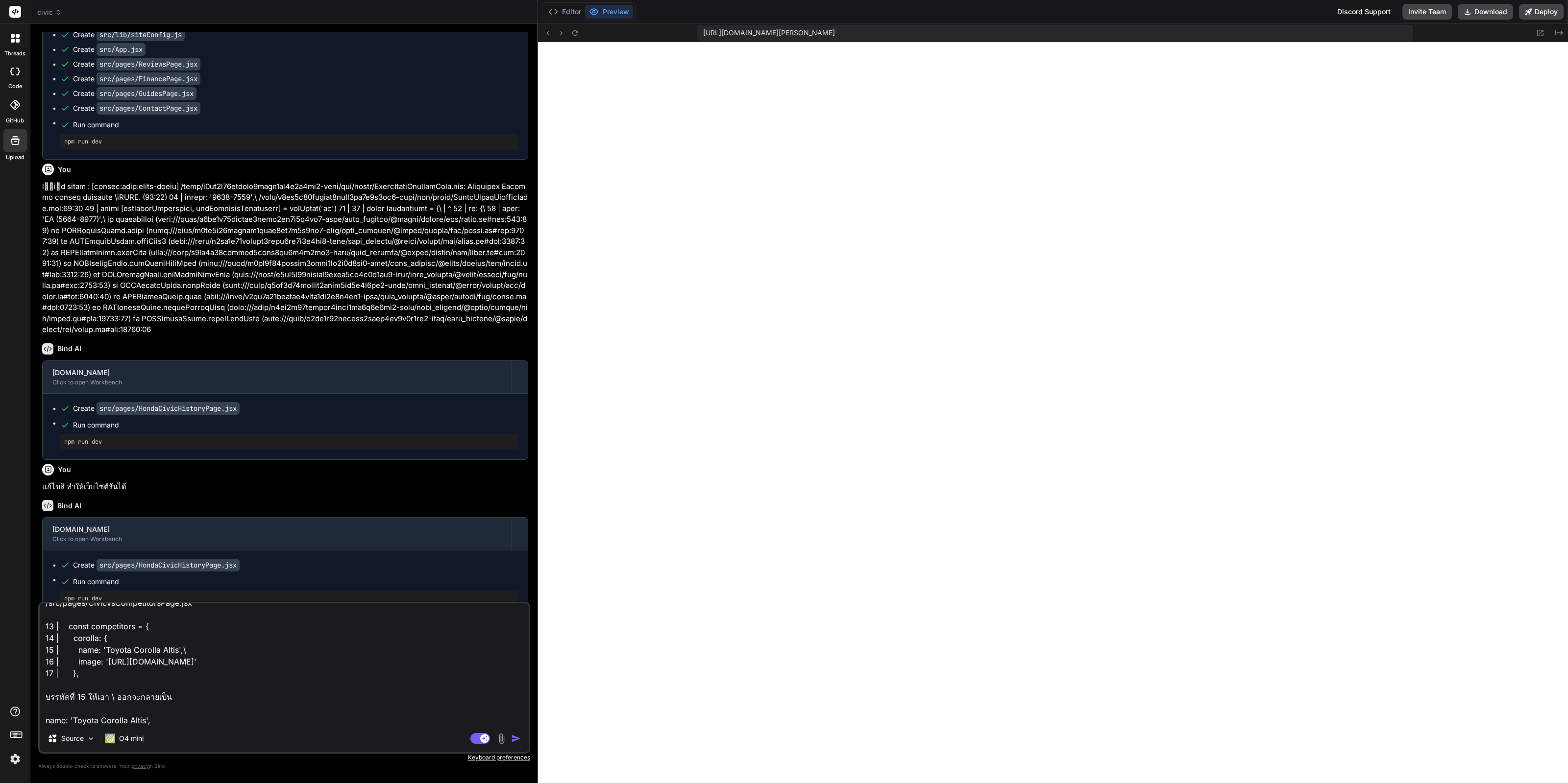
click at [250, 699] on textarea "/src/pages/CivicVsCompetitorsPage.jsx 13 | const competitors = { 14 | corolla: …" at bounding box center [284, 664] width 489 height 122
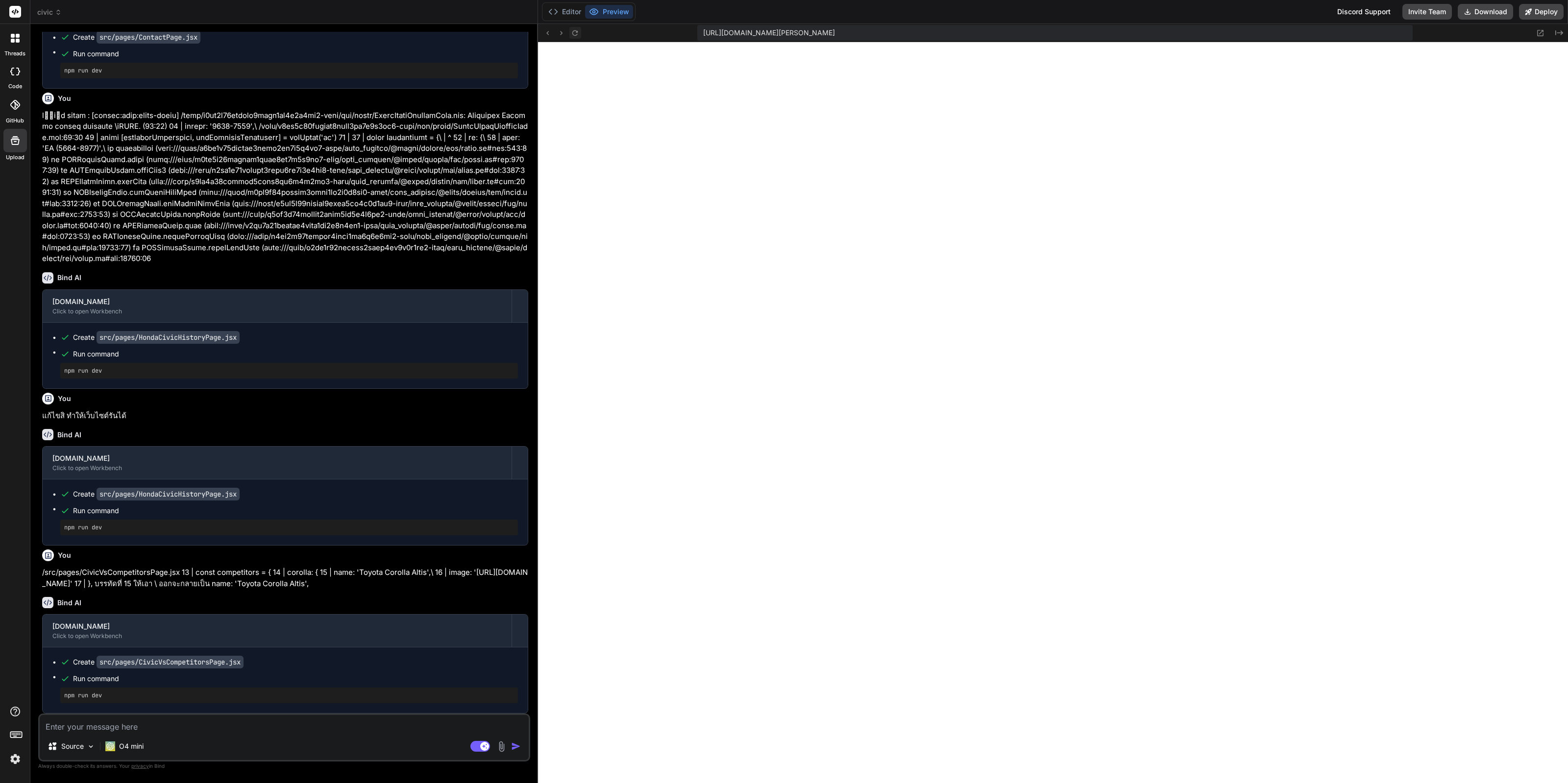
scroll to position [6415, 0]
click at [571, 32] on icon at bounding box center [575, 33] width 9 height 9
click at [201, 739] on div "Source O4 mini" at bounding box center [284, 748] width 489 height 24
click at [217, 725] on textarea at bounding box center [284, 723] width 489 height 18
paste textarea "/home/u3uk0f35zsjjbn9cprh6fq9h0p4tm2-wnxx/src/pages/HomePage.jsx:72:31"
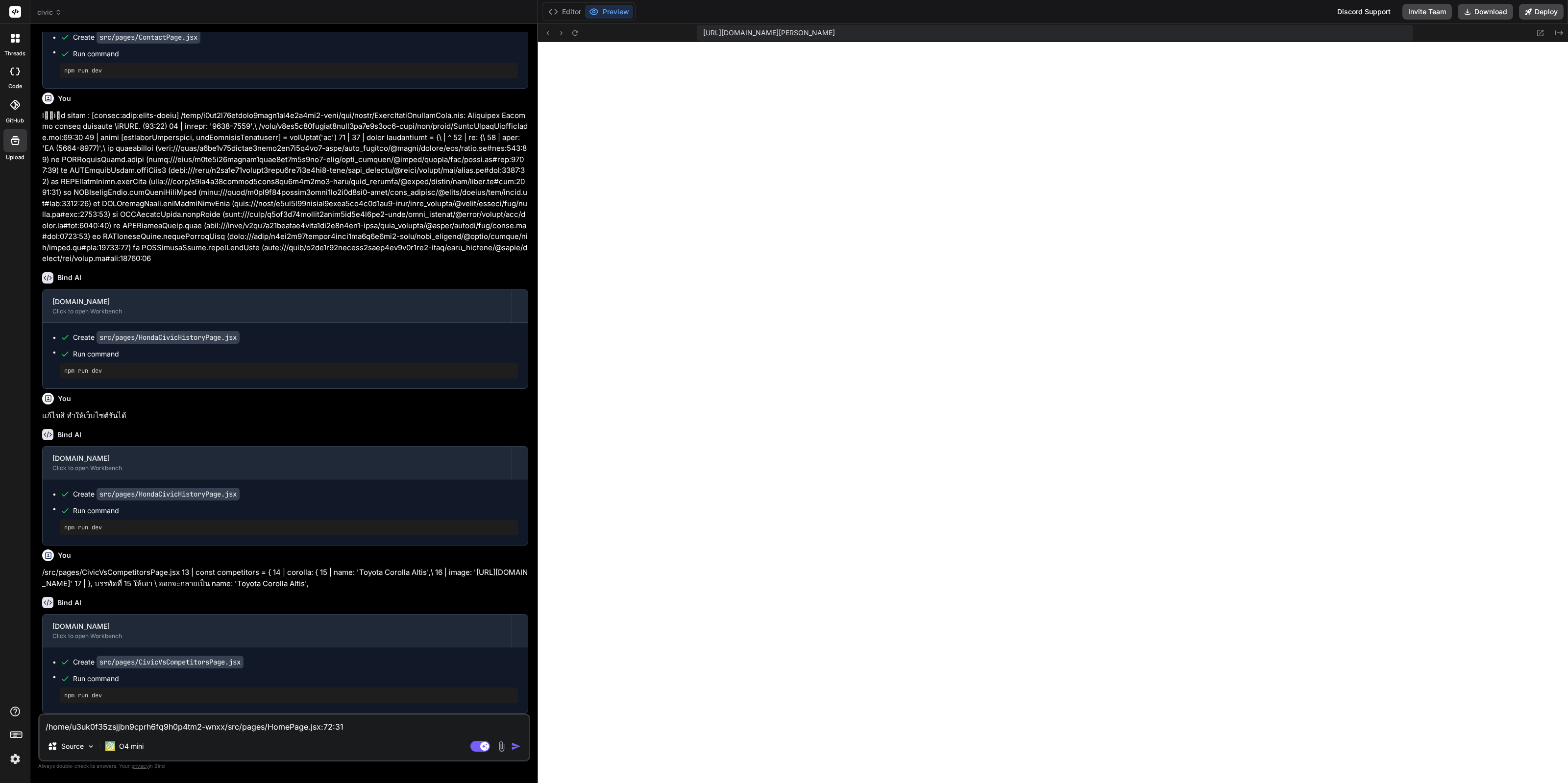
drag, startPoint x: 226, startPoint y: 728, endPoint x: 0, endPoint y: 711, distance: 226.6
click at [0, 711] on div "threads code GitHub Upload civic Created with Pixso. Bind AI Web Search Created…" at bounding box center [784, 391] width 1568 height 783
click at [323, 728] on textarea "/src/pages/HomePage.jsx:72:31" at bounding box center [284, 723] width 489 height 18
click at [178, 723] on textarea "/src/pages/HomePage.jsx" at bounding box center [284, 723] width 489 height 18
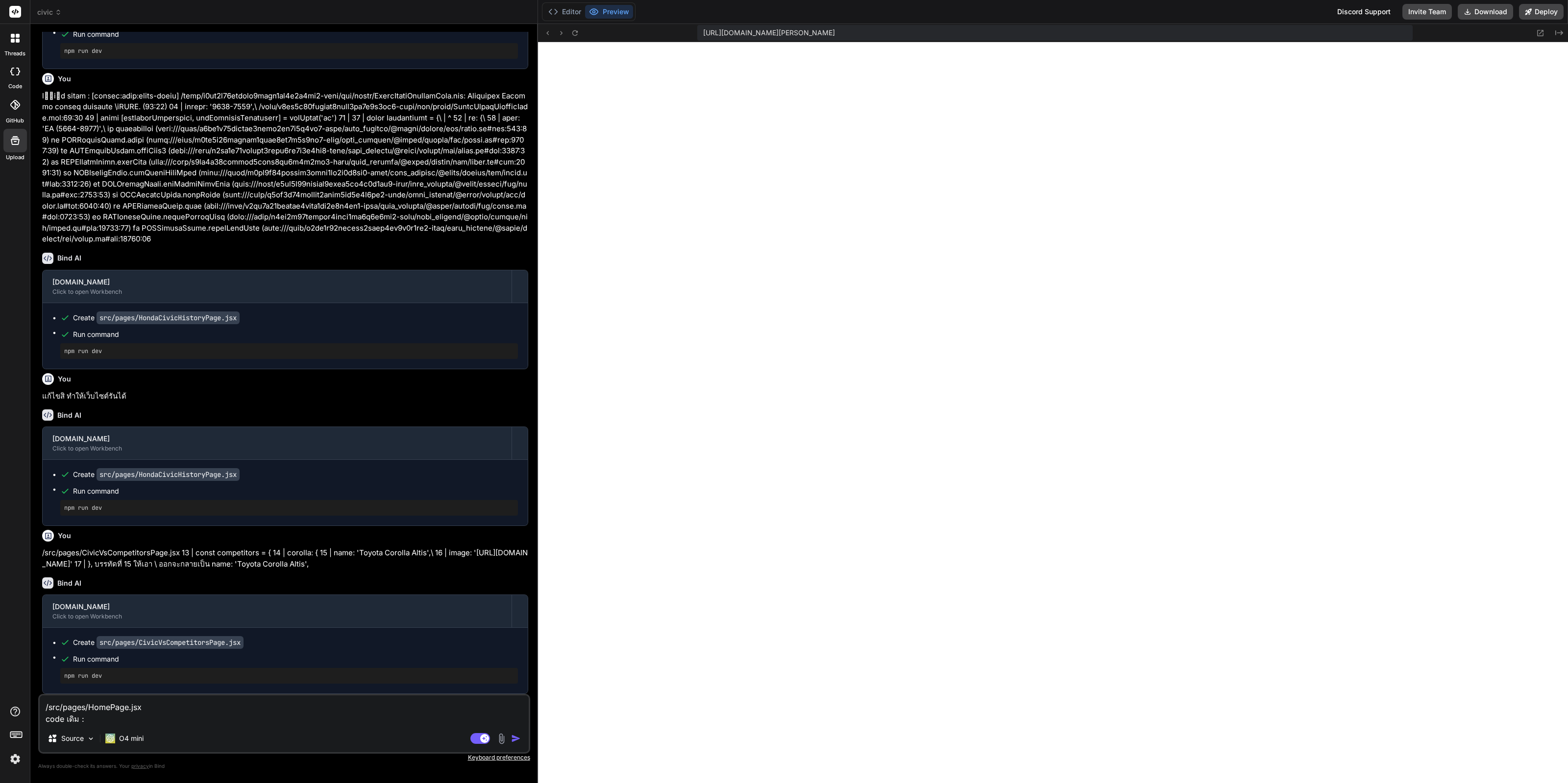
paste textarea "70 | </Link>\ 71 | <p className="mt-1 text-sm text-slate-600">...\u0e14\u0e39\u…"
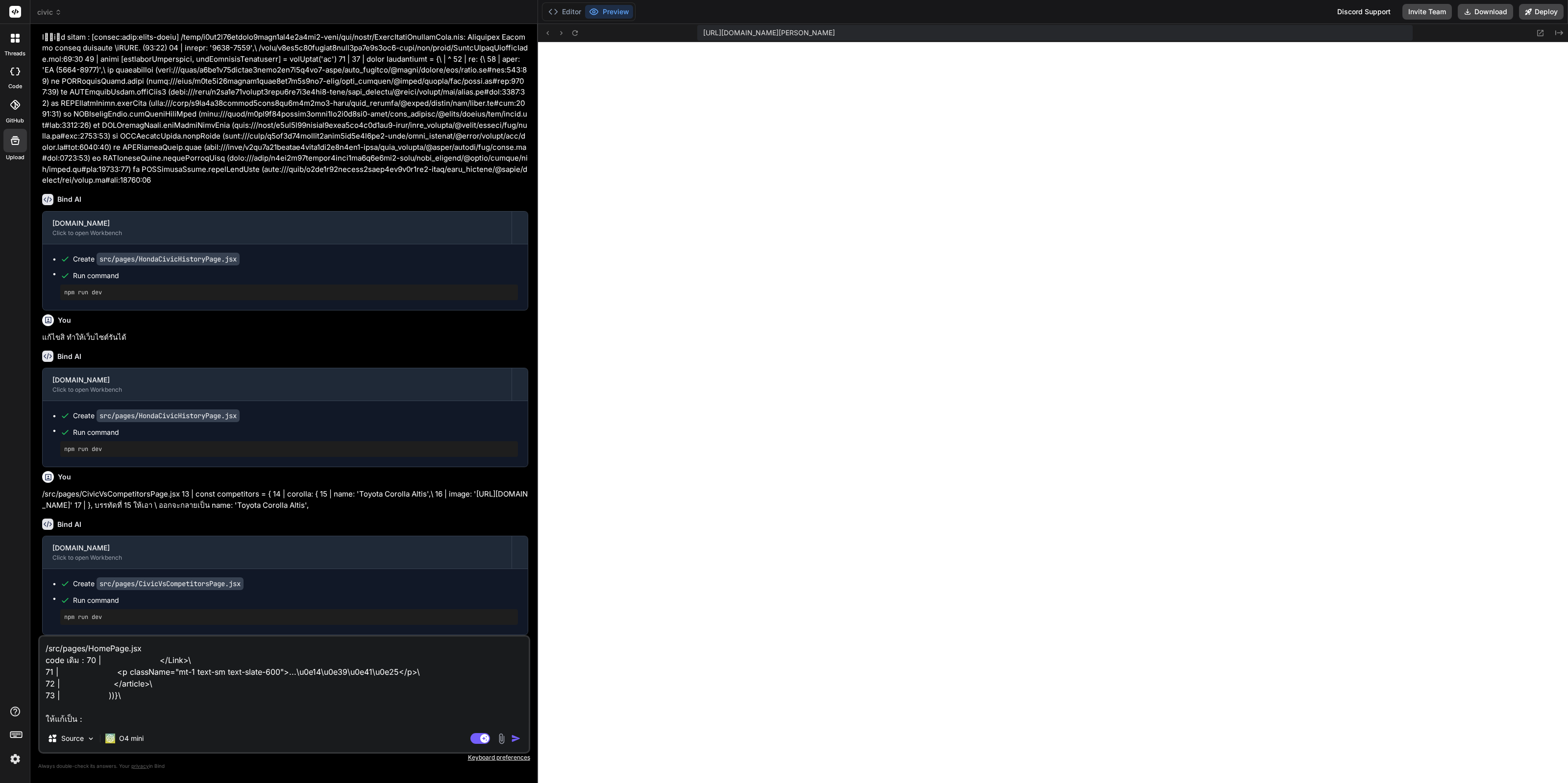
click at [253, 720] on textarea "/src/pages/HomePage.jsx code เดิม : 70 | </Link>\ 71 | <p className="mt-1 text-…" at bounding box center [284, 680] width 489 height 88
paste textarea "70 | </Link> 71 | <p className="mt-1 text-sm text-slate-600">ข้อมูล สเปค ปัญหา …"
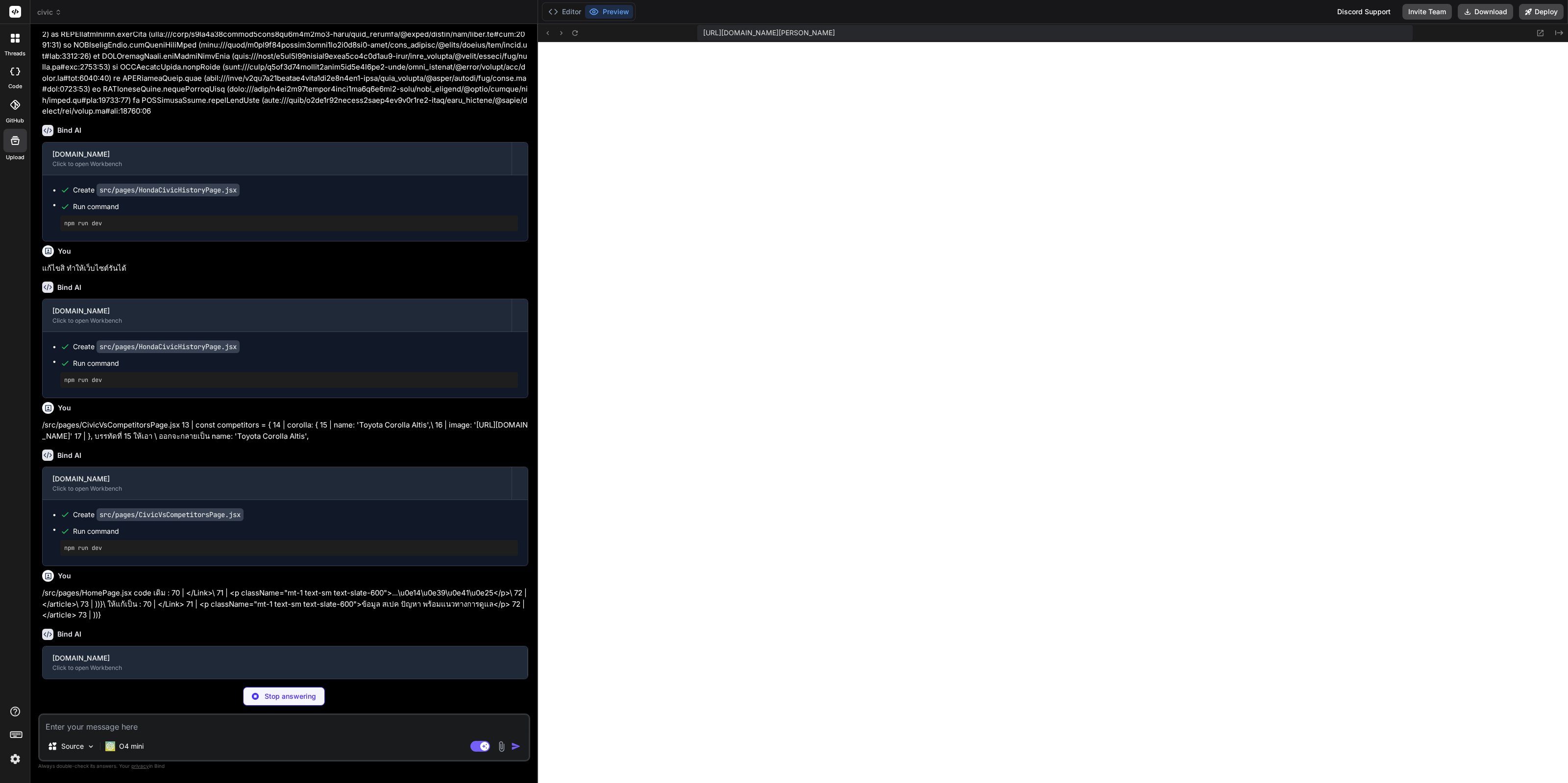
scroll to position [2530, 0]
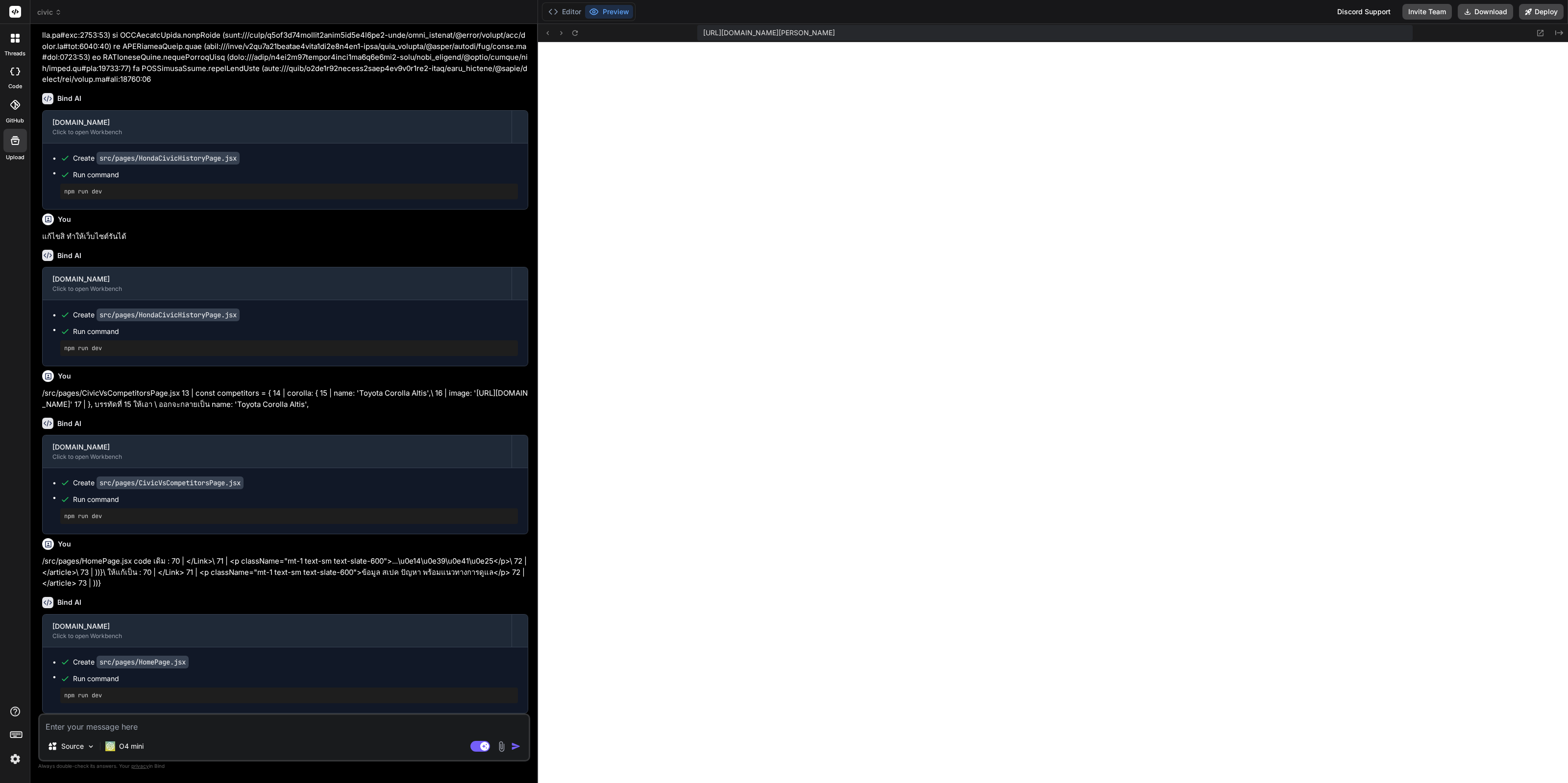
click at [315, 732] on textarea at bounding box center [284, 723] width 489 height 18
click at [231, 728] on textarea at bounding box center [284, 723] width 489 height 18
paste textarea "ช่วยแก้ไขข้อผิดพลาดในโปรเจกต์ React นี้หน่อย 1. ปัญหาที่เจอ (Problem): ฉันเจอ E…"
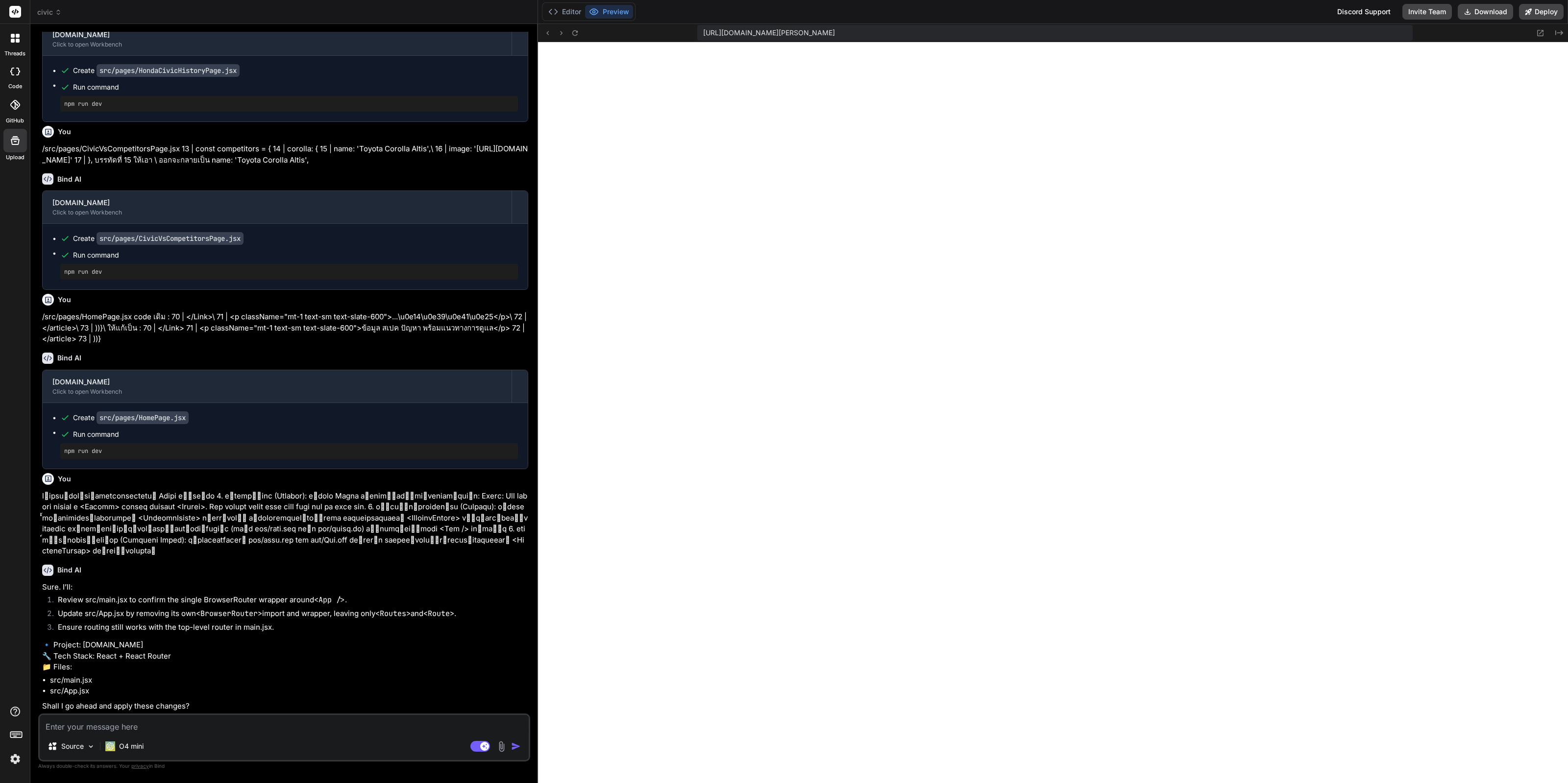
scroll to position [2842, 0]
click at [338, 721] on textarea at bounding box center [284, 723] width 489 height 18
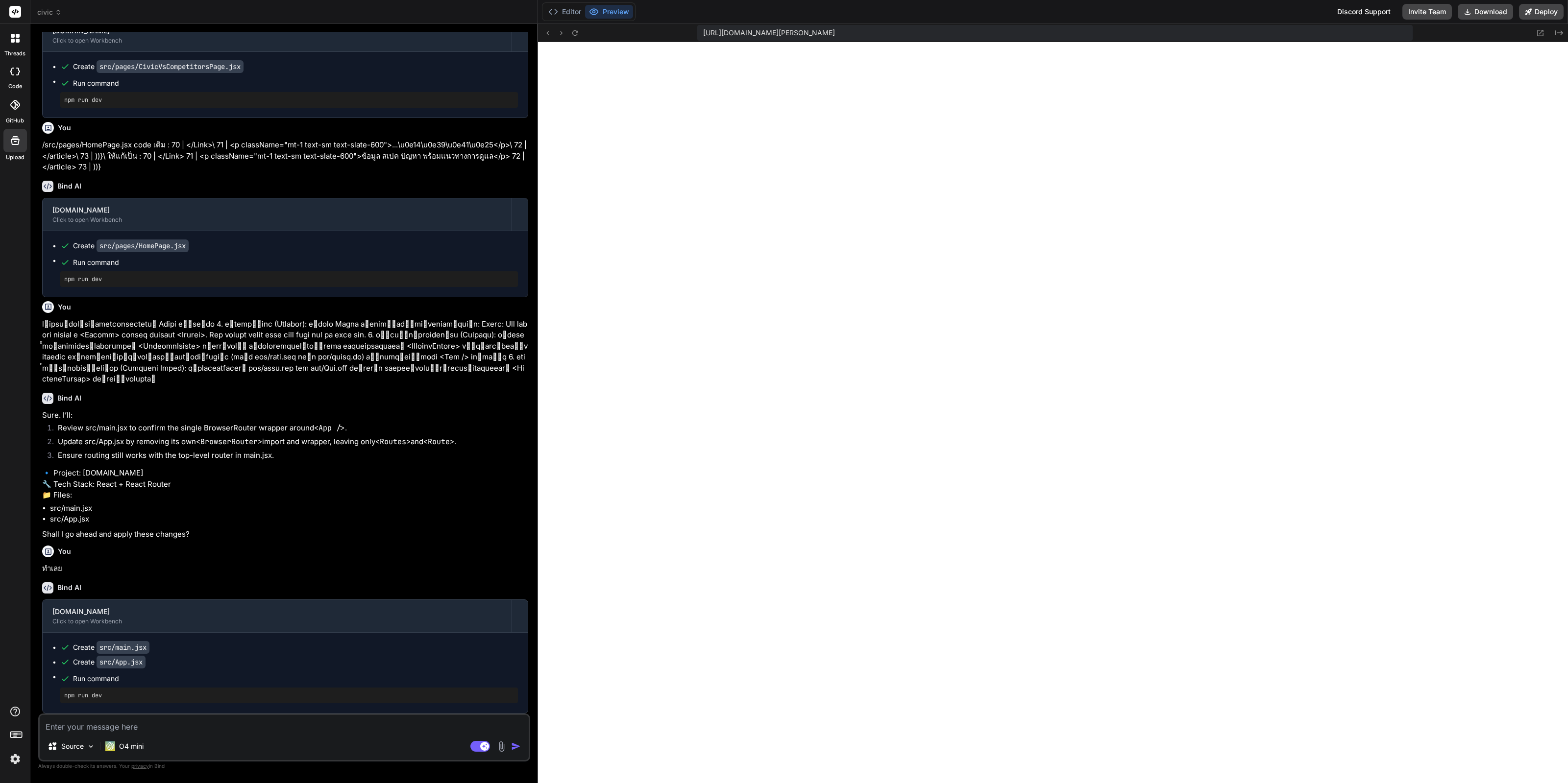
scroll to position [3013, 0]
click at [575, 33] on icon at bounding box center [575, 33] width 9 height 9
click at [247, 725] on textarea at bounding box center [284, 723] width 489 height 18
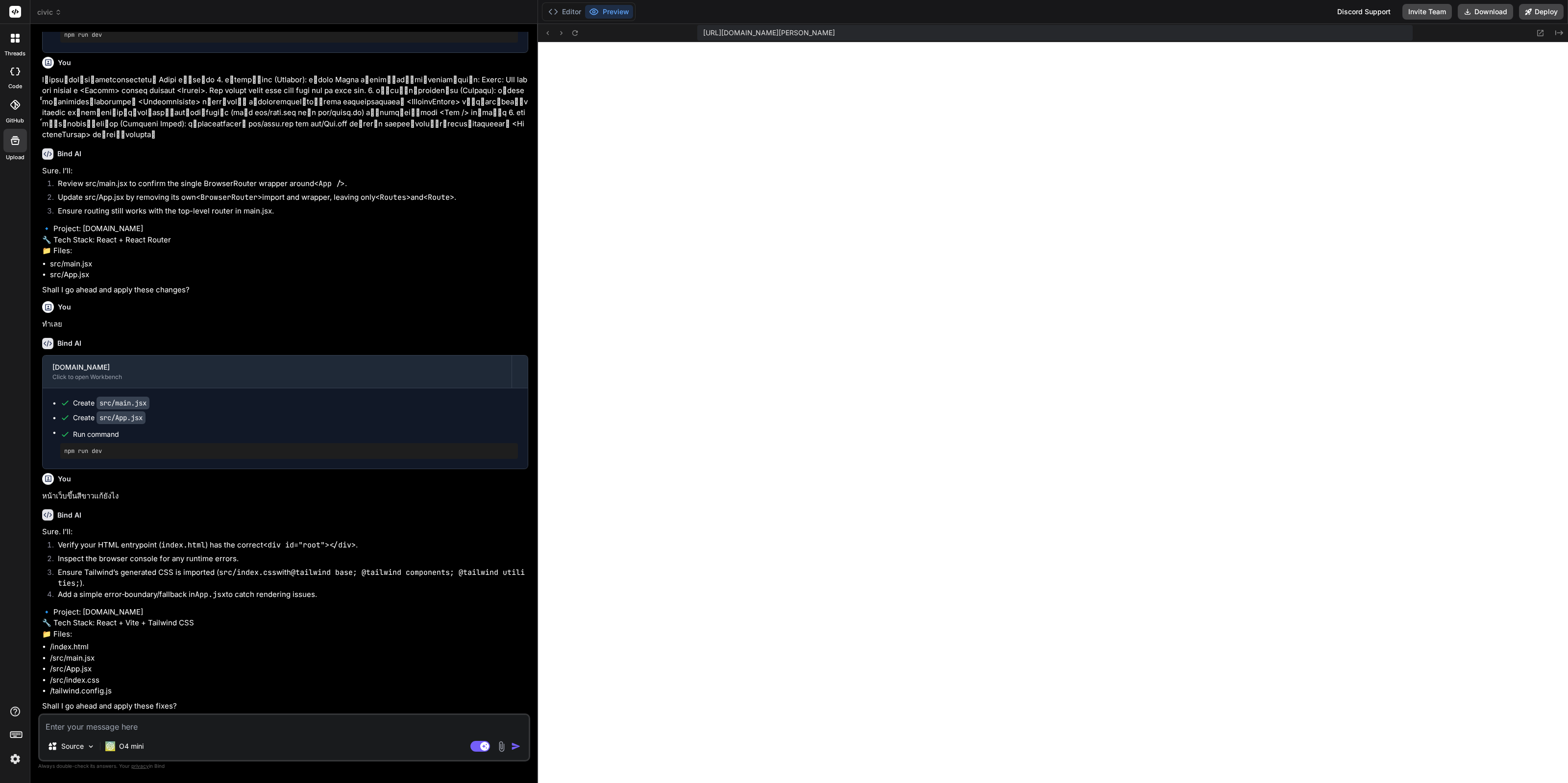
scroll to position [3279, 0]
click at [315, 725] on textarea at bounding box center [284, 723] width 489 height 18
click at [315, 724] on textarea at bounding box center [284, 723] width 489 height 18
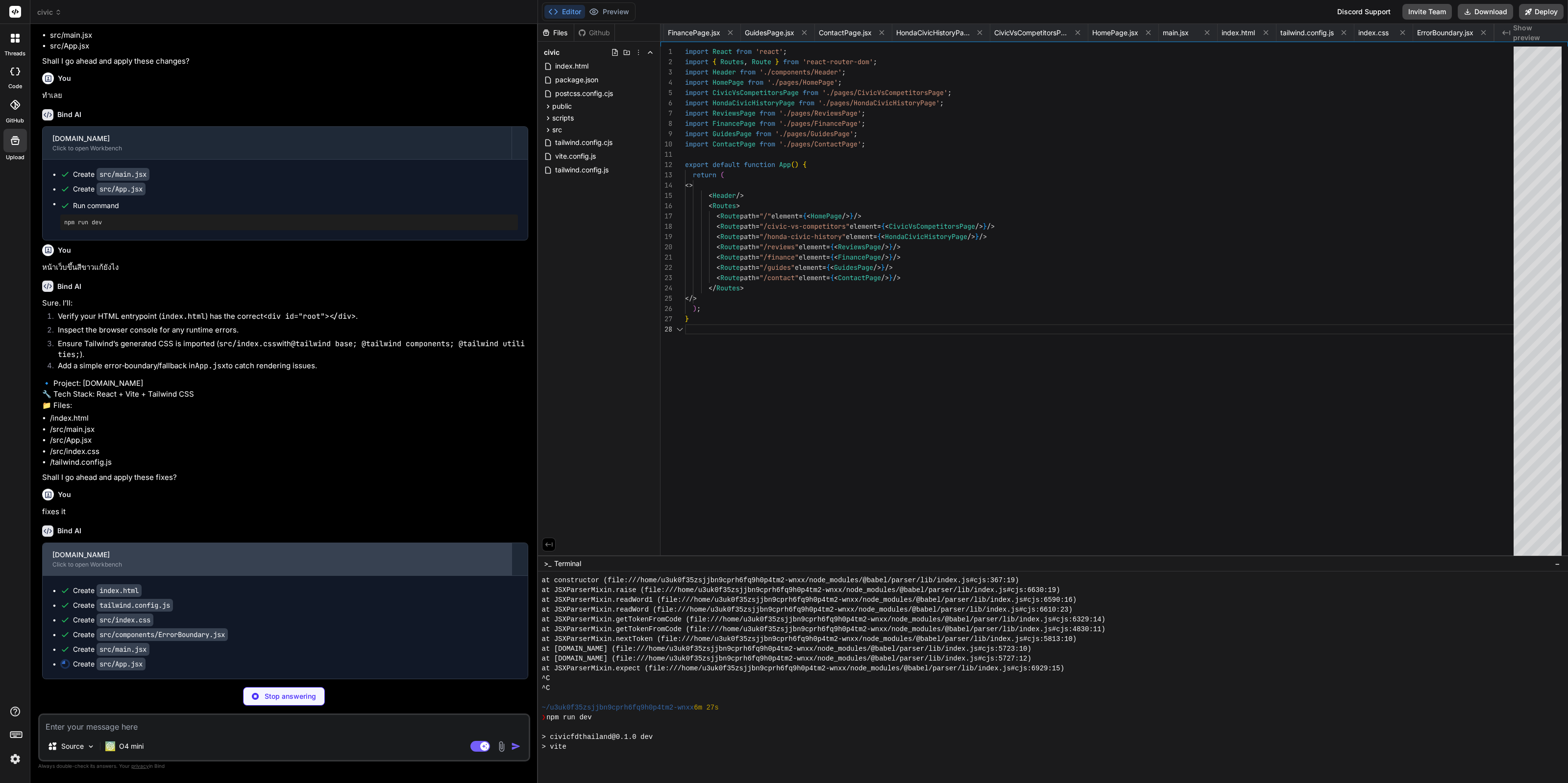
scroll to position [0, 64]
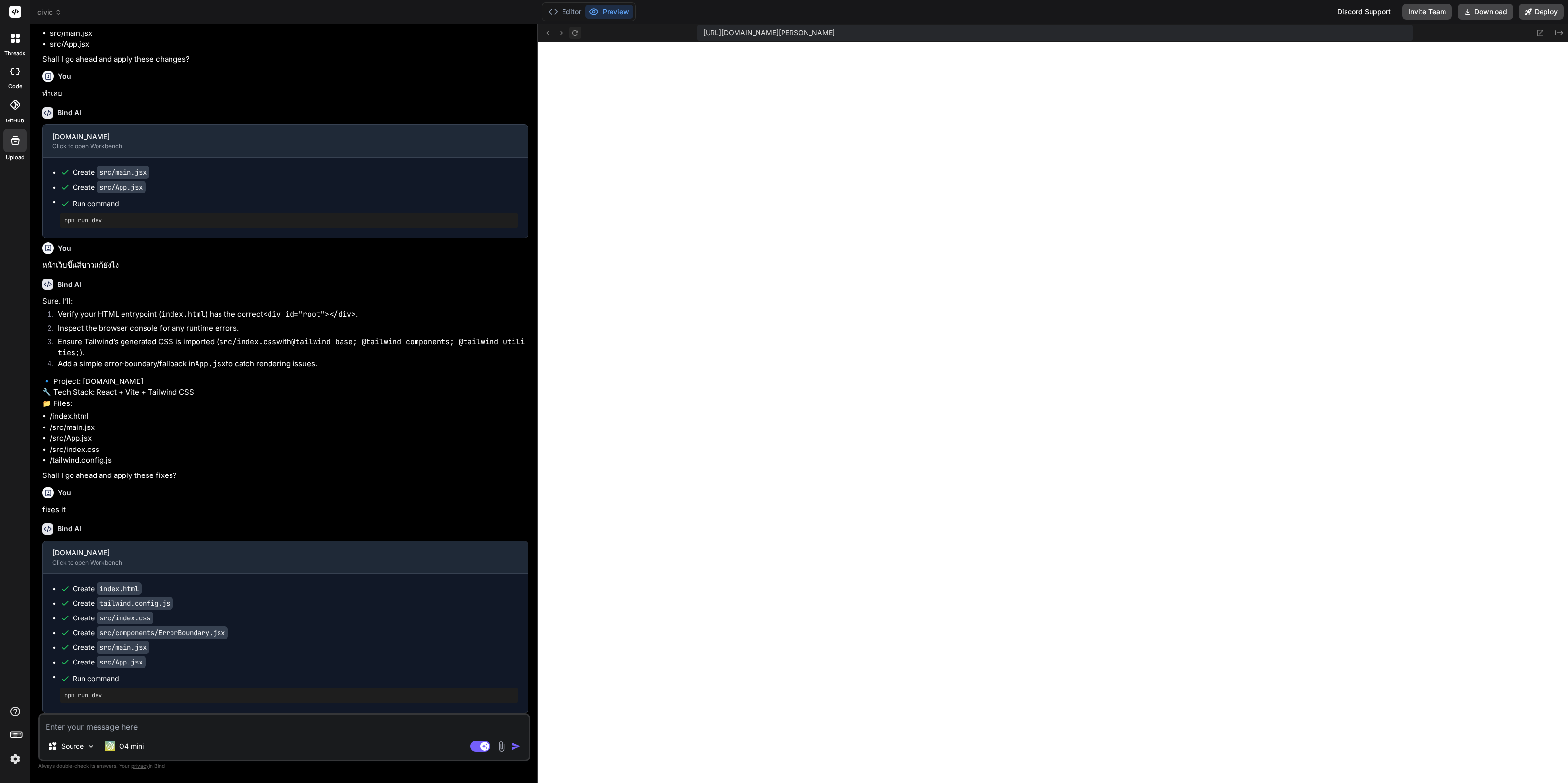
click at [573, 28] on button at bounding box center [575, 32] width 12 height 12
click at [572, 34] on icon at bounding box center [575, 33] width 9 height 9
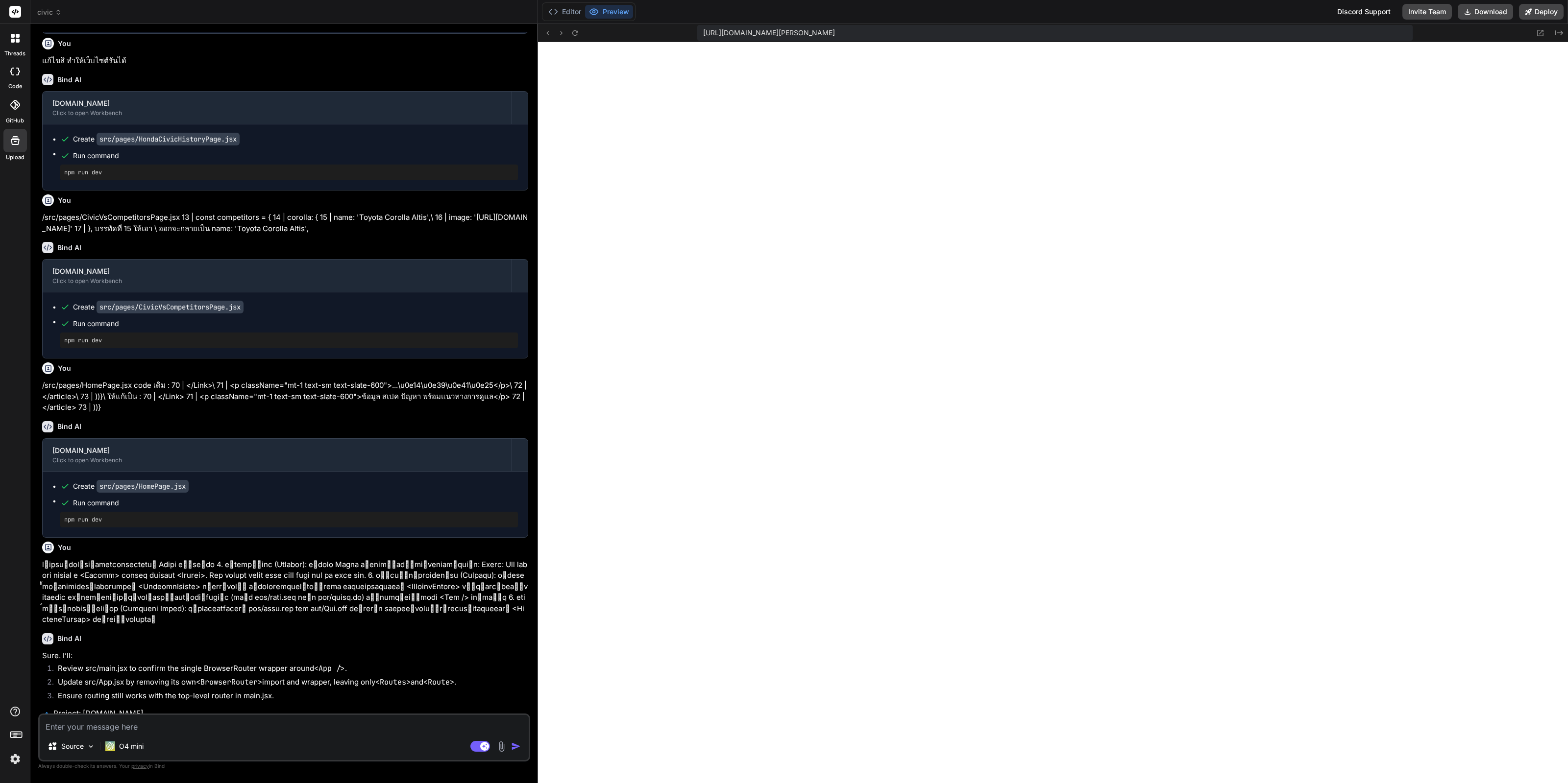
scroll to position [2589, 0]
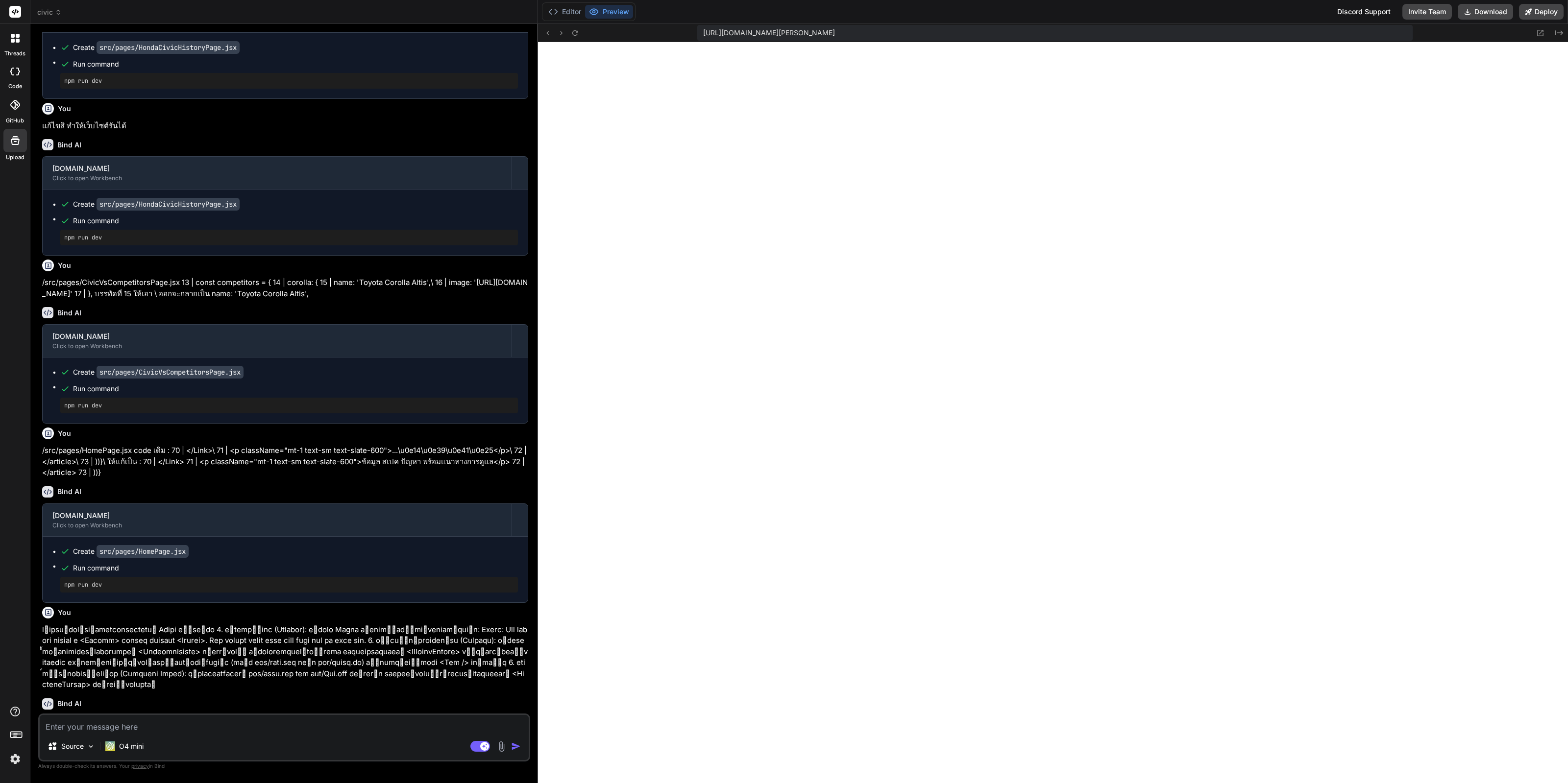
click at [127, 299] on p "/src/pages/CivicVsCompetitorsPage.jsx 13 | const competitors = { 14 | corolla: …" at bounding box center [285, 288] width 486 height 22
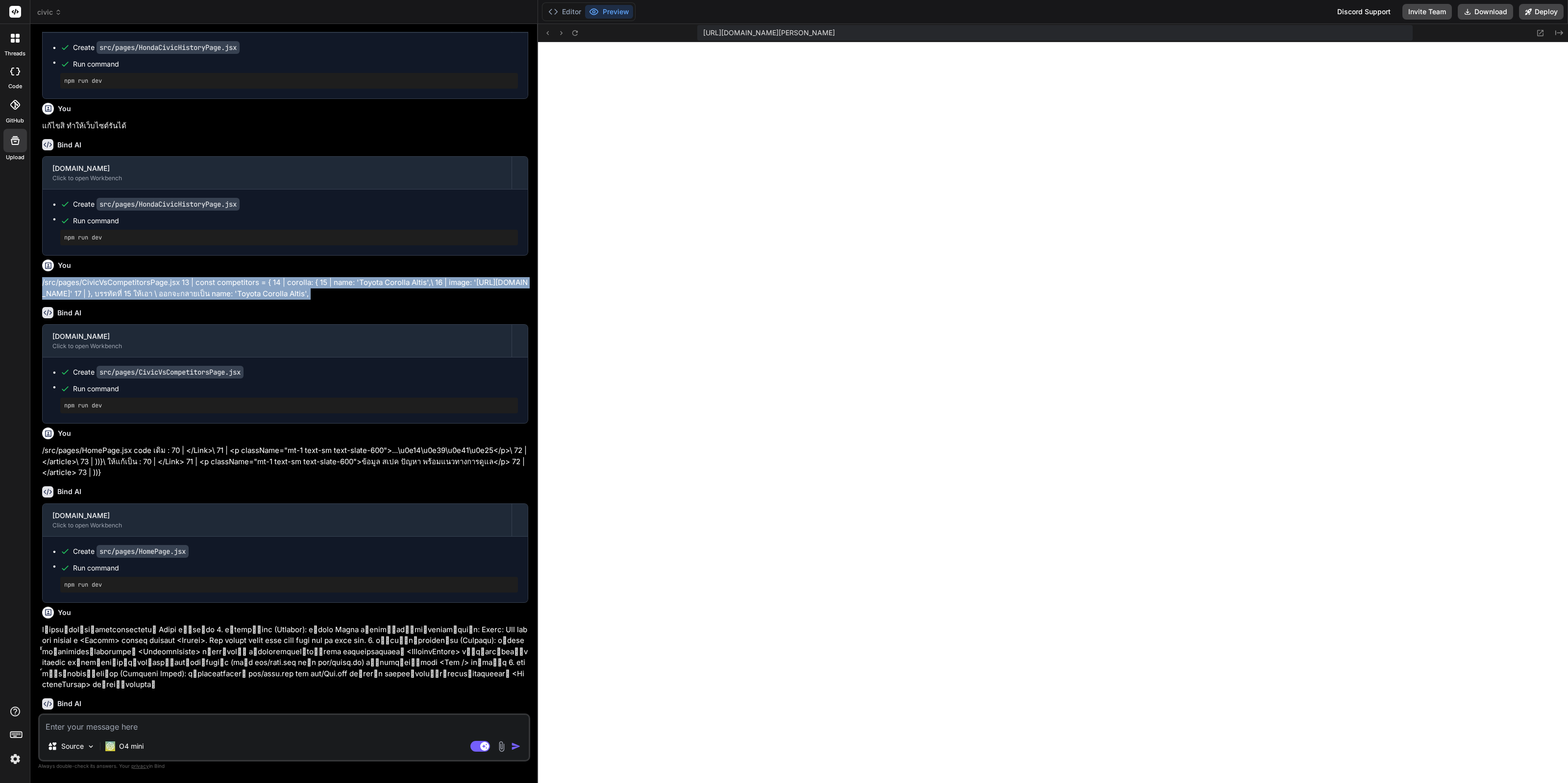
click at [127, 299] on p "/src/pages/CivicVsCompetitorsPage.jsx 13 | const competitors = { 14 | corolla: …" at bounding box center [285, 288] width 486 height 22
copy div "/src/pages/CivicVsCompetitorsPage.jsx 13 | const competitors = { 14 | corolla: …"
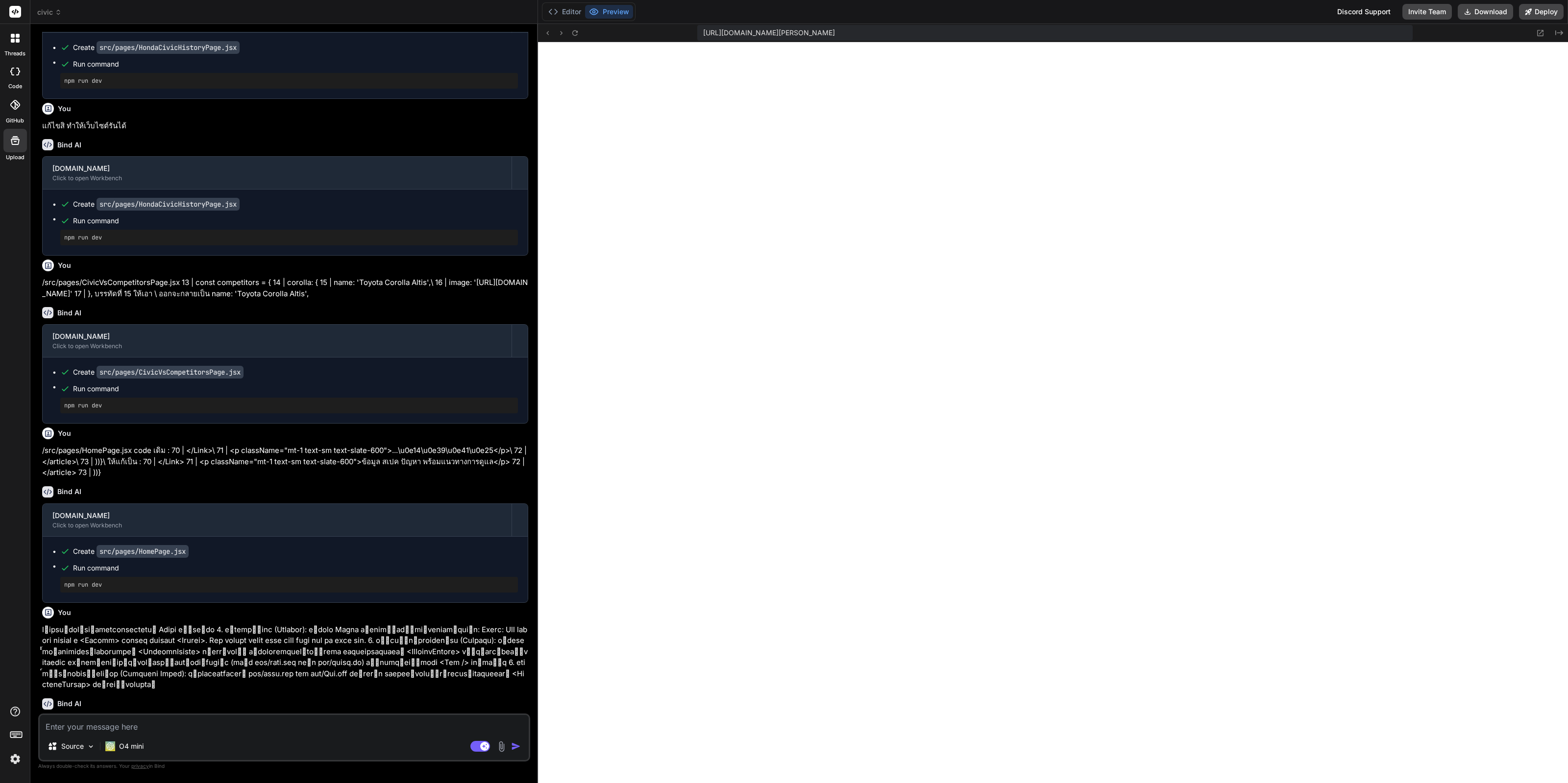
click at [230, 729] on textarea at bounding box center [284, 723] width 489 height 18
paste textarea "/src/pages/CivicVsCompetitorsPage.jsx 13 | const competitors = { 14 | corolla: …"
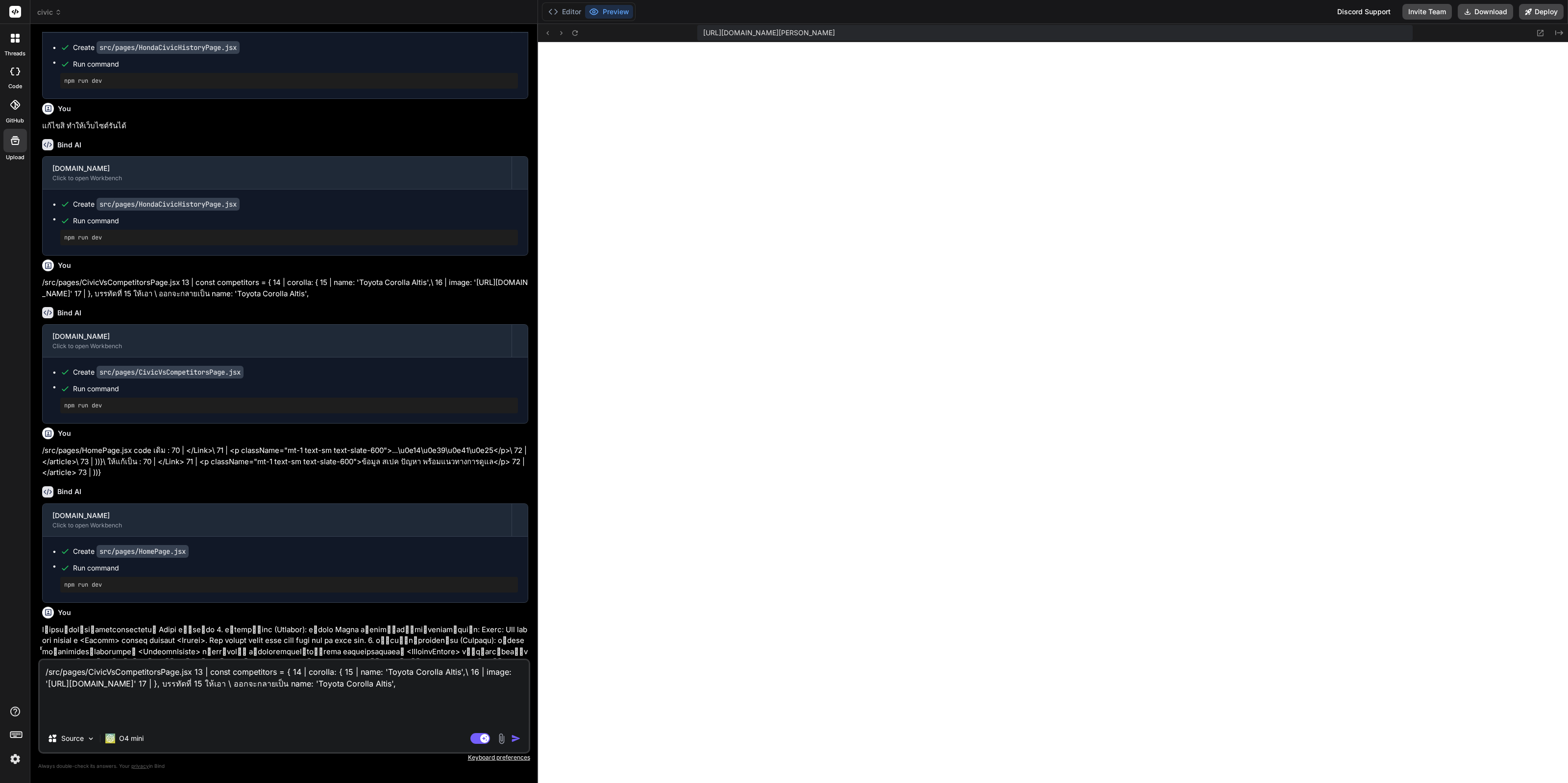
click at [195, 670] on textarea "/src/pages/CivicVsCompetitorsPage.jsx 13 | const competitors = { 14 | corolla: …" at bounding box center [284, 692] width 489 height 64
drag, startPoint x: 194, startPoint y: 674, endPoint x: 237, endPoint y: 712, distance: 57.4
click at [237, 712] on textarea "/src/pages/CivicVsCompetitorsPage.jsx 13 | const competitors = { 14 | corolla: …" at bounding box center [284, 692] width 489 height 64
drag, startPoint x: 252, startPoint y: 301, endPoint x: 107, endPoint y: 301, distance: 145.0
click at [107, 209] on div "Create src/pages/HondaCivicHistoryPage.jsx" at bounding box center [289, 204] width 458 height 10
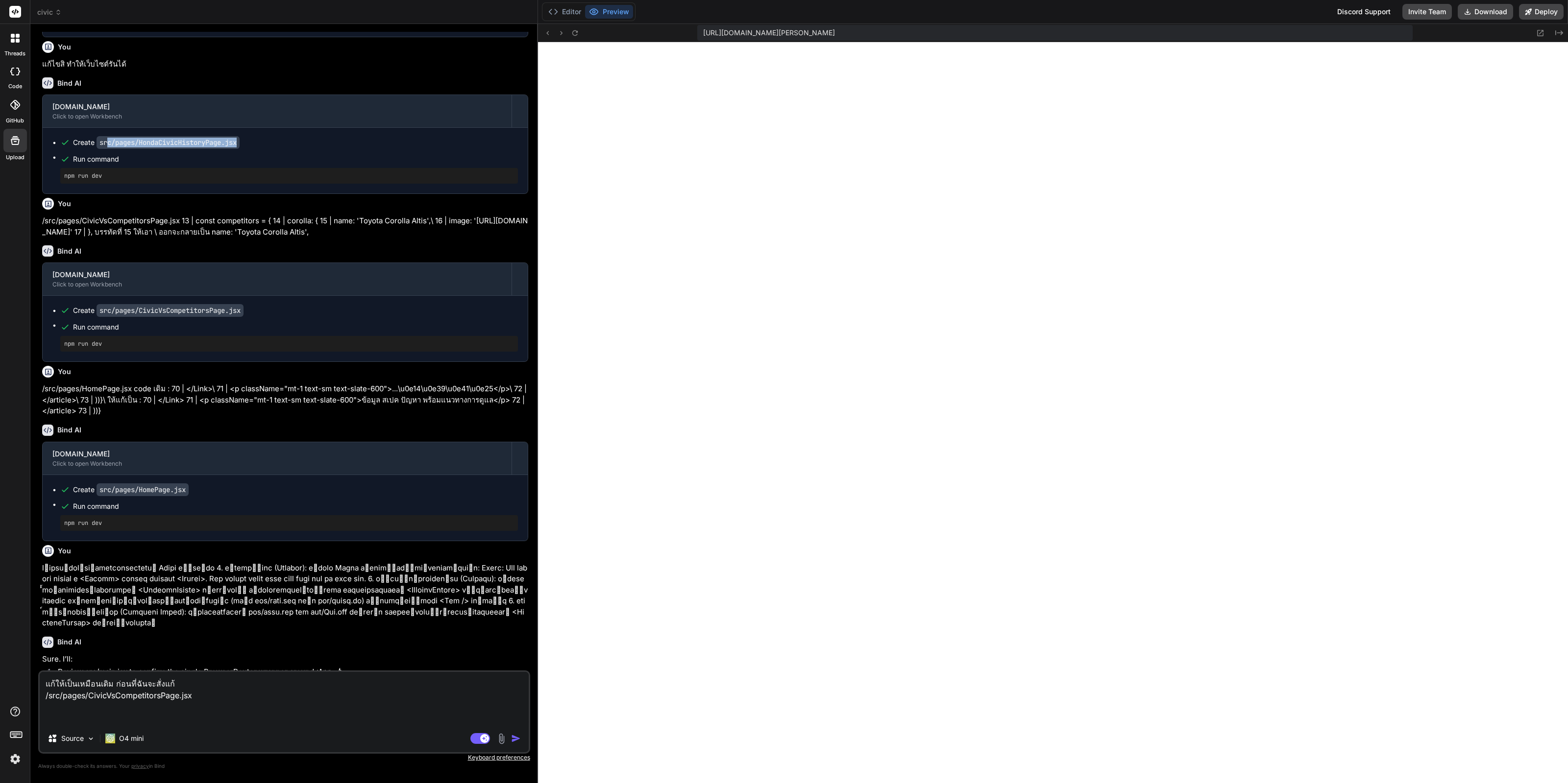
scroll to position [2712, 0]
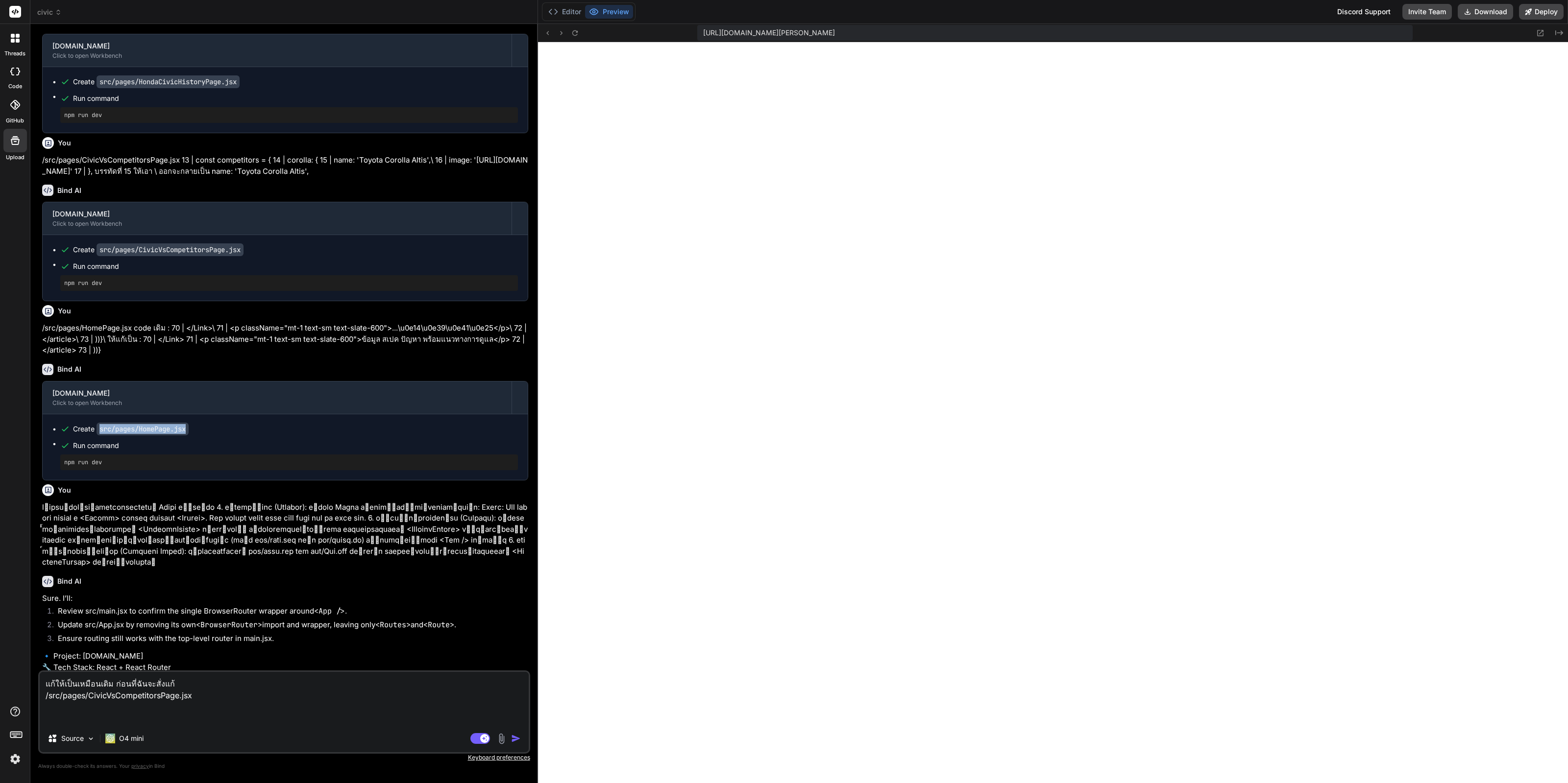
drag, startPoint x: 197, startPoint y: 538, endPoint x: 99, endPoint y: 540, distance: 98.0
click at [99, 434] on div "Create src/pages/HomePage.jsx" at bounding box center [289, 429] width 458 height 10
copy code "src/pages/HomePage.jsx"
click at [217, 703] on textarea "แก้ให้เป็นเหมือนเดิม ก่อนที่ฉันจะสั่งแก้ /src/pages/CivicVsCompetitorsPage.jsx" at bounding box center [284, 698] width 489 height 53
click at [222, 694] on textarea "แก้ให้เป็นเหมือนเดิม ก่อนที่ฉันจะสั่งแก้ /src/pages/CivicVsCompetitorsPage.jsx" at bounding box center [284, 698] width 489 height 53
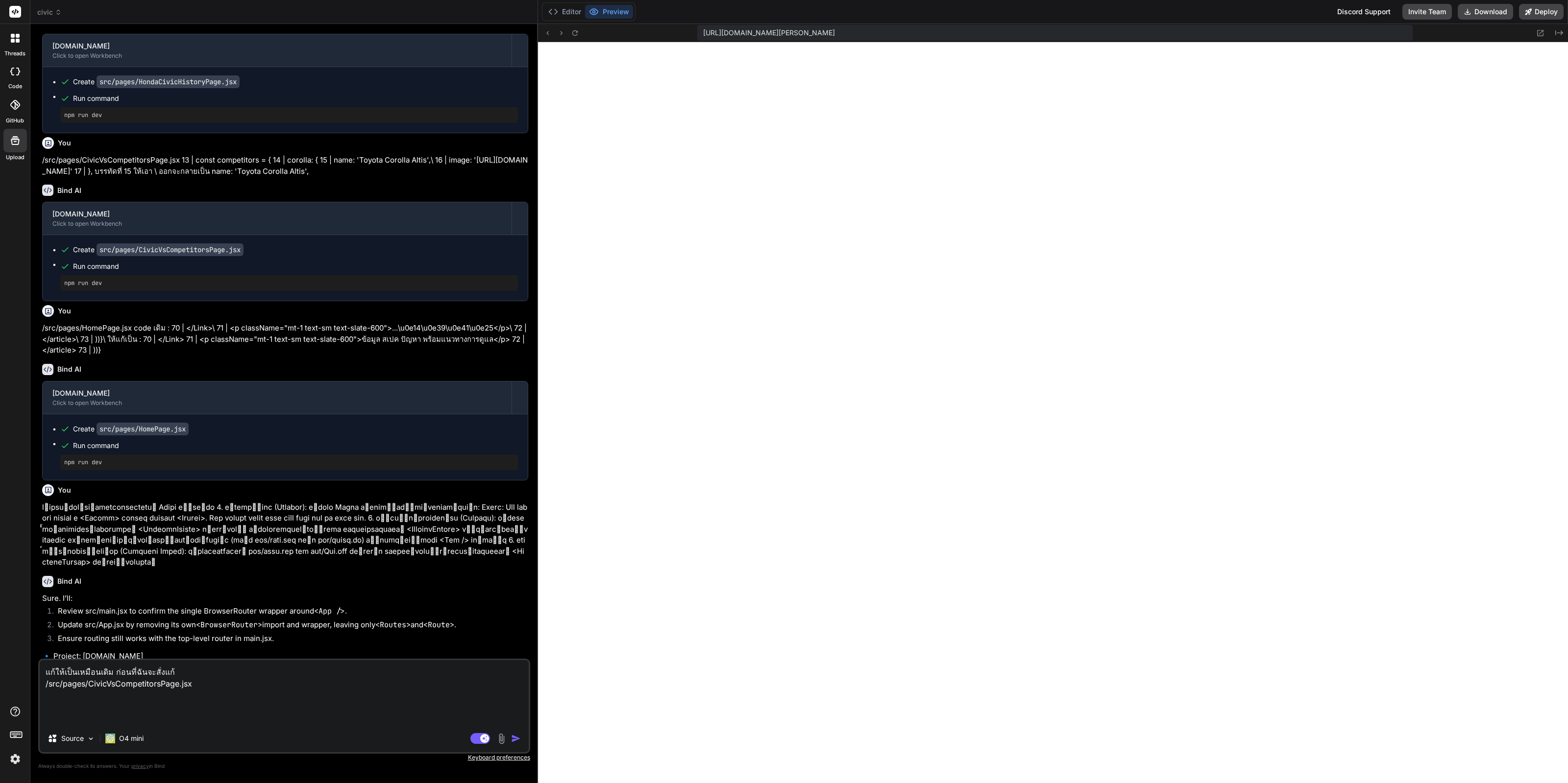
paste textarea "src/pages/HomePage.jsx"
click at [513, 740] on img "button" at bounding box center [516, 739] width 10 height 10
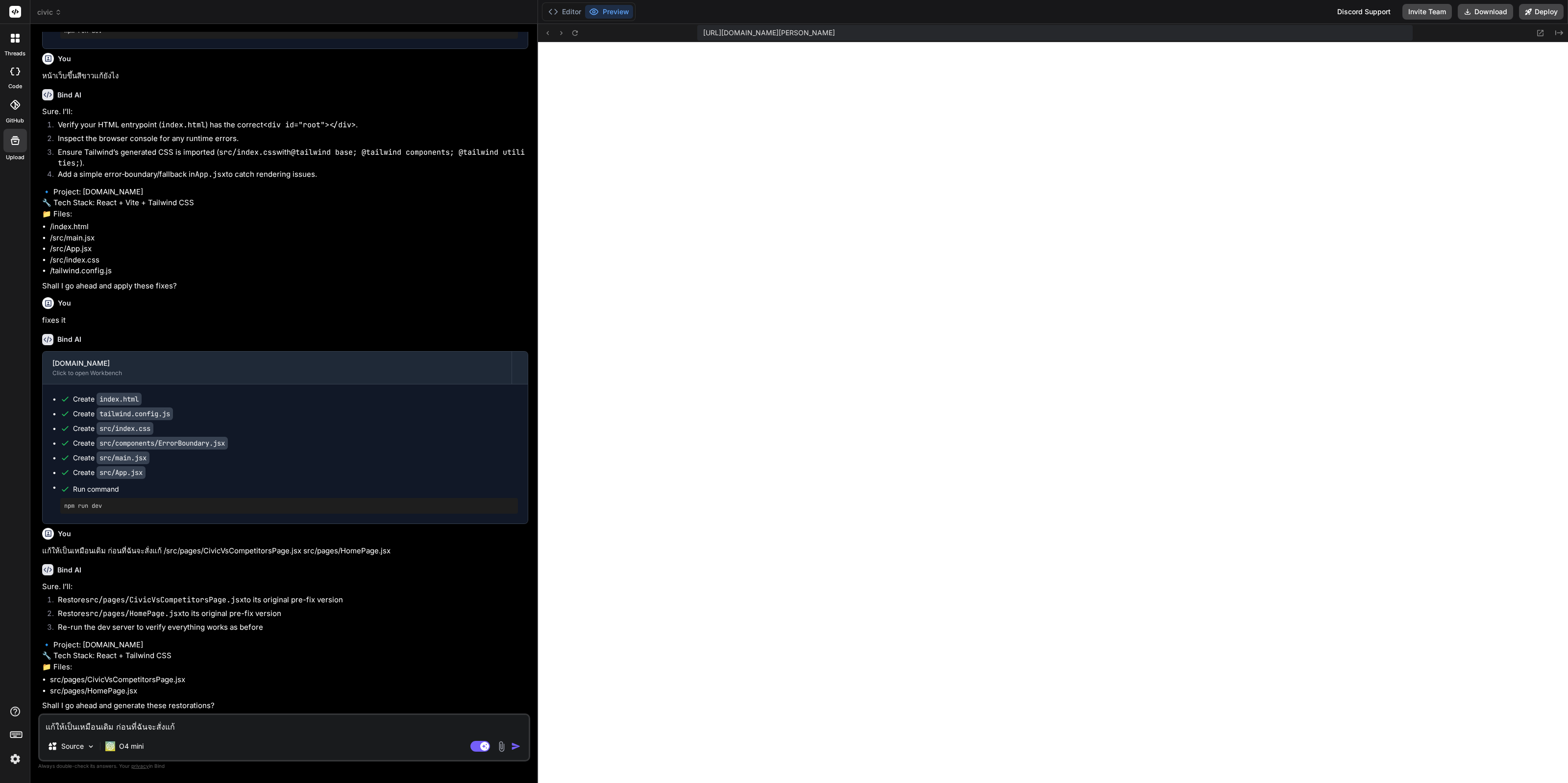
scroll to position [3722, 0]
click at [184, 719] on textarea "แก้ให้เป็นเหมือนเดิม ก่อนที่ฉันจะสั่งแก้ /src/pages/CivicVsCompetitorsPage.jsx …" at bounding box center [284, 723] width 489 height 18
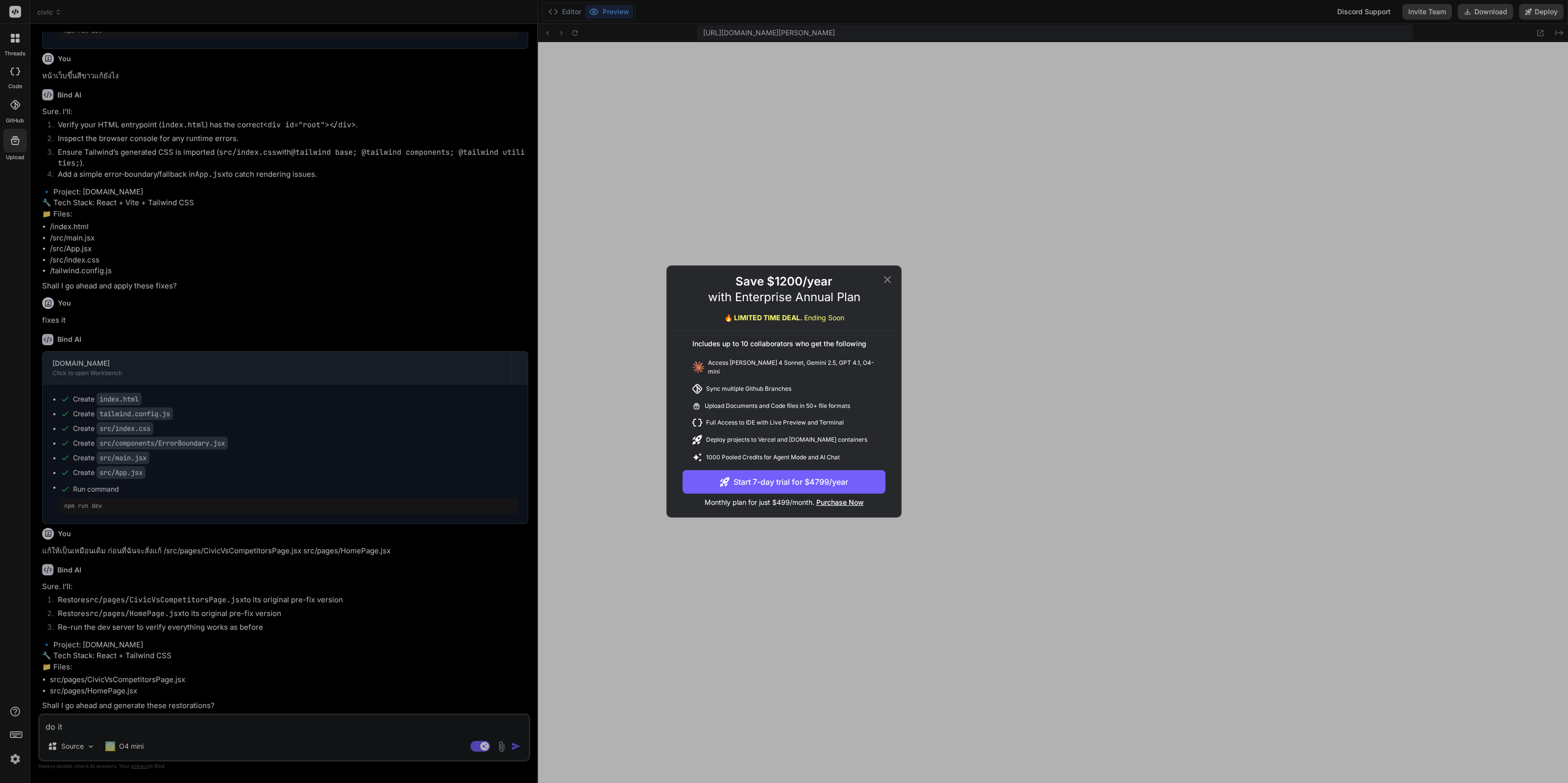
click at [889, 277] on icon at bounding box center [887, 279] width 12 height 12
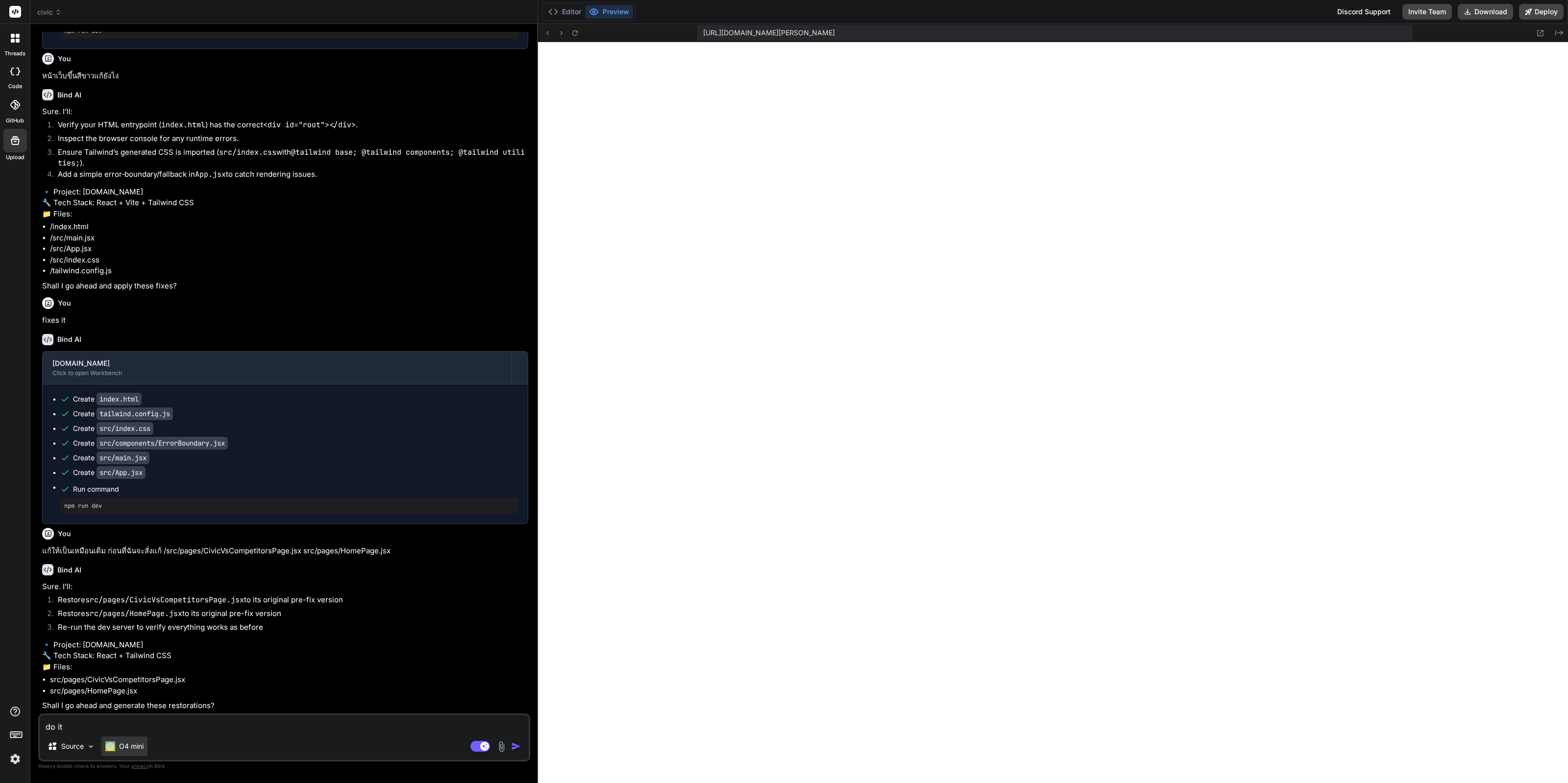
click at [132, 748] on p "O4 mini" at bounding box center [131, 746] width 24 height 10
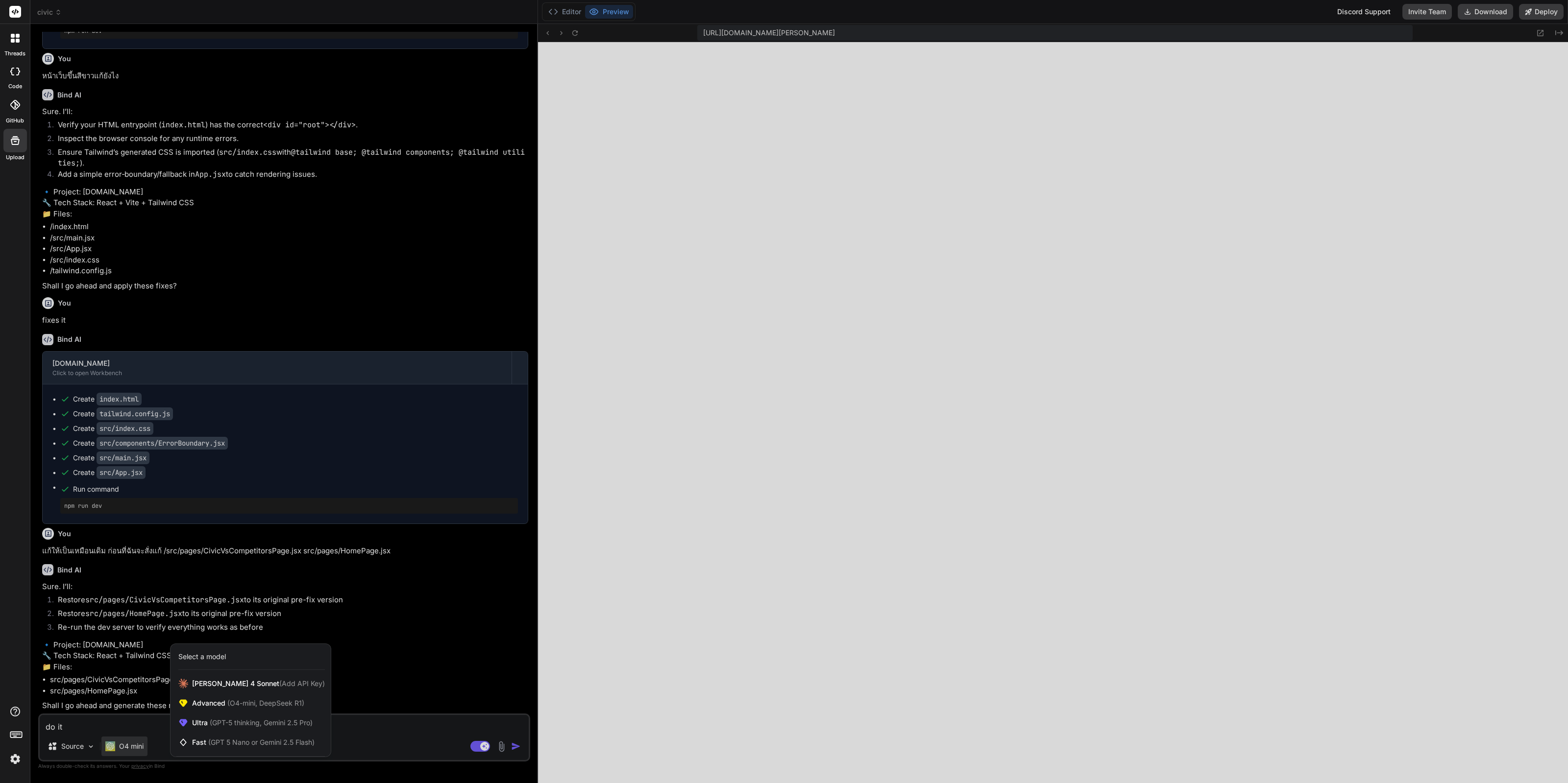
click at [412, 726] on div at bounding box center [784, 391] width 1568 height 783
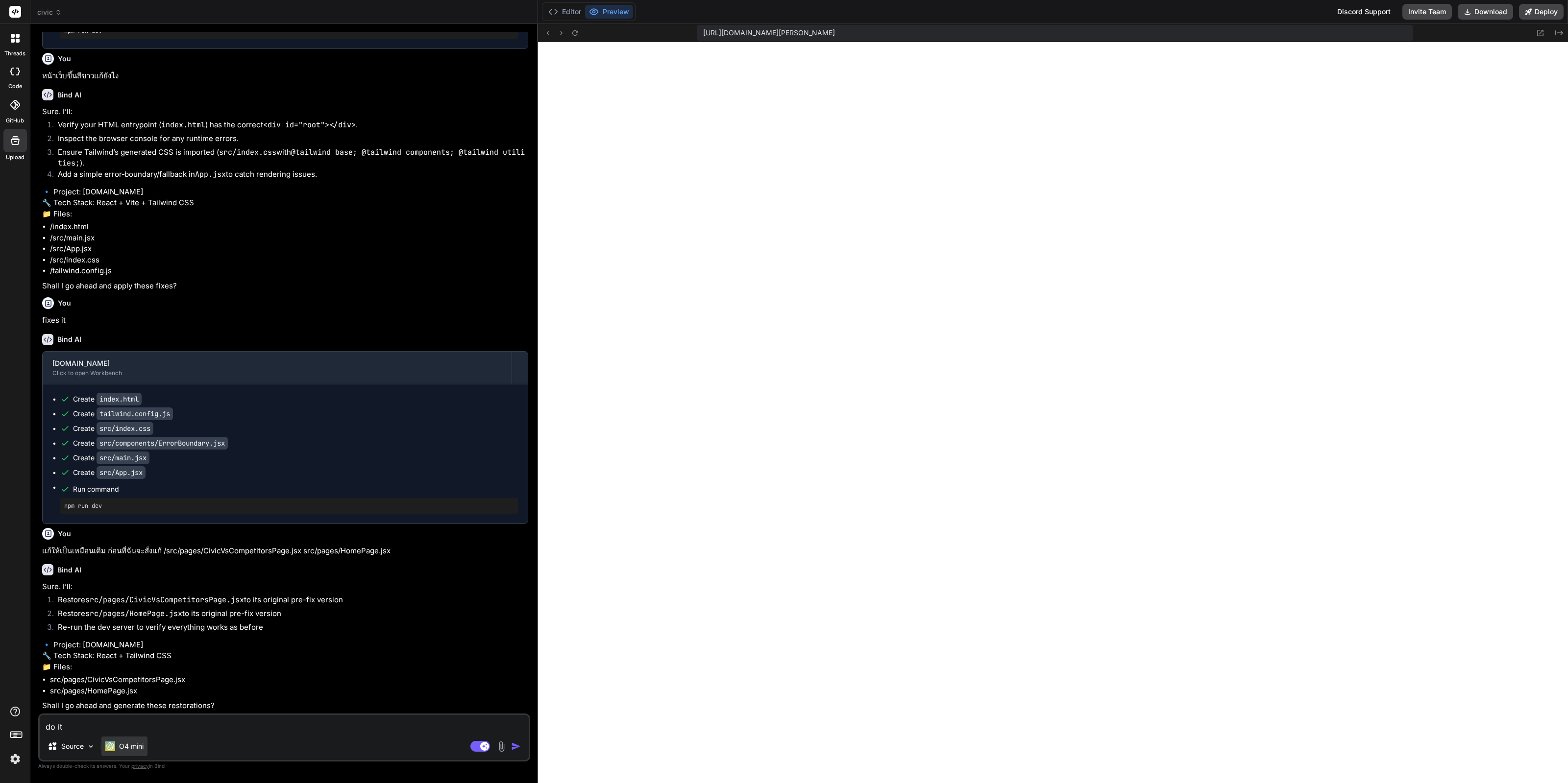
click at [127, 750] on p "O4 mini" at bounding box center [131, 746] width 24 height 10
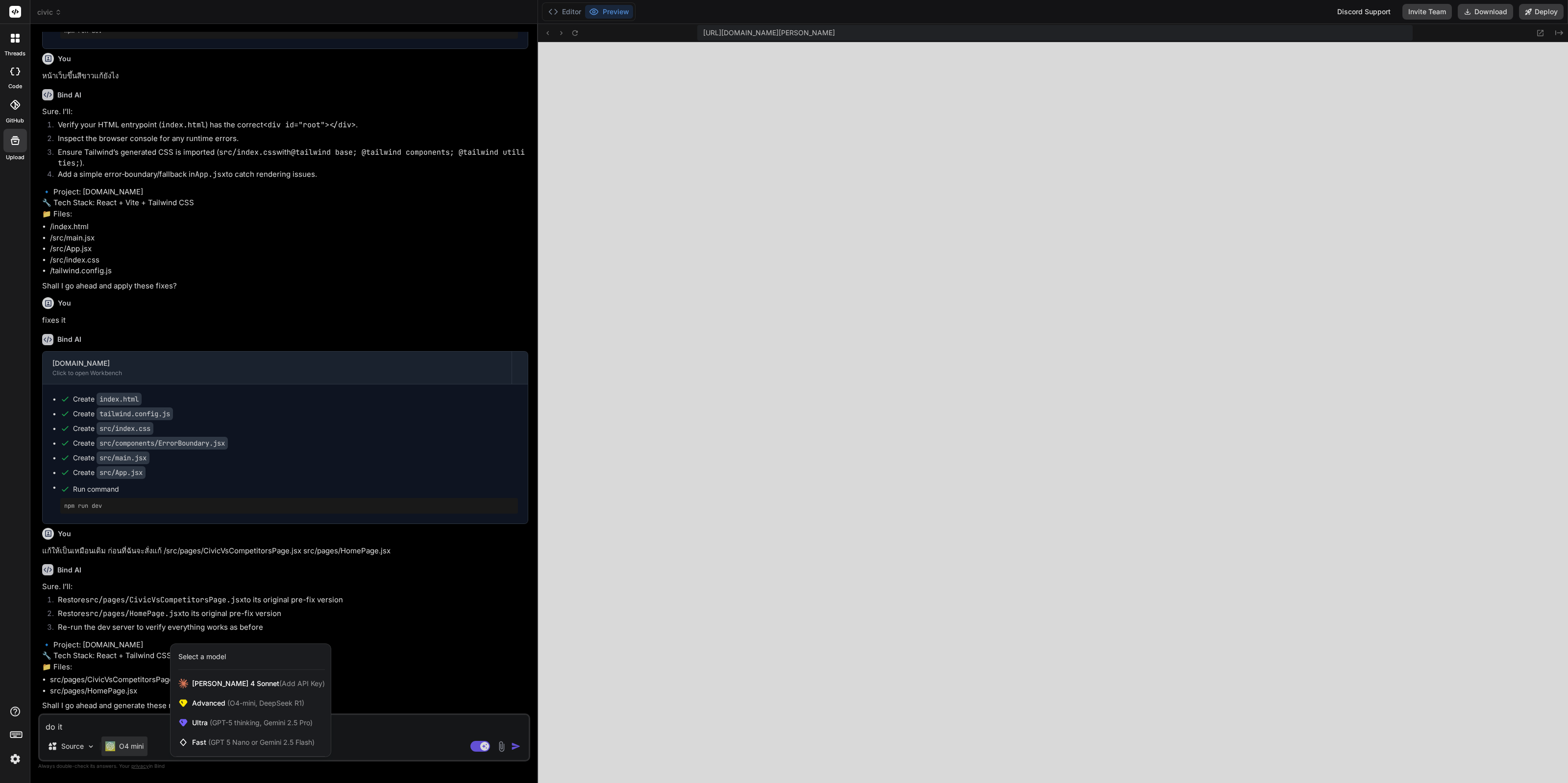
click at [12, 755] on img at bounding box center [15, 759] width 16 height 16
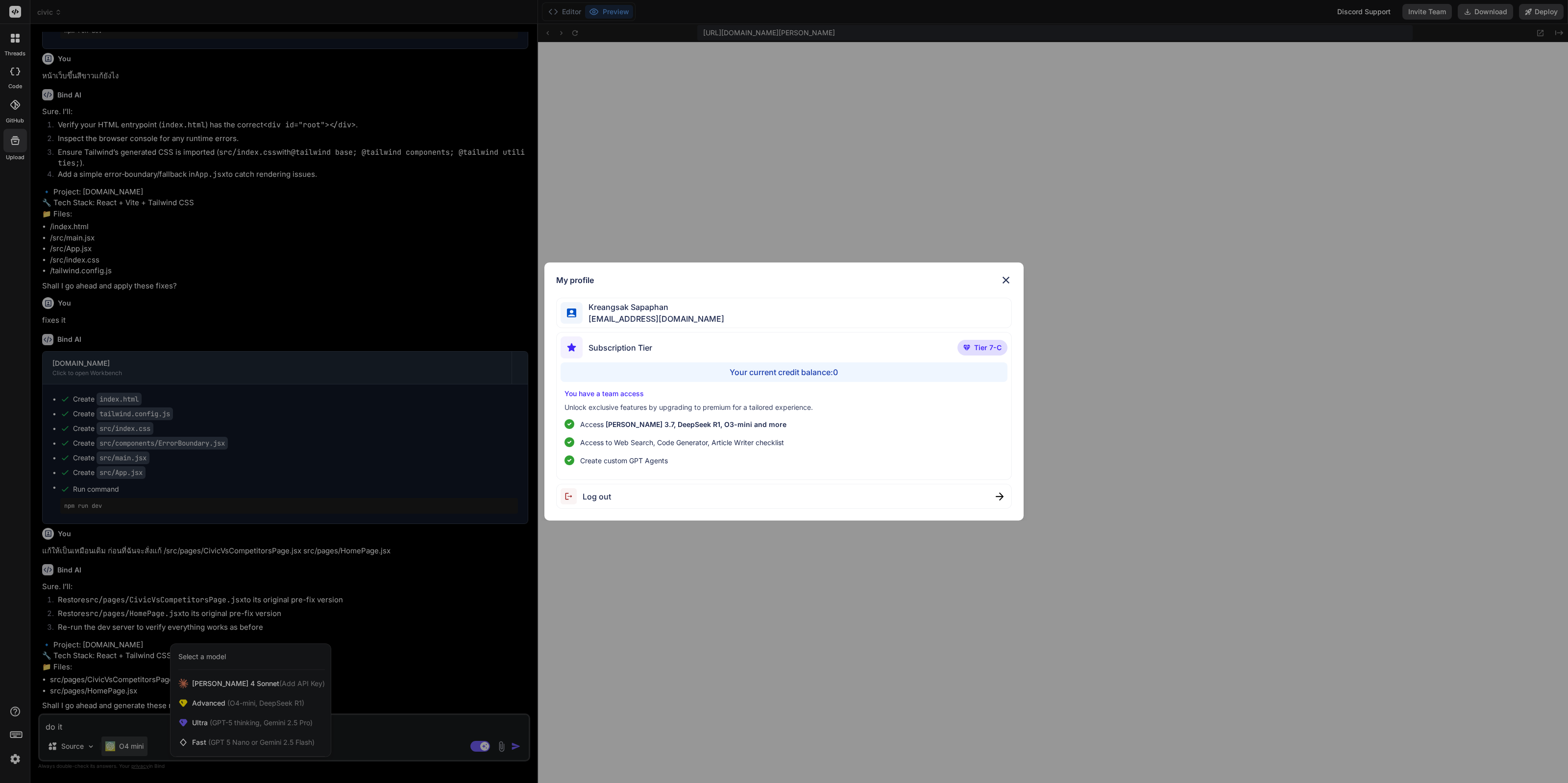
click at [12, 757] on div "My profile Kreangsak Sapaphan inseiong@gmail.com Subscription Tier Tier 7-C You…" at bounding box center [784, 391] width 1568 height 783
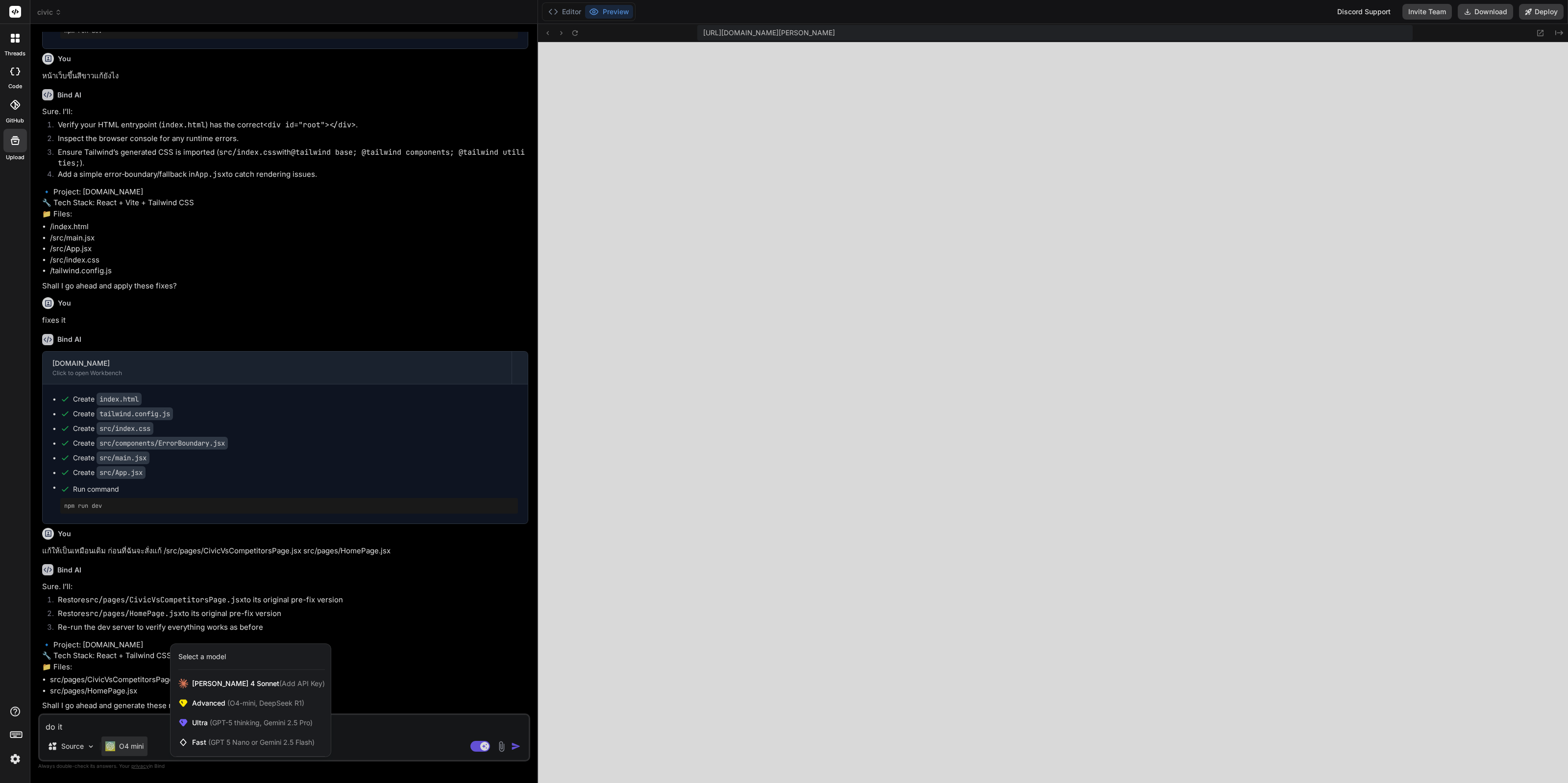
click at [12, 760] on img at bounding box center [15, 759] width 16 height 16
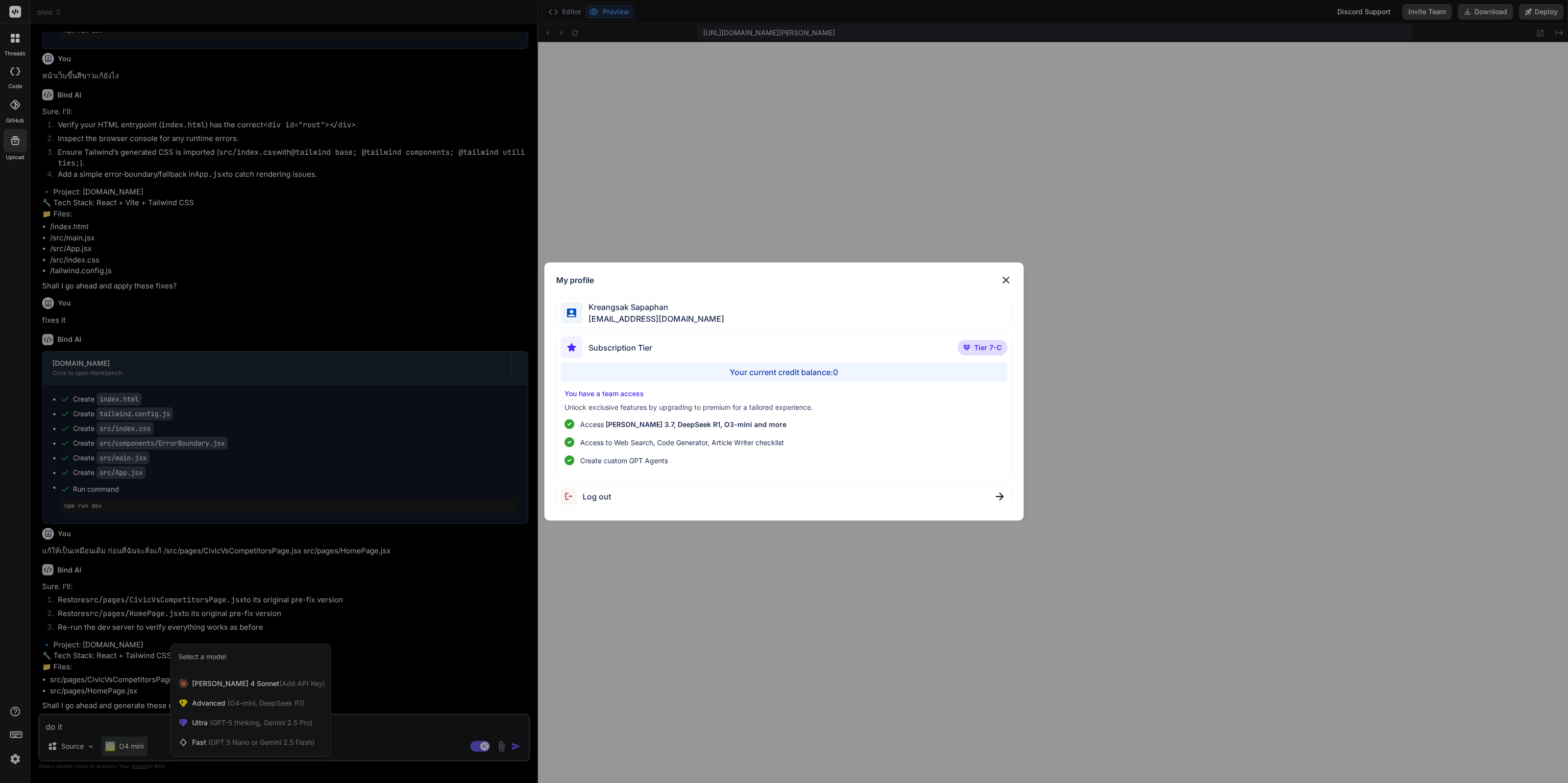
click at [122, 586] on div "My profile Kreangsak Sapaphan inseiong@gmail.com Subscription Tier Tier 7-C You…" at bounding box center [784, 391] width 1568 height 783
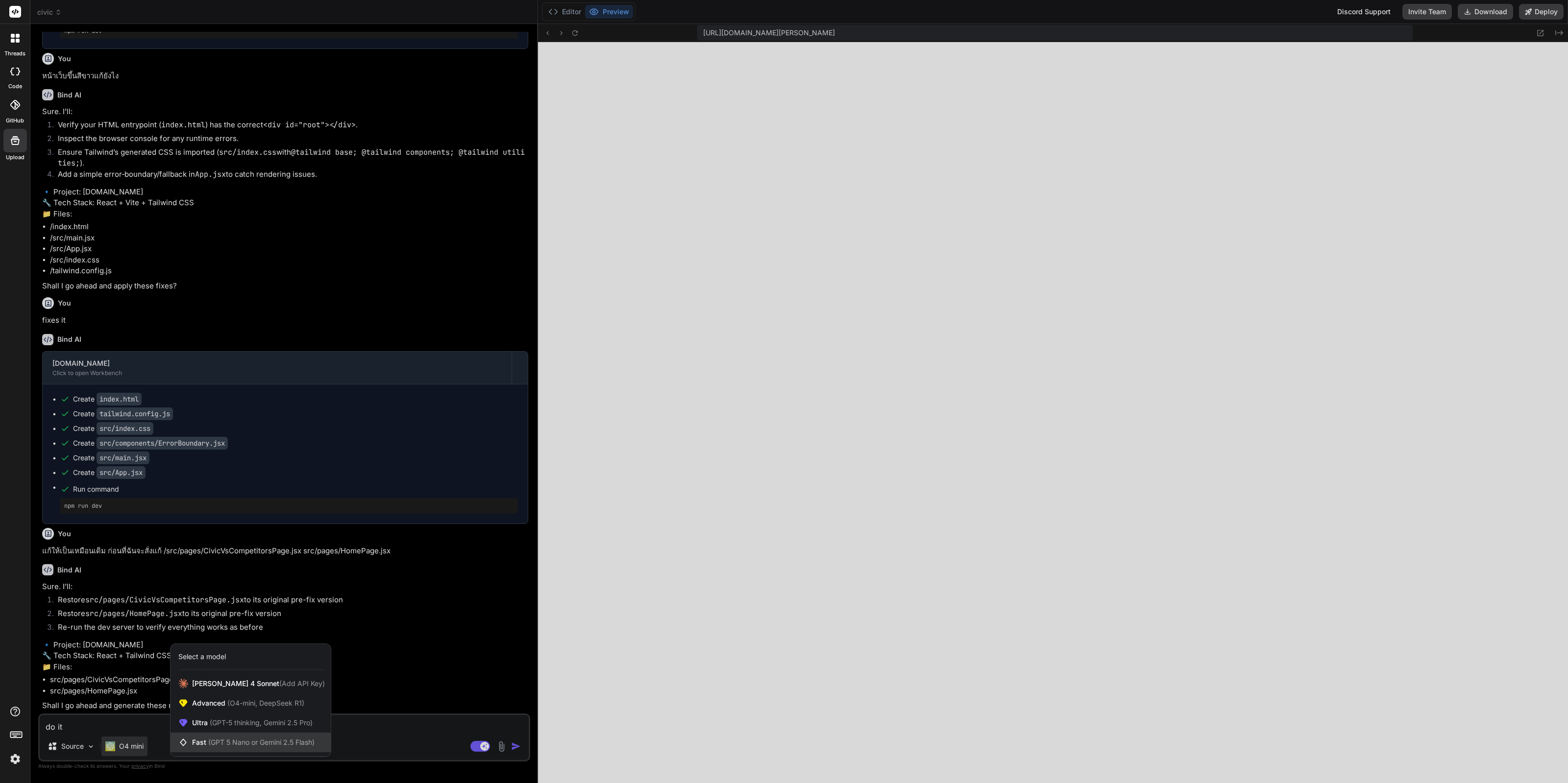
click at [250, 744] on span "(GPT 5 Nano or Gemini 2.5 Flash)" at bounding box center [261, 742] width 107 height 9
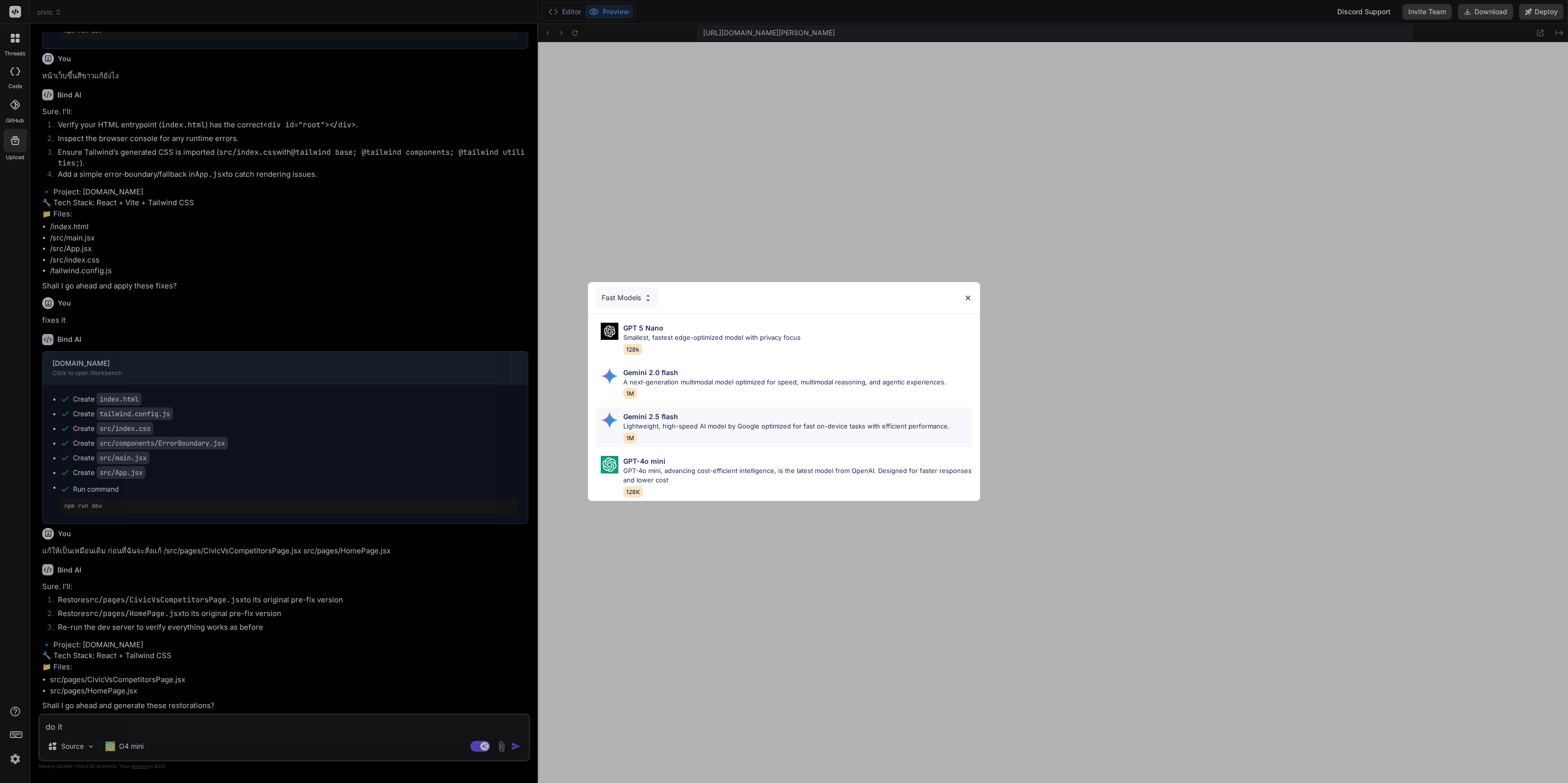
click at [796, 427] on div "Gemini 2.5 flash Lightweight, high-speed AI model by Google optimized for fast …" at bounding box center [786, 427] width 326 height 32
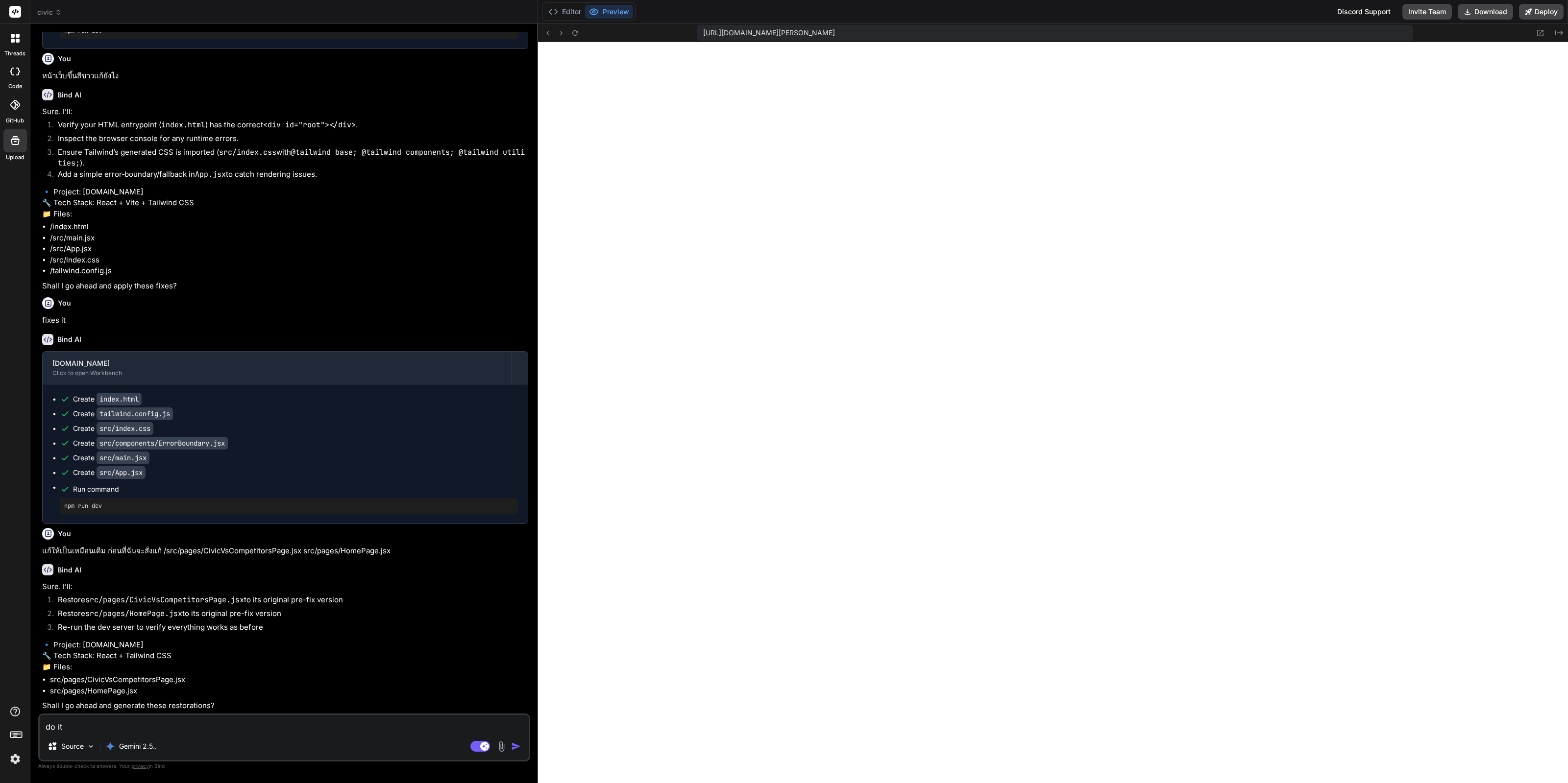
click at [116, 726] on textarea "do it" at bounding box center [284, 723] width 489 height 18
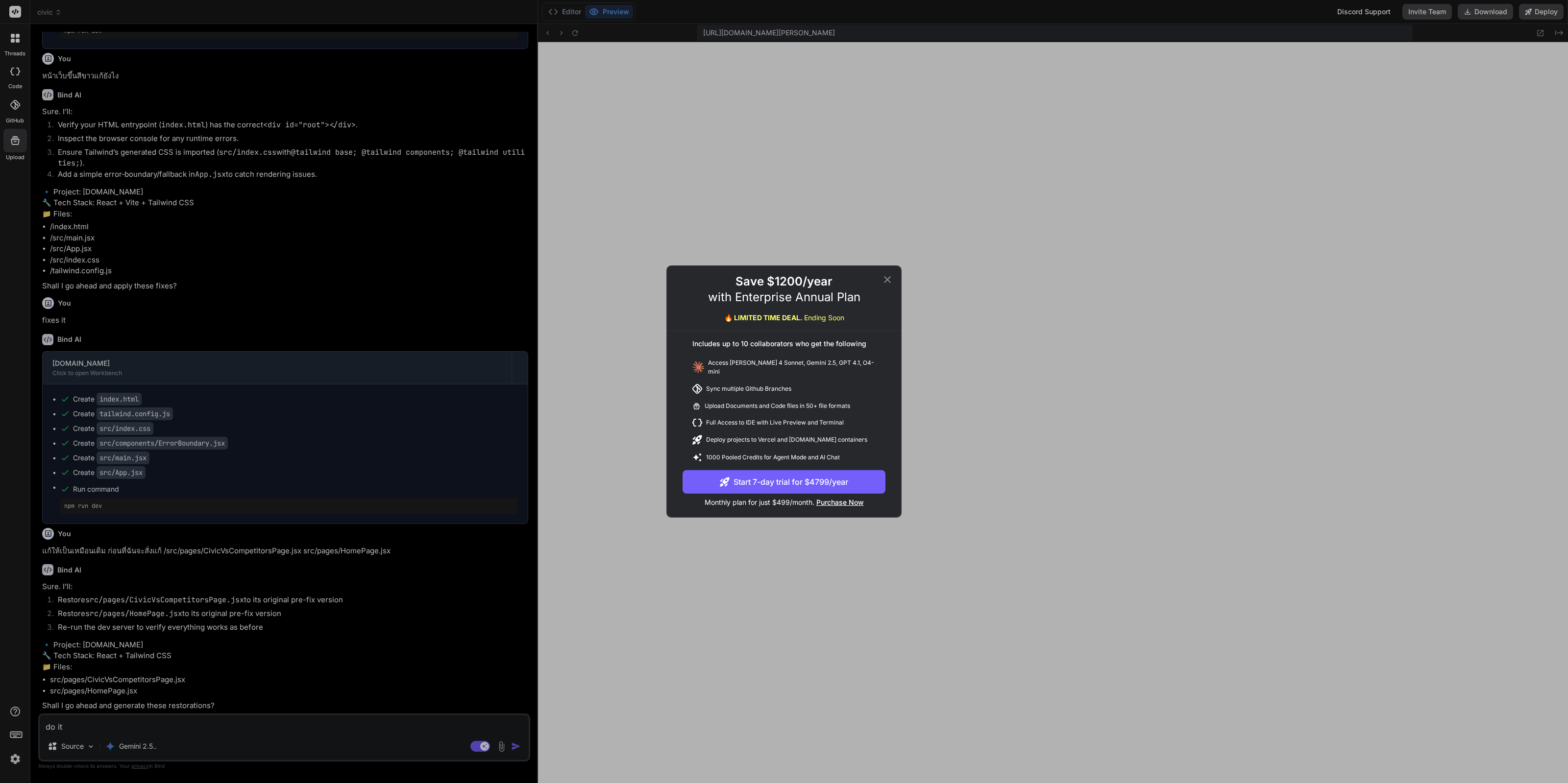
click at [891, 275] on div "Save $1200/year with Enterprise Annual Plan 🔥 LIMITED TIME DEAL. Ending Soon In…" at bounding box center [784, 391] width 234 height 251
click at [888, 281] on icon at bounding box center [887, 279] width 7 height 7
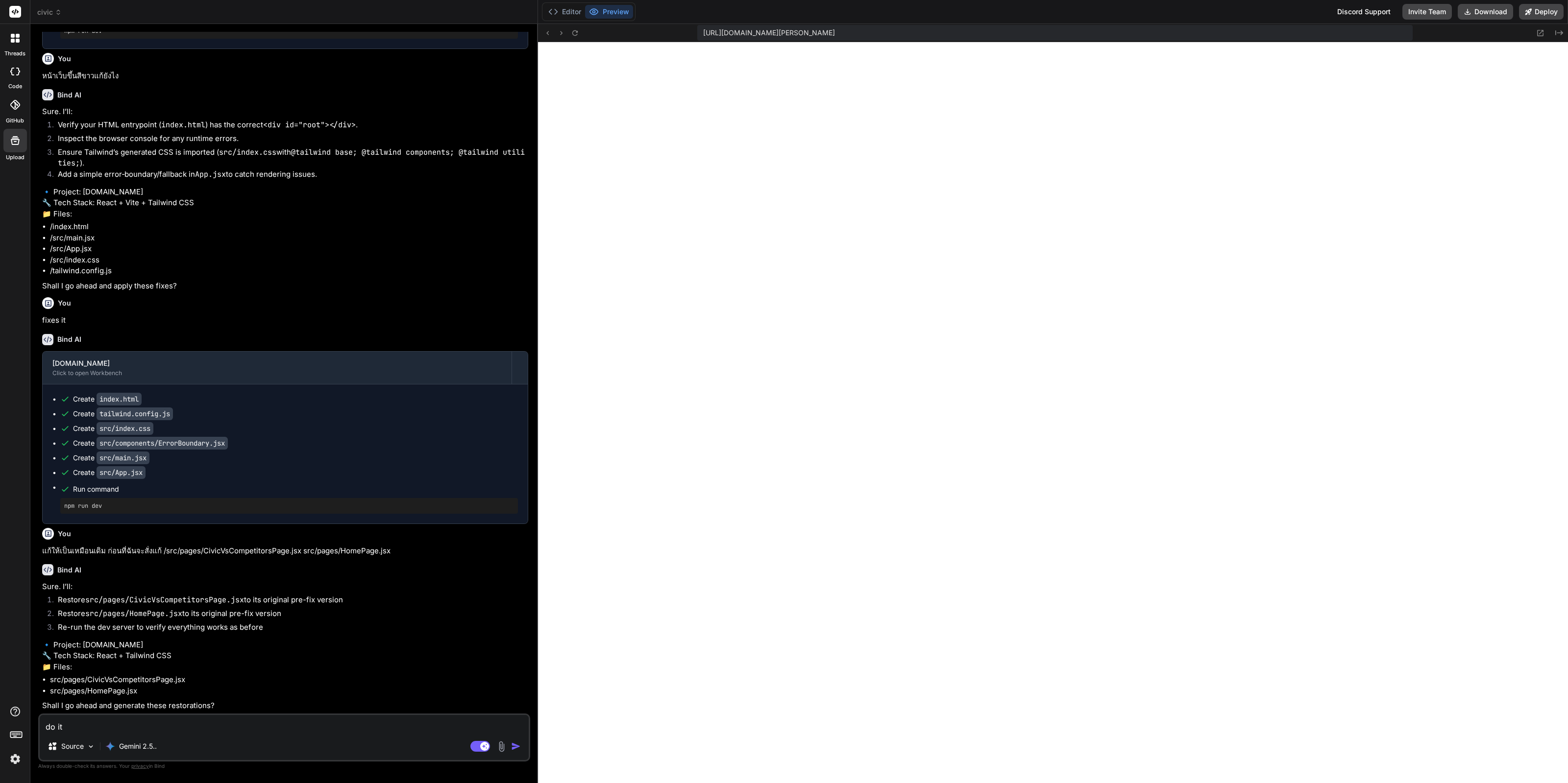
click at [157, 721] on textarea "do it" at bounding box center [284, 723] width 489 height 18
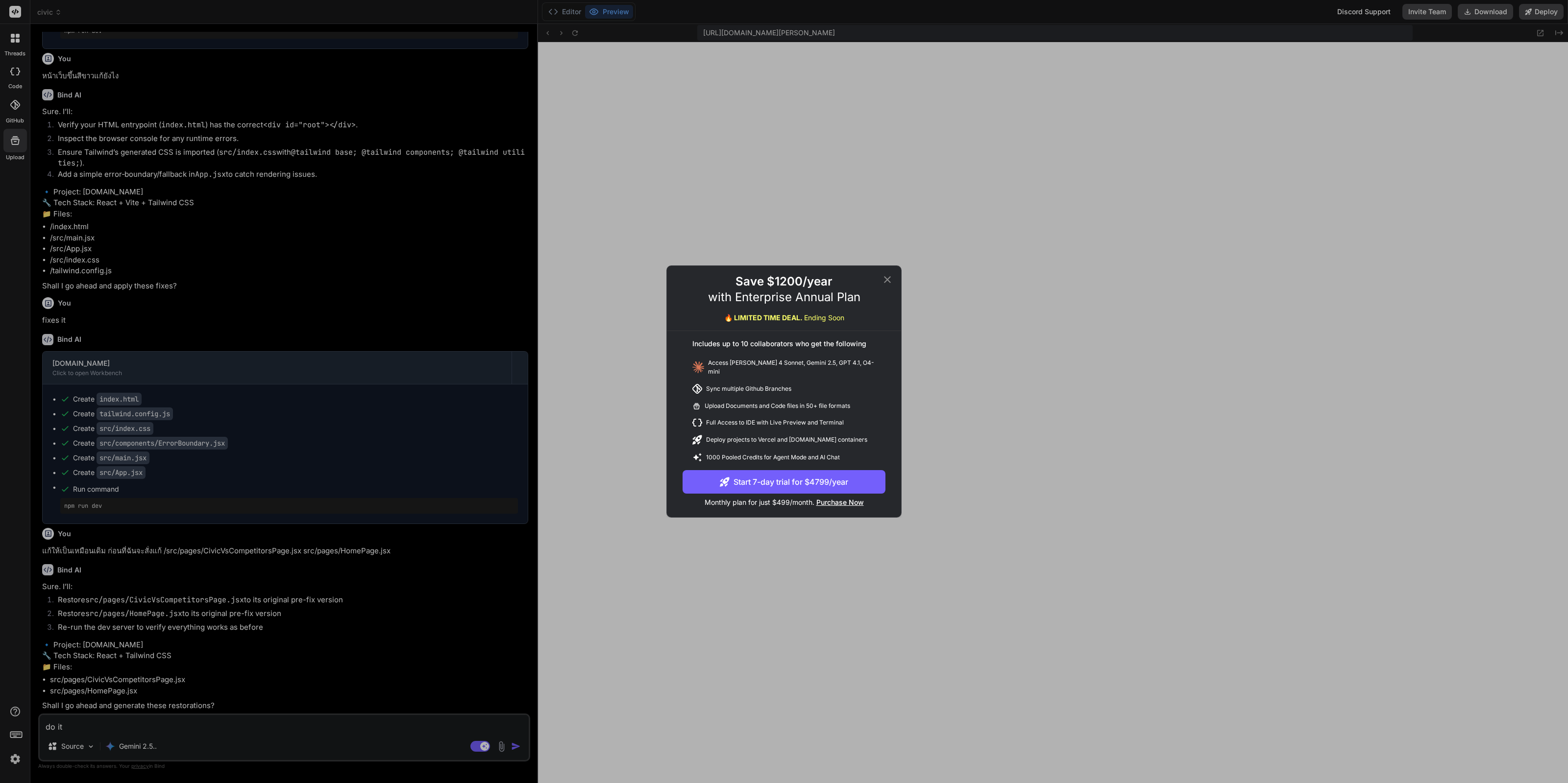
click at [886, 280] on icon at bounding box center [887, 279] width 12 height 12
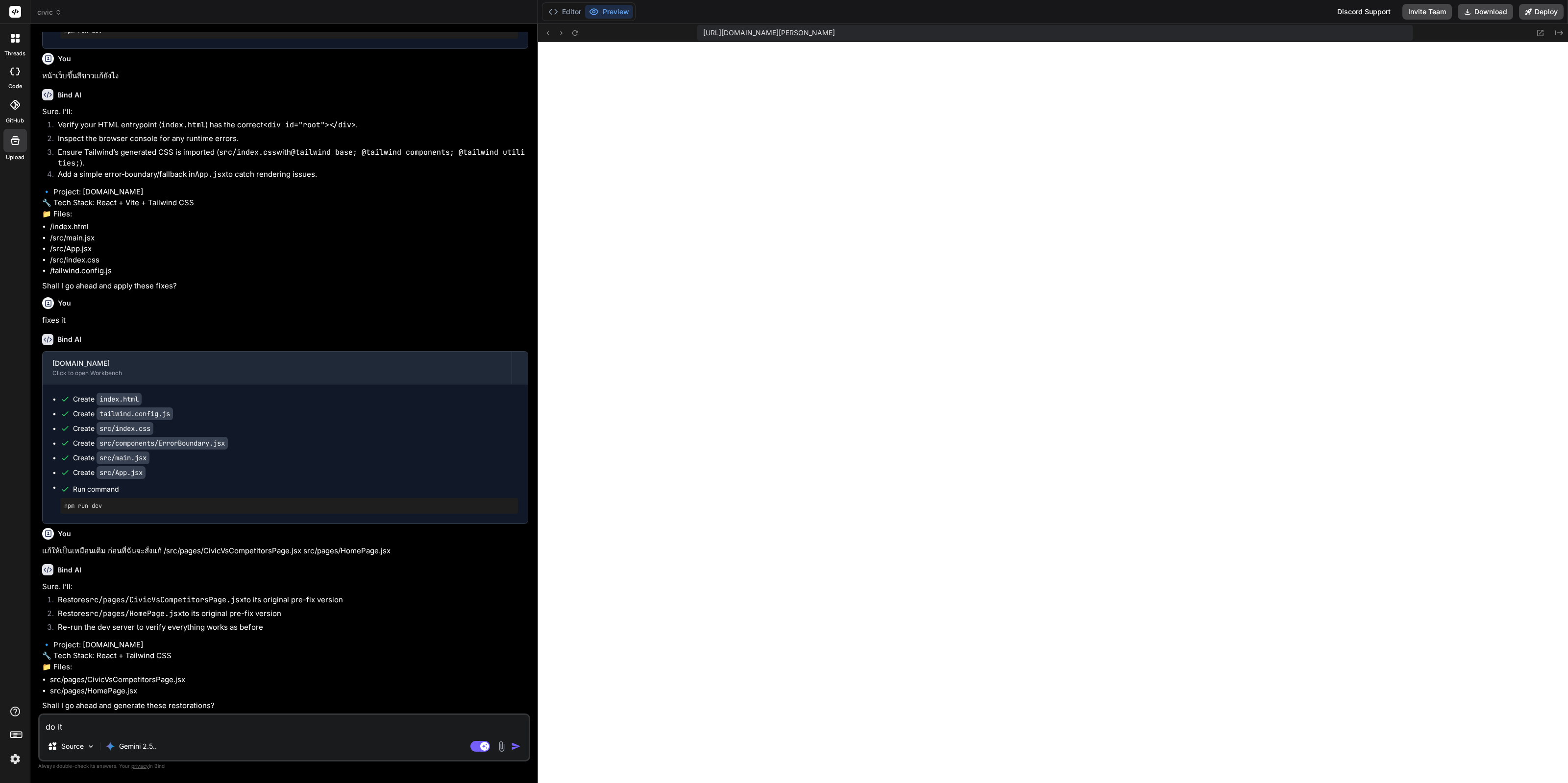
click at [233, 720] on textarea "do it" at bounding box center [284, 723] width 489 height 18
click at [122, 752] on div "Gemini 2.5.." at bounding box center [131, 746] width 59 height 19
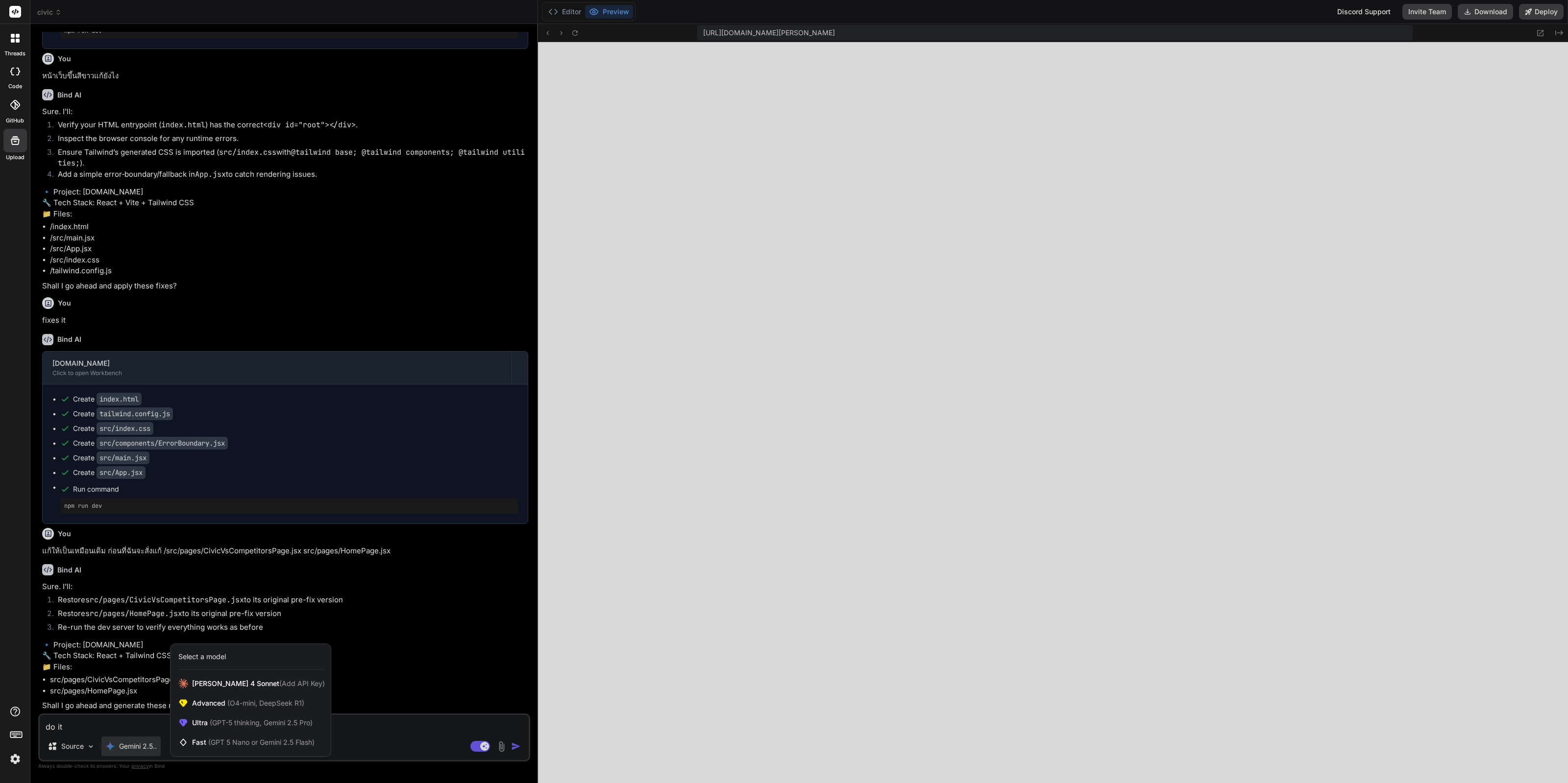
click at [14, 760] on img at bounding box center [15, 759] width 16 height 16
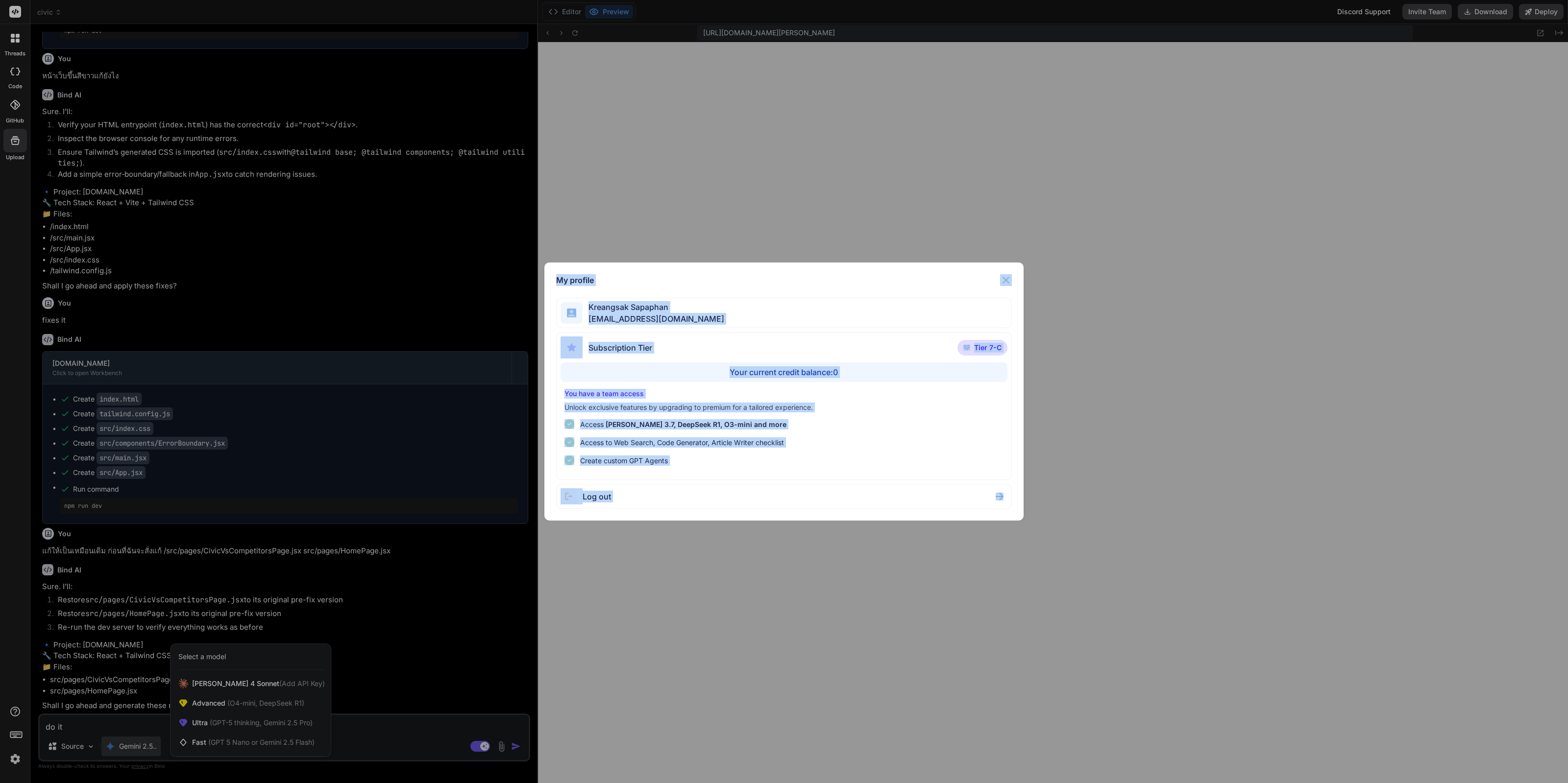
click at [14, 761] on div "My profile Kreangsak Sapaphan inseiong@gmail.com Subscription Tier Tier 7-C You…" at bounding box center [784, 391] width 1568 height 783
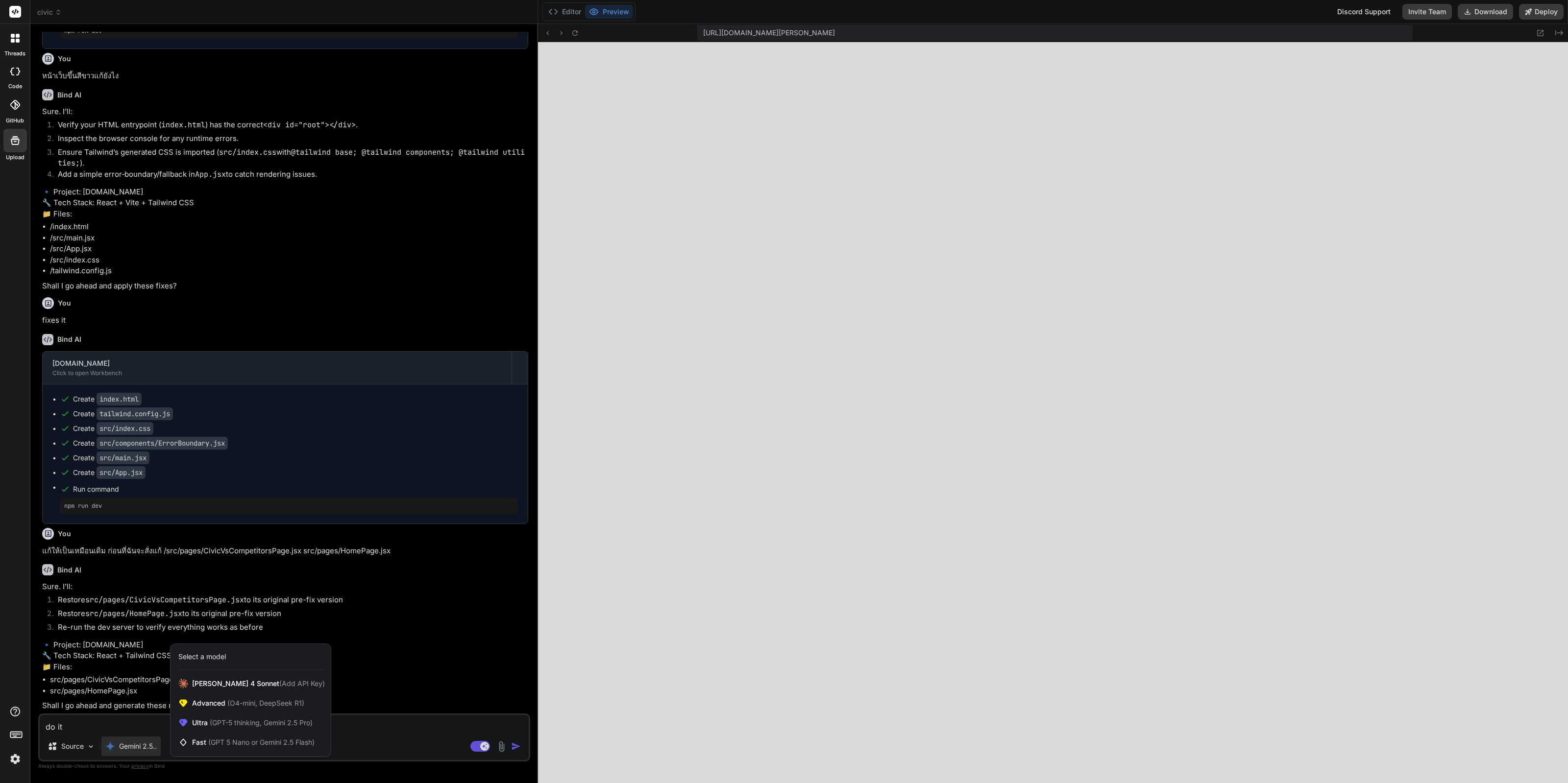
click at [12, 761] on img at bounding box center [15, 759] width 16 height 16
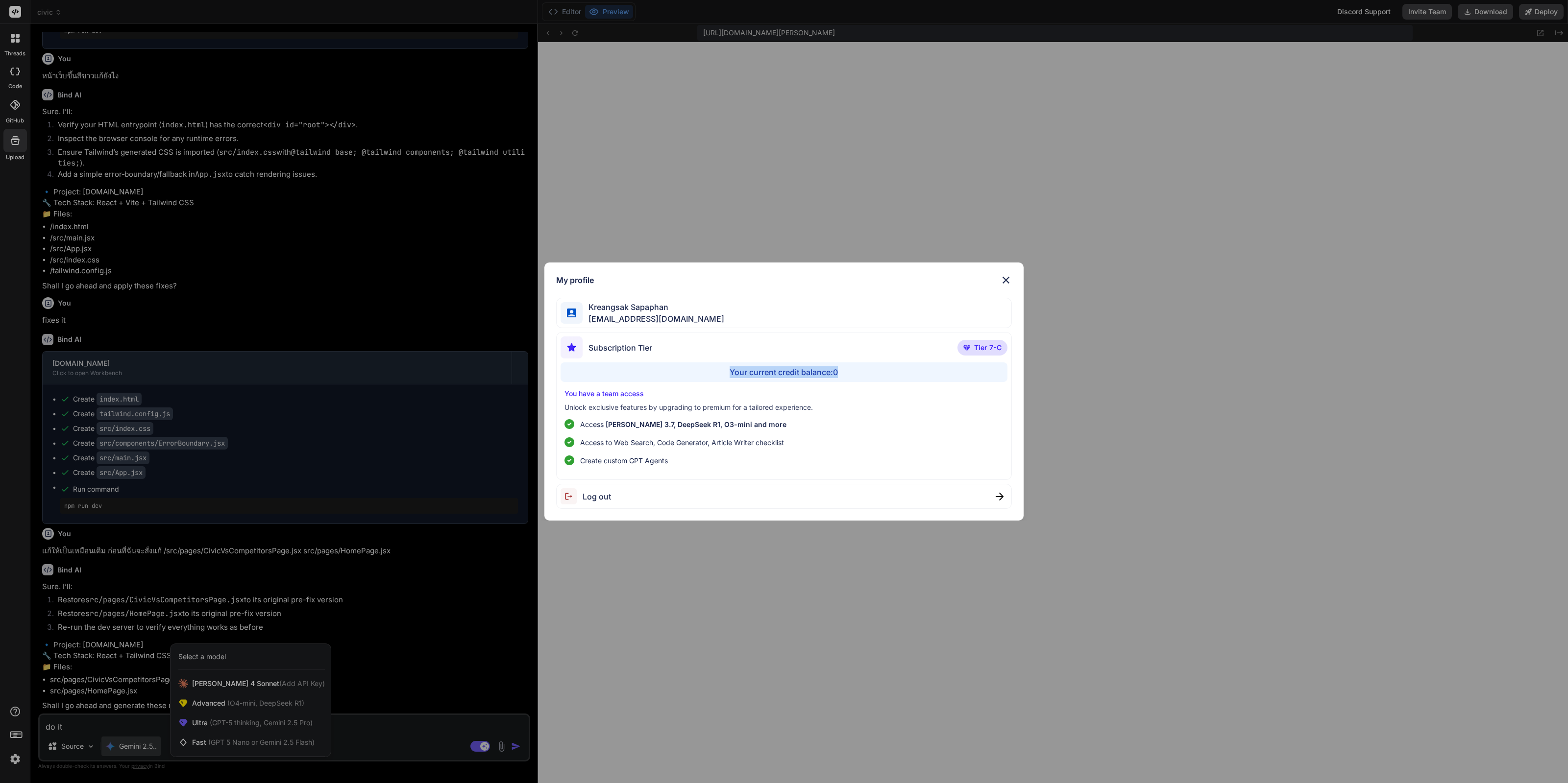
drag, startPoint x: 861, startPoint y: 374, endPoint x: 730, endPoint y: 374, distance: 131.0
click at [730, 374] on div "Your current credit balance: 0" at bounding box center [784, 372] width 447 height 19
copy div "Your current credit balance: 0"
click at [801, 373] on div "Your current credit balance: 0" at bounding box center [784, 372] width 447 height 19
click at [782, 371] on div "Your current credit balance: 0" at bounding box center [784, 372] width 447 height 19
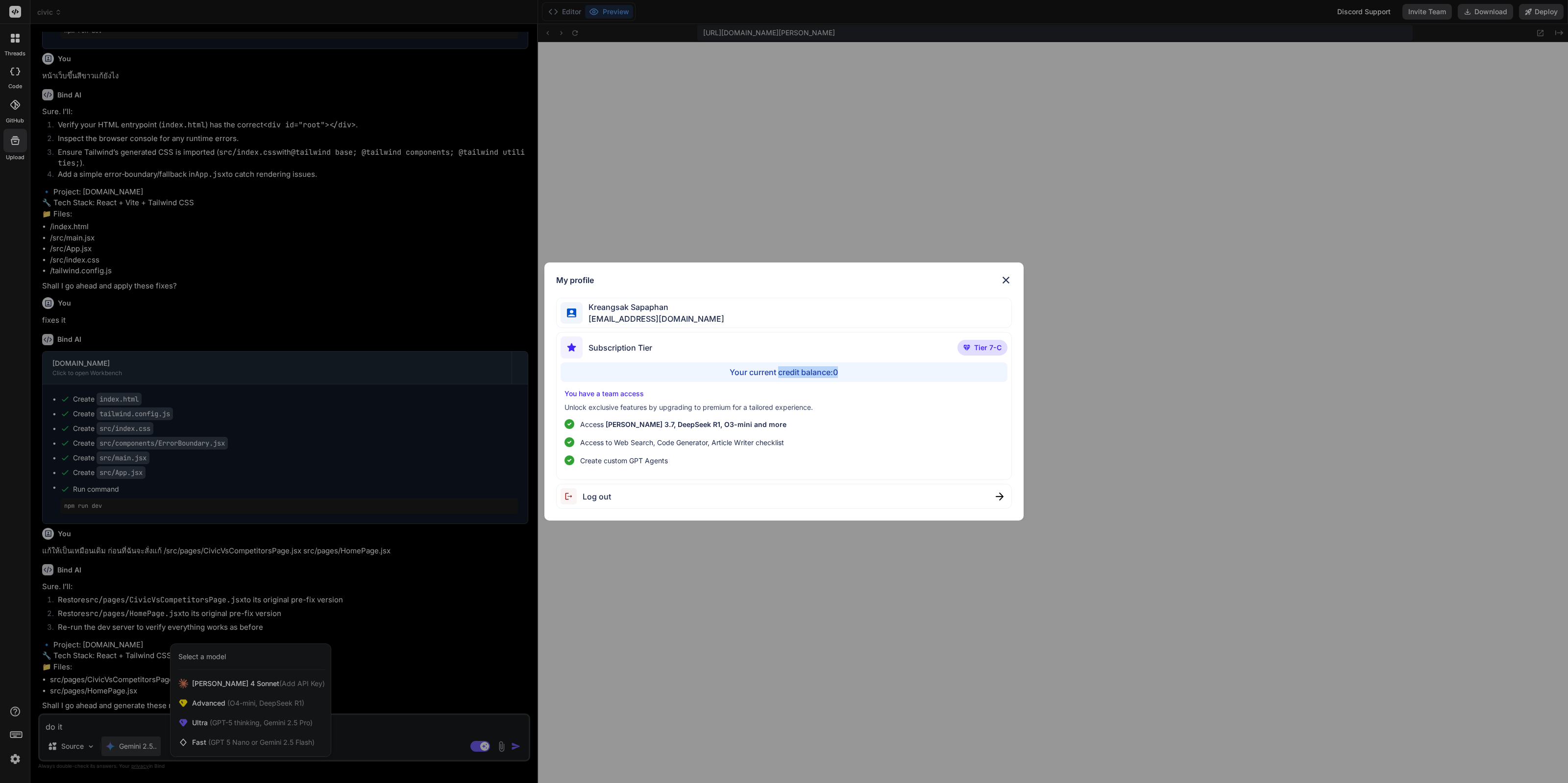
drag, startPoint x: 778, startPoint y: 374, endPoint x: 864, endPoint y: 375, distance: 86.0
click at [864, 375] on div "Your current credit balance: 0" at bounding box center [784, 372] width 447 height 19
copy div "credit balance: 0"
drag, startPoint x: 992, startPoint y: 347, endPoint x: 976, endPoint y: 349, distance: 16.1
click at [976, 349] on span "Tier 7-C" at bounding box center [987, 348] width 27 height 10
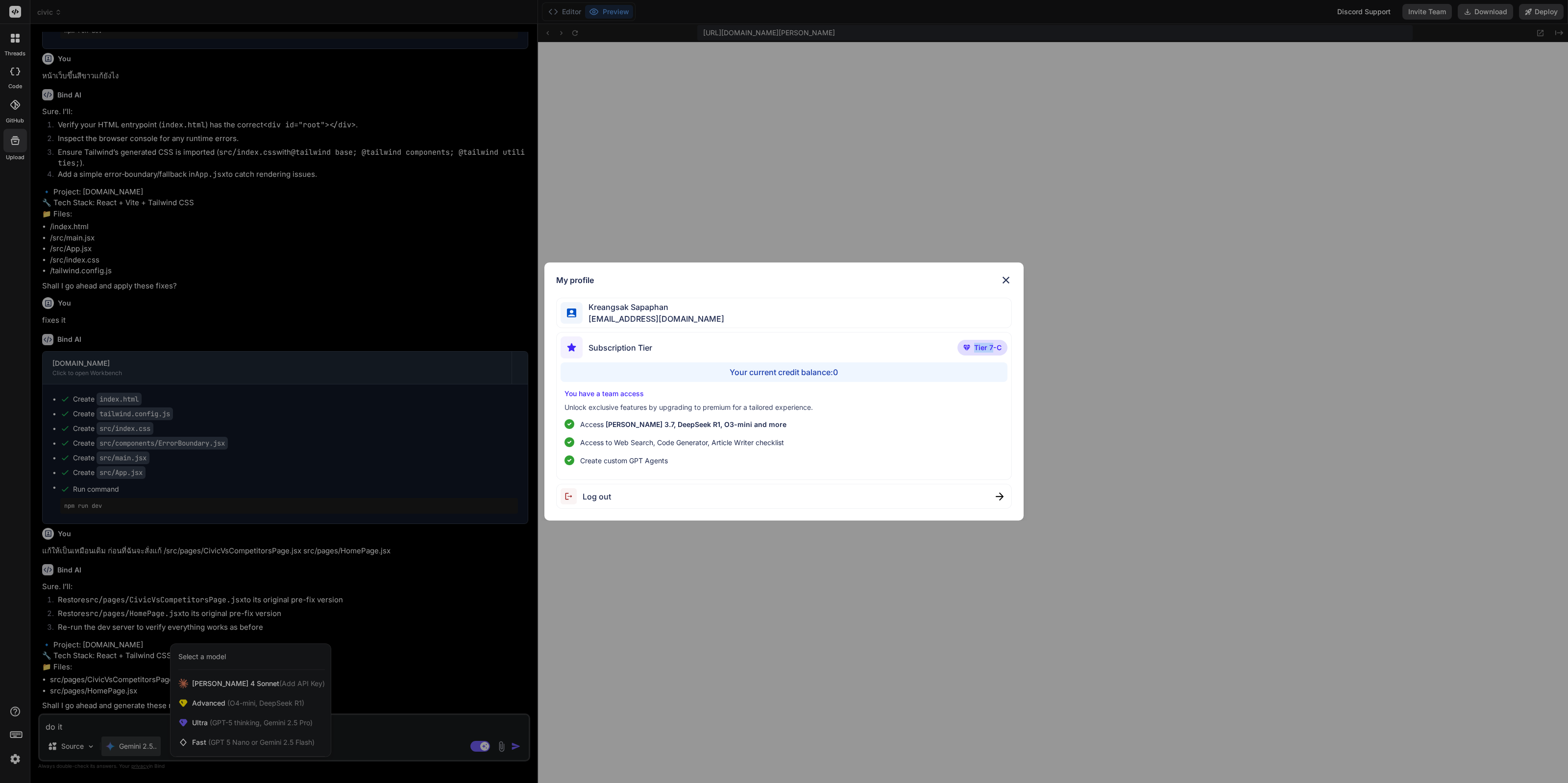
copy span "Tier 7"
drag, startPoint x: 861, startPoint y: 371, endPoint x: 777, endPoint y: 375, distance: 84.1
click at [777, 375] on div "Your current credit balance: 0" at bounding box center [784, 372] width 447 height 19
copy div "credit balance: 0"
click at [855, 97] on div "My profile Kreangsak Sapaphan inseiong@gmail.com Subscription Tier Tier 7-C You…" at bounding box center [784, 391] width 1568 height 783
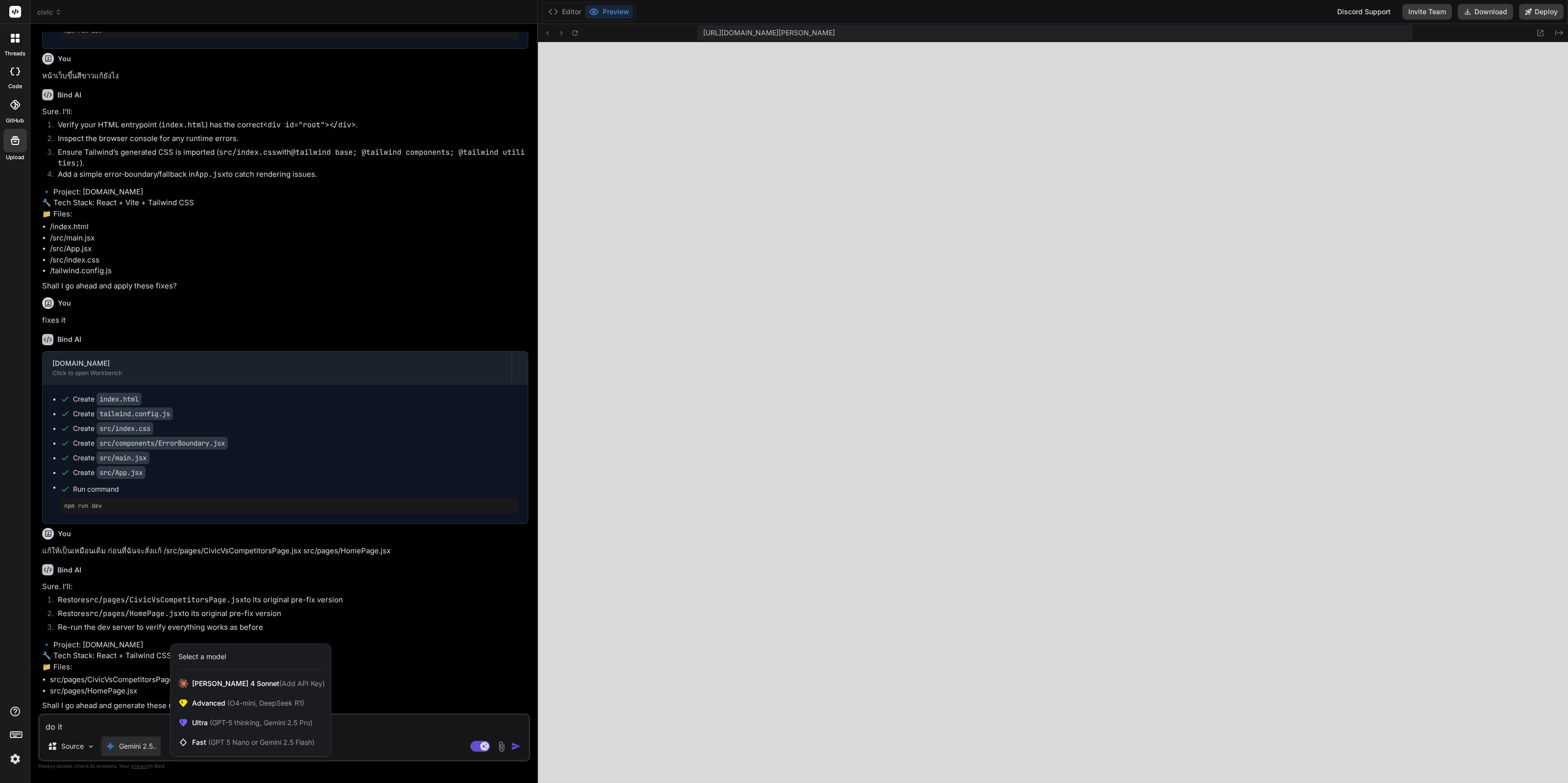
click at [441, 576] on div at bounding box center [784, 391] width 1568 height 783
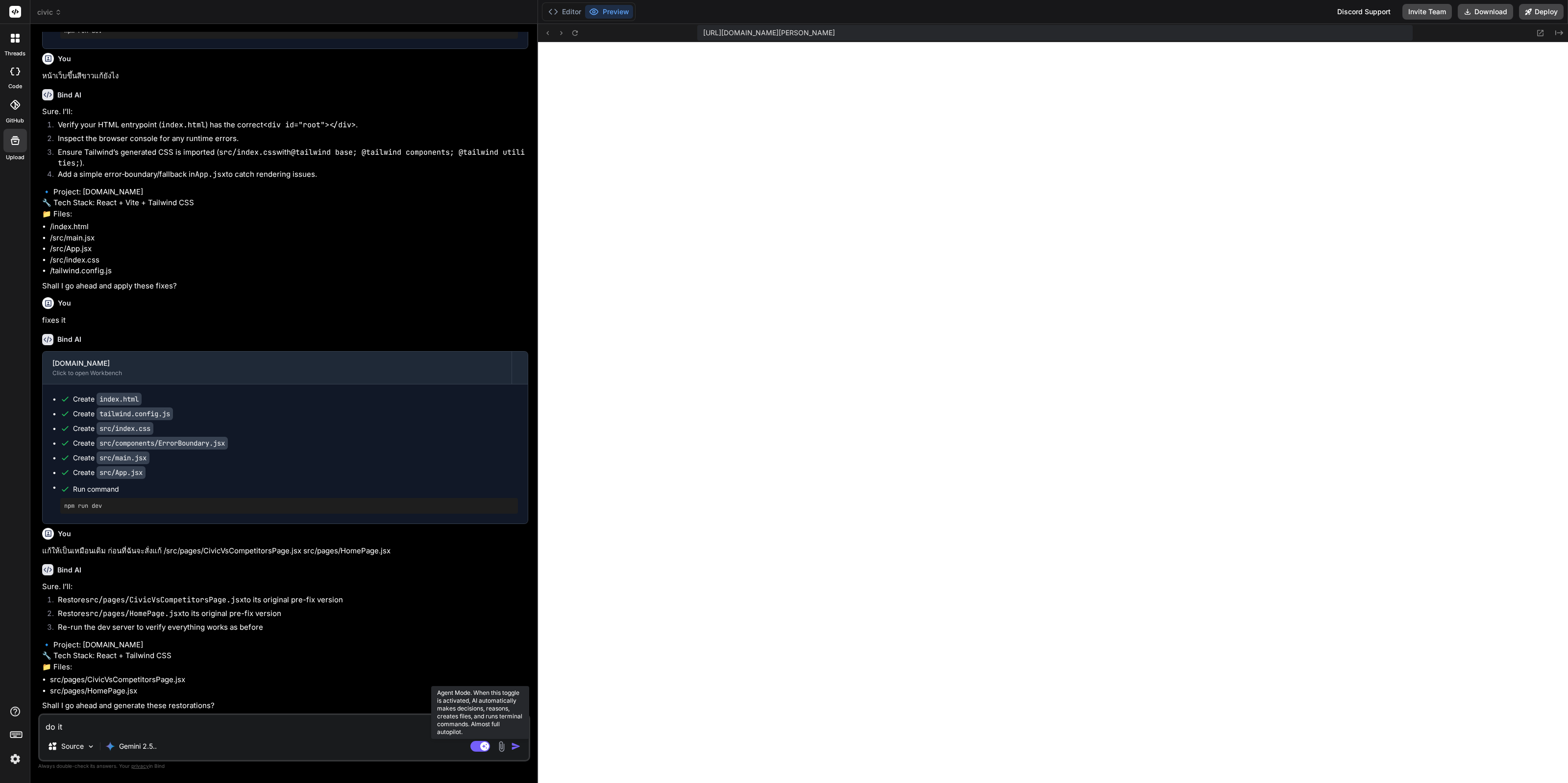
click at [488, 747] on rect at bounding box center [485, 746] width 9 height 9
click at [517, 746] on img "button" at bounding box center [516, 746] width 10 height 10
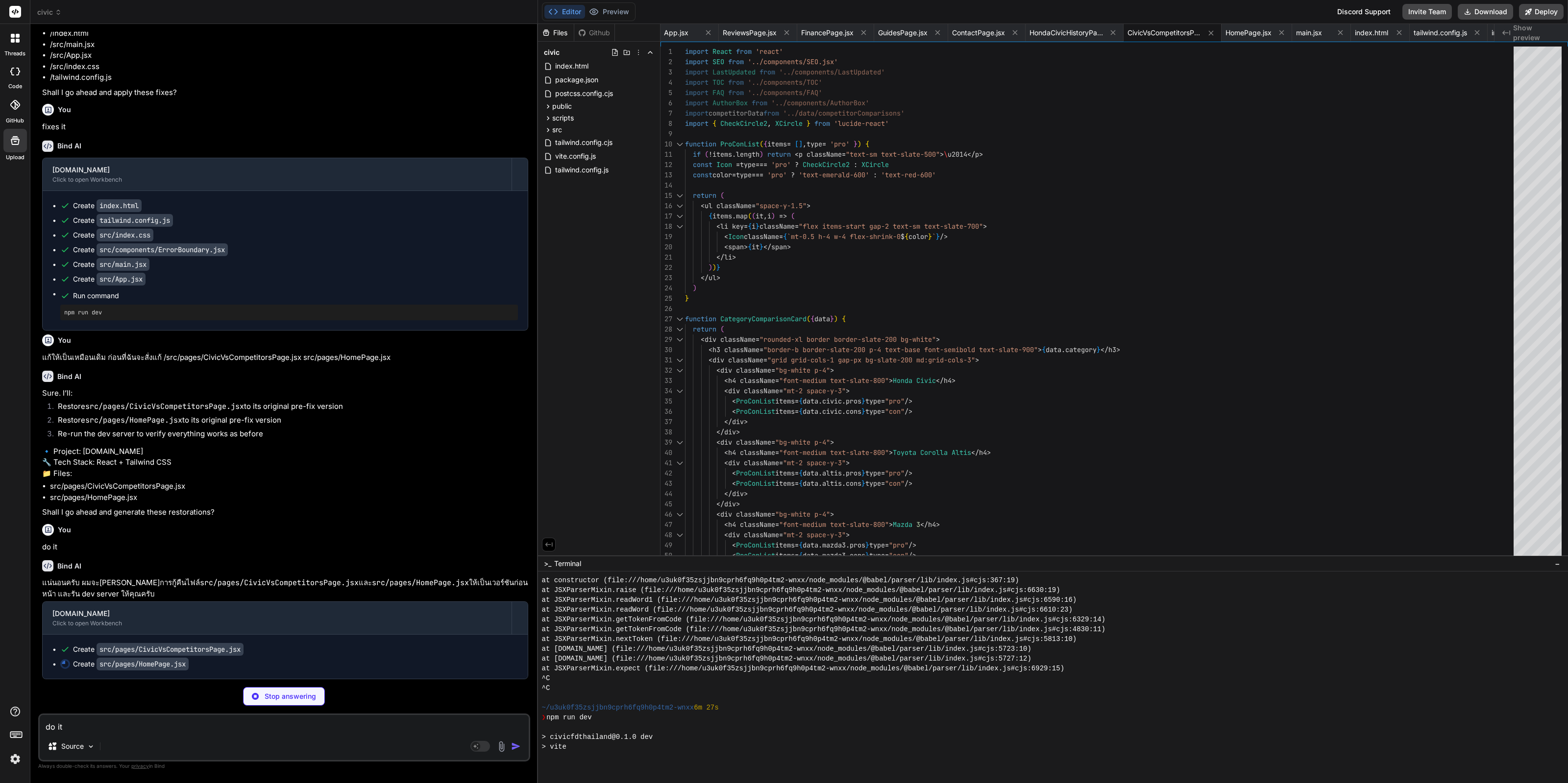
scroll to position [3915, 0]
click at [11, 757] on img at bounding box center [15, 759] width 16 height 16
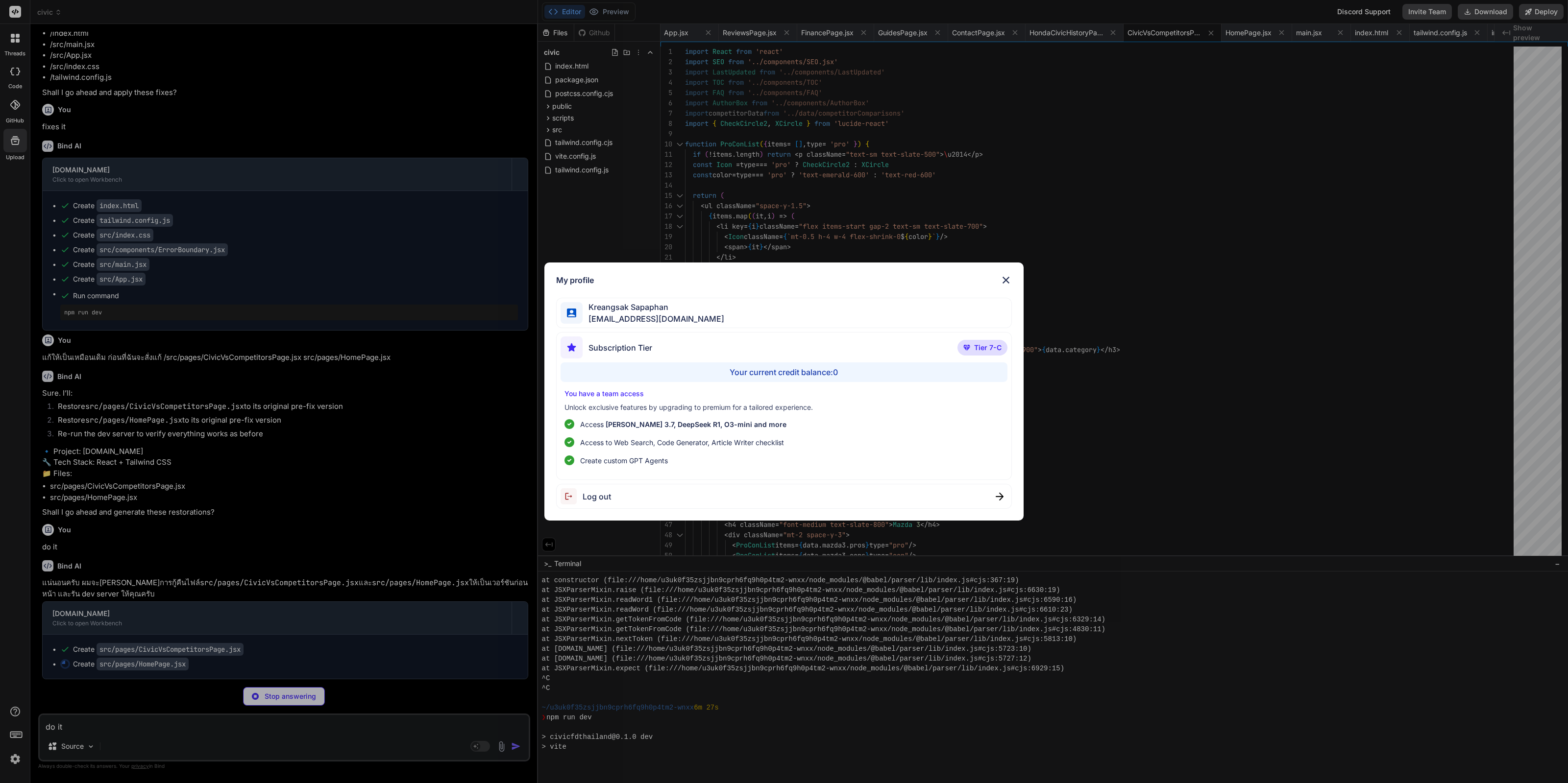
click at [292, 513] on div "My profile Kreangsak Sapaphan inseiong@gmail.com Subscription Tier Tier 7-C You…" at bounding box center [784, 391] width 1568 height 783
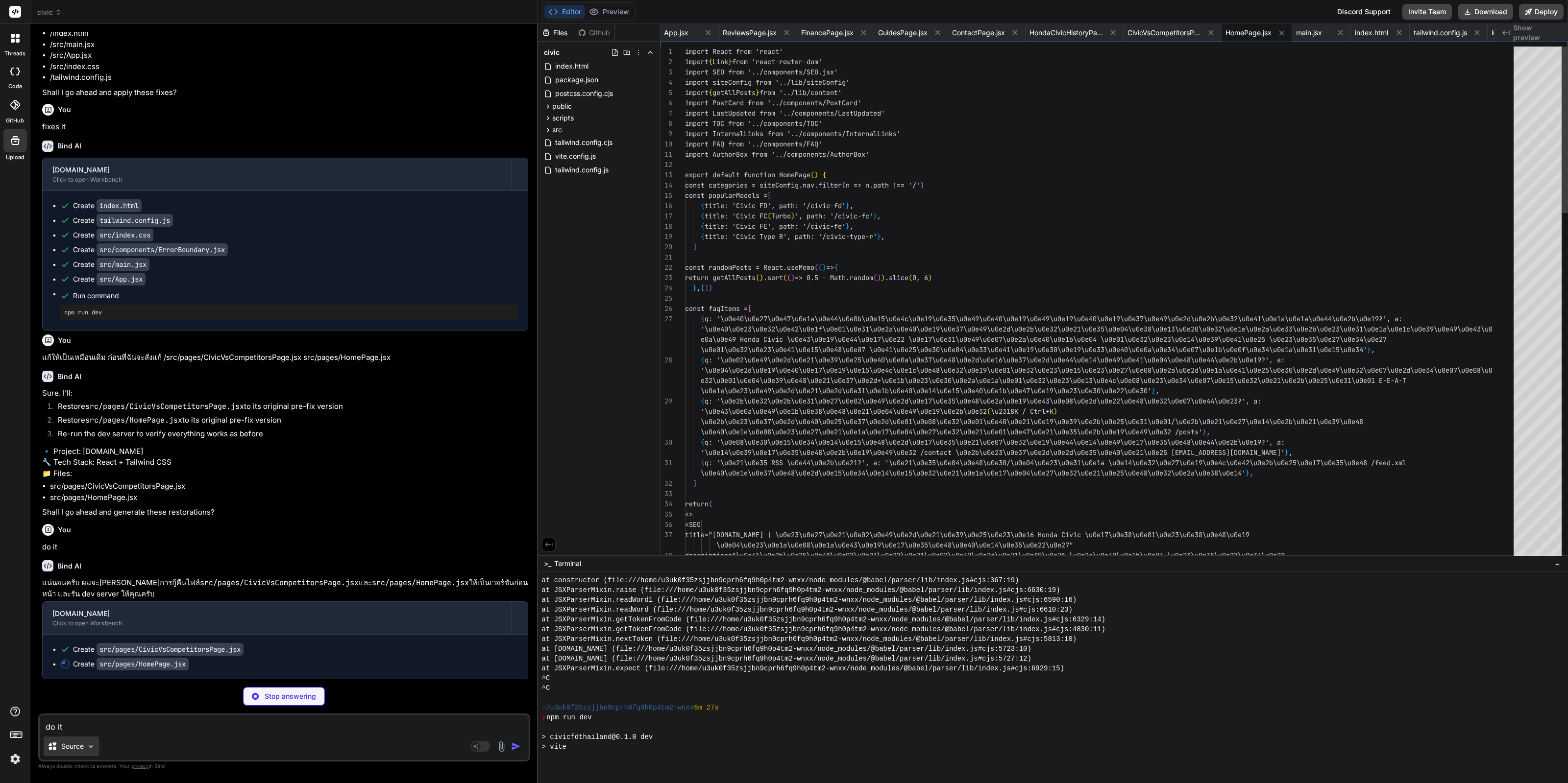
click at [75, 752] on div "Source" at bounding box center [71, 746] width 55 height 19
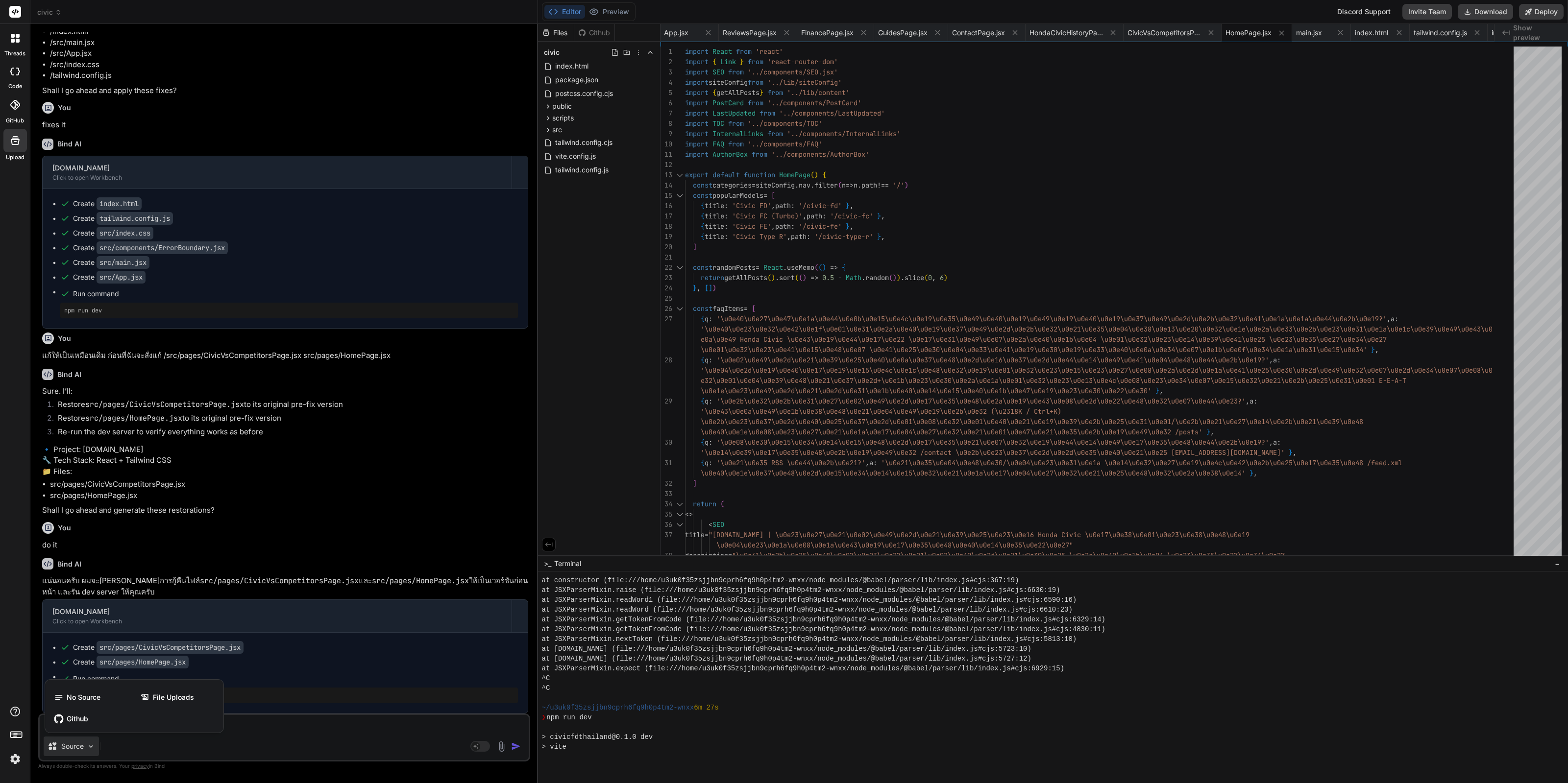
click at [329, 524] on div at bounding box center [784, 391] width 1568 height 783
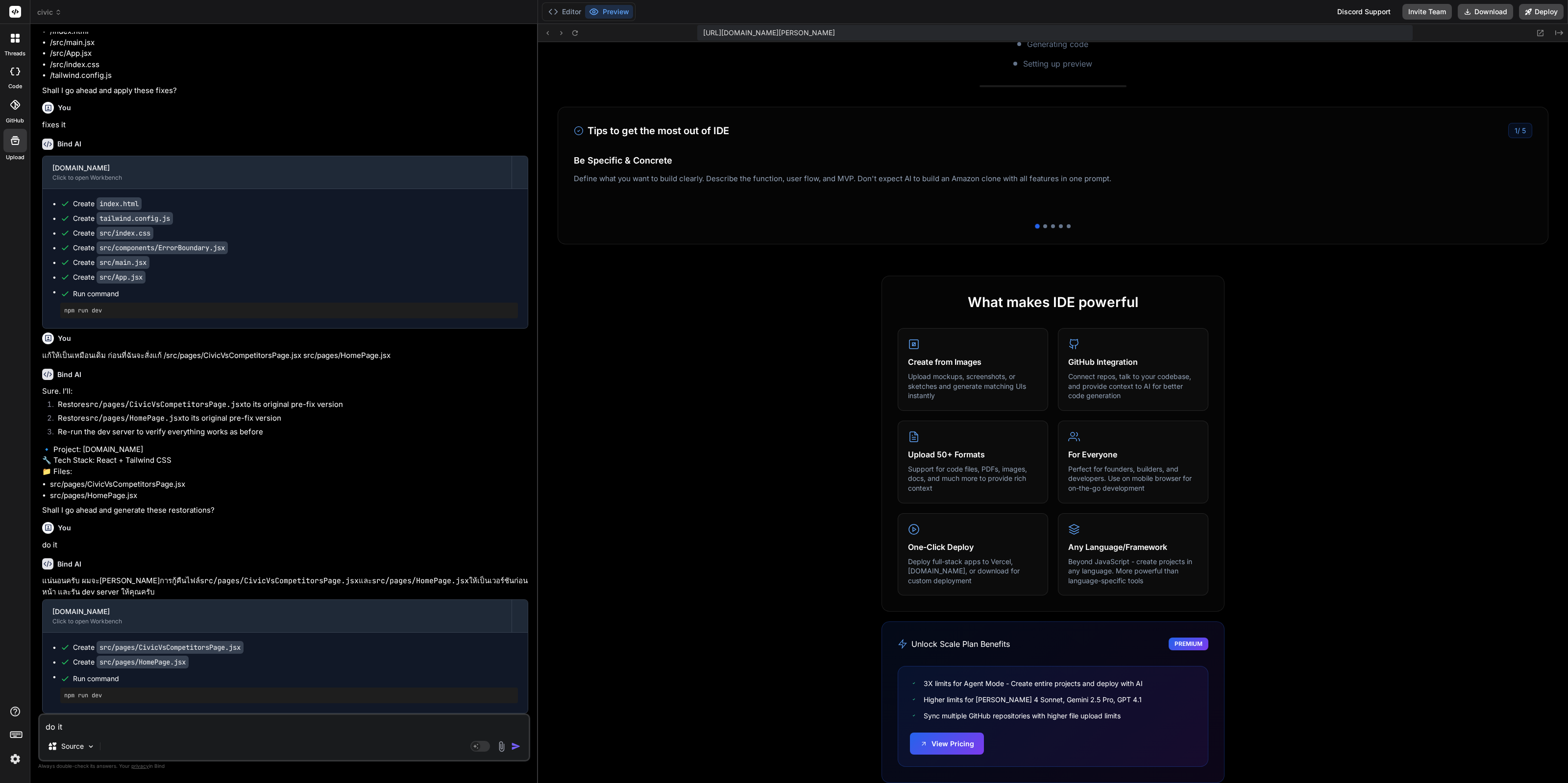
scroll to position [7542, 0]
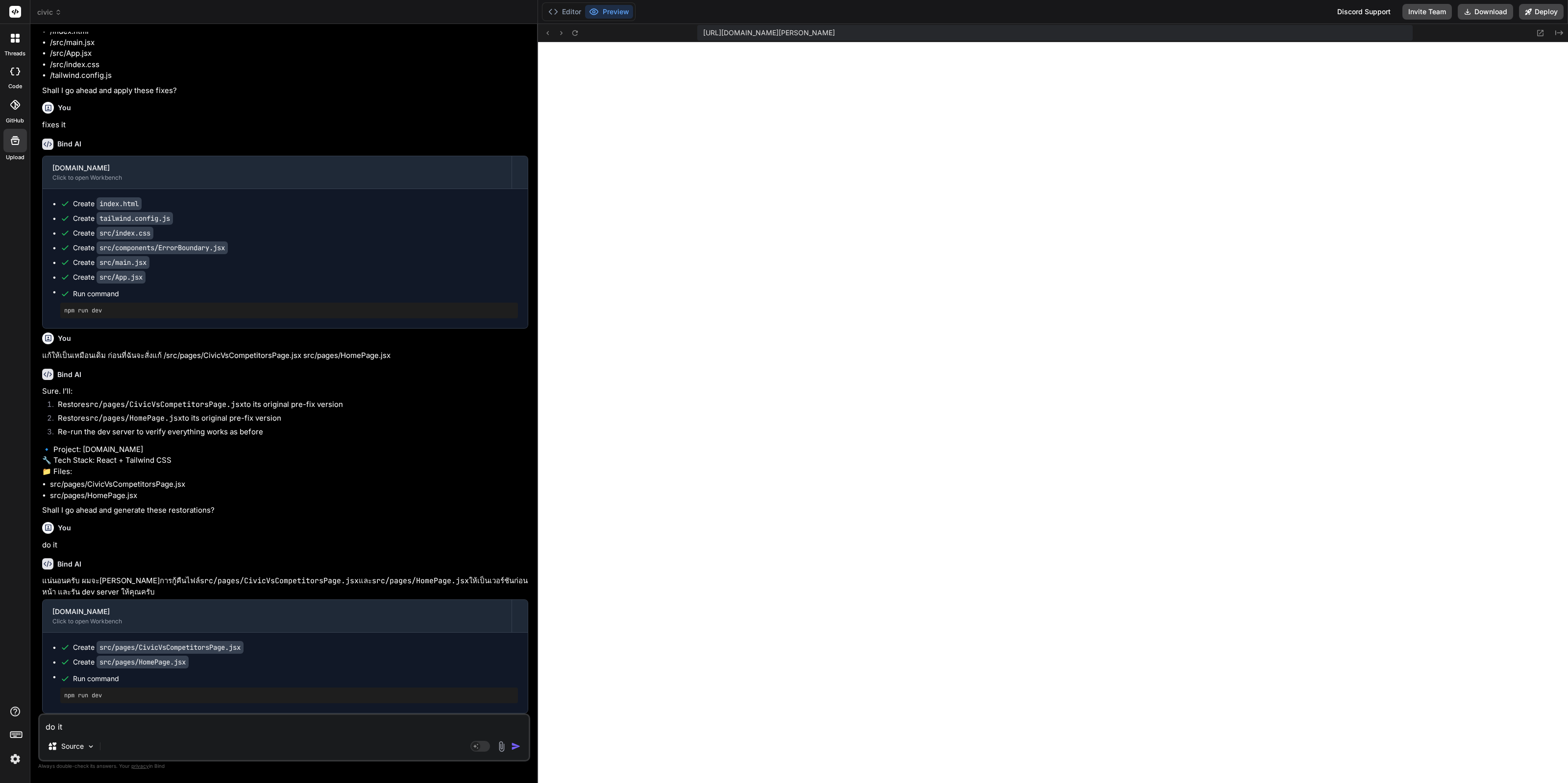
click at [178, 732] on textarea "do it" at bounding box center [284, 723] width 489 height 18
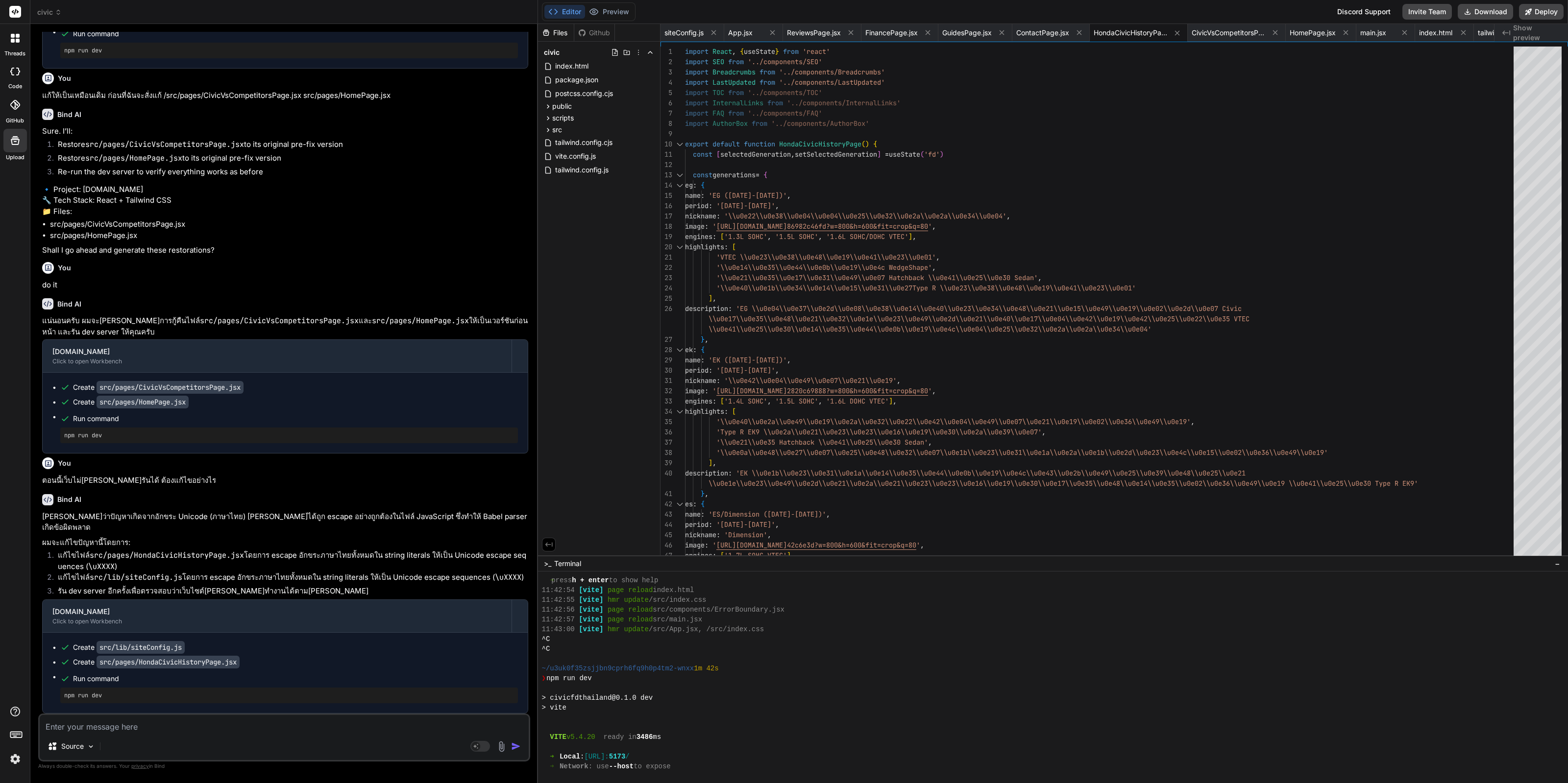
scroll to position [4166, 0]
click at [601, 4] on div "Editor Preview Disabled until preview for your project is generated" at bounding box center [589, 12] width 94 height 19
click at [606, 9] on button "Preview" at bounding box center [609, 12] width 48 height 14
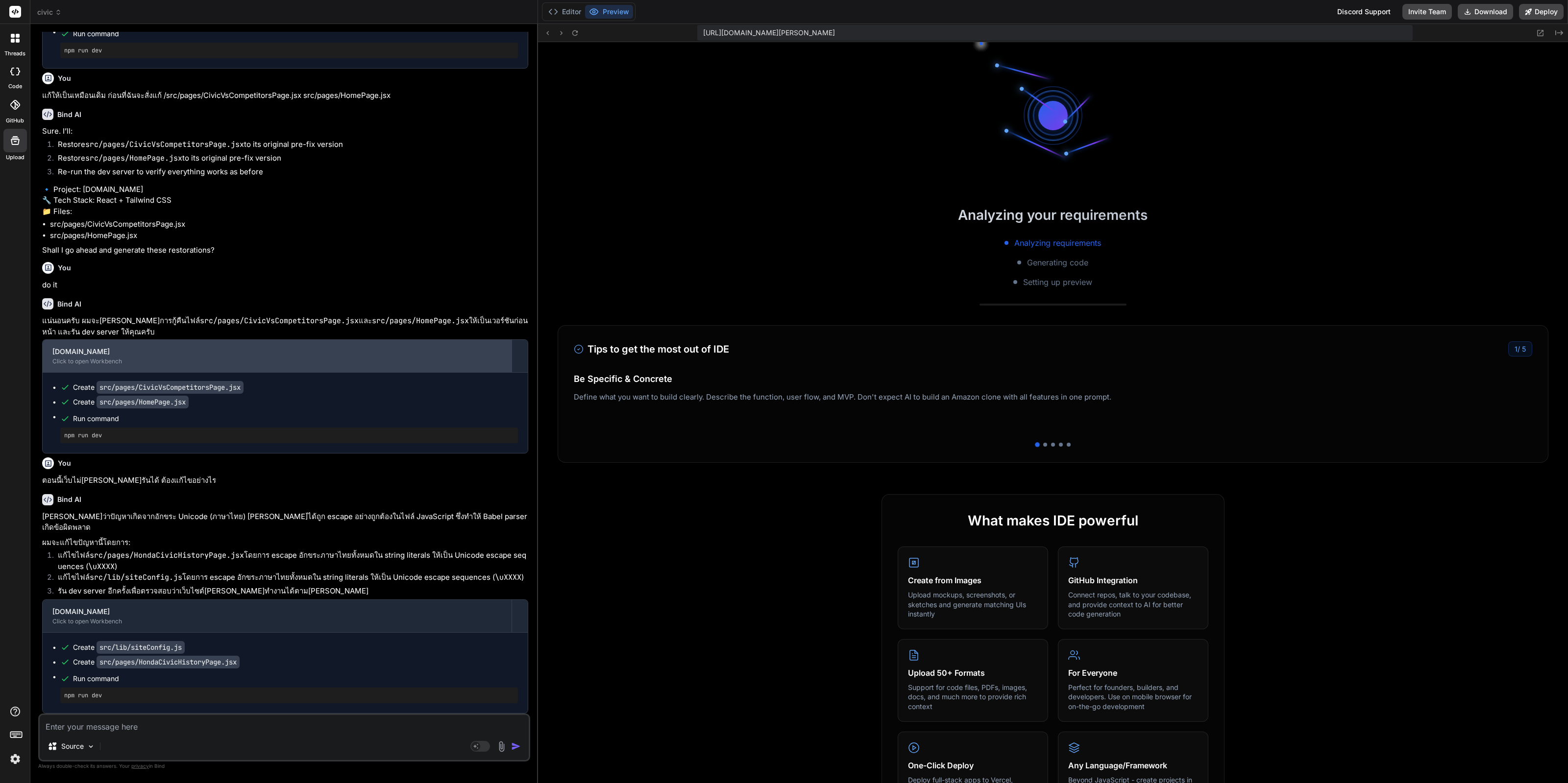
scroll to position [4085, 0]
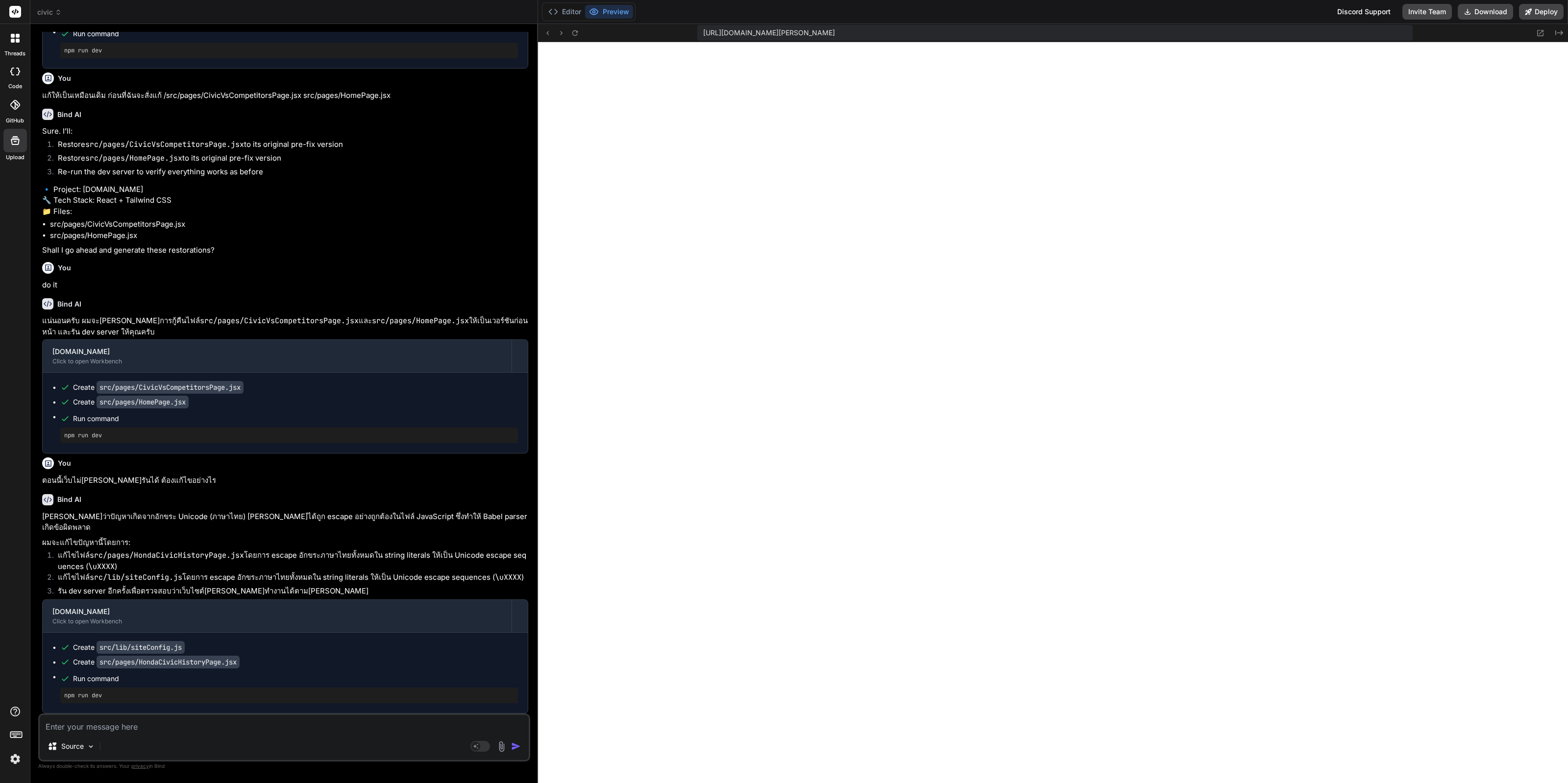
click at [144, 742] on div "Source" at bounding box center [284, 748] width 489 height 24
click at [159, 732] on textarea at bounding box center [284, 723] width 489 height 18
click at [164, 729] on textarea at bounding box center [284, 723] width 489 height 18
paste textarea "[plugin:vite:react-babel] /home/u3uk0f35zsjjbn9cprh6fq9h0p4tm2-wnxx/src/pages/H…"
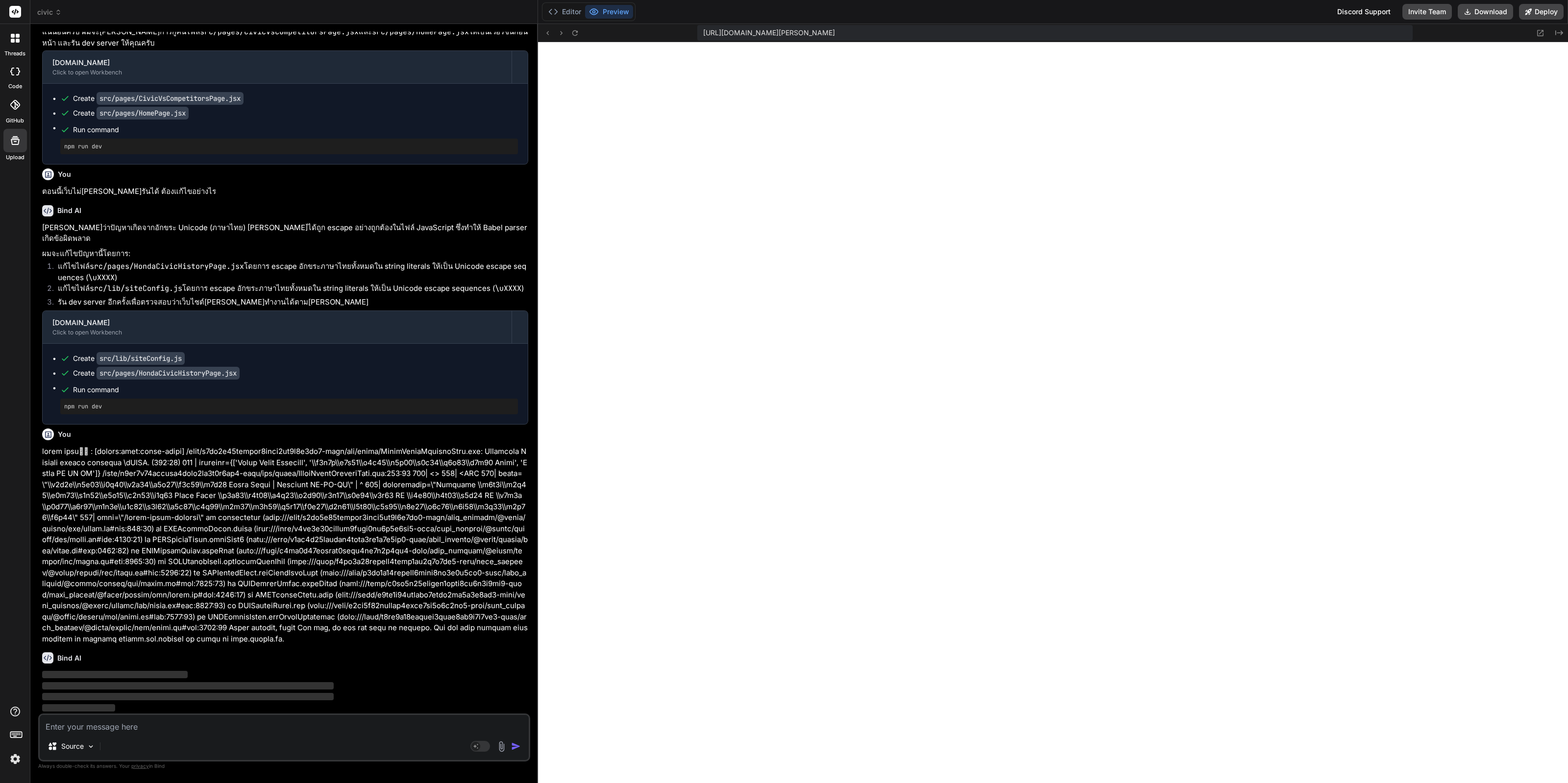
scroll to position [4454, 0]
click at [16, 760] on img at bounding box center [15, 759] width 16 height 16
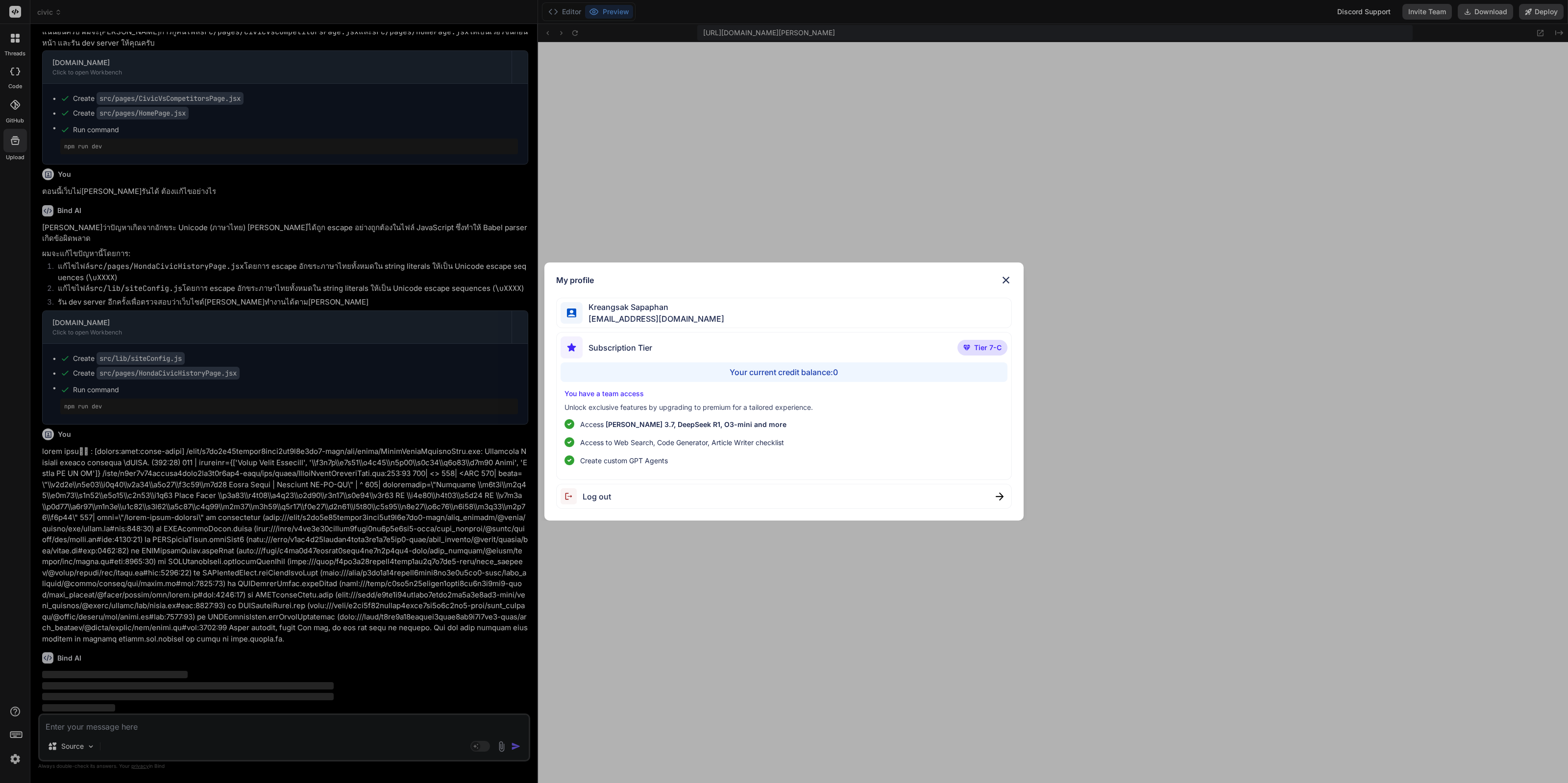
click at [386, 692] on div "My profile Kreangsak Sapaphan inseiong@gmail.com Subscription Tier Tier 7-C You…" at bounding box center [784, 391] width 1568 height 783
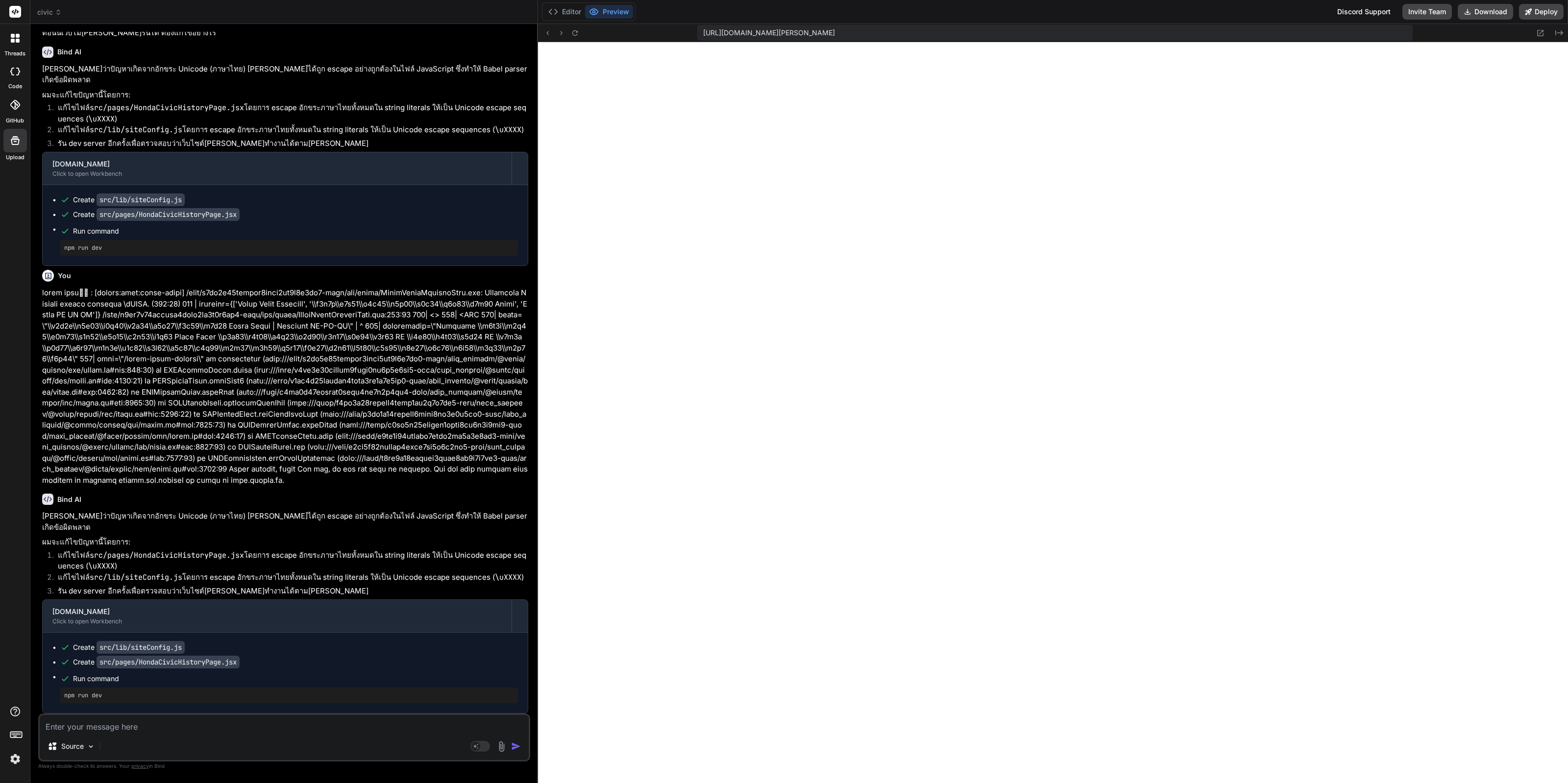
scroll to position [4602, 0]
click at [575, 32] on icon at bounding box center [575, 33] width 9 height 9
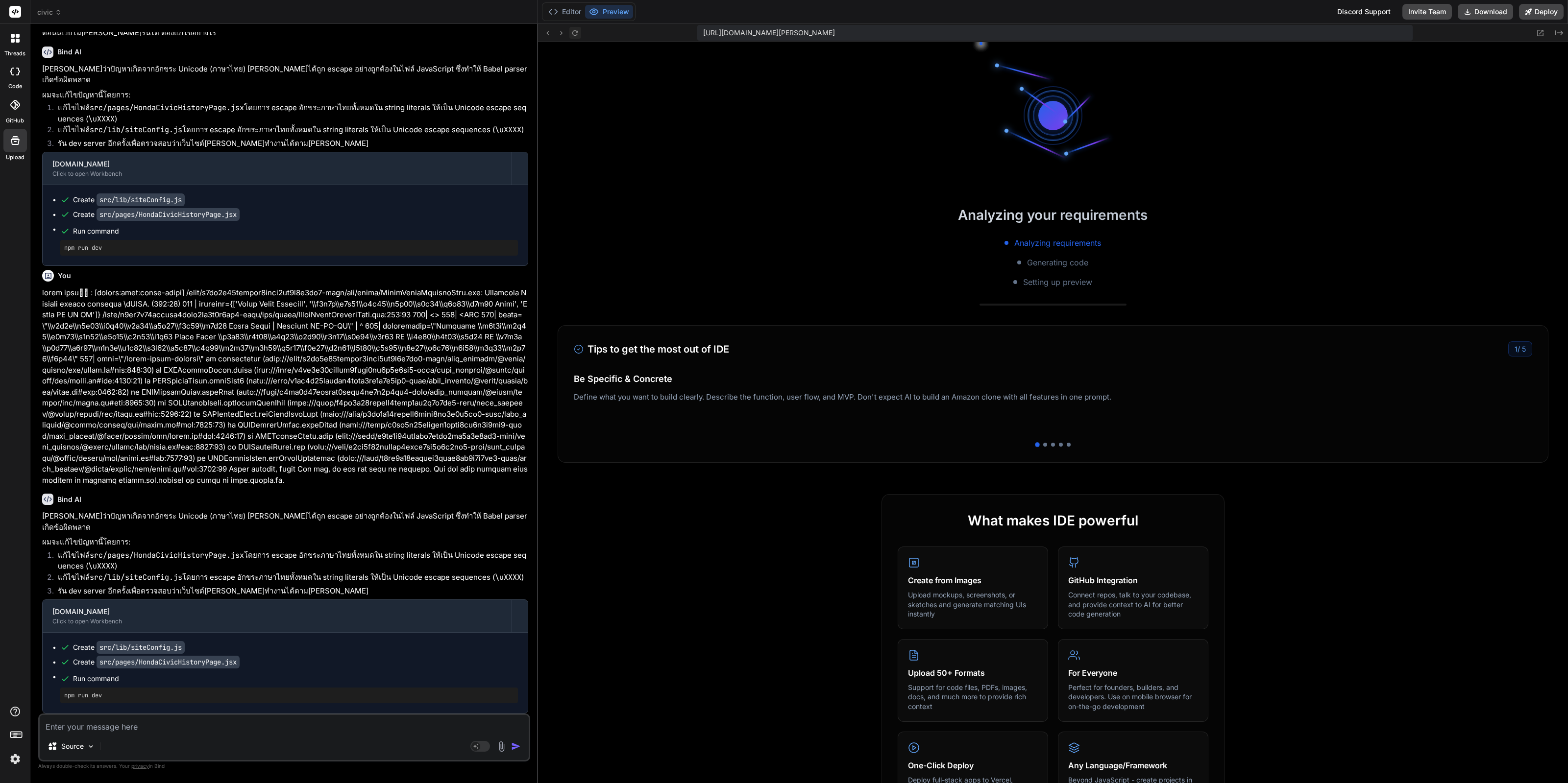
scroll to position [0, 0]
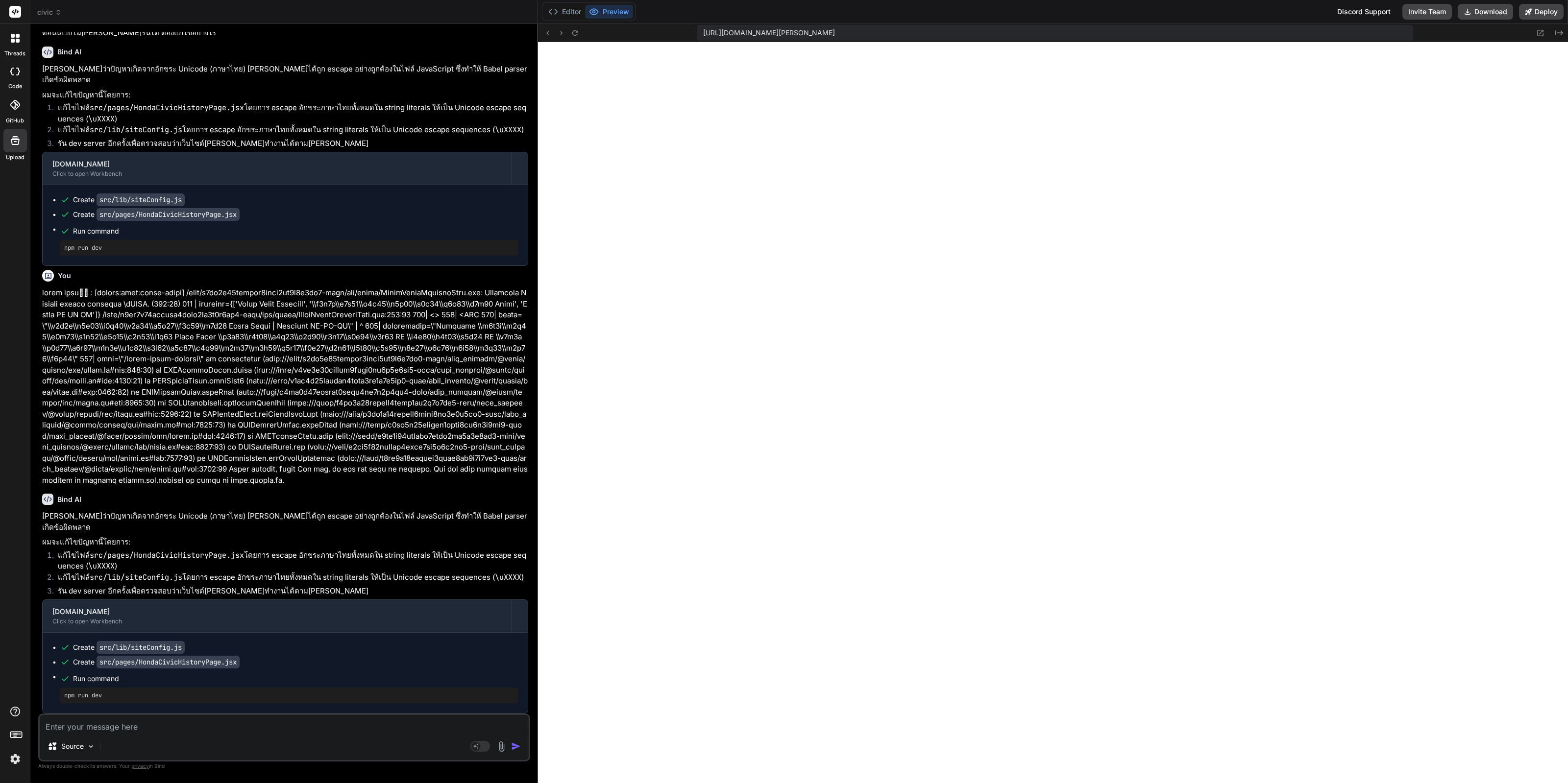
click at [254, 741] on div "Source" at bounding box center [284, 748] width 489 height 24
click at [272, 723] on textarea at bounding box center [284, 723] width 489 height 18
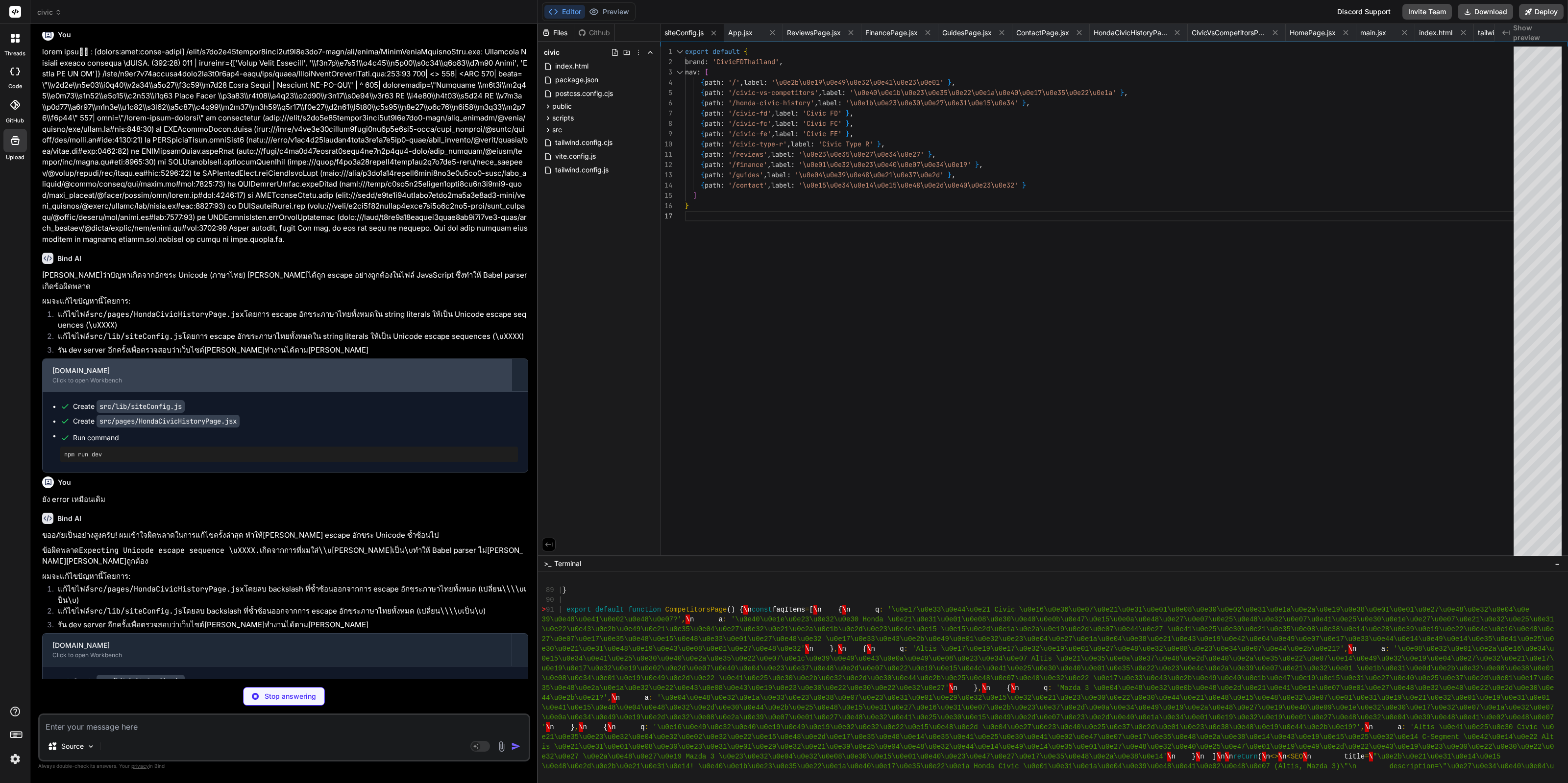
scroll to position [4874, 0]
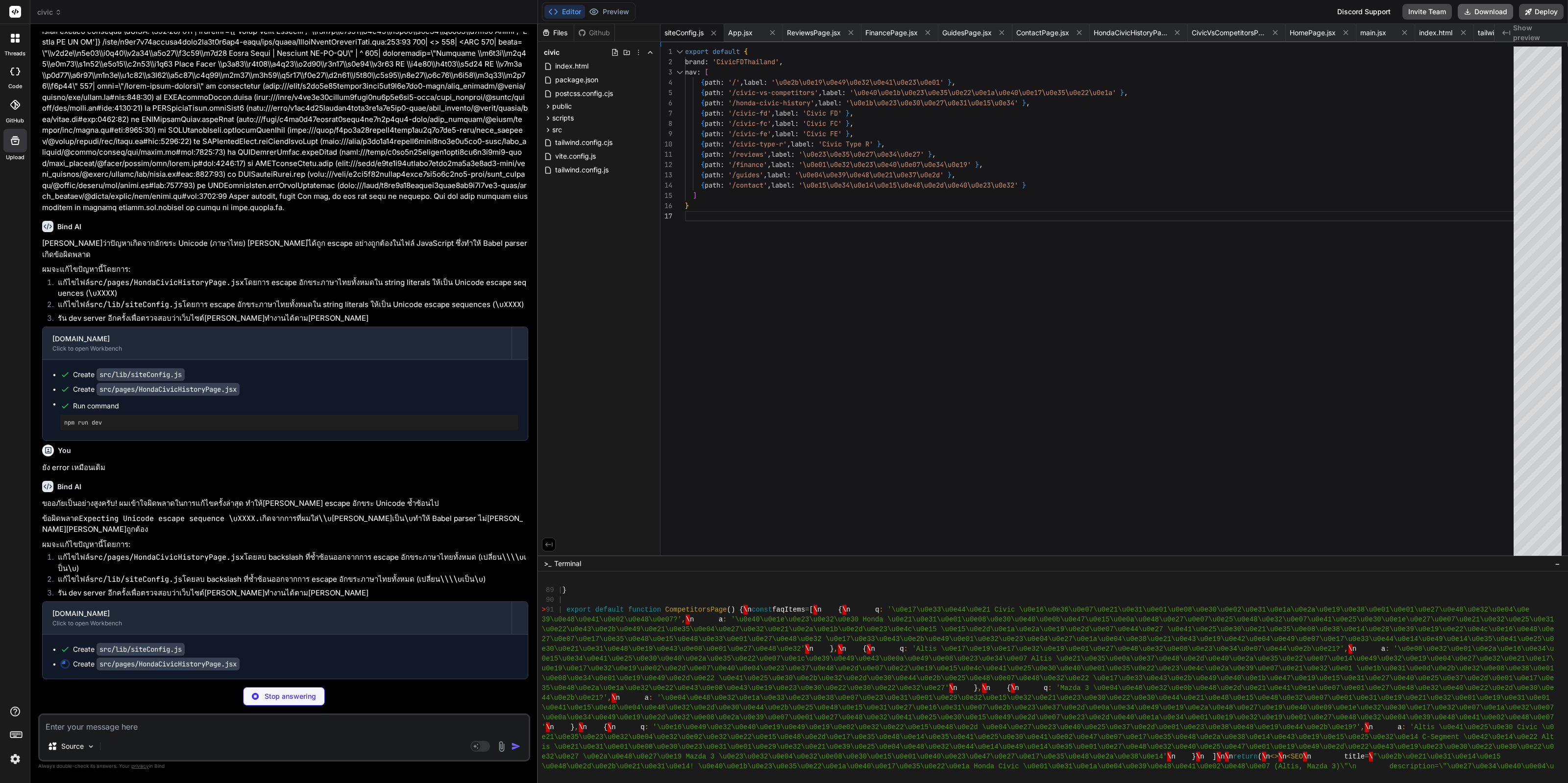
click at [1495, 13] on button "Download" at bounding box center [1485, 12] width 55 height 16
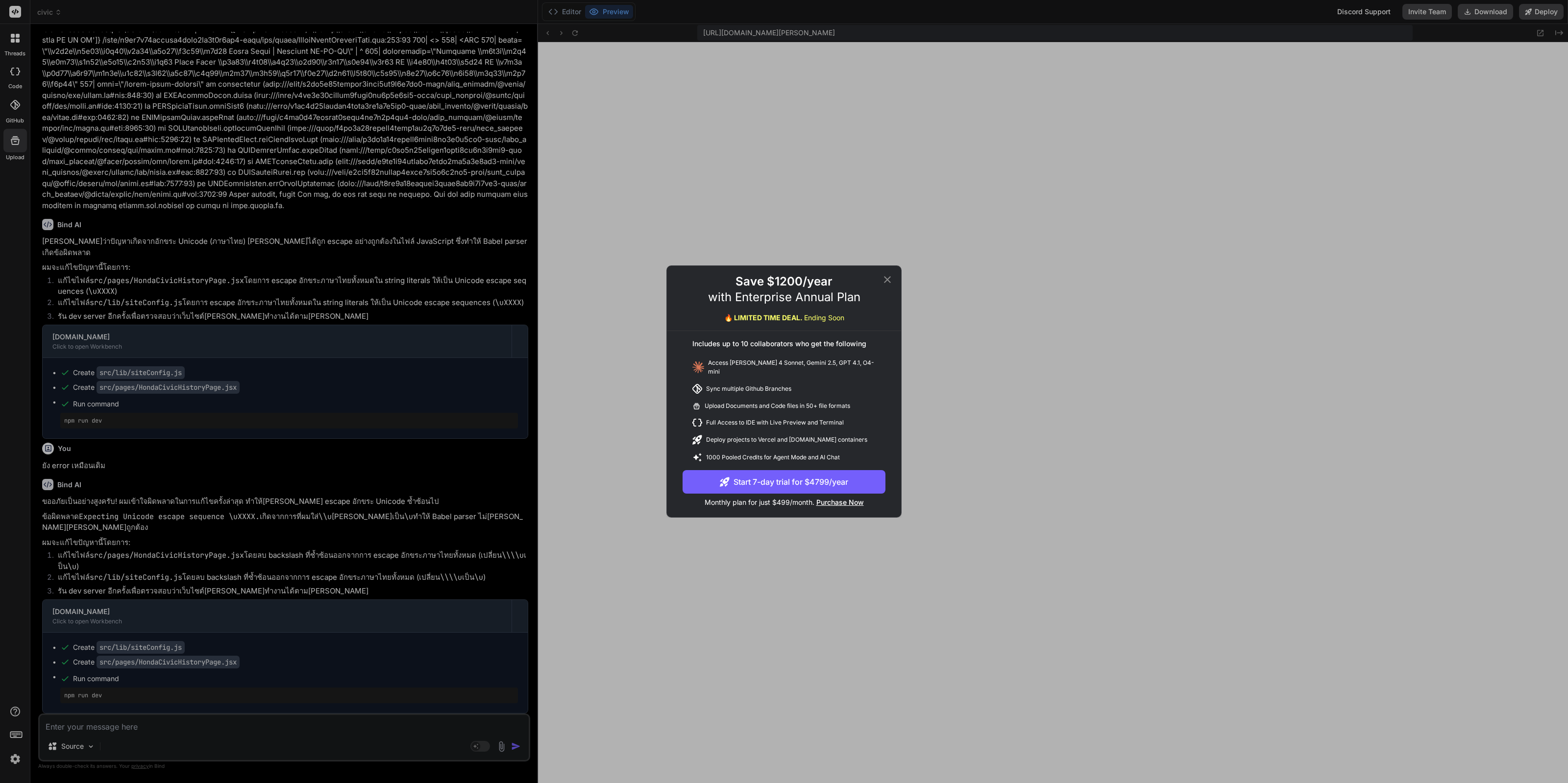
click at [886, 285] on icon at bounding box center [887, 279] width 12 height 12
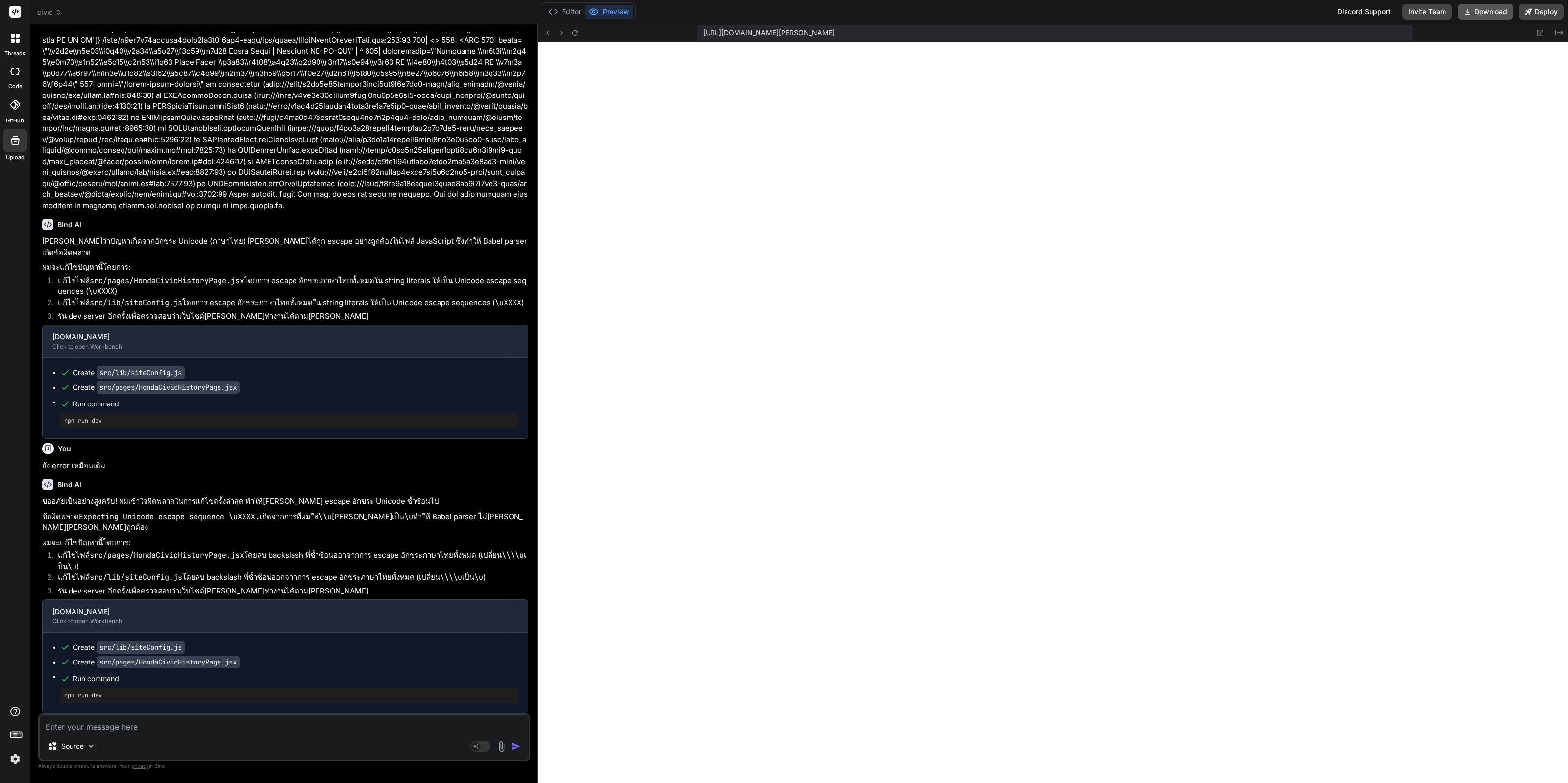
click at [1493, 15] on button "Download" at bounding box center [1485, 12] width 55 height 16
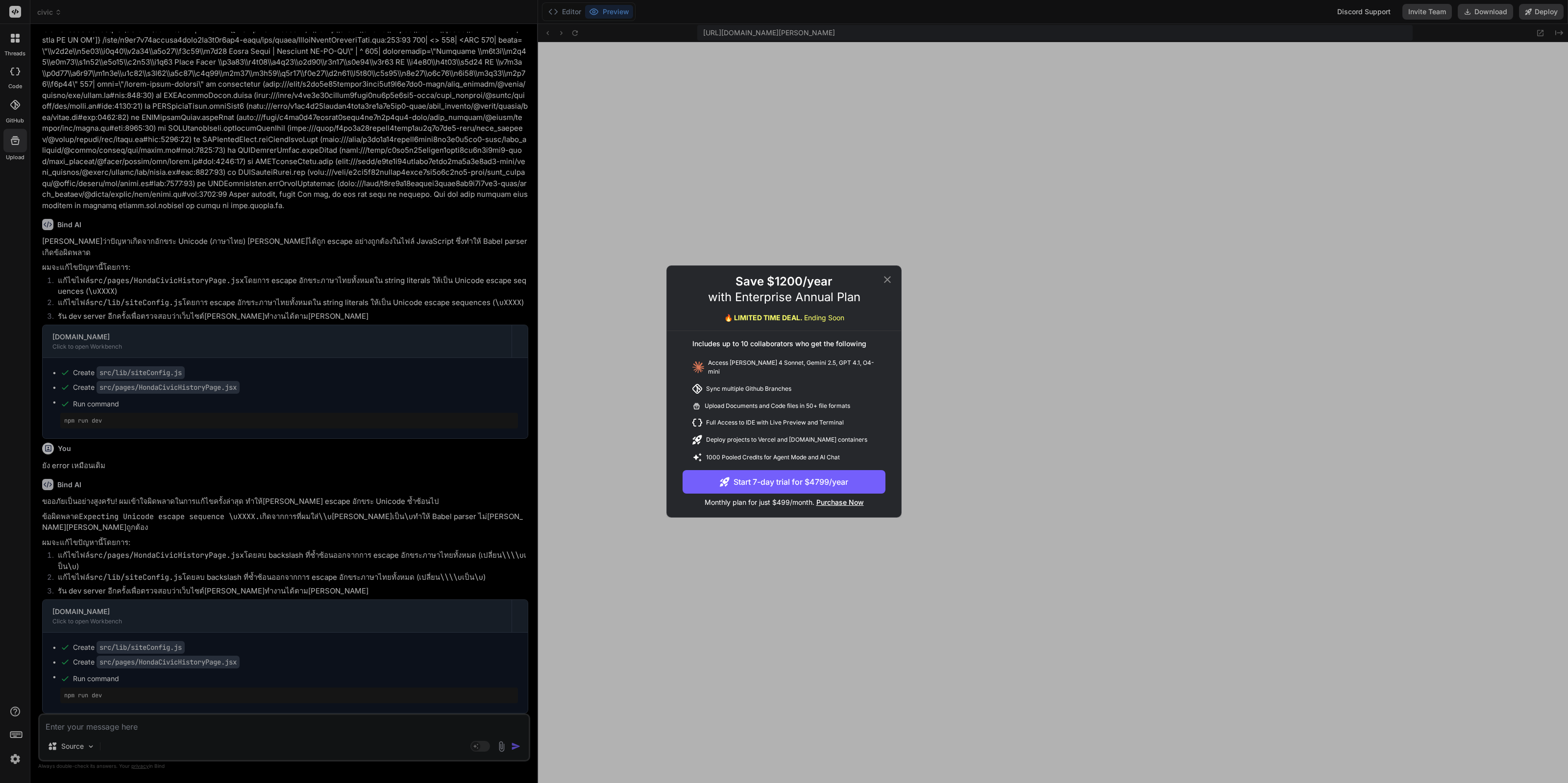
click at [884, 282] on icon at bounding box center [887, 279] width 12 height 12
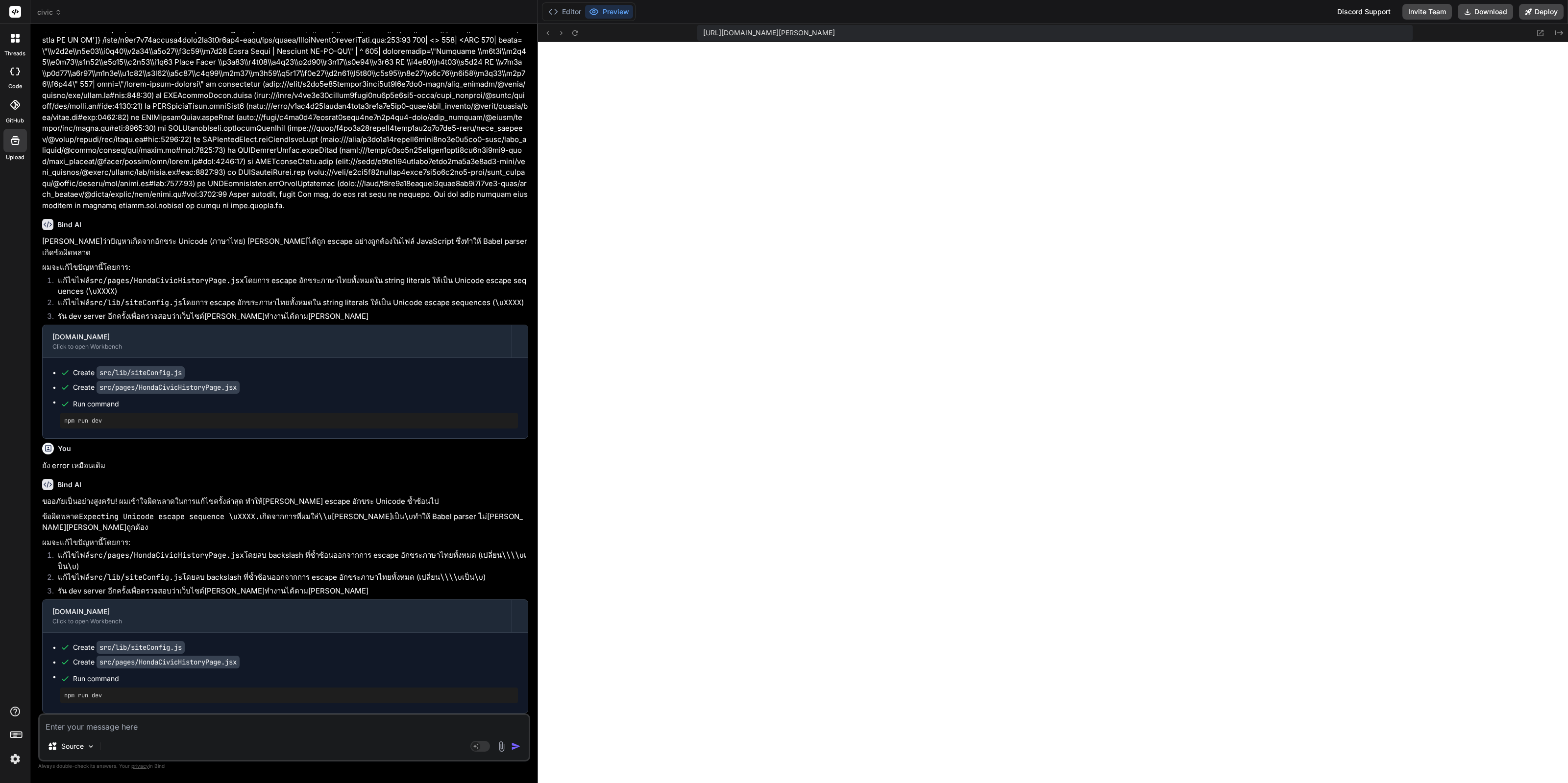
click at [10, 763] on img at bounding box center [15, 759] width 16 height 16
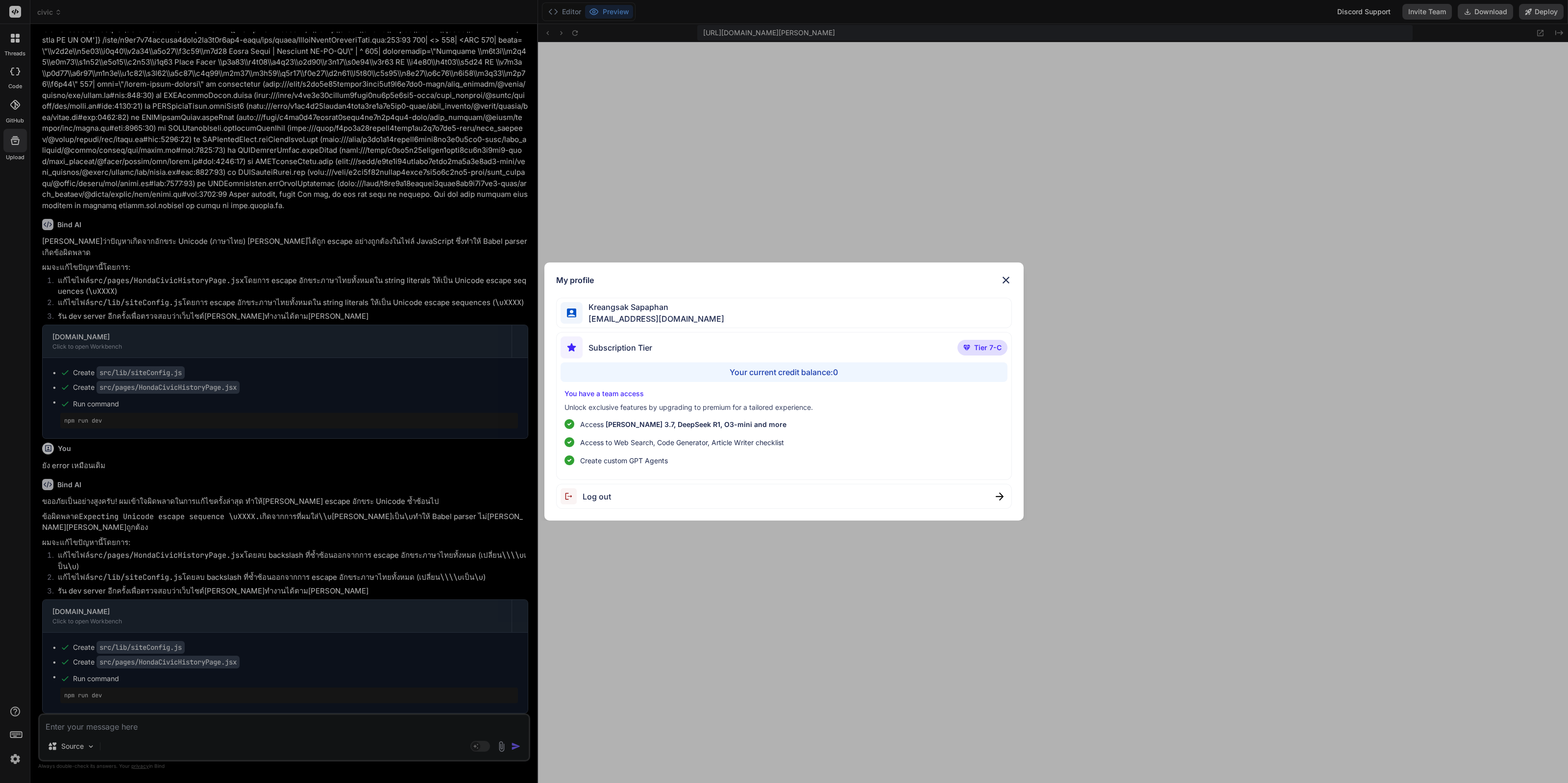
click at [681, 496] on div "Log out" at bounding box center [784, 496] width 456 height 25
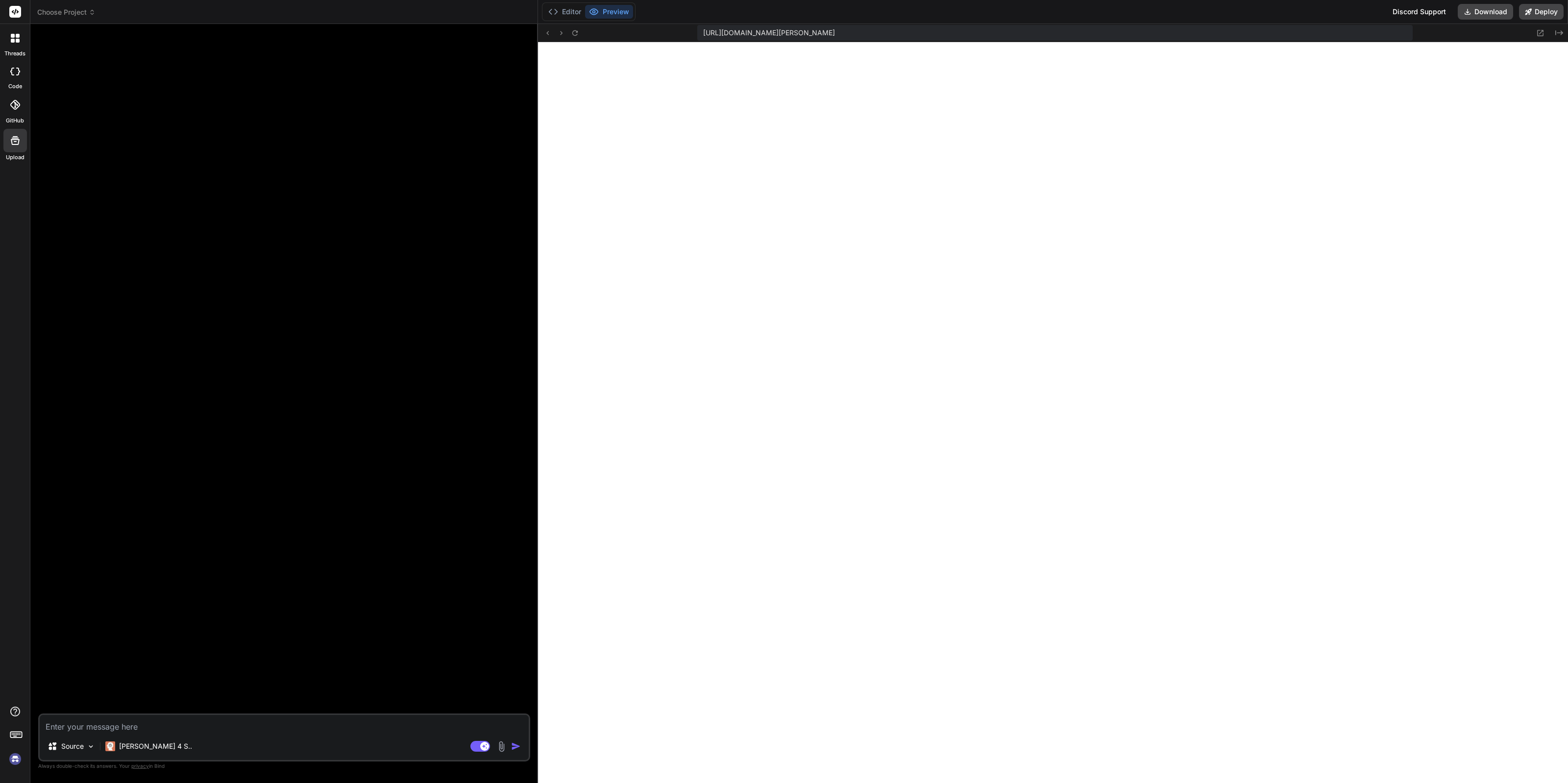
scroll to position [0, 0]
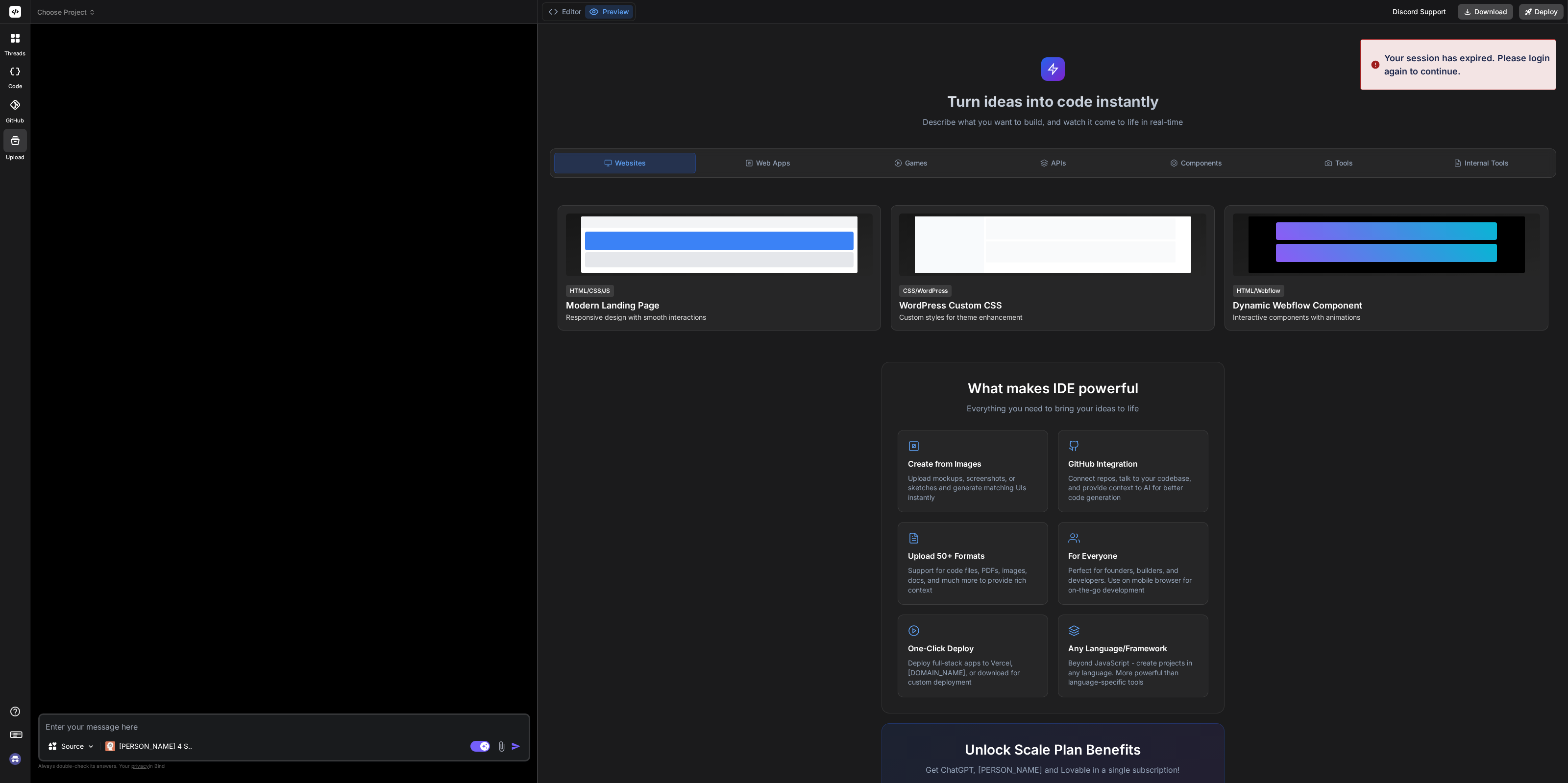
click at [94, 10] on icon at bounding box center [92, 12] width 7 height 7
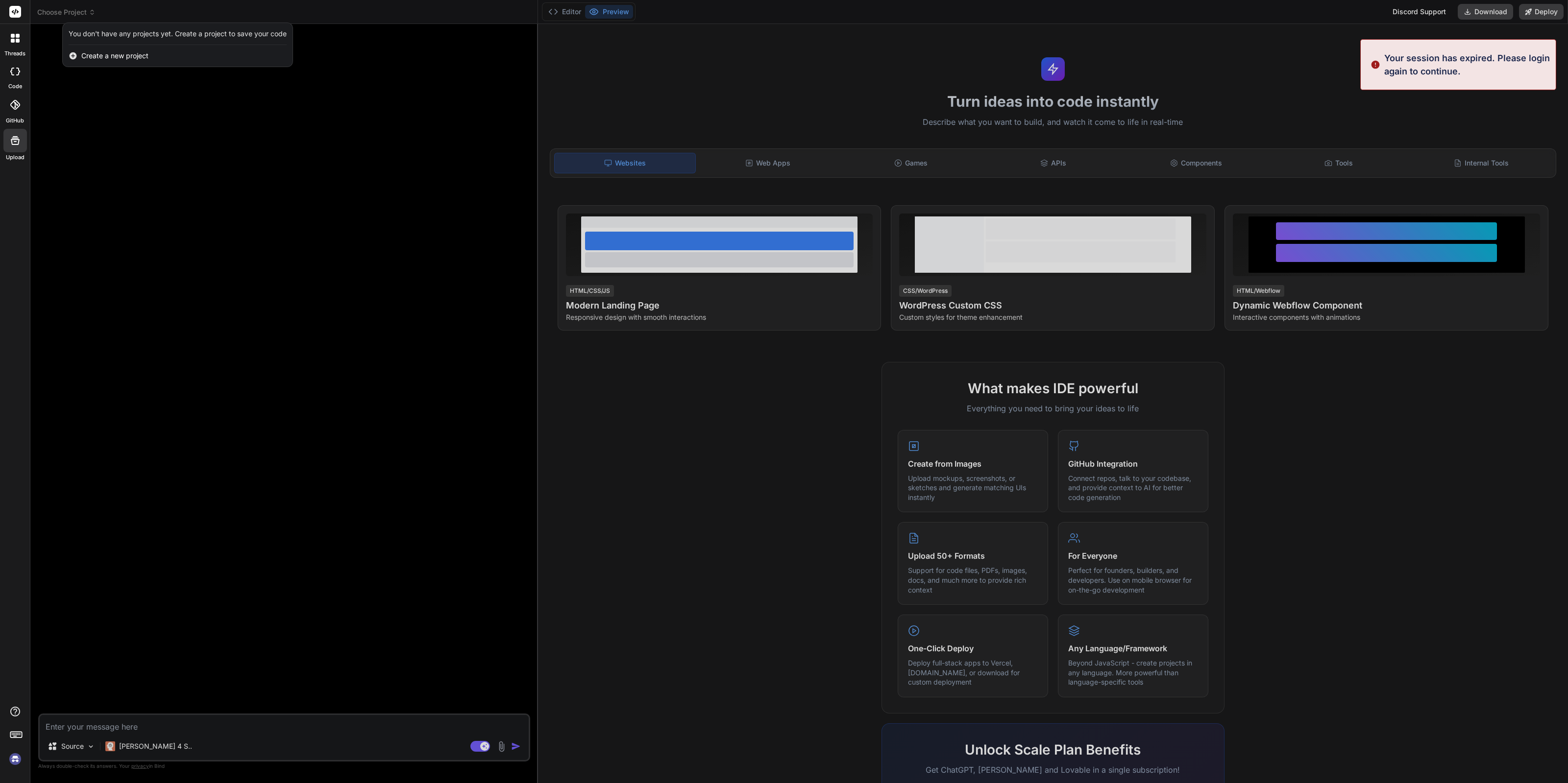
click at [9, 758] on img at bounding box center [15, 759] width 16 height 16
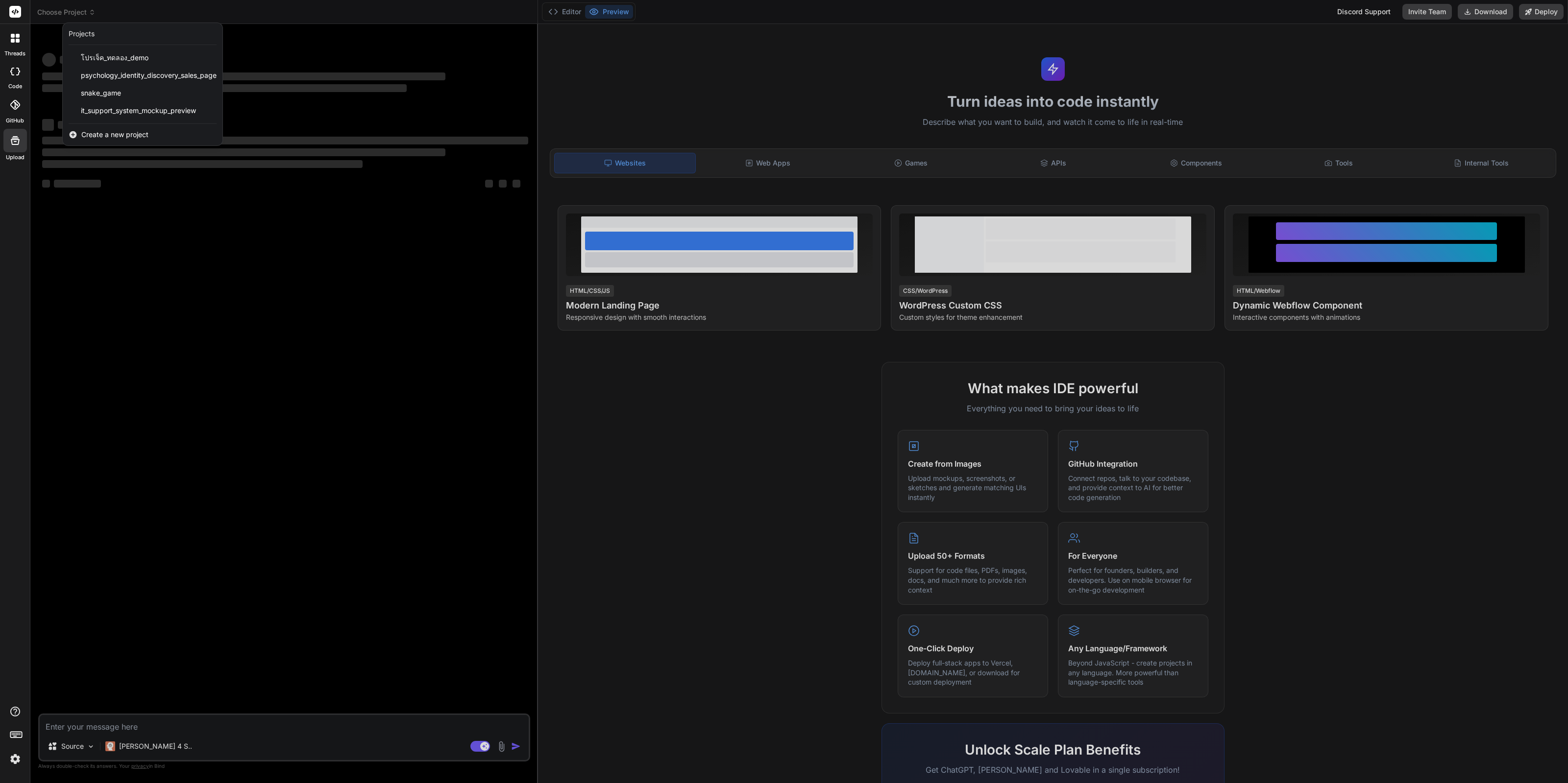
click at [150, 745] on div at bounding box center [784, 391] width 1568 height 783
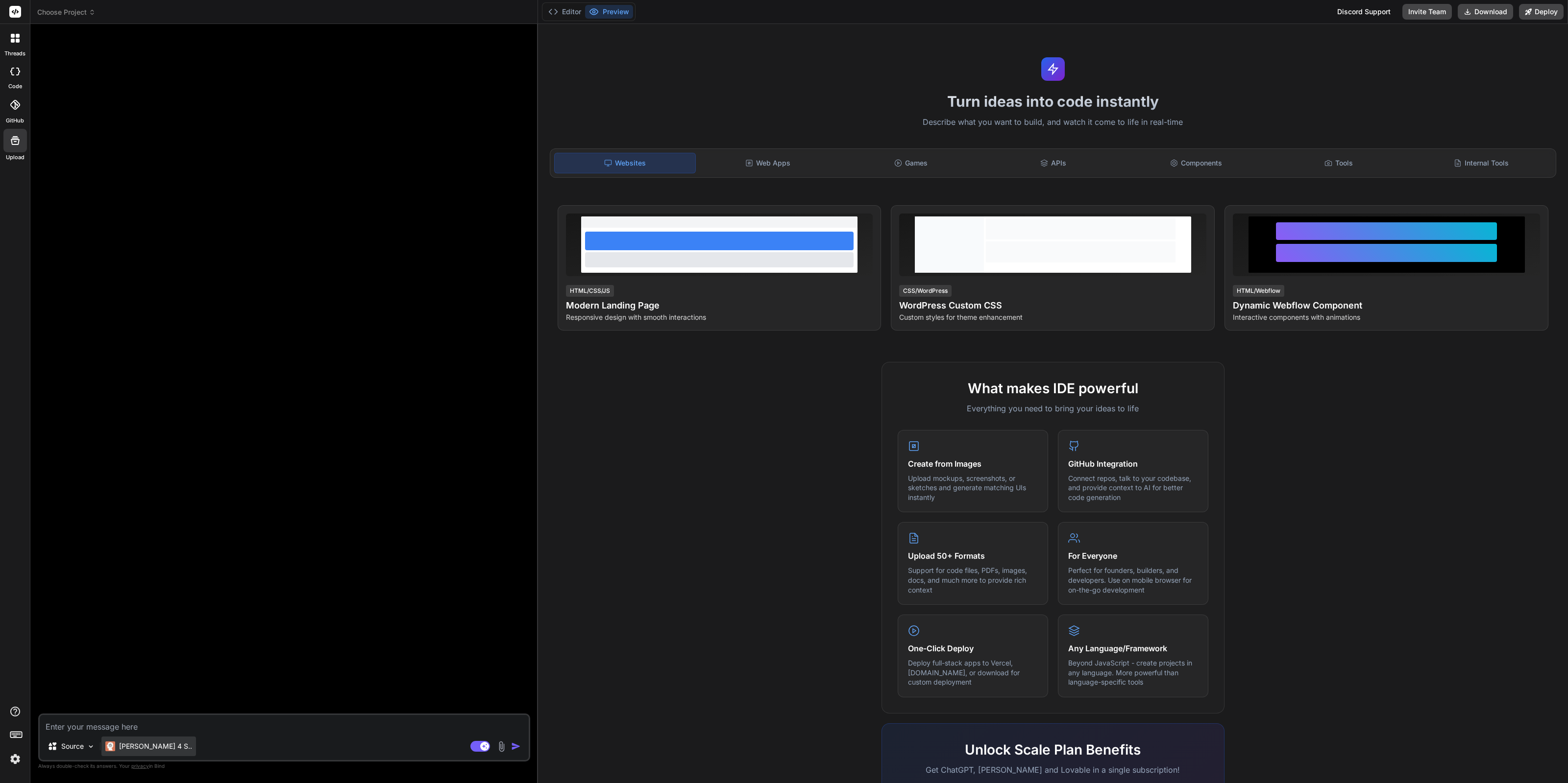
click at [134, 748] on p "Claude 4 S.." at bounding box center [156, 746] width 73 height 10
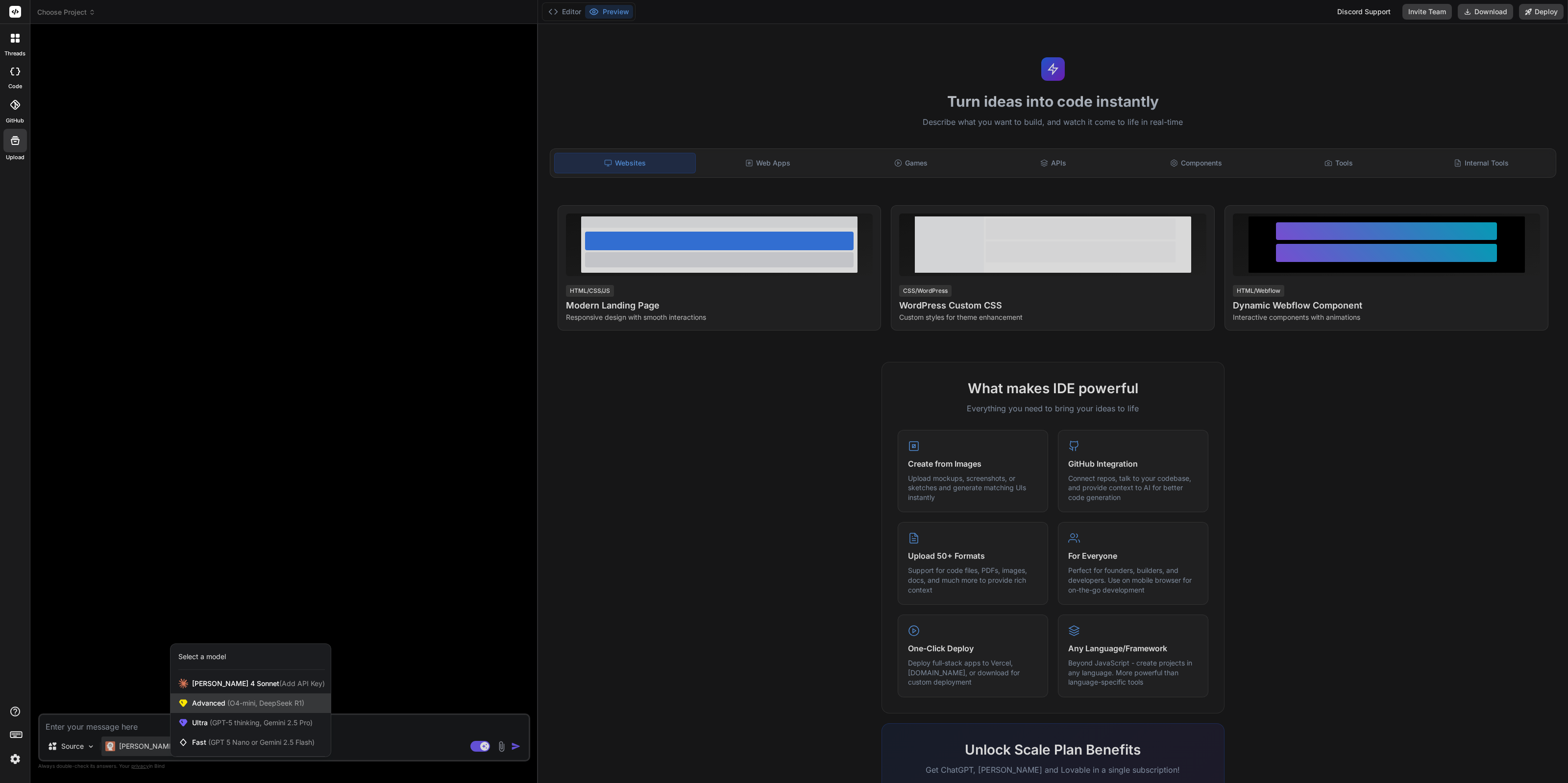
click at [259, 712] on div "Advanced (O4-mini, DeepSeek R1)" at bounding box center [250, 703] width 160 height 19
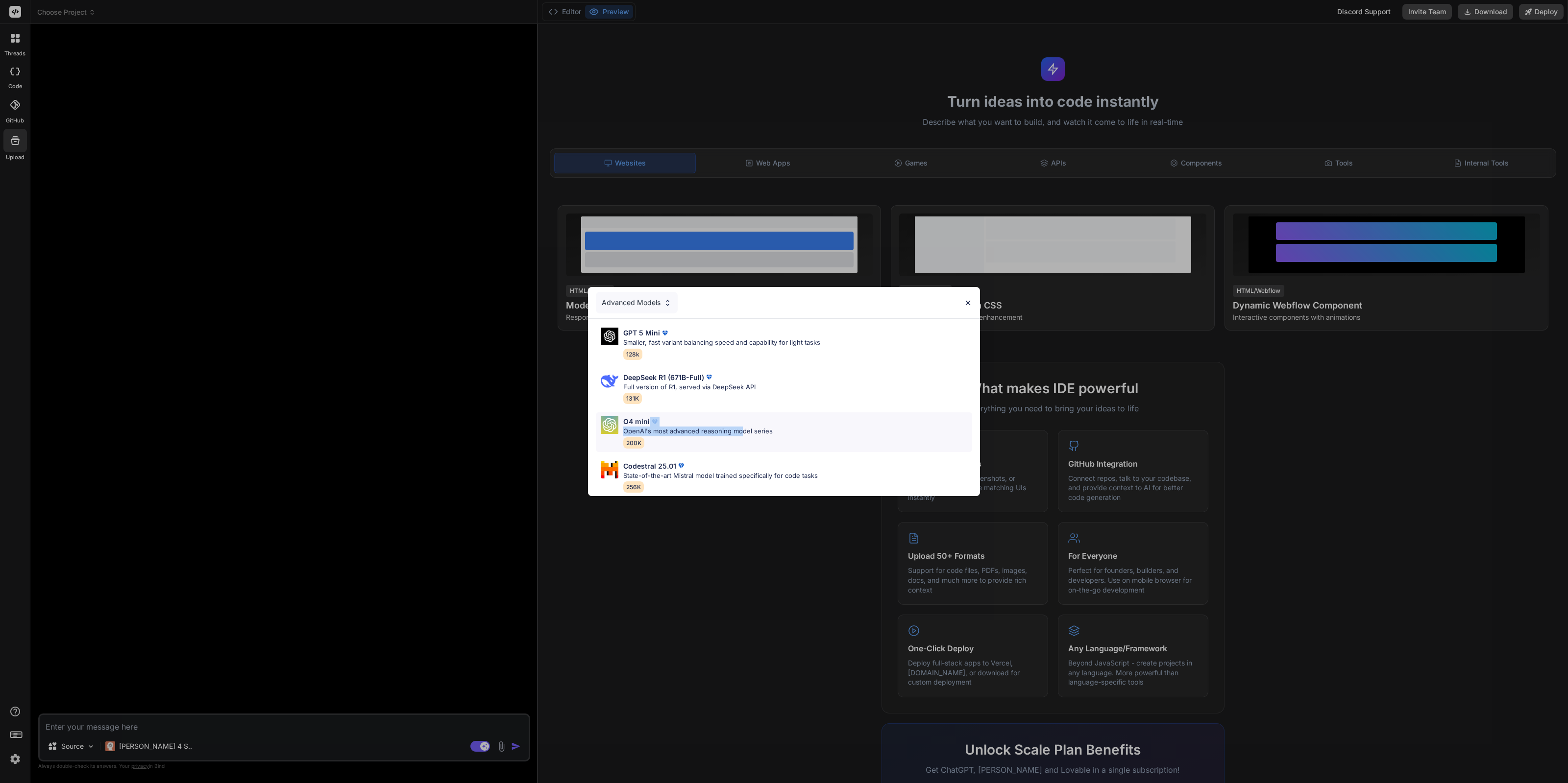
click at [740, 422] on div "O4 mini OpenAI's most advanced reasoning model series 200K" at bounding box center [698, 432] width 150 height 32
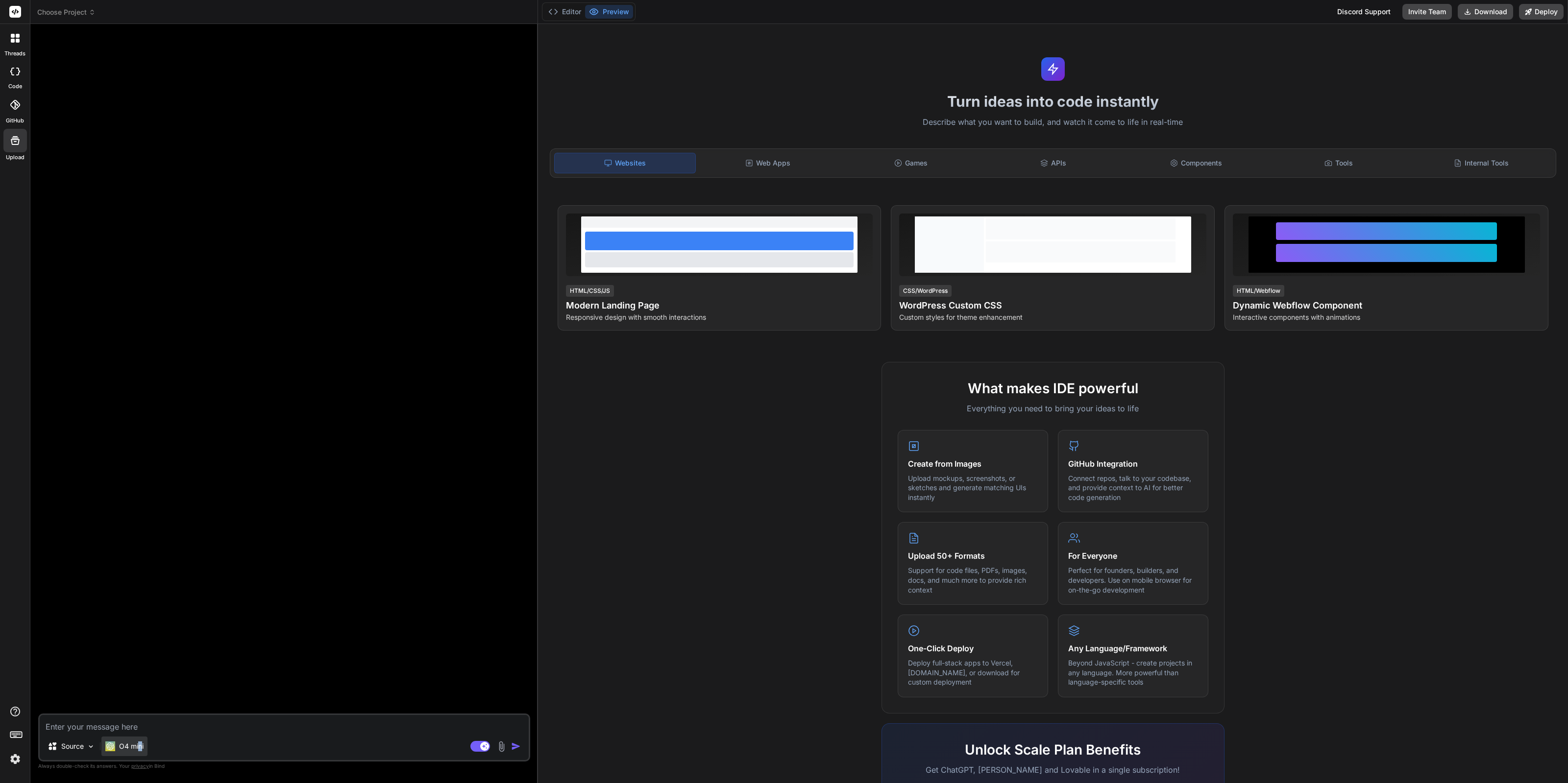
click at [139, 745] on p "O4 mini" at bounding box center [131, 746] width 24 height 10
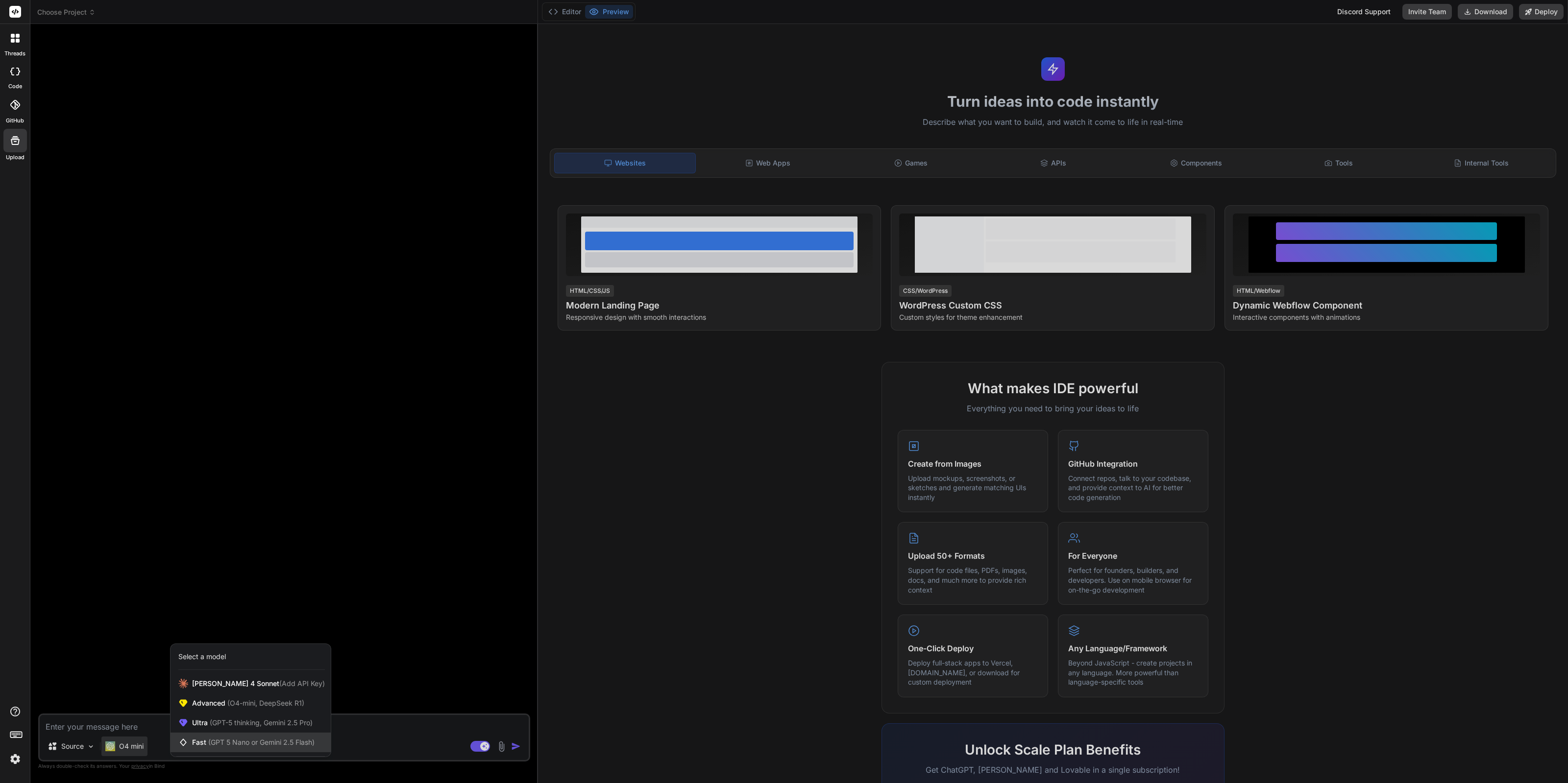
click at [245, 736] on div "Fast (GPT 5 Nano or Gemini 2.5 Flash)" at bounding box center [250, 742] width 160 height 19
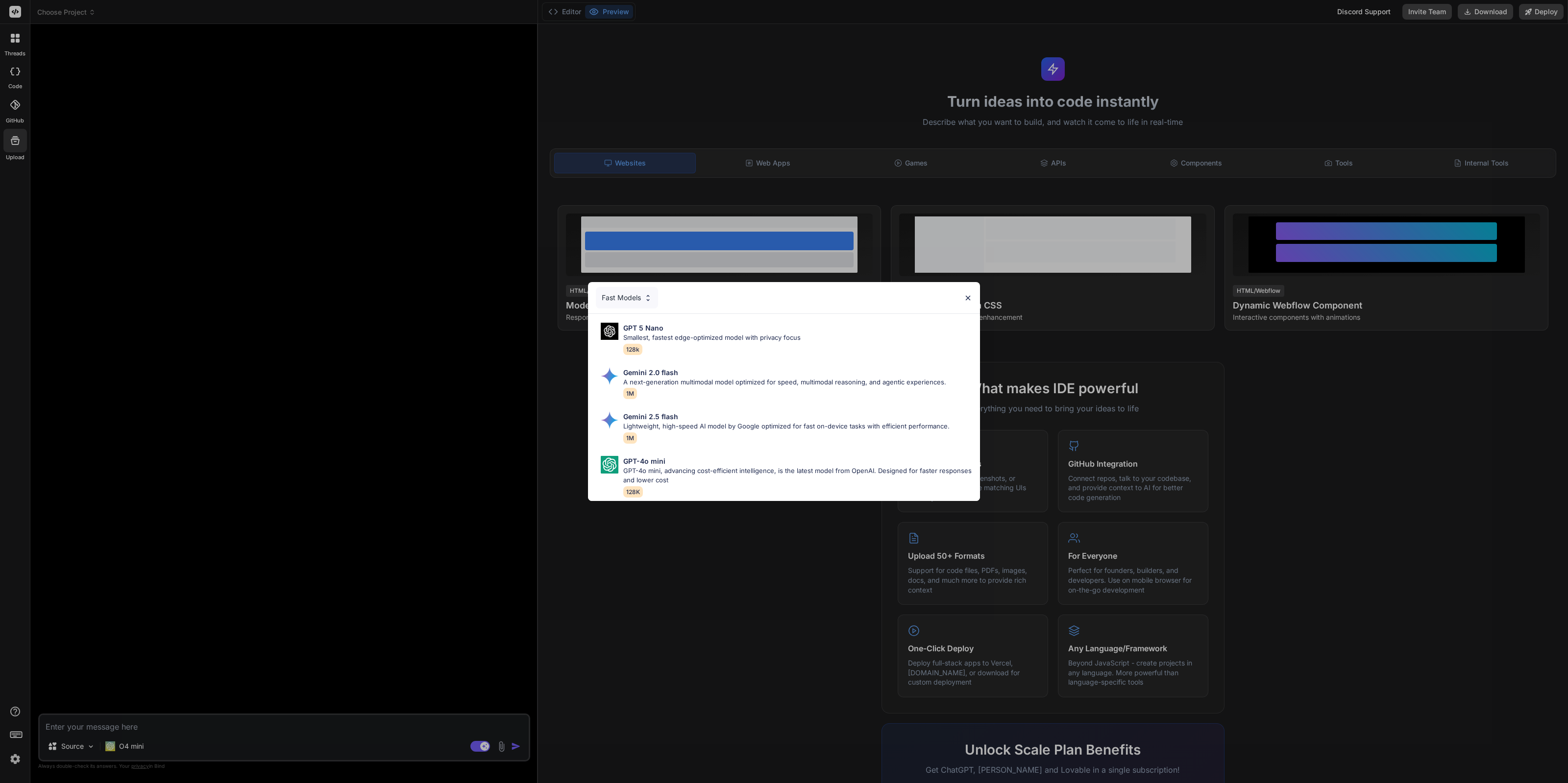
click at [361, 655] on div "Fast Models GPT 5 Nano Smallest, fastest edge-optimized model with privacy focu…" at bounding box center [784, 391] width 1568 height 783
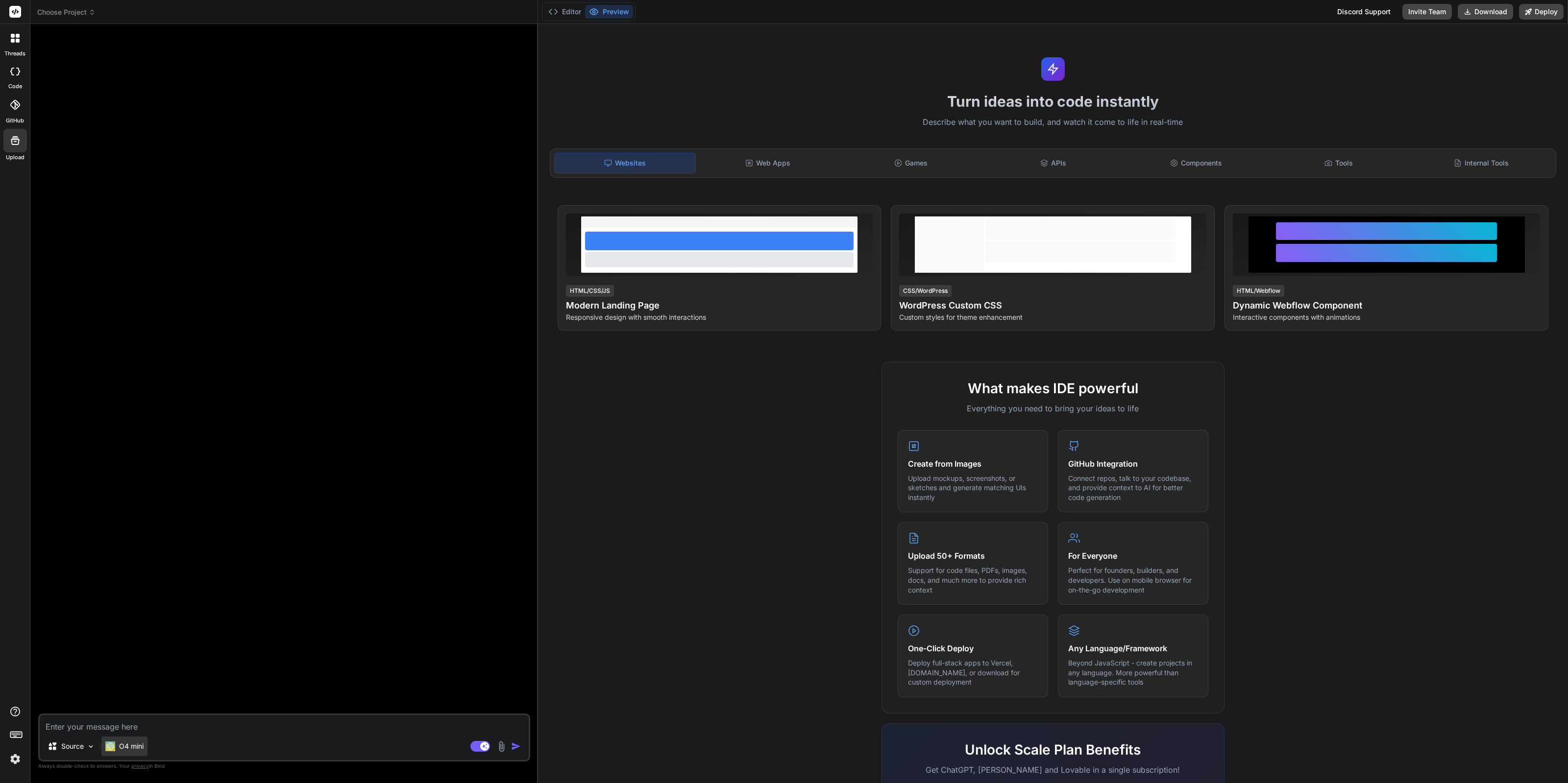
click at [123, 750] on p "O4 mini" at bounding box center [131, 746] width 24 height 10
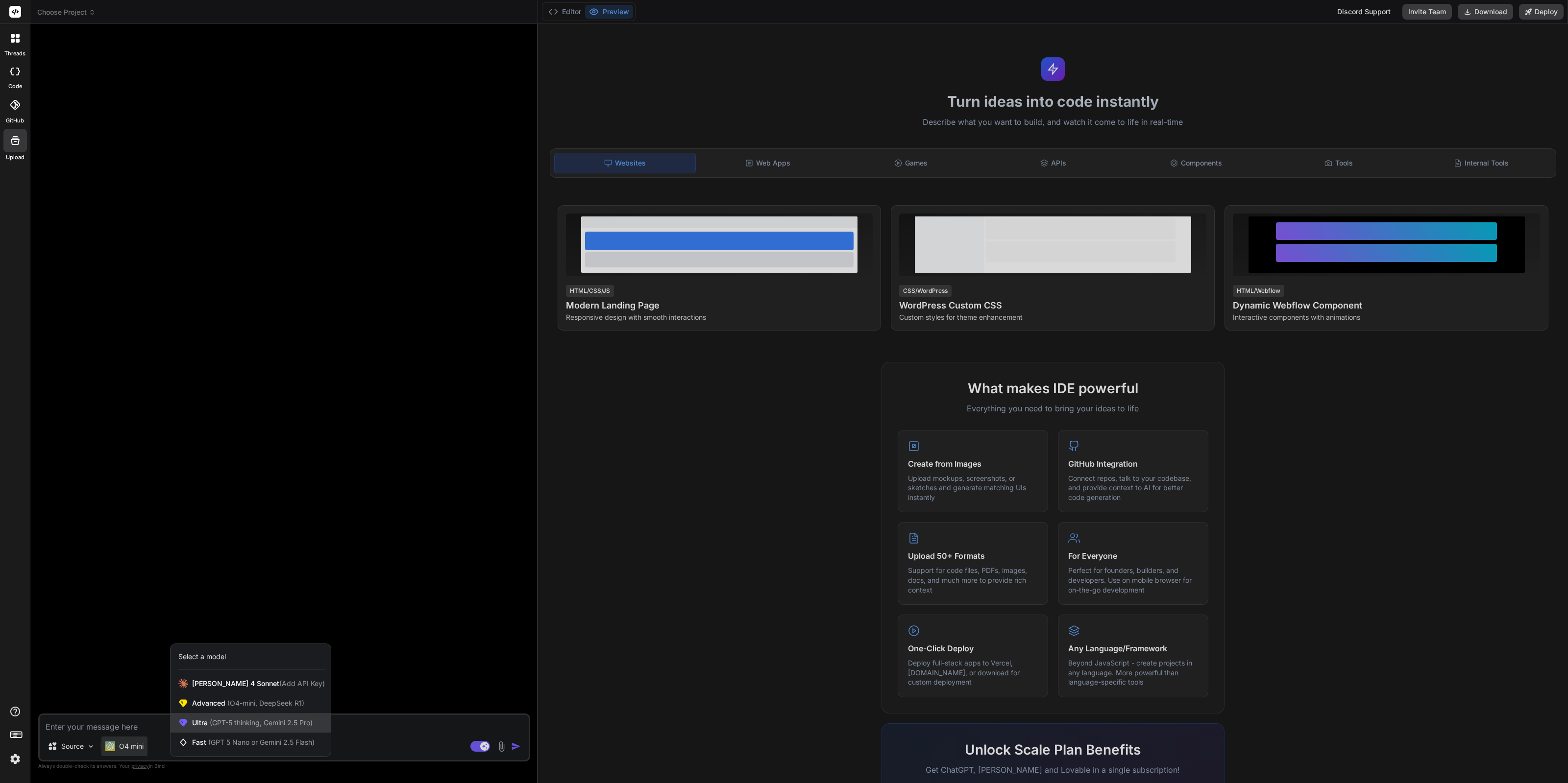
click at [237, 722] on span "(GPT-5 thinking, Gemini 2.5 Pro)" at bounding box center [260, 723] width 105 height 9
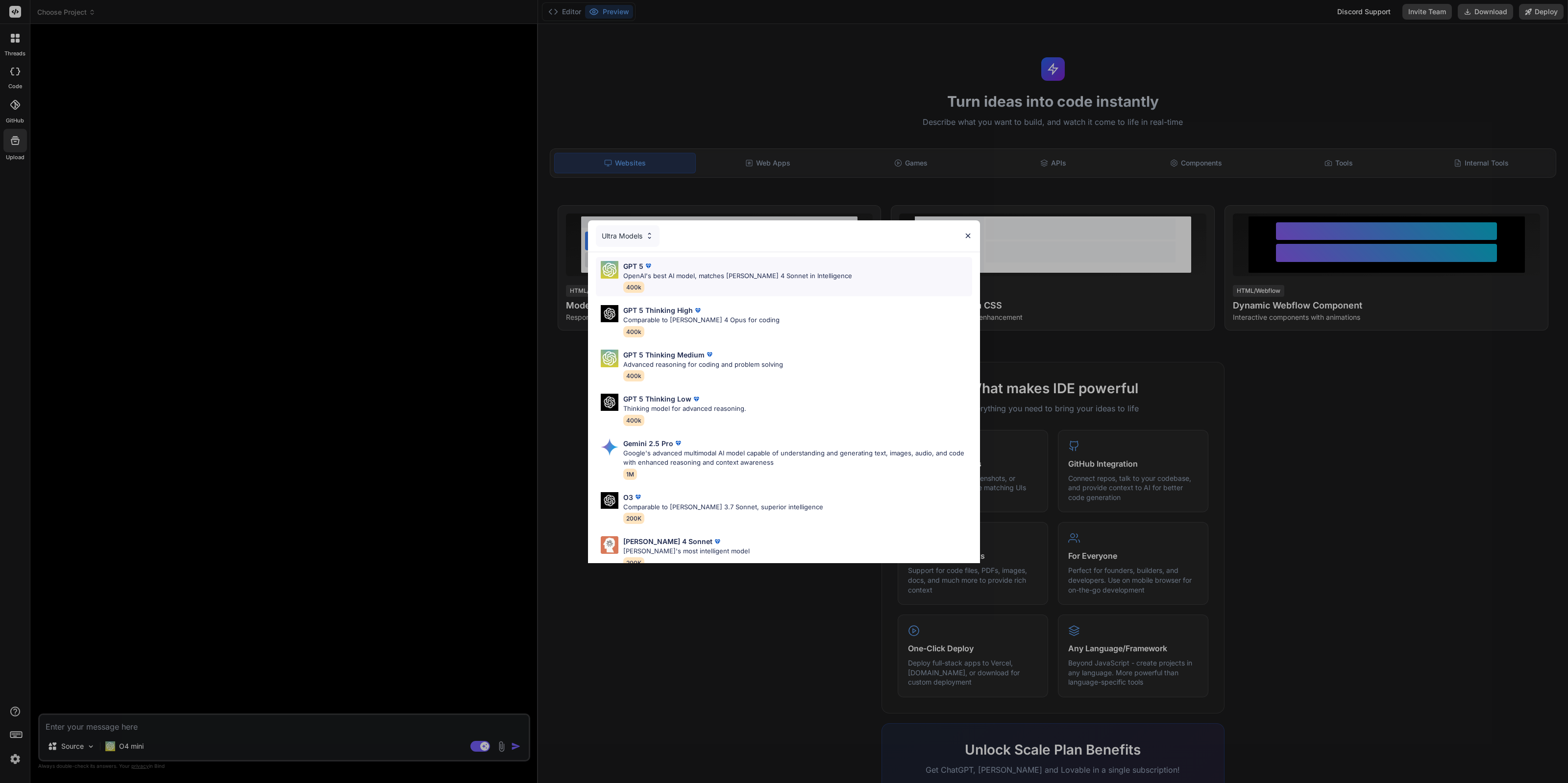
click at [715, 290] on div "GPT 5 OpenAI's best AI model, matches Claude 4 Sonnet in Intelligence 400k" at bounding box center [738, 277] width 229 height 32
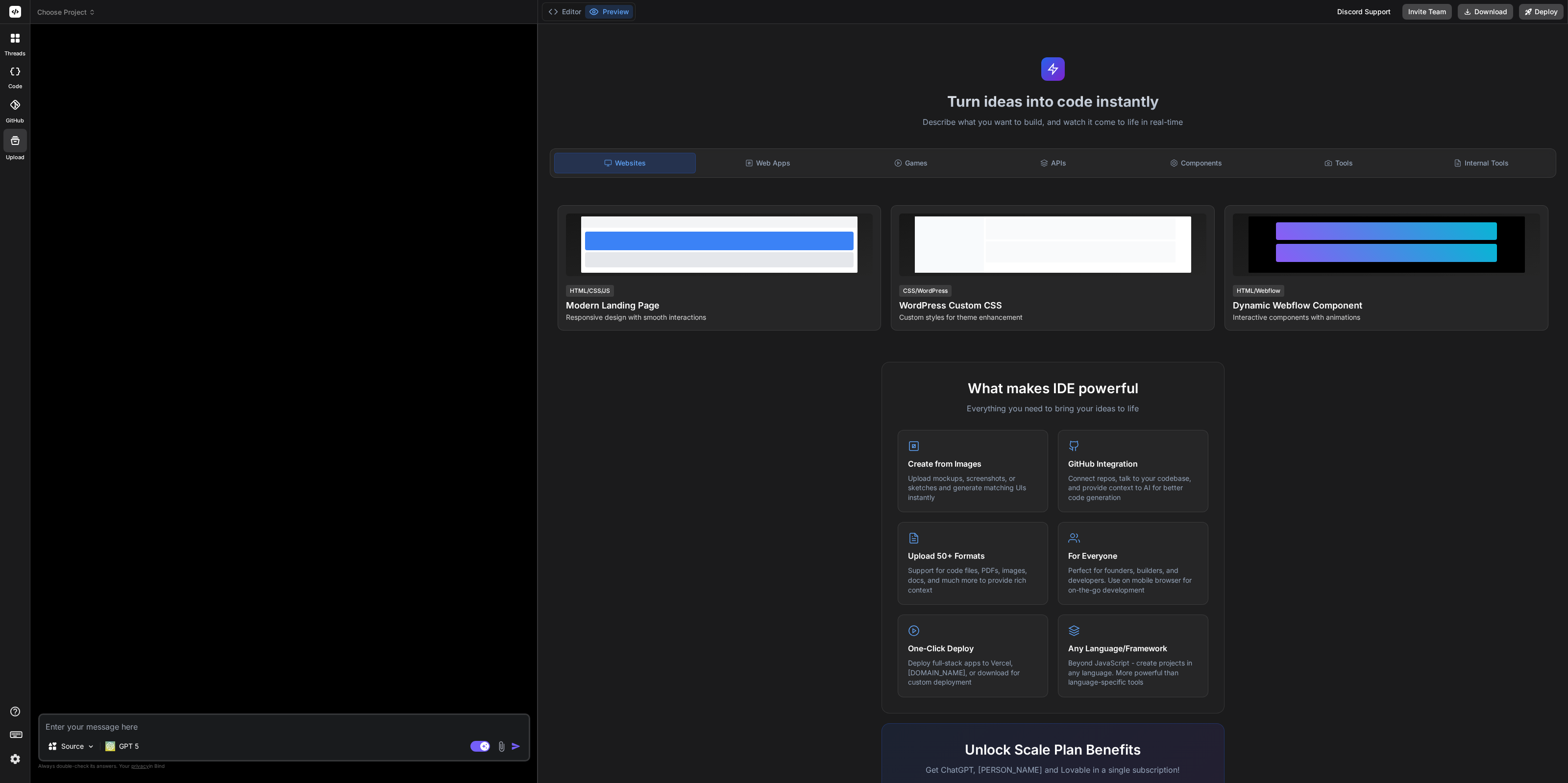
click at [231, 720] on textarea at bounding box center [284, 723] width 489 height 18
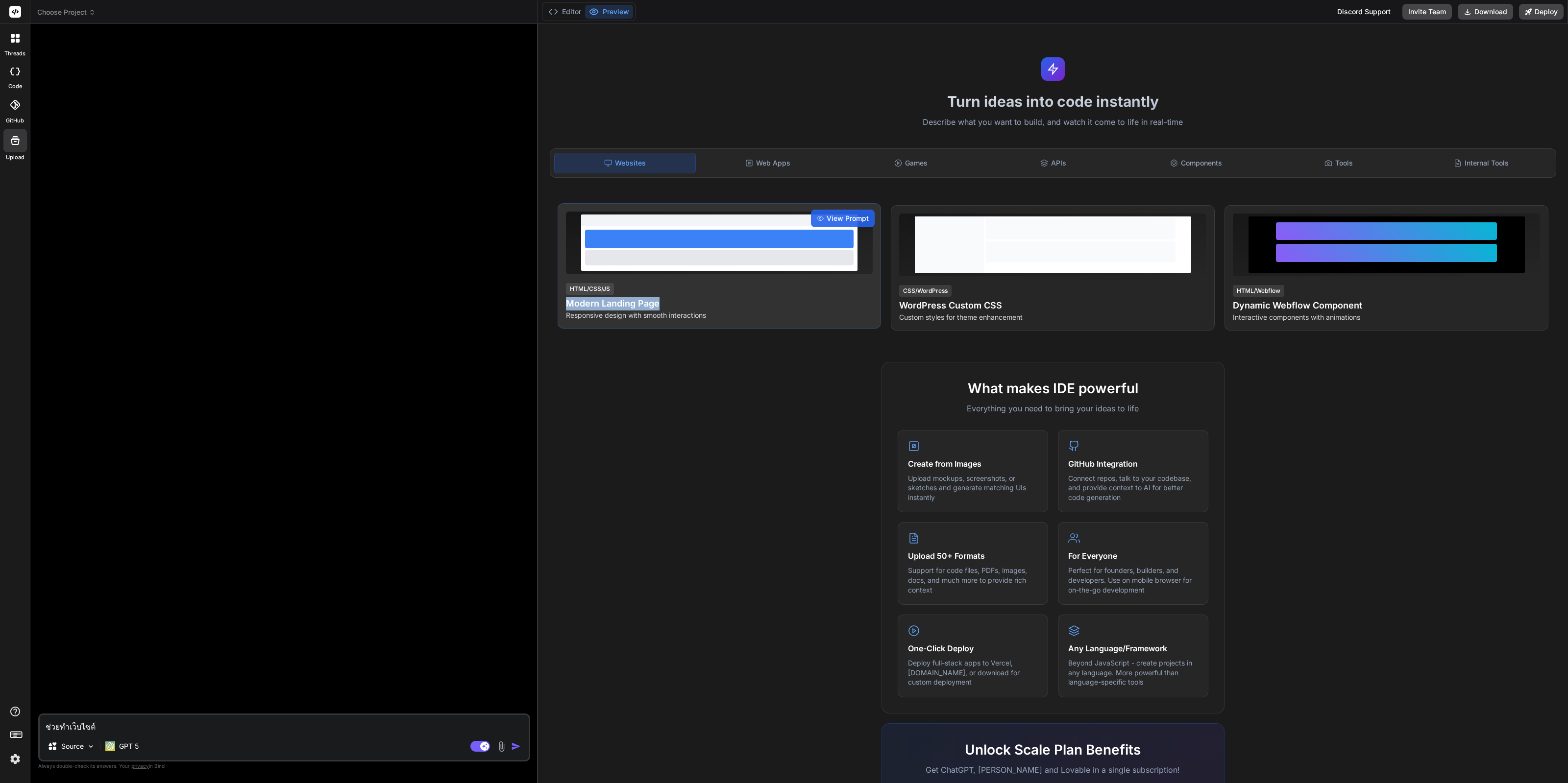
copy h4 "Modern Landing Page"
drag, startPoint x: 672, startPoint y: 299, endPoint x: 566, endPoint y: 302, distance: 106.0
click at [566, 302] on h4 "Modern Landing Page" at bounding box center [719, 304] width 307 height 14
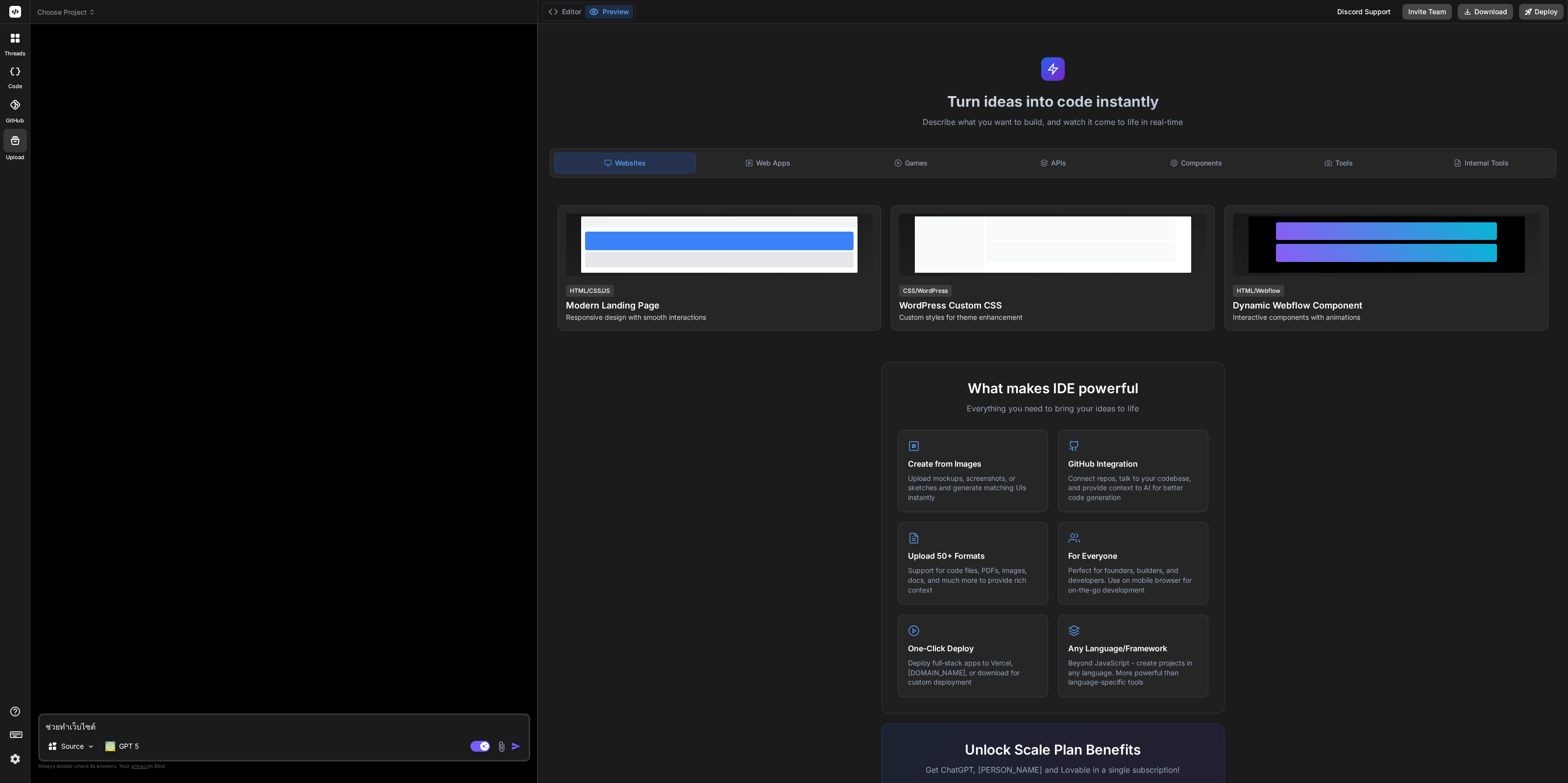
click at [195, 729] on textarea "ช่วยทำเว็บไซต์" at bounding box center [284, 723] width 489 height 18
paste textarea "Modern Landing Page"
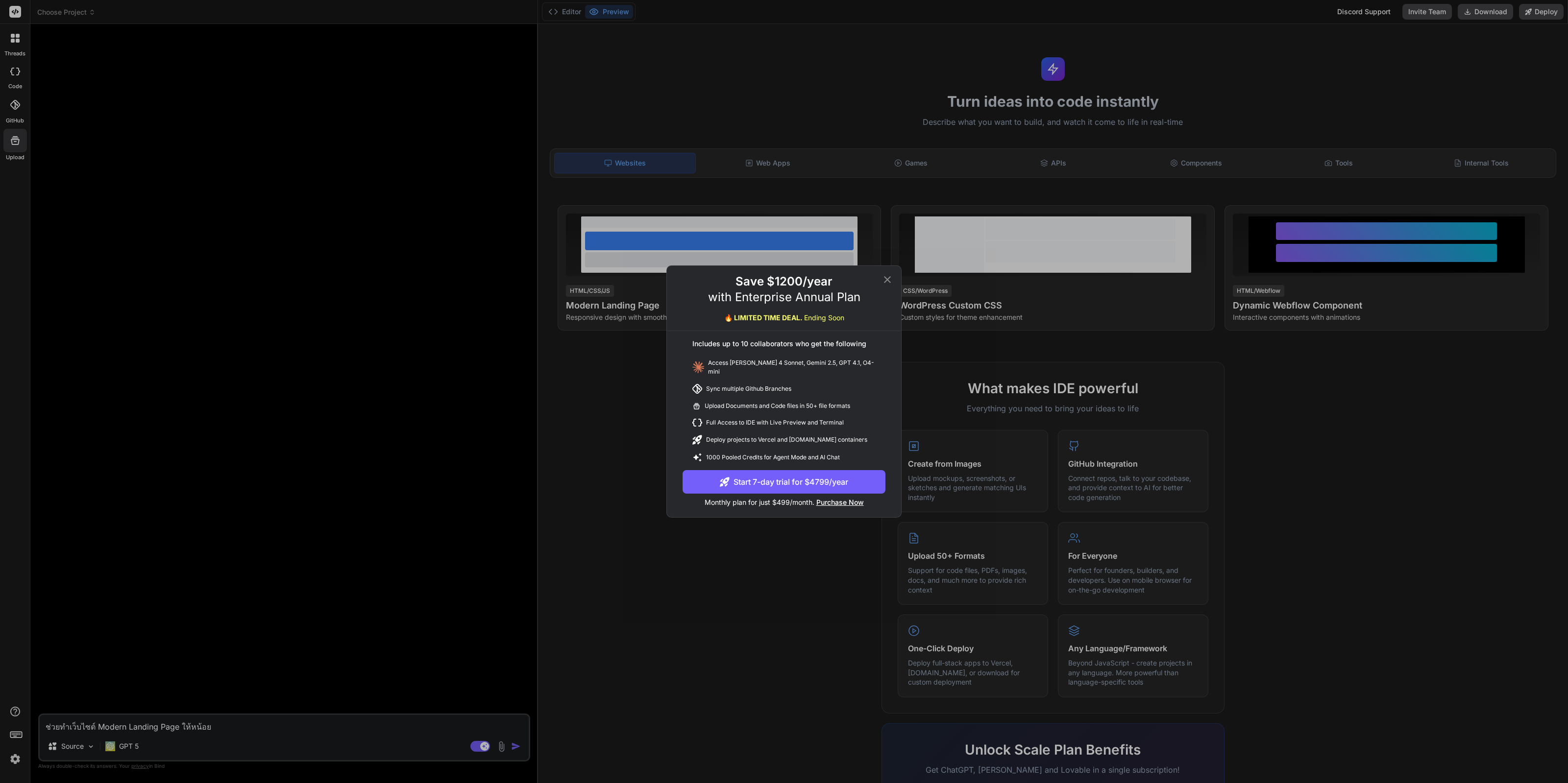
click at [902, 284] on div "Save $1200/year with Enterprise Annual Plan 🔥 LIMITED TIME DEAL. Ending Soon In…" at bounding box center [784, 391] width 1568 height 783
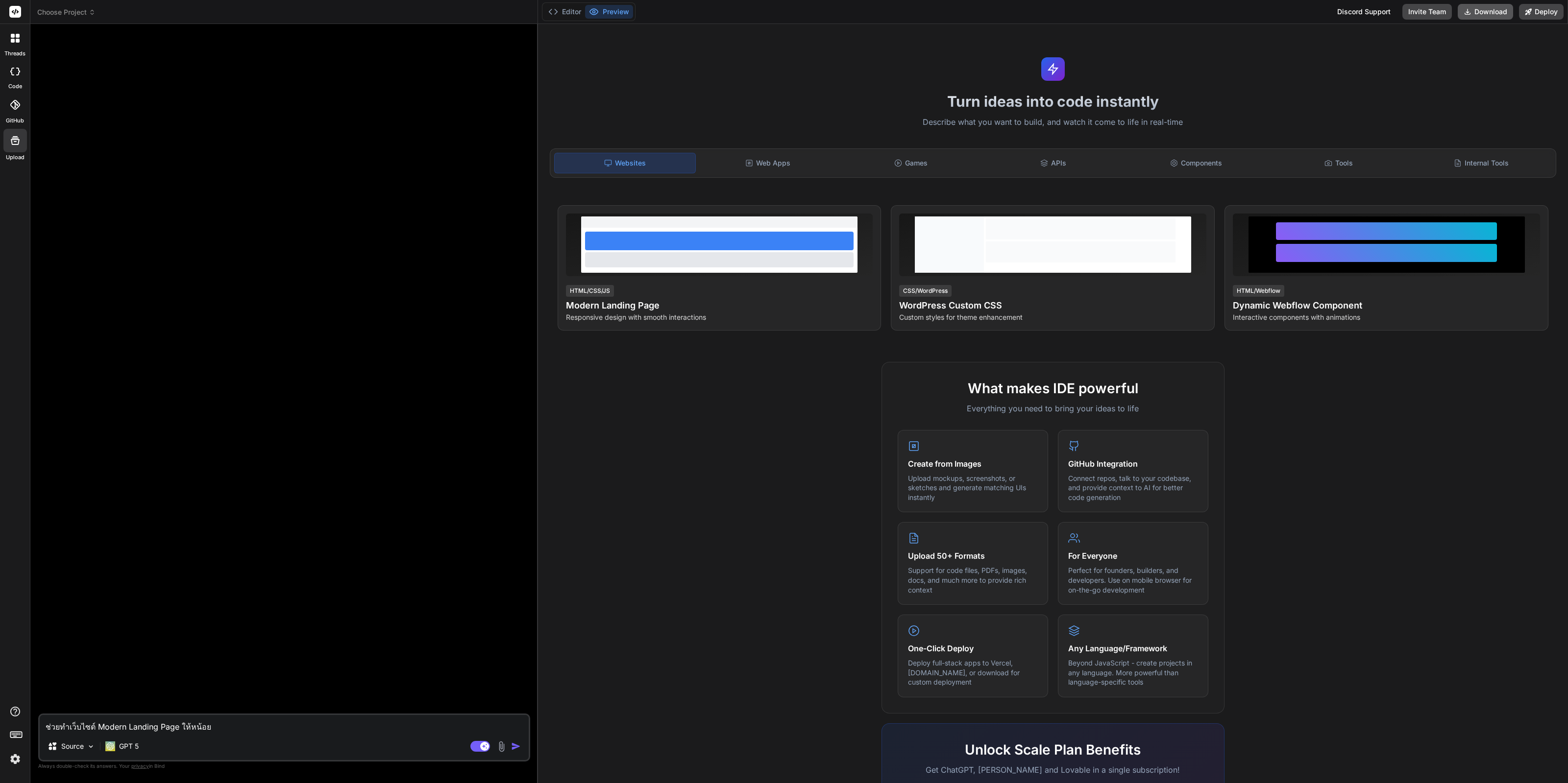
click at [1469, 11] on icon at bounding box center [1468, 12] width 8 height 8
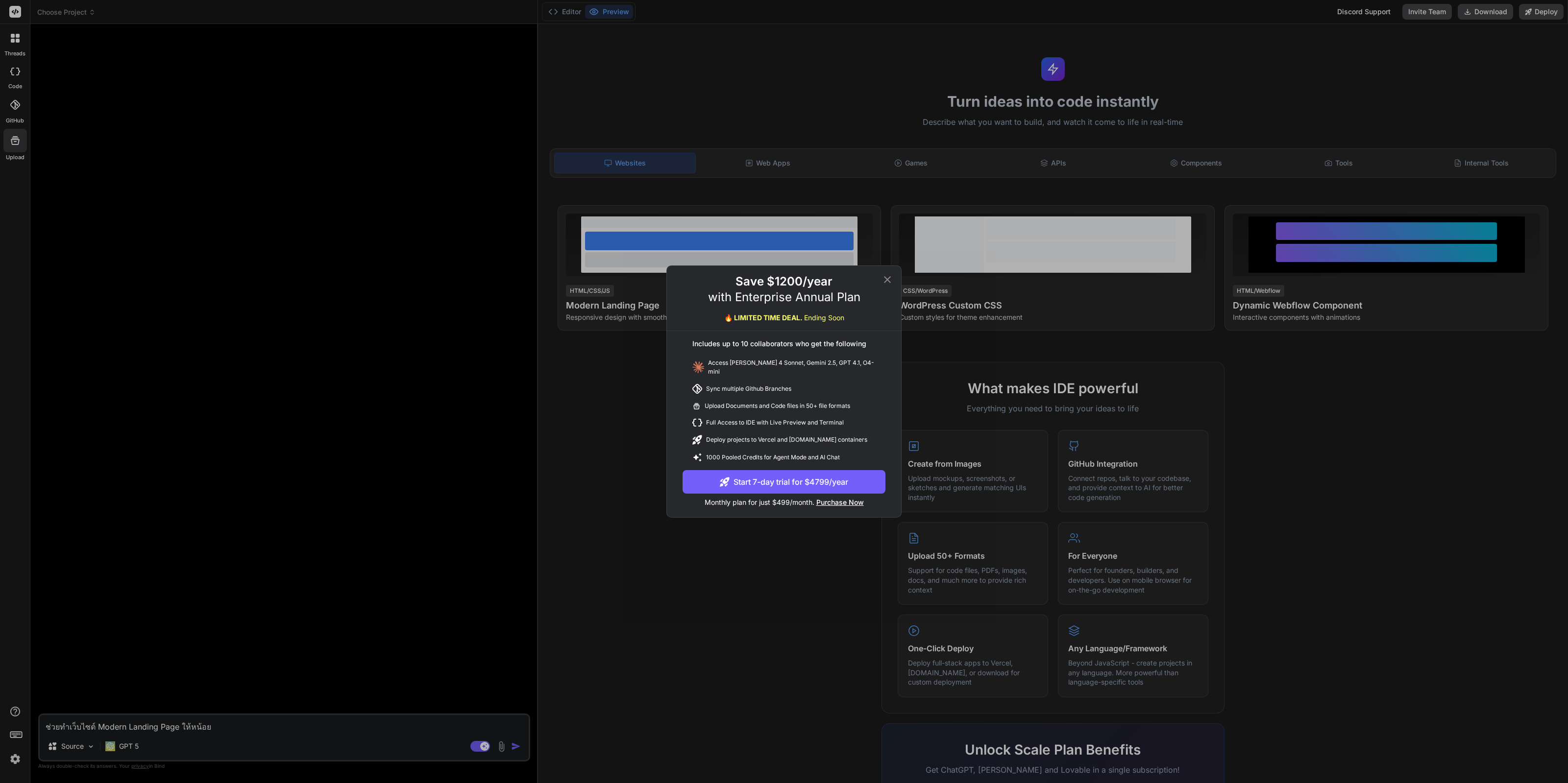
click at [889, 281] on icon at bounding box center [887, 279] width 7 height 7
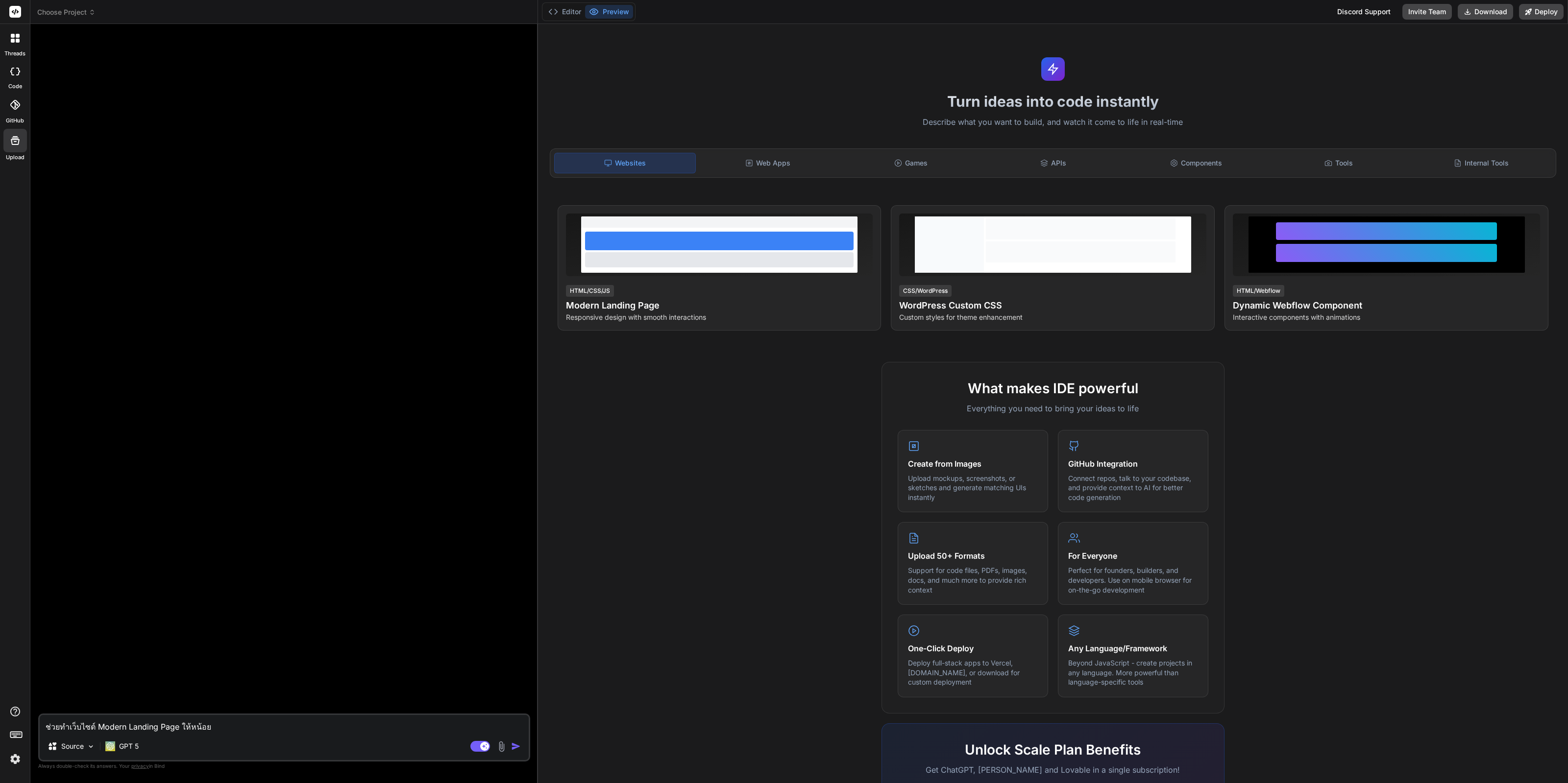
click at [8, 763] on img at bounding box center [15, 759] width 16 height 16
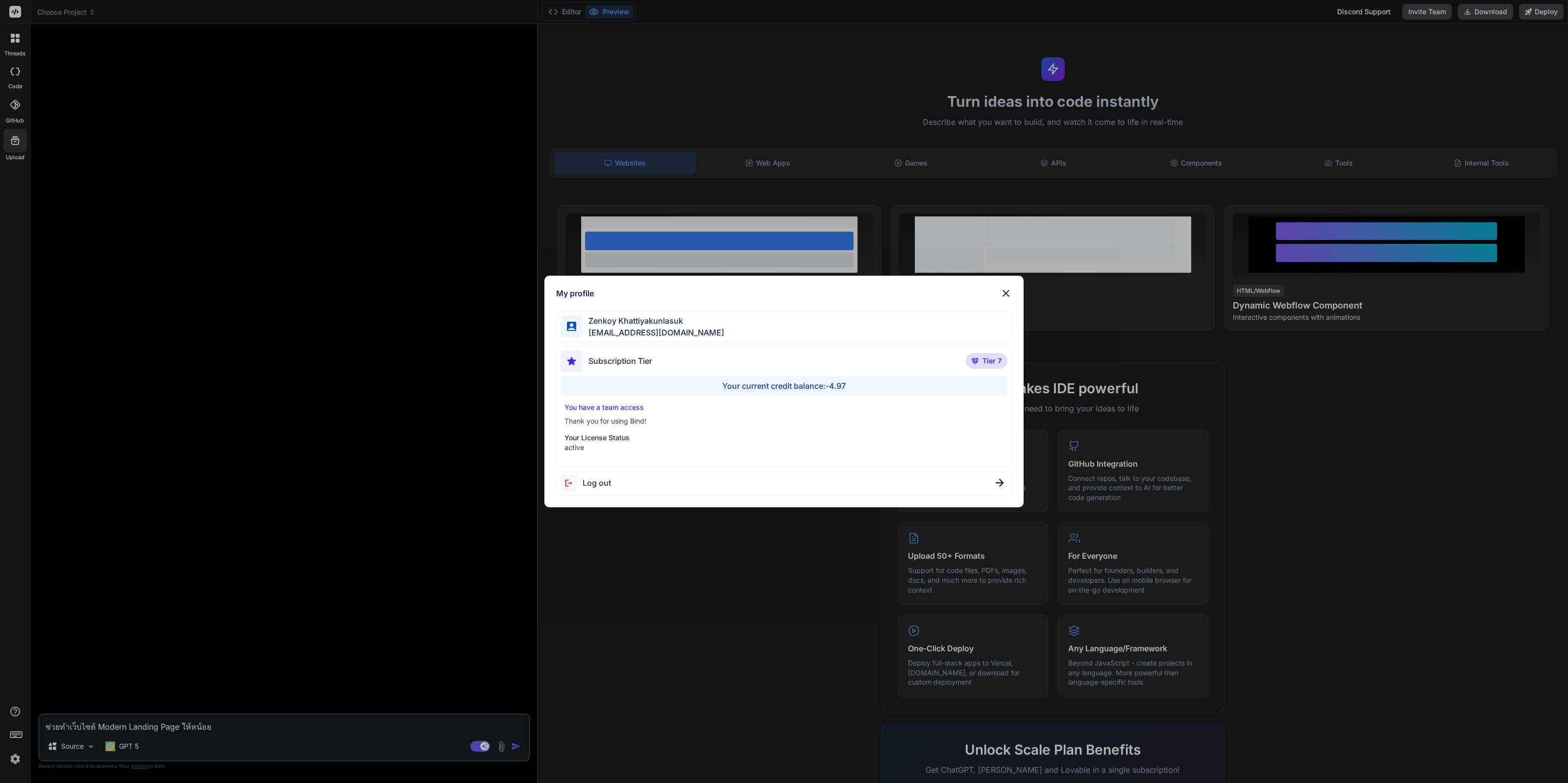
click at [623, 483] on div "Log out" at bounding box center [784, 483] width 456 height 25
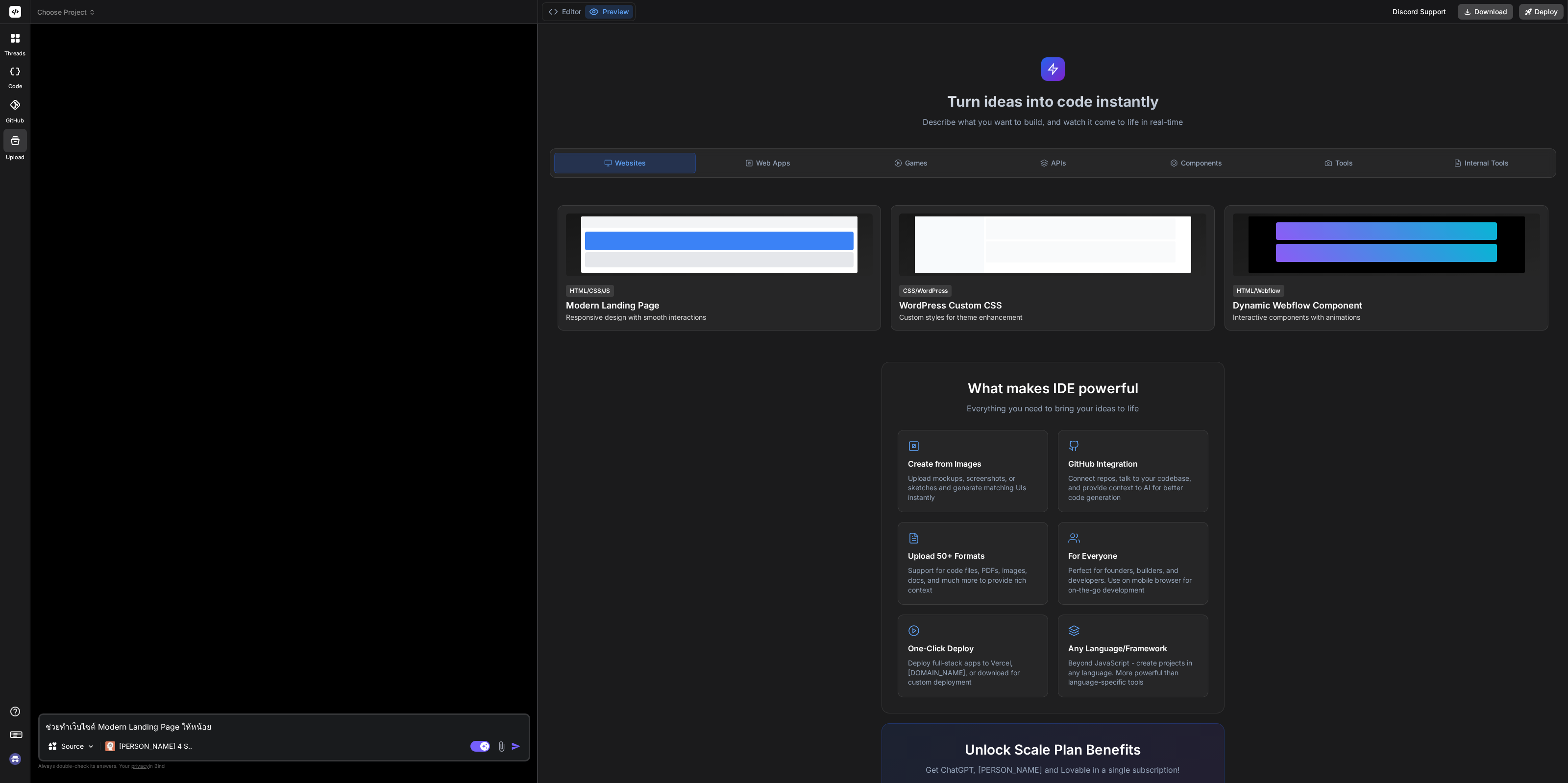
click at [12, 760] on img at bounding box center [15, 759] width 16 height 16
click at [147, 746] on p "Claude 4 S.." at bounding box center [156, 746] width 73 height 10
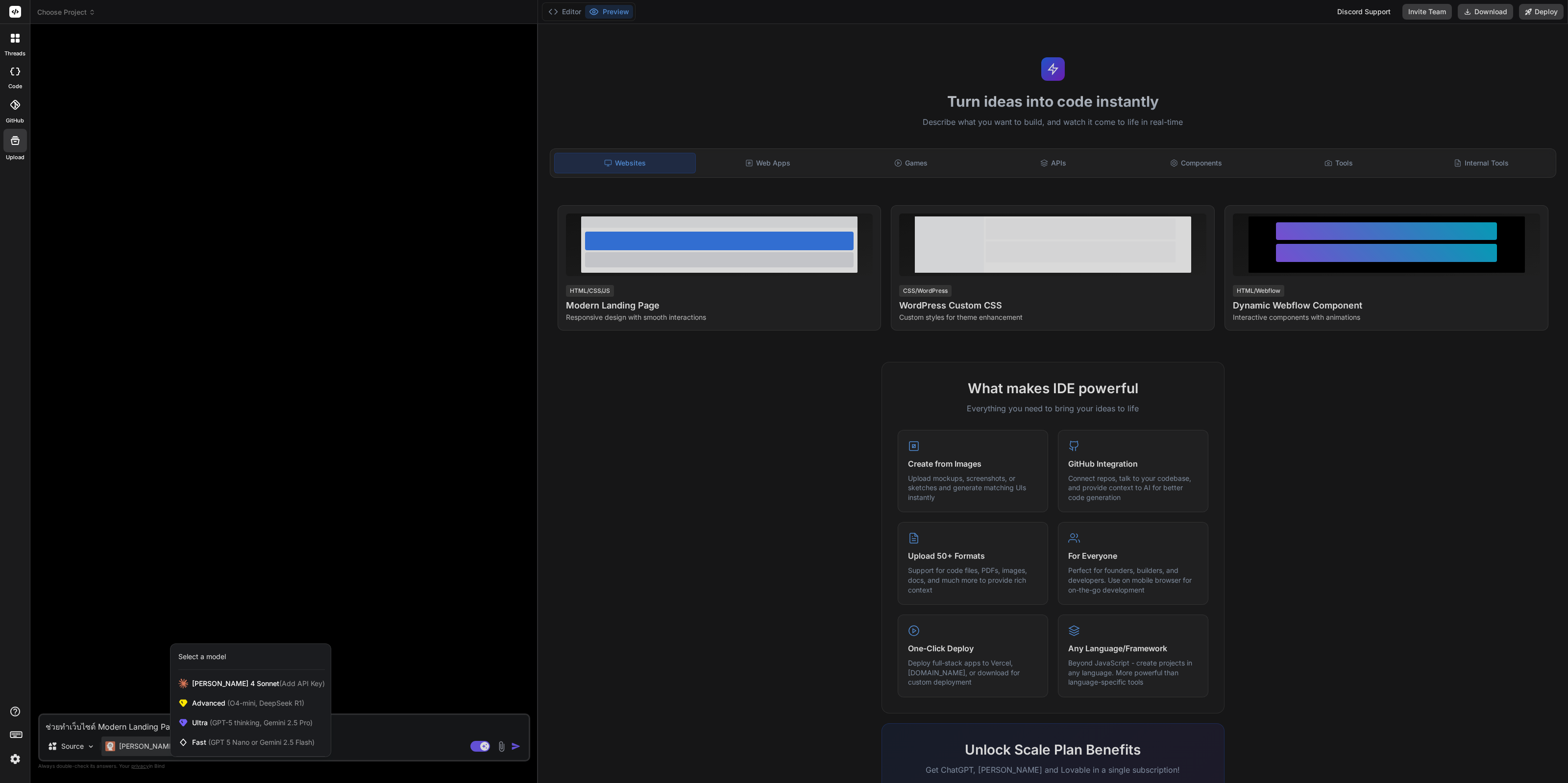
click at [411, 632] on div at bounding box center [784, 391] width 1568 height 783
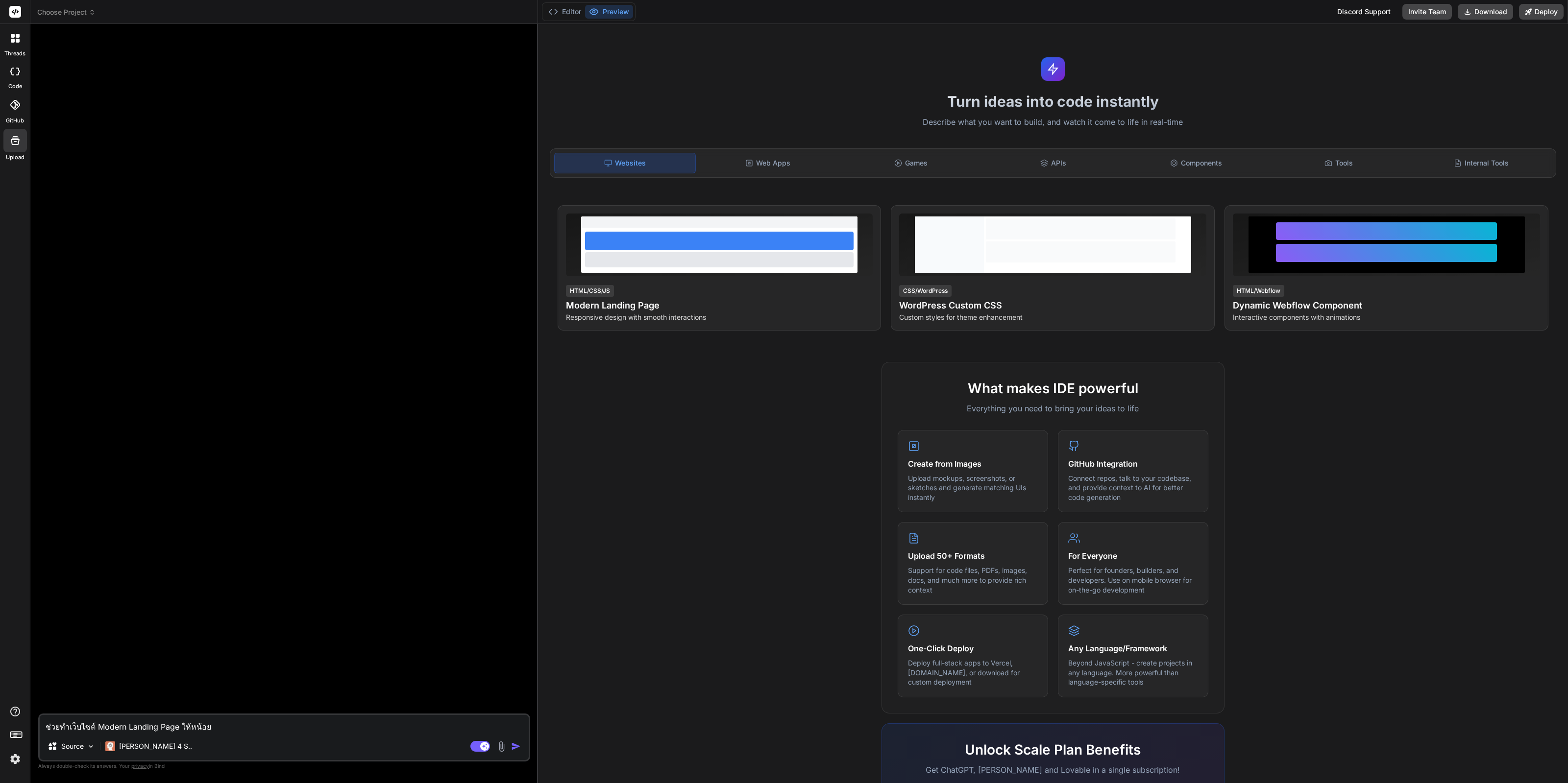
click at [10, 760] on img at bounding box center [15, 759] width 16 height 16
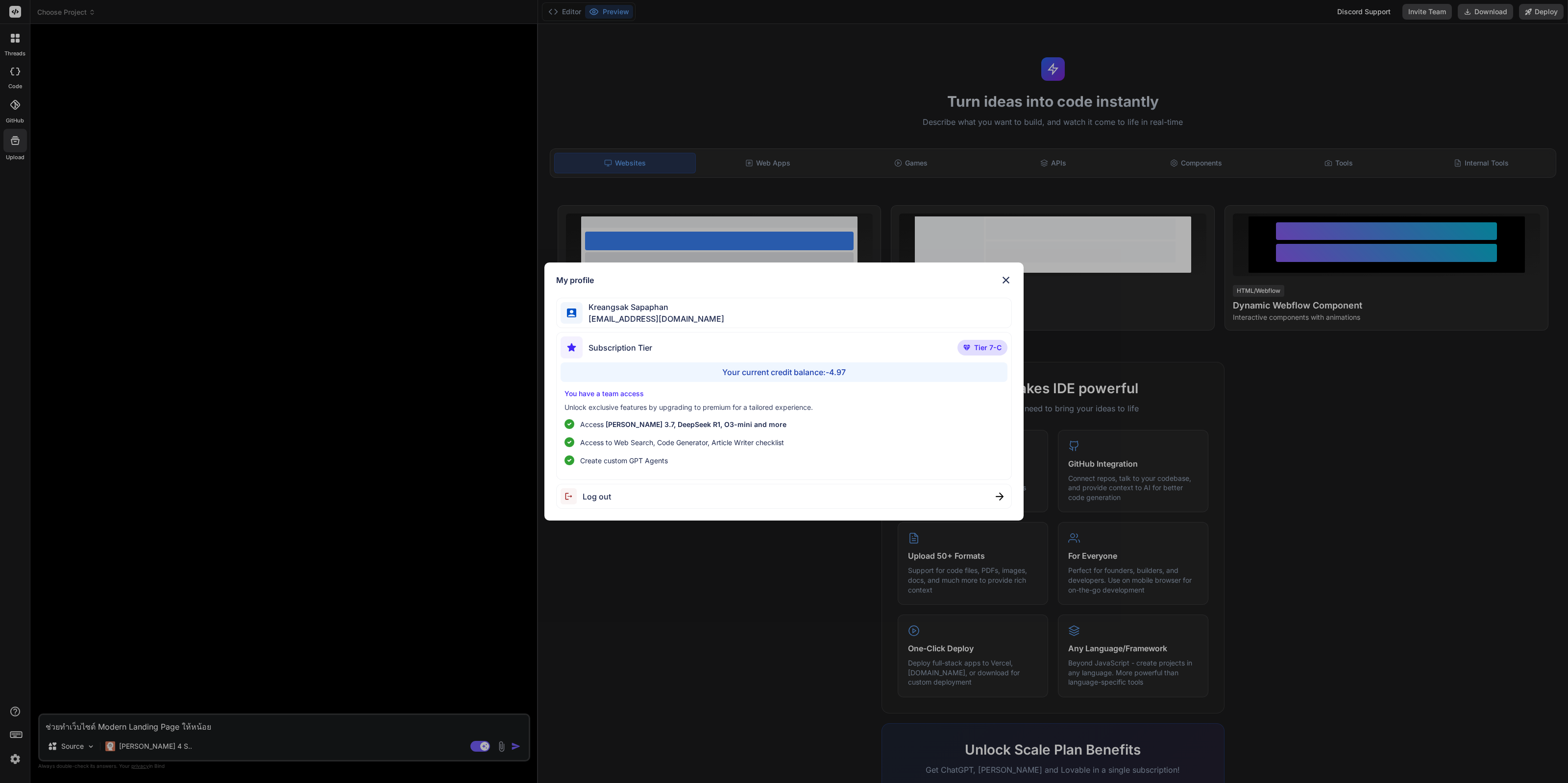
click at [99, 705] on div "My profile Kreangsak Sapaphan inseiong@gmail.com Subscription Tier Tier 7-C You…" at bounding box center [784, 391] width 1568 height 783
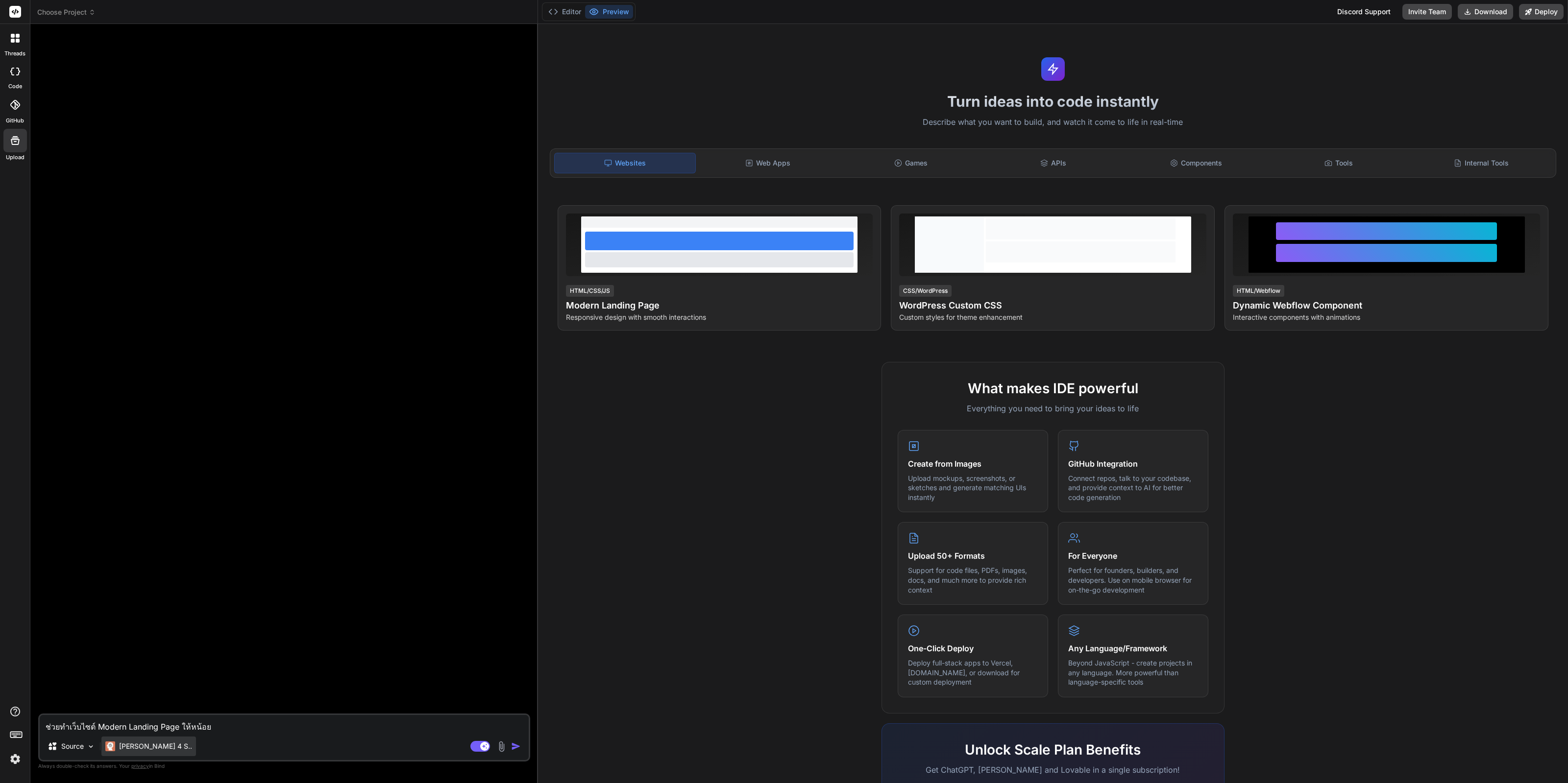
click at [150, 755] on div "Claude 4 S.." at bounding box center [149, 746] width 94 height 19
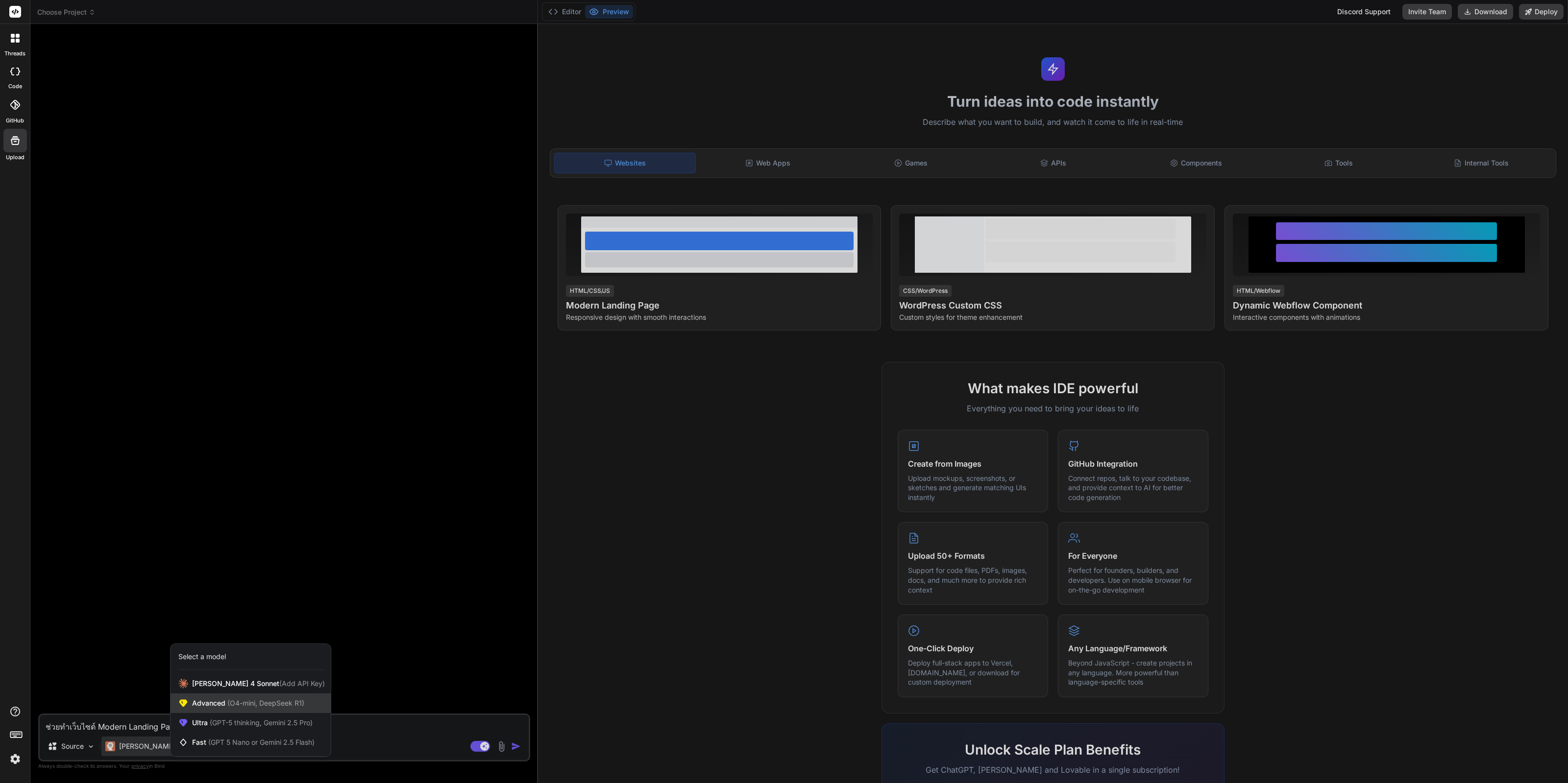
click at [249, 710] on div "Advanced (O4-mini, DeepSeek R1)" at bounding box center [250, 703] width 160 height 19
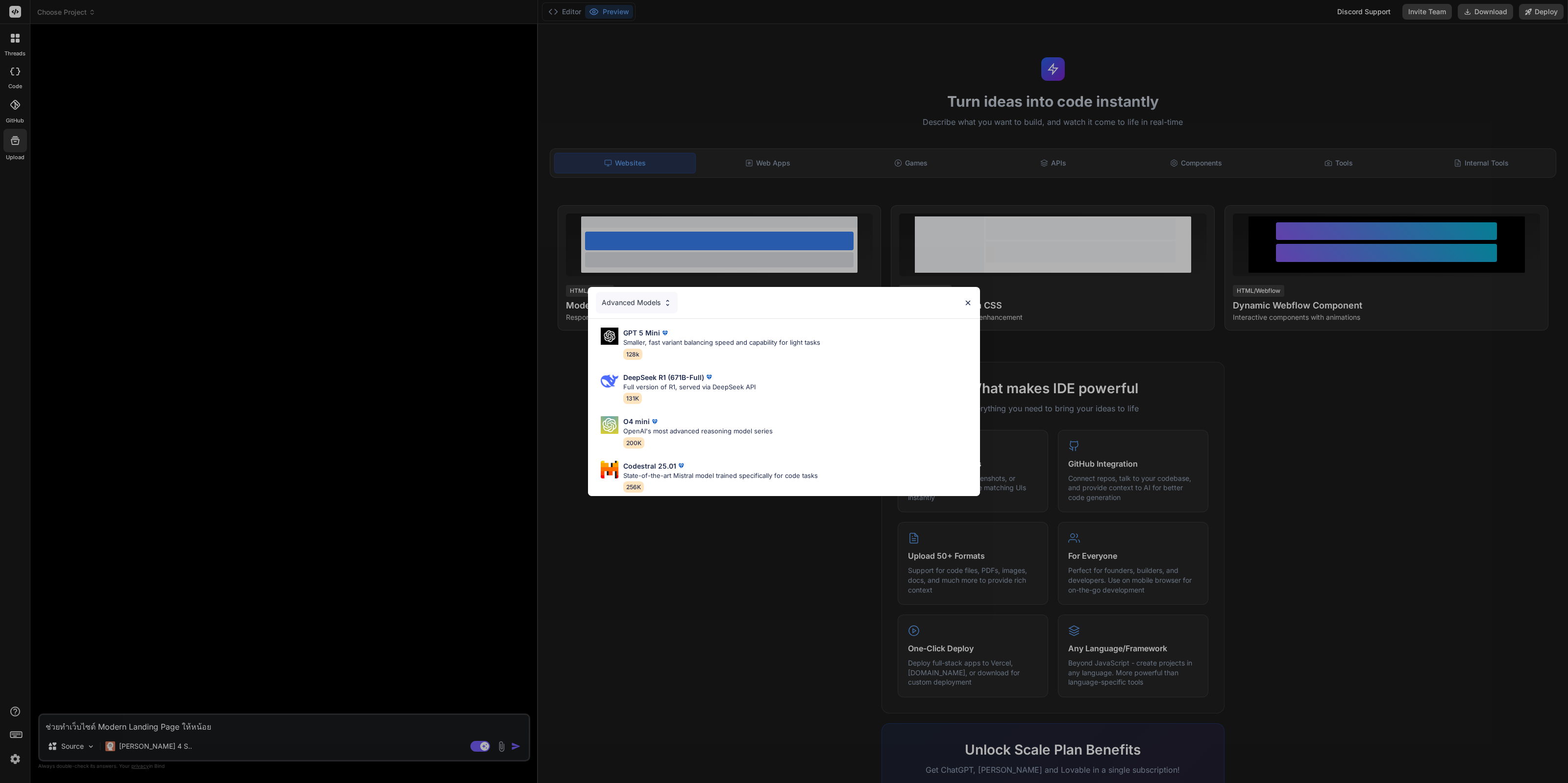
click at [731, 447] on div "GPT 5 Mini Smaller, fast variant balancing speed and capability for light tasks…" at bounding box center [784, 407] width 392 height 177
click at [727, 416] on div "O4 mini" at bounding box center [698, 421] width 150 height 10
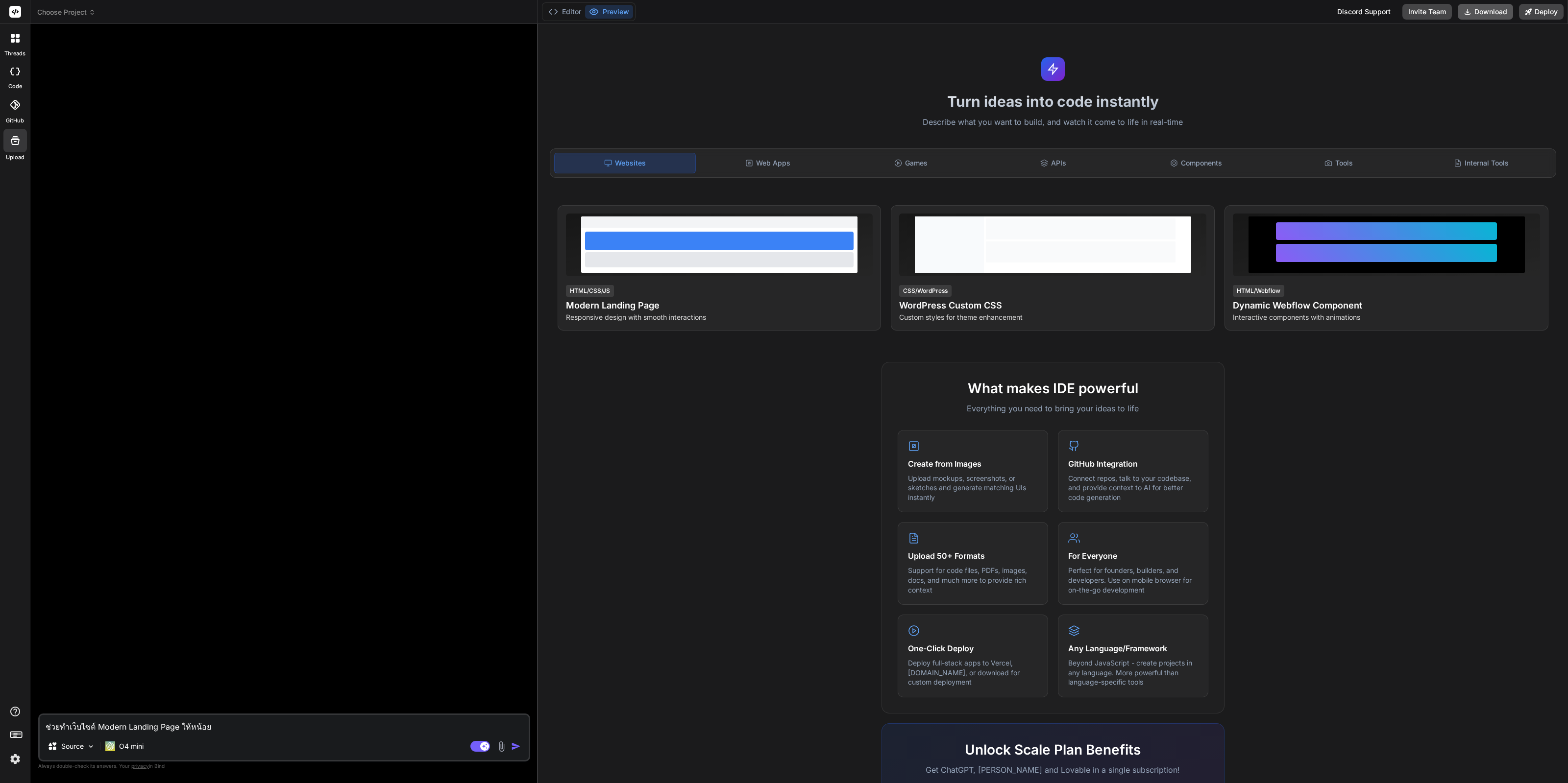
click at [1496, 16] on button "Download" at bounding box center [1485, 12] width 55 height 16
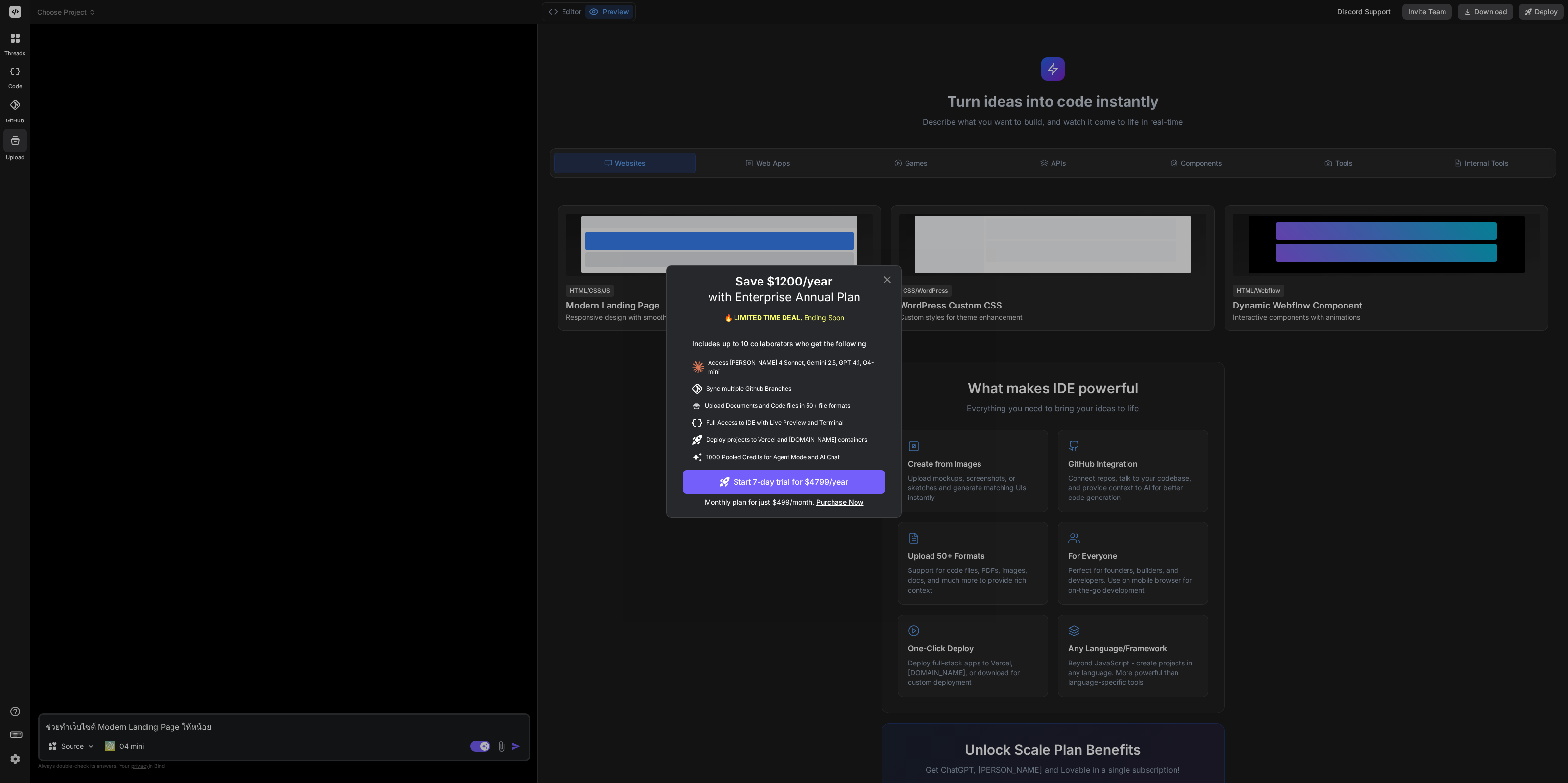
click at [857, 498] on span "Purchase Now" at bounding box center [840, 503] width 47 height 9
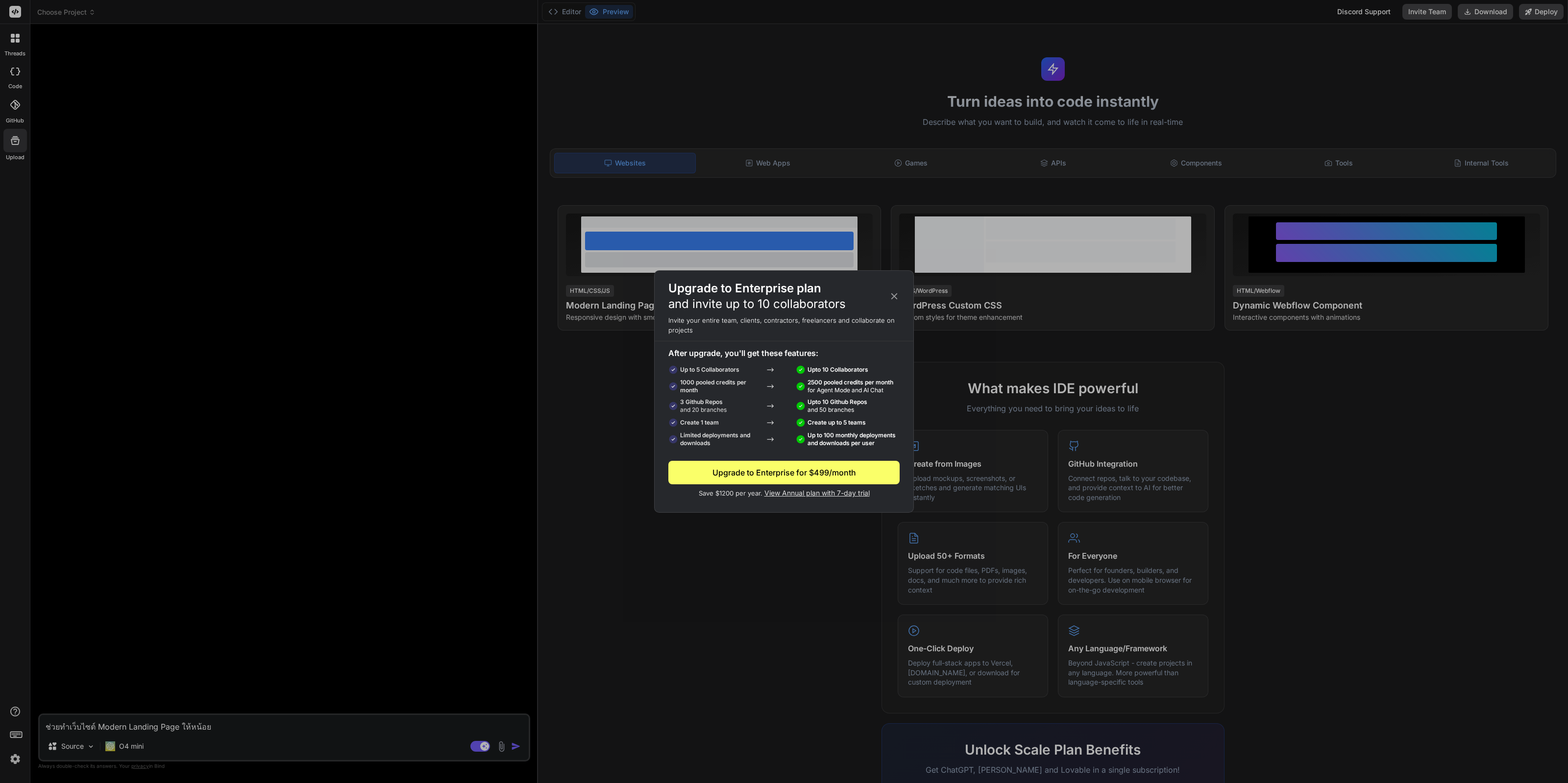
drag, startPoint x: 850, startPoint y: 471, endPoint x: 845, endPoint y: 388, distance: 83.2
click at [845, 388] on div "After upgrade, you'll get these features: Up to 5 Collaborators Upto 10 Collabo…" at bounding box center [783, 423] width 259 height 151
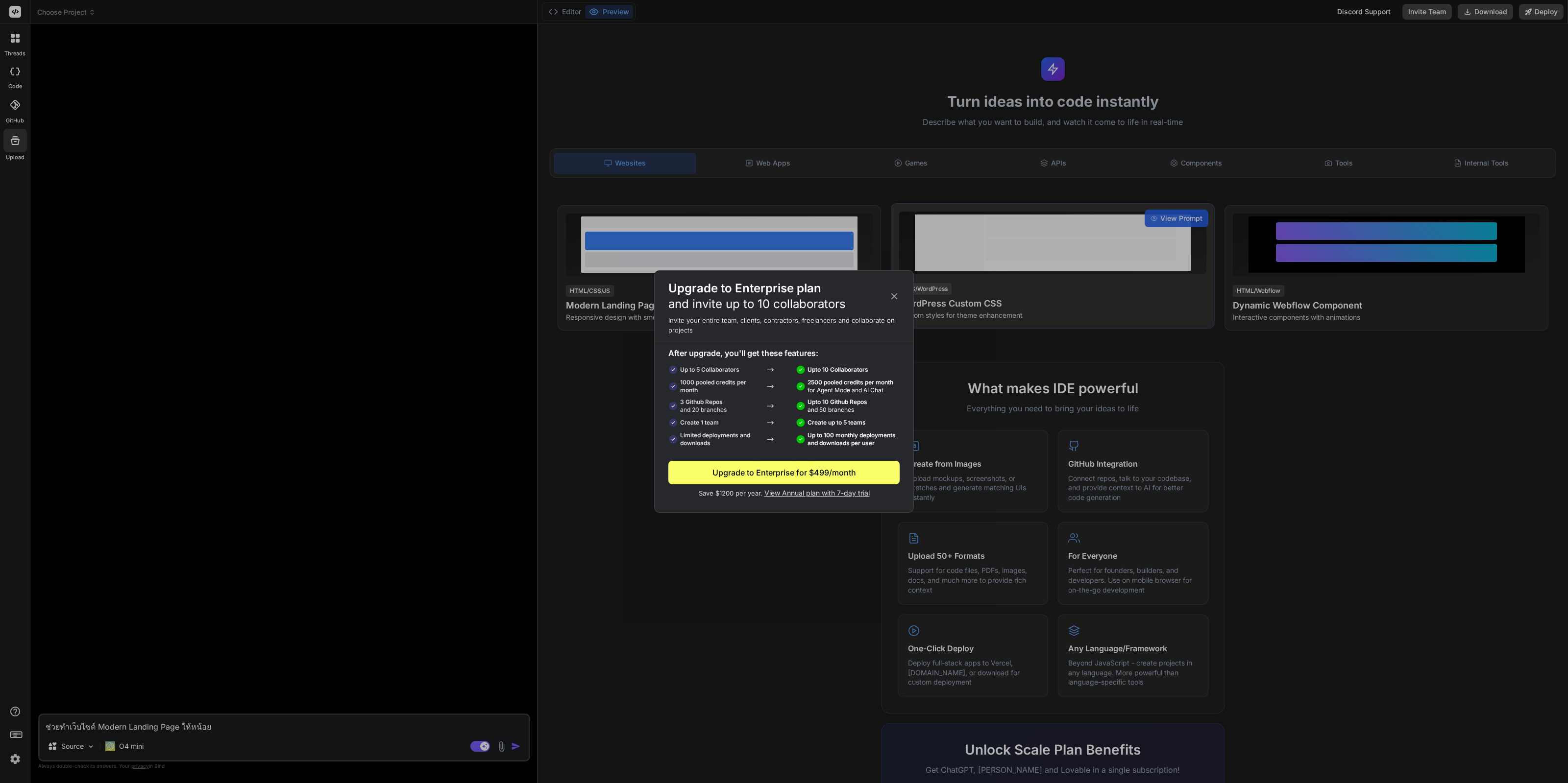
click at [899, 299] on icon at bounding box center [894, 296] width 11 height 11
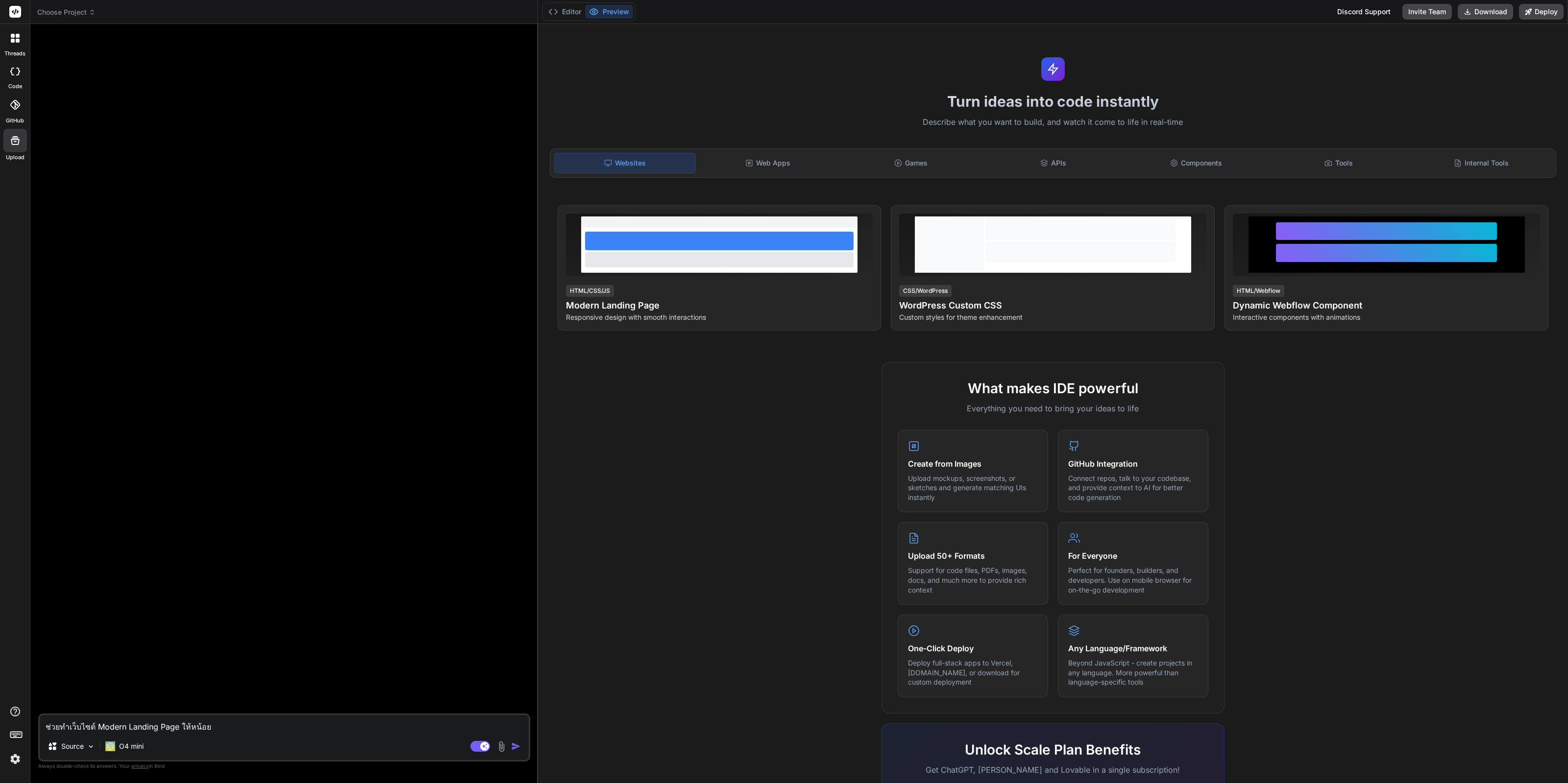
click at [17, 13] on icon at bounding box center [15, 12] width 7 height 6
click at [15, 38] on icon at bounding box center [15, 38] width 9 height 9
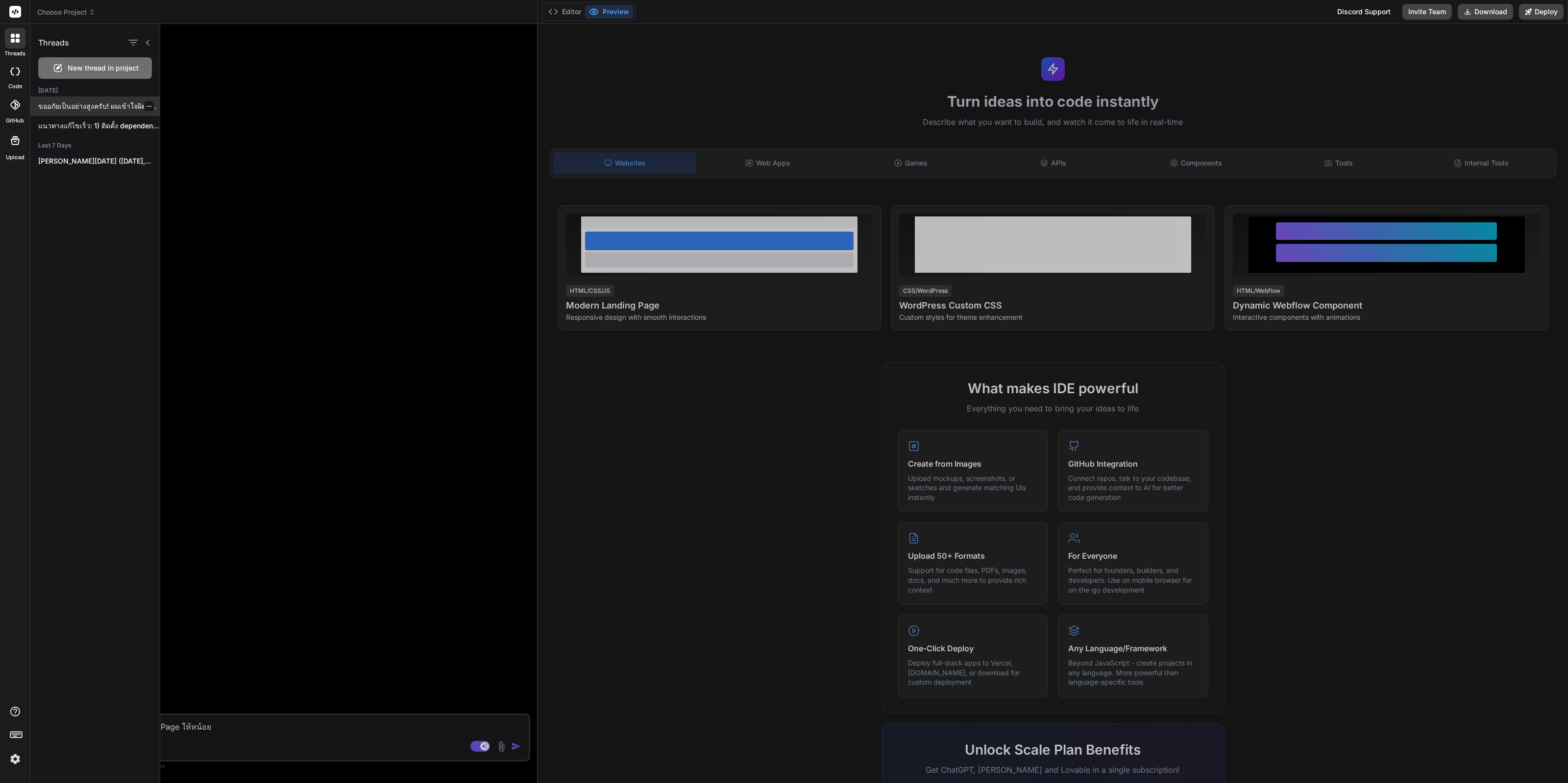
click at [115, 111] on div "ขออภัยเป็นอย่างสูงครับ! ผมเข้าใจผิดพลาดในการแก้ไขครั้งล่าสุด ทำให้เกิดการ escap…" at bounding box center [95, 106] width 130 height 19
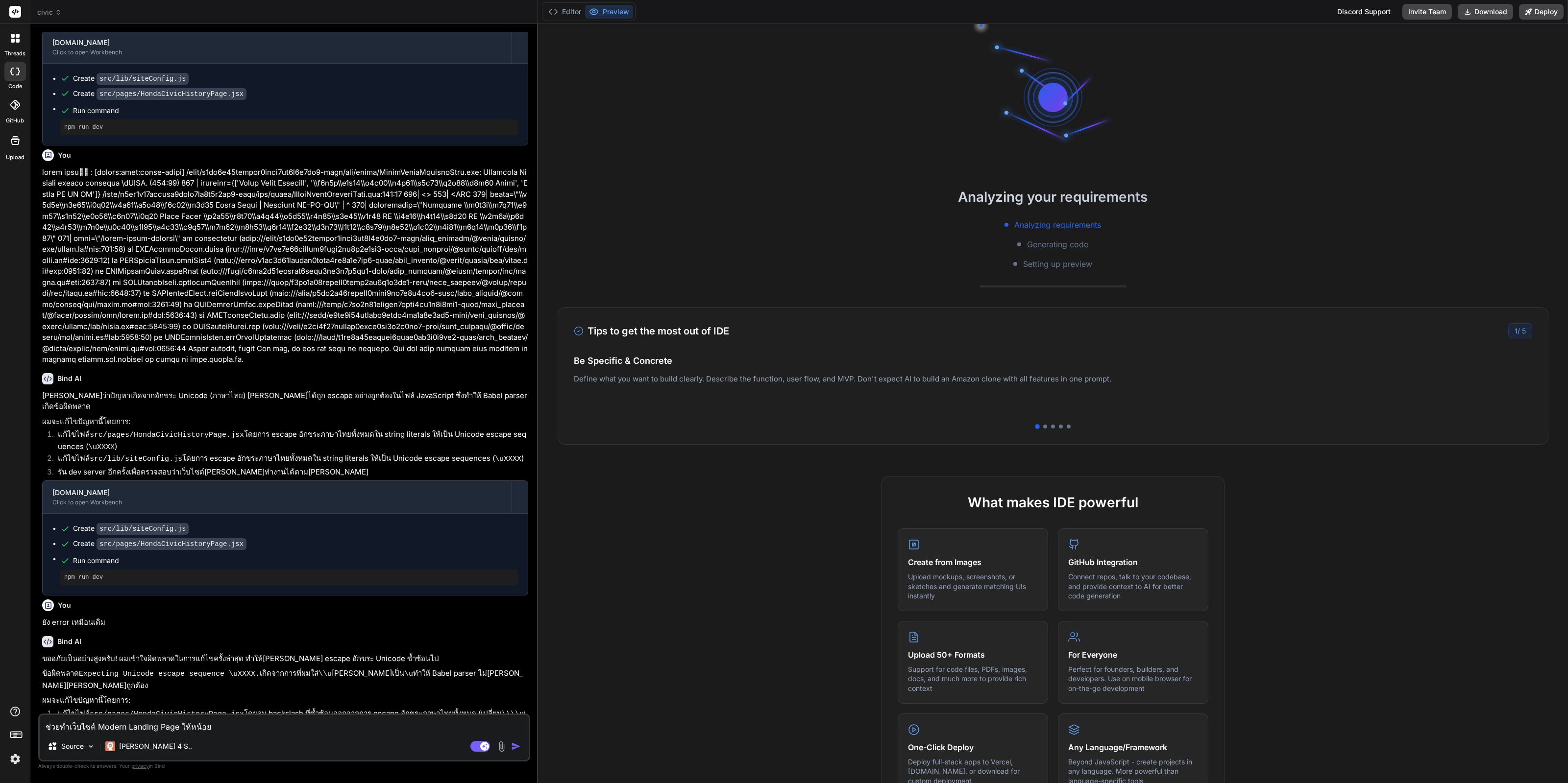
scroll to position [680, 0]
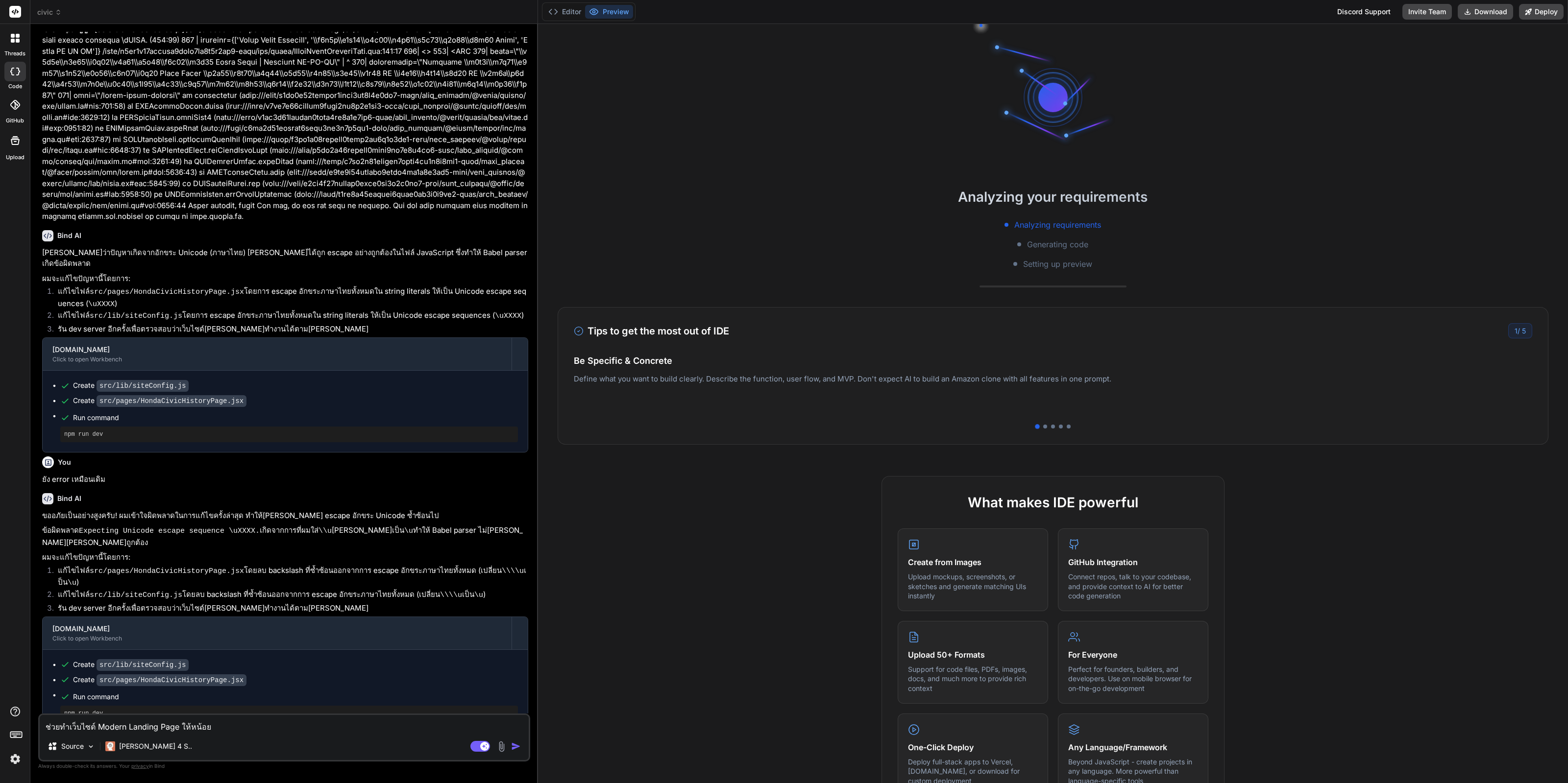
drag, startPoint x: 282, startPoint y: 432, endPoint x: 285, endPoint y: 650, distance: 218.0
click at [172, 730] on textarea "ช่วยทำเว็บไซต์ Modern Landing Page ให้หน้อย" at bounding box center [284, 723] width 489 height 18
click at [52, 13] on span "civic" at bounding box center [49, 12] width 24 height 10
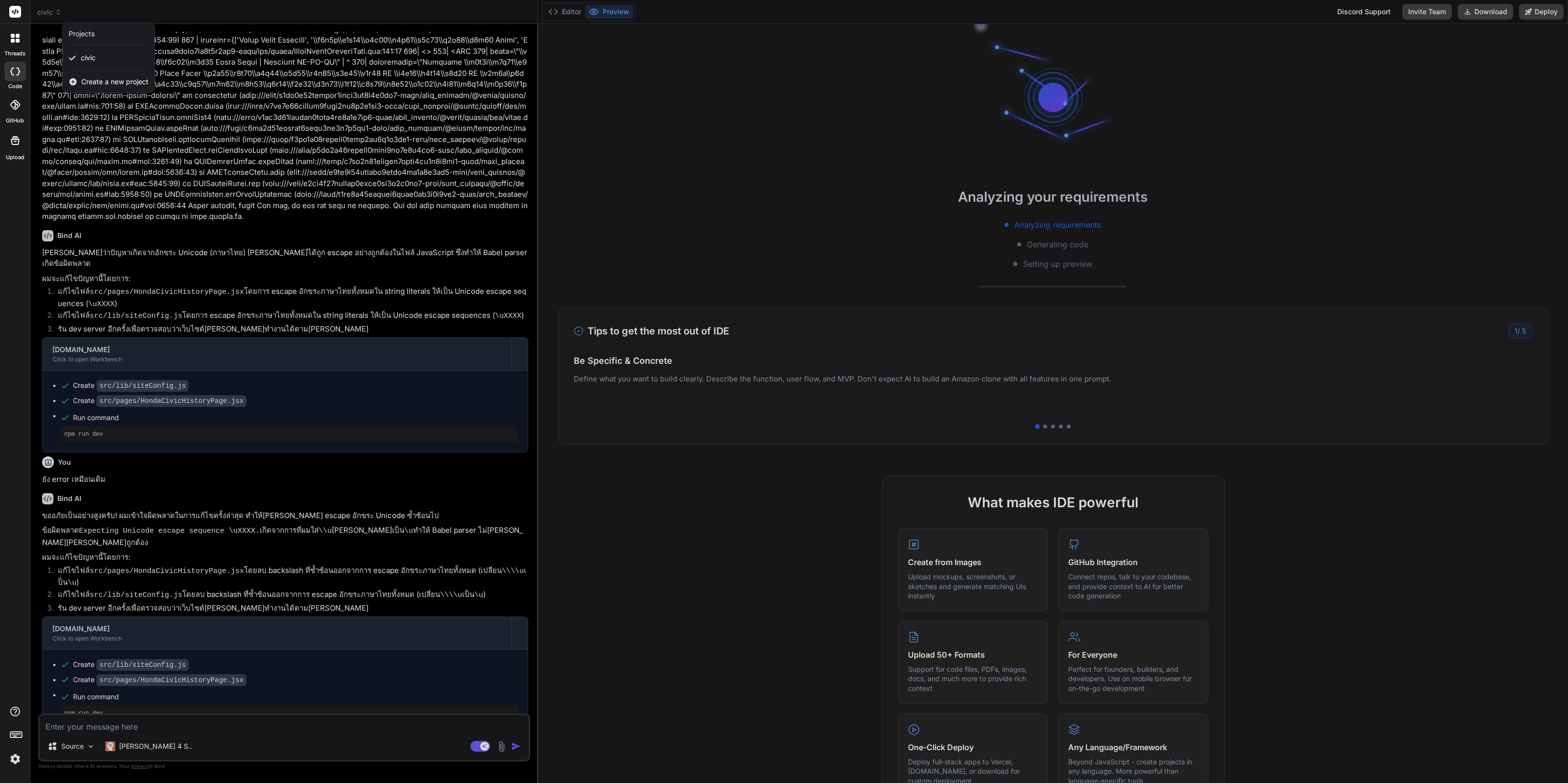
click at [247, 412] on div at bounding box center [784, 391] width 1568 height 783
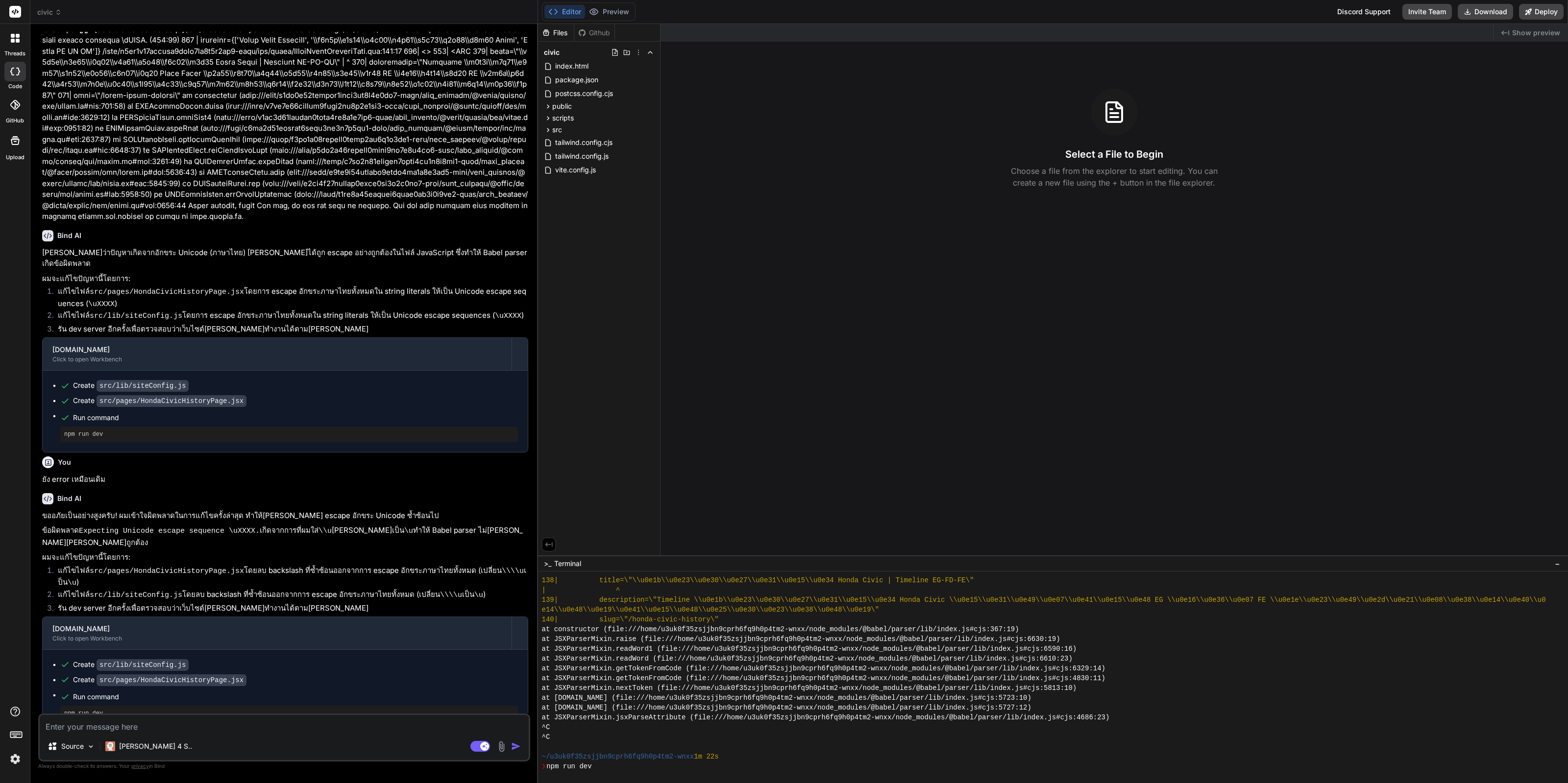
scroll to position [2816, 0]
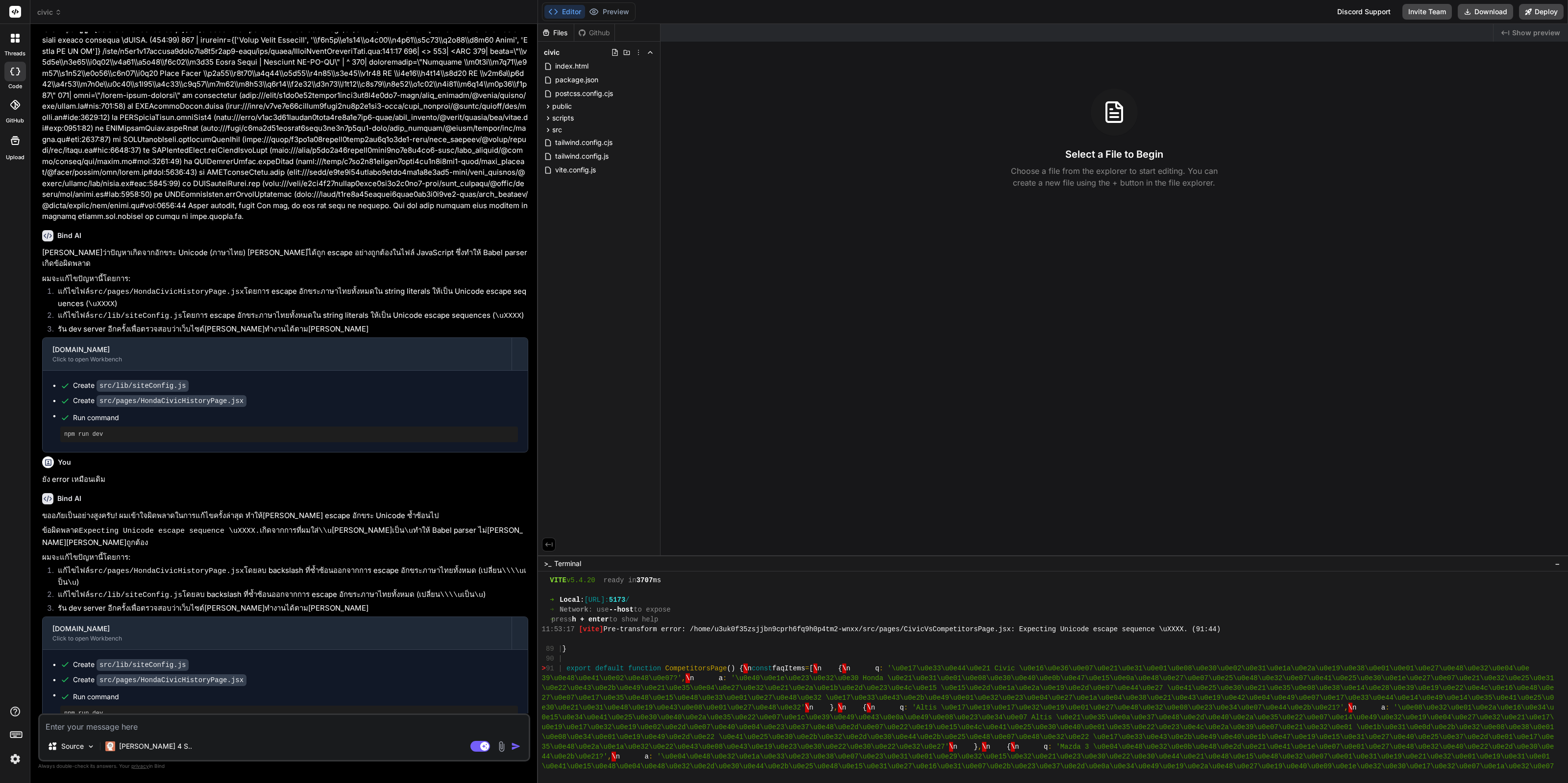
click at [1497, 21] on div "Editor Preview Disabled until preview for your project is generated Discord Sup…" at bounding box center [1053, 12] width 1030 height 24
click at [1499, 16] on button "Download" at bounding box center [1485, 12] width 55 height 16
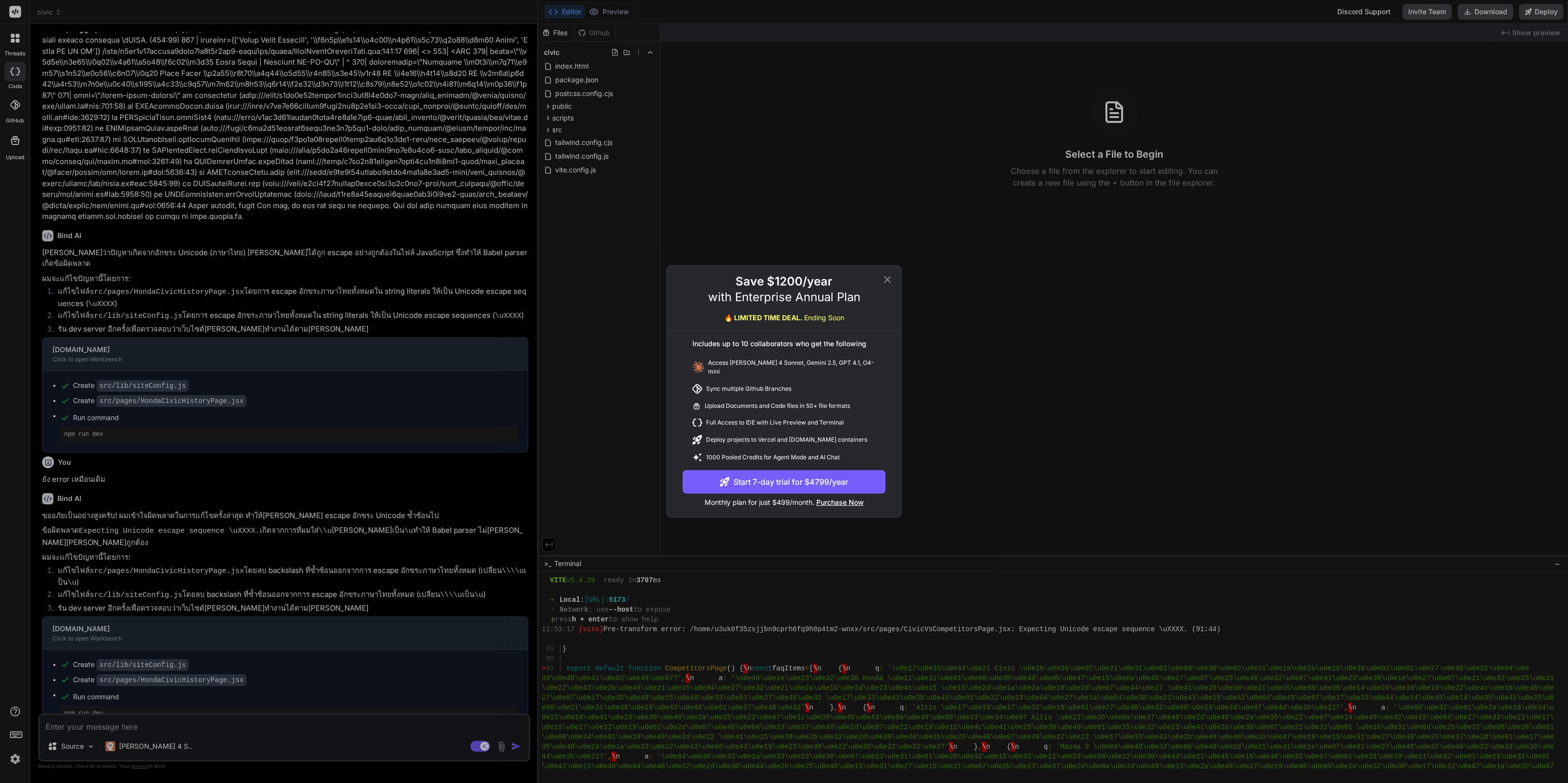
click at [956, 361] on div "Save $1200/year with Enterprise Annual Plan 🔥 LIMITED TIME DEAL. Ending Soon In…" at bounding box center [784, 391] width 1568 height 783
click at [956, 365] on div "Created with Pixso. Show preview Select a File to Begin Choose a file from the …" at bounding box center [1114, 289] width 908 height 531
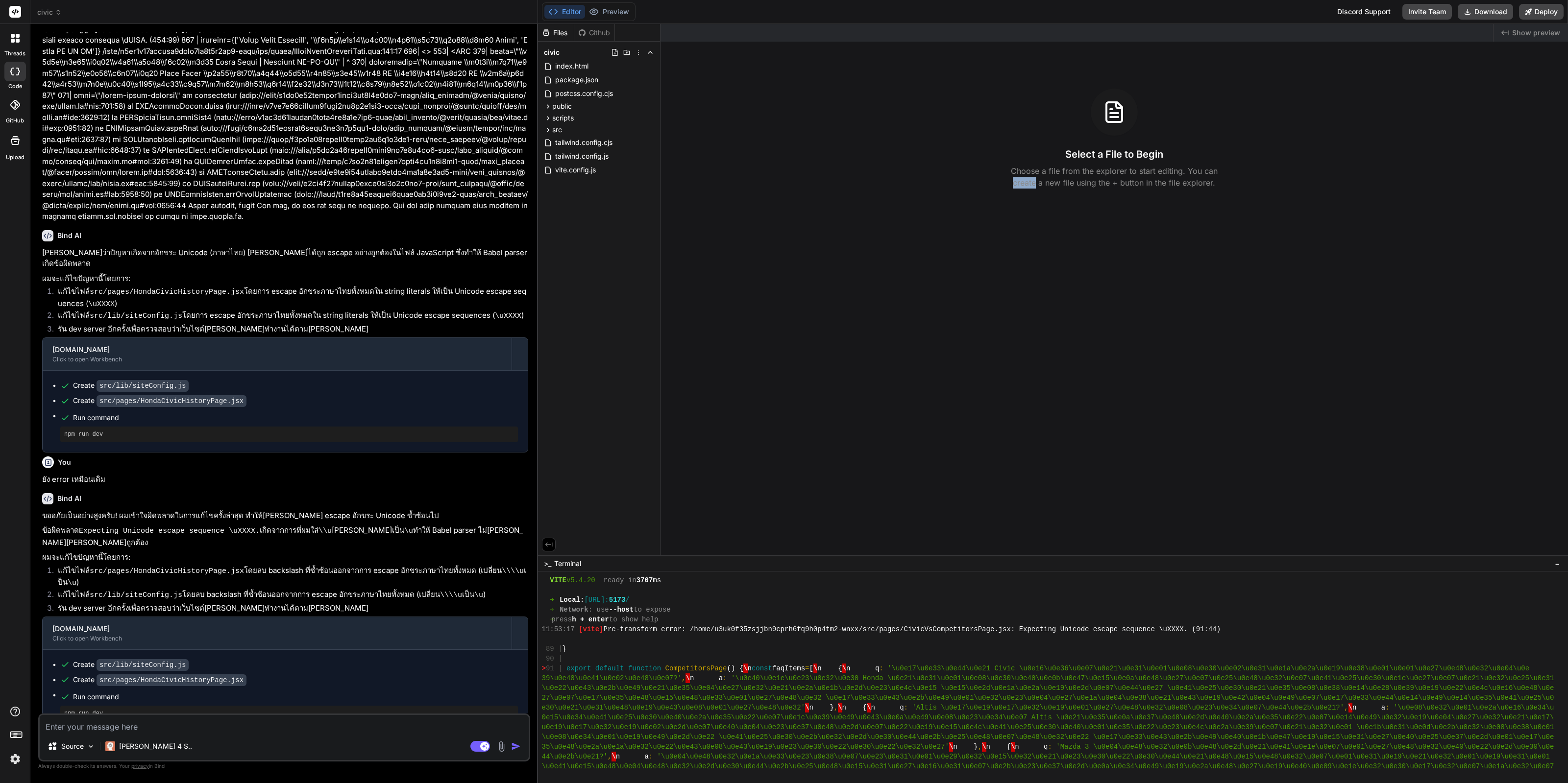
click at [12, 759] on img at bounding box center [15, 759] width 16 height 16
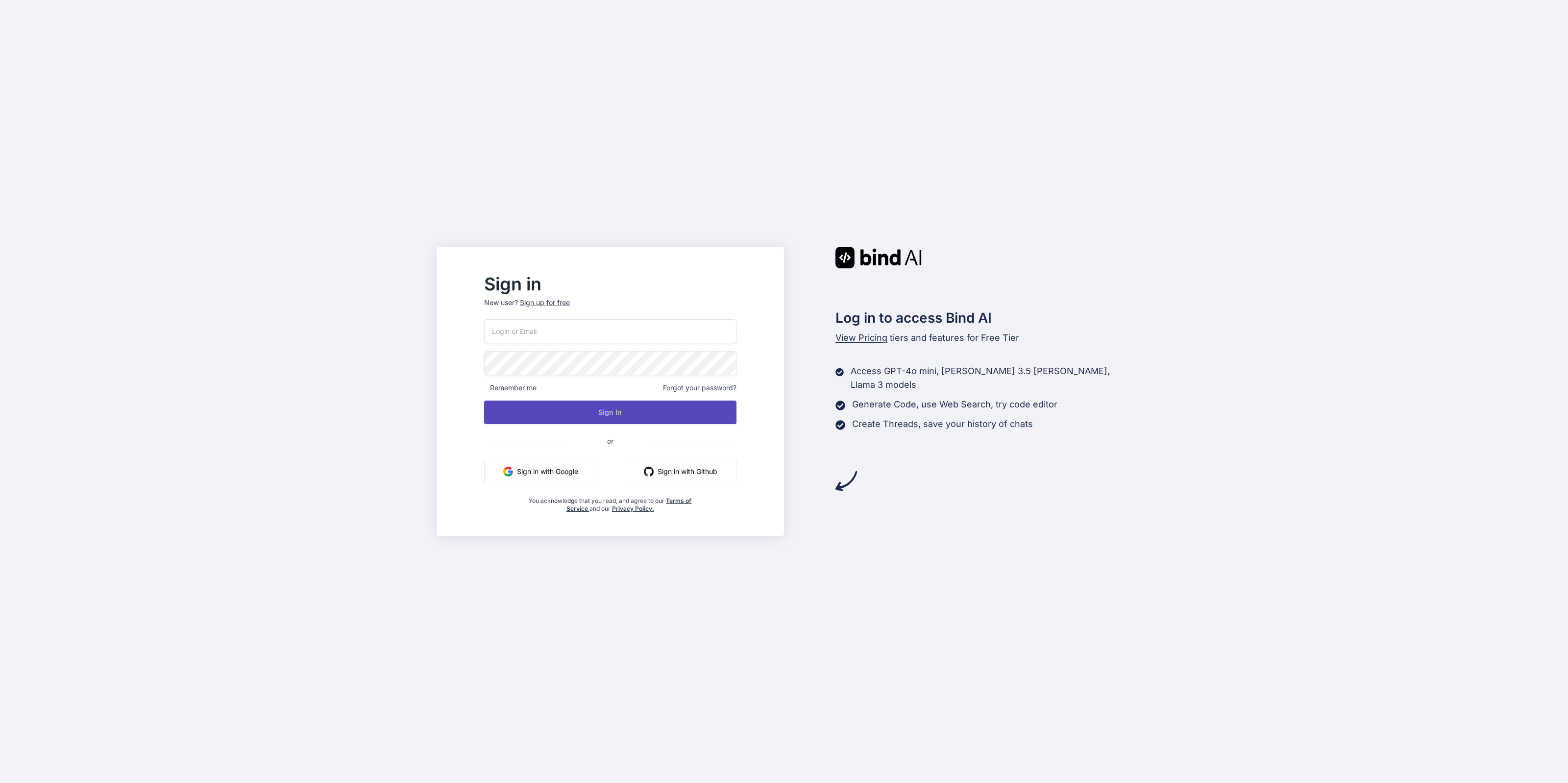
type input "[EMAIL_ADDRESS][DOMAIN_NAME]"
click at [579, 407] on button "Sign In" at bounding box center [610, 412] width 253 height 24
click at [632, 412] on button "Sign In" at bounding box center [610, 412] width 253 height 24
type input "[EMAIL_ADDRESS][DOMAIN_NAME]"
click at [609, 315] on p "New user? Sign up for free" at bounding box center [610, 308] width 253 height 21
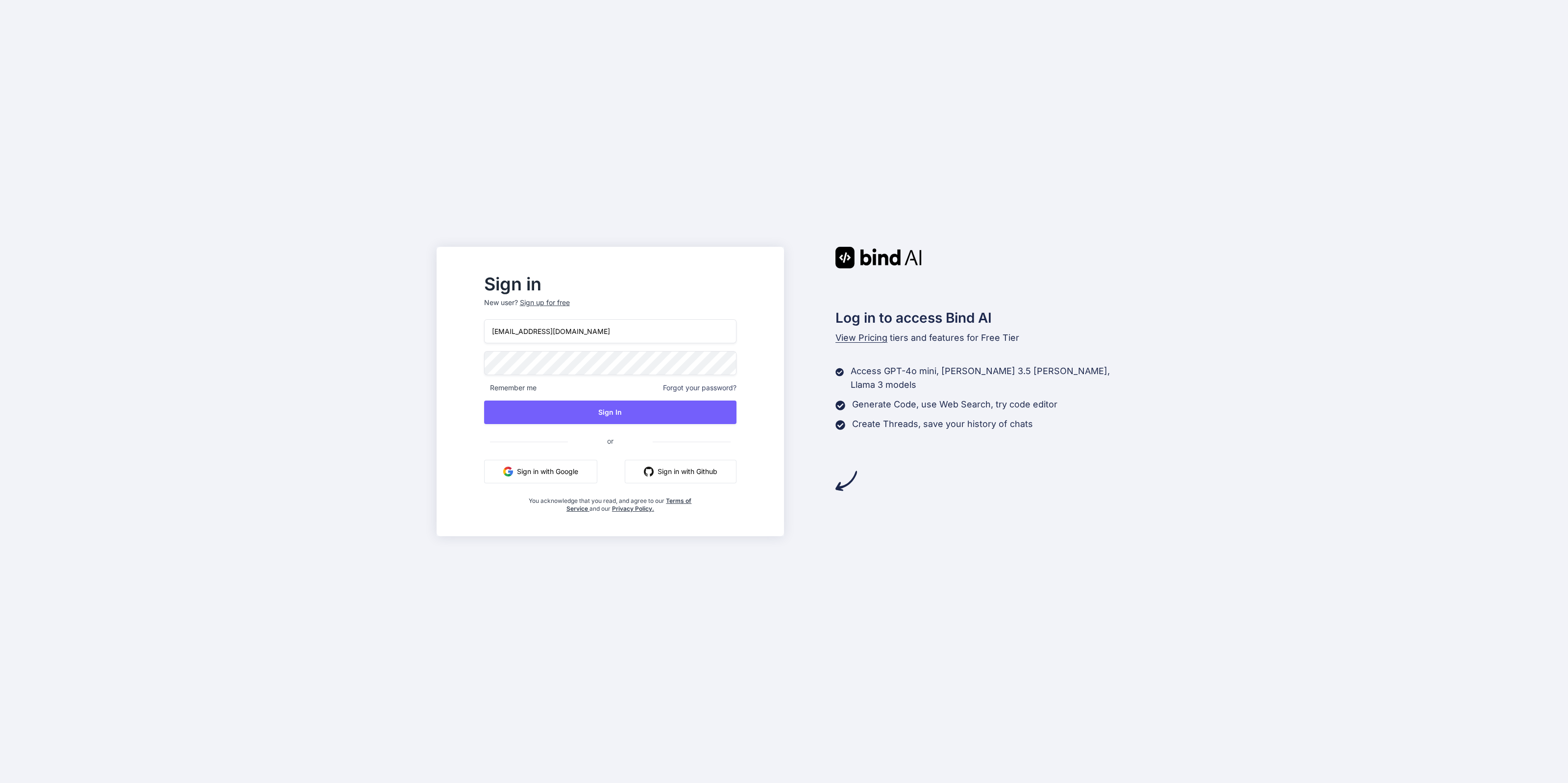
click at [605, 329] on input "[EMAIL_ADDRESS][DOMAIN_NAME]" at bounding box center [610, 331] width 253 height 24
click at [558, 336] on input "[EMAIL_ADDRESS][DOMAIN_NAME]" at bounding box center [610, 331] width 253 height 24
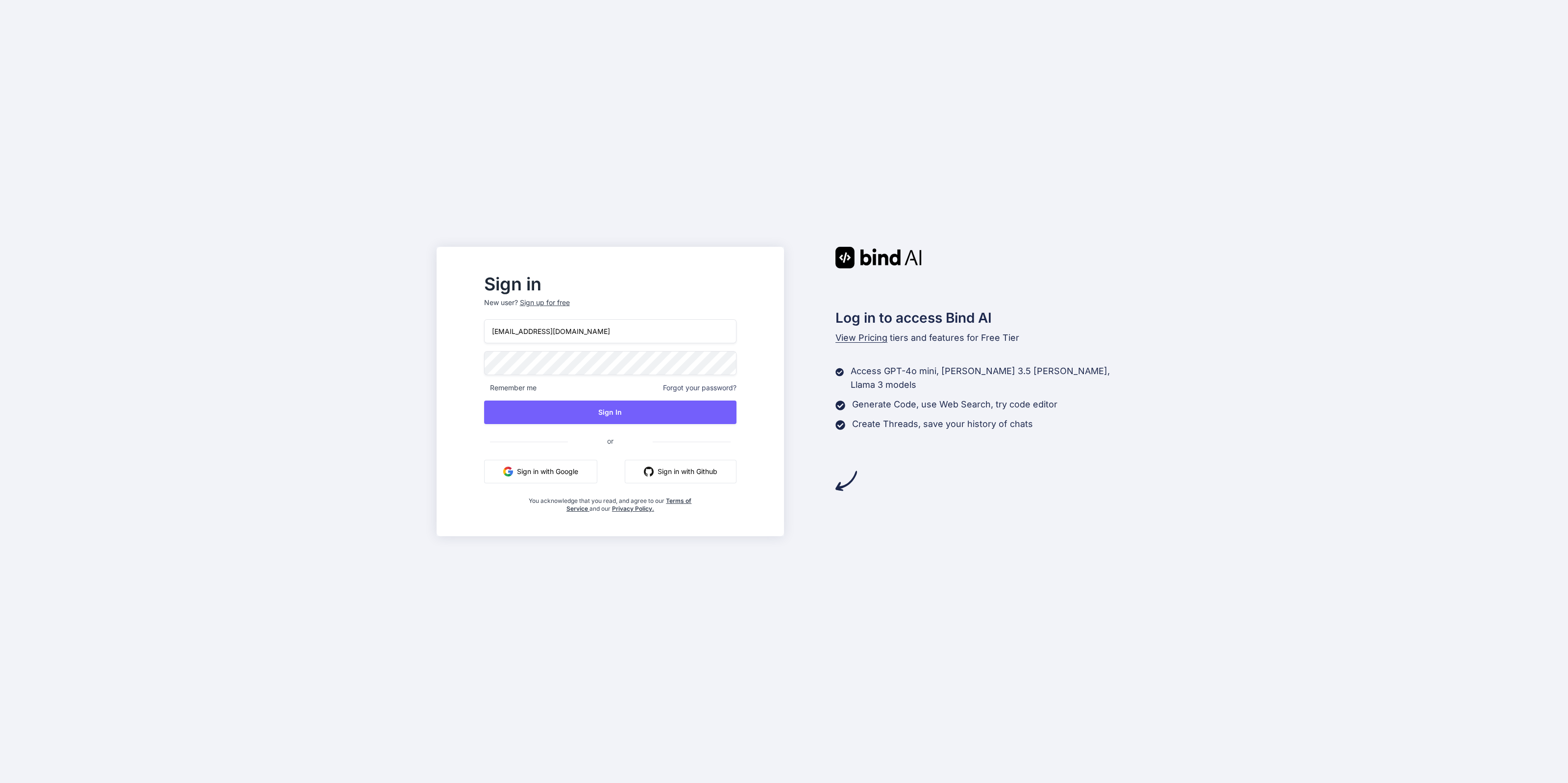
click at [572, 472] on button "Sign in with Google" at bounding box center [541, 472] width 113 height 24
